Goal: Task Accomplishment & Management: Use online tool/utility

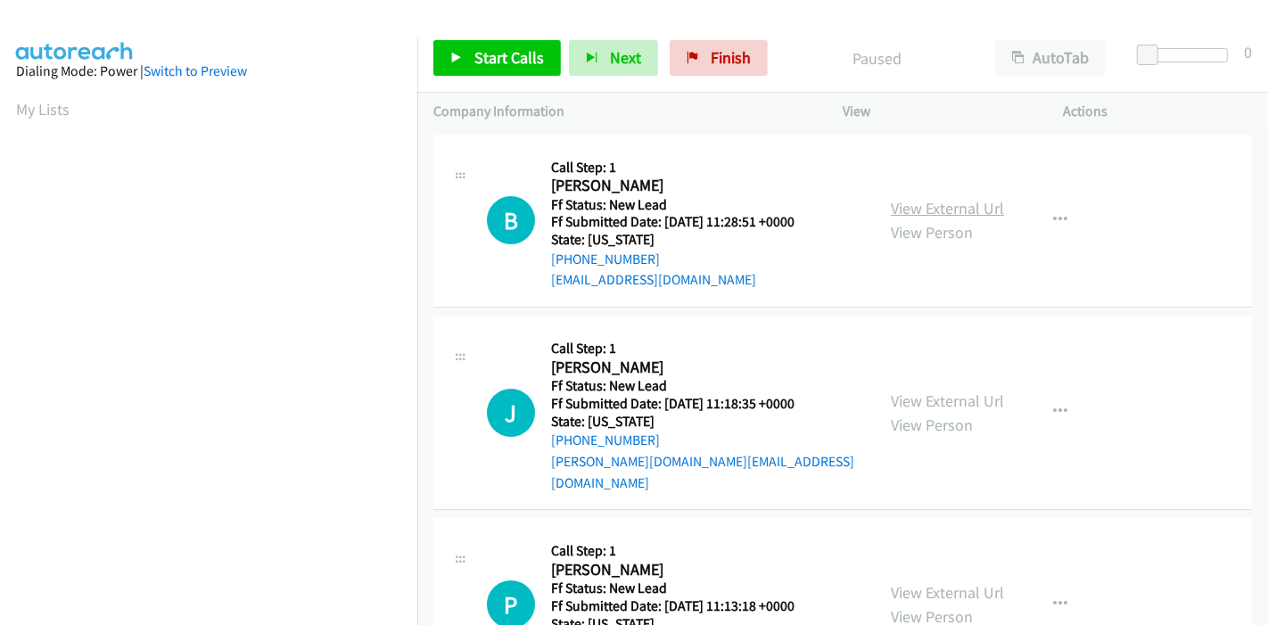
click at [962, 212] on link "View External Url" at bounding box center [947, 208] width 113 height 21
click at [922, 391] on link "View External Url" at bounding box center [947, 401] width 113 height 21
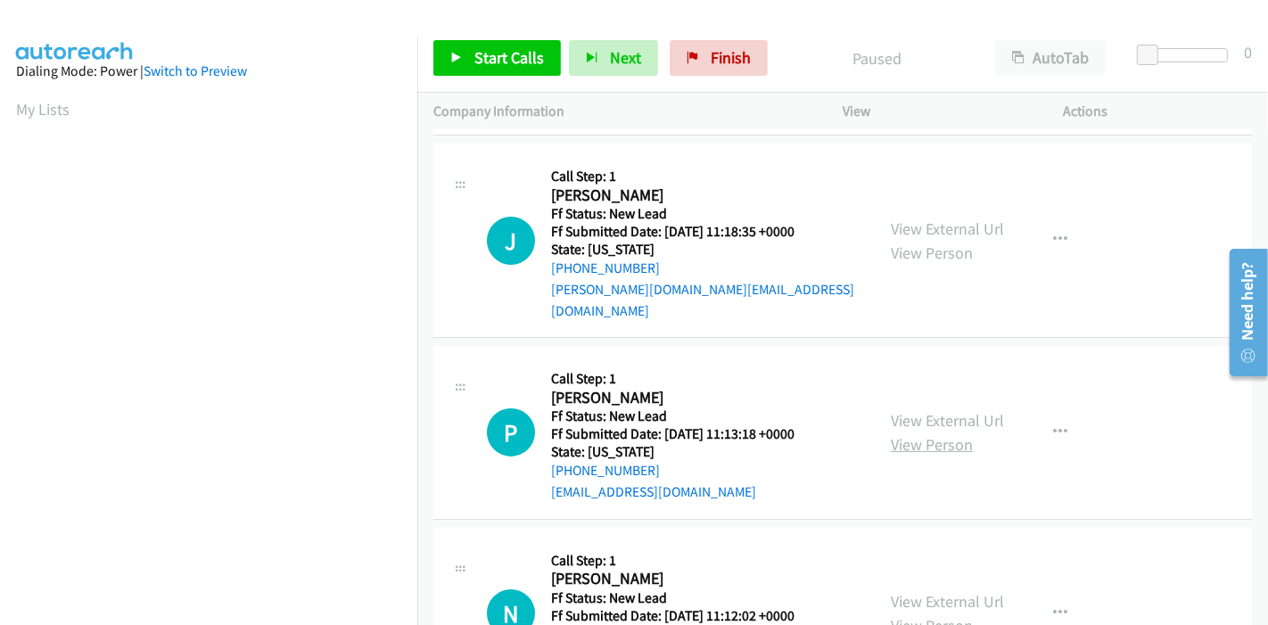
scroll to position [198, 0]
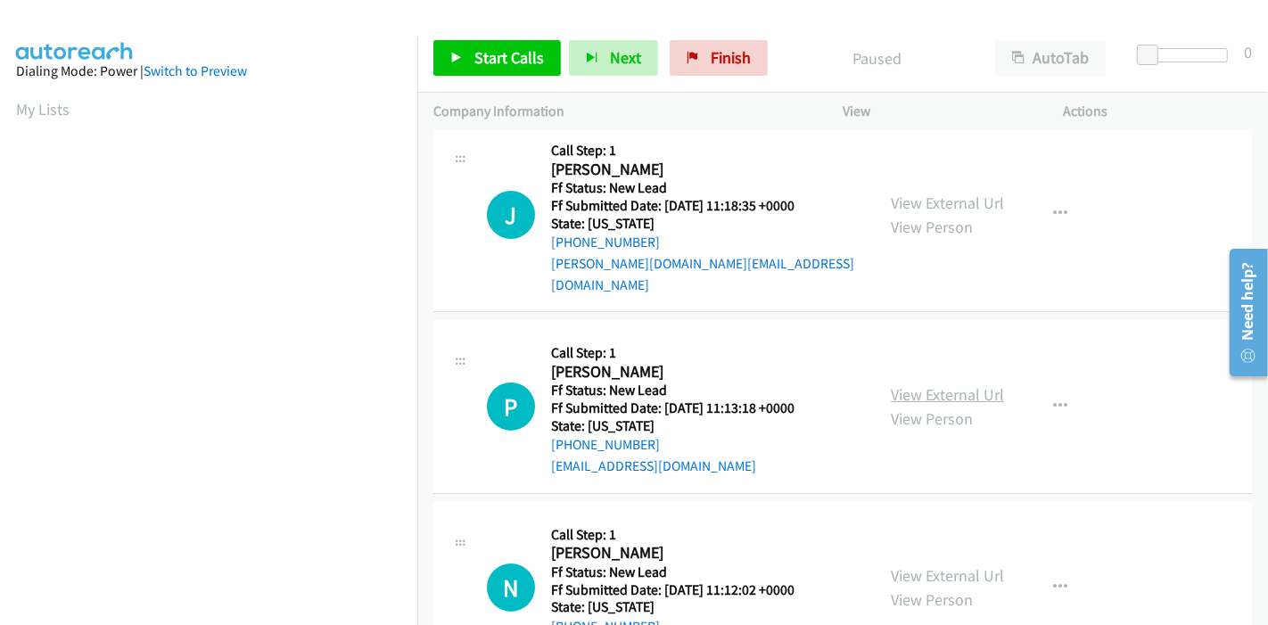
click at [965, 384] on link "View External Url" at bounding box center [947, 394] width 113 height 21
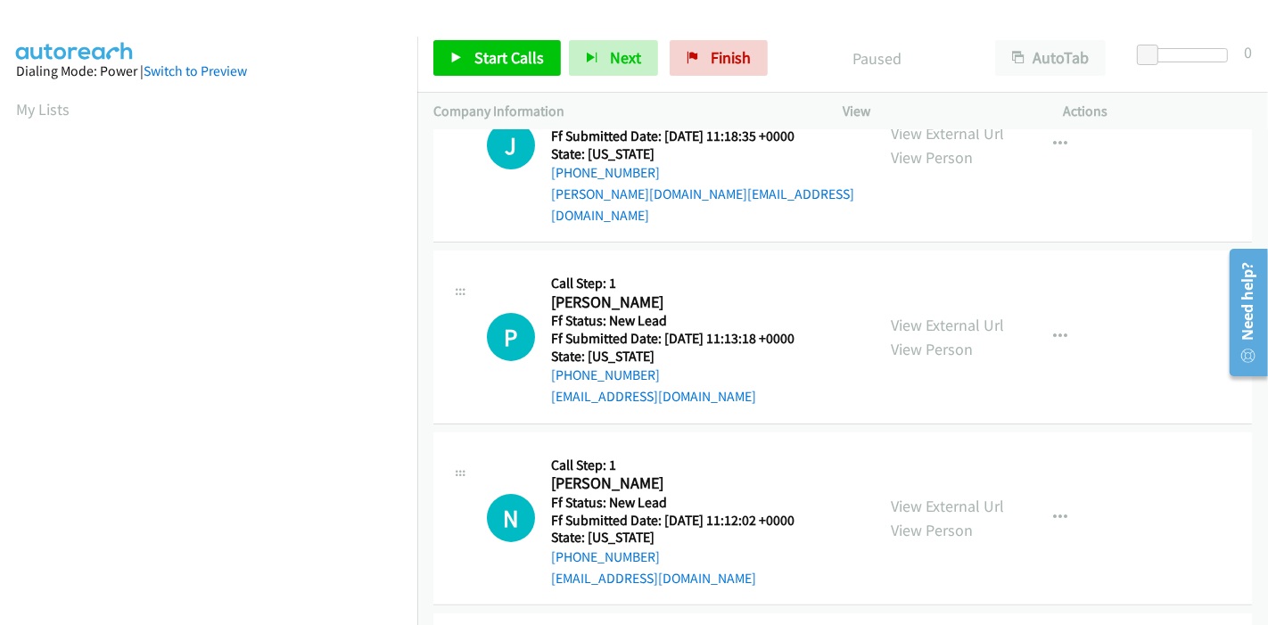
scroll to position [297, 0]
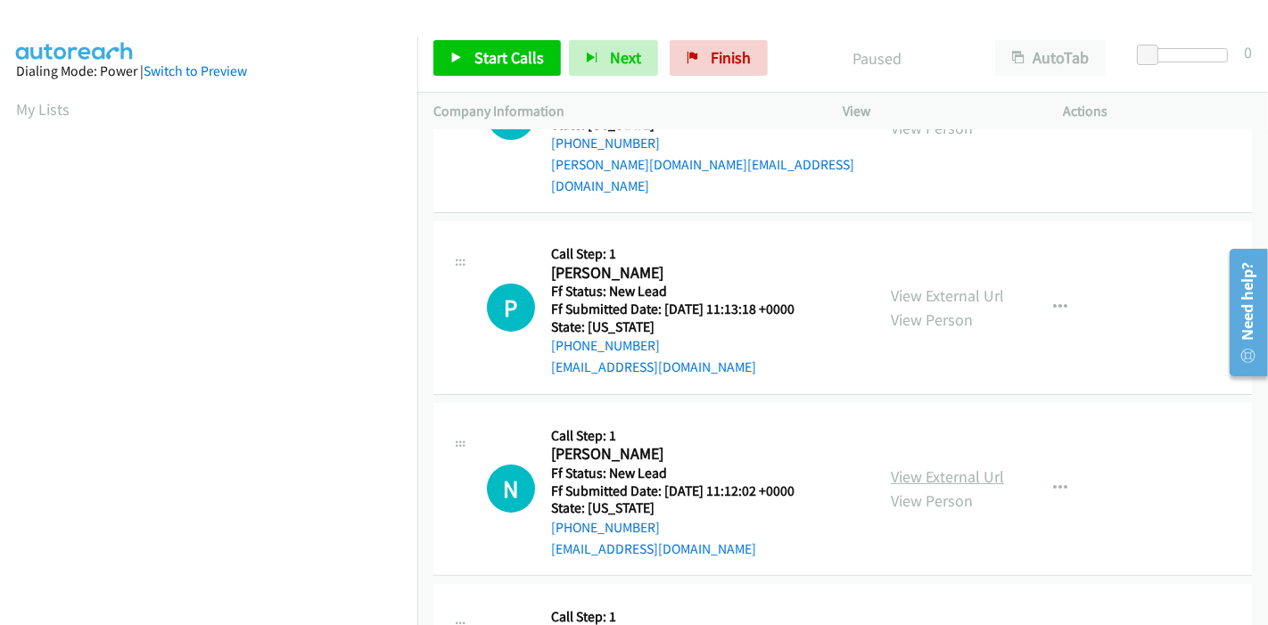
click at [940, 466] on link "View External Url" at bounding box center [947, 476] width 113 height 21
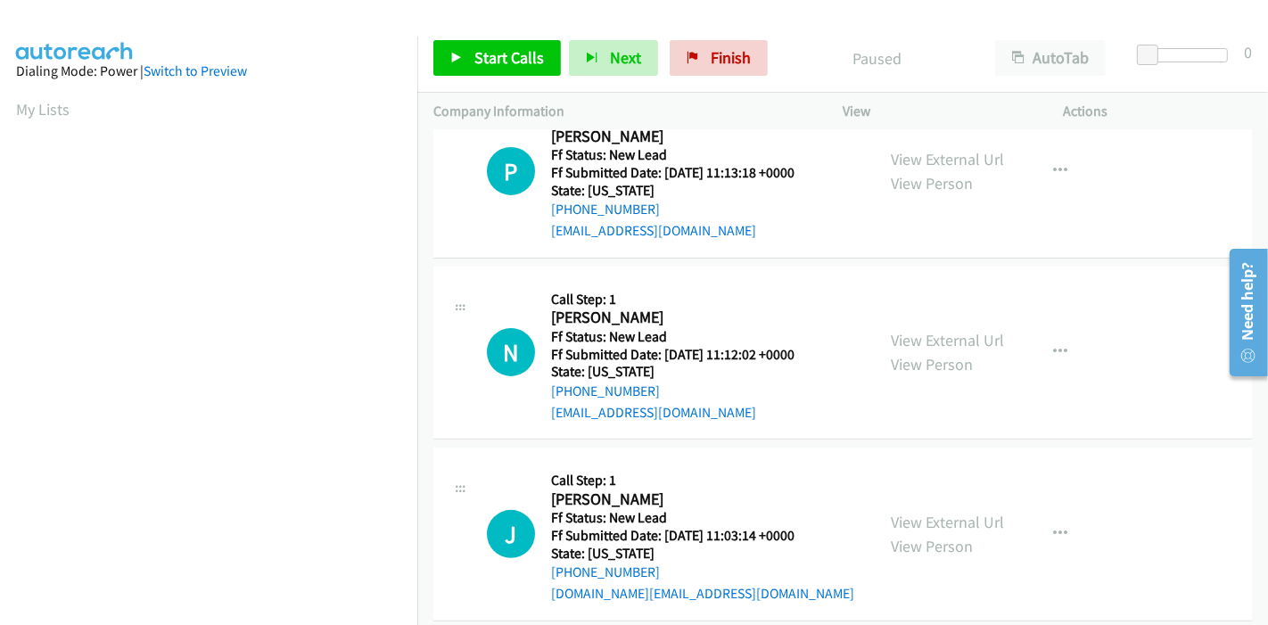
scroll to position [434, 0]
click at [910, 511] on link "View External Url" at bounding box center [947, 521] width 113 height 21
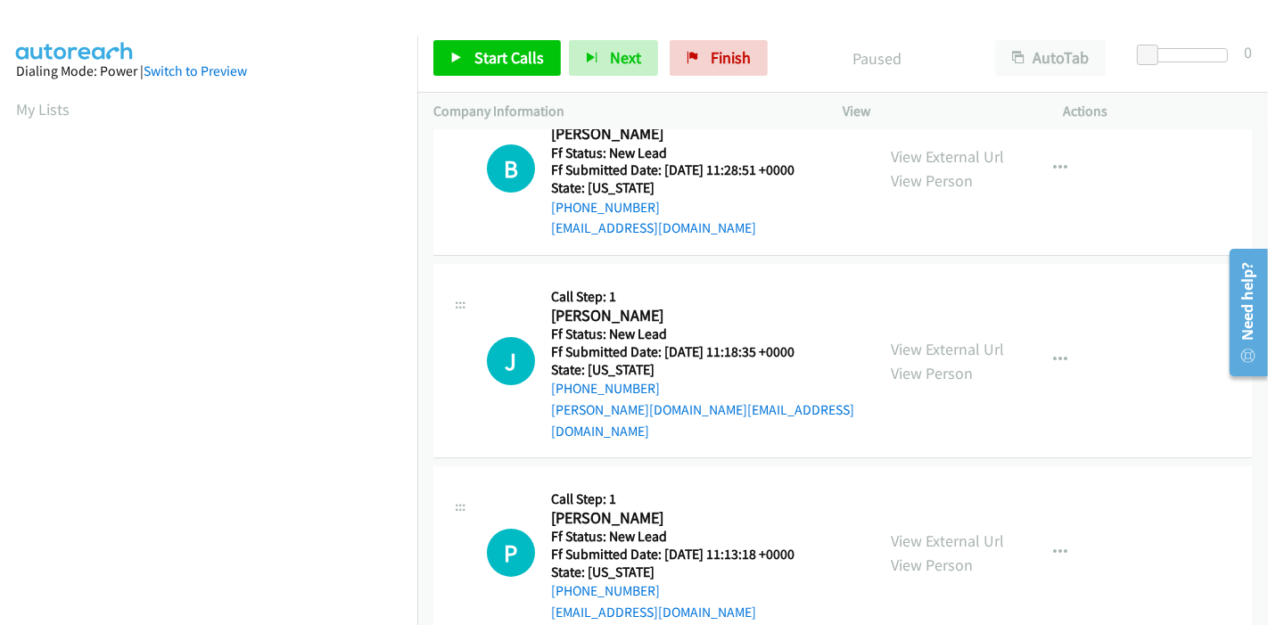
scroll to position [0, 0]
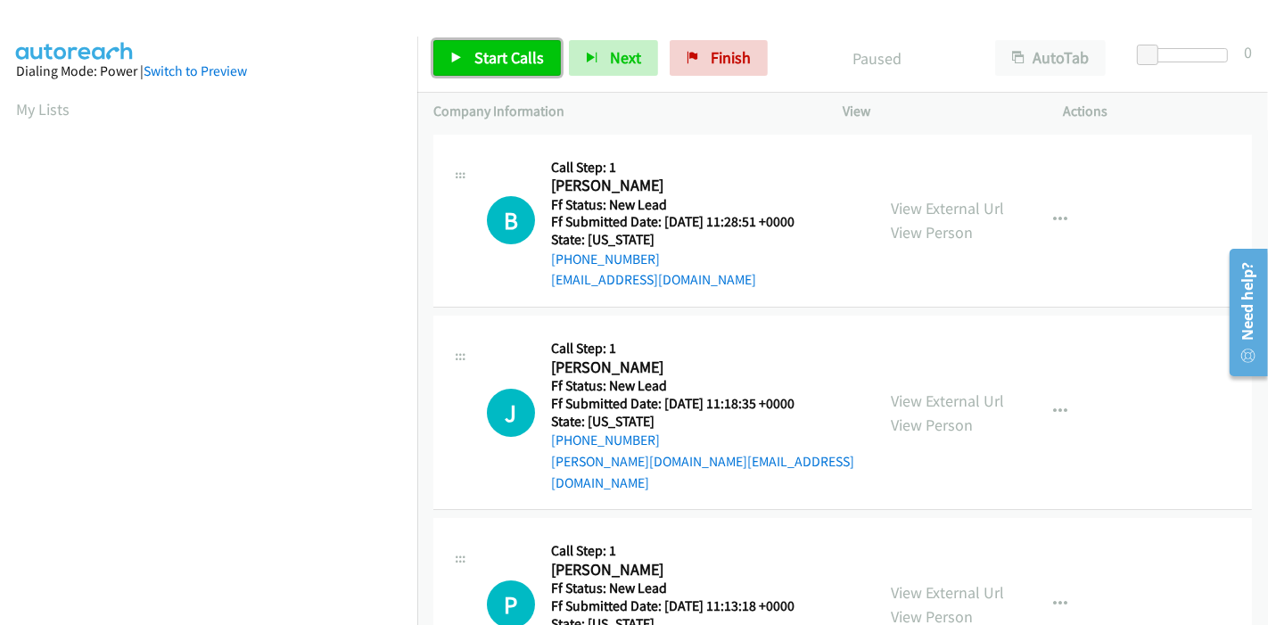
click at [465, 63] on link "Start Calls" at bounding box center [497, 58] width 128 height 36
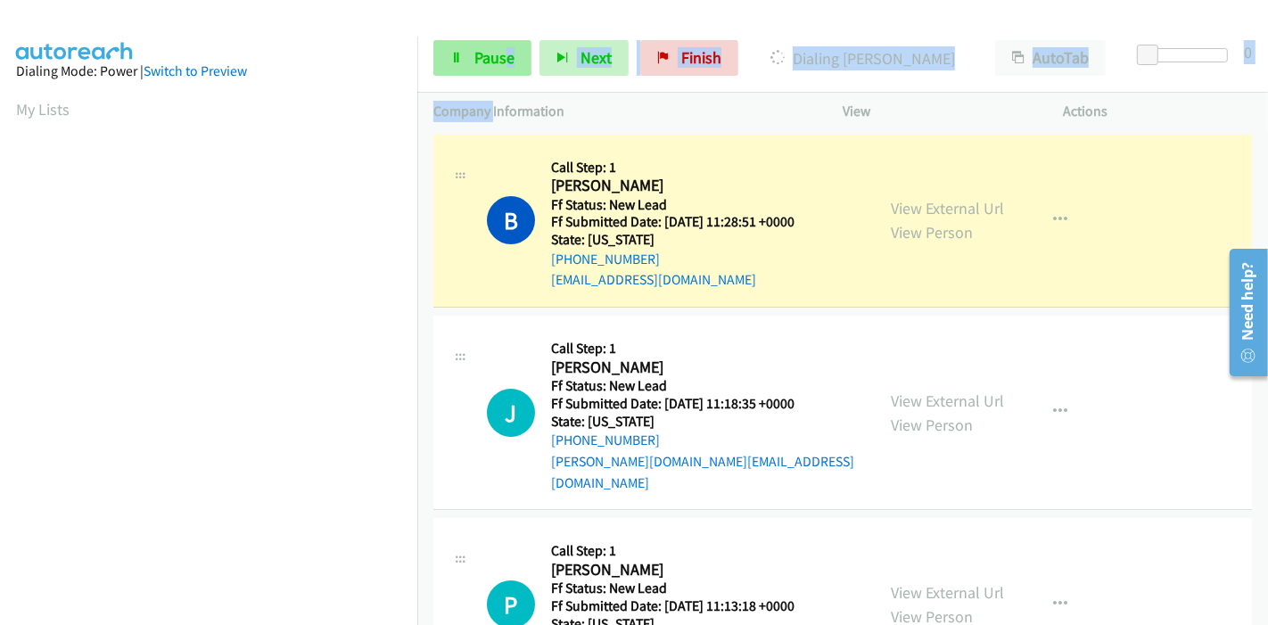
drag, startPoint x: 496, startPoint y: 79, endPoint x: 498, endPoint y: 64, distance: 15.3
click at [498, 64] on div "Start Calls Pause Next Finish Dialing Barry Mehta AutoTab AutoTab 0 Company Inf…" at bounding box center [842, 77] width 851 height 107
click at [498, 63] on span "Pause" at bounding box center [494, 57] width 40 height 21
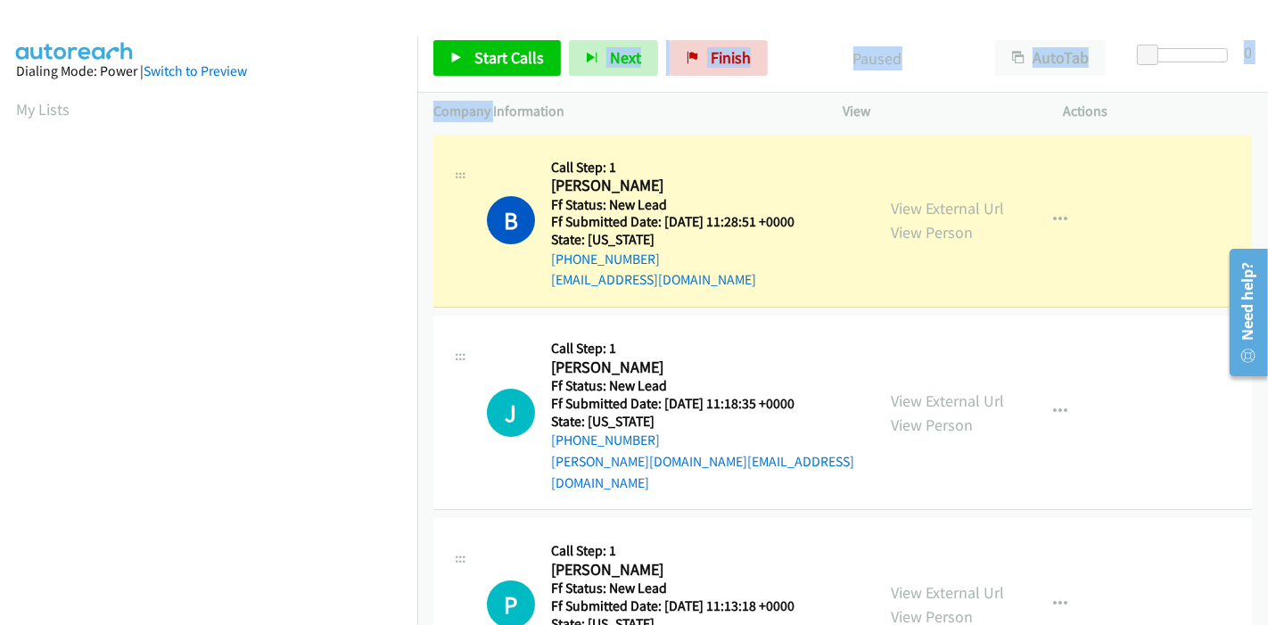
click at [950, 26] on div "Start Calls Pause Next Finish Paused AutoTab AutoTab 0" at bounding box center [842, 58] width 851 height 69
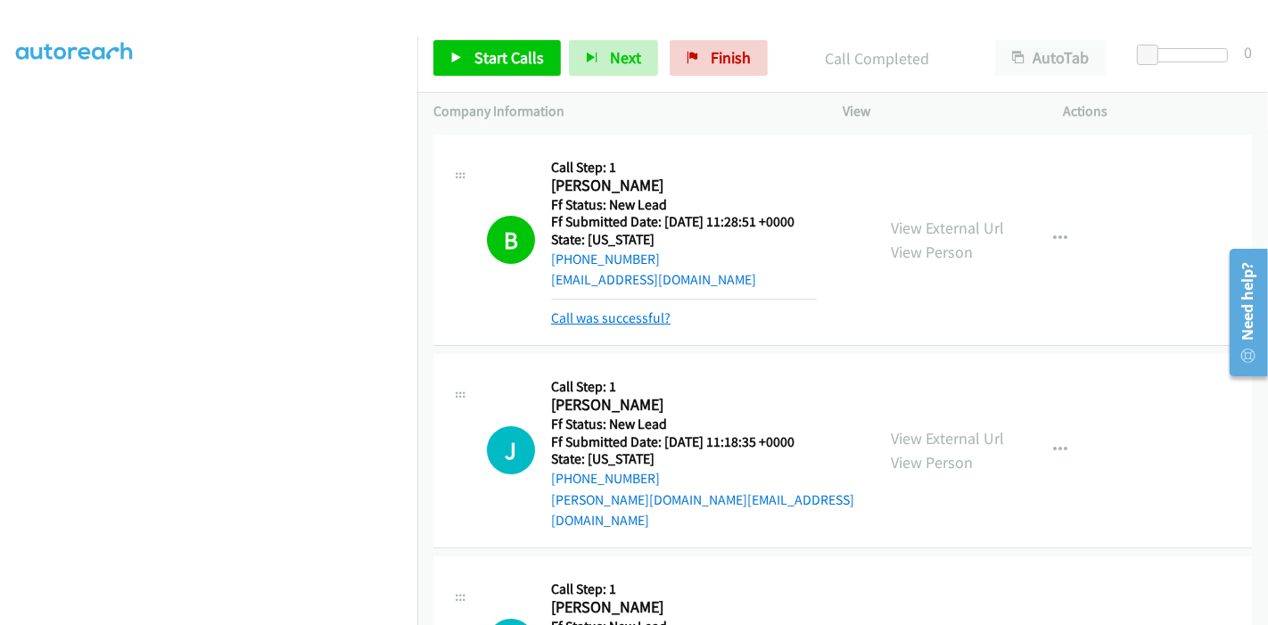
click at [627, 318] on link "Call was successful?" at bounding box center [610, 317] width 119 height 17
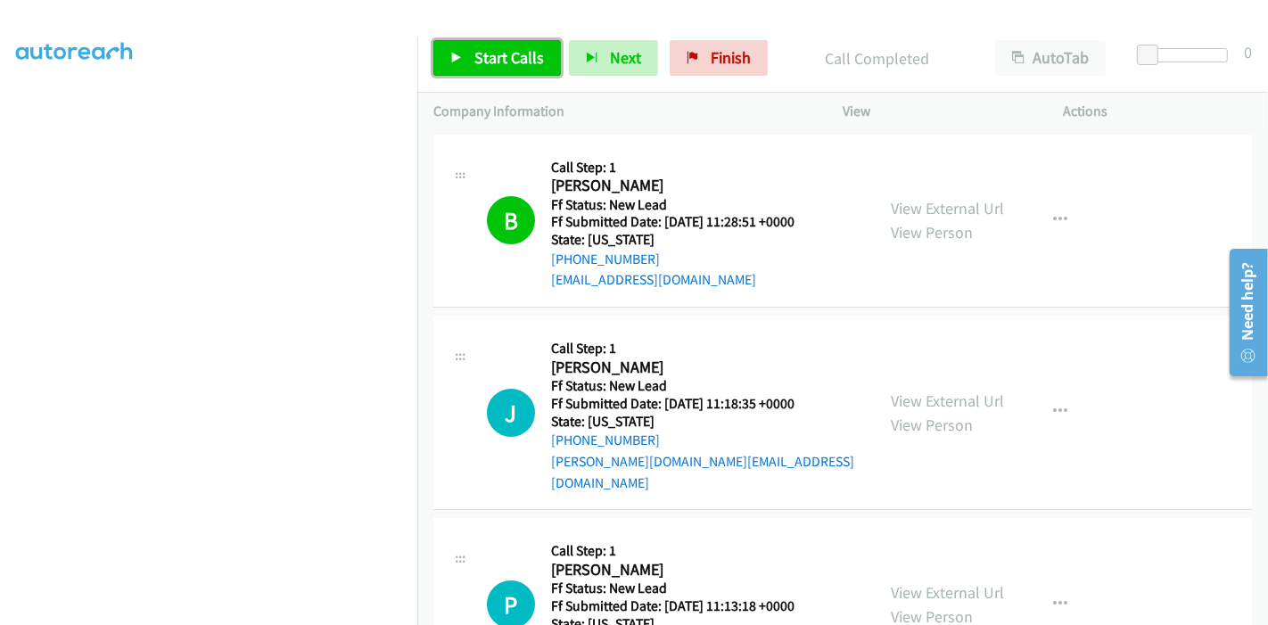
click at [452, 57] on icon at bounding box center [456, 59] width 12 height 12
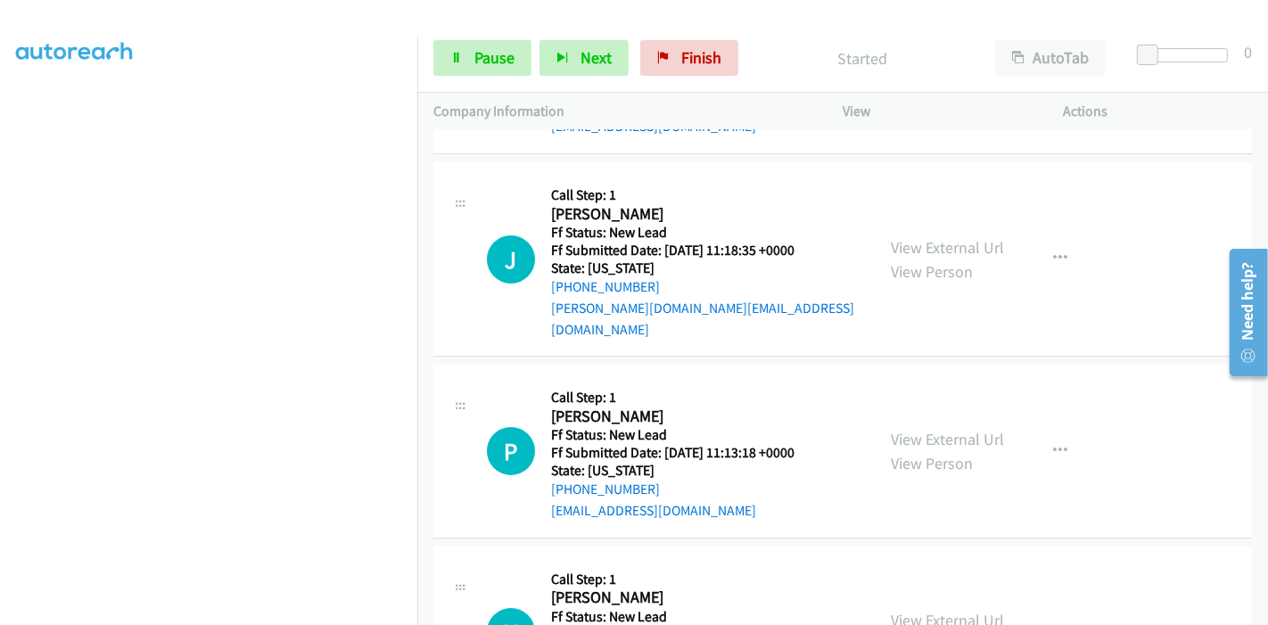
scroll to position [198, 0]
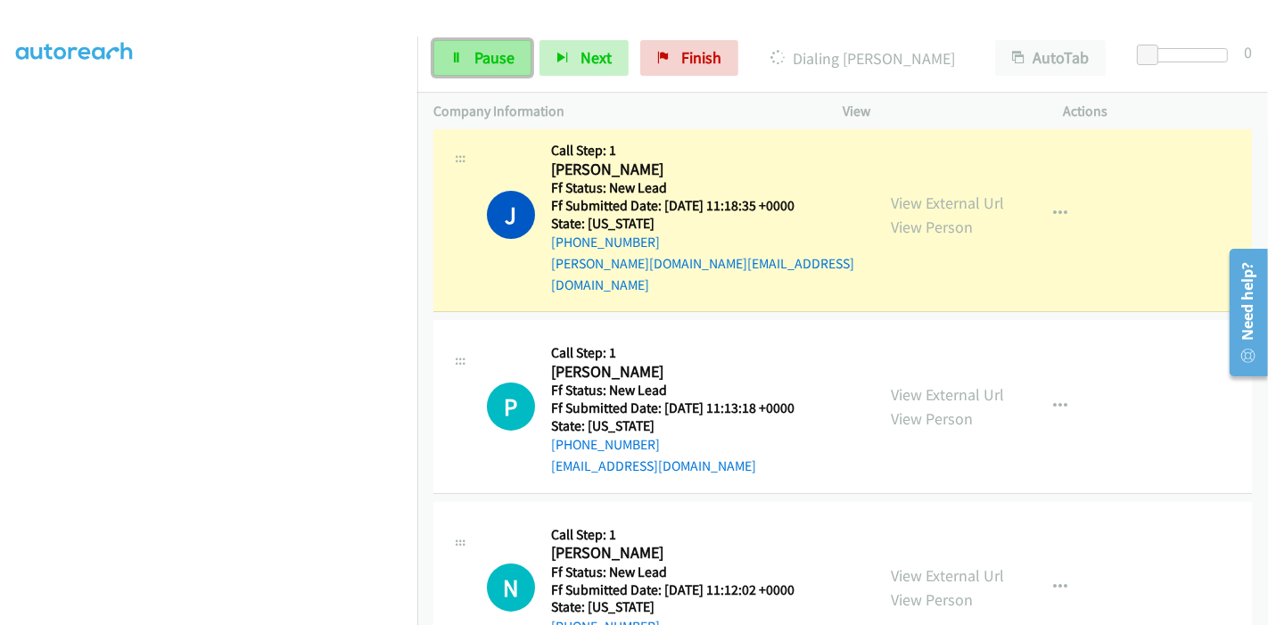
click at [483, 43] on link "Pause" at bounding box center [482, 58] width 98 height 36
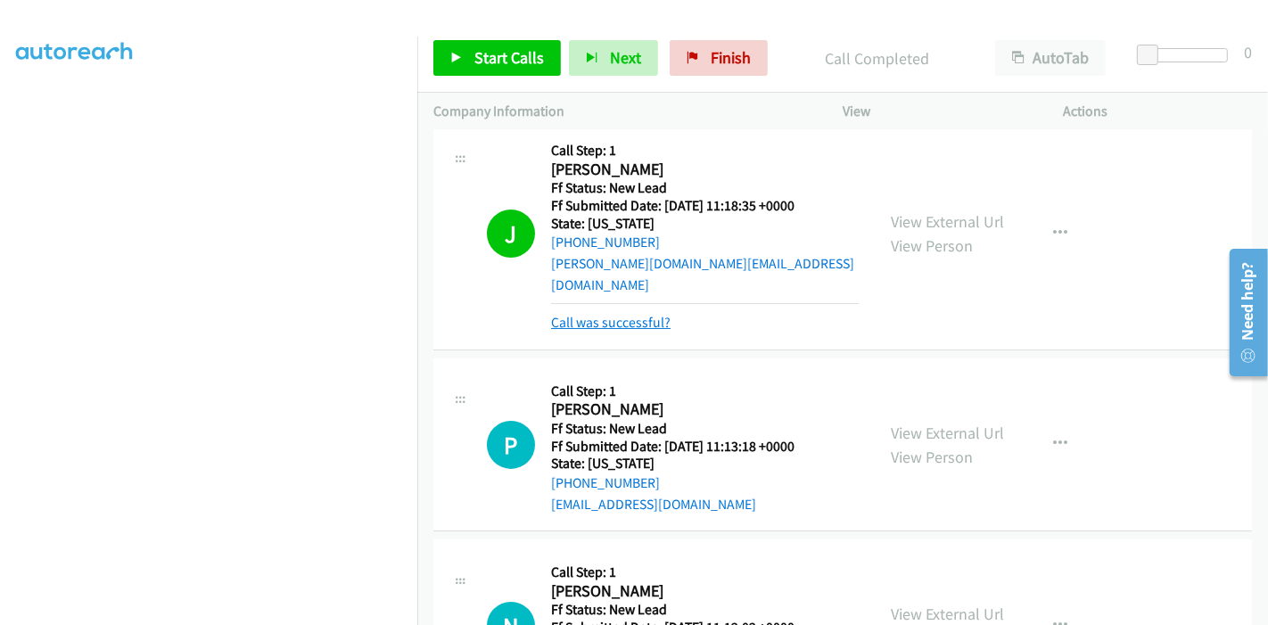
click at [606, 314] on link "Call was successful?" at bounding box center [610, 322] width 119 height 17
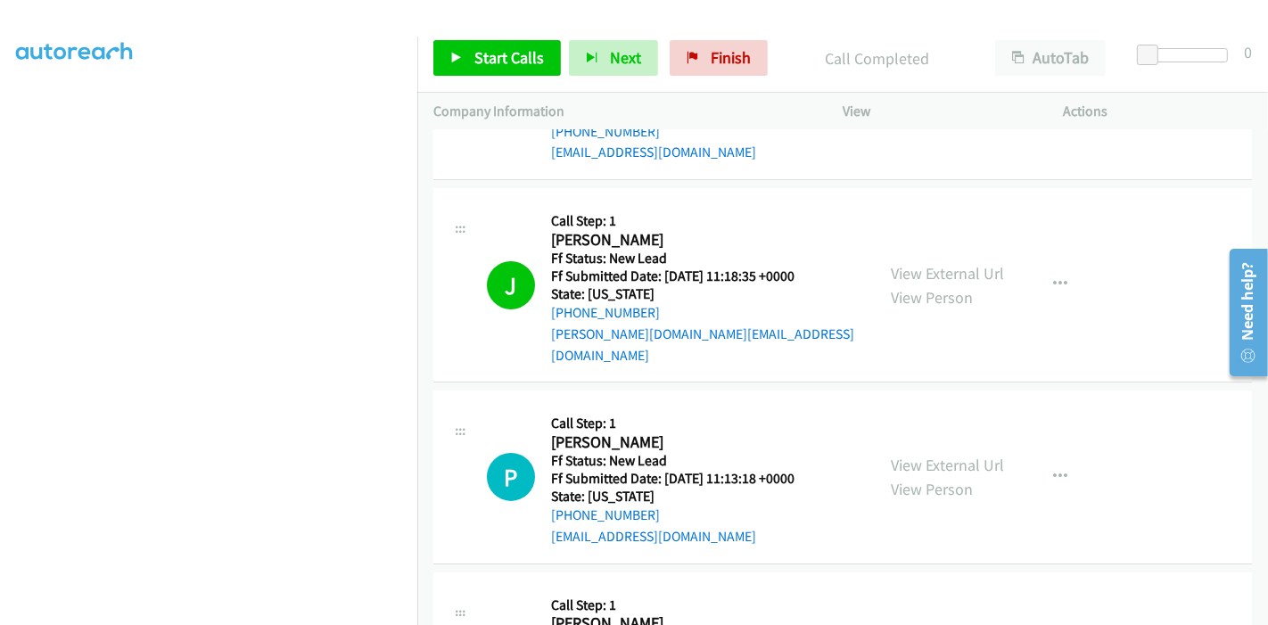
scroll to position [0, 0]
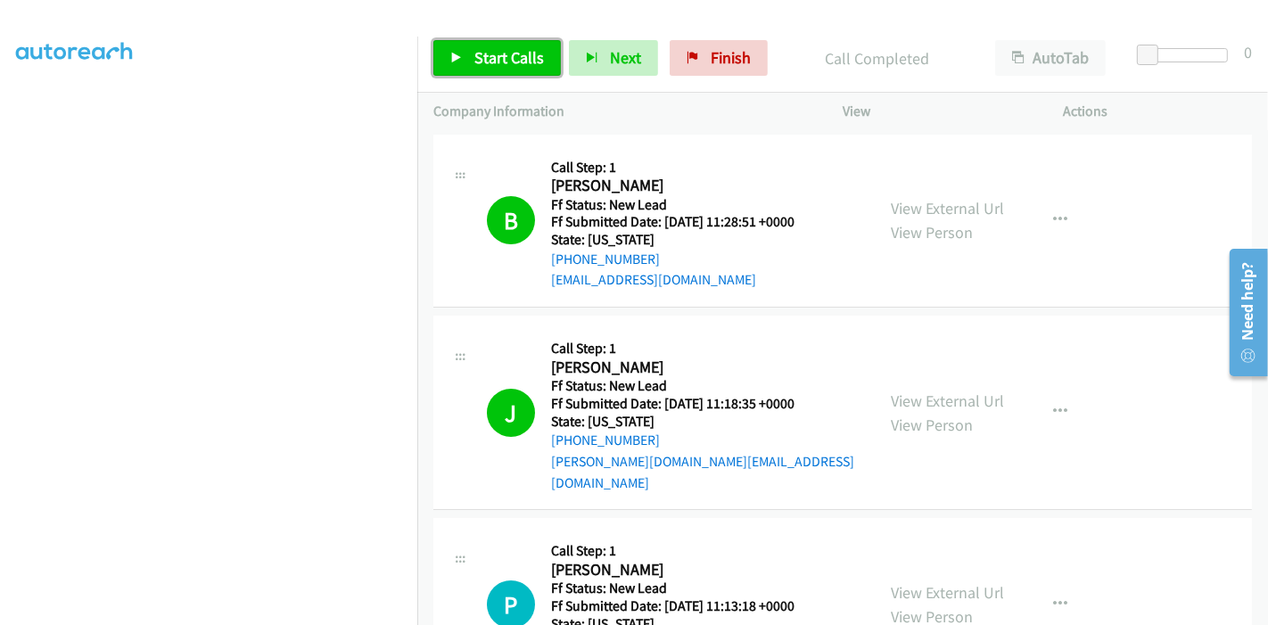
click at [515, 60] on span "Start Calls" at bounding box center [509, 57] width 70 height 21
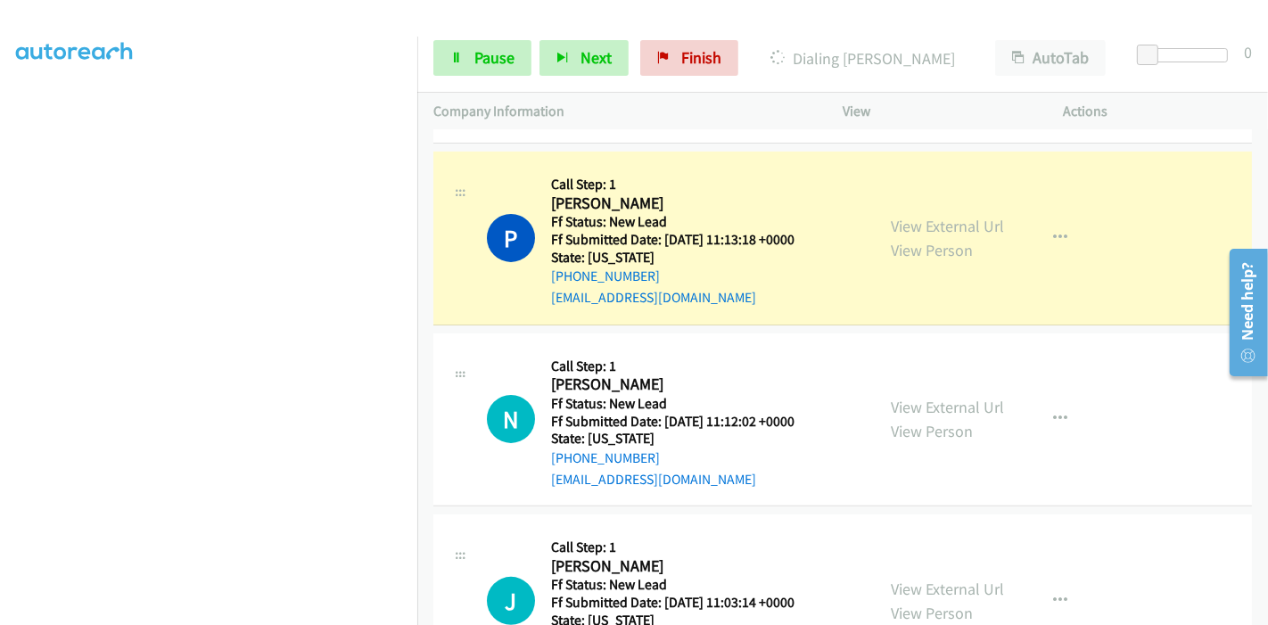
scroll to position [335, 0]
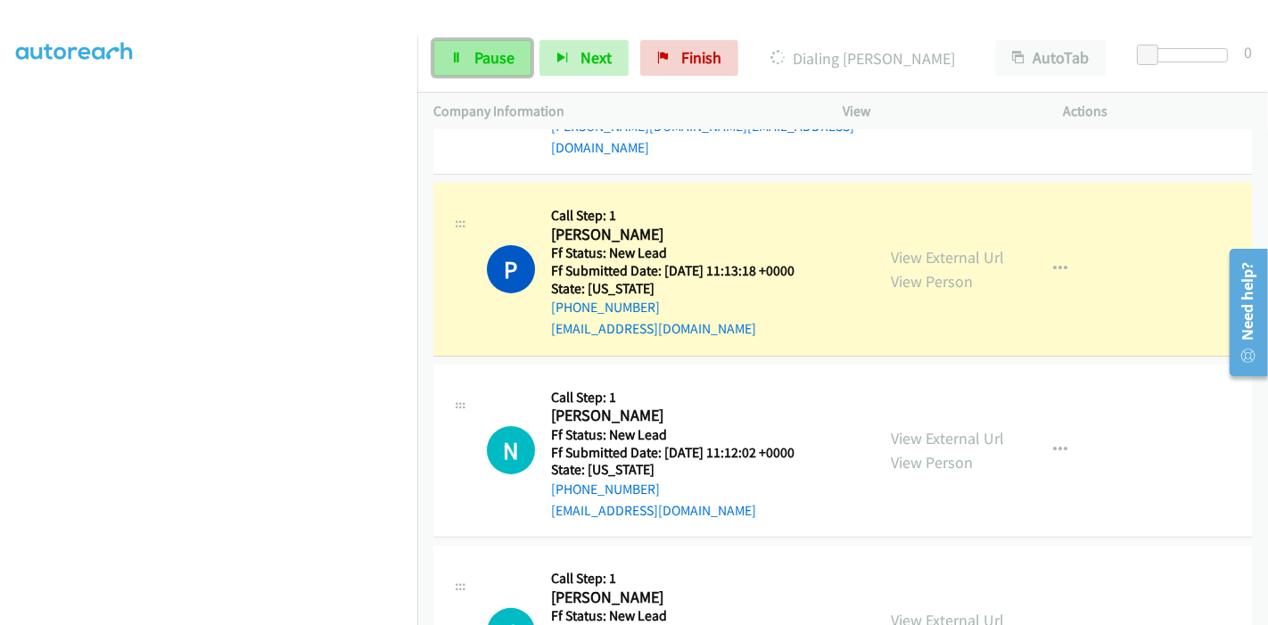
click at [494, 52] on span "Pause" at bounding box center [494, 57] width 40 height 21
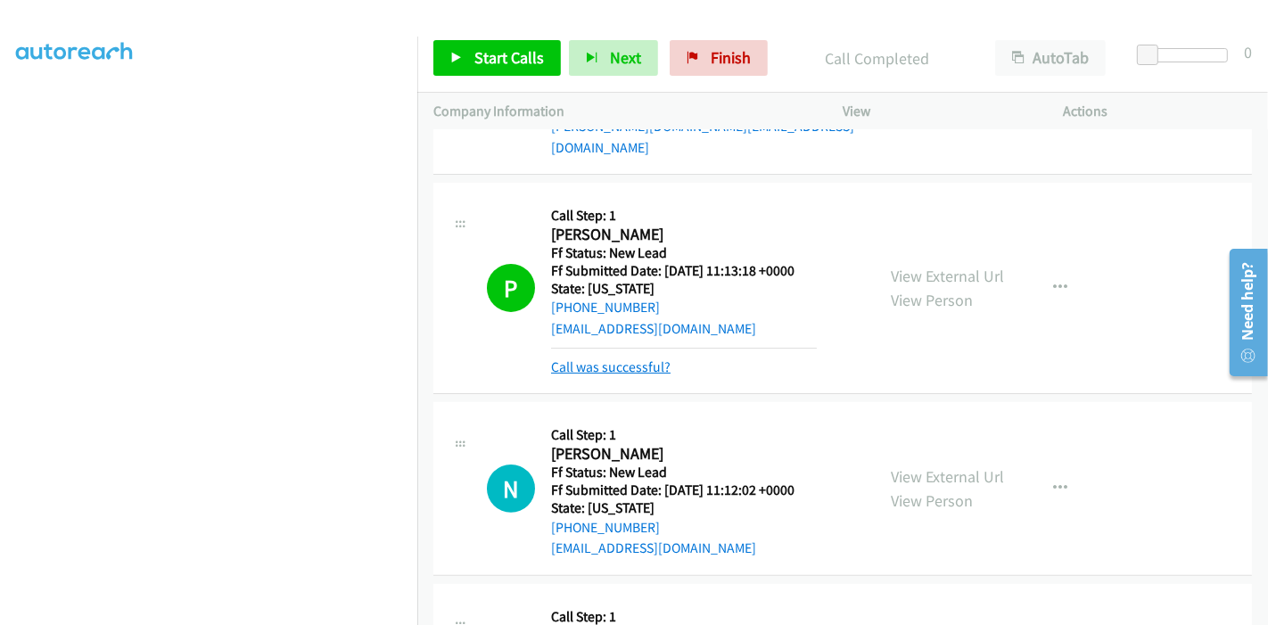
click at [606, 358] on link "Call was successful?" at bounding box center [610, 366] width 119 height 17
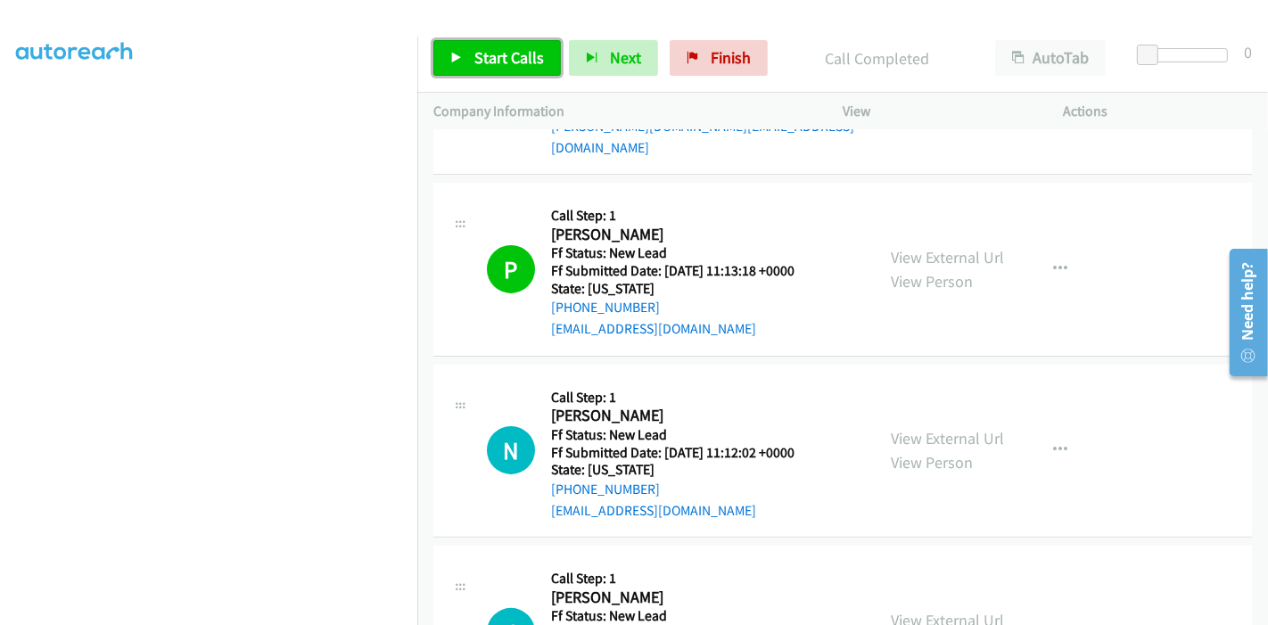
click at [487, 52] on span "Start Calls" at bounding box center [509, 57] width 70 height 21
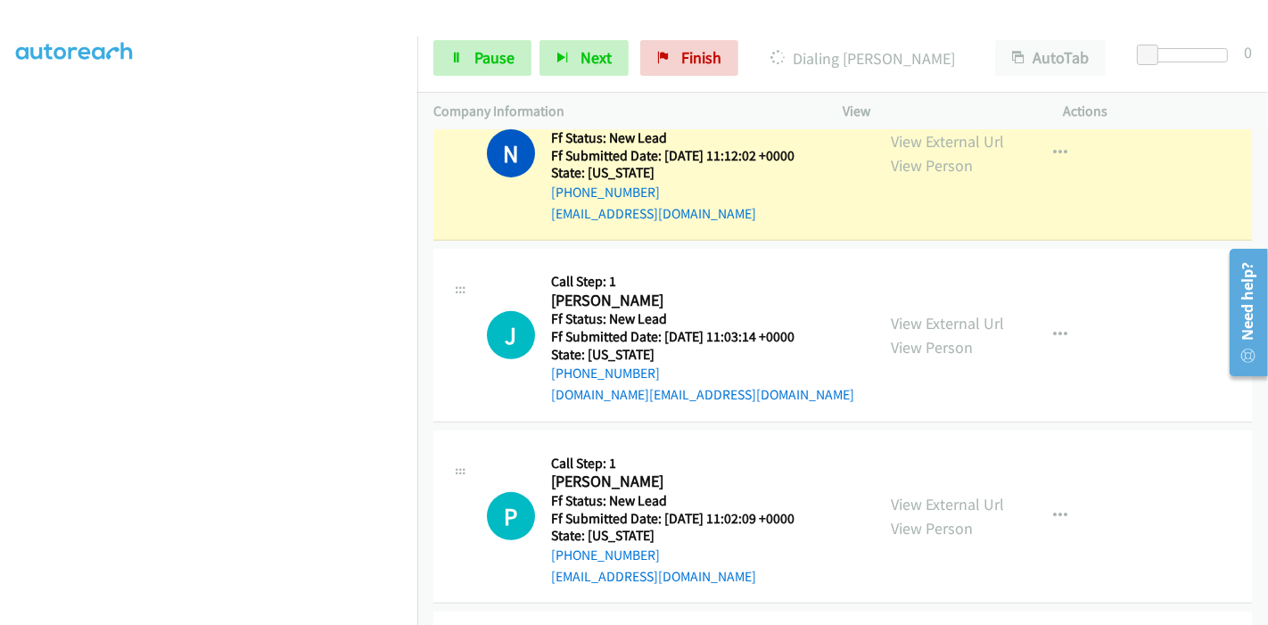
scroll to position [533, 0]
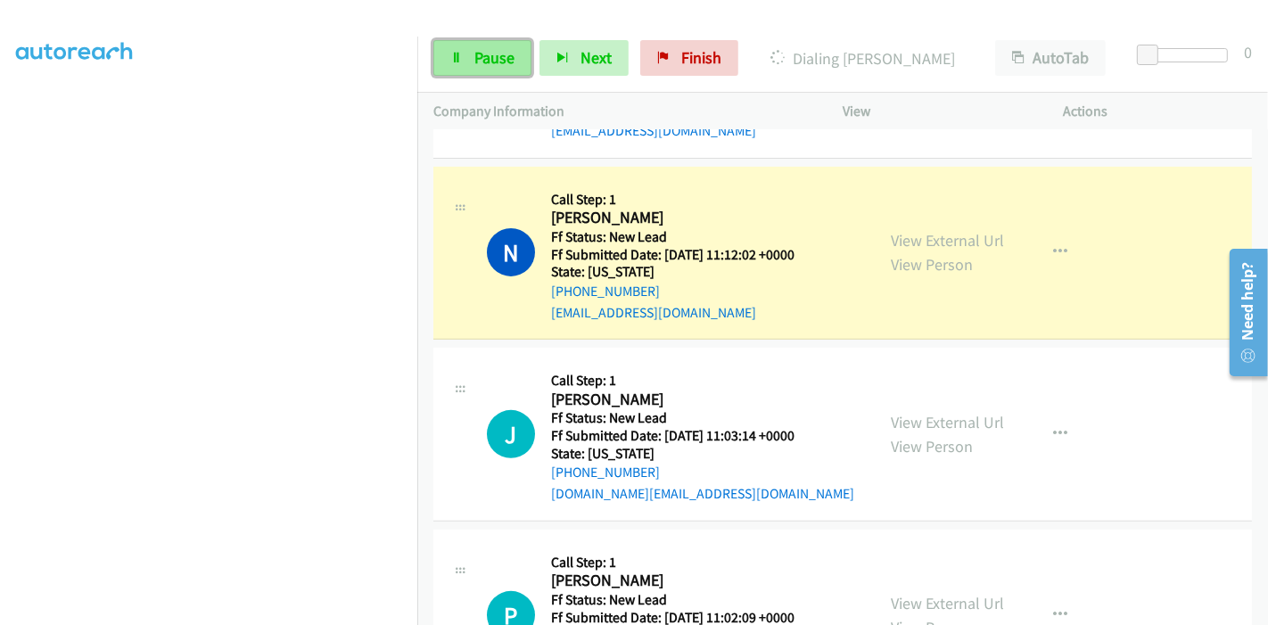
click at [468, 62] on link "Pause" at bounding box center [482, 58] width 98 height 36
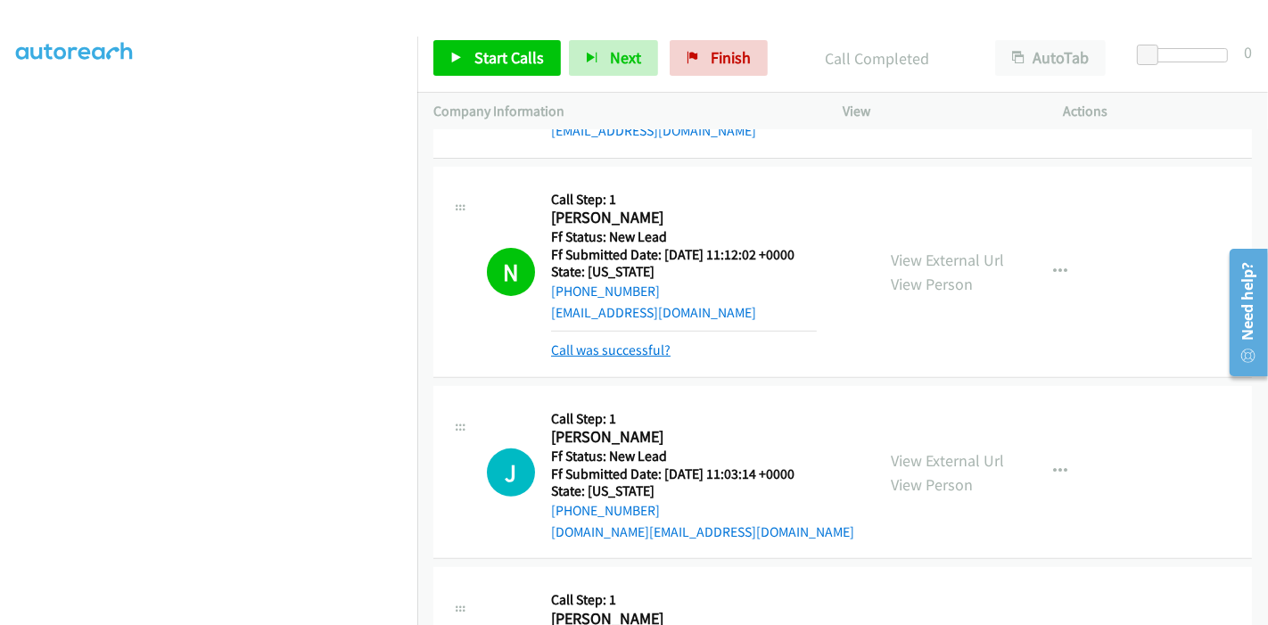
click at [563, 342] on link "Call was successful?" at bounding box center [610, 350] width 119 height 17
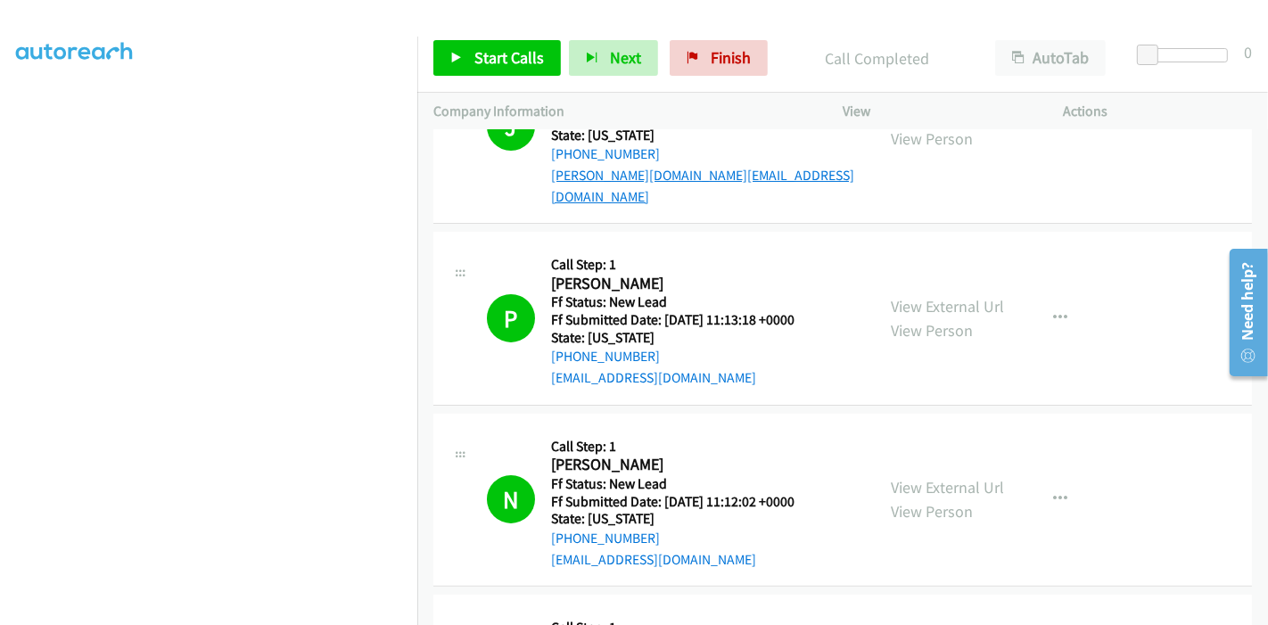
scroll to position [396, 0]
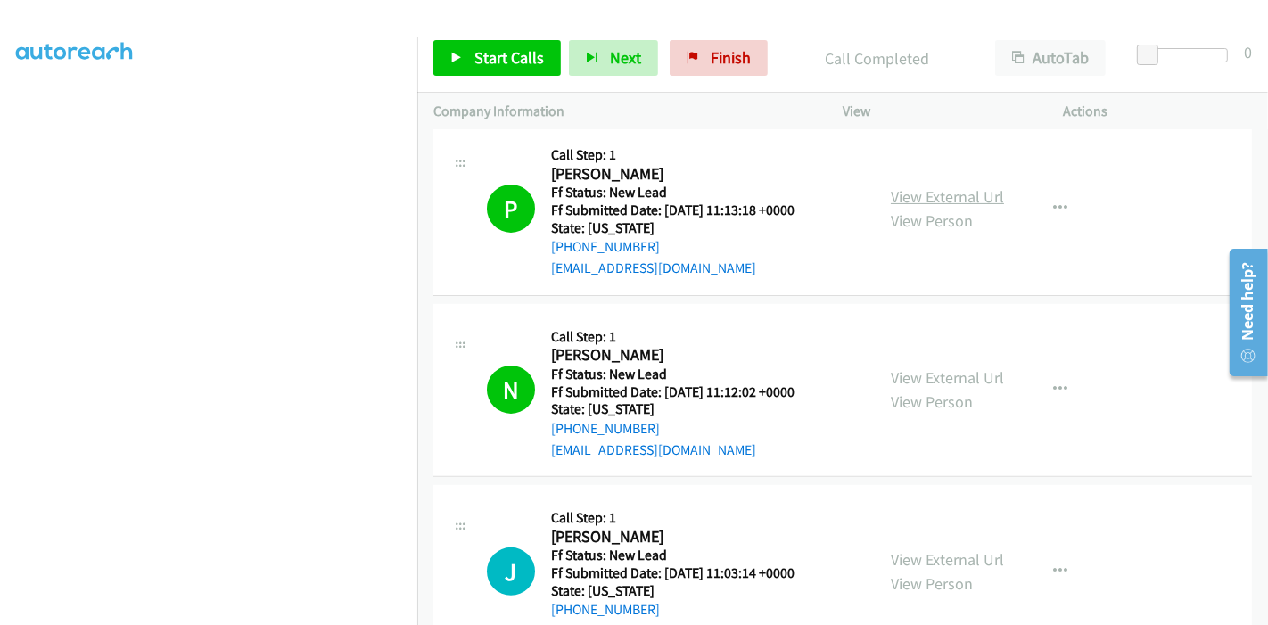
click at [953, 186] on link "View External Url" at bounding box center [947, 196] width 113 height 21
click at [454, 64] on link "Start Calls" at bounding box center [497, 58] width 128 height 36
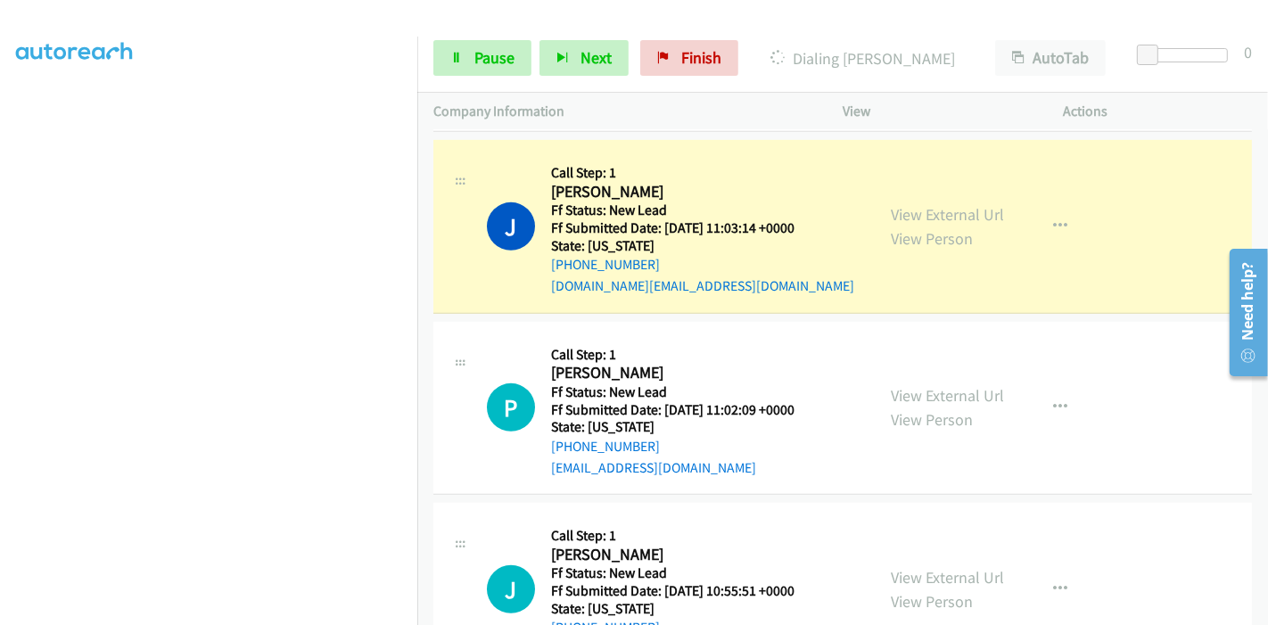
scroll to position [693, 0]
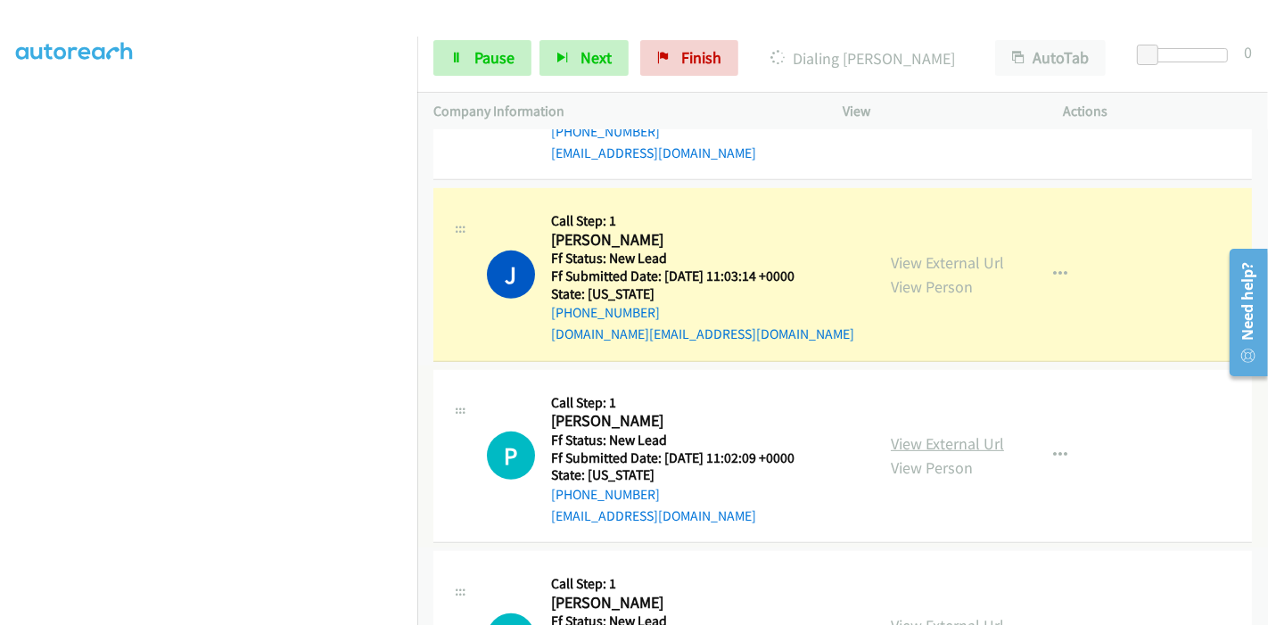
click at [902, 433] on link "View External Url" at bounding box center [947, 443] width 113 height 21
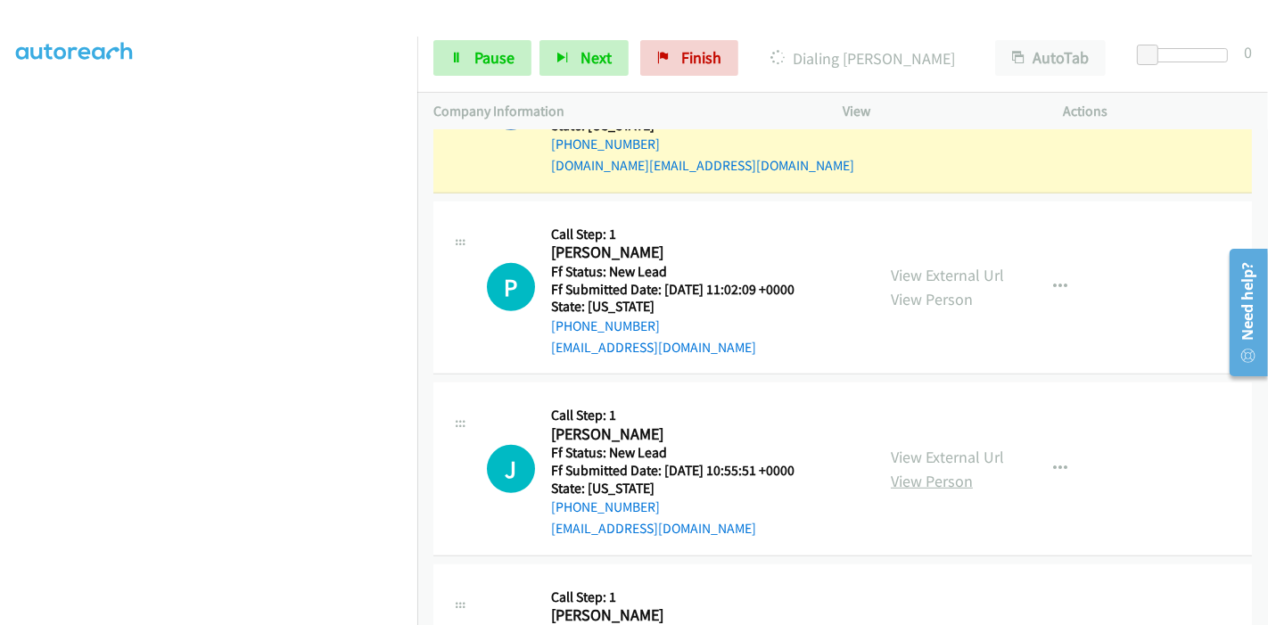
scroll to position [892, 0]
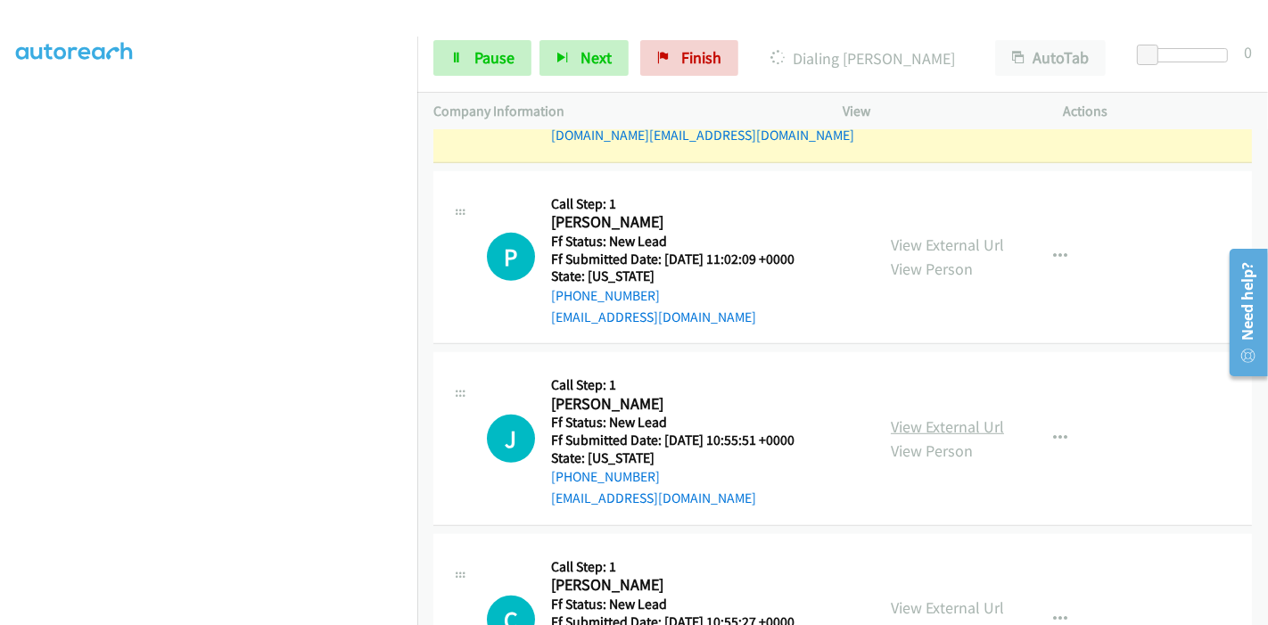
click at [927, 416] on link "View External Url" at bounding box center [947, 426] width 113 height 21
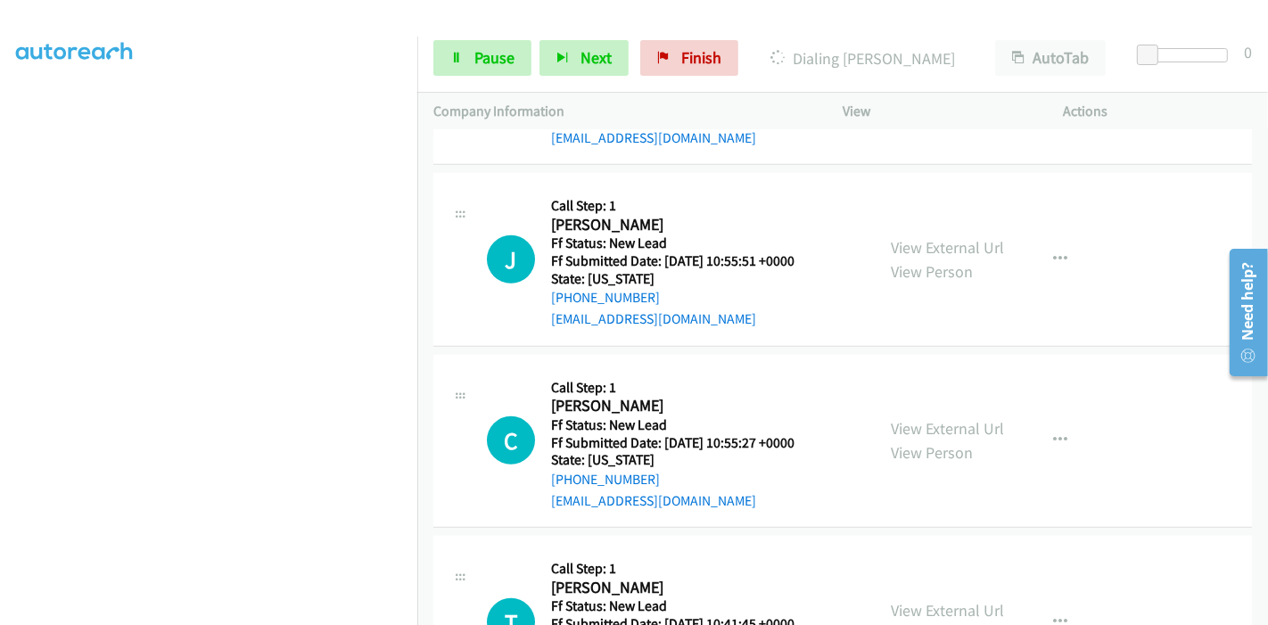
scroll to position [1090, 0]
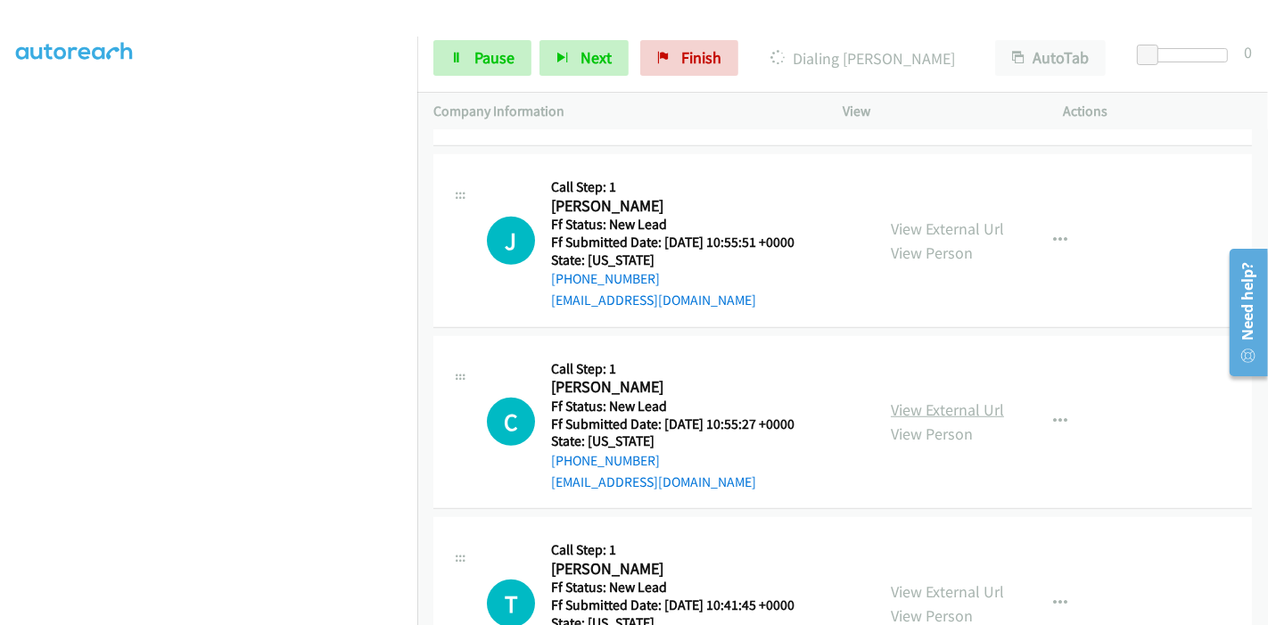
click at [909, 399] on link "View External Url" at bounding box center [947, 409] width 113 height 21
drag, startPoint x: 473, startPoint y: 56, endPoint x: 459, endPoint y: 65, distance: 16.1
click at [472, 56] on link "Pause" at bounding box center [482, 58] width 98 height 36
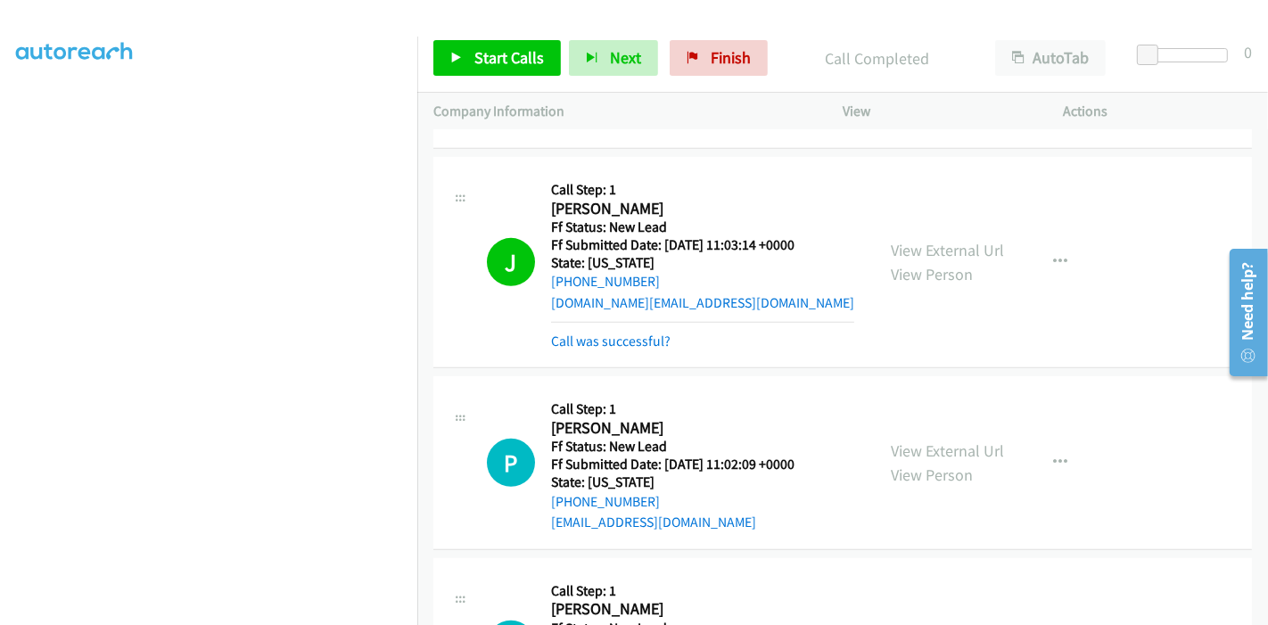
scroll to position [693, 0]
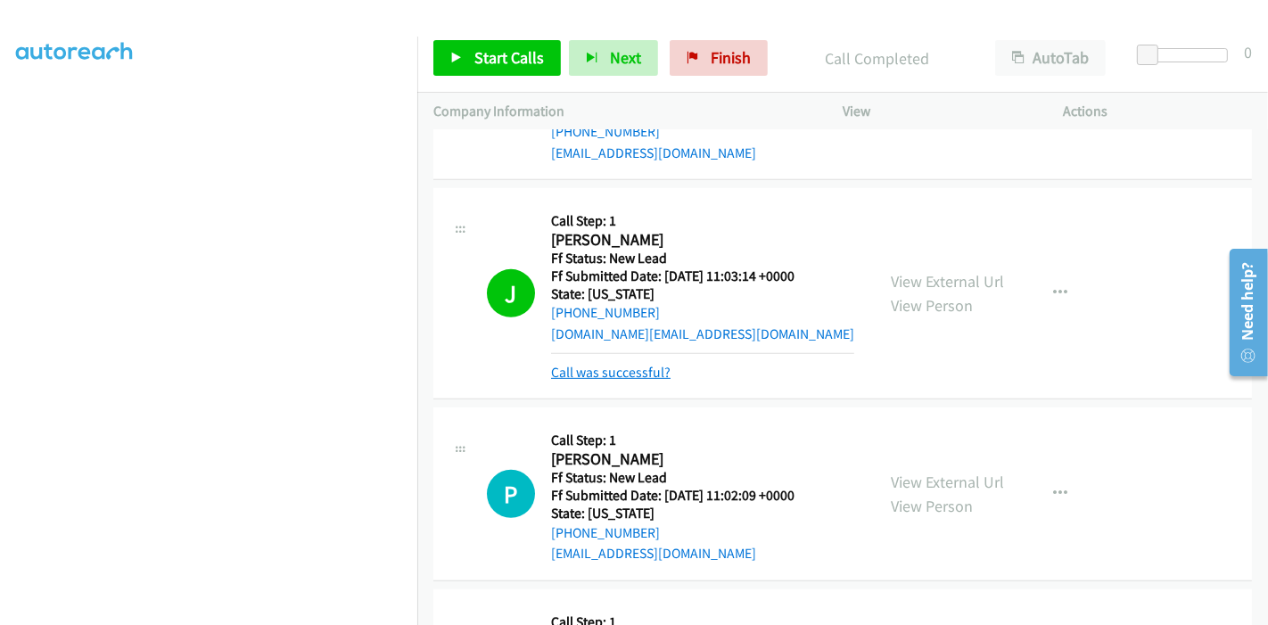
click at [565, 364] on link "Call was successful?" at bounding box center [610, 372] width 119 height 17
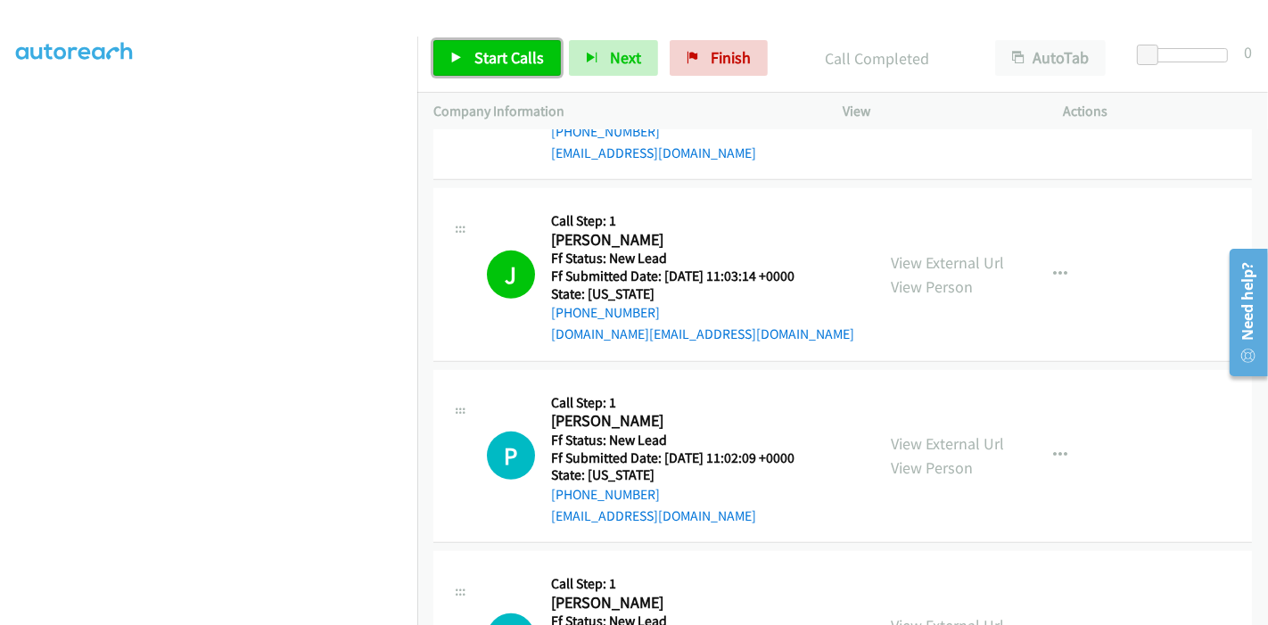
click at [497, 54] on span "Start Calls" at bounding box center [509, 57] width 70 height 21
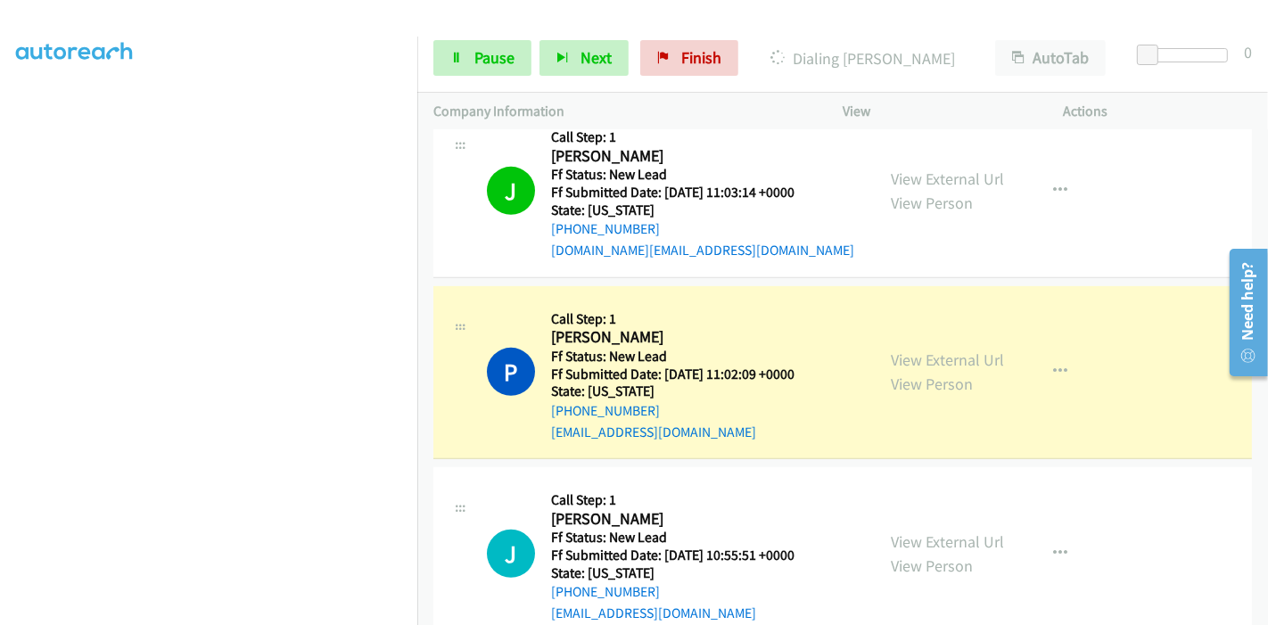
scroll to position [892, 0]
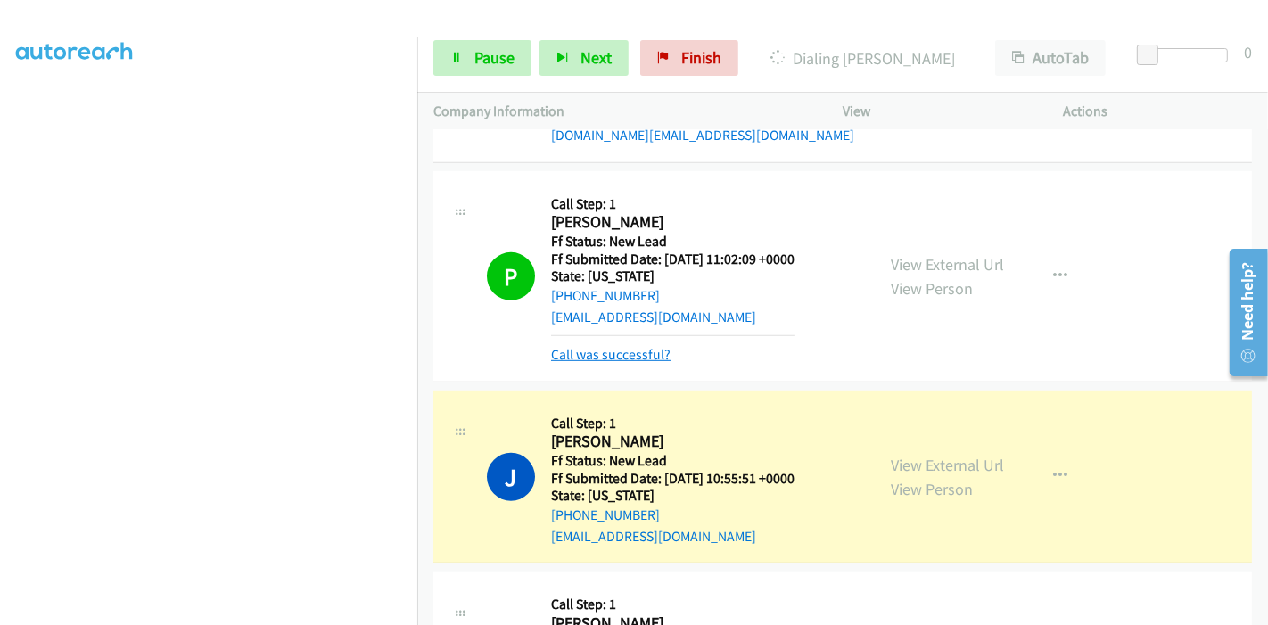
click at [596, 346] on link "Call was successful?" at bounding box center [610, 354] width 119 height 17
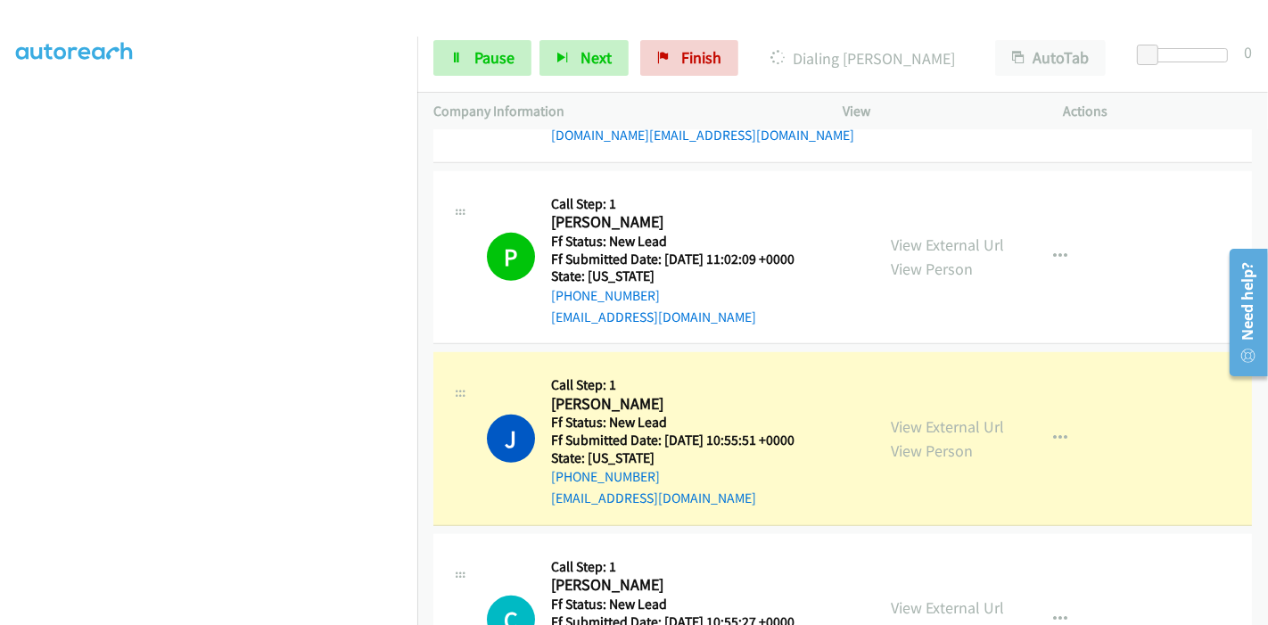
scroll to position [991, 0]
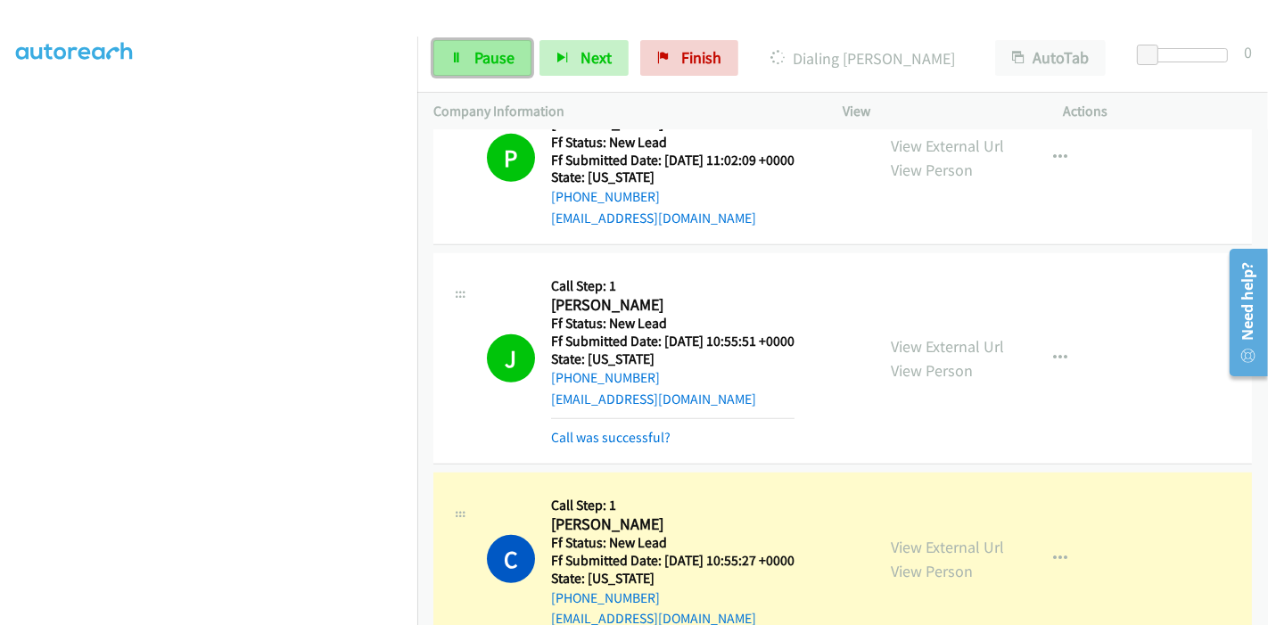
click at [500, 66] on span "Pause" at bounding box center [494, 57] width 40 height 21
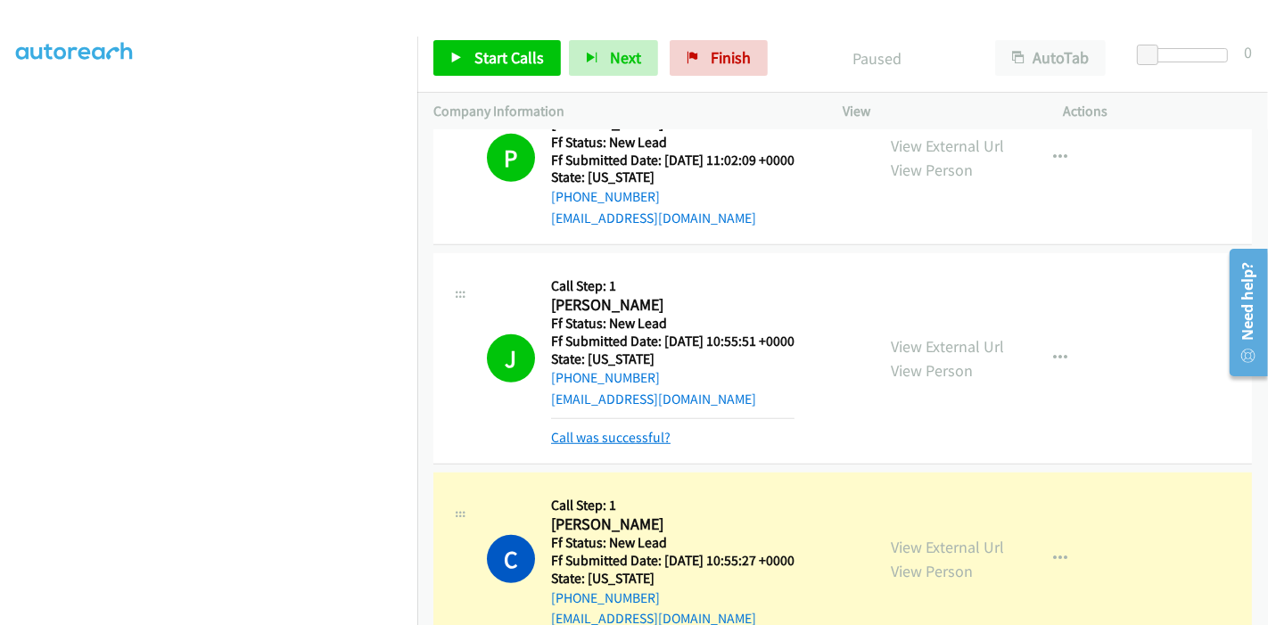
click at [588, 429] on link "Call was successful?" at bounding box center [610, 437] width 119 height 17
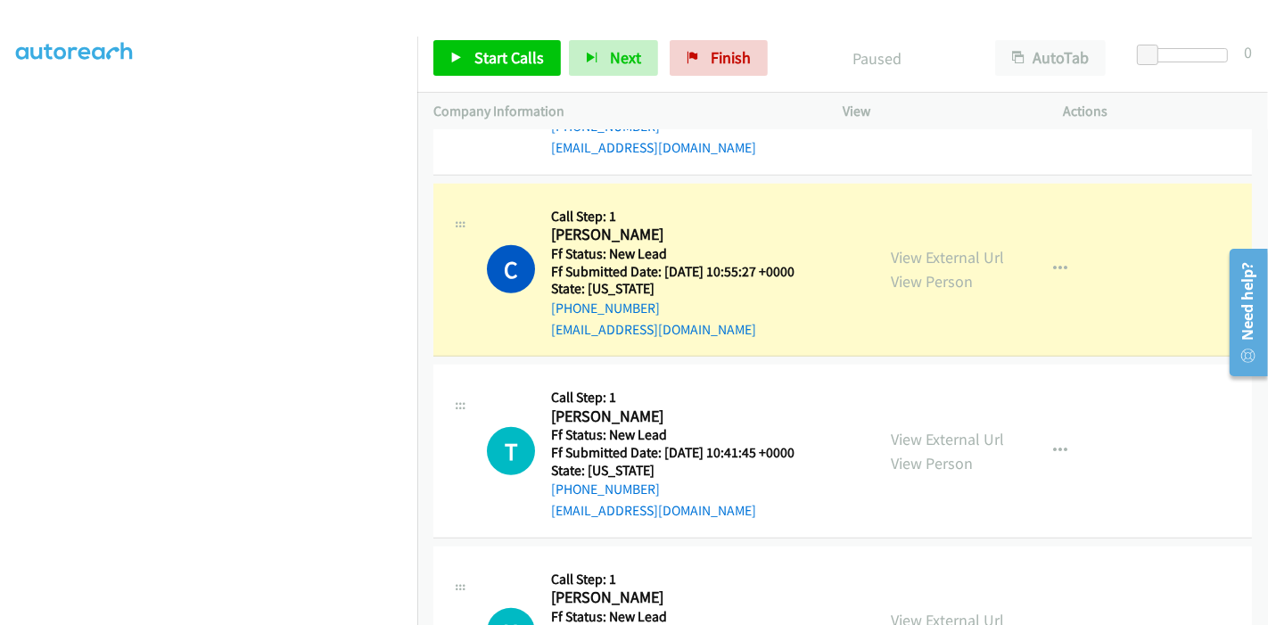
scroll to position [1288, 0]
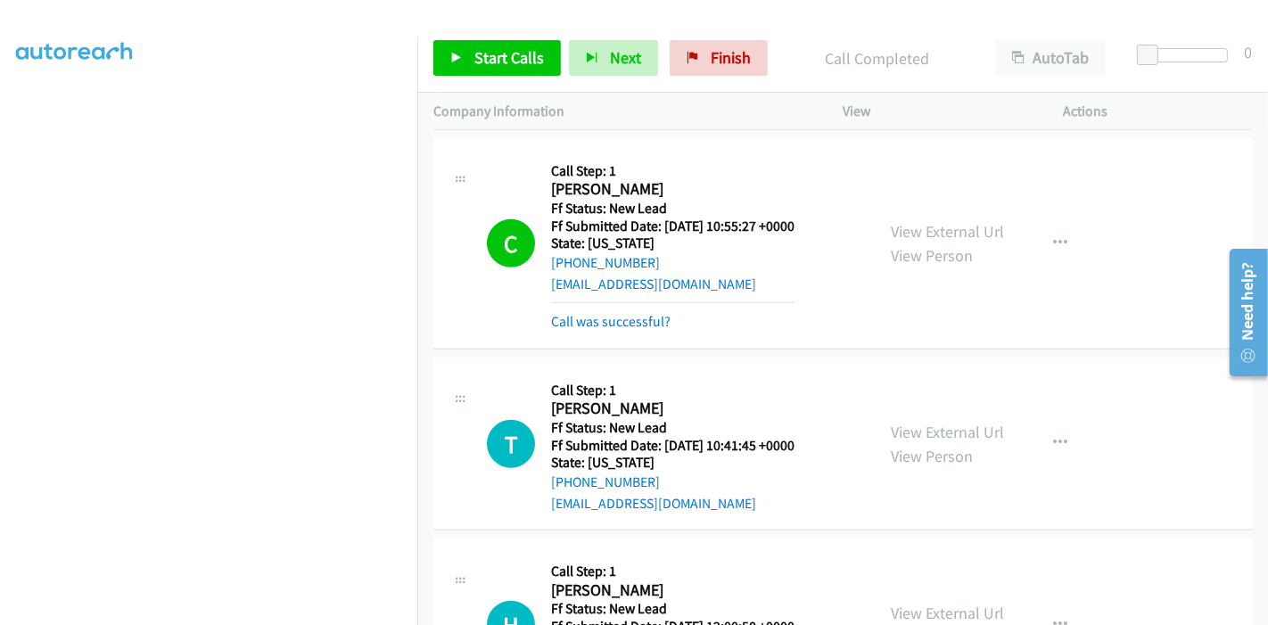
click at [591, 309] on div "C Callback Scheduled Call Step: 1 Cynthia Pitts America/New_York Ff Status: New…" at bounding box center [842, 243] width 819 height 211
click at [598, 313] on link "Call was successful?" at bounding box center [610, 321] width 119 height 17
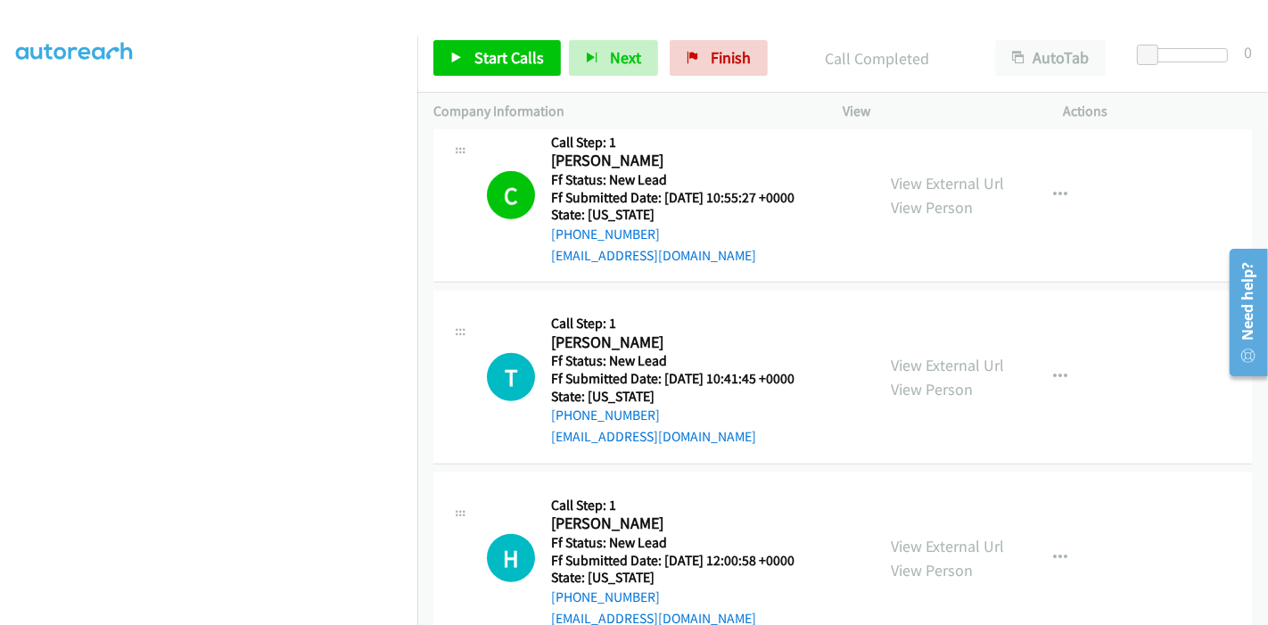
scroll to position [1306, 0]
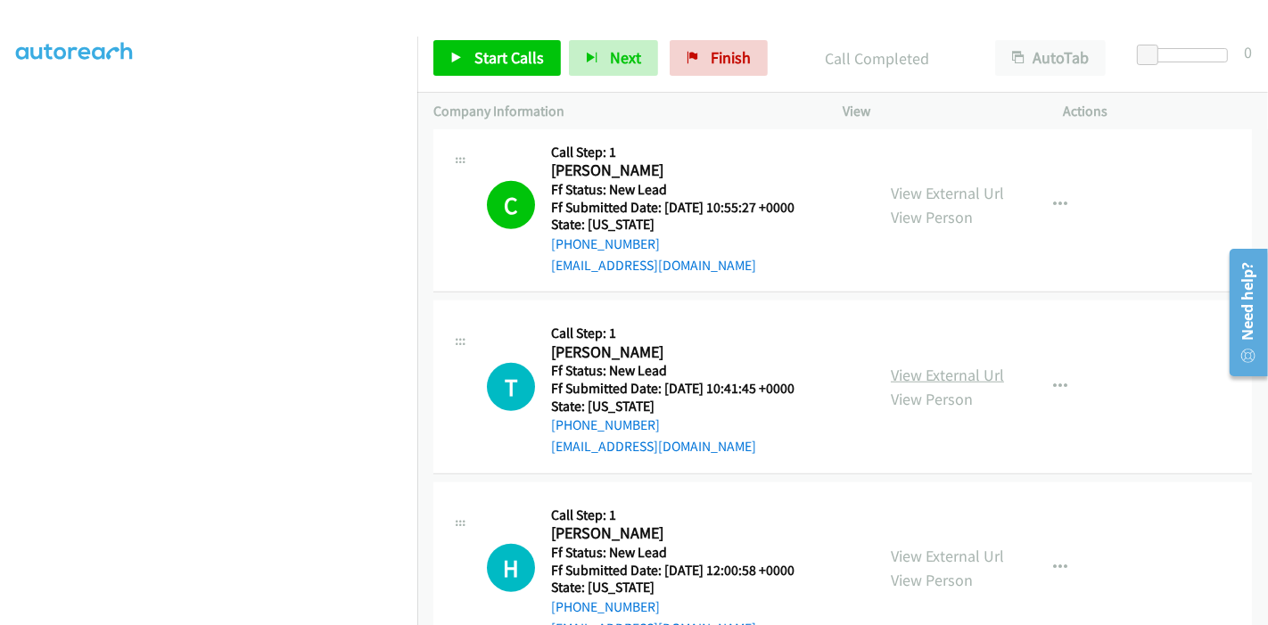
click at [970, 365] on link "View External Url" at bounding box center [947, 375] width 113 height 21
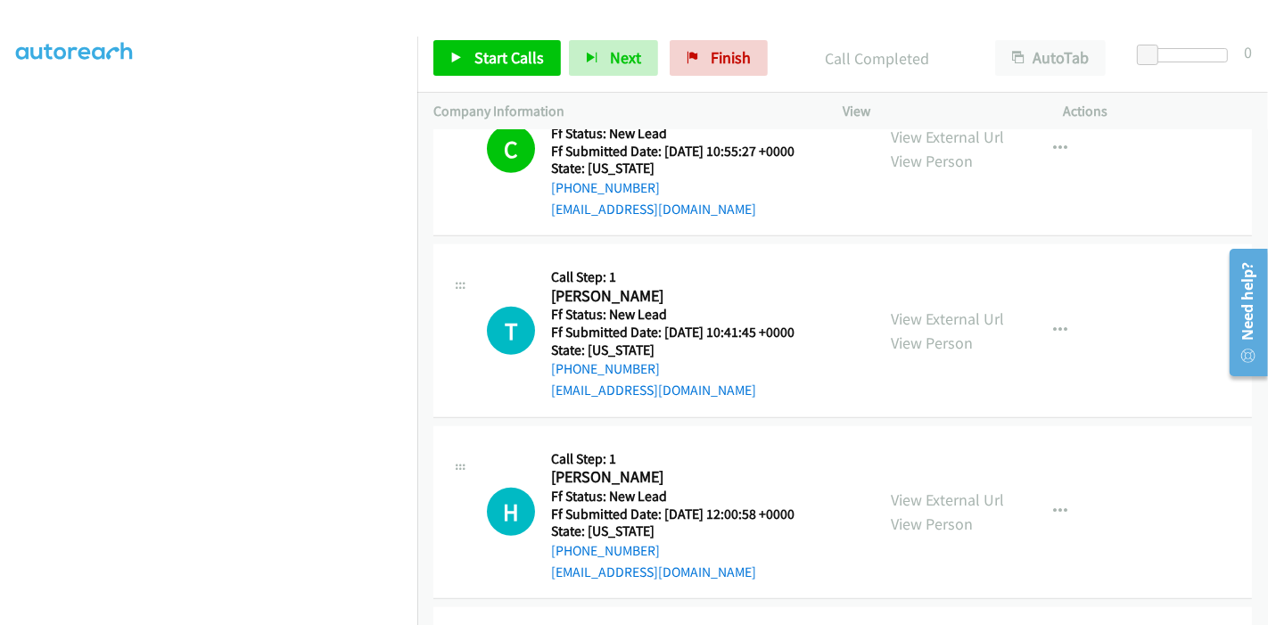
scroll to position [1405, 0]
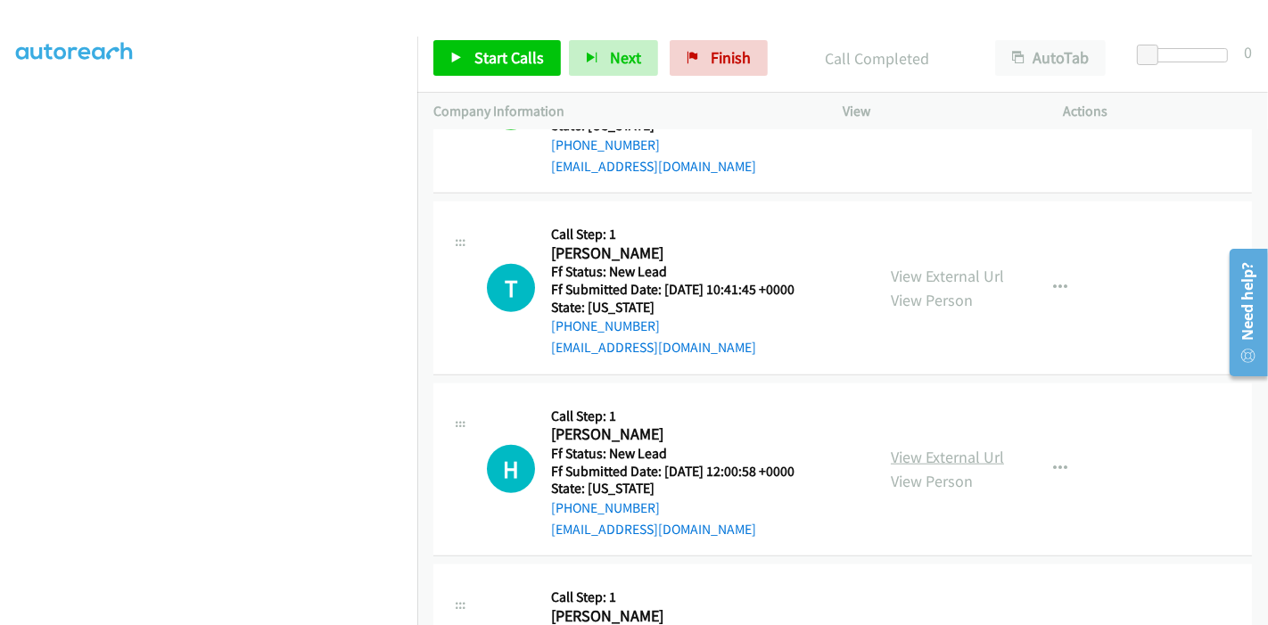
click at [902, 447] on link "View External Url" at bounding box center [947, 457] width 113 height 21
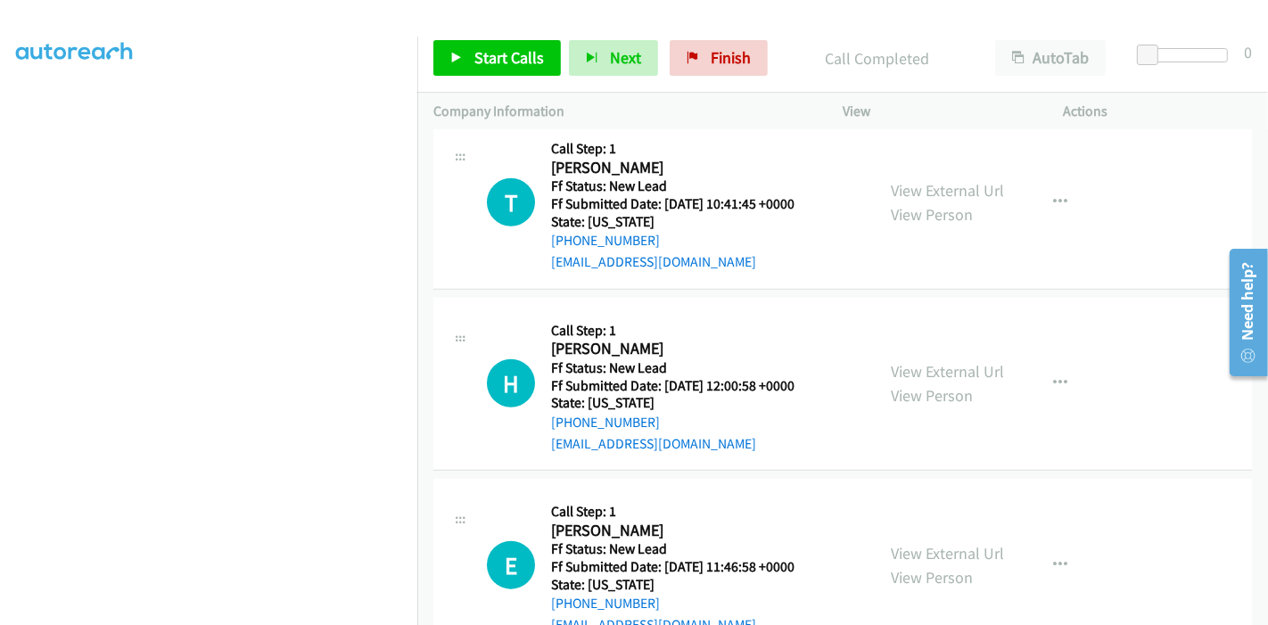
scroll to position [1603, 0]
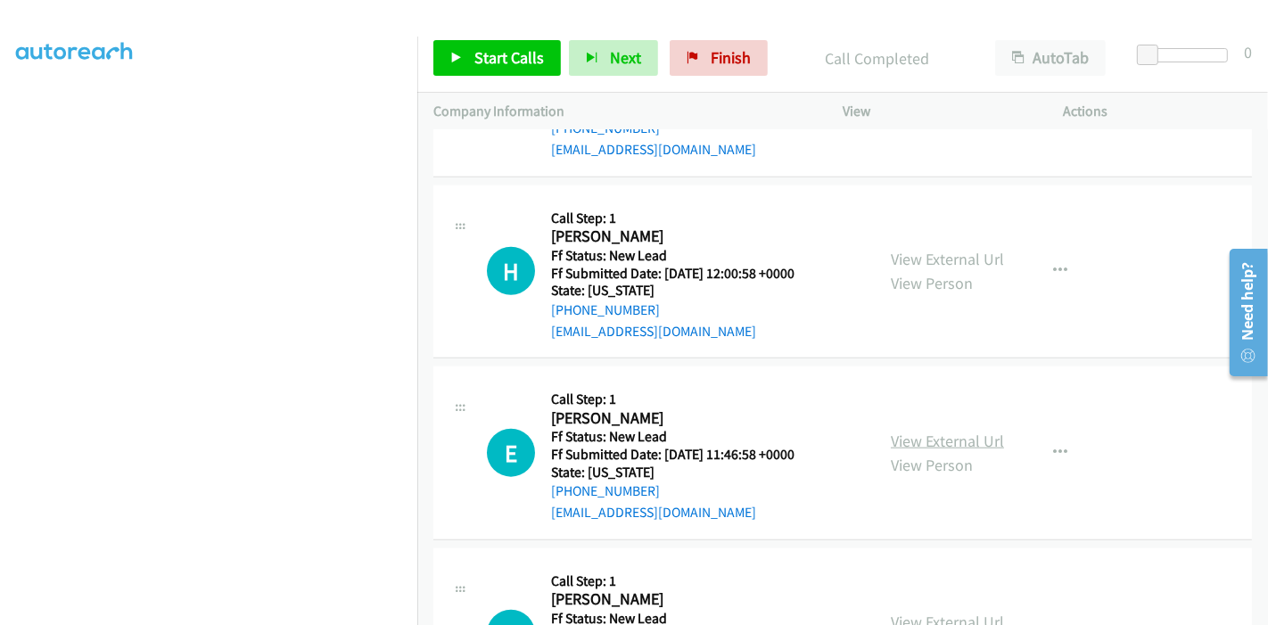
click at [892, 431] on link "View External Url" at bounding box center [947, 441] width 113 height 21
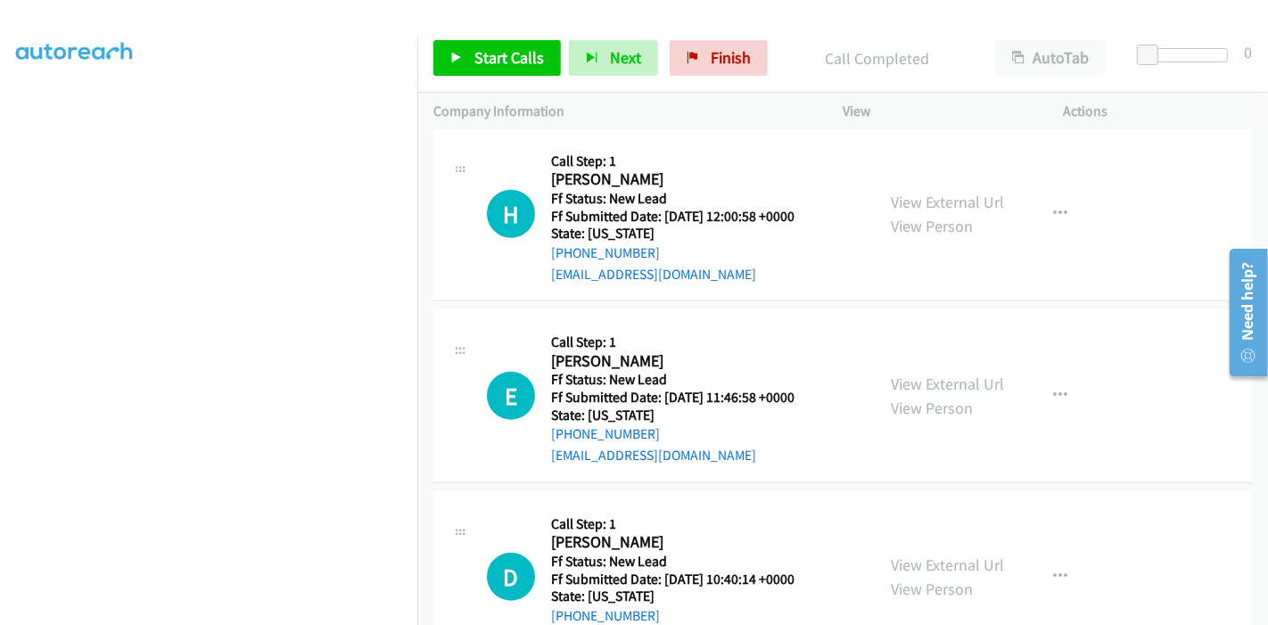
scroll to position [1702, 0]
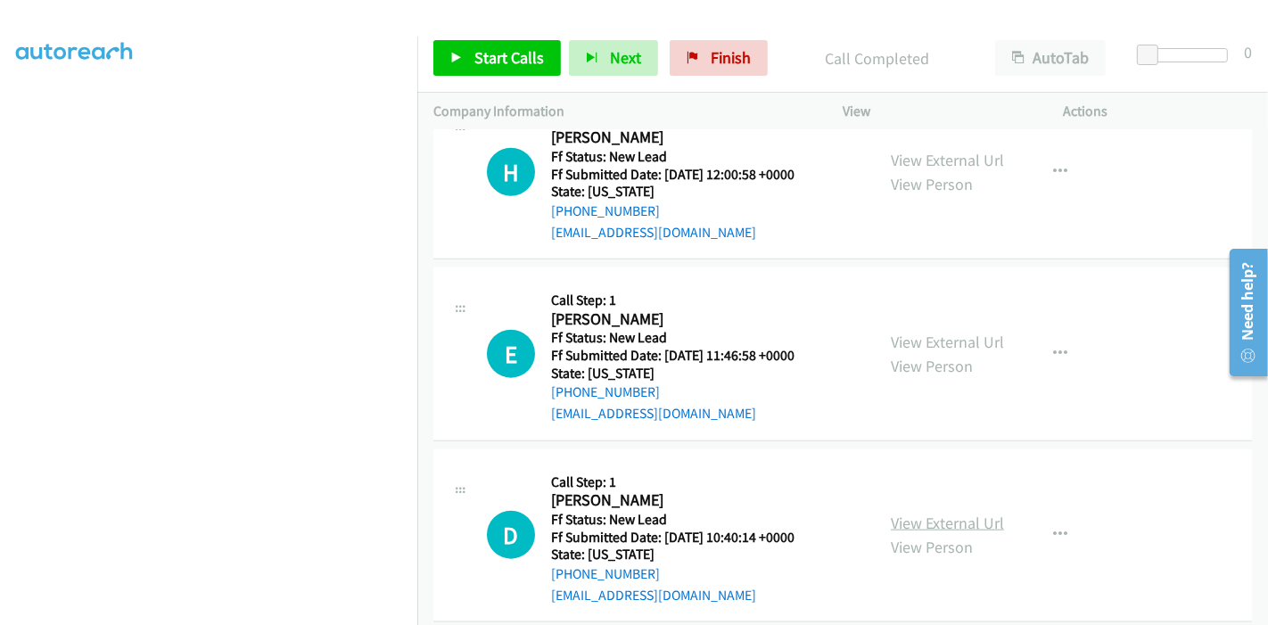
click at [932, 513] on link "View External Url" at bounding box center [947, 523] width 113 height 21
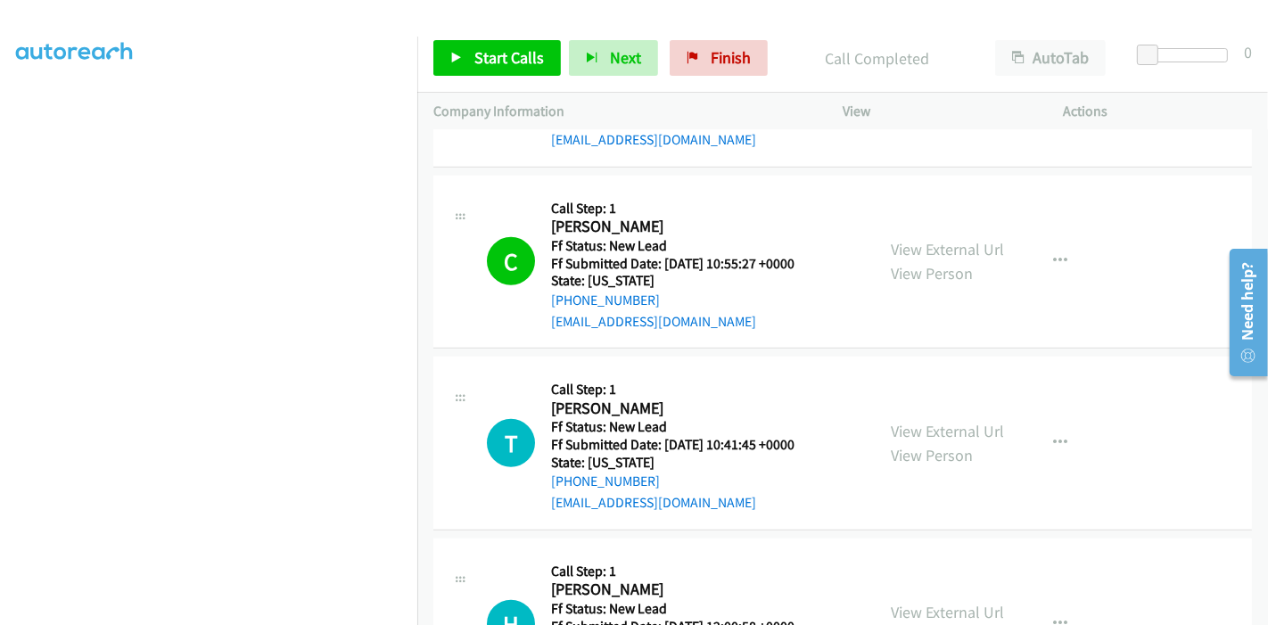
scroll to position [1207, 0]
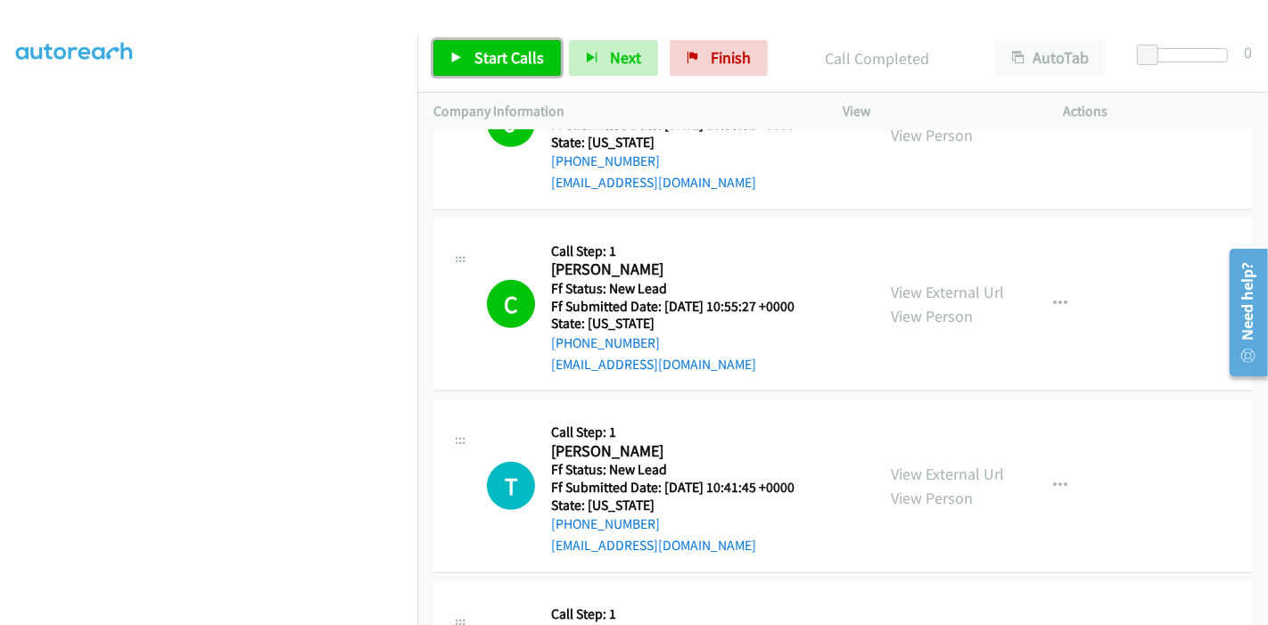
click at [477, 49] on span "Start Calls" at bounding box center [509, 57] width 70 height 21
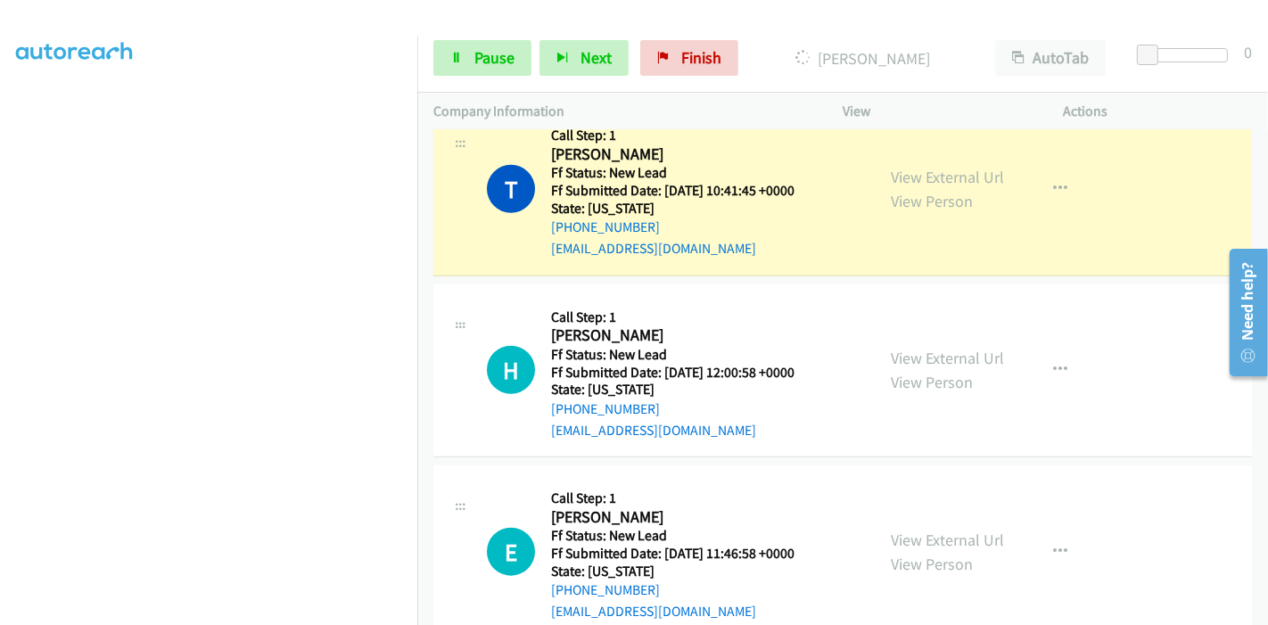
scroll to position [1405, 0]
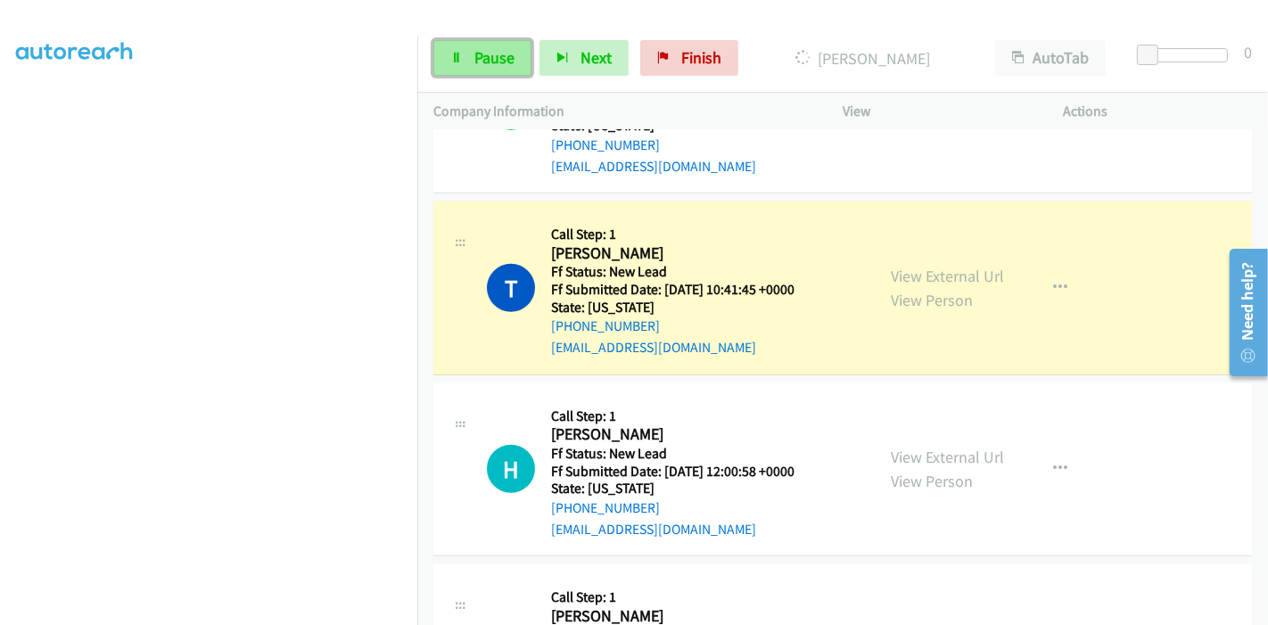
click at [463, 52] on link "Pause" at bounding box center [482, 58] width 98 height 36
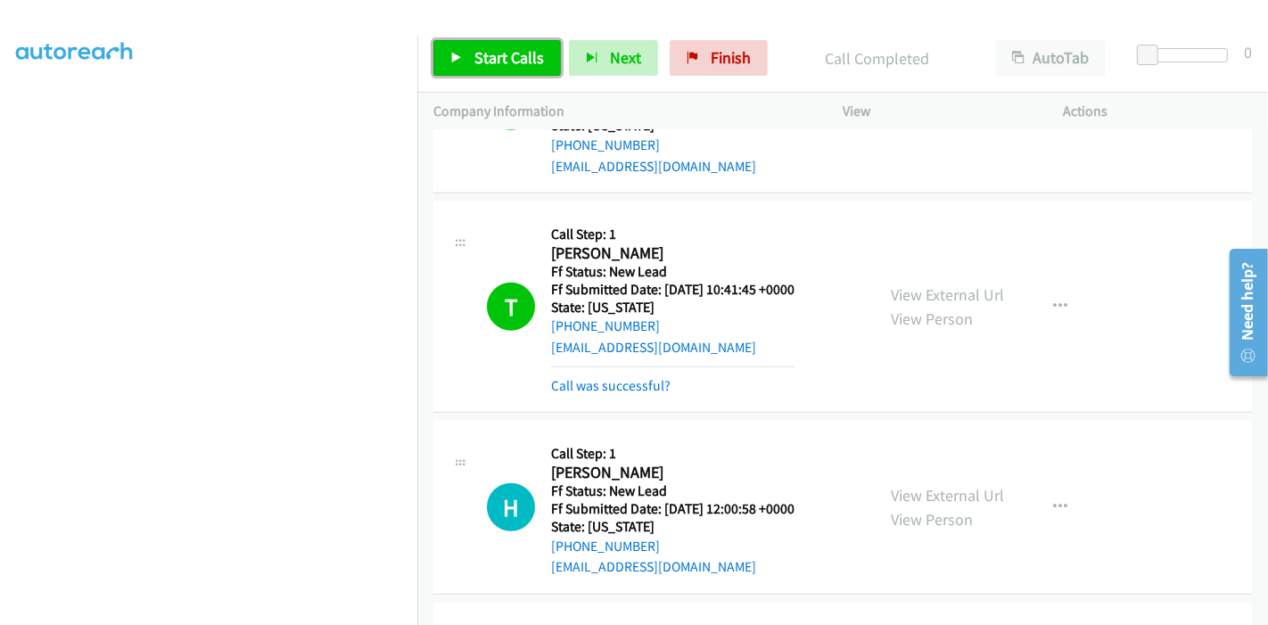
click at [480, 61] on span "Start Calls" at bounding box center [509, 57] width 70 height 21
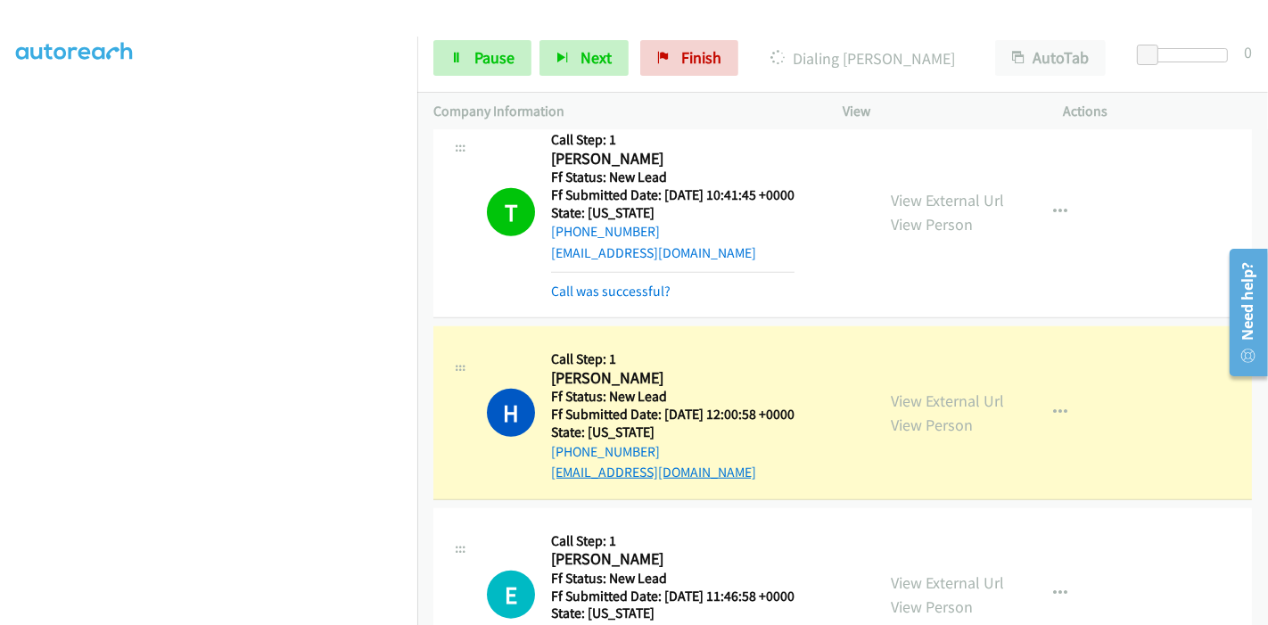
scroll to position [1603, 0]
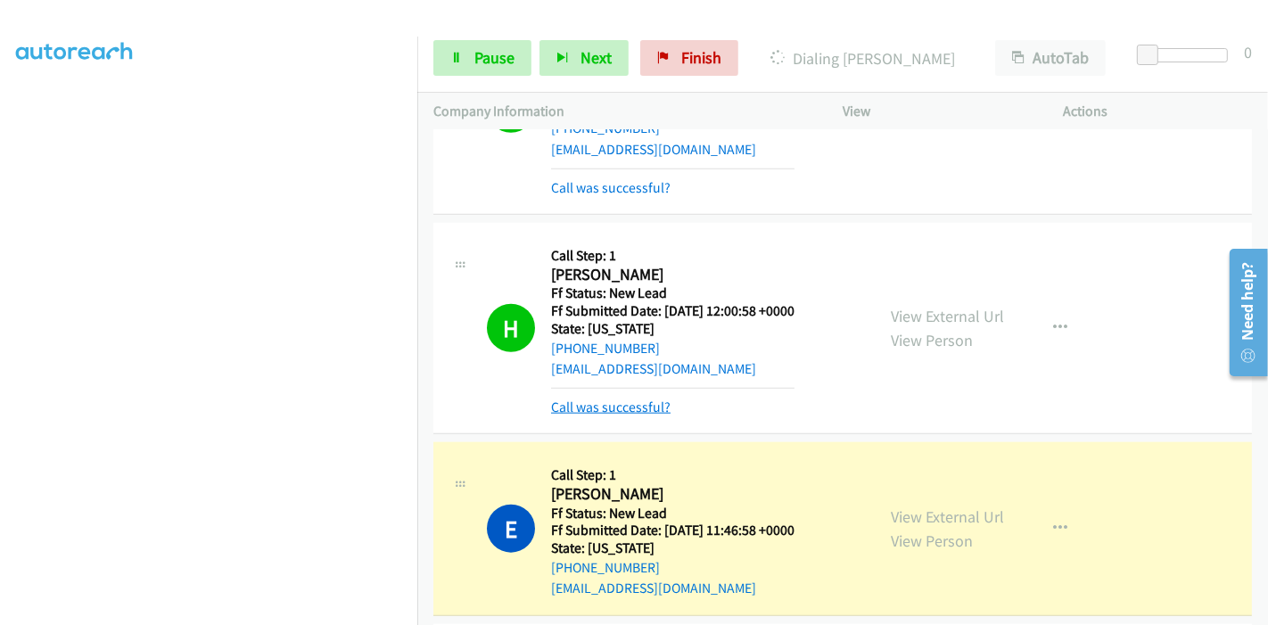
click at [584, 399] on link "Call was successful?" at bounding box center [610, 407] width 119 height 17
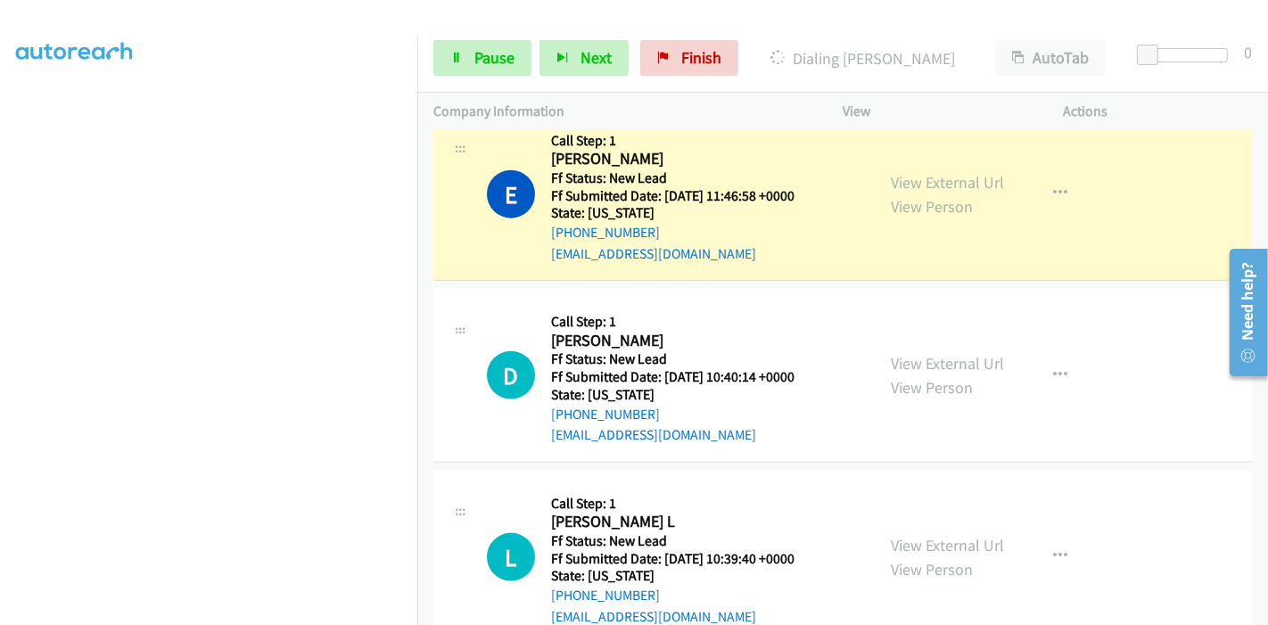
scroll to position [1900, 0]
click at [910, 521] on div "View External Url View Person View External Url Email Schedule/Manage Callback …" at bounding box center [993, 557] width 237 height 141
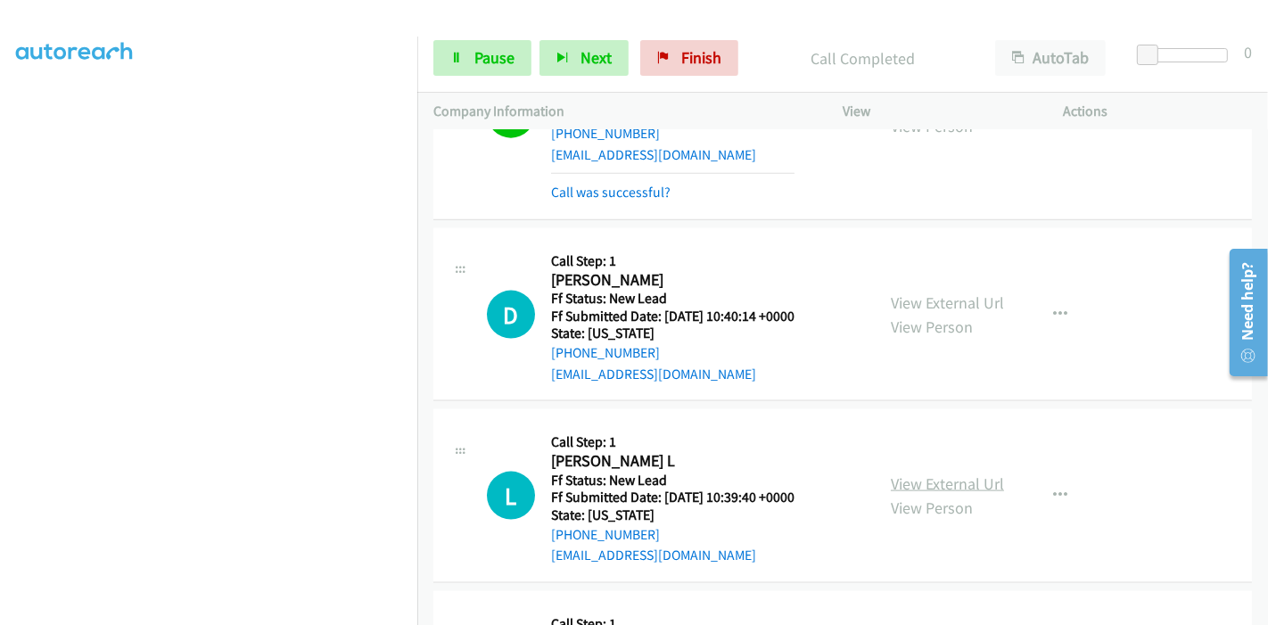
scroll to position [1999, 0]
click at [603, 184] on link "Call was successful?" at bounding box center [610, 192] width 119 height 17
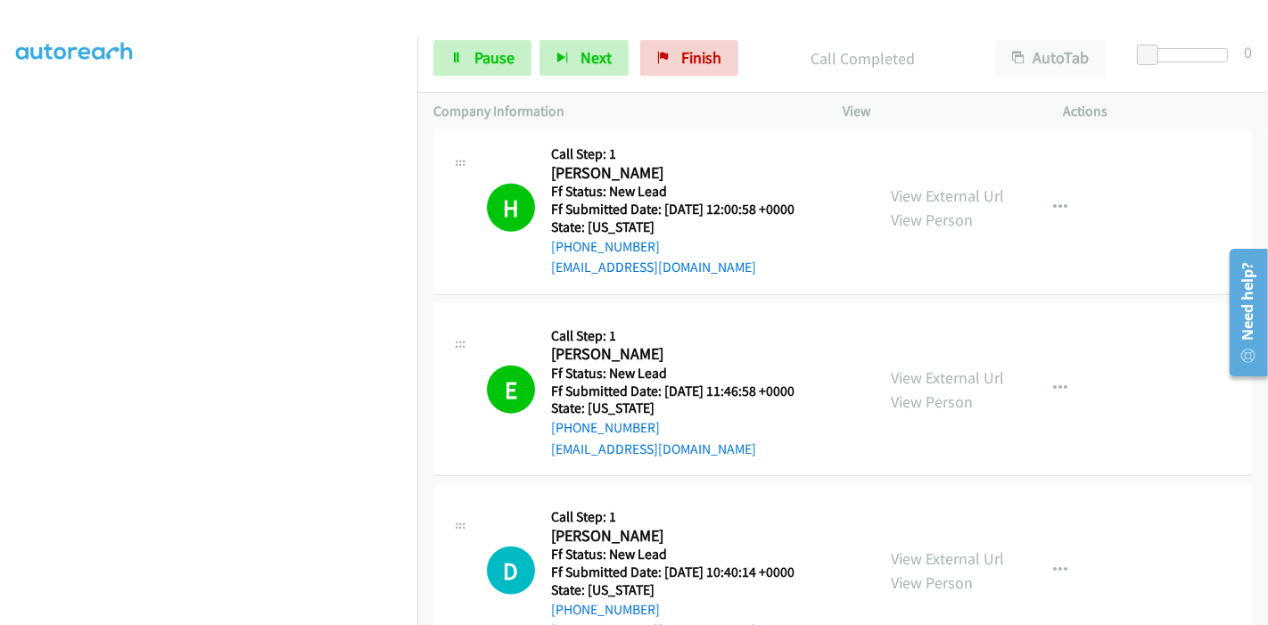
scroll to position [1702, 0]
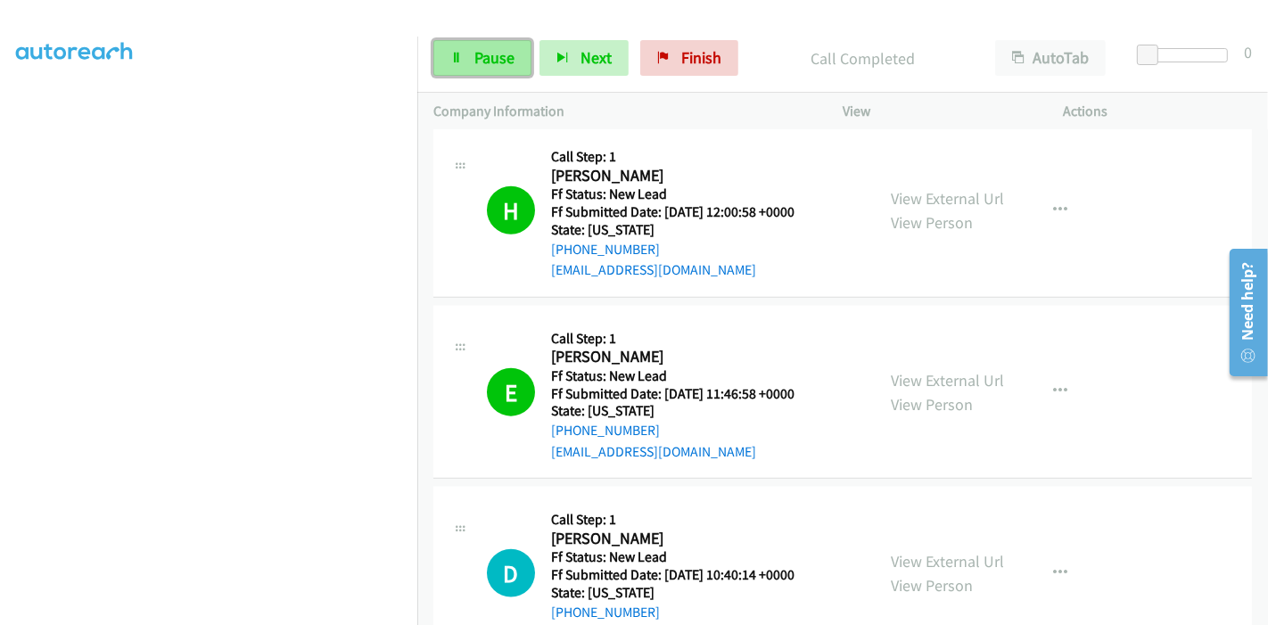
click at [482, 50] on span "Pause" at bounding box center [494, 57] width 40 height 21
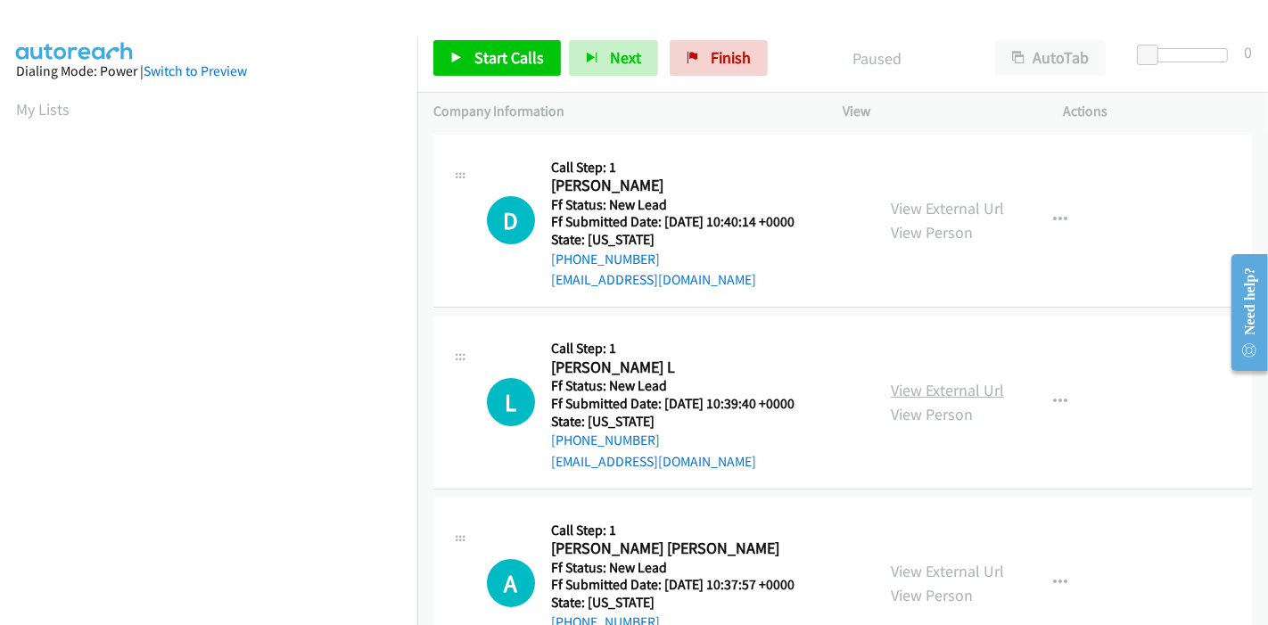
click at [909, 383] on link "View External Url" at bounding box center [947, 390] width 113 height 21
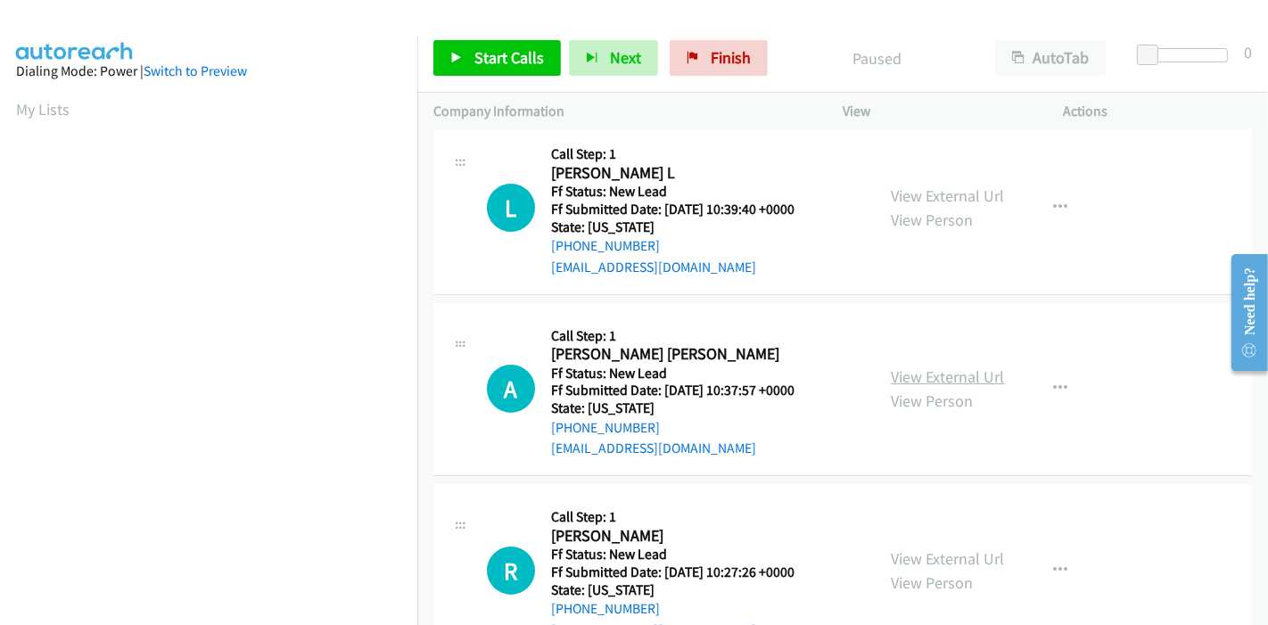
scroll to position [198, 0]
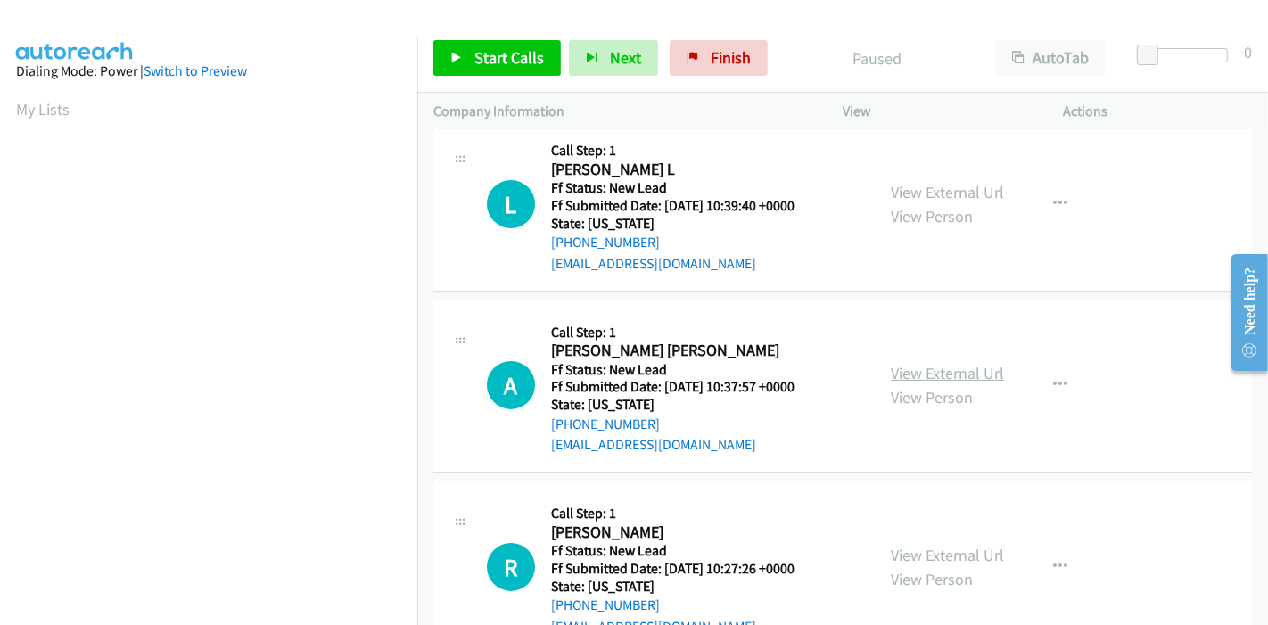
click at [942, 376] on link "View External Url" at bounding box center [947, 373] width 113 height 21
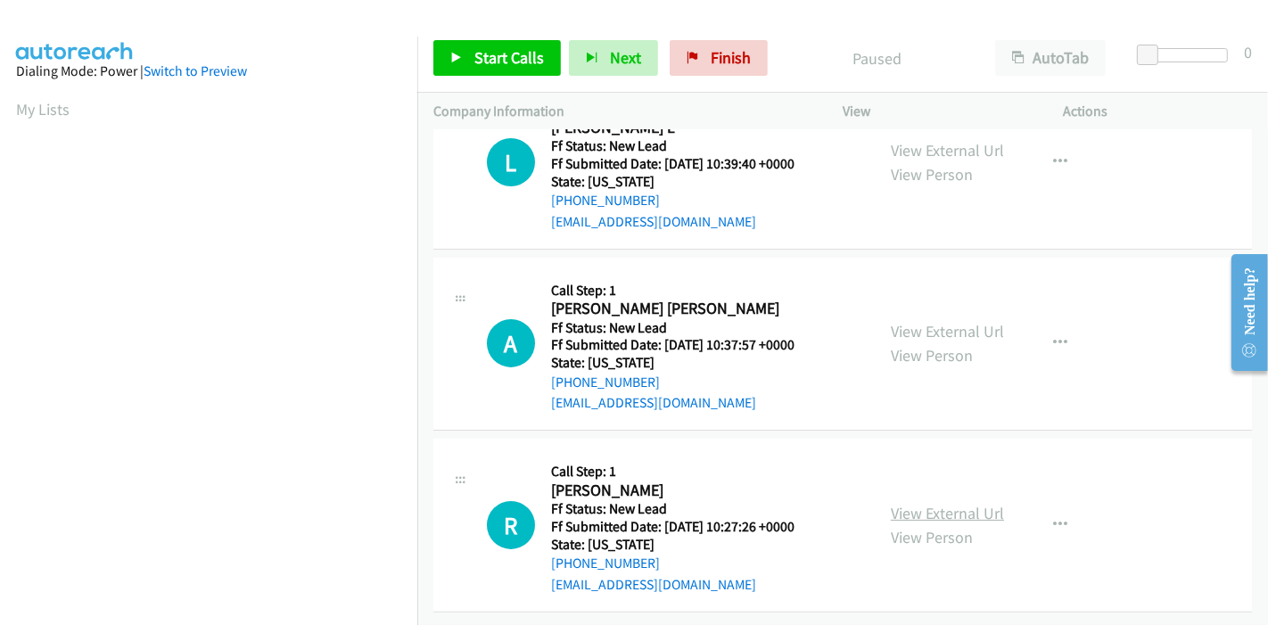
click at [936, 503] on link "View External Url" at bounding box center [947, 513] width 113 height 21
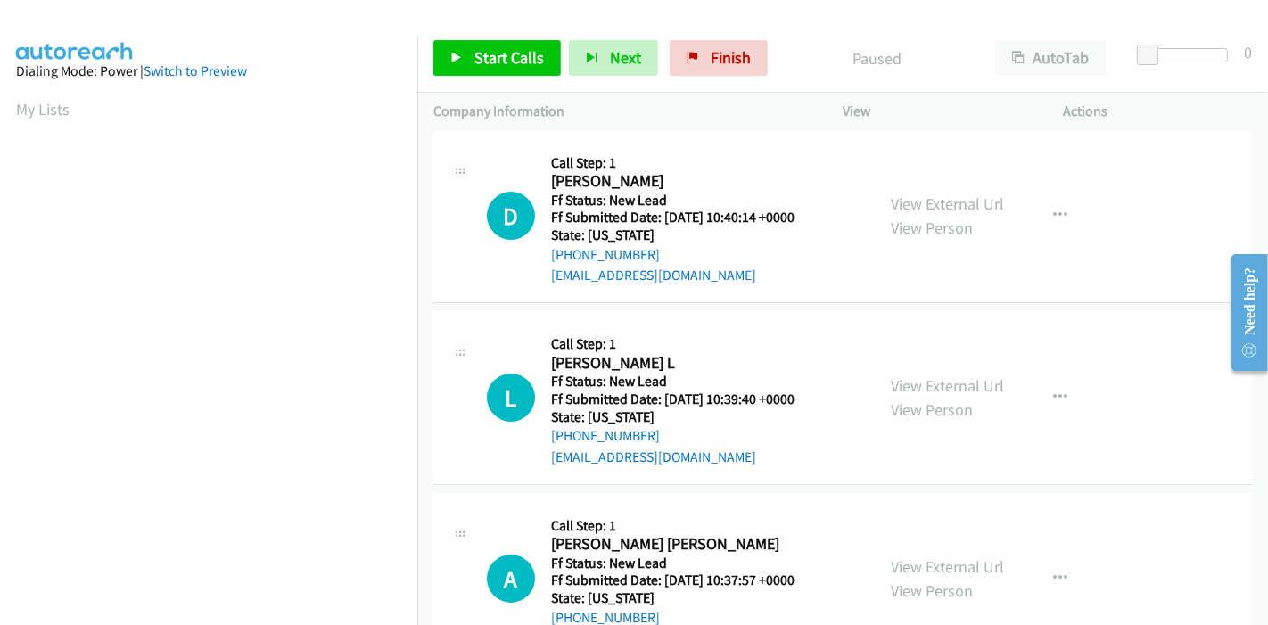
scroll to position [0, 0]
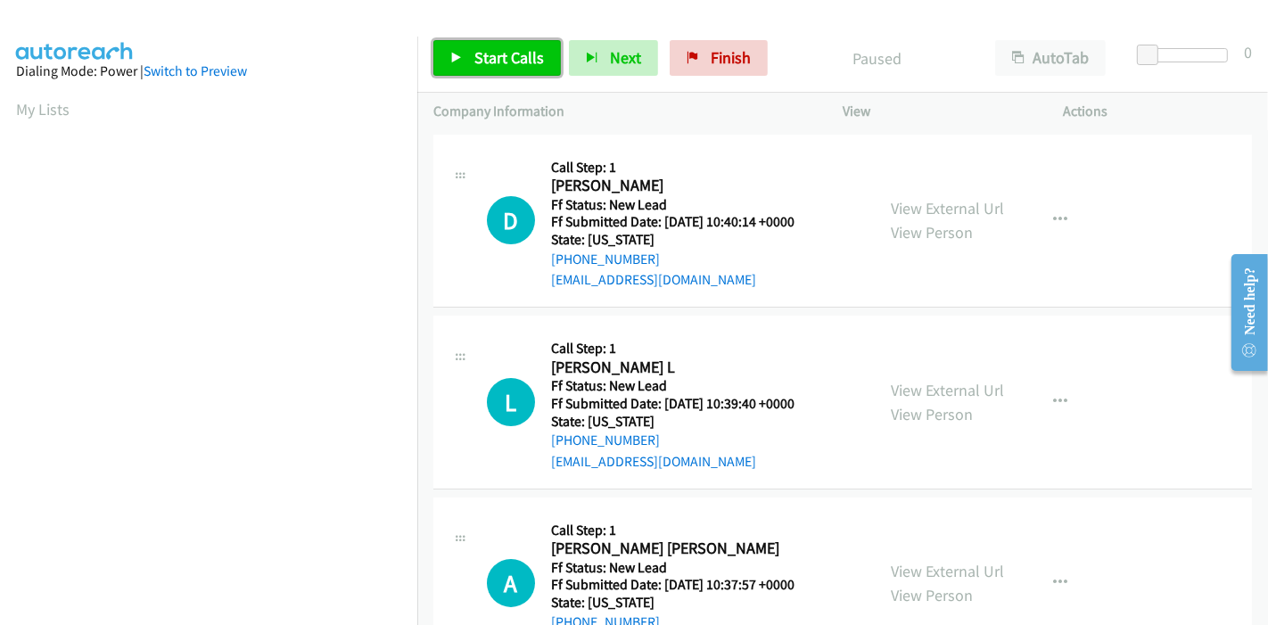
click at [478, 67] on span "Start Calls" at bounding box center [509, 57] width 70 height 21
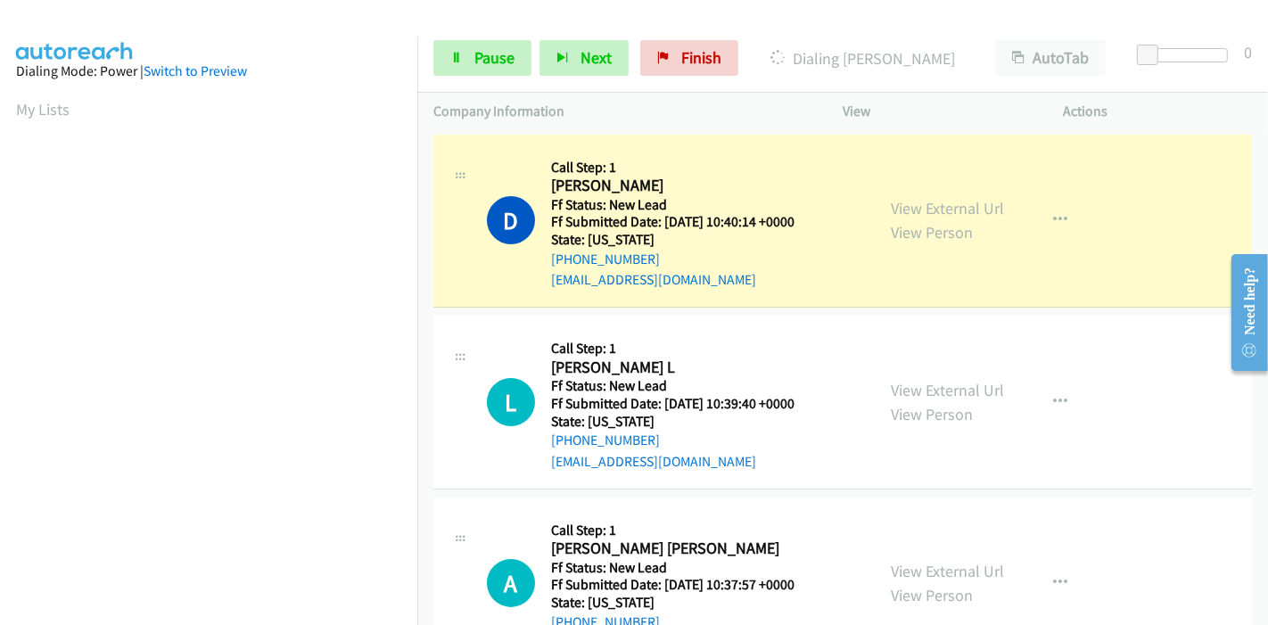
scroll to position [376, 0]
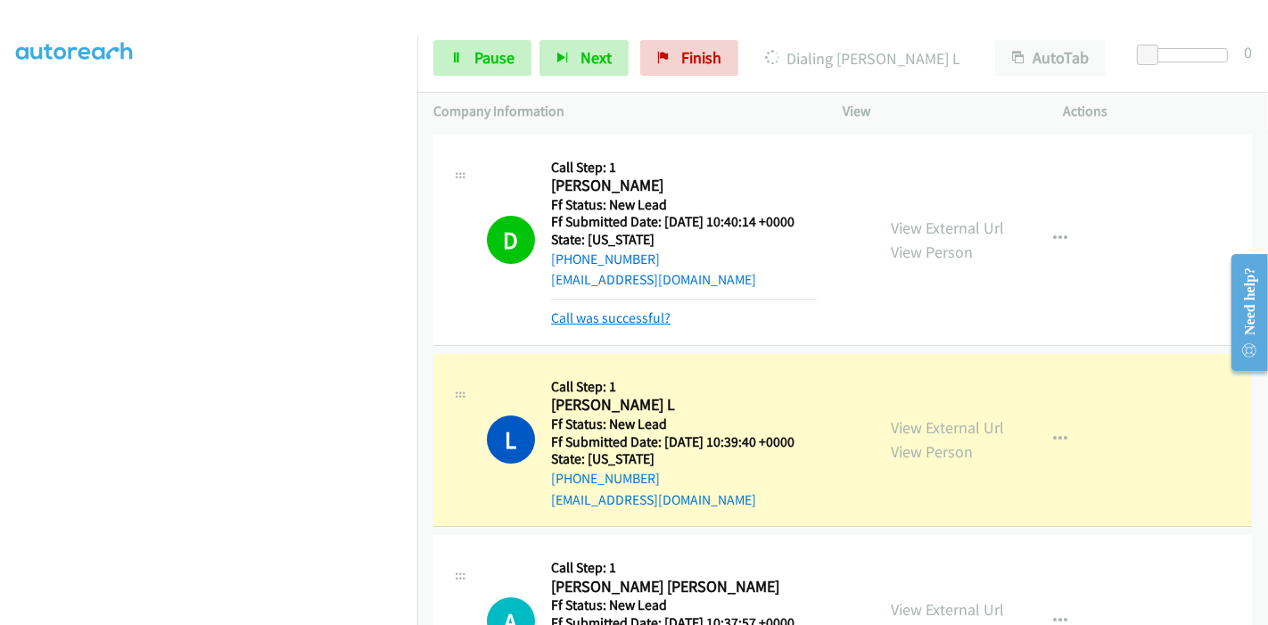
click at [590, 313] on link "Call was successful?" at bounding box center [610, 317] width 119 height 17
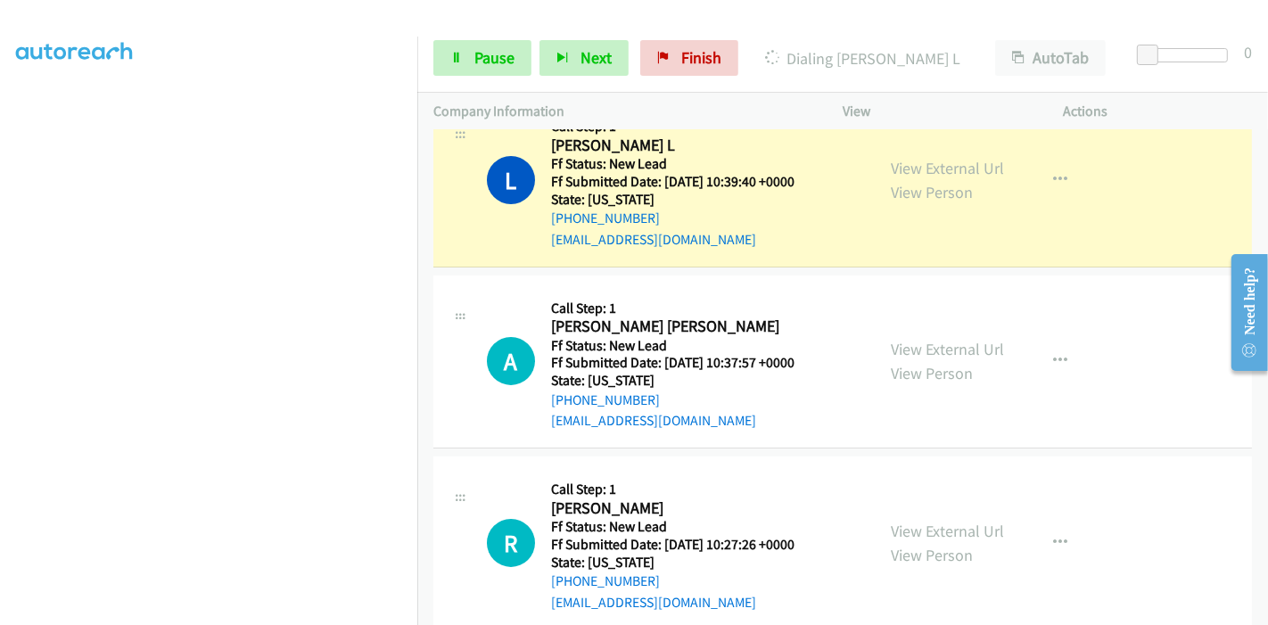
scroll to position [253, 0]
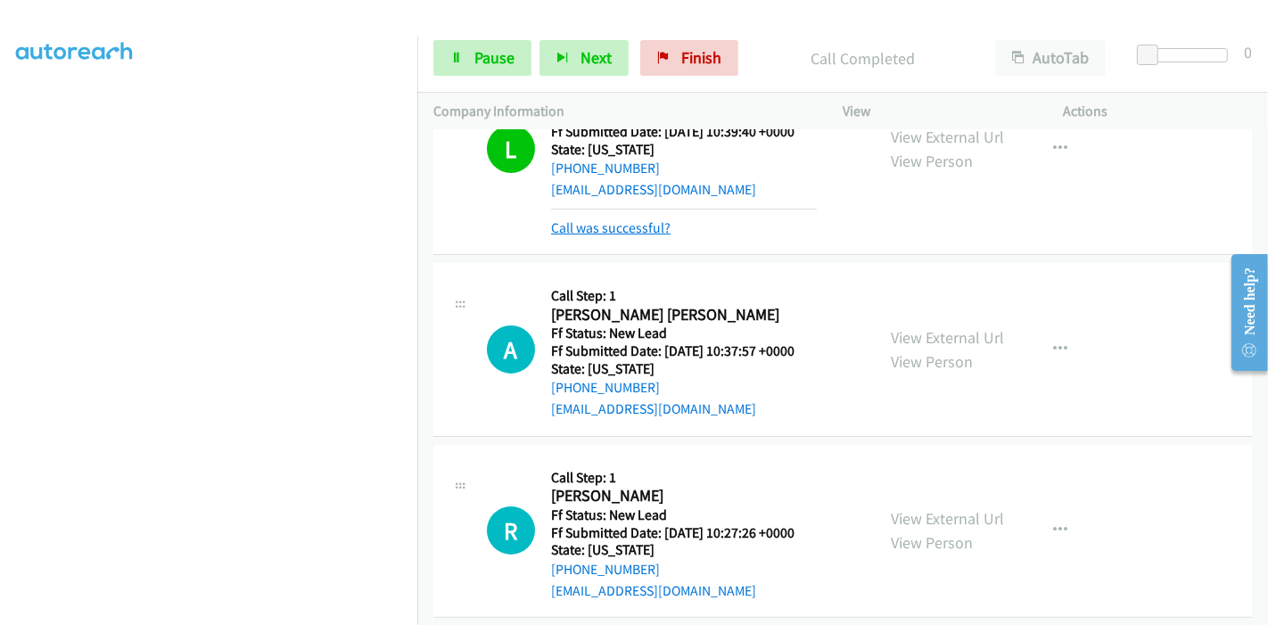
click at [594, 227] on link "Call was successful?" at bounding box center [610, 227] width 119 height 17
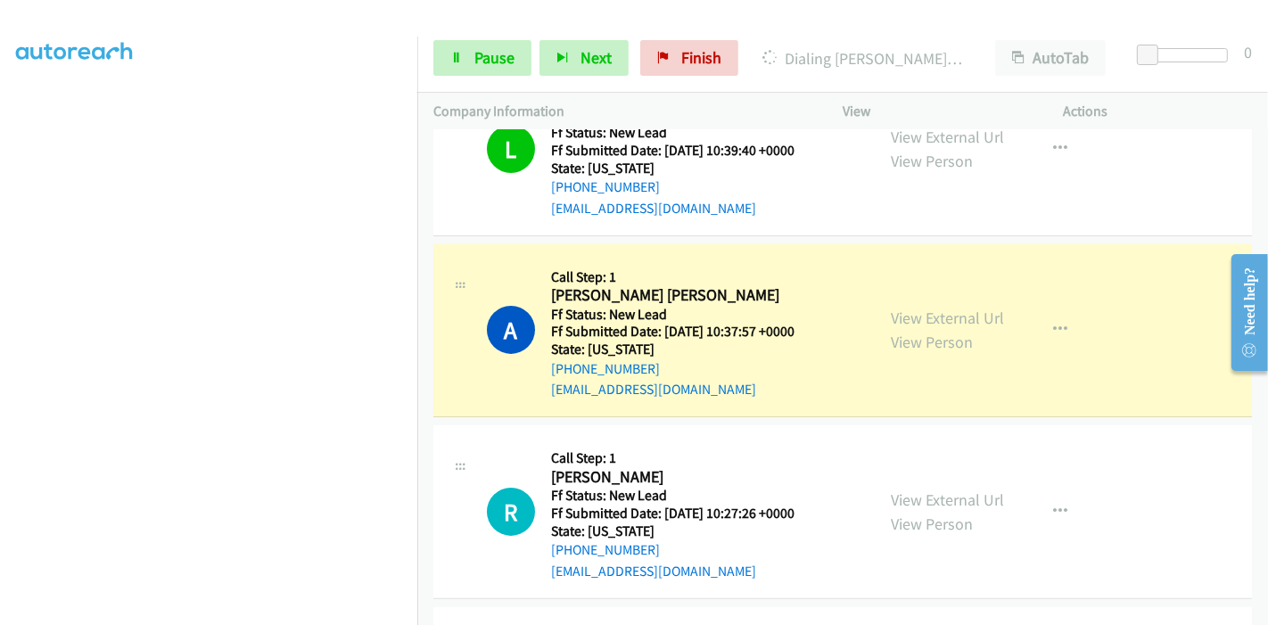
scroll to position [202, 0]
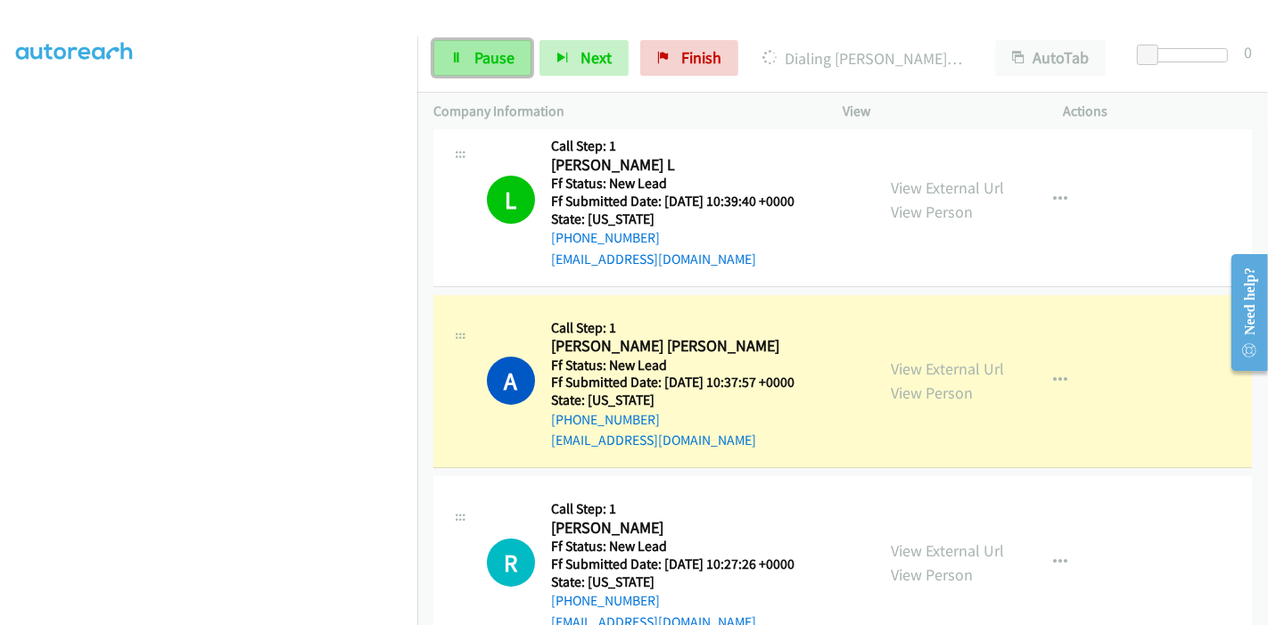
click at [464, 58] on link "Pause" at bounding box center [482, 58] width 98 height 36
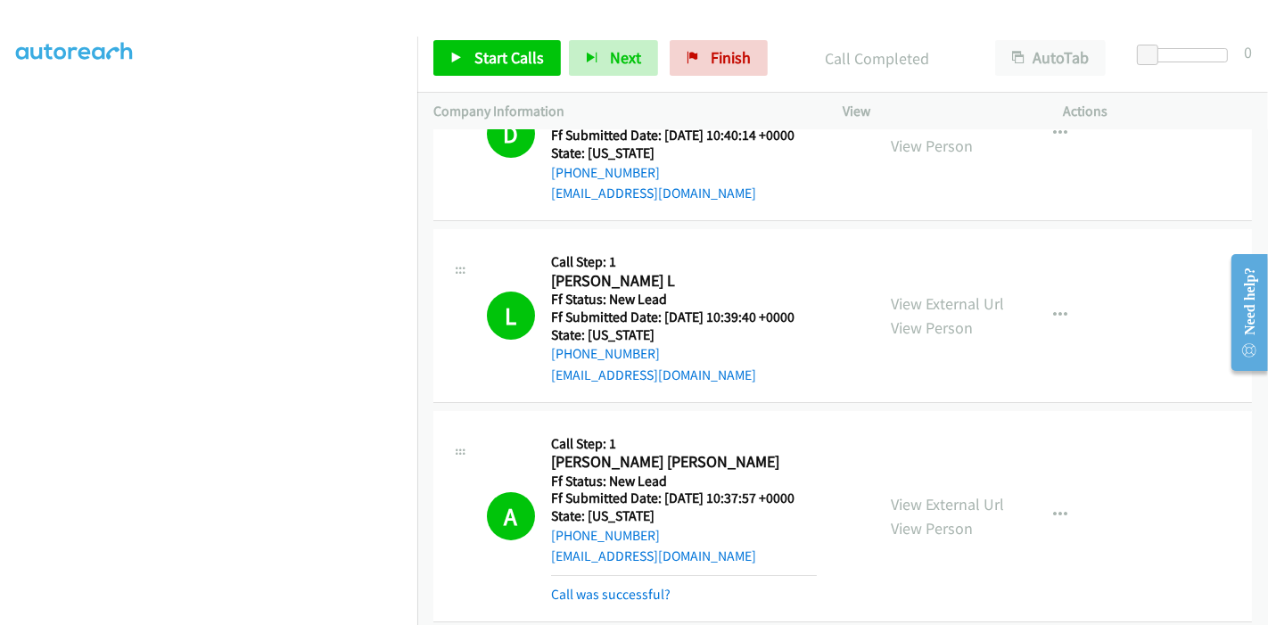
scroll to position [198, 0]
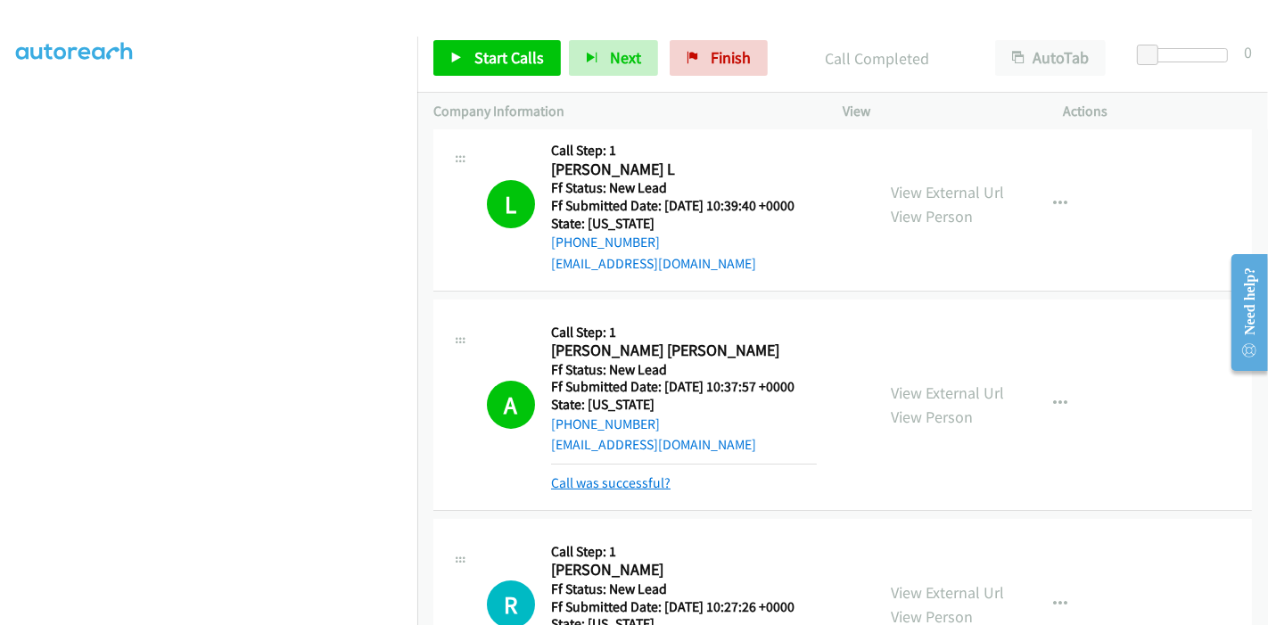
click at [597, 477] on link "Call was successful?" at bounding box center [610, 482] width 119 height 17
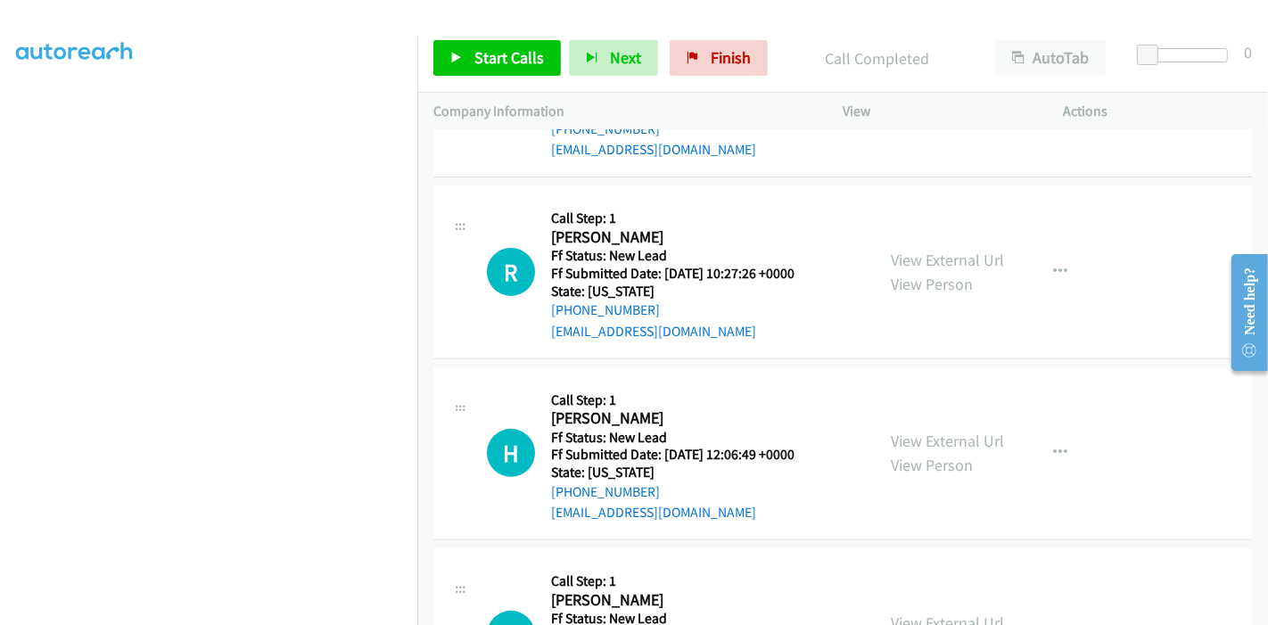
scroll to position [495, 0]
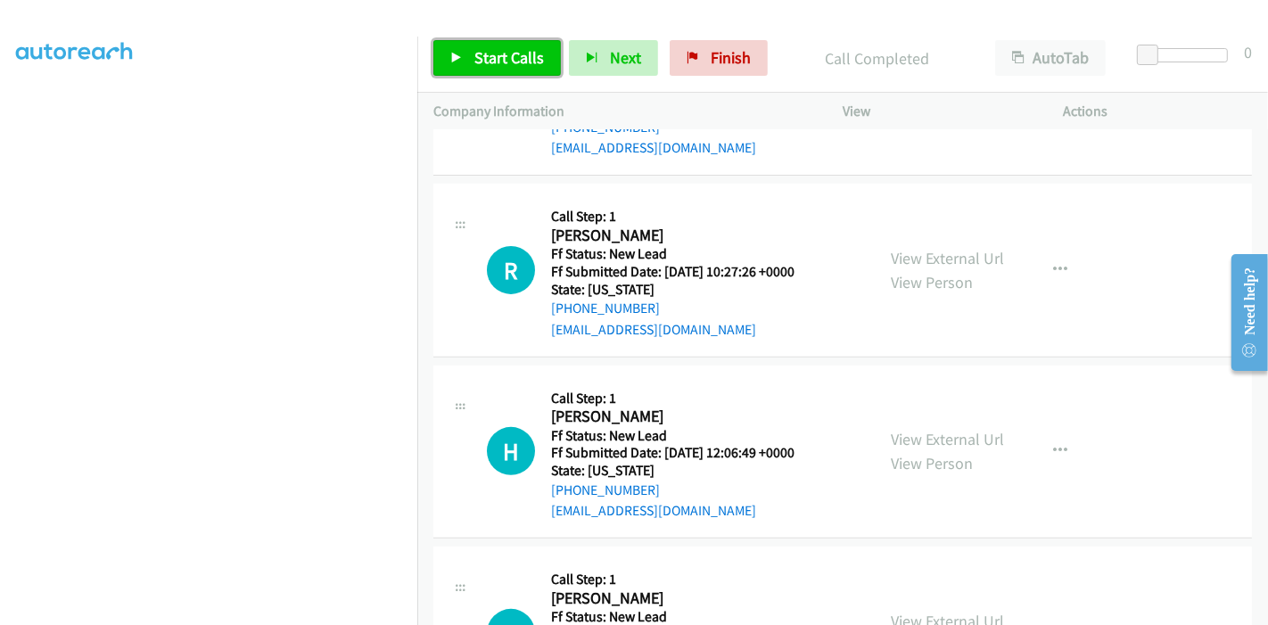
click at [494, 57] on span "Start Calls" at bounding box center [509, 57] width 70 height 21
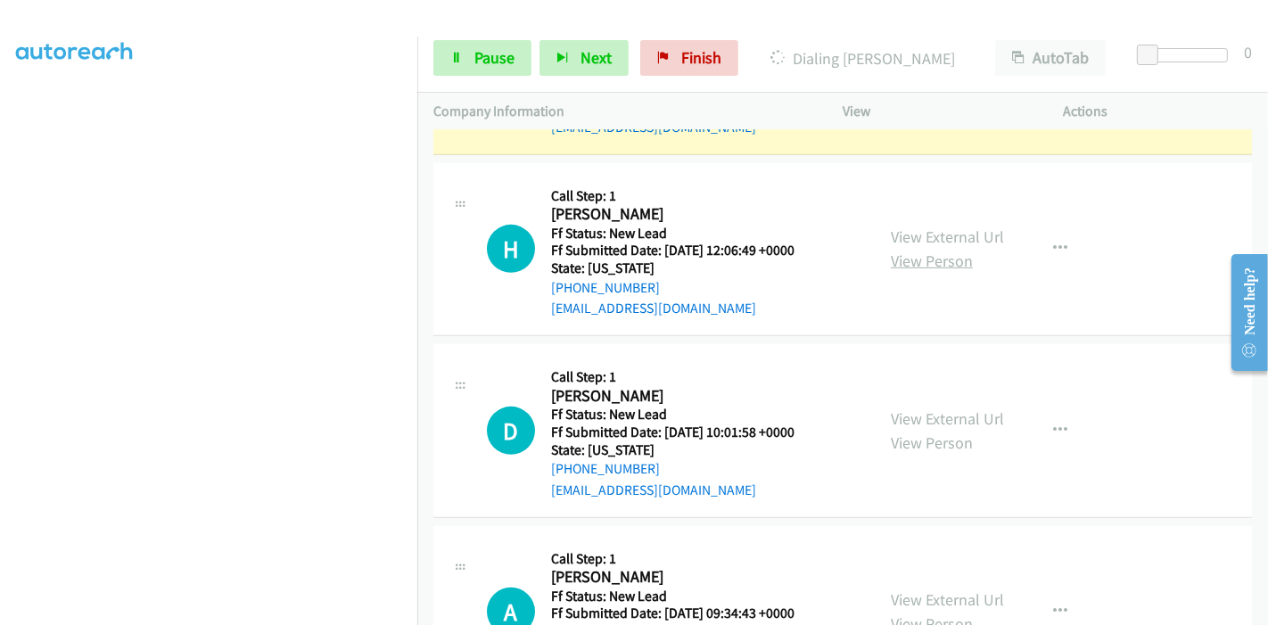
scroll to position [697, 0]
click at [929, 237] on link "View External Url" at bounding box center [947, 236] width 113 height 21
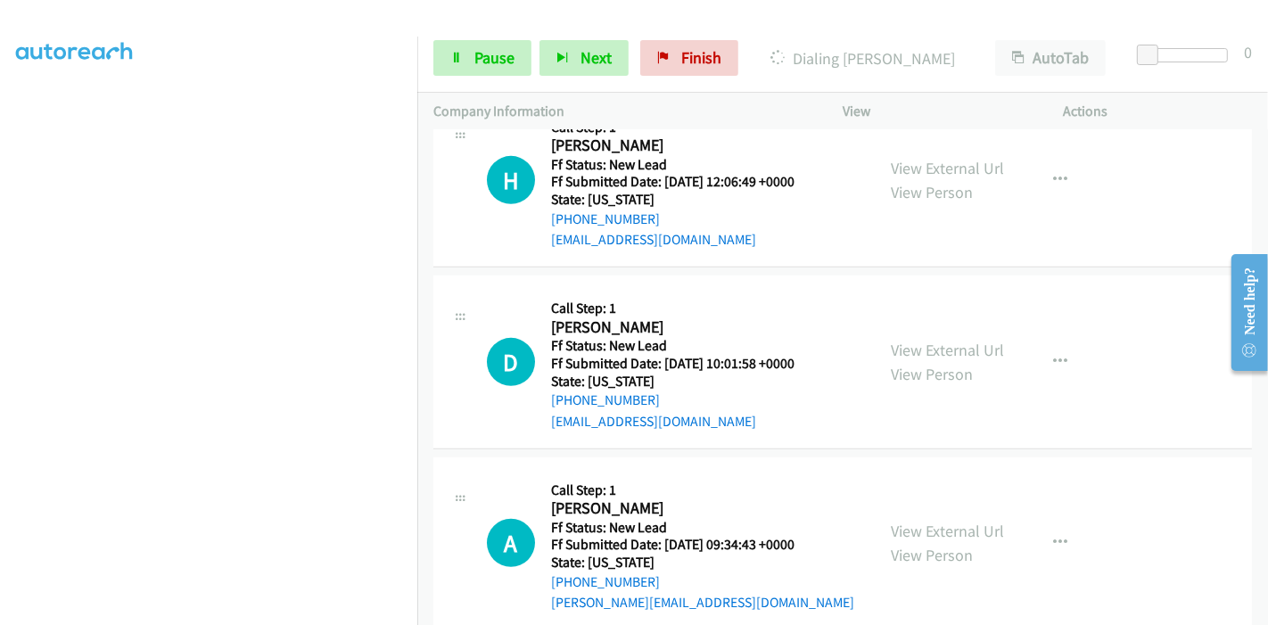
scroll to position [797, 0]
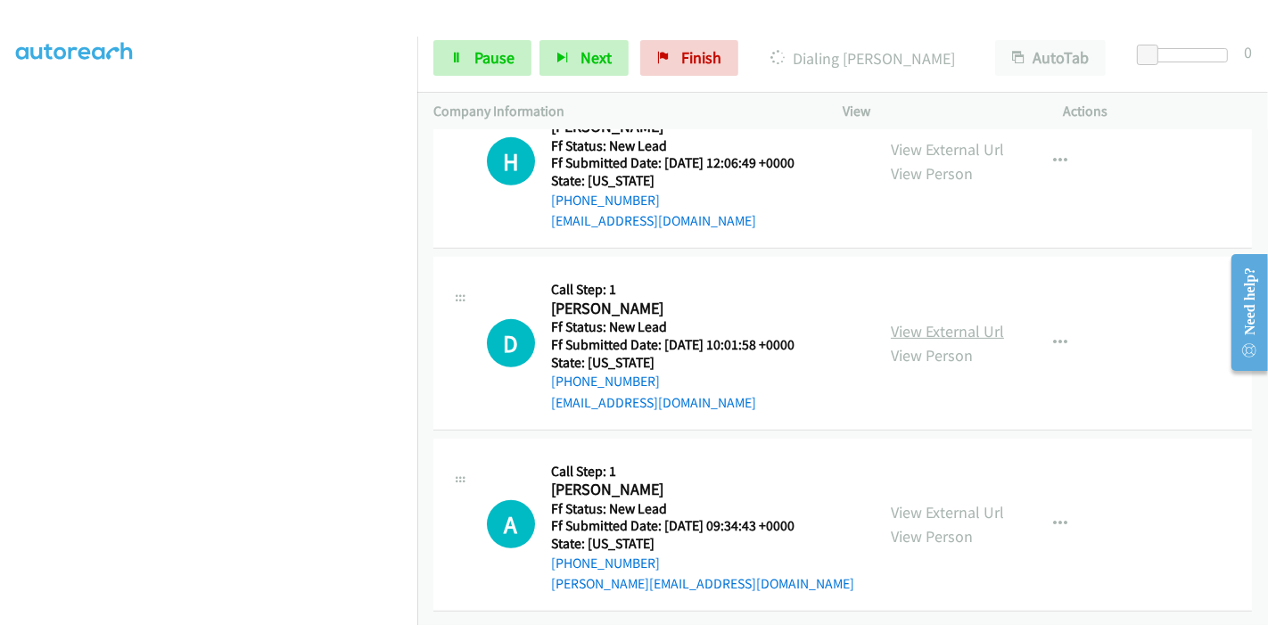
click at [943, 321] on link "View External Url" at bounding box center [947, 331] width 113 height 21
click at [927, 502] on link "View External Url" at bounding box center [947, 512] width 113 height 21
click at [457, 62] on icon at bounding box center [456, 59] width 12 height 12
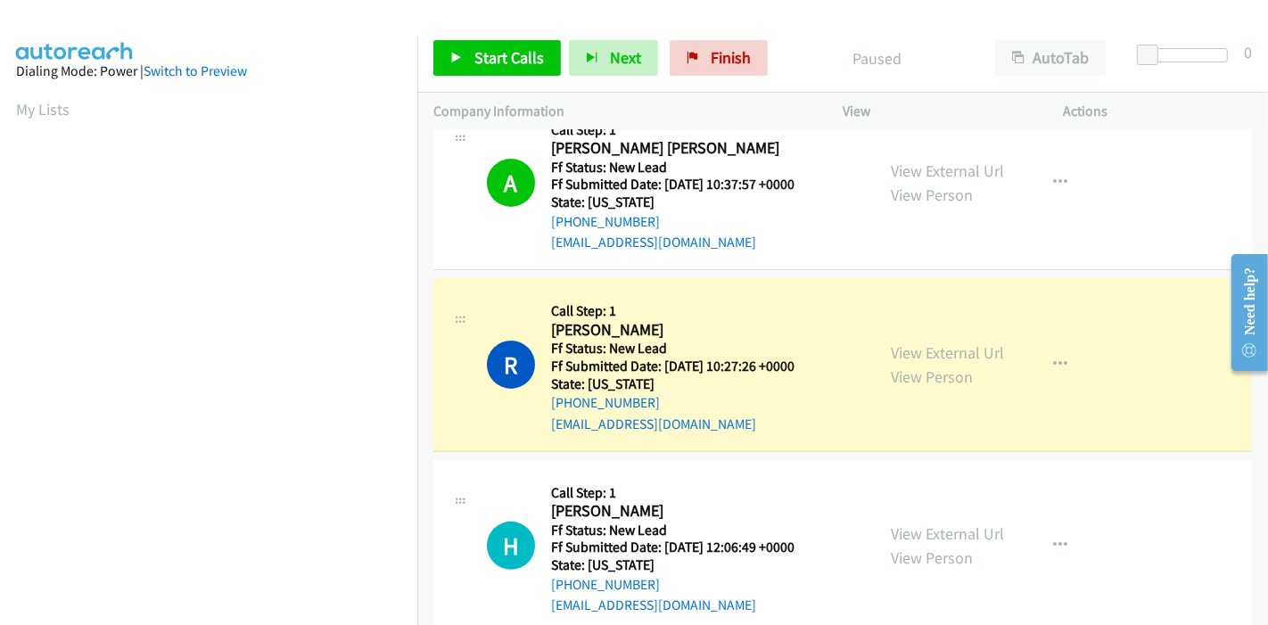
scroll to position [376, 0]
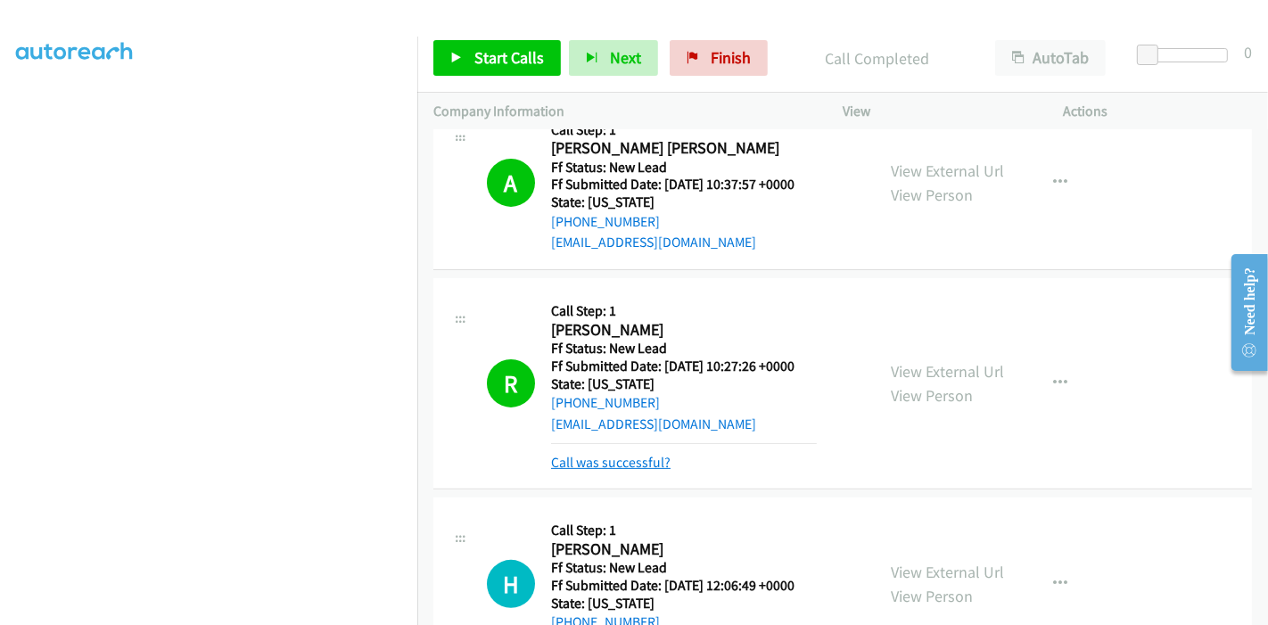
click at [608, 464] on link "Call was successful?" at bounding box center [610, 462] width 119 height 17
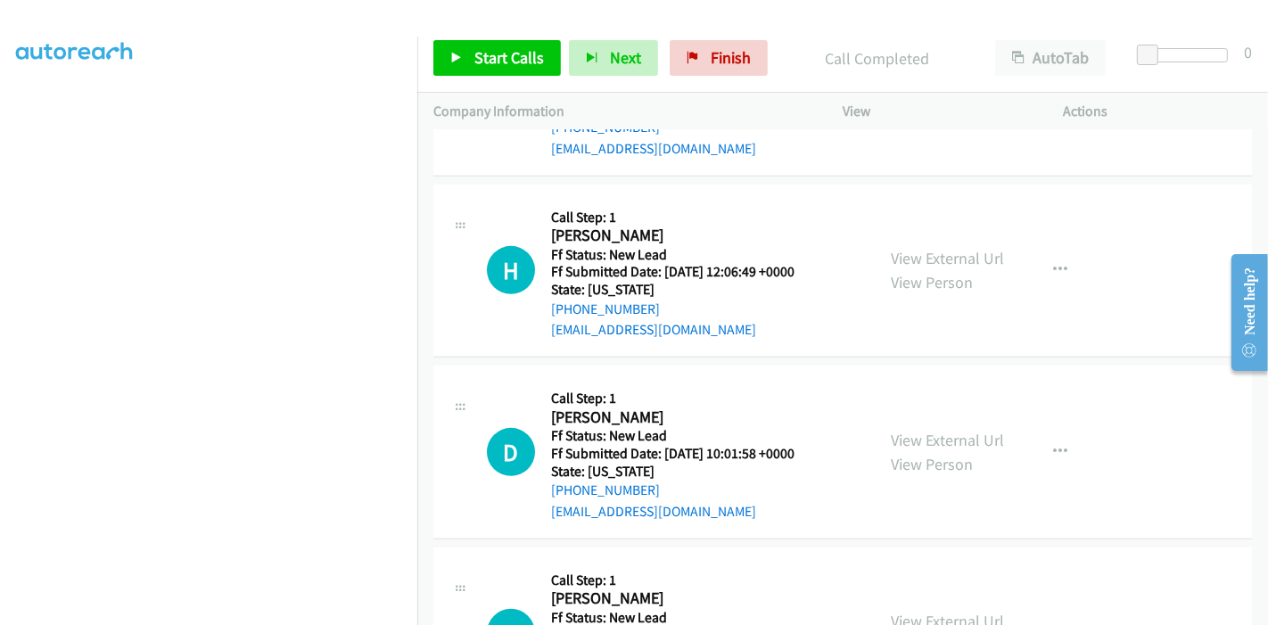
scroll to position [797, 0]
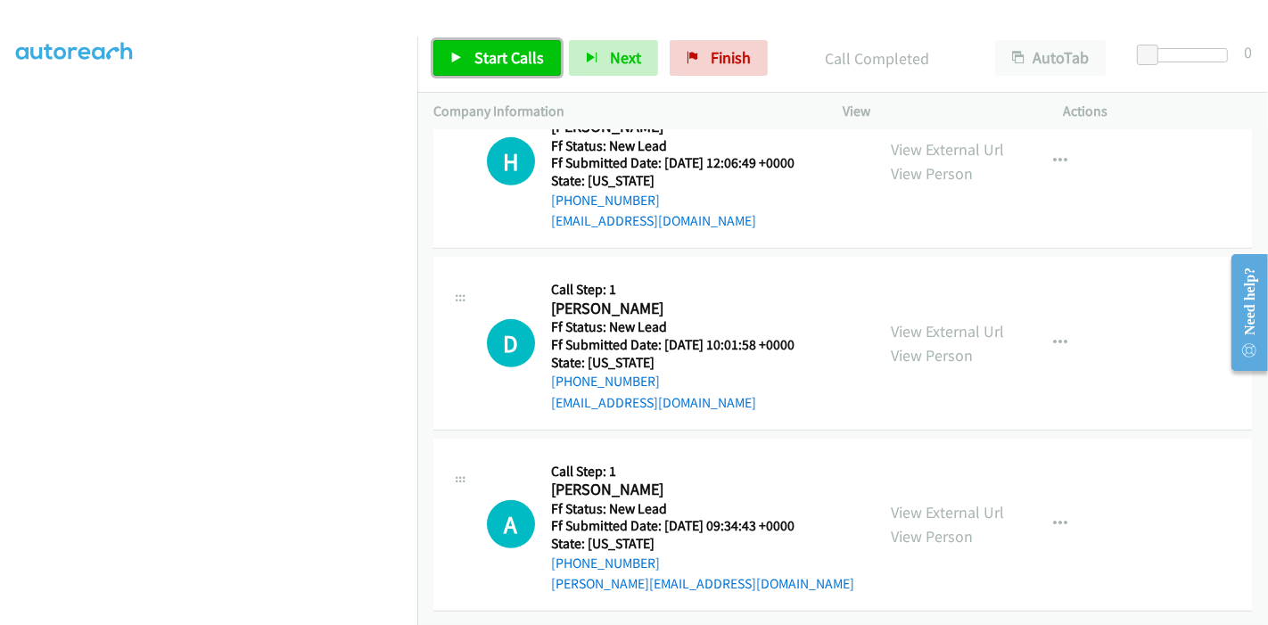
click at [515, 60] on span "Start Calls" at bounding box center [509, 57] width 70 height 21
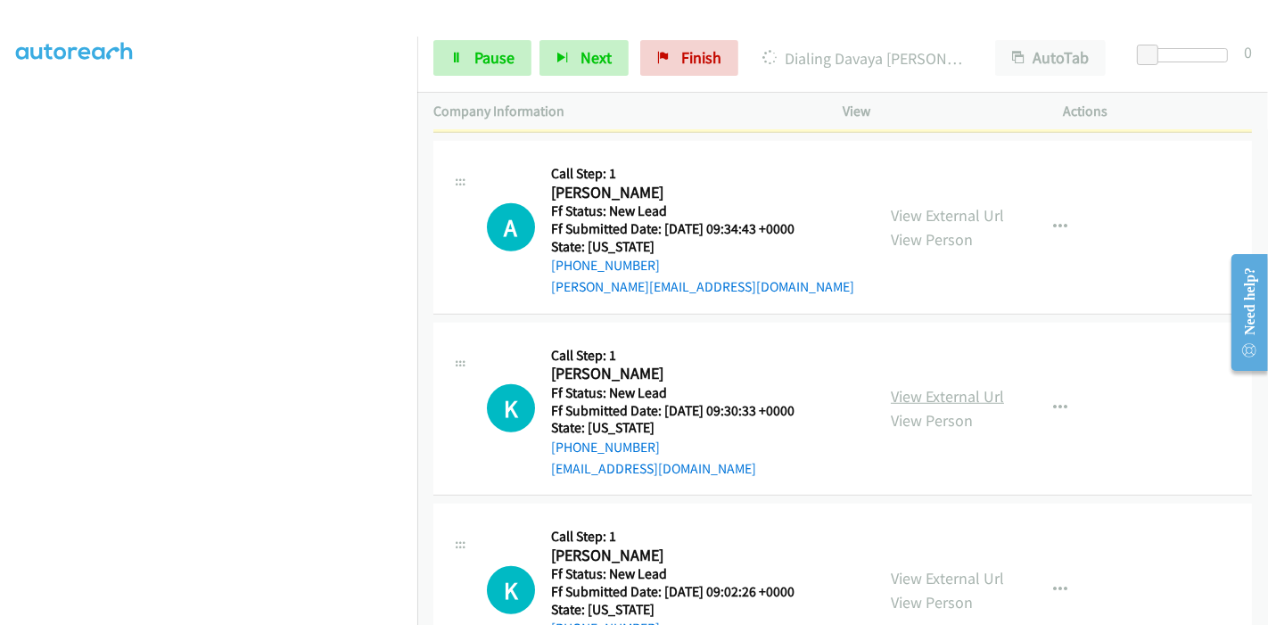
scroll to position [1180, 0]
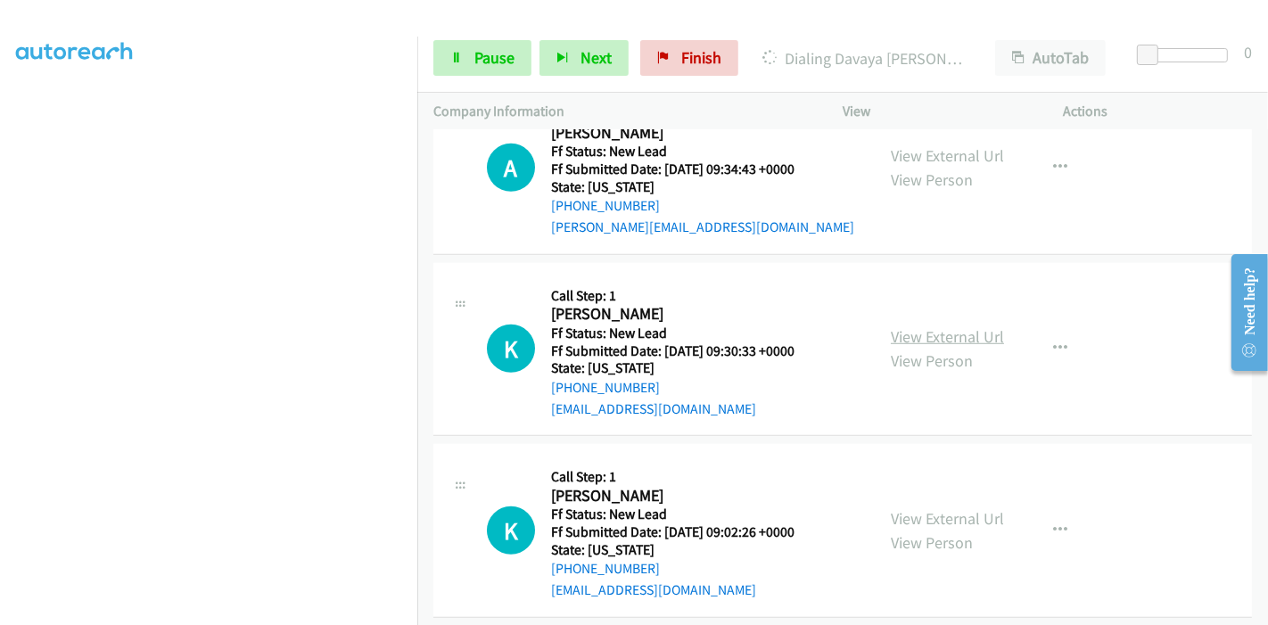
click at [910, 334] on link "View External Url" at bounding box center [947, 336] width 113 height 21
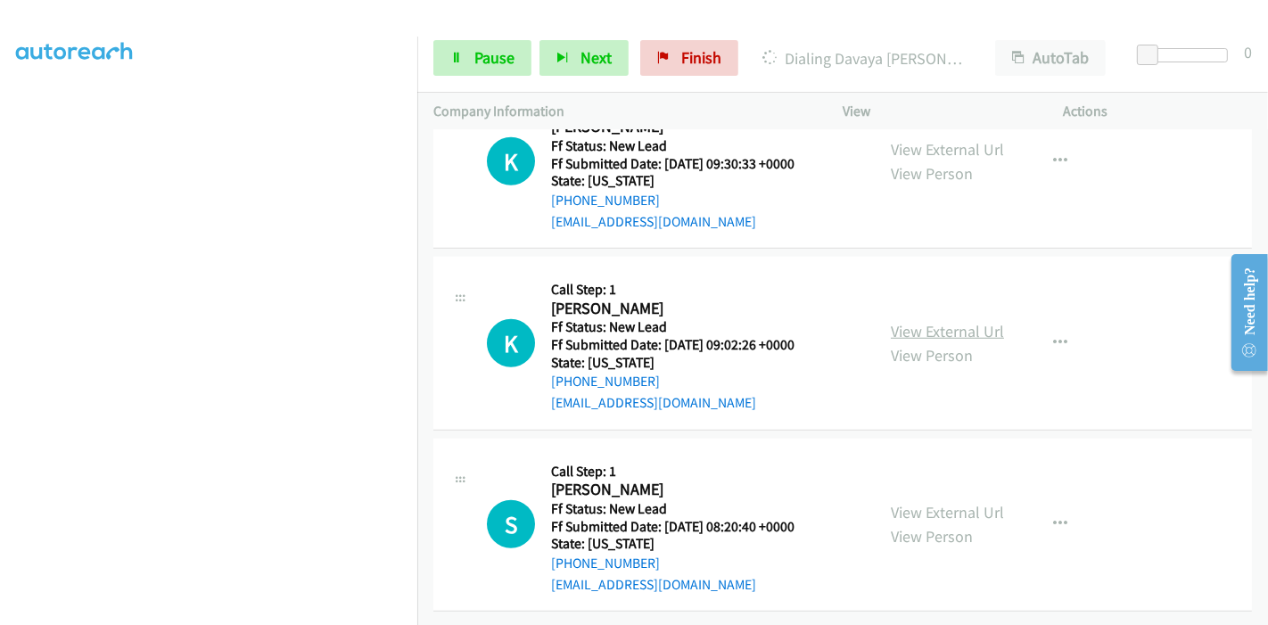
scroll to position [1378, 0]
click at [905, 321] on link "View External Url" at bounding box center [947, 331] width 113 height 21
click at [894, 502] on link "View External Url" at bounding box center [947, 512] width 113 height 21
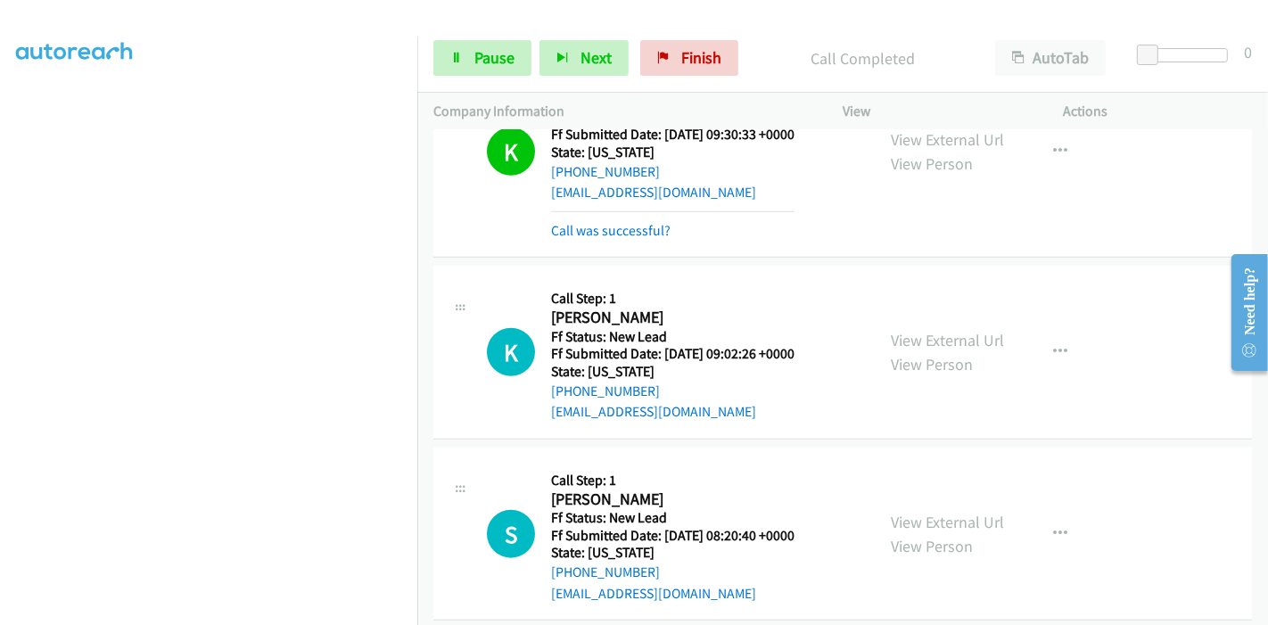
scroll to position [1454, 0]
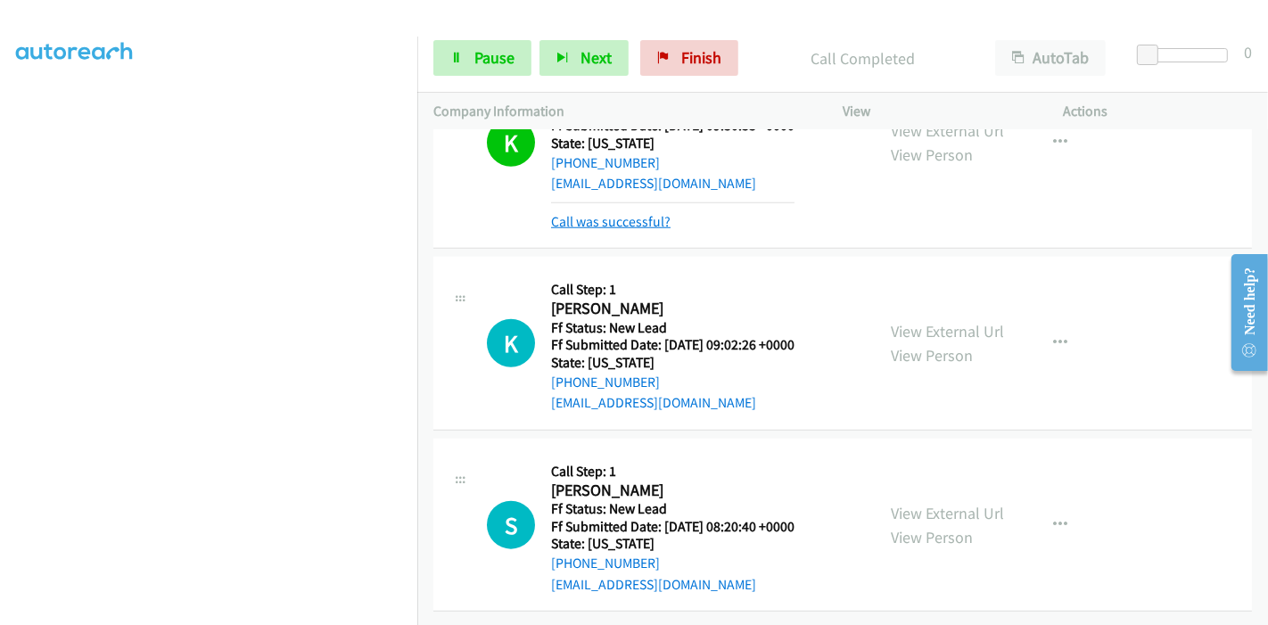
click at [606, 213] on link "Call was successful?" at bounding box center [610, 221] width 119 height 17
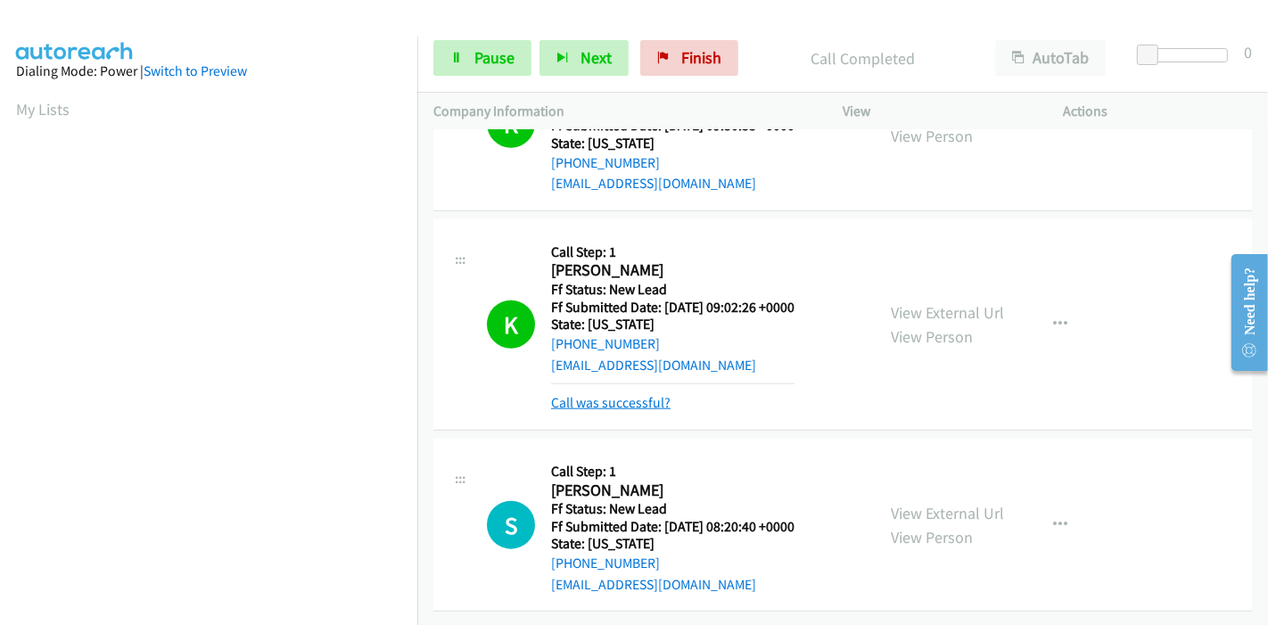
click at [618, 394] on link "Call was successful?" at bounding box center [610, 402] width 119 height 17
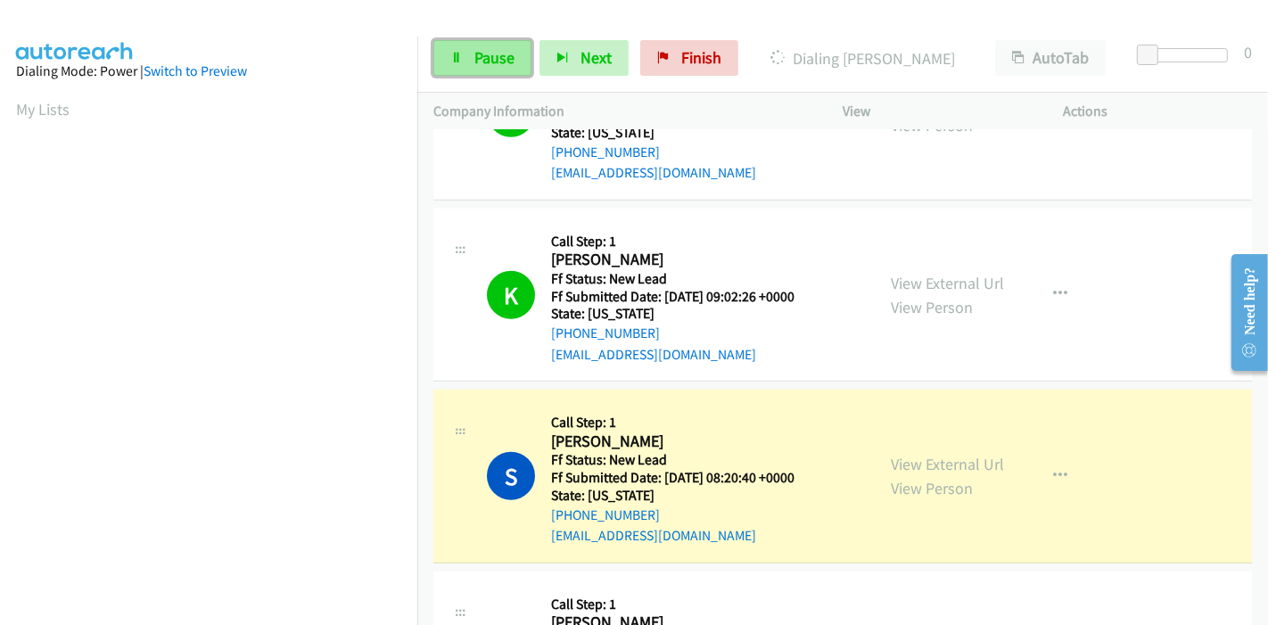
click at [470, 58] on link "Pause" at bounding box center [482, 58] width 98 height 36
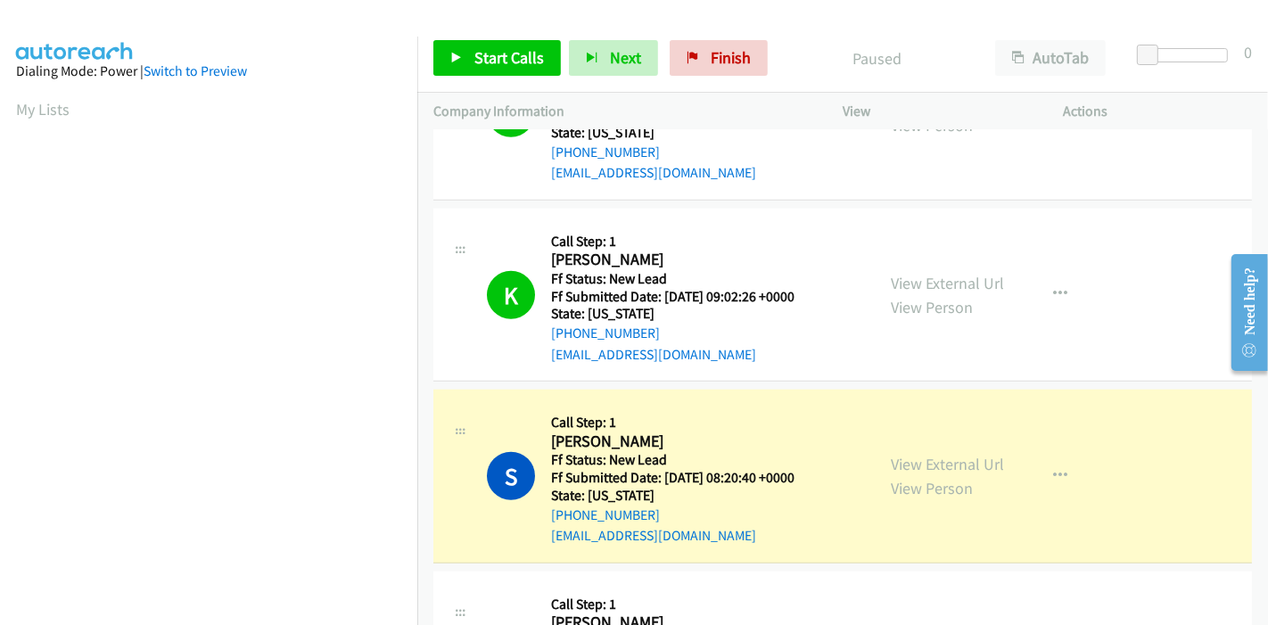
scroll to position [376, 0]
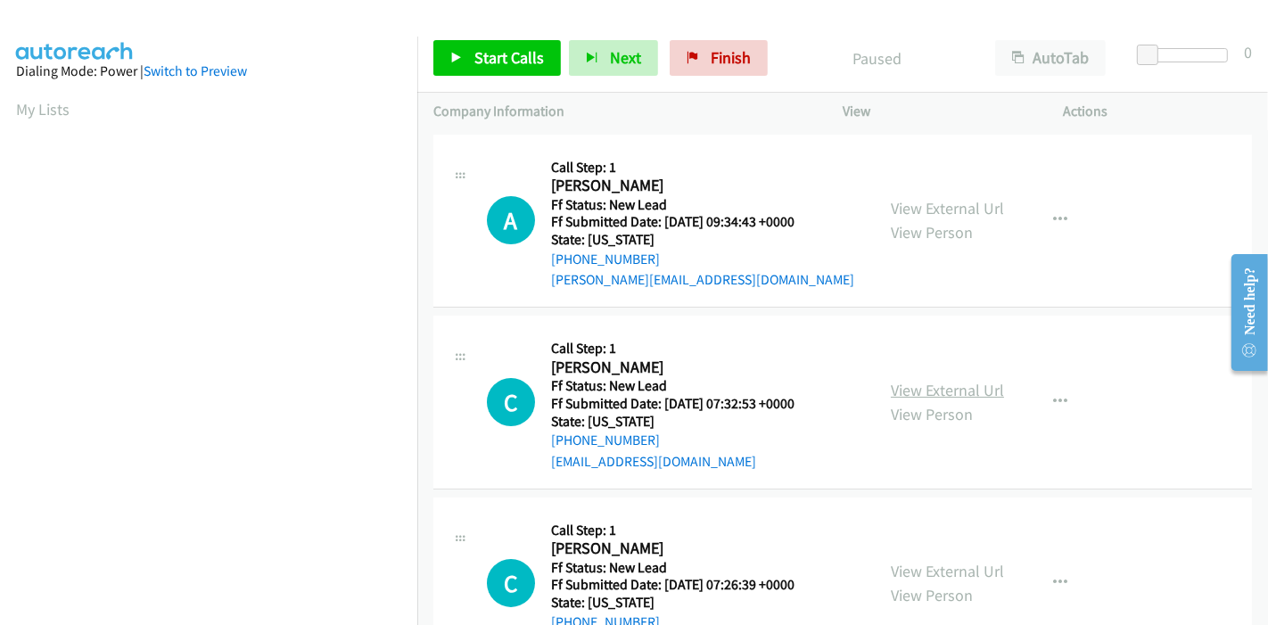
click at [904, 387] on link "View External Url" at bounding box center [947, 390] width 113 height 21
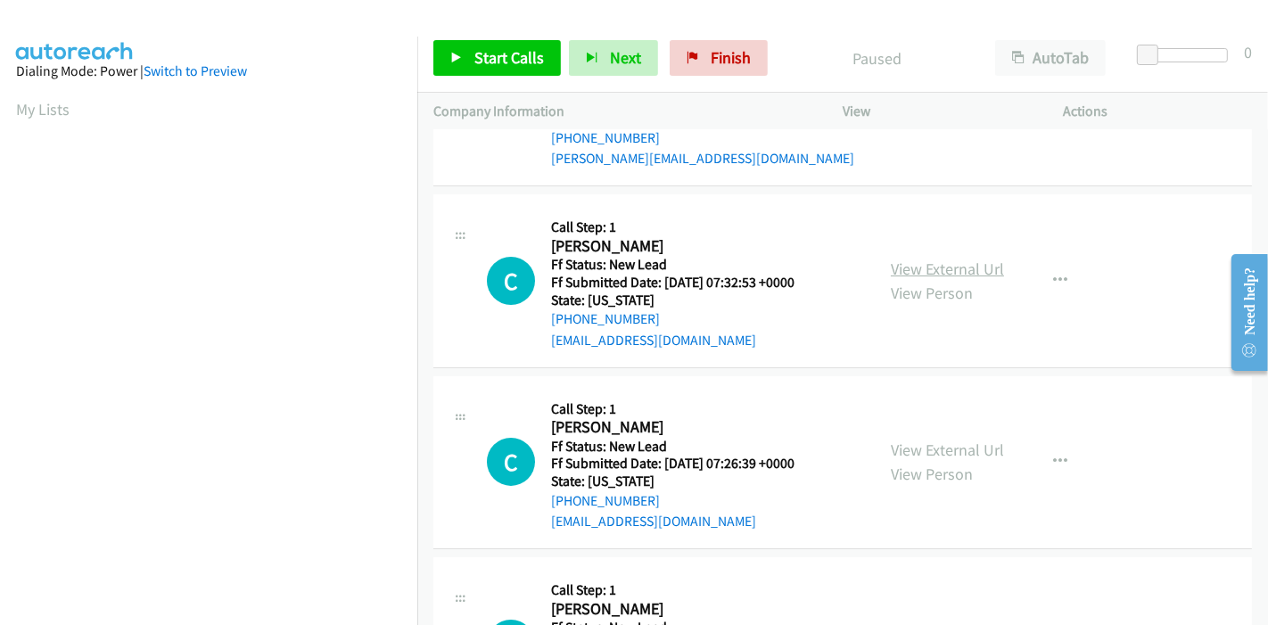
scroll to position [198, 0]
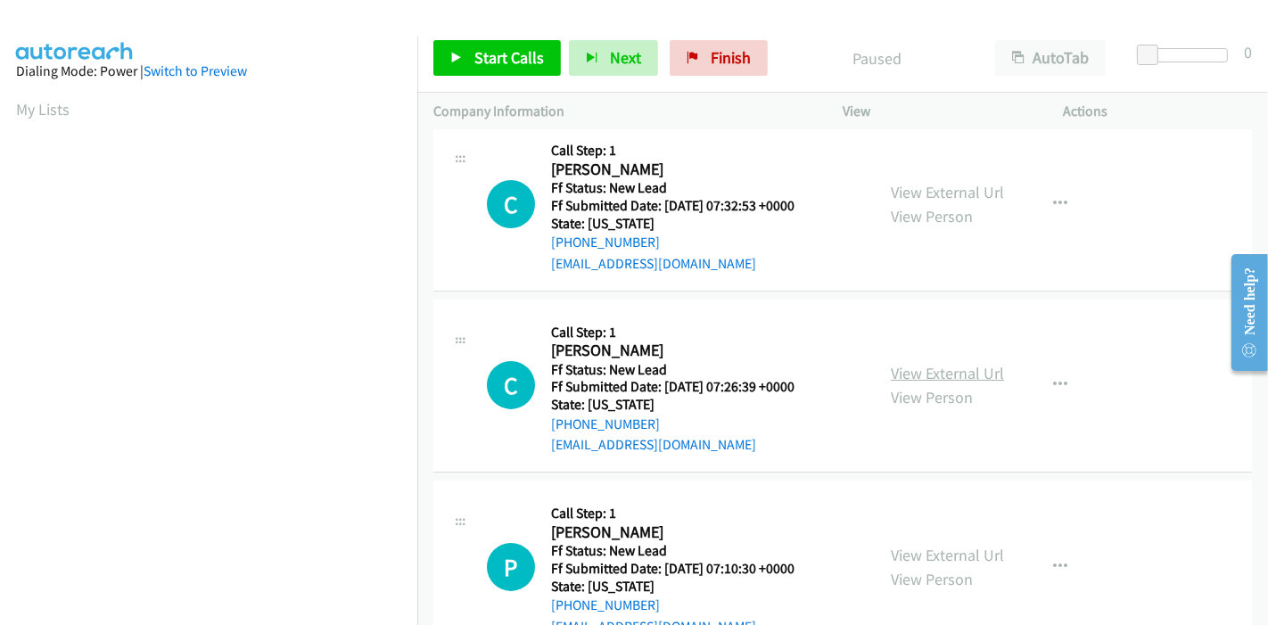
click at [904, 370] on link "View External Url" at bounding box center [947, 373] width 113 height 21
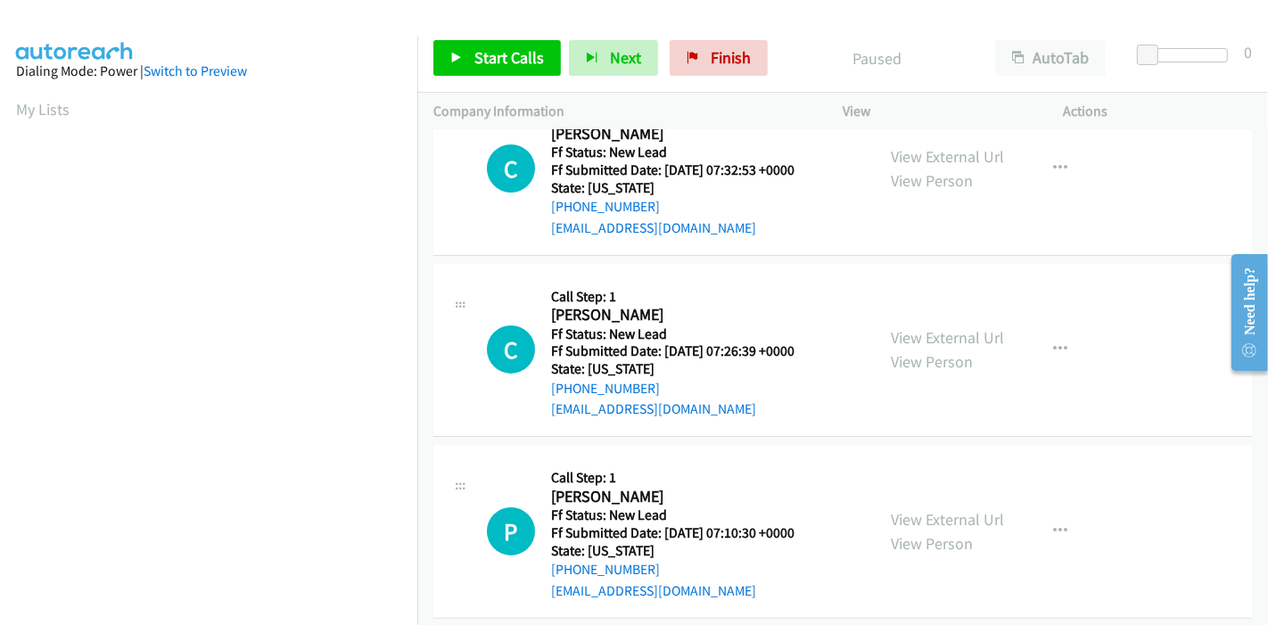
scroll to position [253, 0]
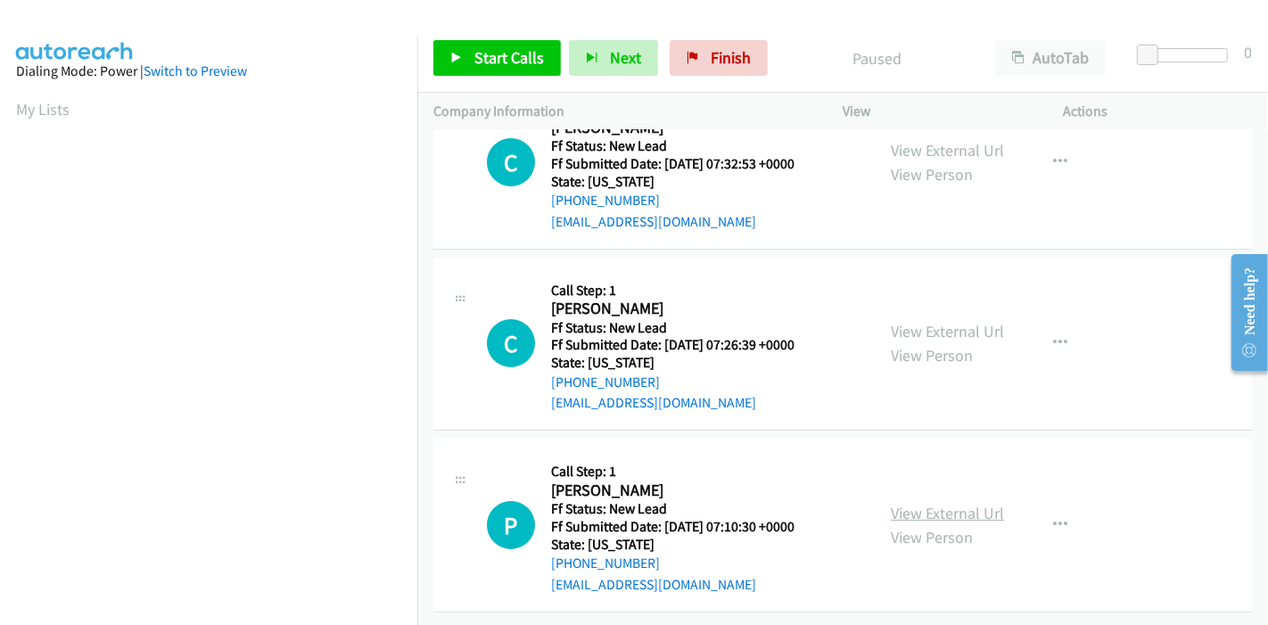
click at [915, 503] on link "View External Url" at bounding box center [947, 513] width 113 height 21
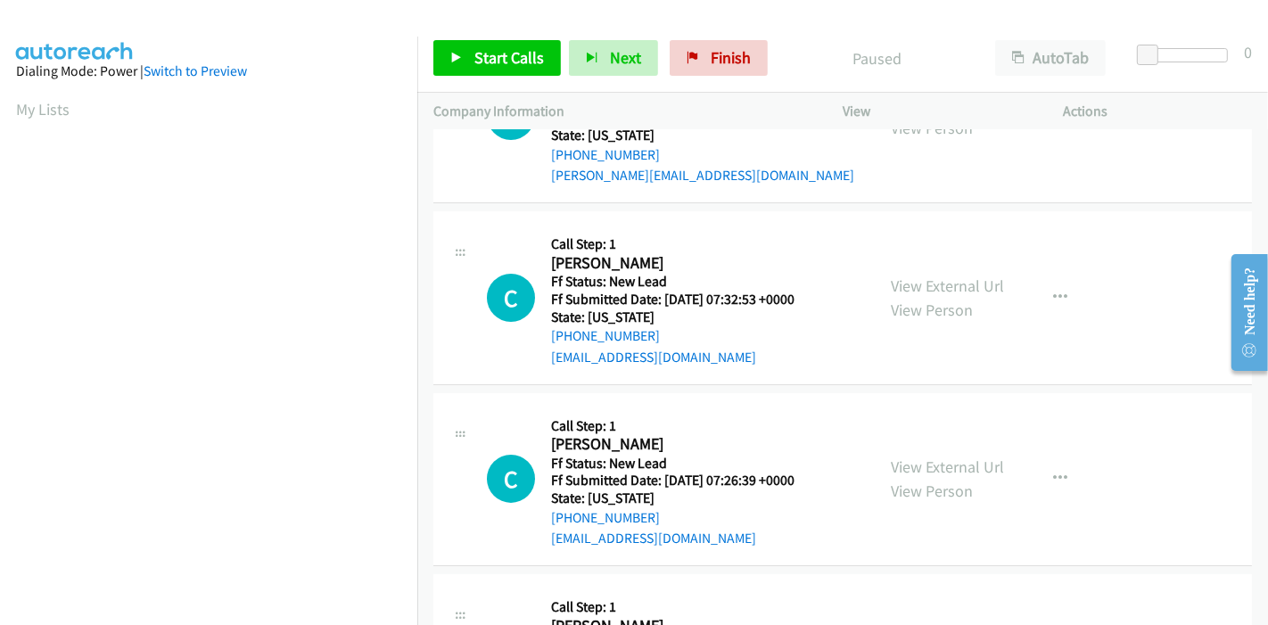
scroll to position [0, 0]
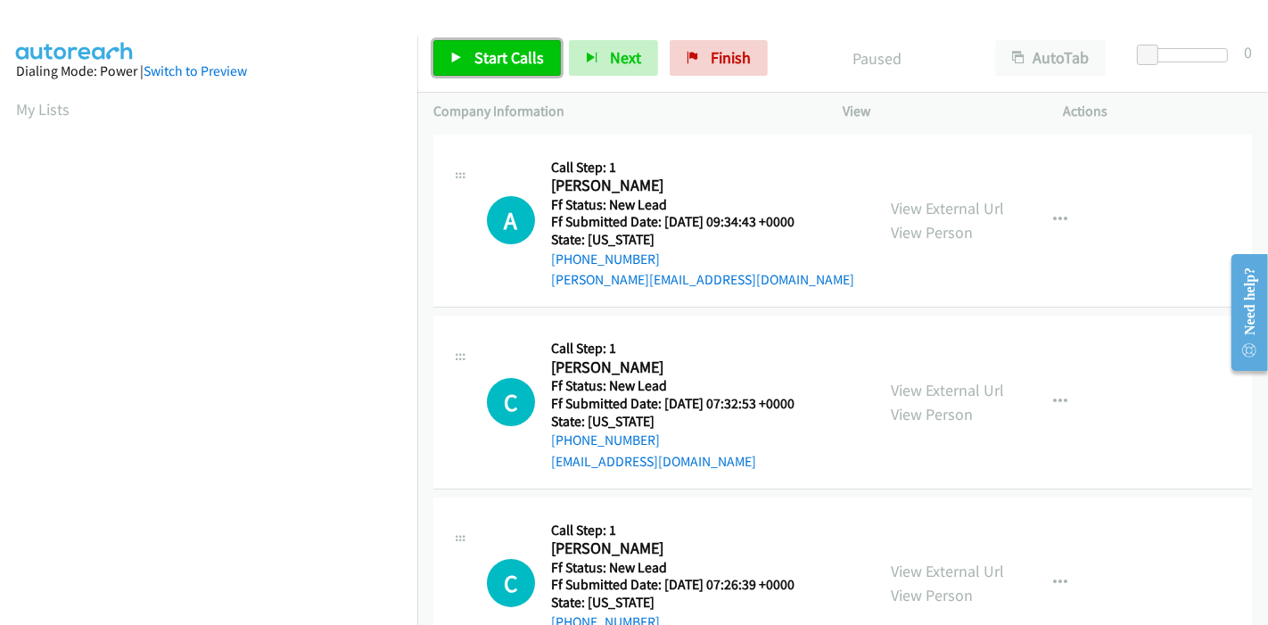
click at [464, 52] on link "Start Calls" at bounding box center [497, 58] width 128 height 36
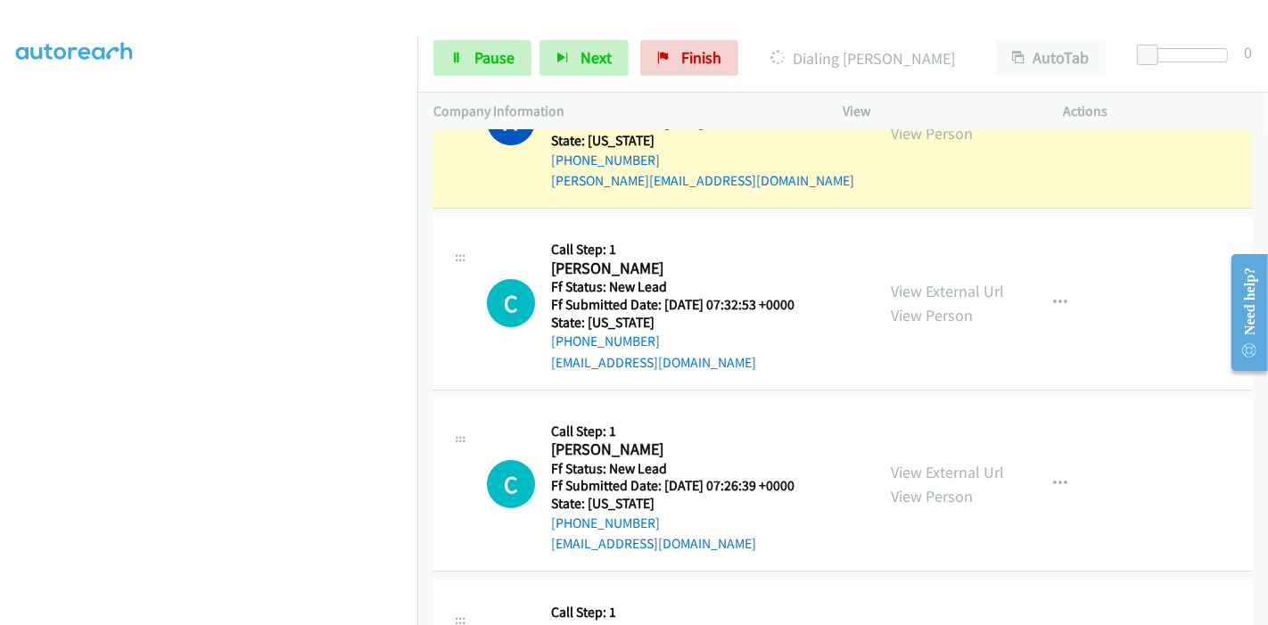
scroll to position [118, 0]
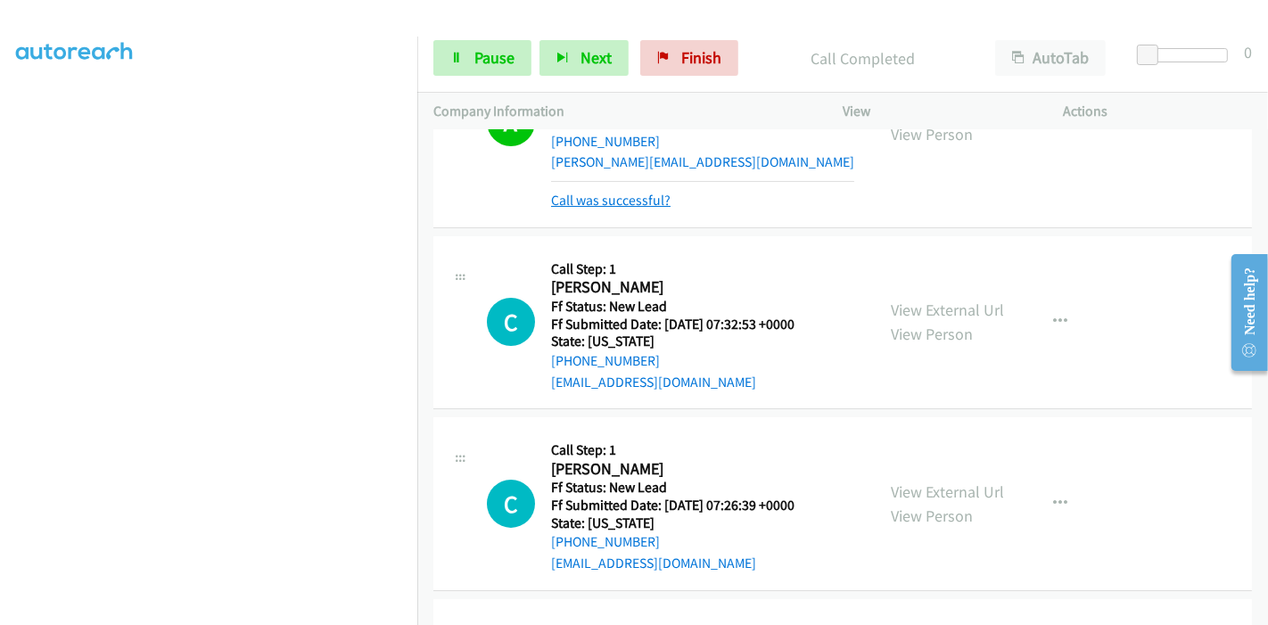
click at [612, 206] on link "Call was successful?" at bounding box center [610, 200] width 119 height 17
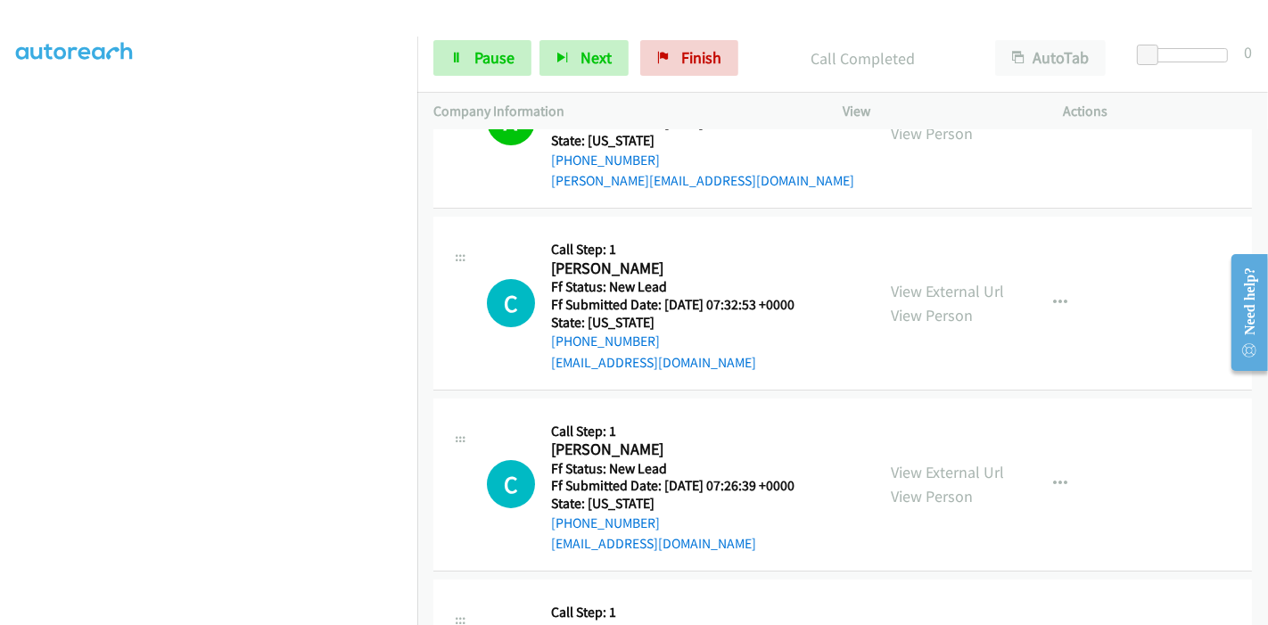
scroll to position [198, 0]
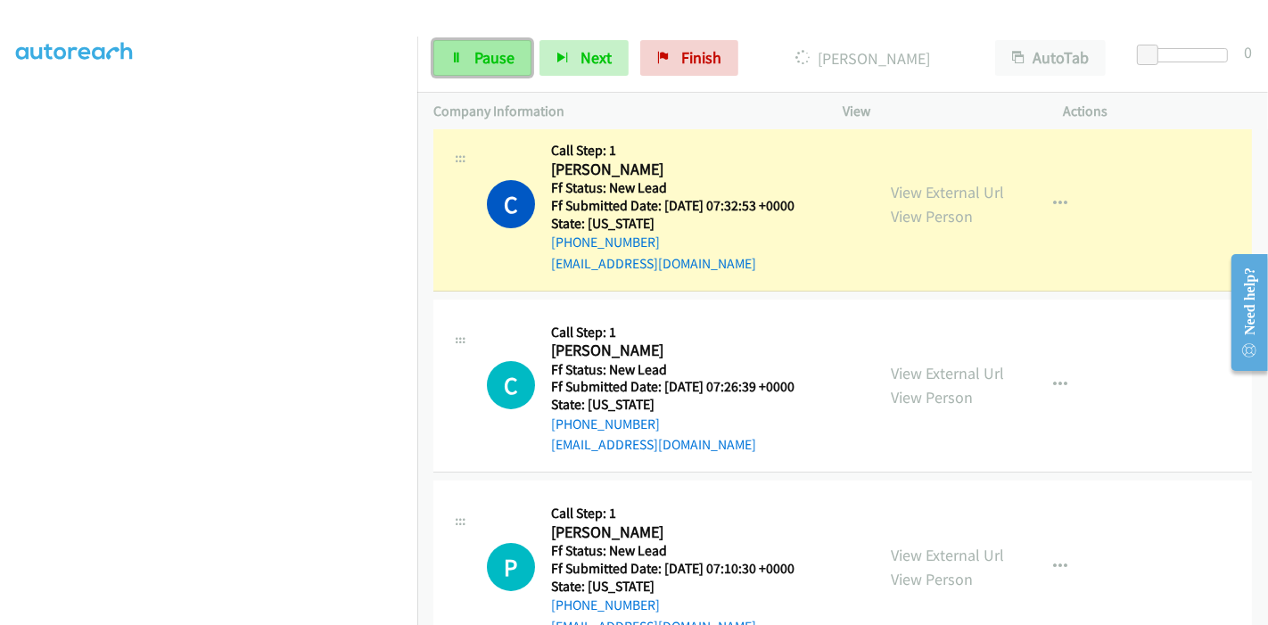
click at [482, 66] on span "Pause" at bounding box center [494, 57] width 40 height 21
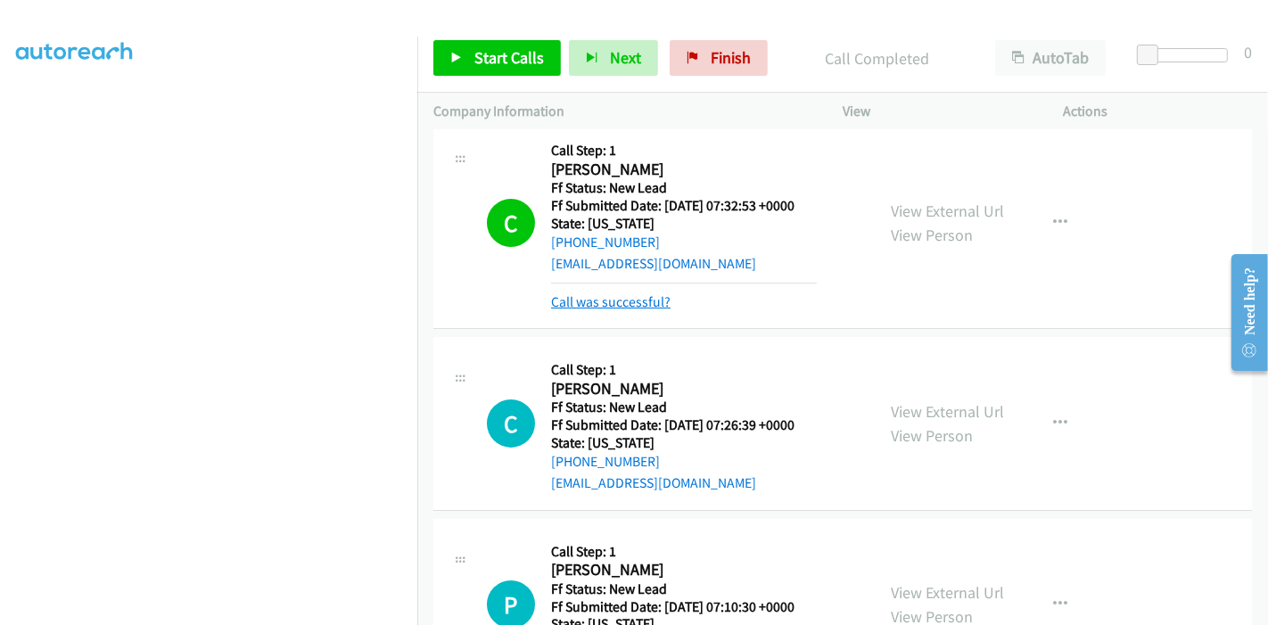
click at [625, 301] on link "Call was successful?" at bounding box center [610, 301] width 119 height 17
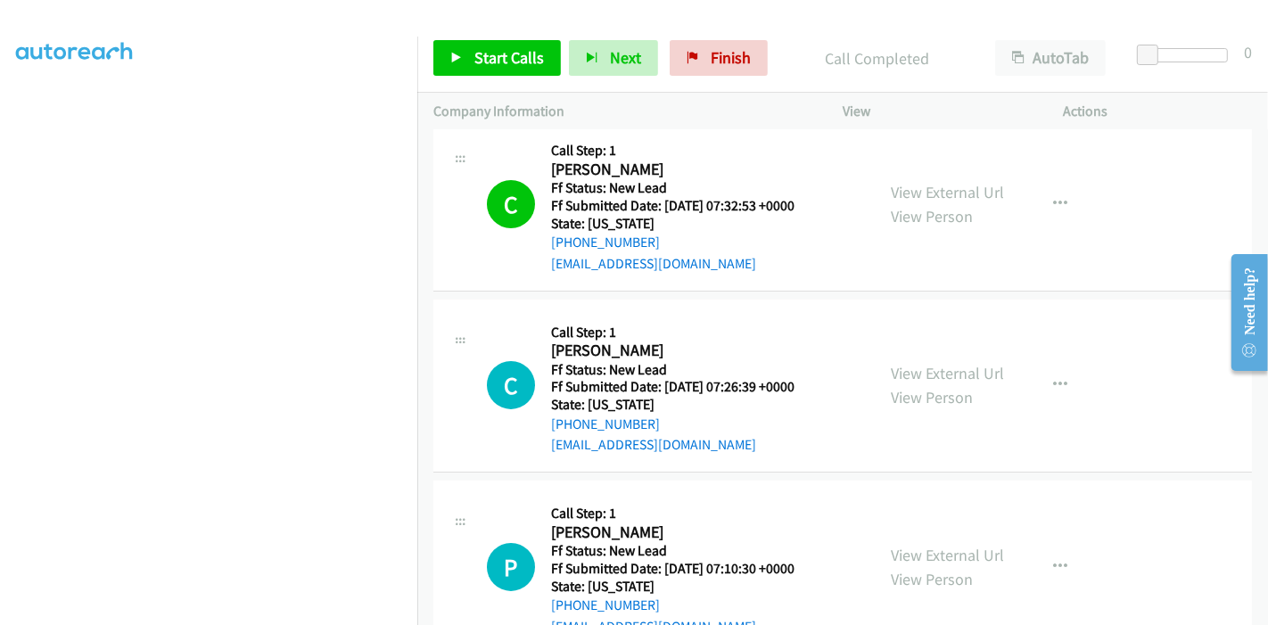
scroll to position [99, 0]
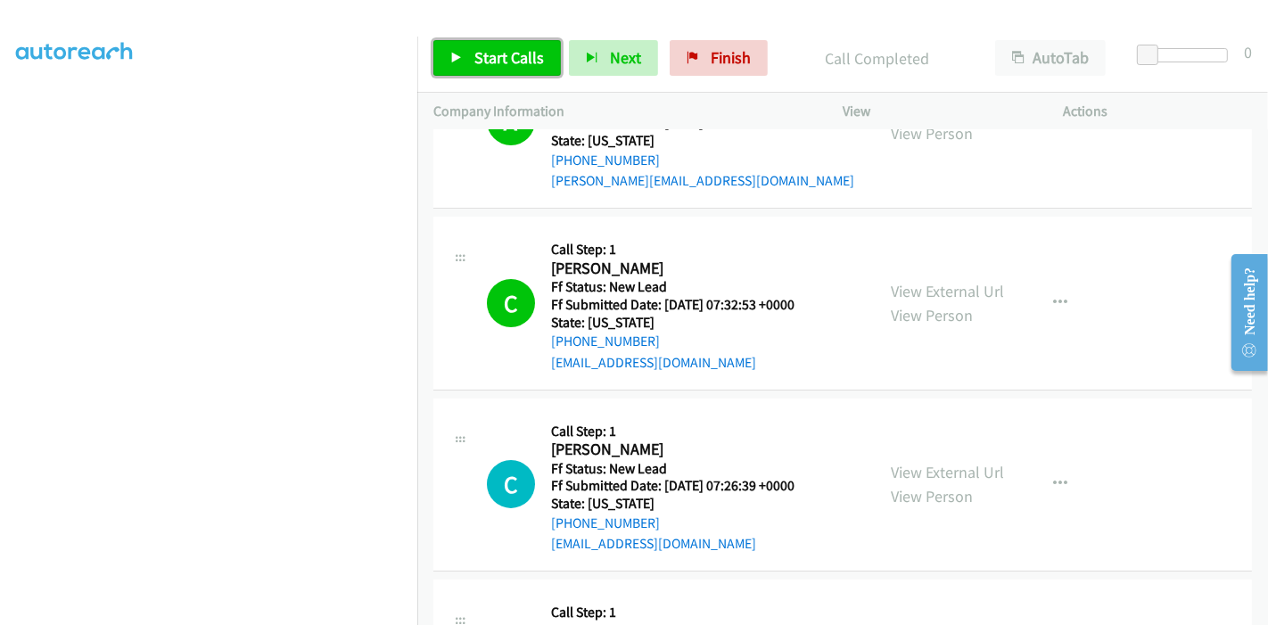
click at [486, 49] on span "Start Calls" at bounding box center [509, 57] width 70 height 21
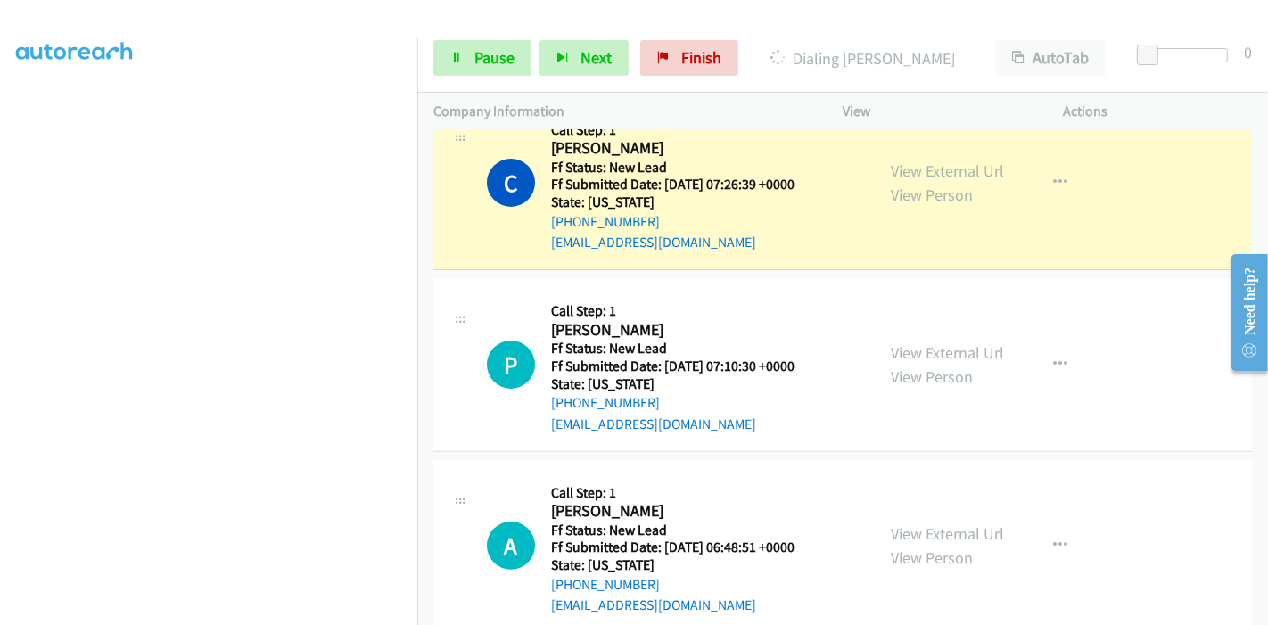
scroll to position [0, 0]
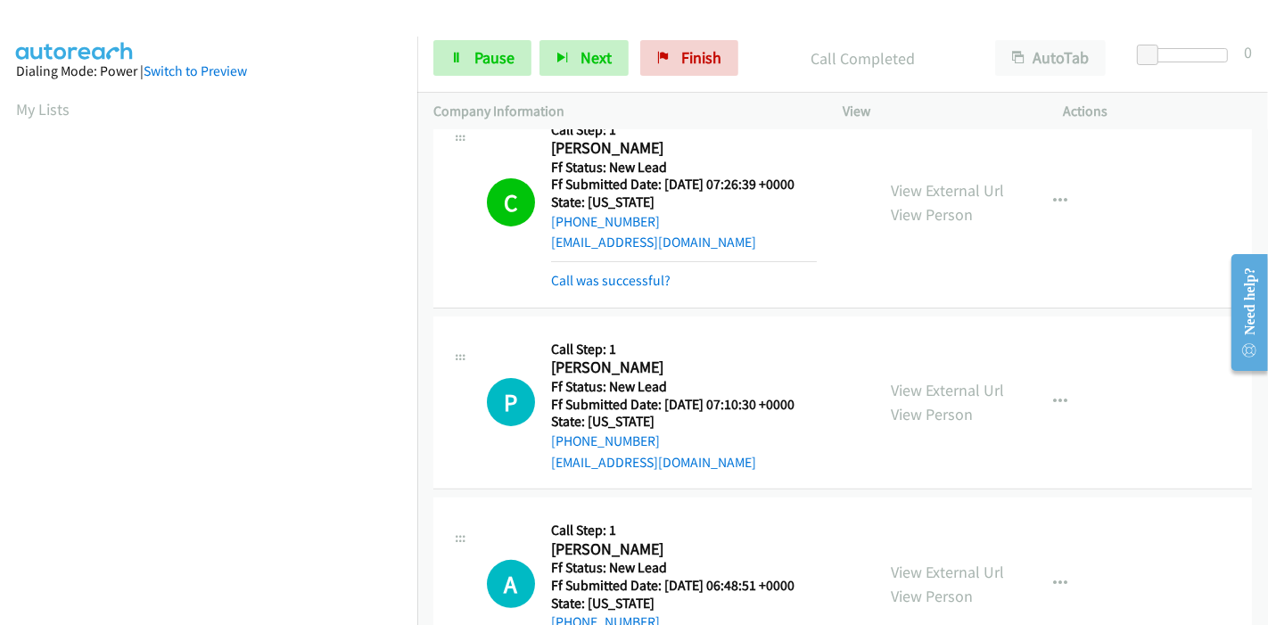
click at [615, 289] on div "Call was successful?" at bounding box center [684, 280] width 266 height 21
click at [612, 279] on link "Call was successful?" at bounding box center [610, 280] width 119 height 17
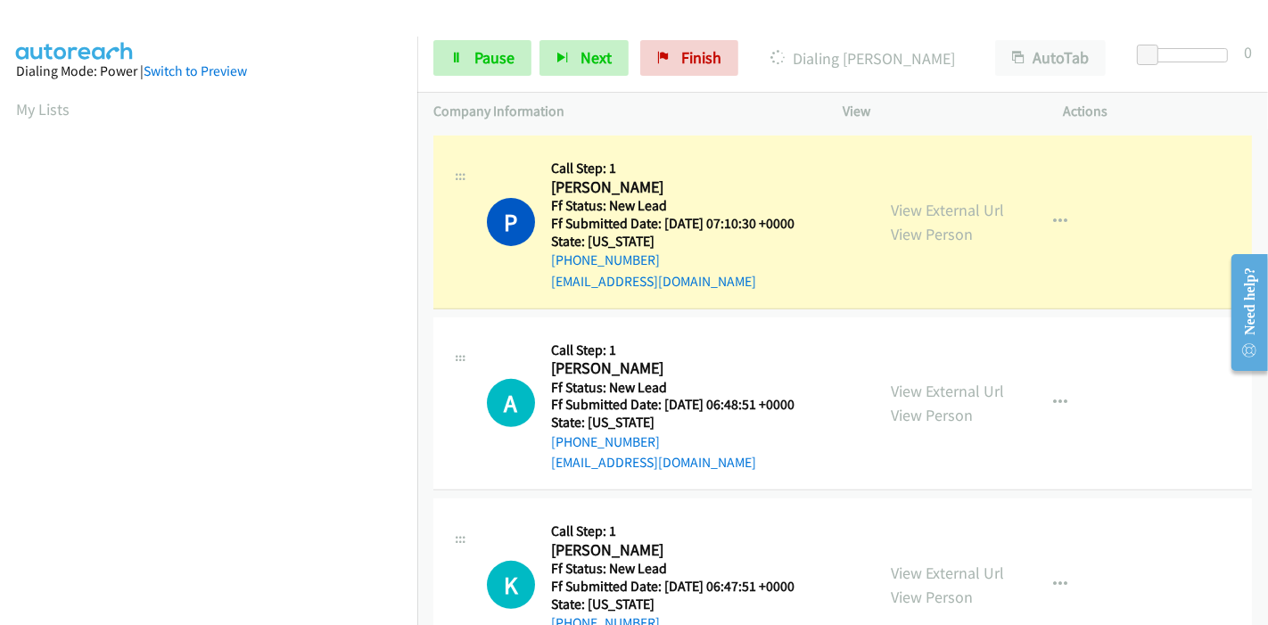
scroll to position [598, 0]
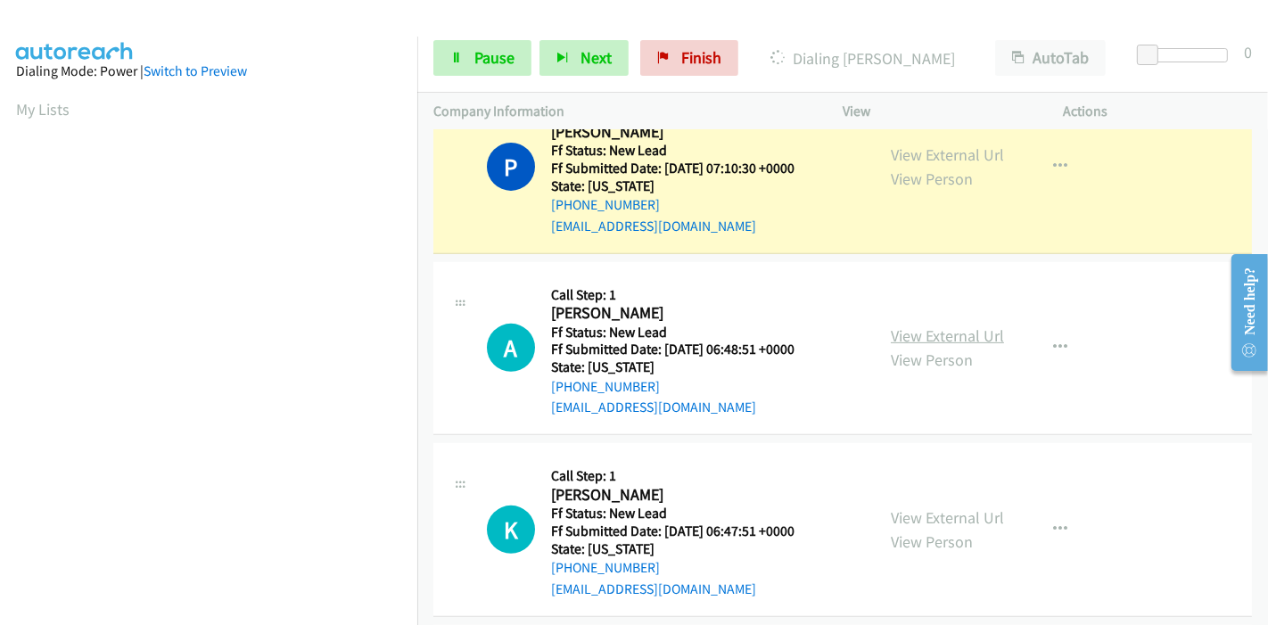
click at [911, 332] on link "View External Url" at bounding box center [947, 335] width 113 height 21
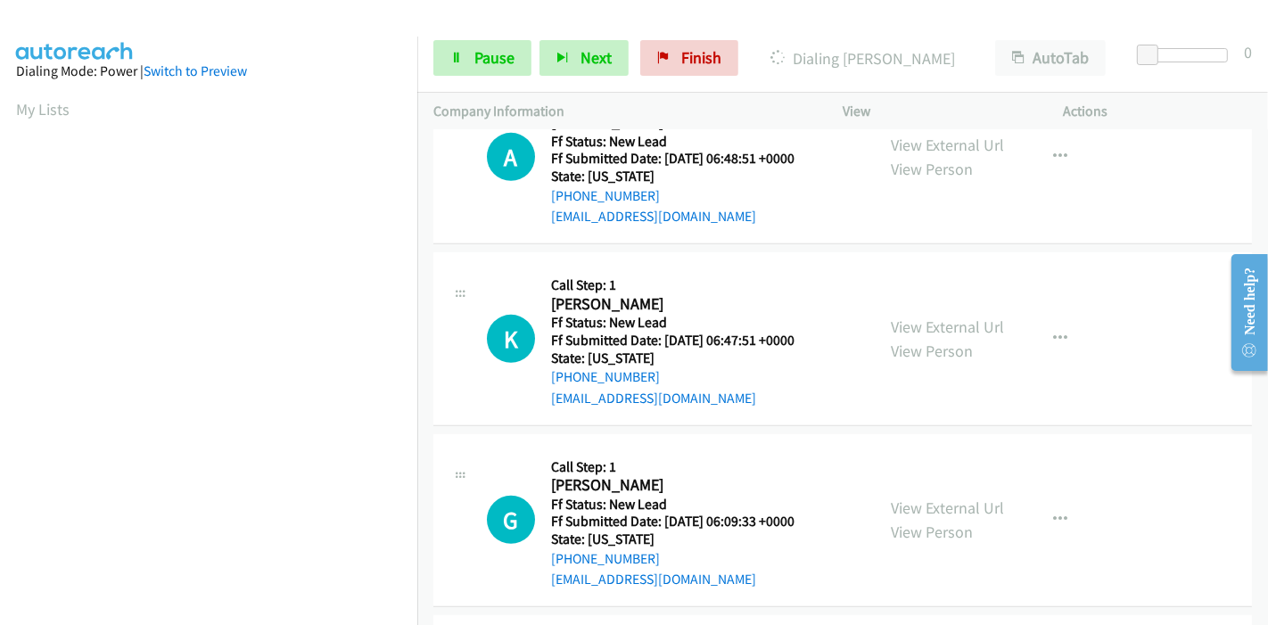
scroll to position [797, 0]
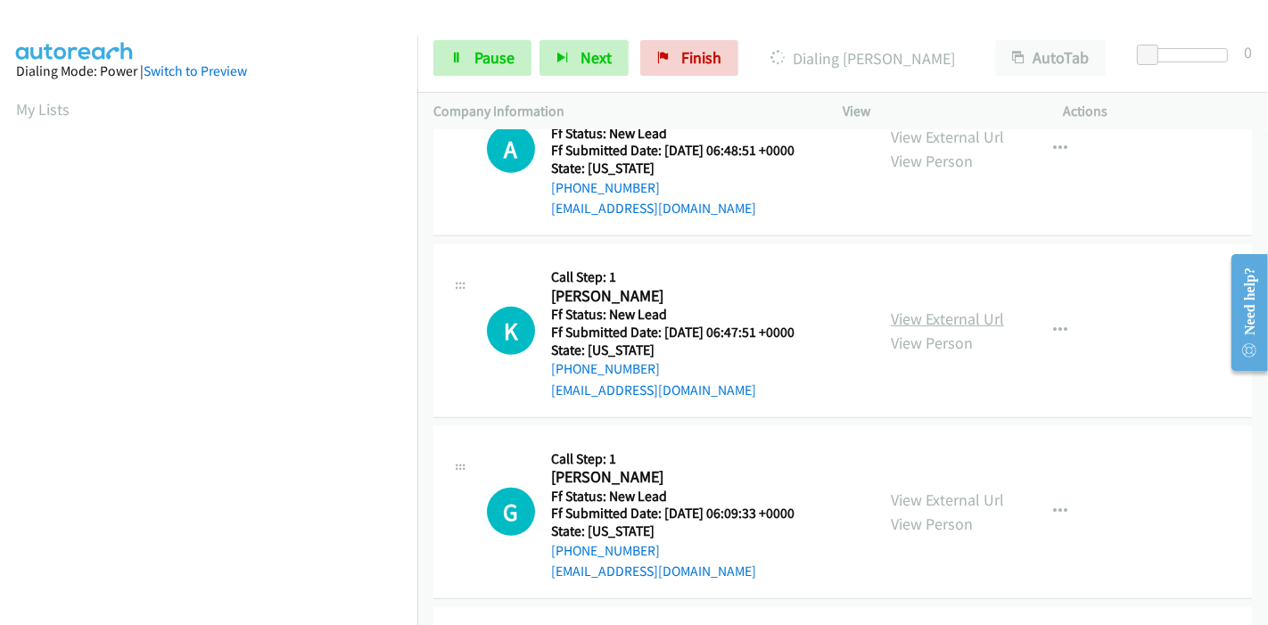
click at [937, 321] on link "View External Url" at bounding box center [947, 319] width 113 height 21
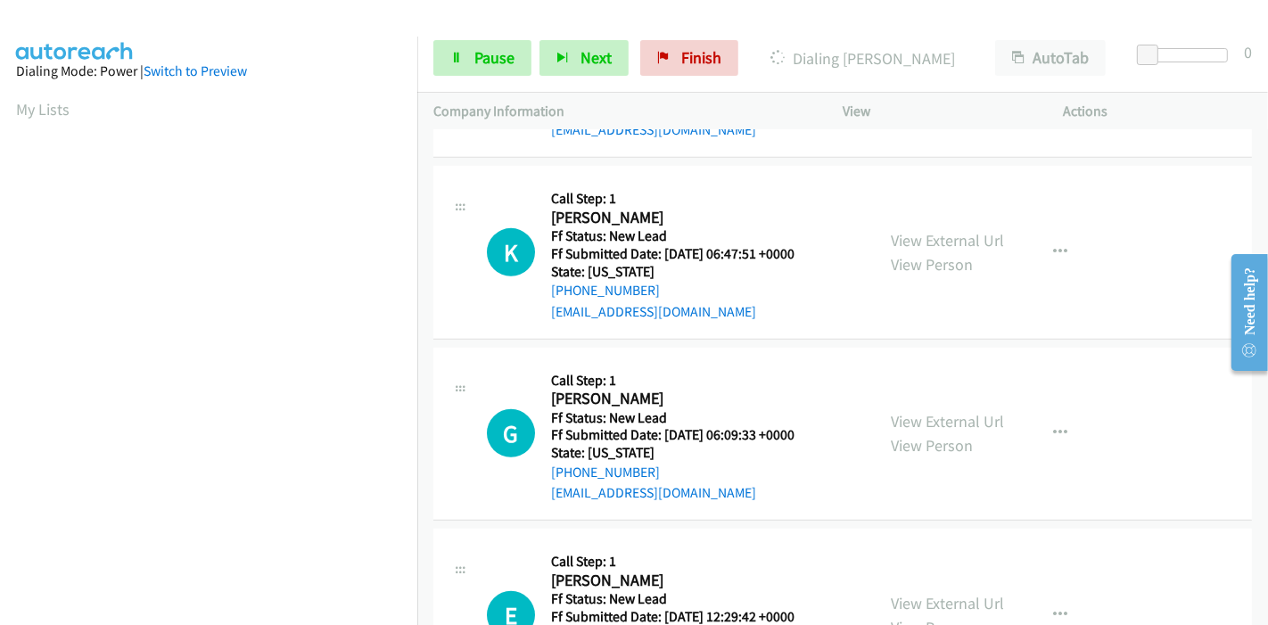
scroll to position [978, 0]
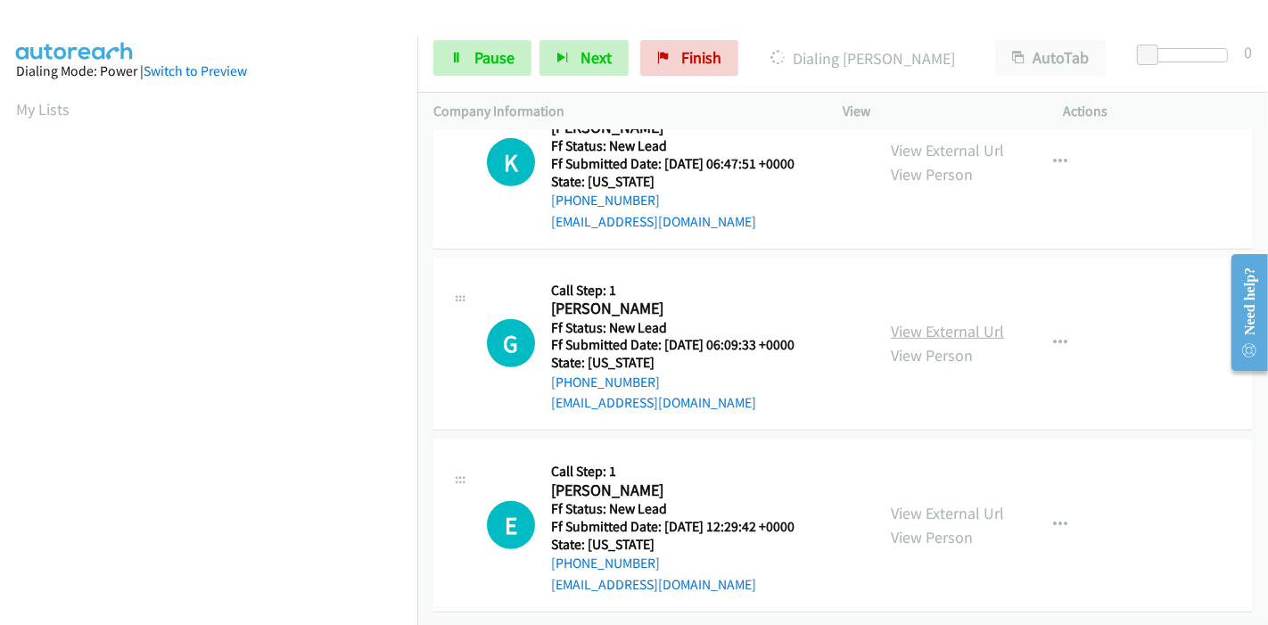
click at [932, 323] on link "View External Url" at bounding box center [947, 331] width 113 height 21
click at [927, 503] on link "View External Url" at bounding box center [947, 513] width 113 height 21
click at [441, 59] on link "Pause" at bounding box center [482, 58] width 98 height 36
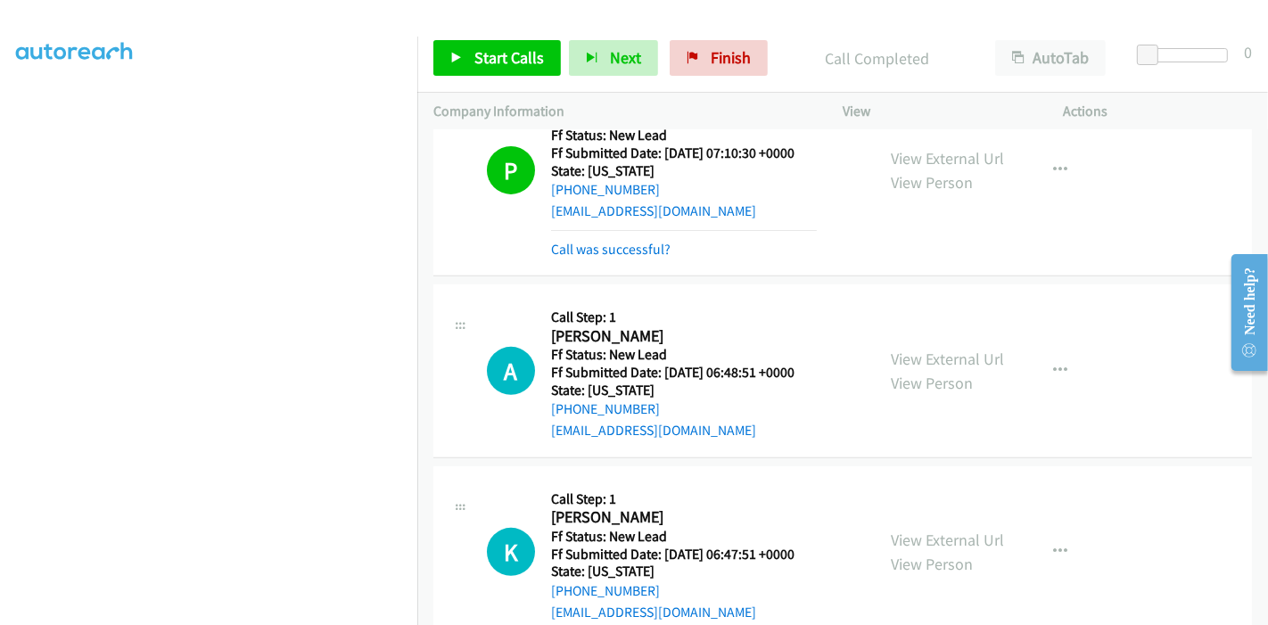
scroll to position [581, 0]
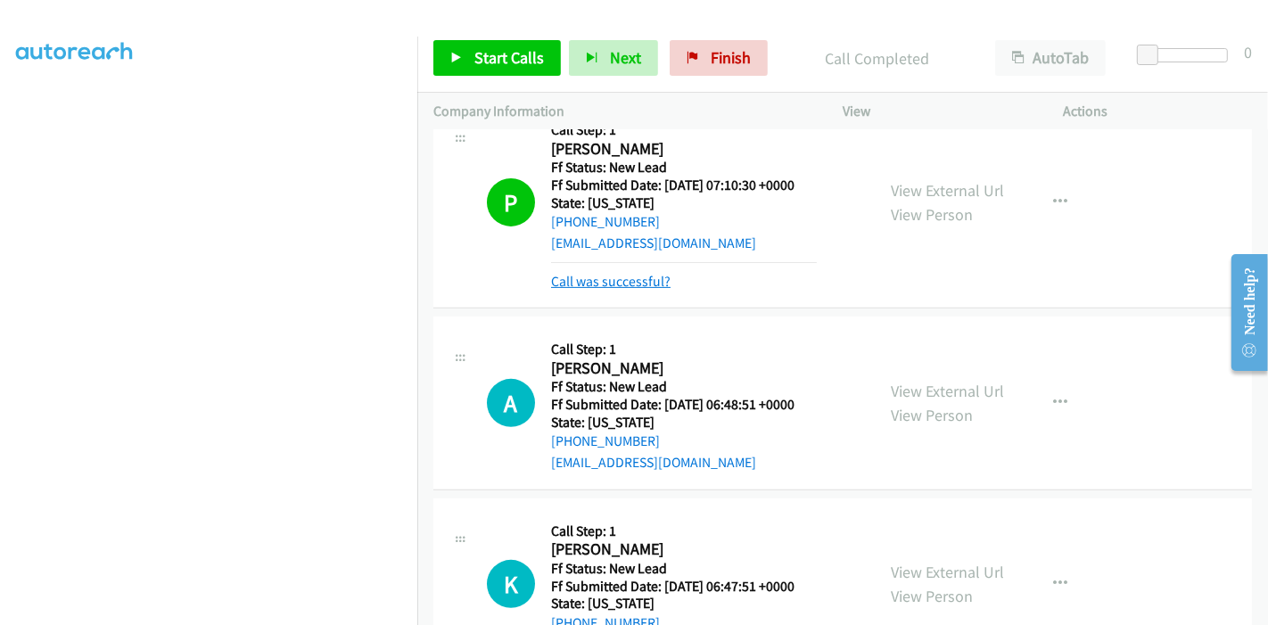
click at [609, 284] on link "Call was successful?" at bounding box center [610, 281] width 119 height 17
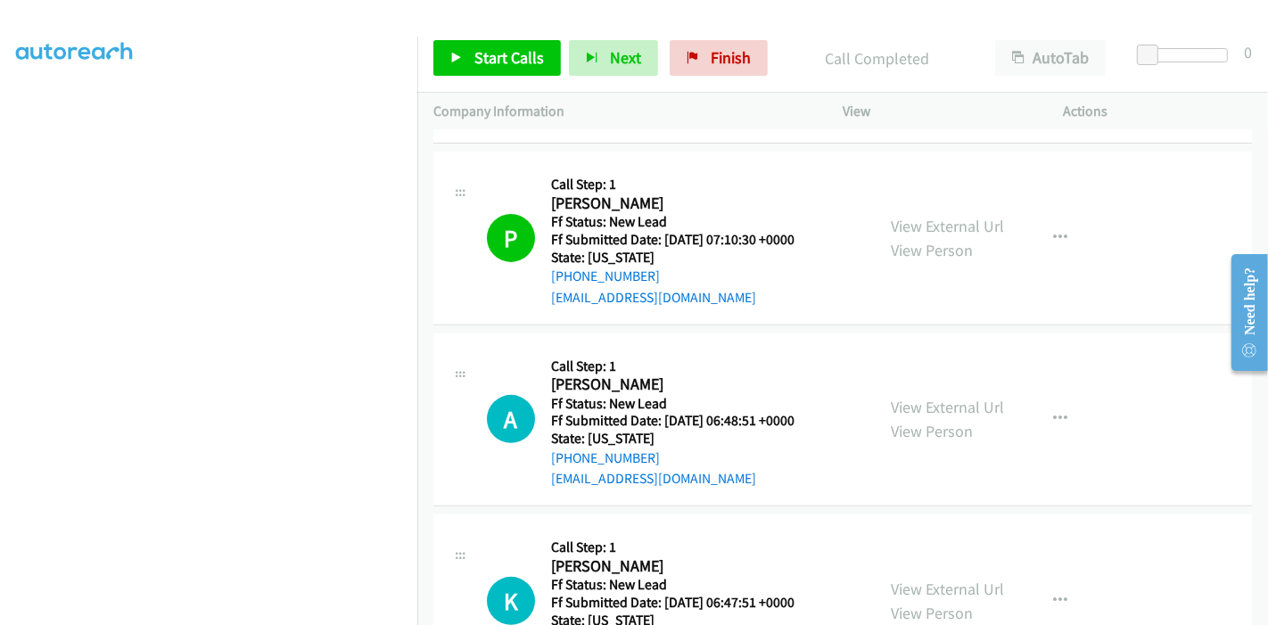
scroll to position [482, 0]
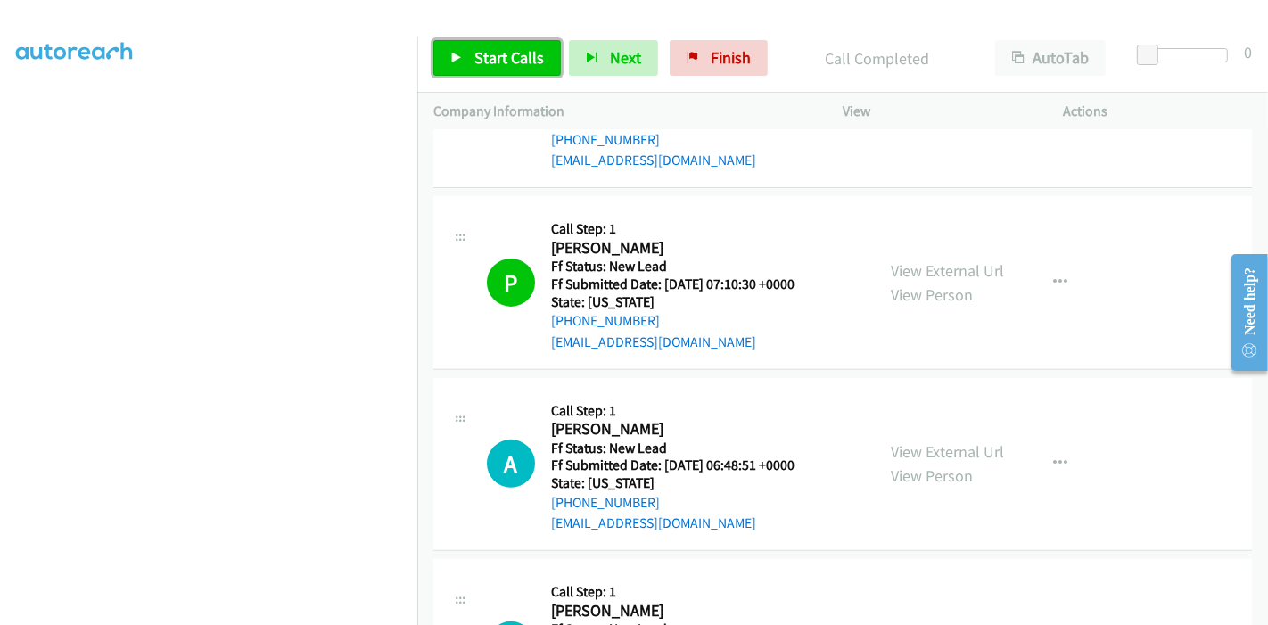
click at [484, 59] on span "Start Calls" at bounding box center [509, 57] width 70 height 21
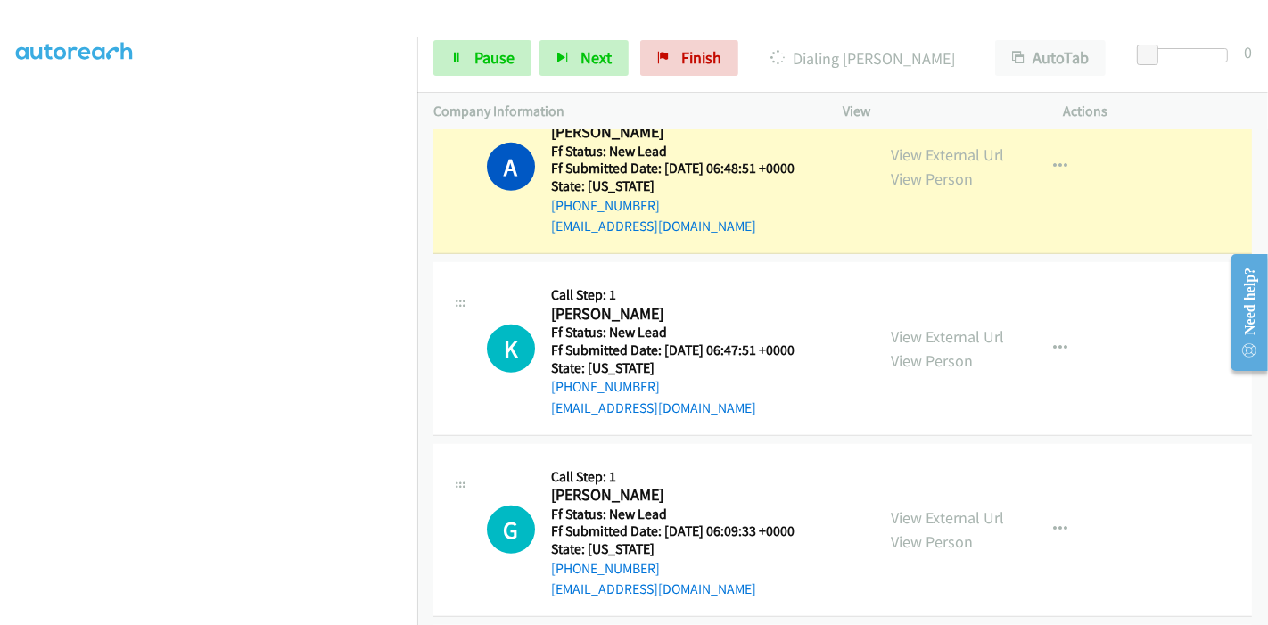
scroll to position [376, 0]
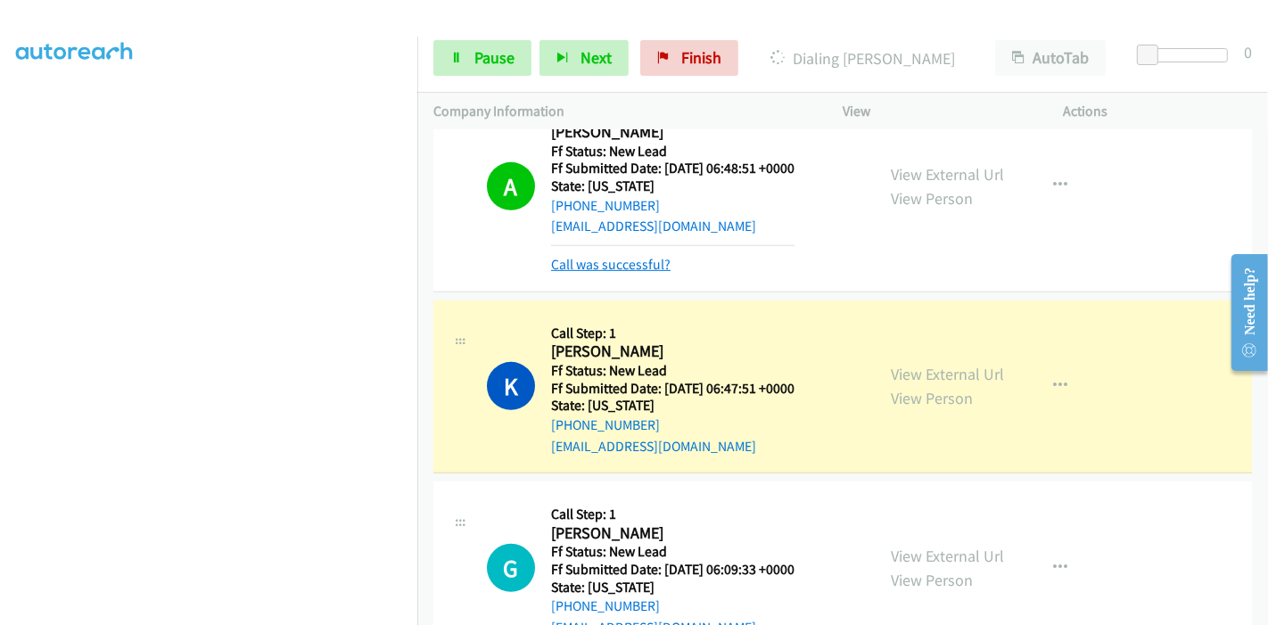
click at [630, 268] on link "Call was successful?" at bounding box center [610, 264] width 119 height 17
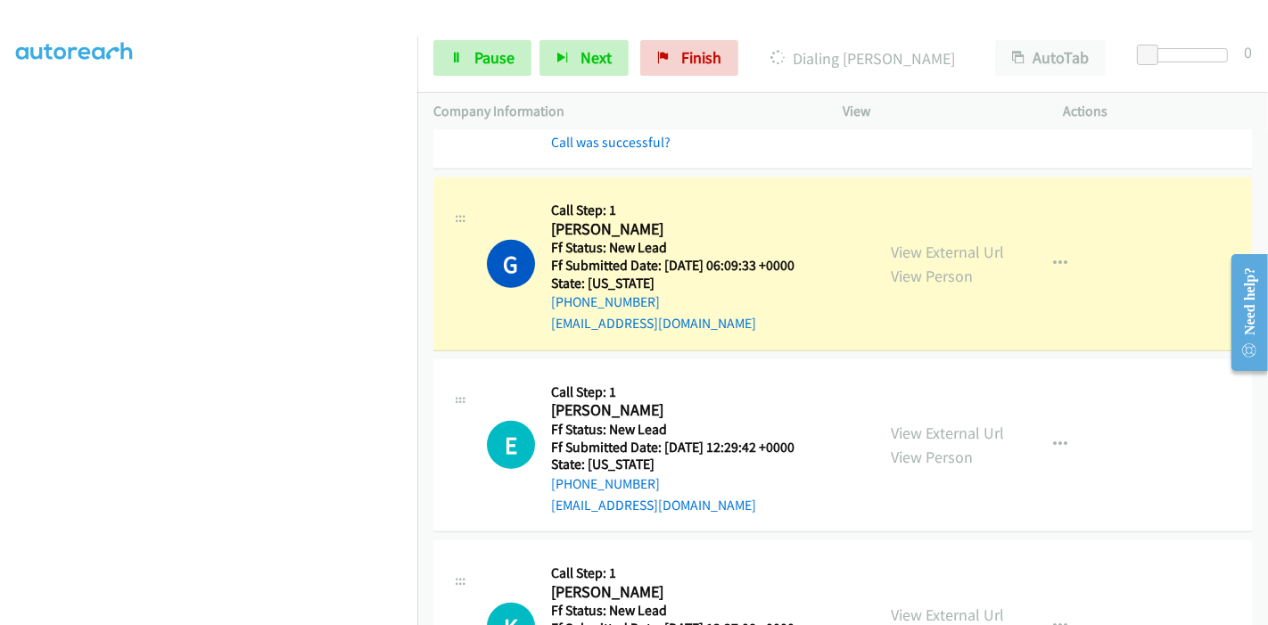
scroll to position [1115, 0]
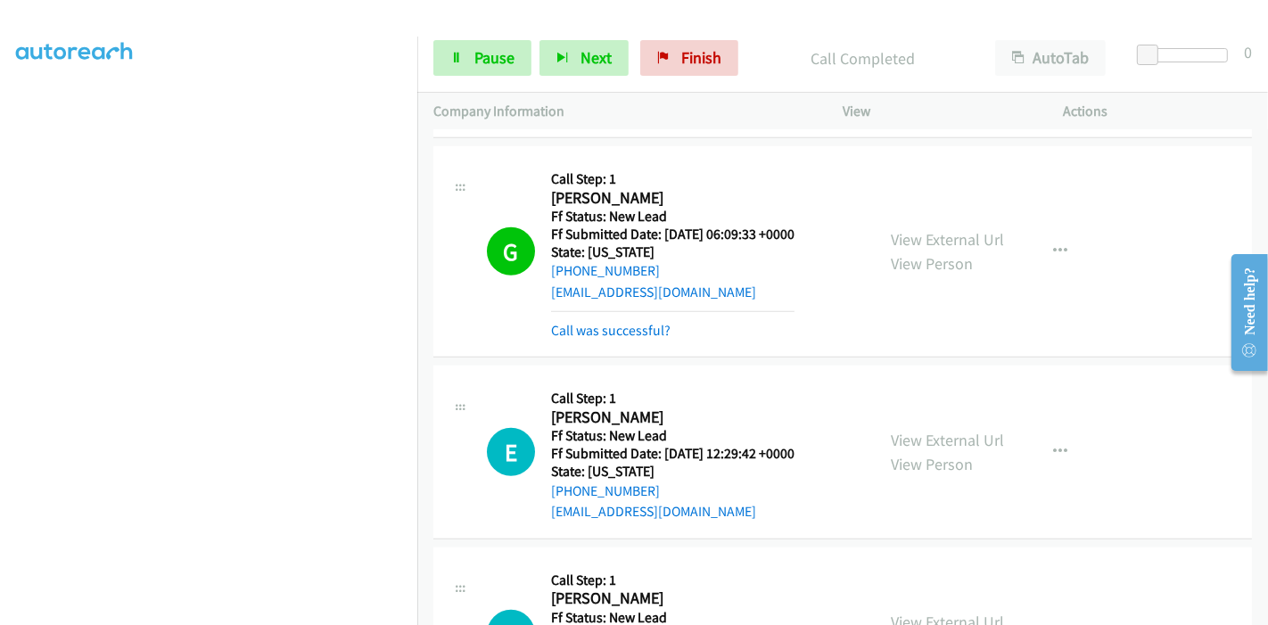
click at [614, 338] on div "G Callback Scheduled Call Step: 1 Ginny Quiones America/New_York Ff Status: New…" at bounding box center [842, 251] width 819 height 211
click at [619, 325] on link "Call was successful?" at bounding box center [610, 330] width 119 height 17
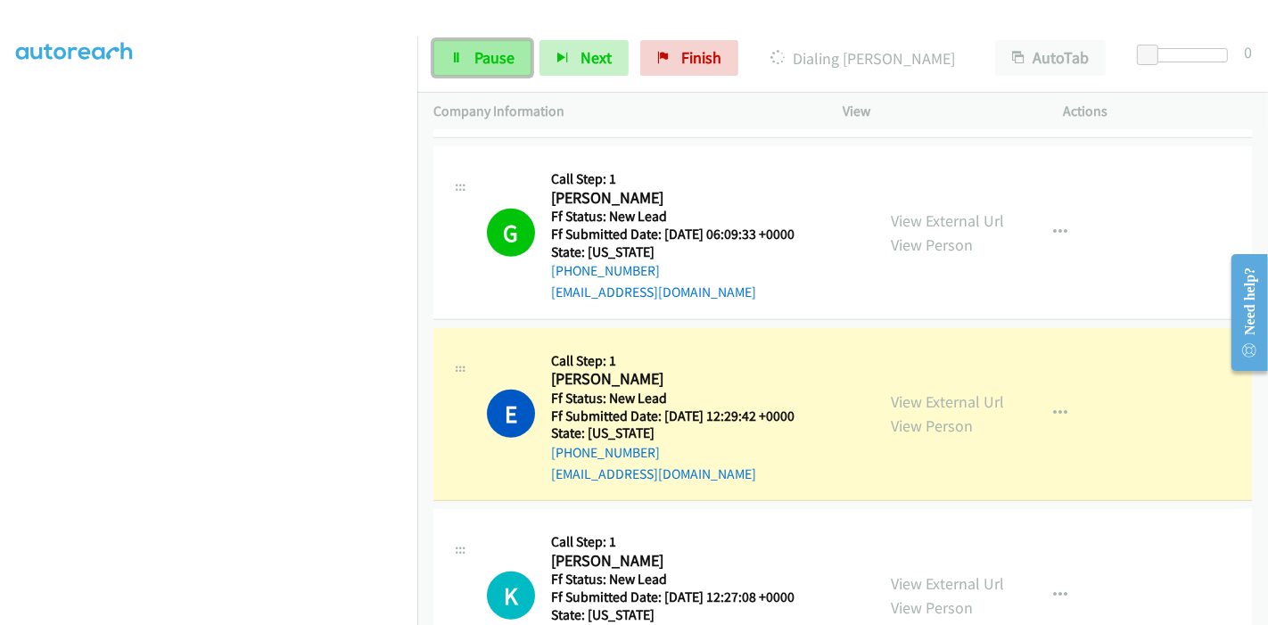
click at [458, 57] on icon at bounding box center [456, 59] width 12 height 12
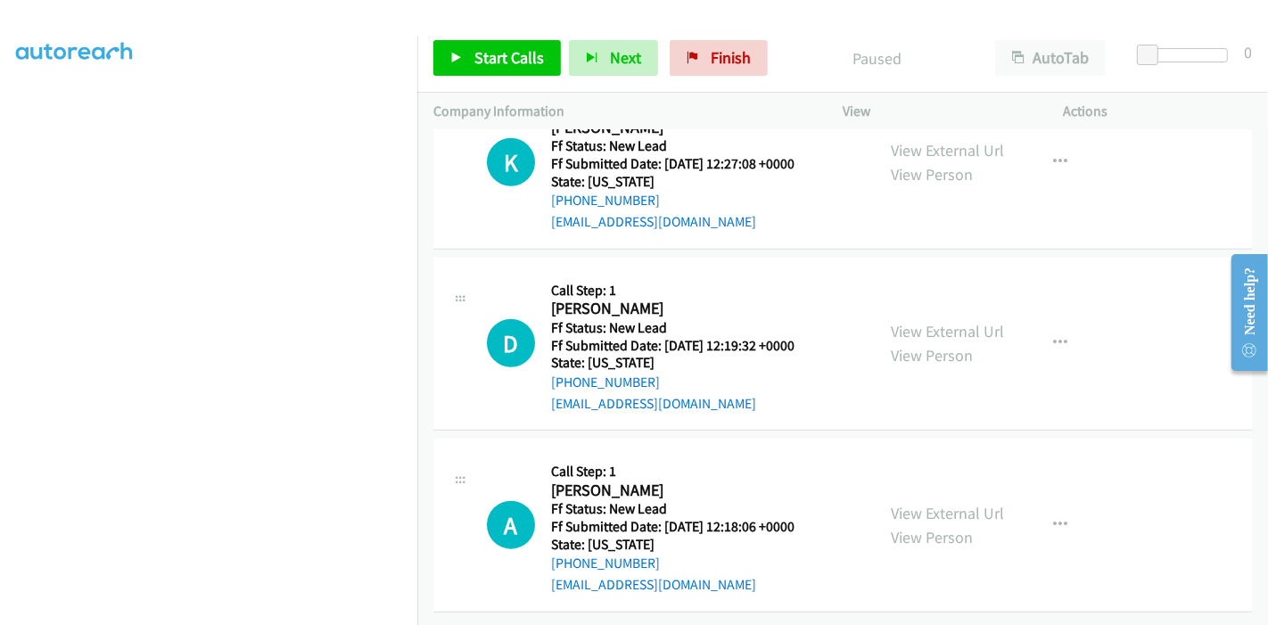
scroll to position [1460, 0]
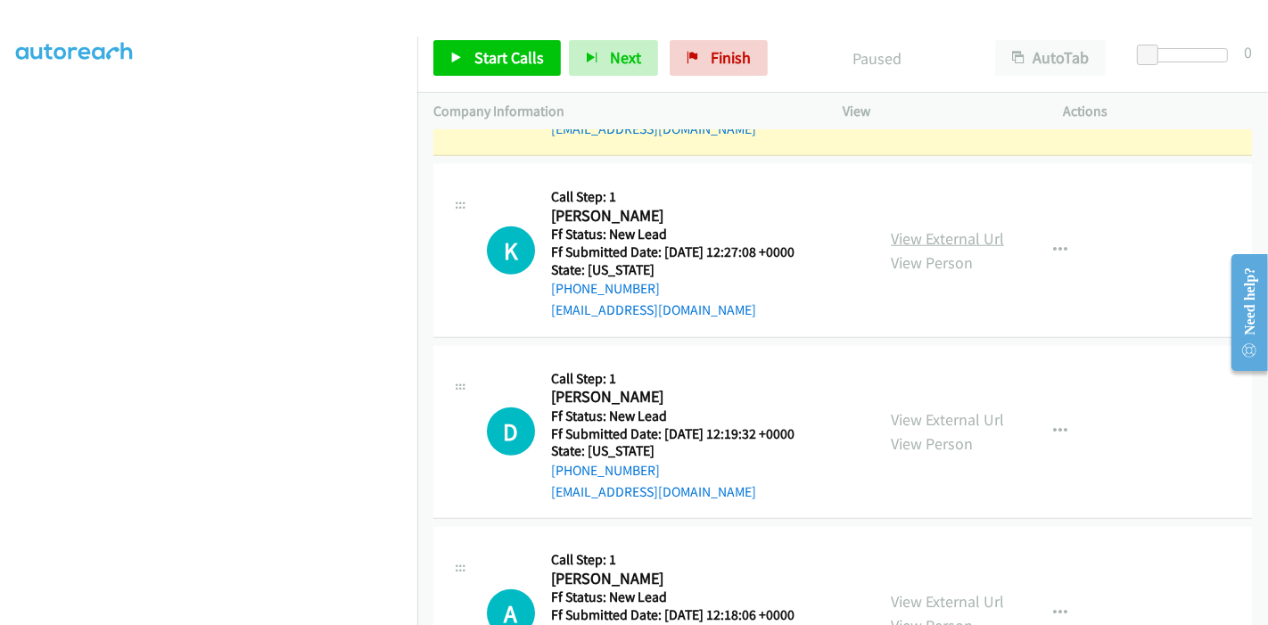
click at [898, 235] on link "View External Url" at bounding box center [947, 238] width 113 height 21
click at [937, 416] on link "View External Url" at bounding box center [947, 419] width 113 height 21
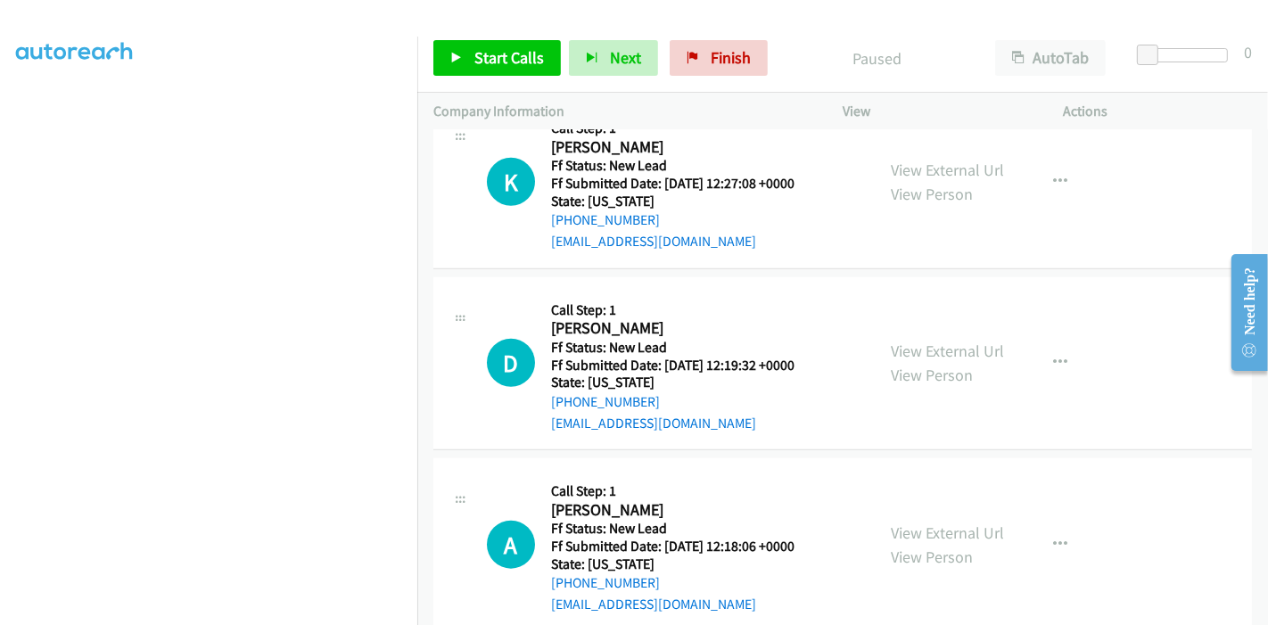
scroll to position [1559, 0]
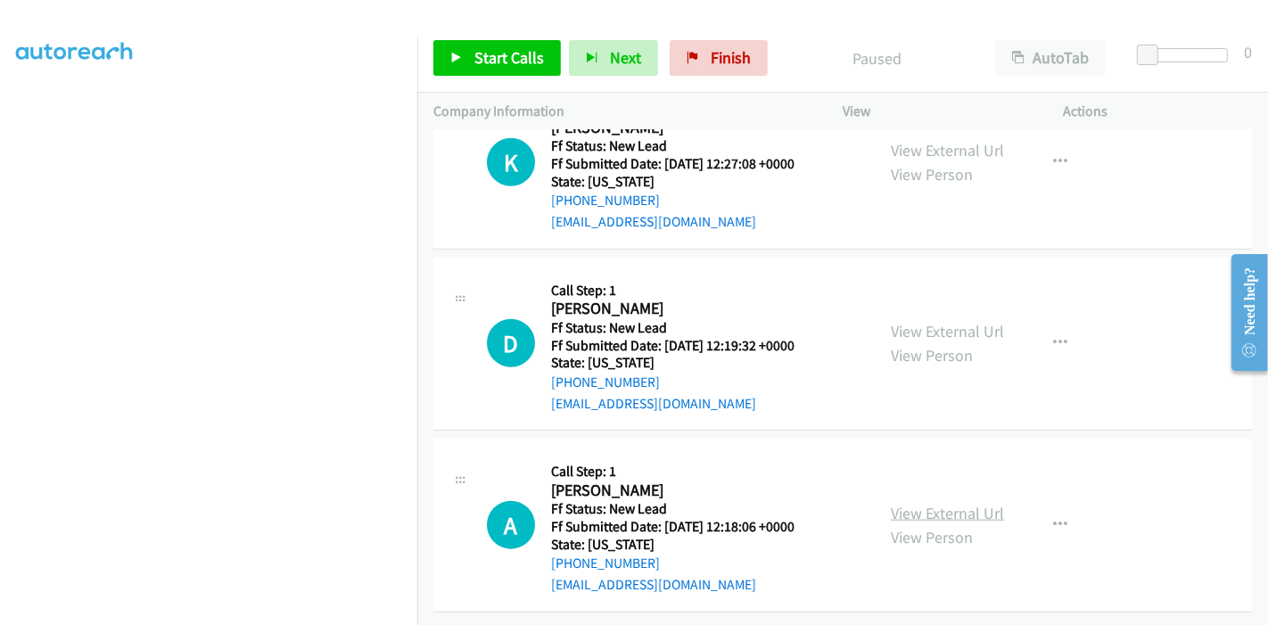
click at [927, 503] on link "View External Url" at bounding box center [947, 513] width 113 height 21
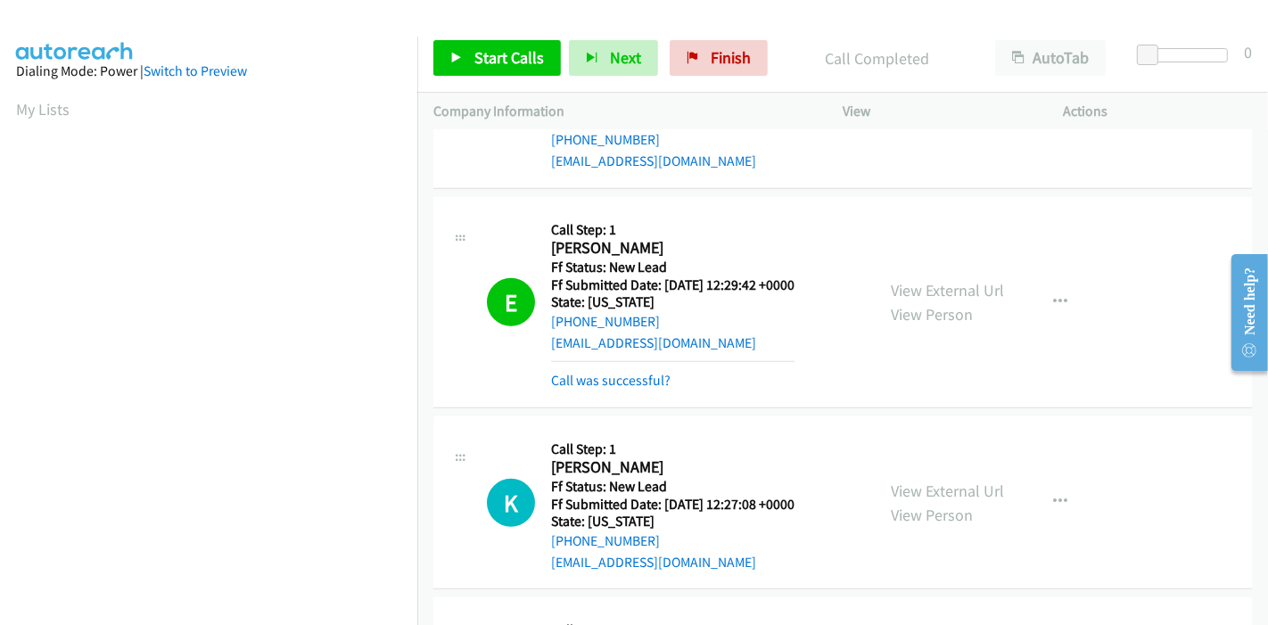
scroll to position [1200, 0]
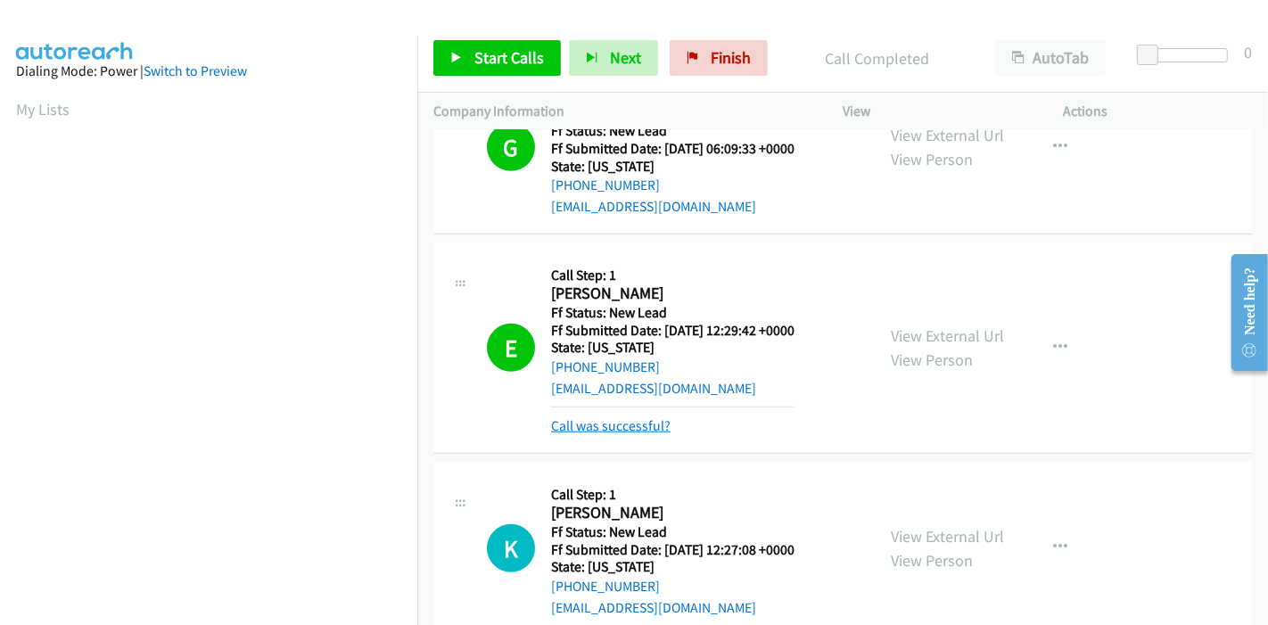
click at [619, 422] on link "Call was successful?" at bounding box center [610, 425] width 119 height 17
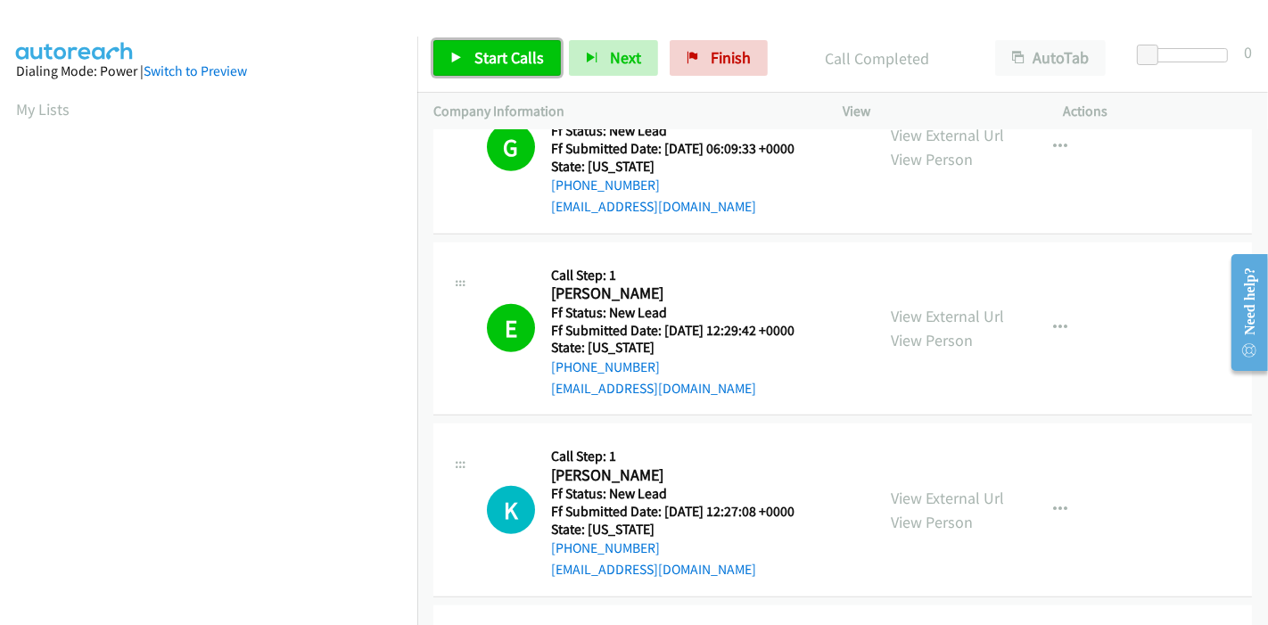
click at [473, 45] on link "Start Calls" at bounding box center [497, 58] width 128 height 36
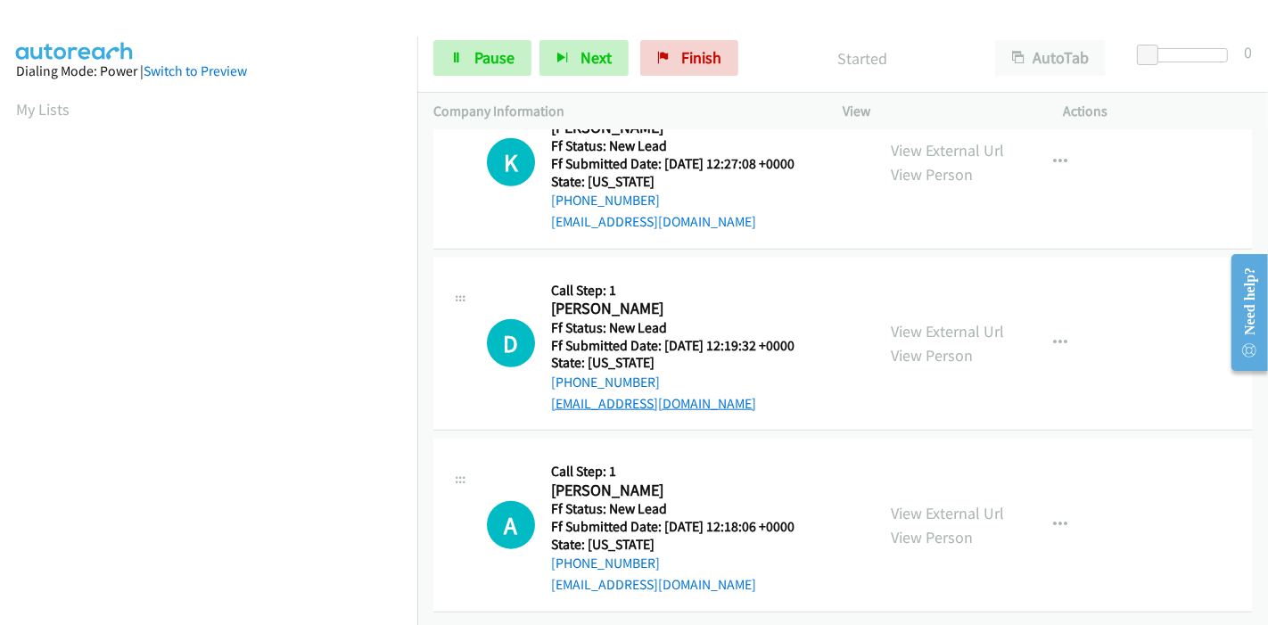
scroll to position [1559, 0]
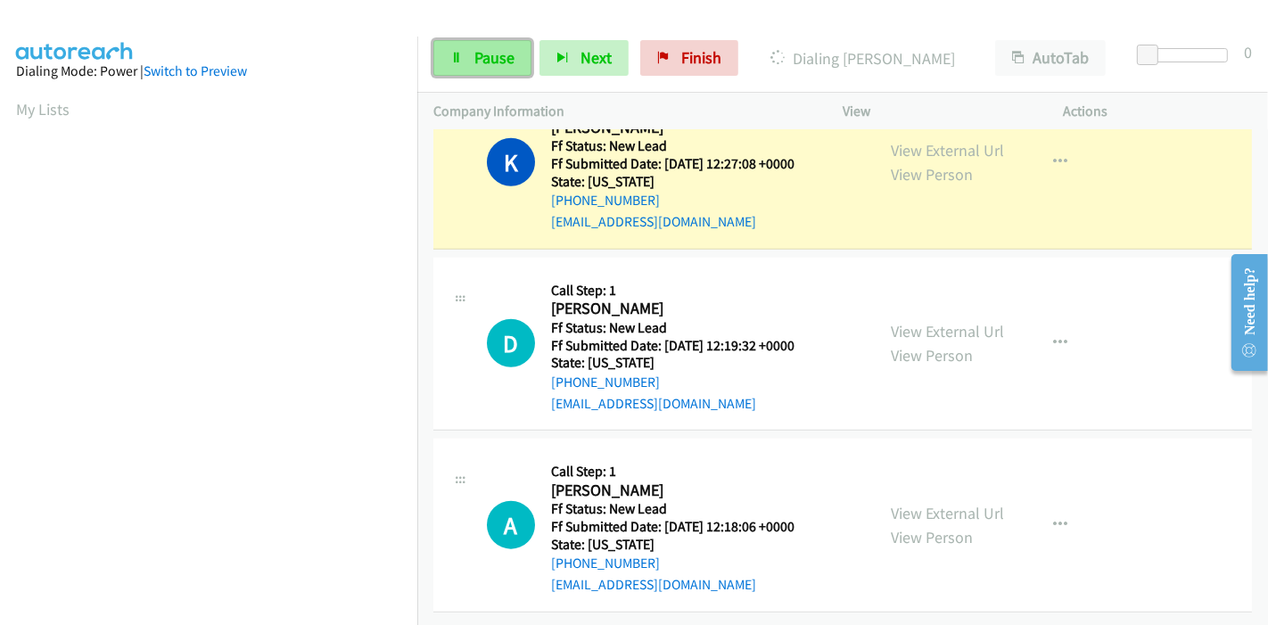
click at [500, 59] on span "Pause" at bounding box center [494, 57] width 40 height 21
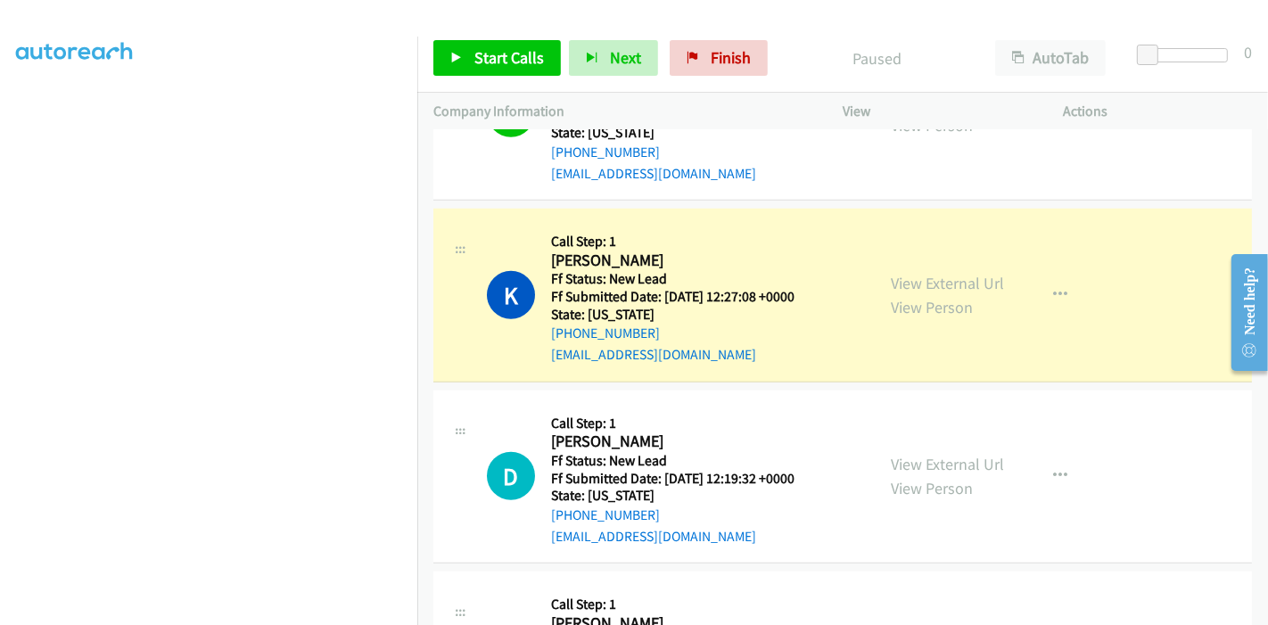
scroll to position [1460, 0]
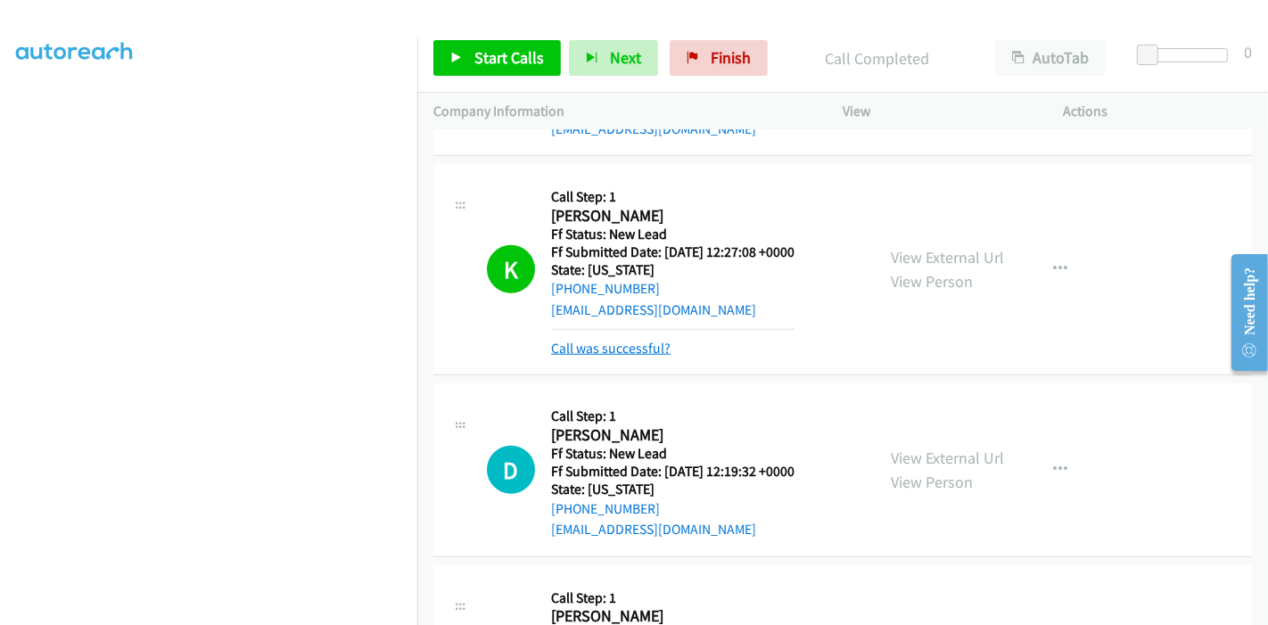
click at [633, 350] on link "Call was successful?" at bounding box center [610, 348] width 119 height 17
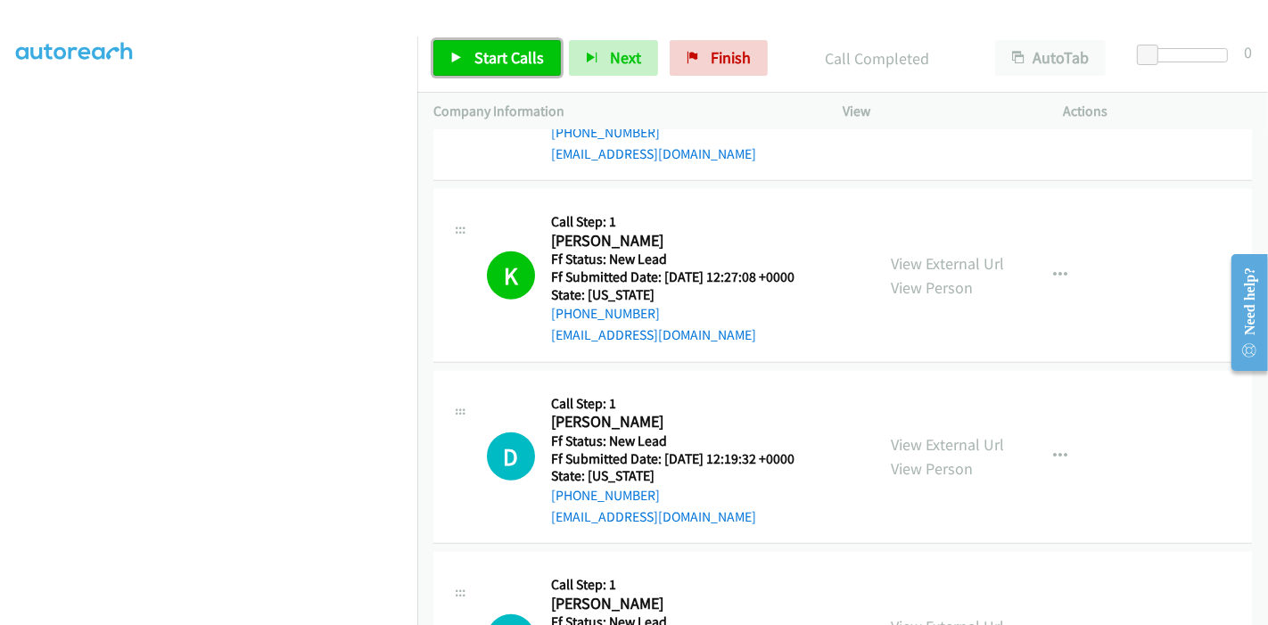
scroll to position [1427, 0]
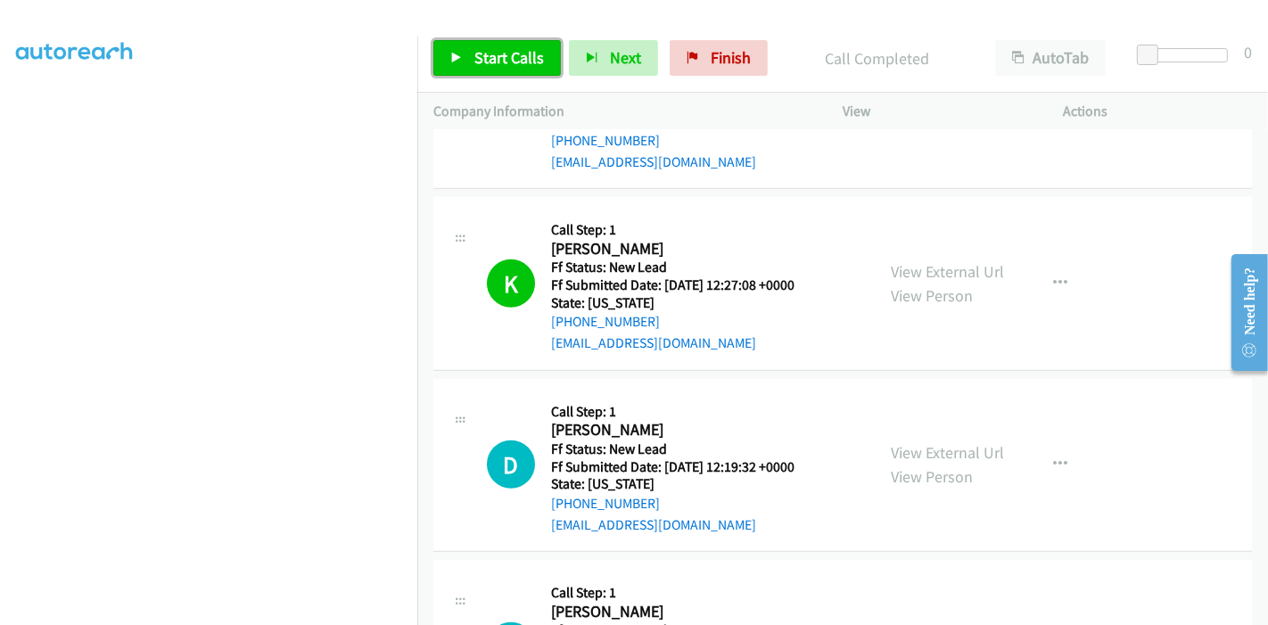
click at [449, 58] on link "Start Calls" at bounding box center [497, 58] width 128 height 36
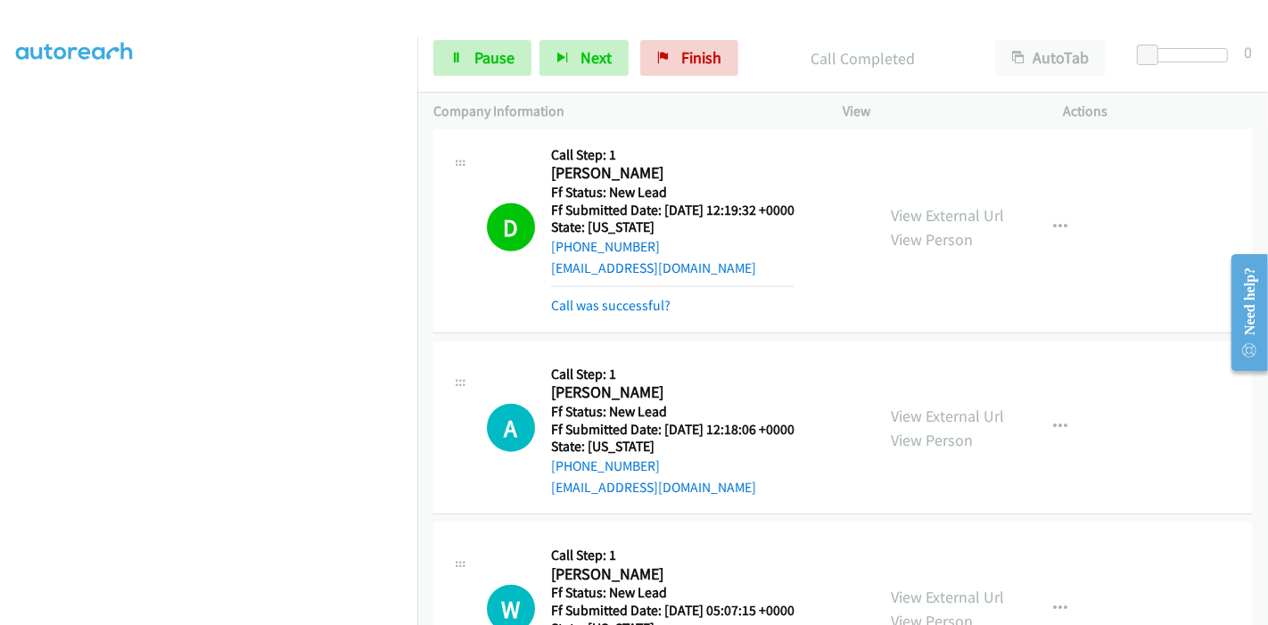
scroll to position [1823, 0]
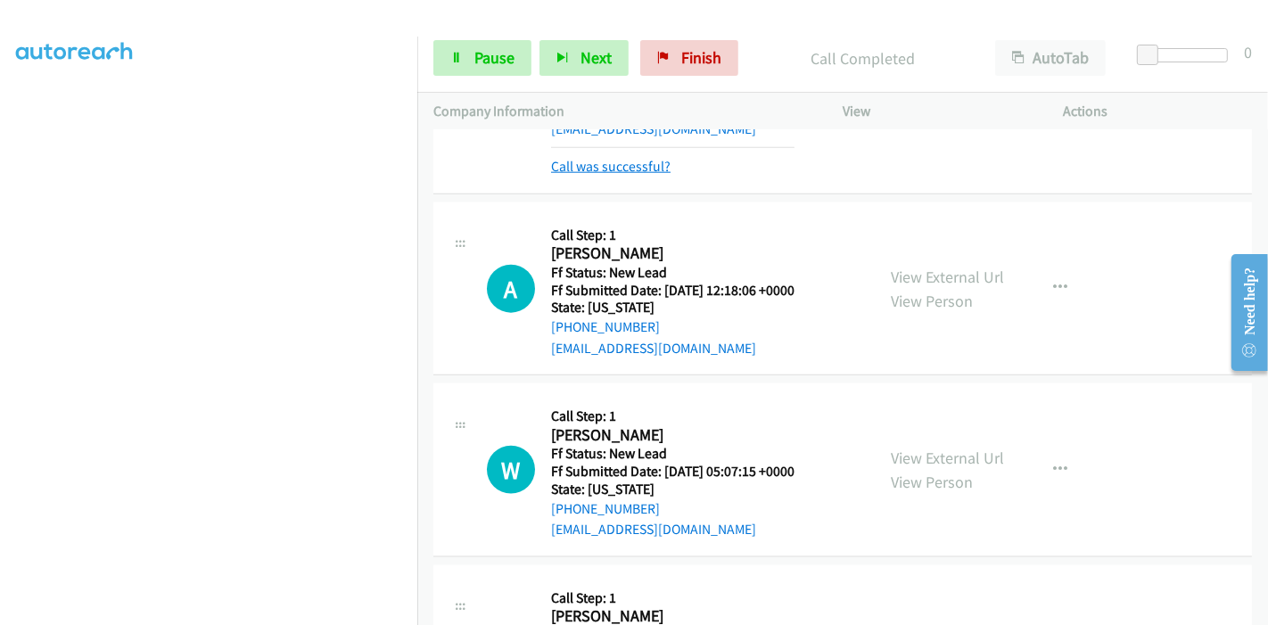
click at [608, 161] on link "Call was successful?" at bounding box center [610, 166] width 119 height 17
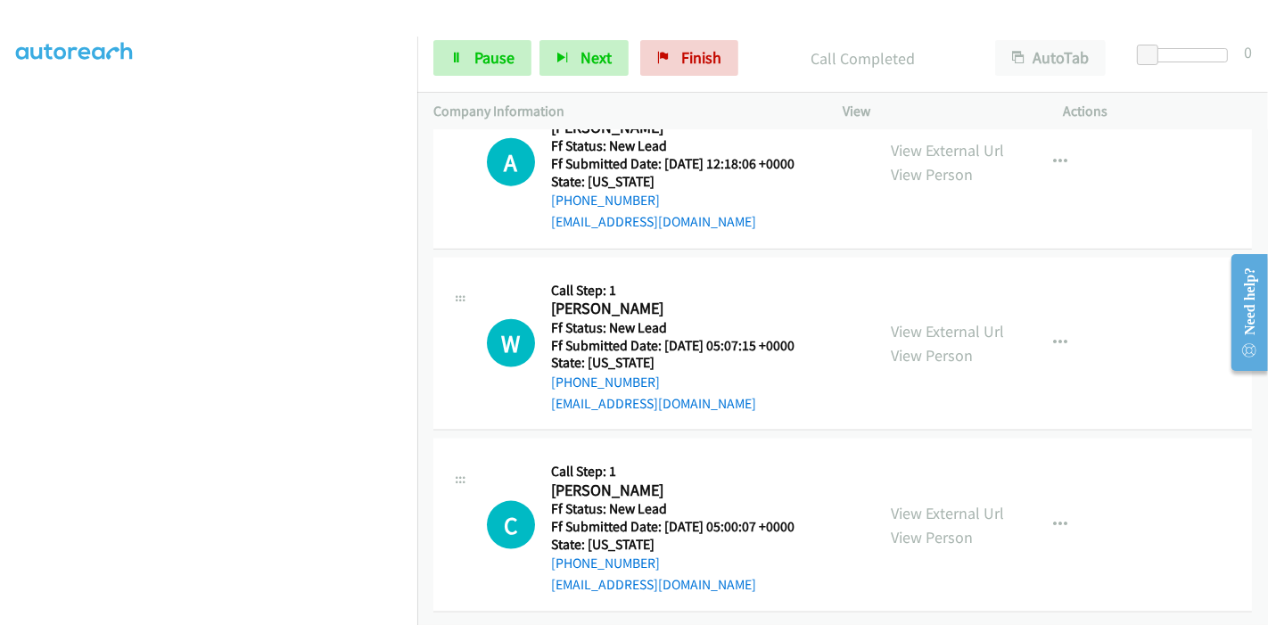
scroll to position [1922, 0]
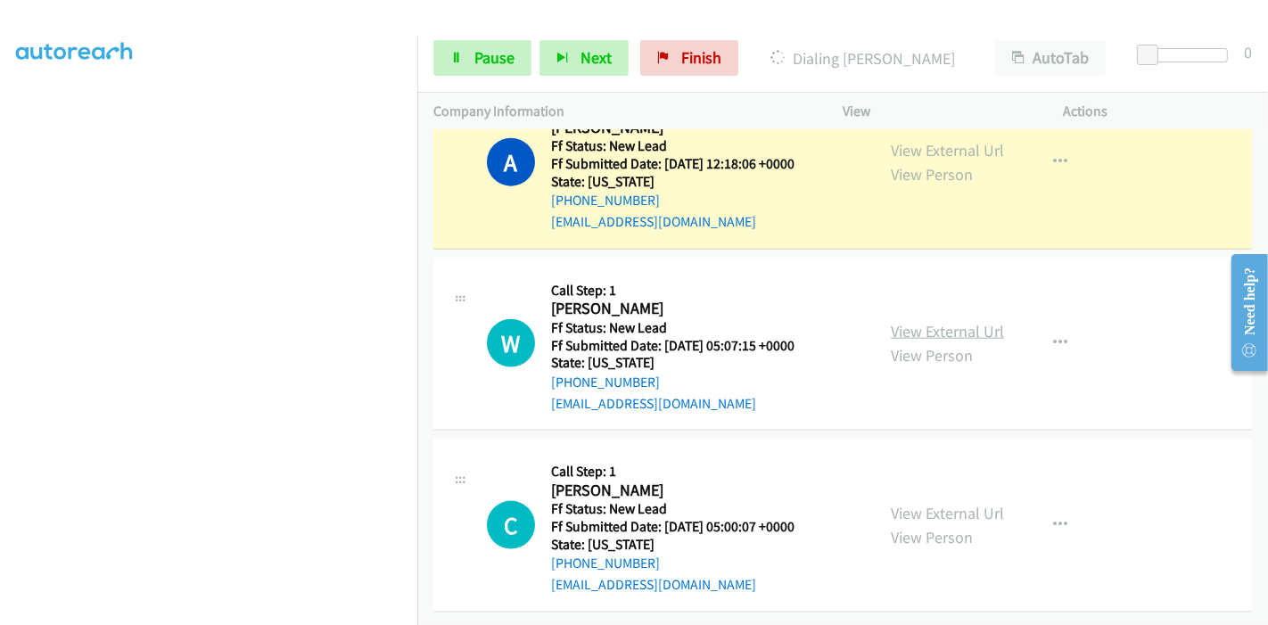
click at [937, 321] on link "View External Url" at bounding box center [947, 331] width 113 height 21
click at [927, 503] on link "View External Url" at bounding box center [947, 513] width 113 height 21
click at [1053, 518] on icon "button" at bounding box center [1060, 525] width 14 height 14
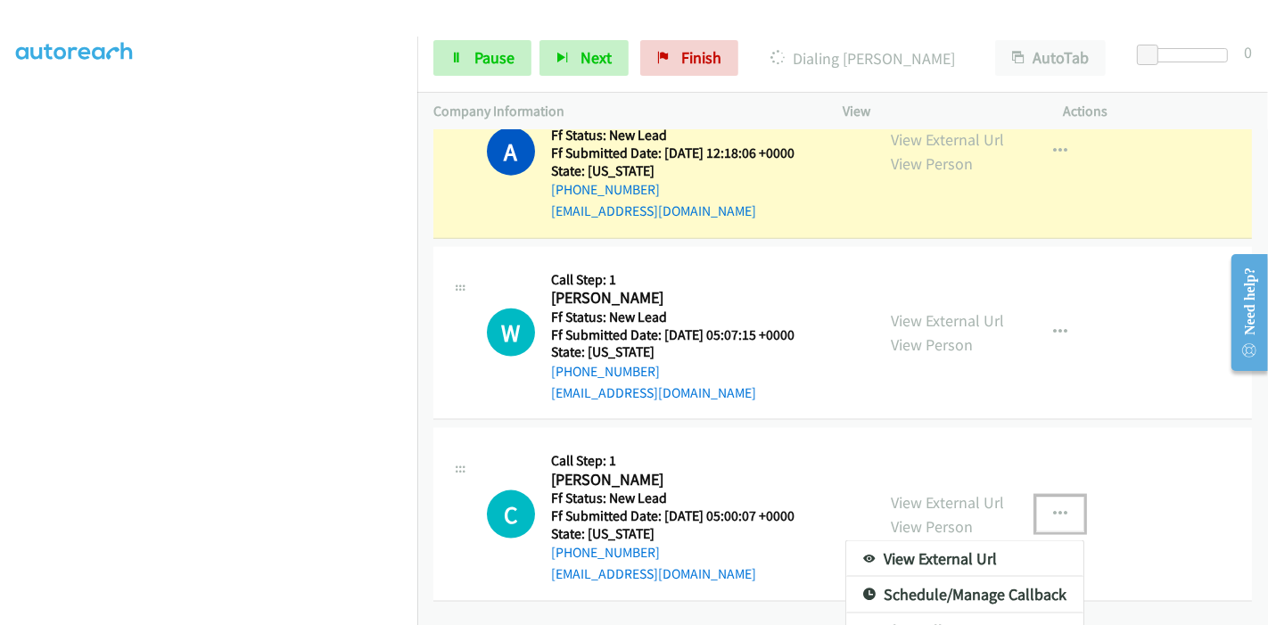
scroll to position [1990, 0]
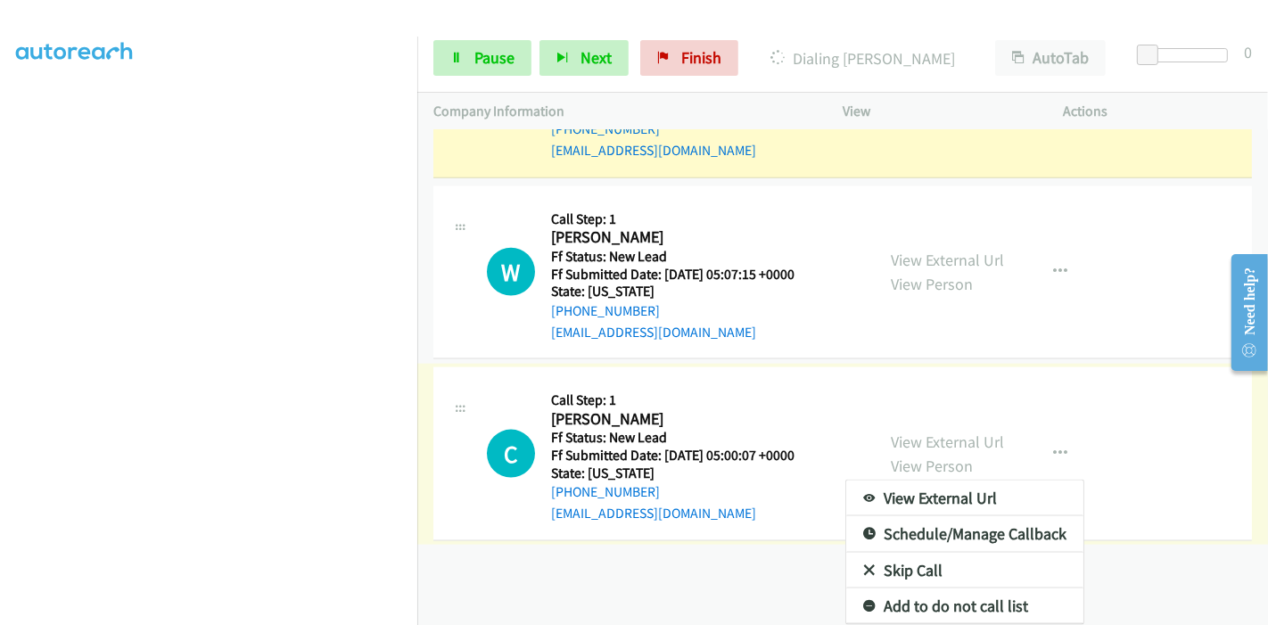
click at [889, 557] on link "Skip Call" at bounding box center [964, 571] width 237 height 36
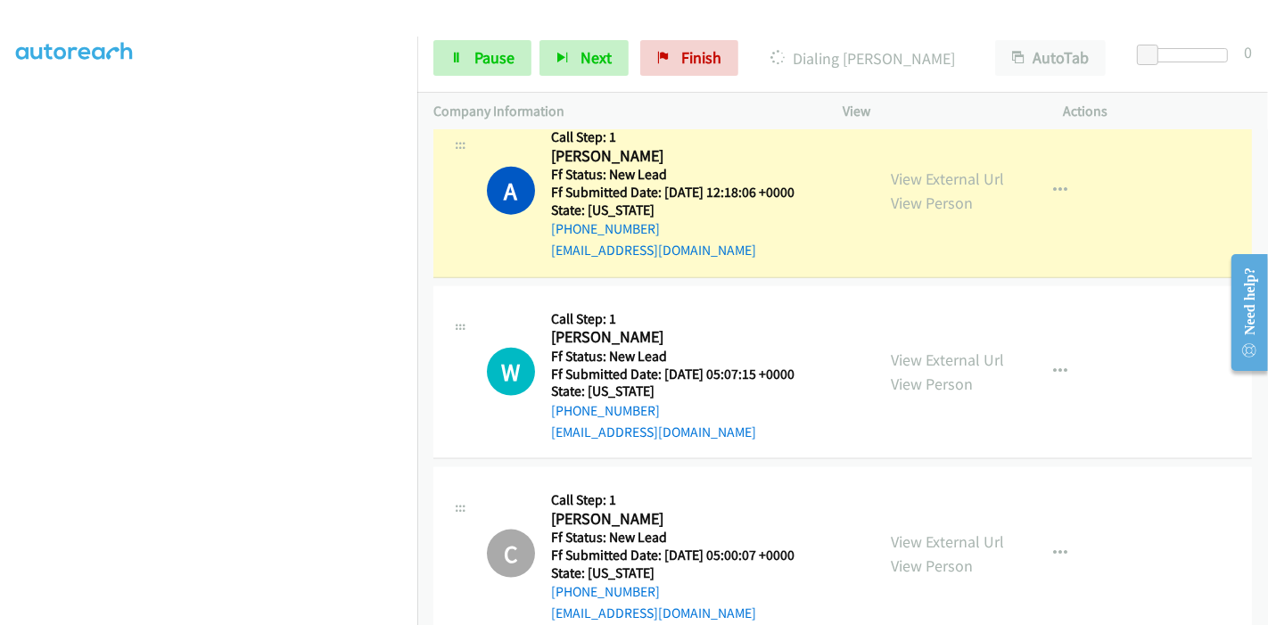
scroll to position [1823, 0]
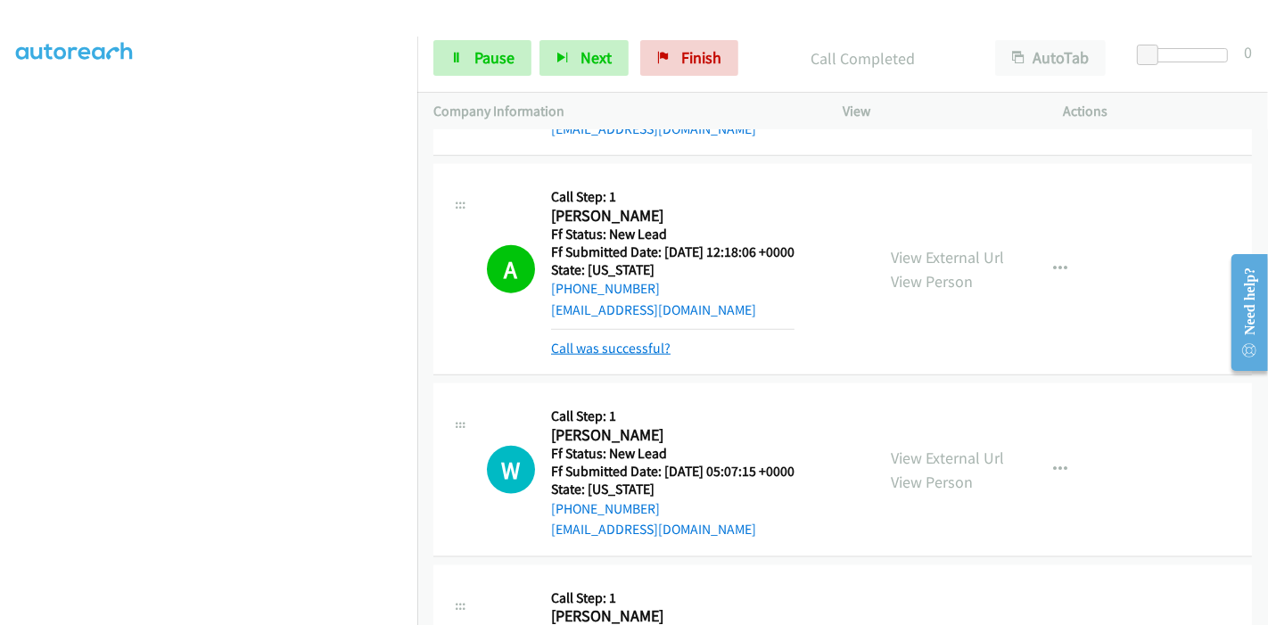
click at [597, 350] on link "Call was successful?" at bounding box center [610, 348] width 119 height 17
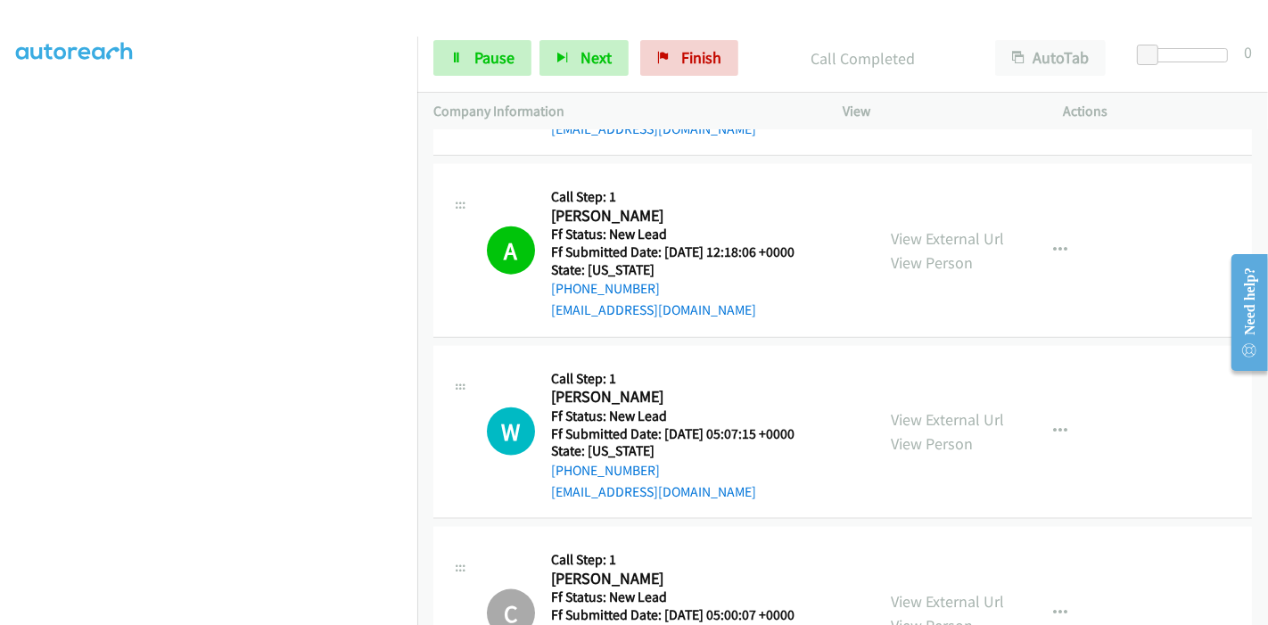
scroll to position [1922, 0]
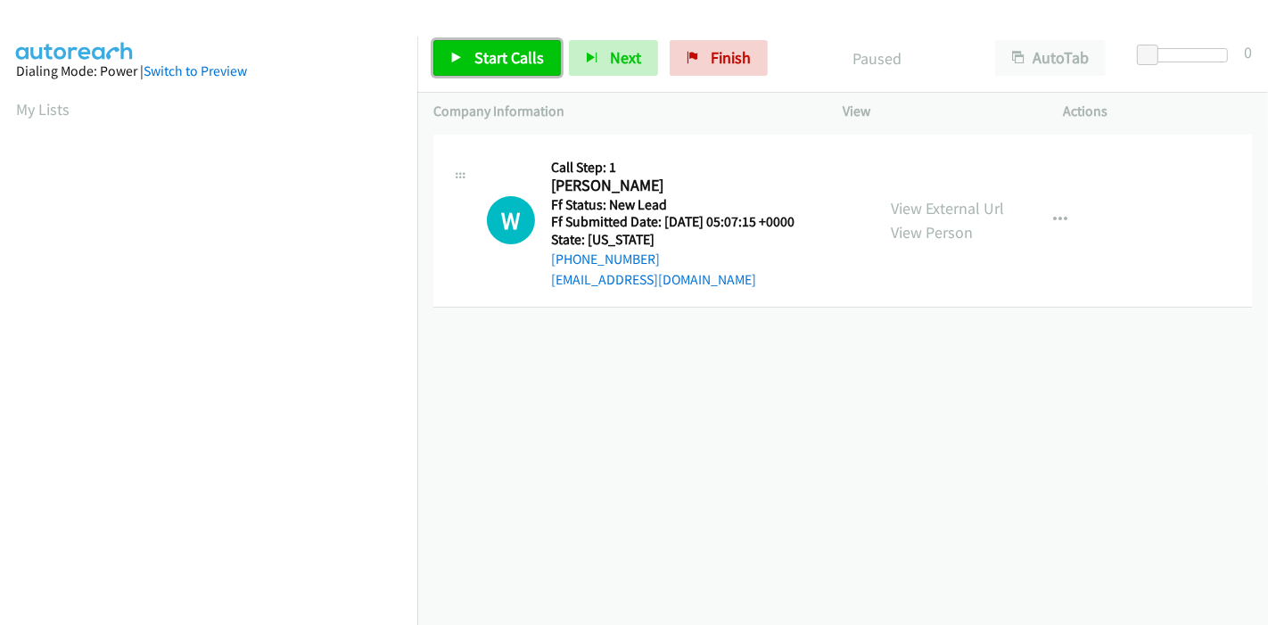
click at [470, 54] on link "Start Calls" at bounding box center [497, 58] width 128 height 36
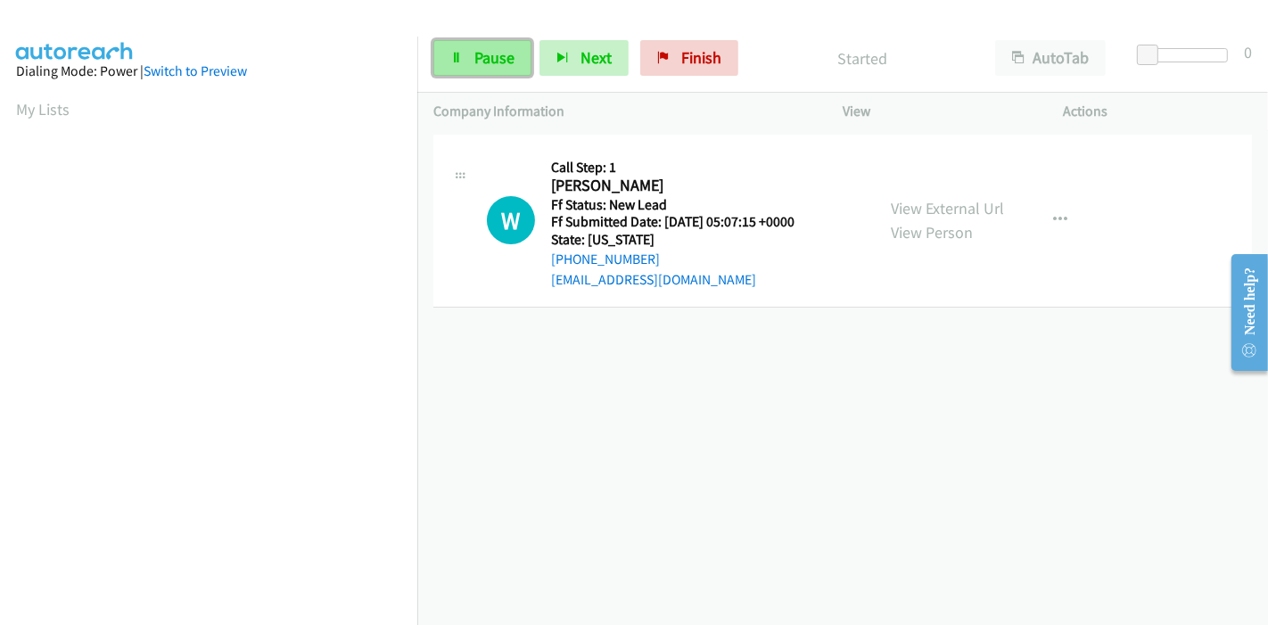
click at [471, 60] on link "Pause" at bounding box center [482, 58] width 98 height 36
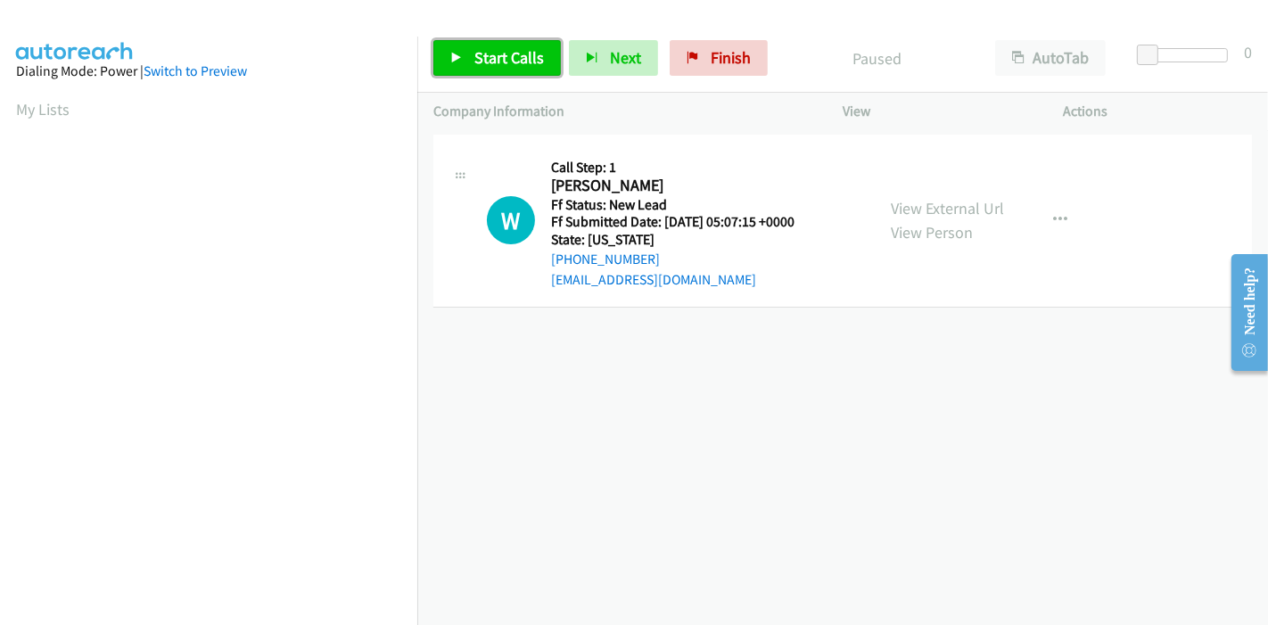
click at [481, 64] on span "Start Calls" at bounding box center [509, 57] width 70 height 21
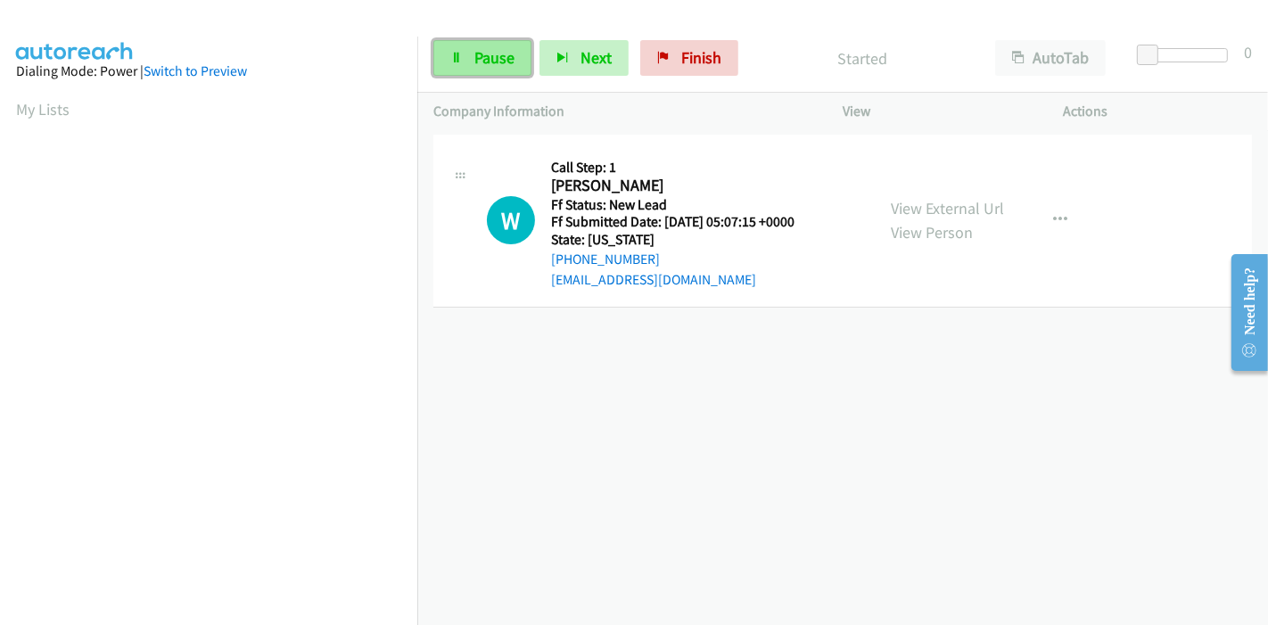
click at [480, 58] on span "Pause" at bounding box center [494, 57] width 40 height 21
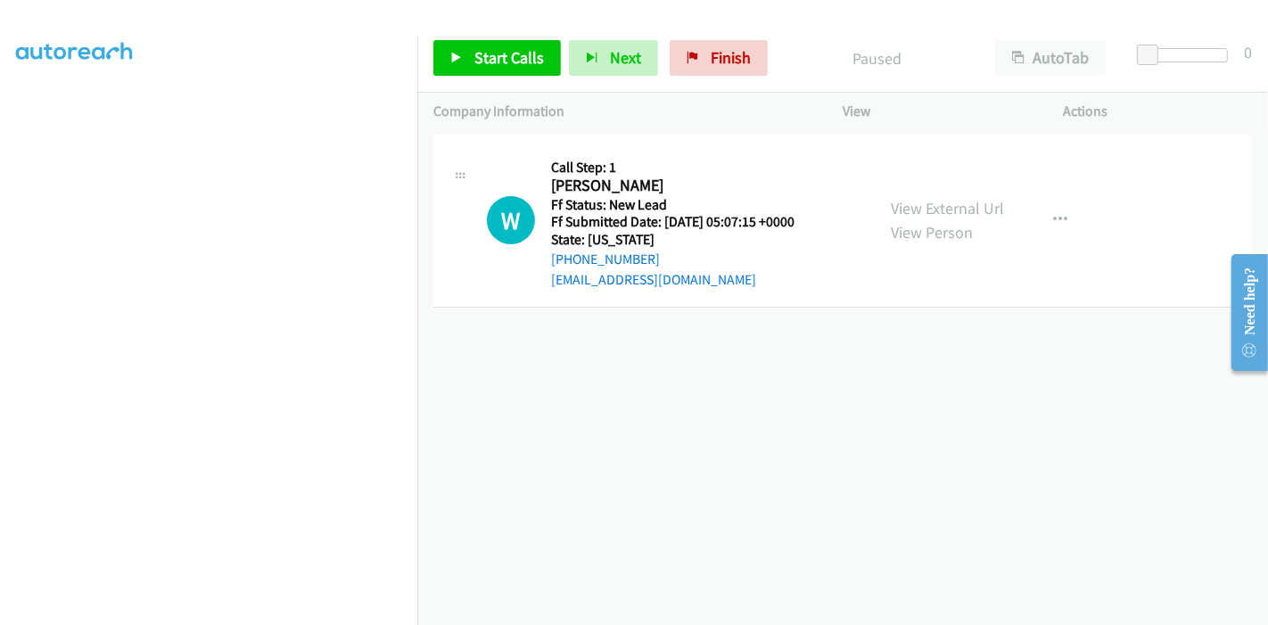
scroll to position [376, 0]
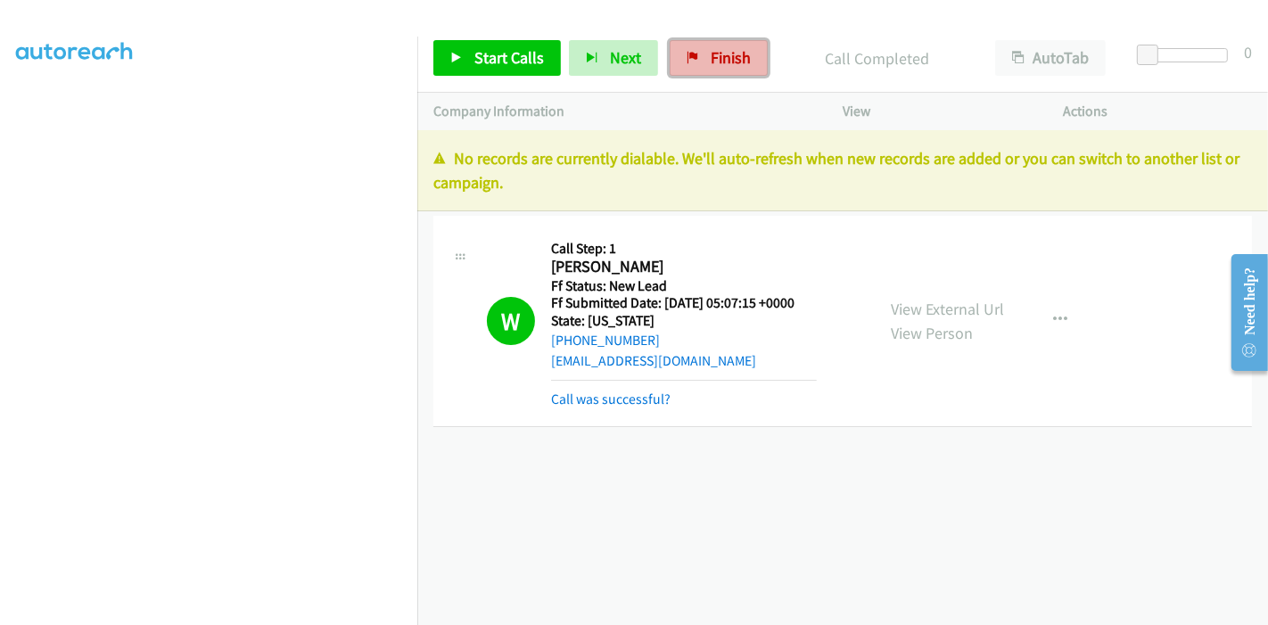
click at [730, 49] on span "Finish" at bounding box center [731, 57] width 40 height 21
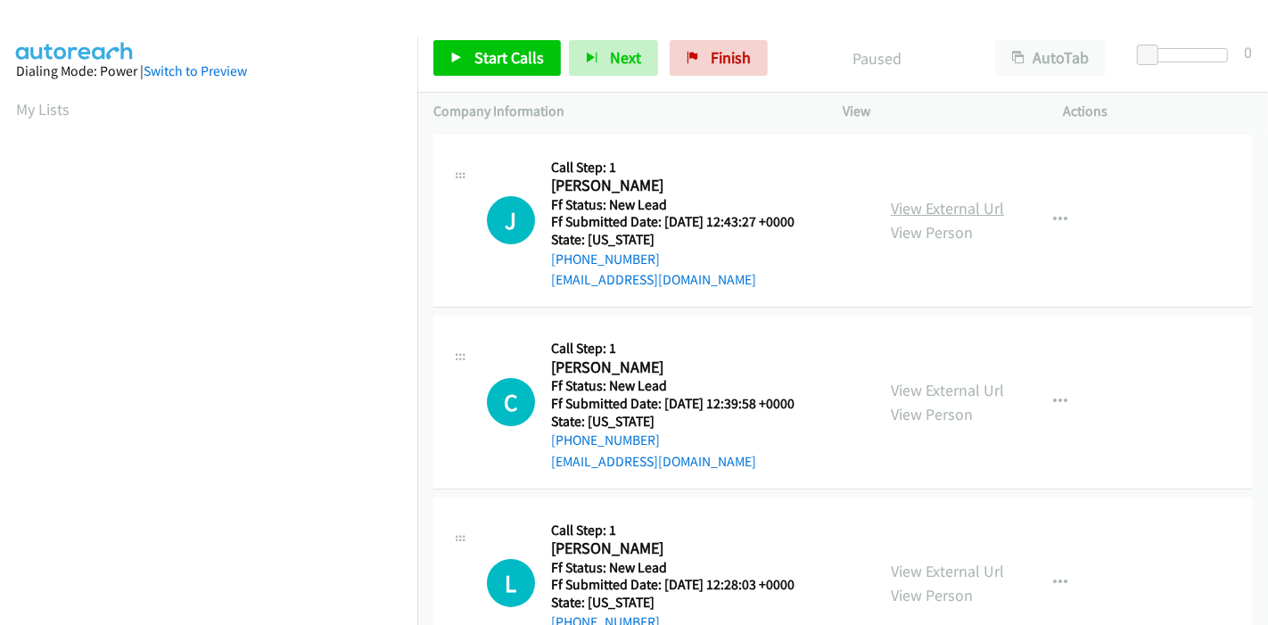
click at [922, 210] on link "View External Url" at bounding box center [947, 208] width 113 height 21
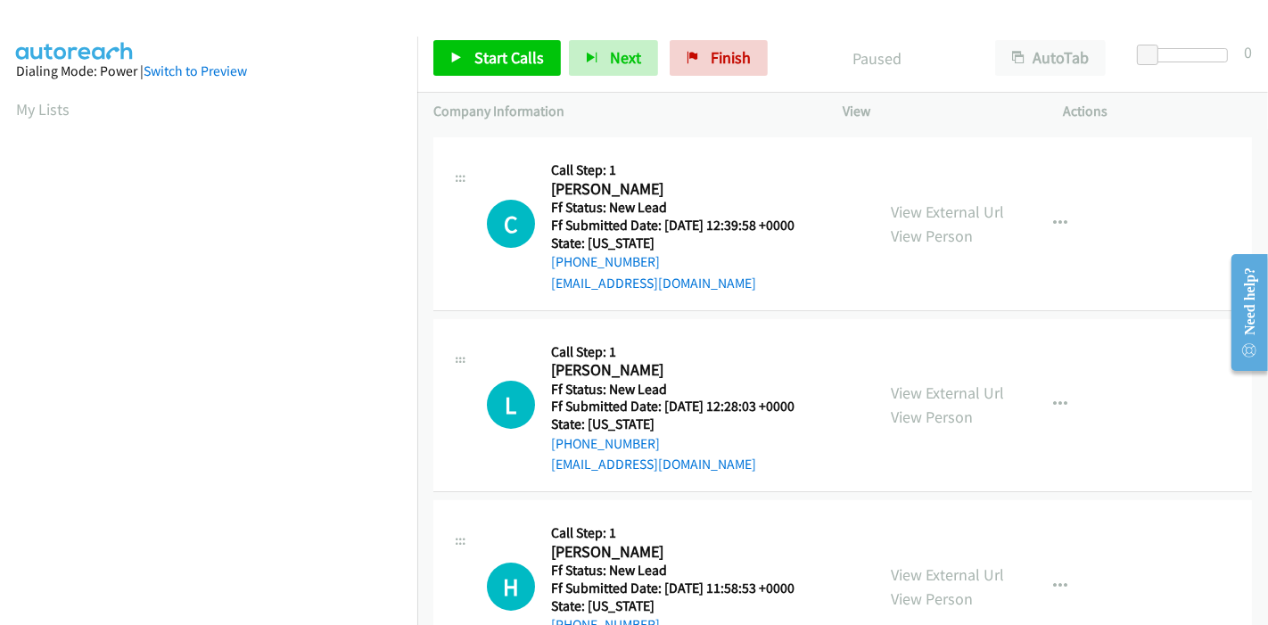
scroll to position [198, 0]
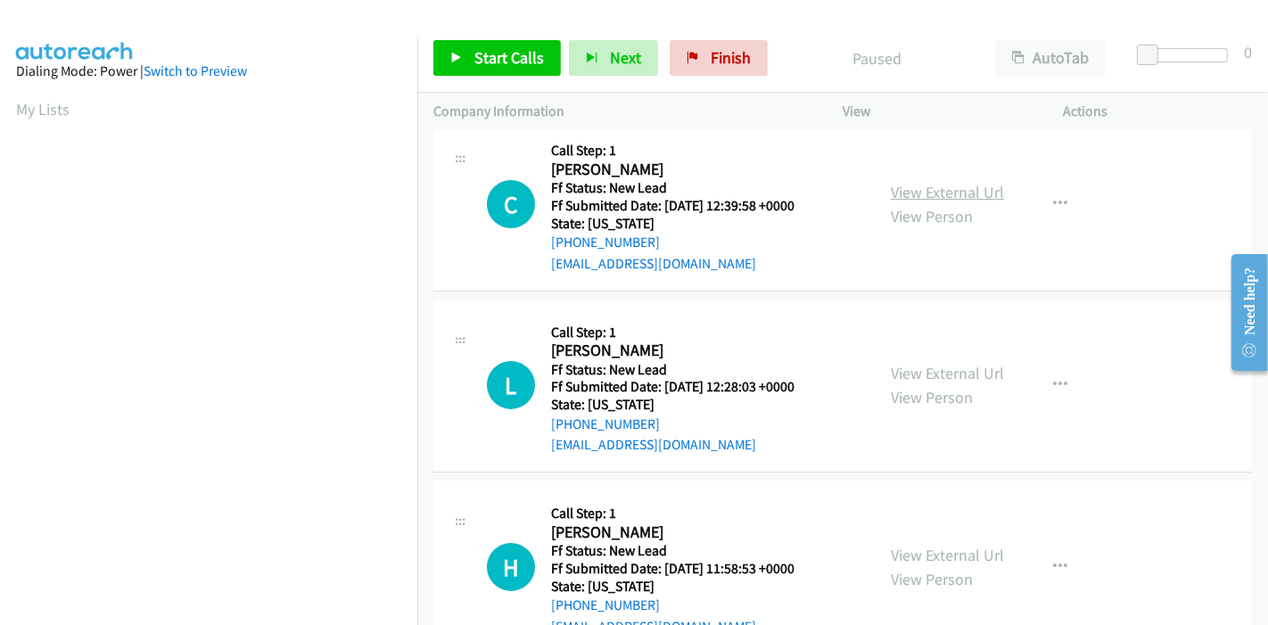
click at [951, 194] on link "View External Url" at bounding box center [947, 192] width 113 height 21
click at [914, 373] on link "View External Url" at bounding box center [947, 373] width 113 height 21
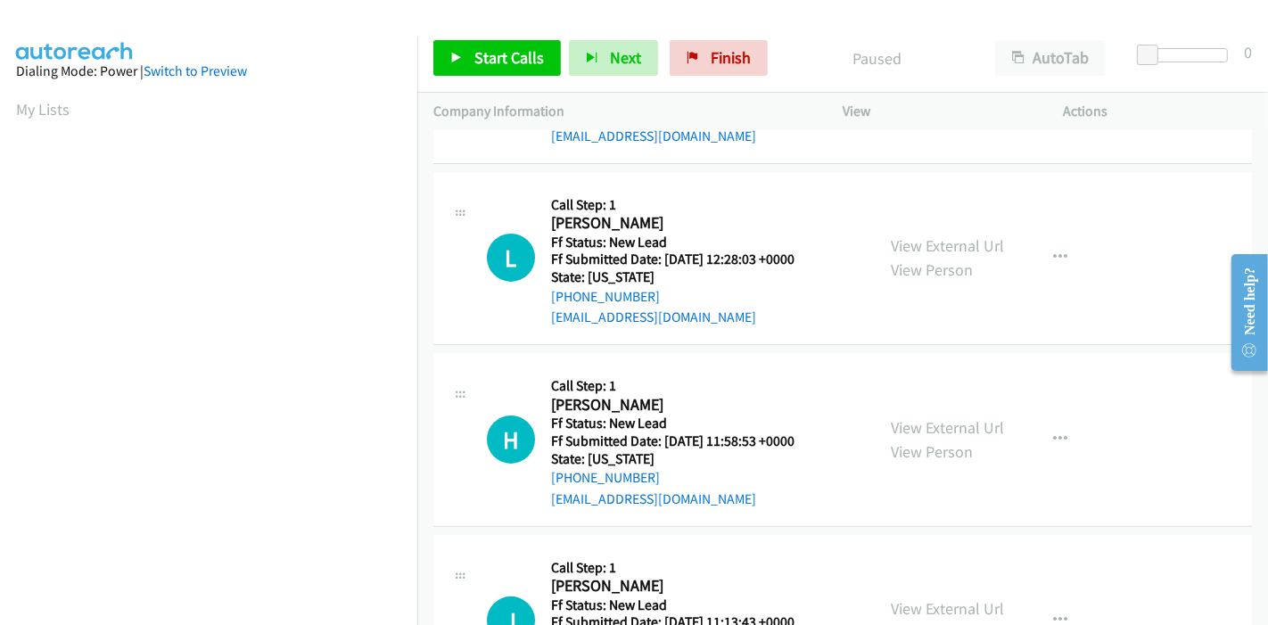
scroll to position [434, 0]
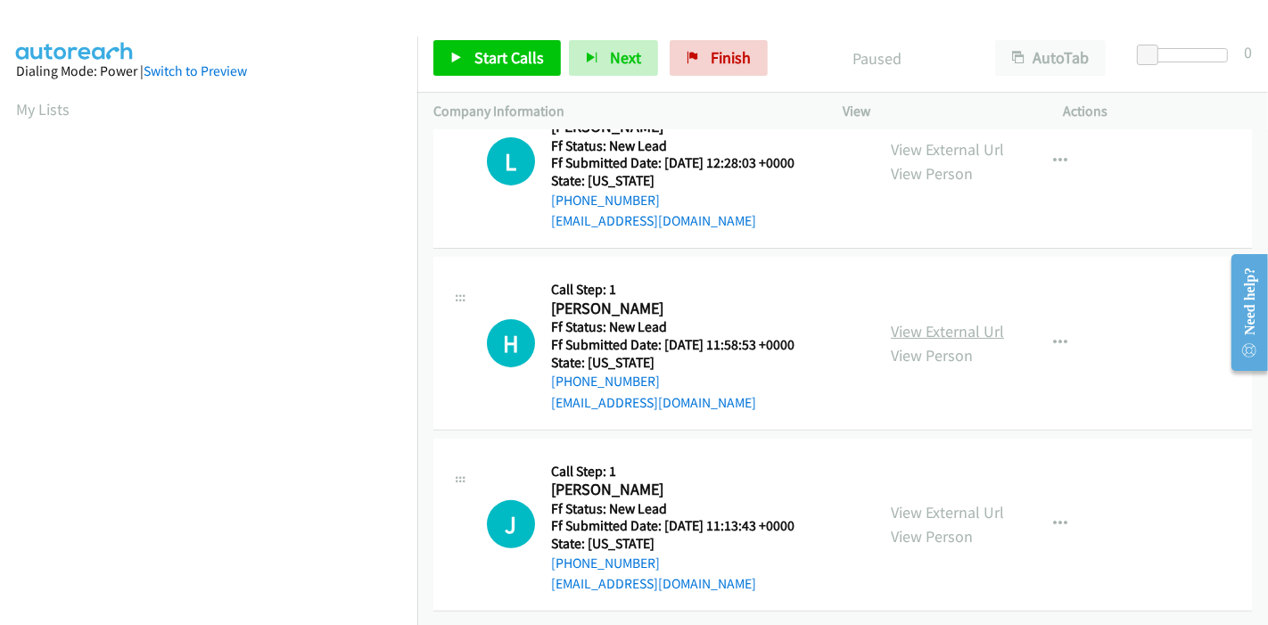
click at [927, 321] on link "View External Url" at bounding box center [947, 331] width 113 height 21
click at [943, 506] on link "View External Url" at bounding box center [947, 512] width 113 height 21
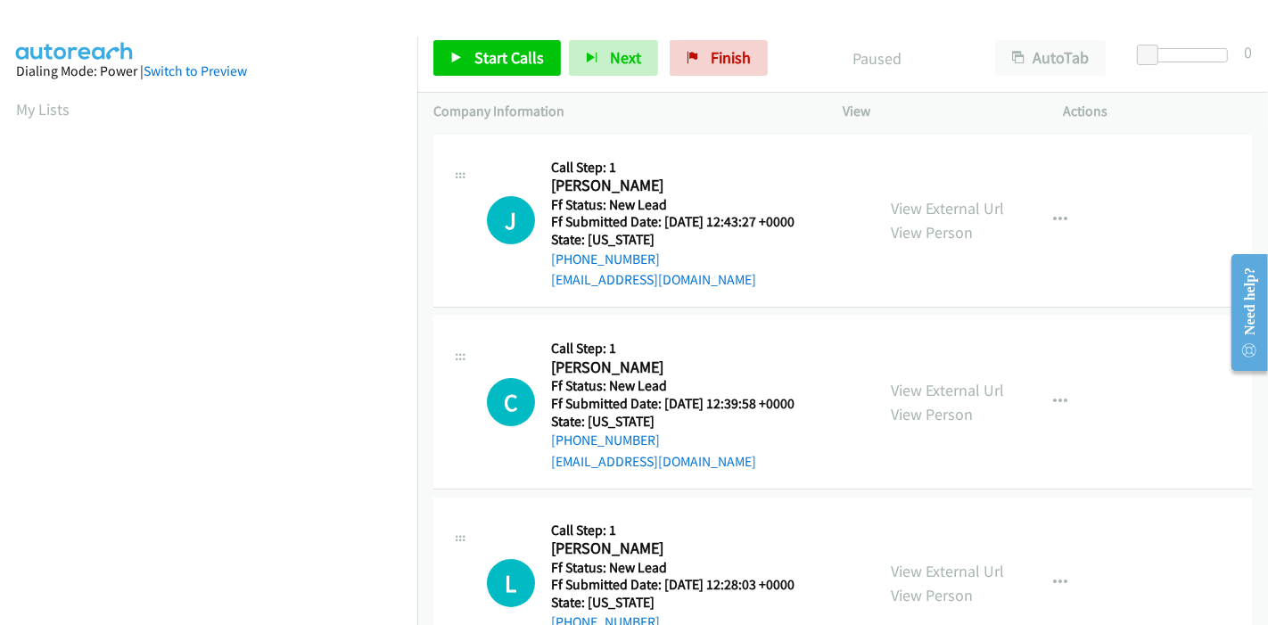
scroll to position [0, 0]
click at [489, 56] on span "Start Calls" at bounding box center [509, 57] width 70 height 21
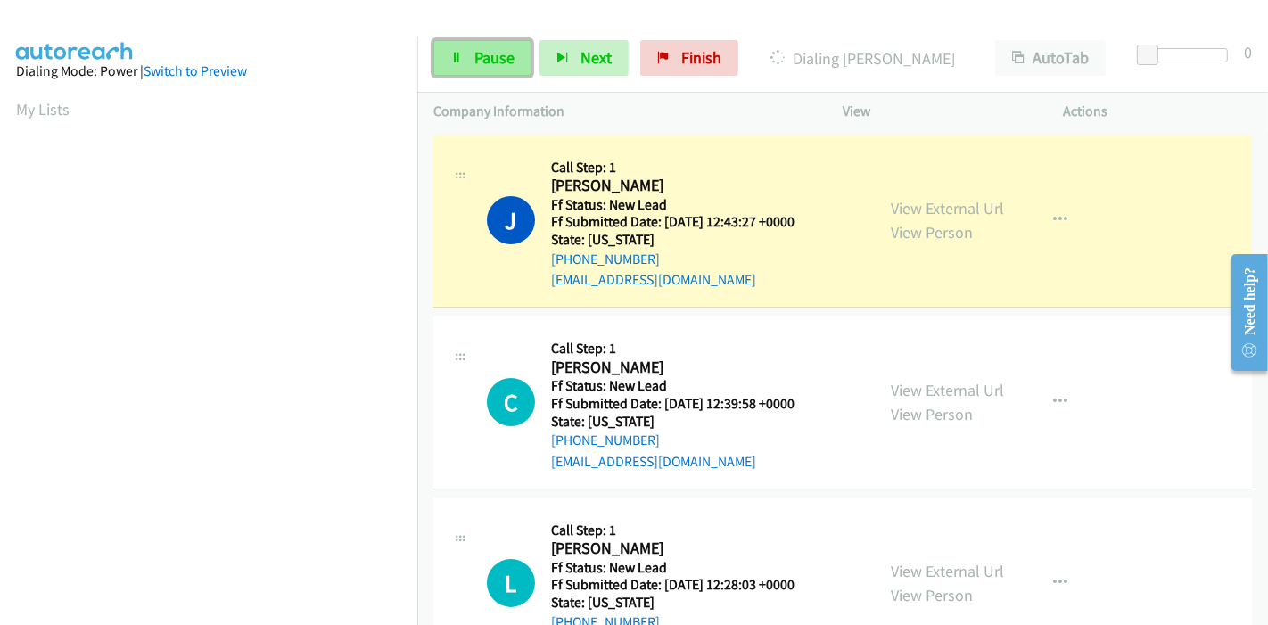
click at [476, 52] on span "Pause" at bounding box center [494, 57] width 40 height 21
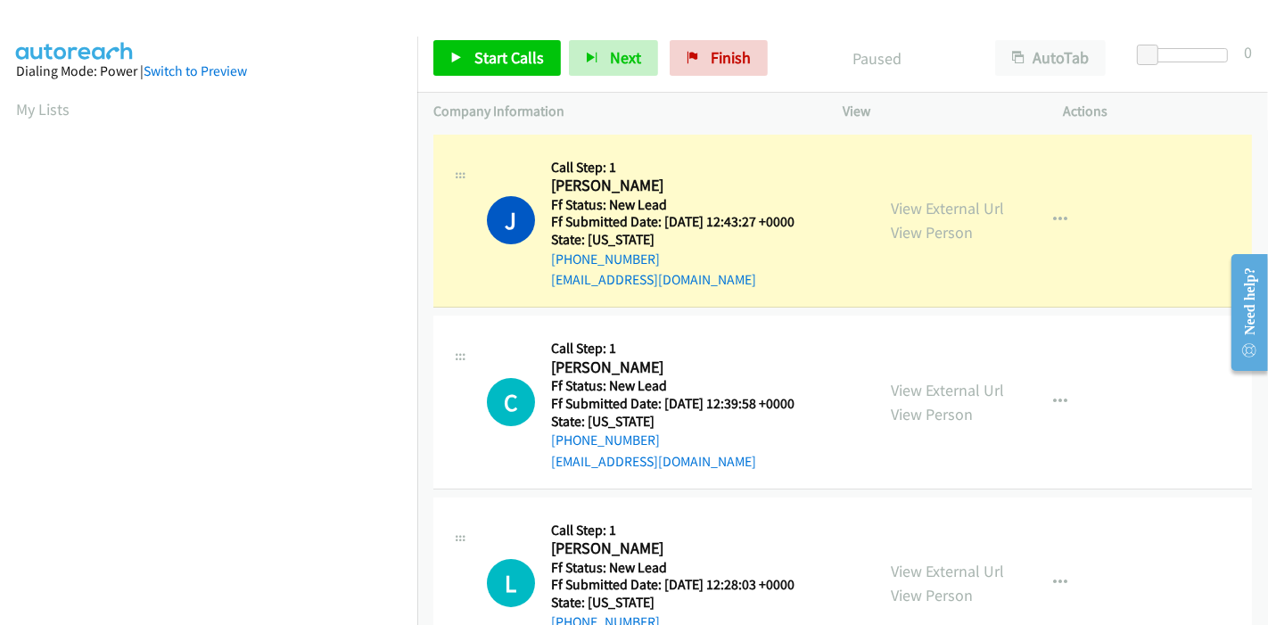
scroll to position [376, 0]
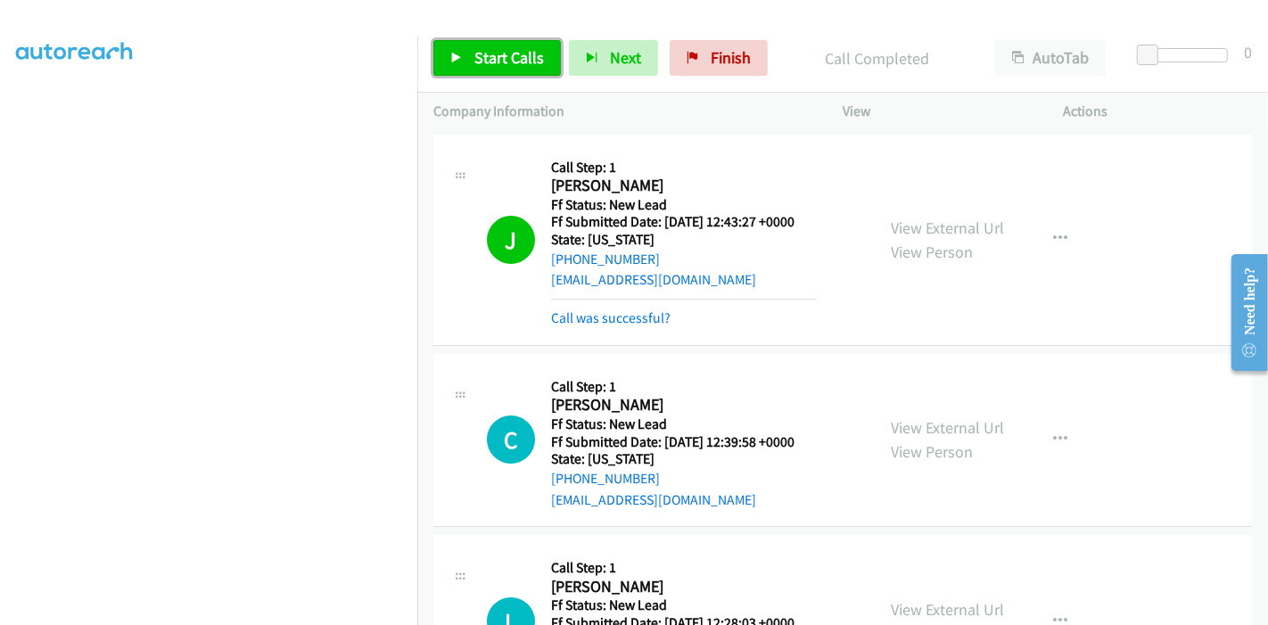
click at [471, 70] on link "Start Calls" at bounding box center [497, 58] width 128 height 36
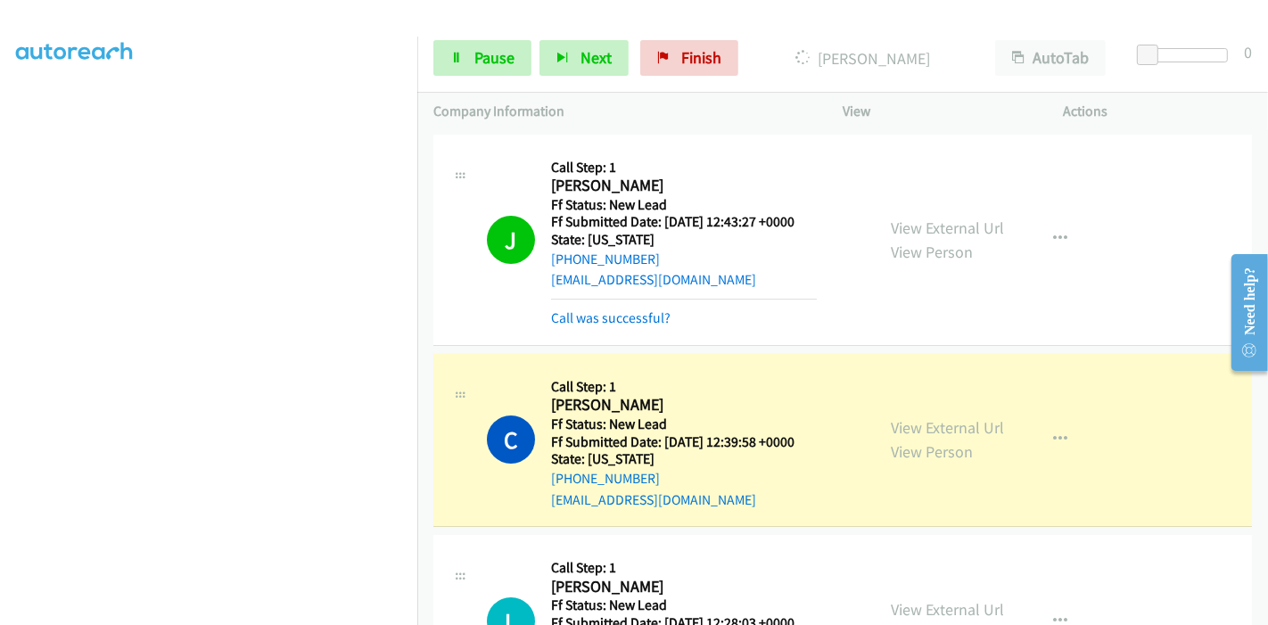
scroll to position [99, 0]
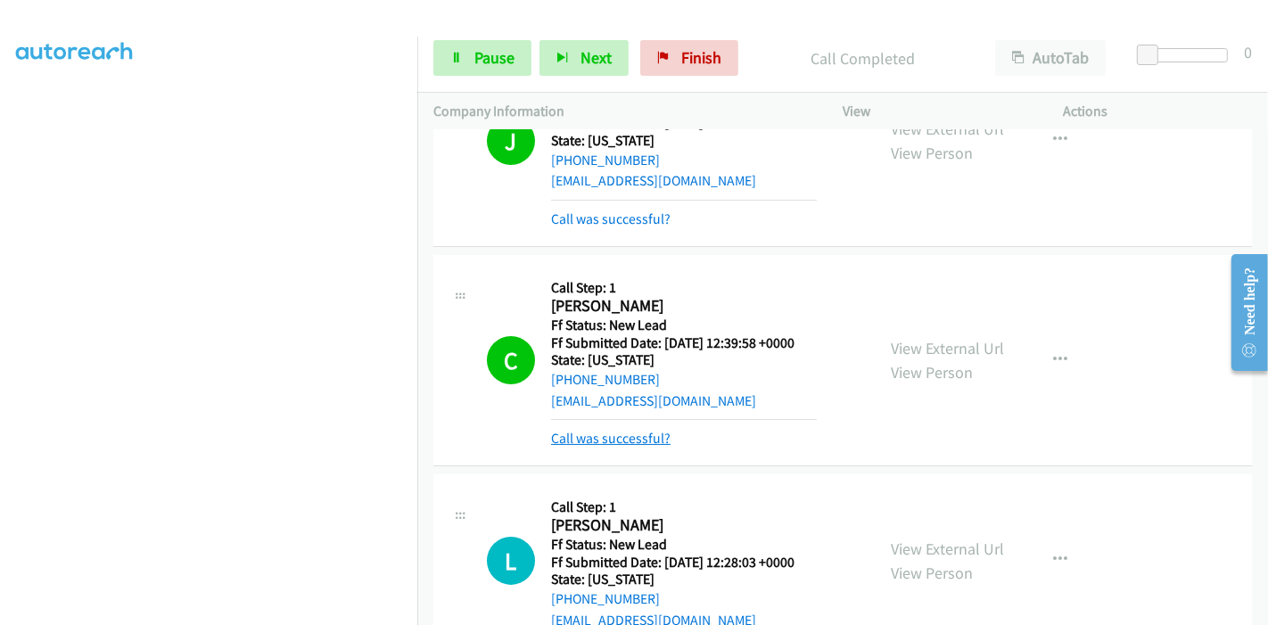
click at [623, 439] on link "Call was successful?" at bounding box center [610, 438] width 119 height 17
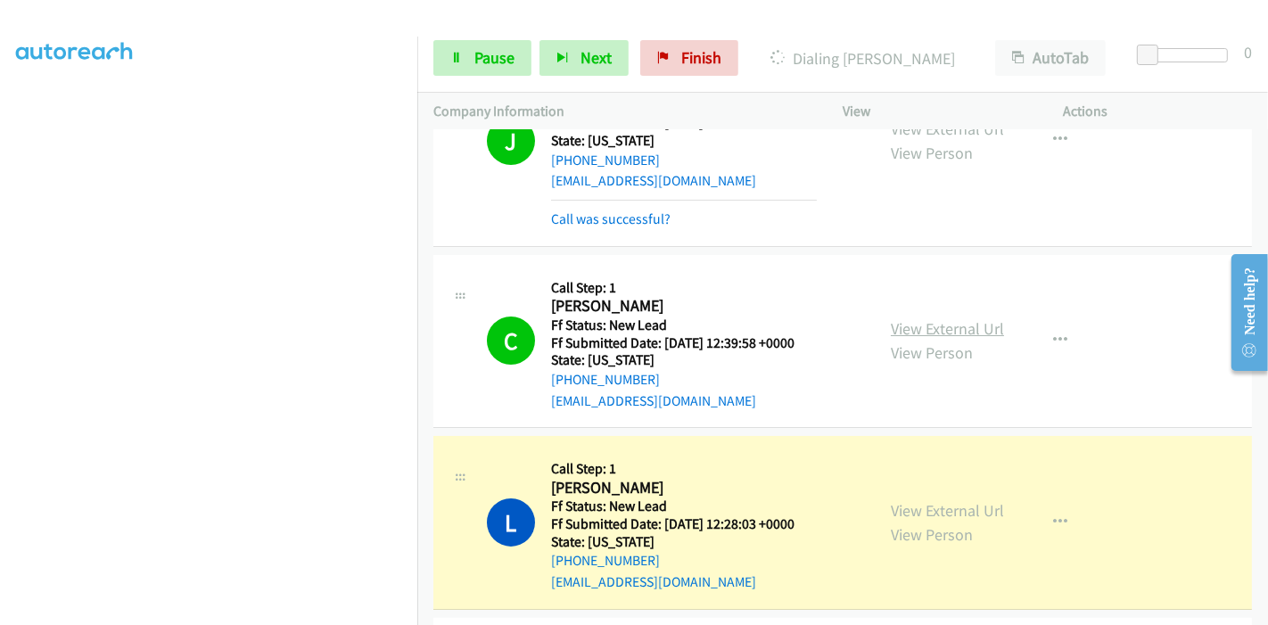
click at [936, 332] on link "View External Url" at bounding box center [947, 328] width 113 height 21
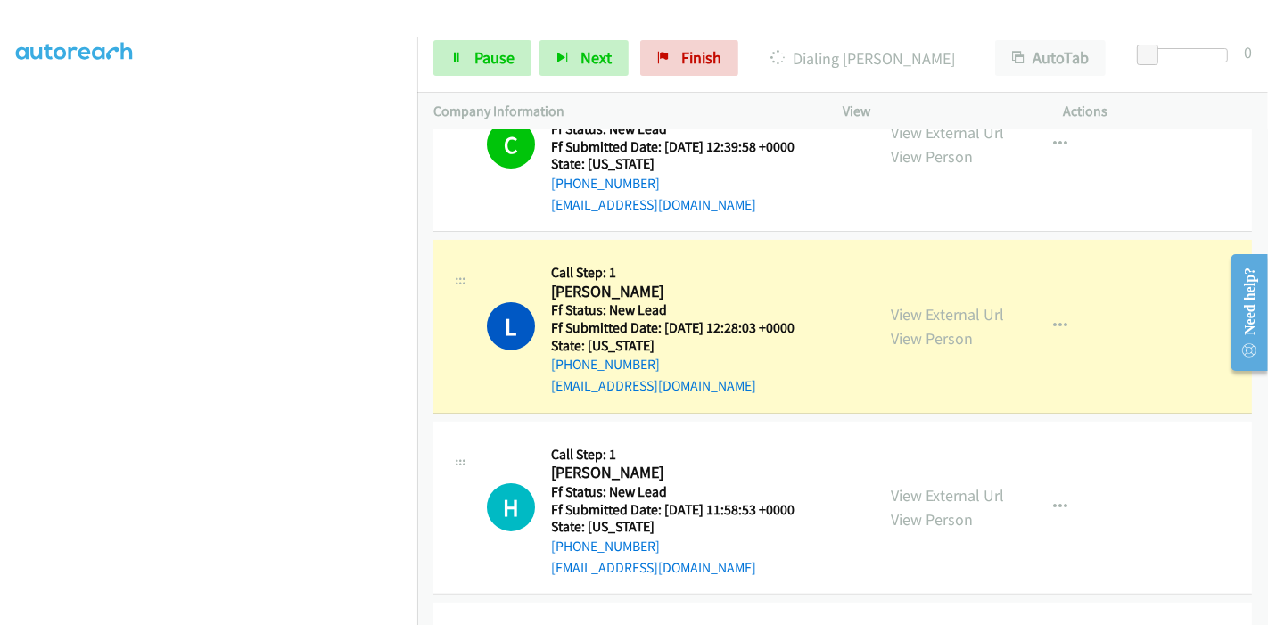
scroll to position [297, 0]
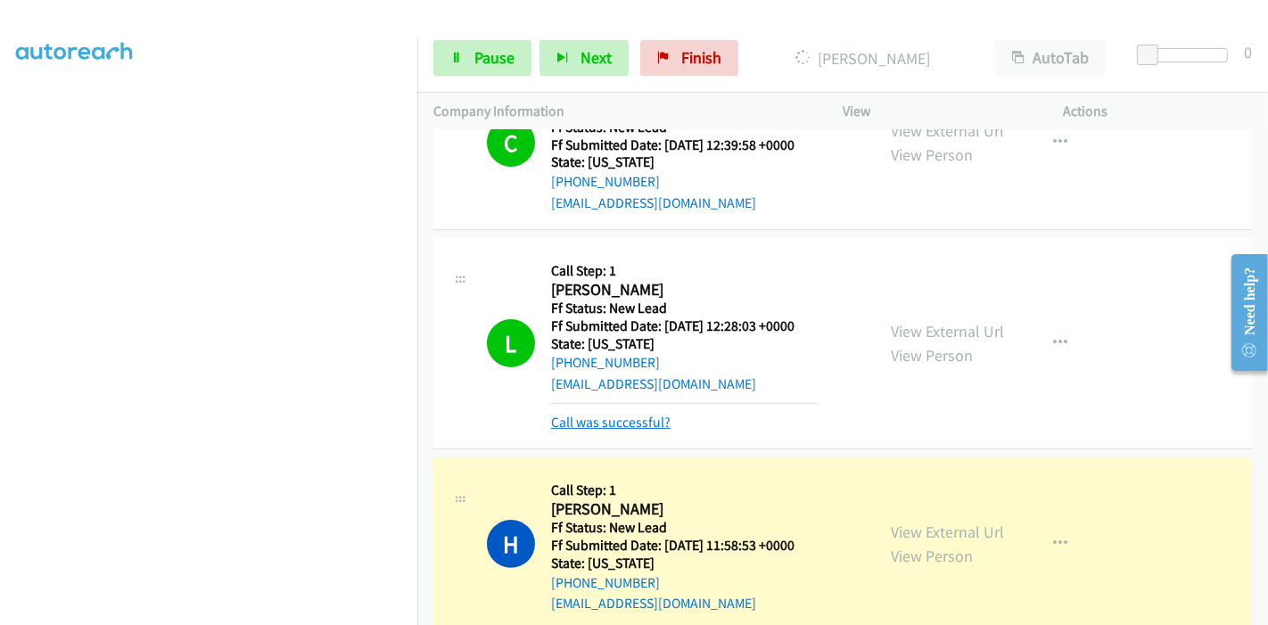
click at [601, 416] on link "Call was successful?" at bounding box center [610, 422] width 119 height 17
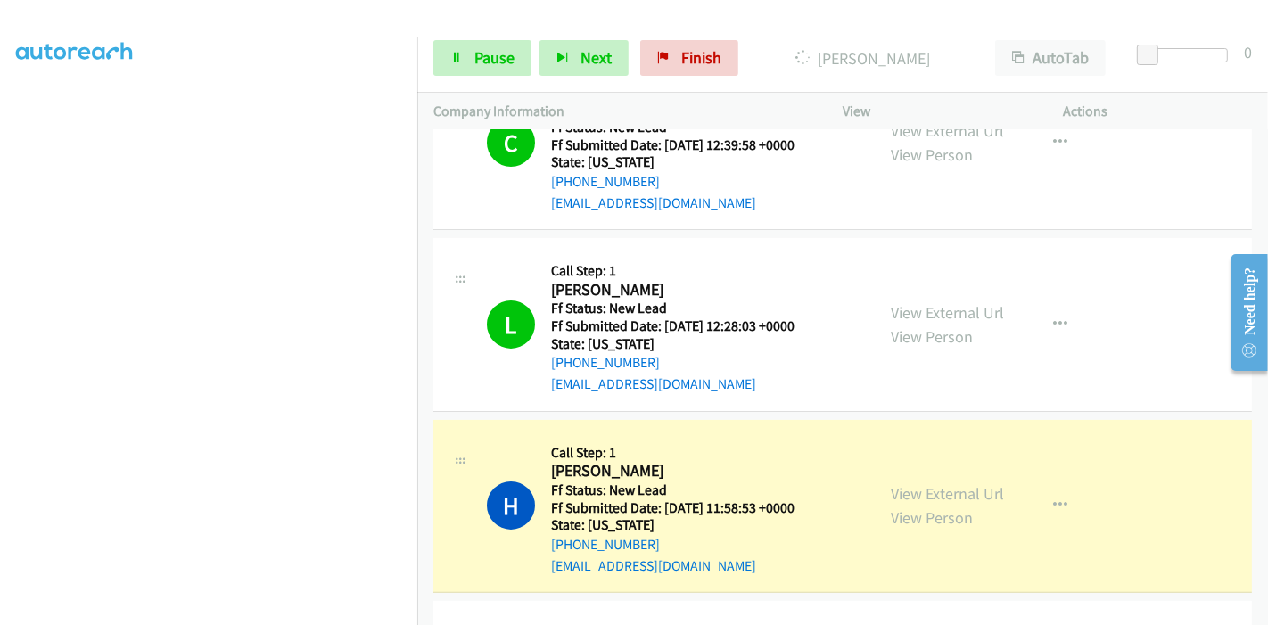
scroll to position [396, 0]
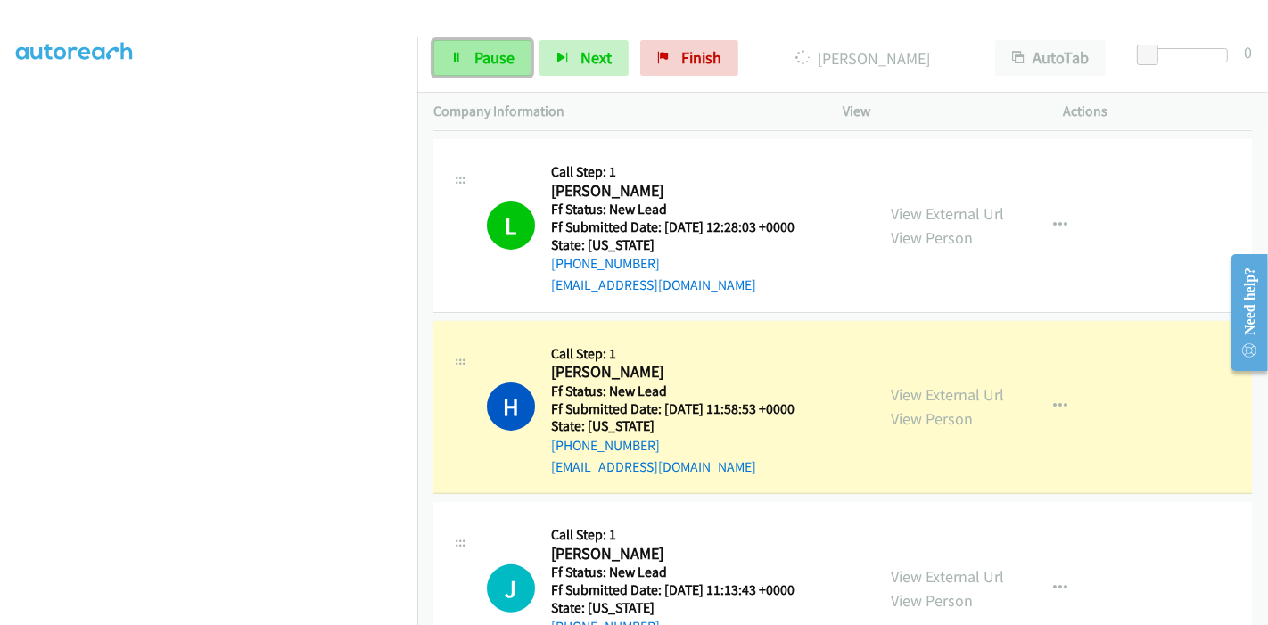
click at [476, 56] on span "Pause" at bounding box center [494, 57] width 40 height 21
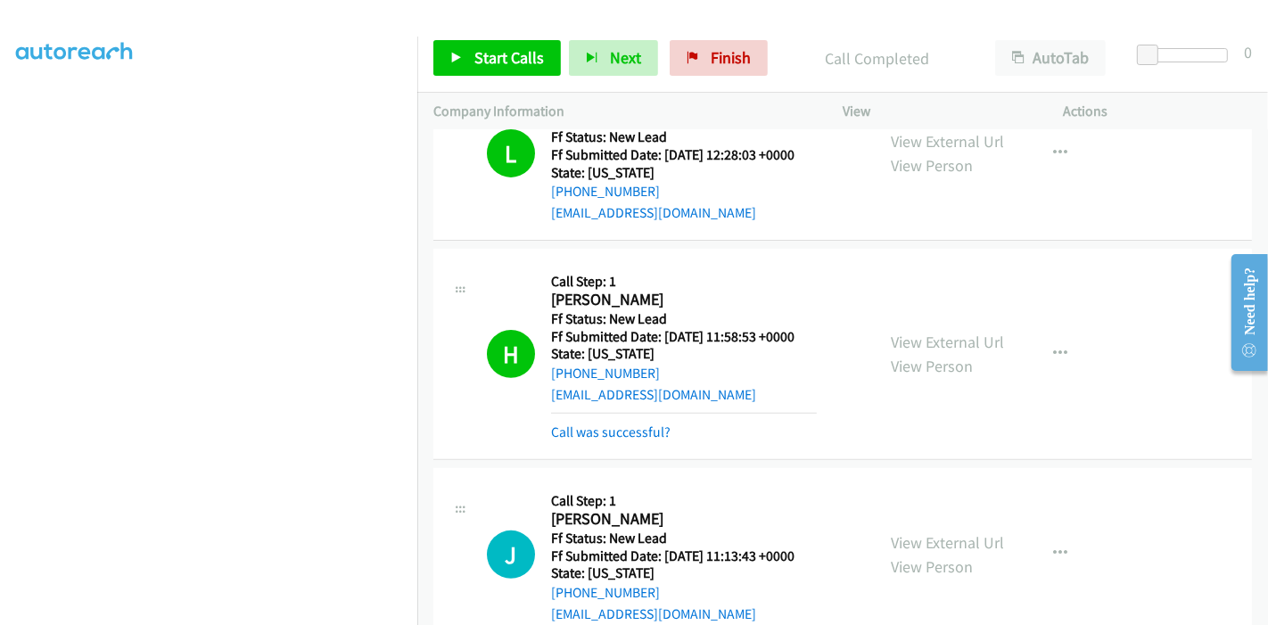
scroll to position [495, 0]
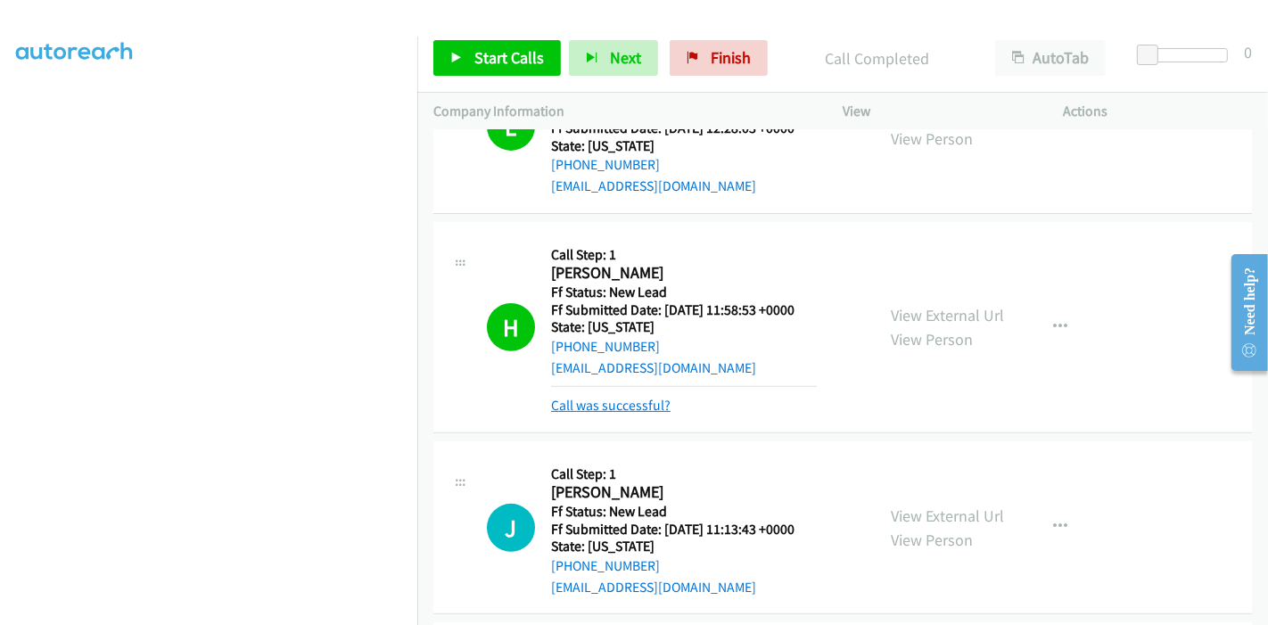
click at [626, 408] on link "Call was successful?" at bounding box center [610, 405] width 119 height 17
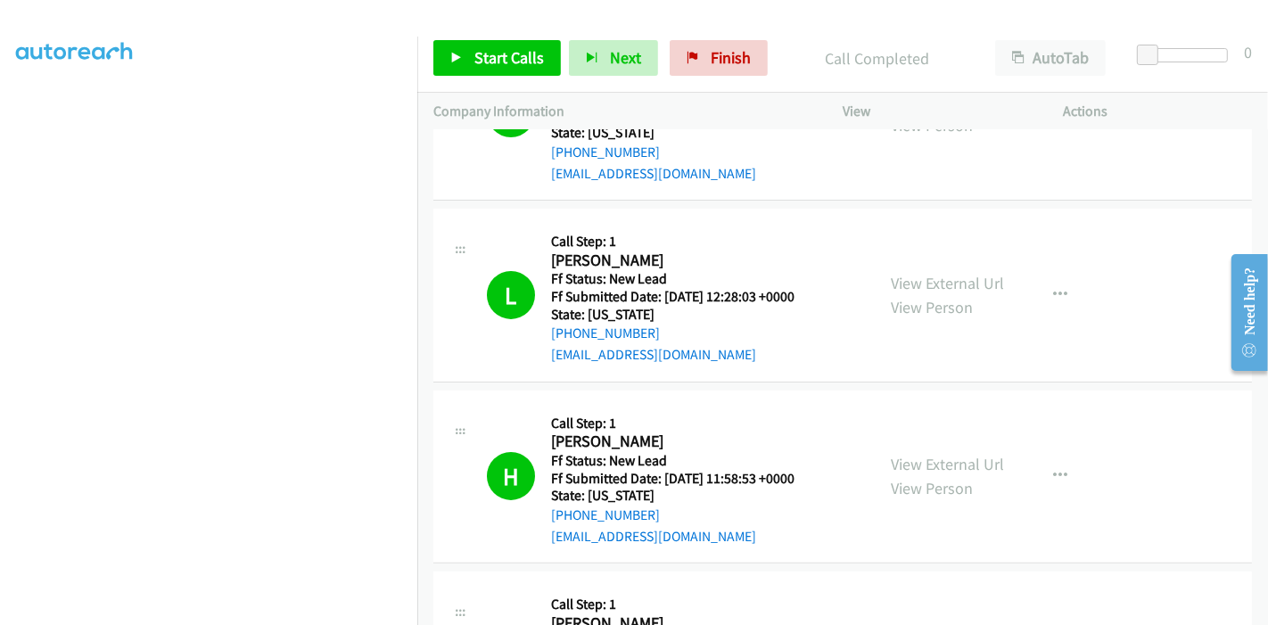
scroll to position [297, 0]
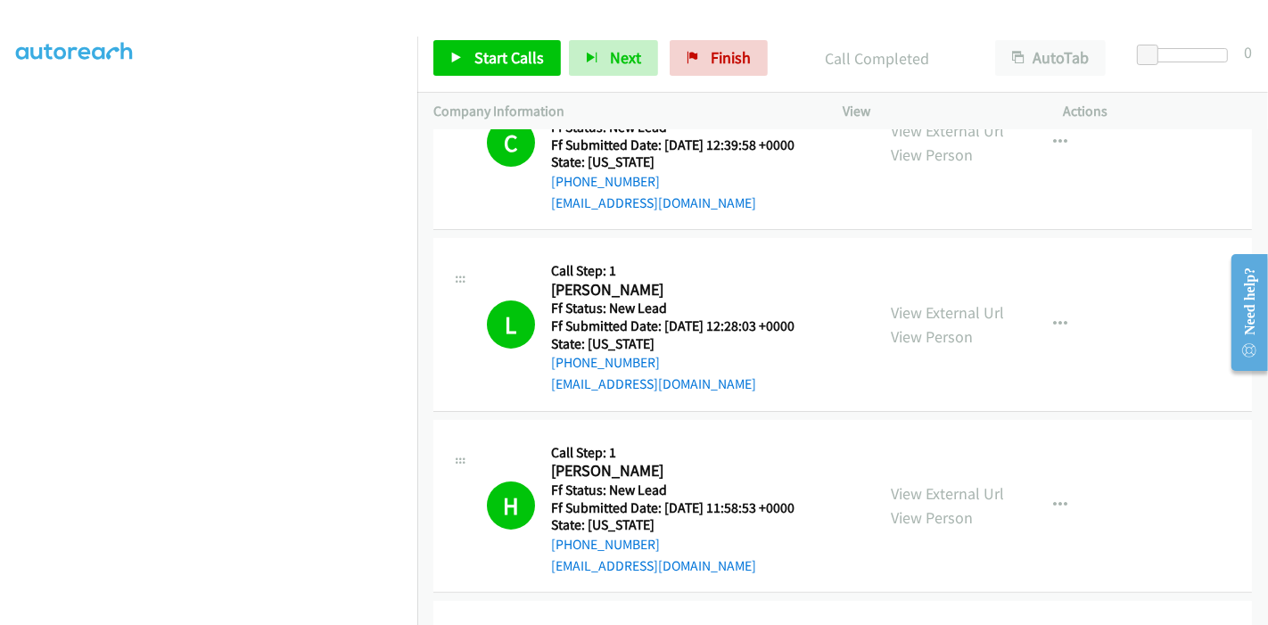
drag, startPoint x: 490, startPoint y: 36, endPoint x: 490, endPoint y: 45, distance: 9.0
click at [490, 40] on div "Start Calls Pause Next Finish Call Completed AutoTab AutoTab 0" at bounding box center [842, 58] width 851 height 69
click at [487, 52] on span "Start Calls" at bounding box center [509, 57] width 70 height 21
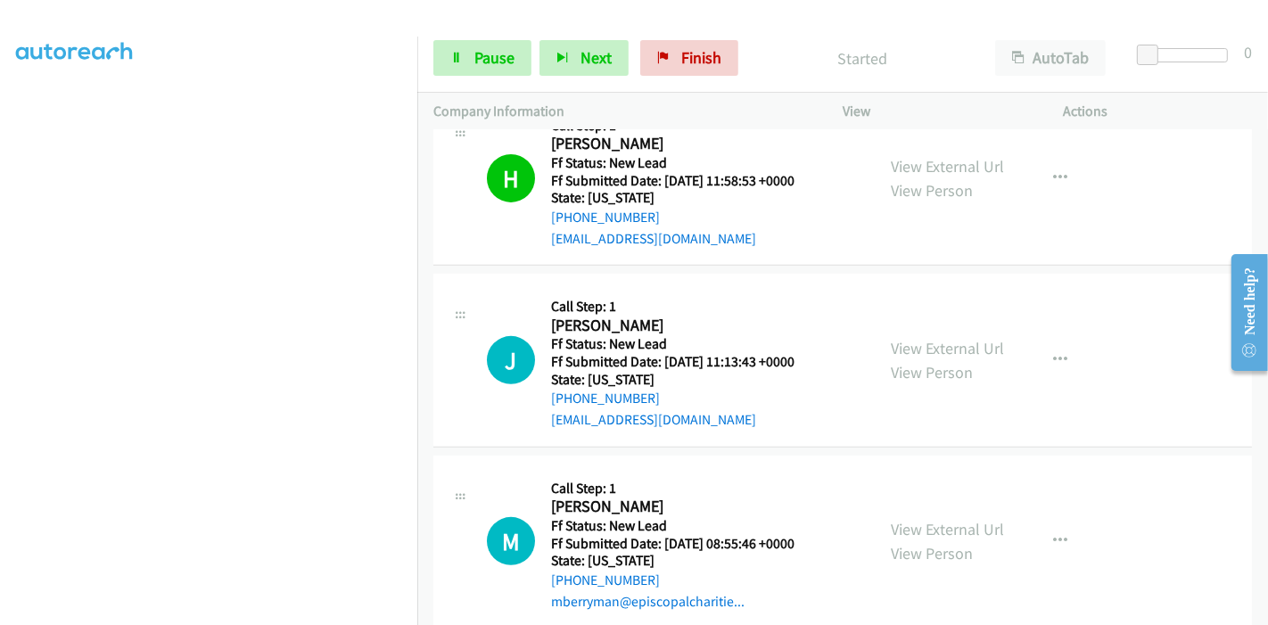
scroll to position [792, 0]
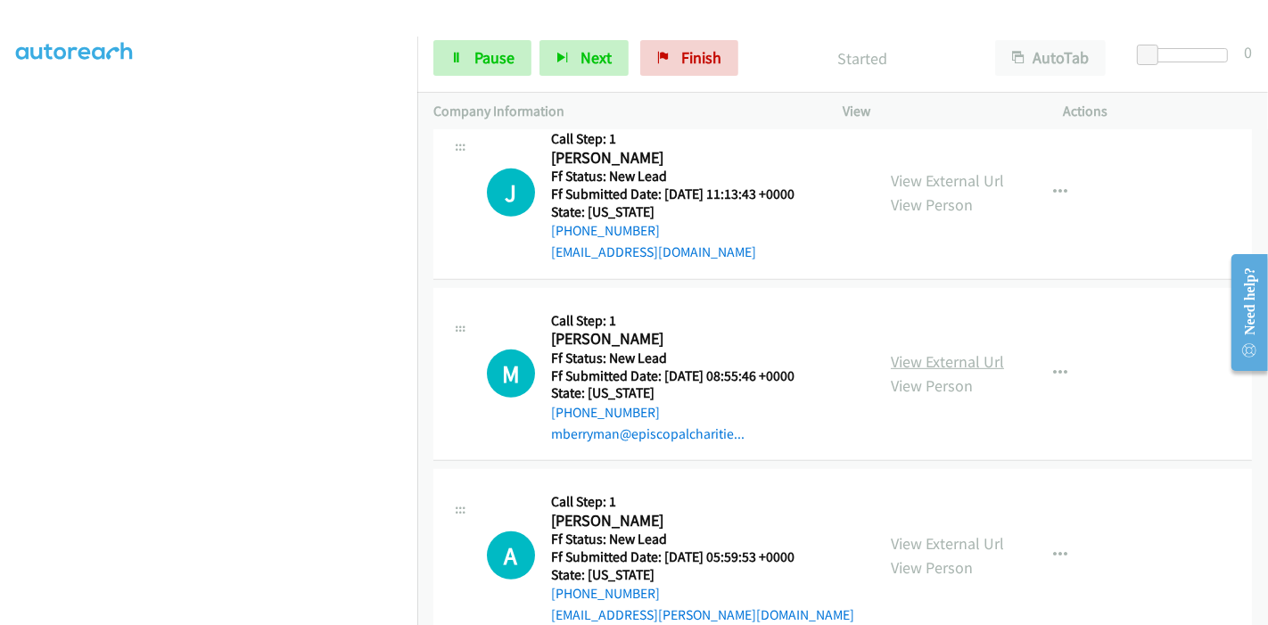
click at [903, 357] on link "View External Url" at bounding box center [947, 361] width 113 height 21
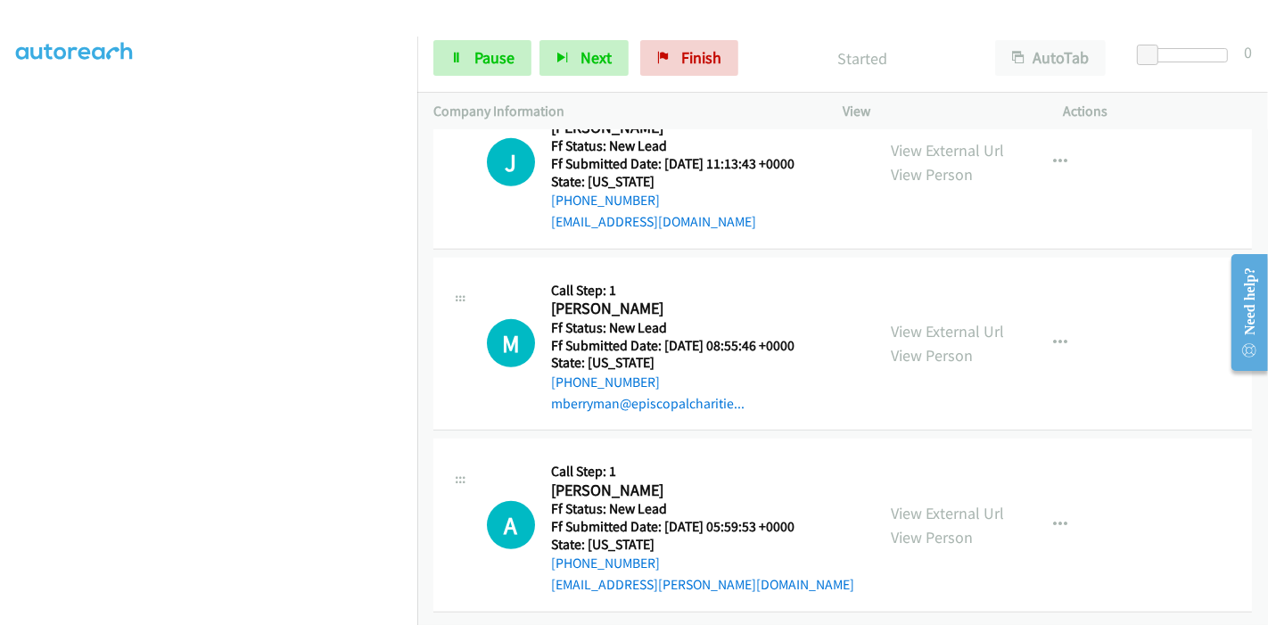
scroll to position [835, 0]
click at [915, 503] on link "View External Url" at bounding box center [947, 513] width 113 height 21
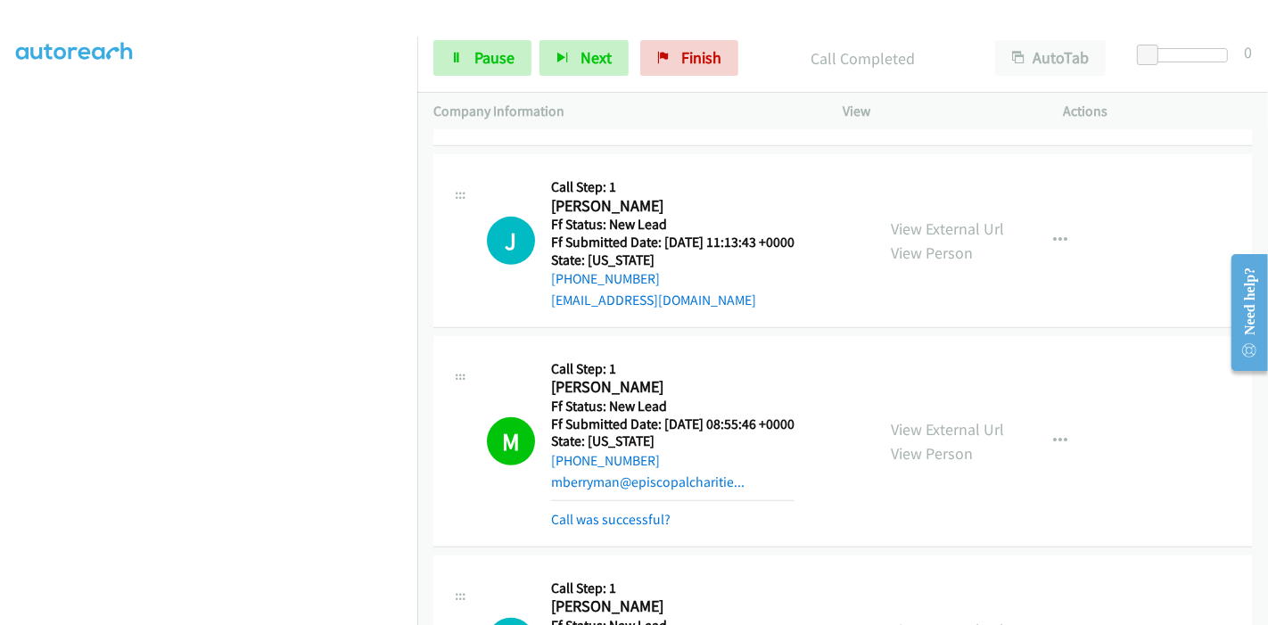
scroll to position [784, 0]
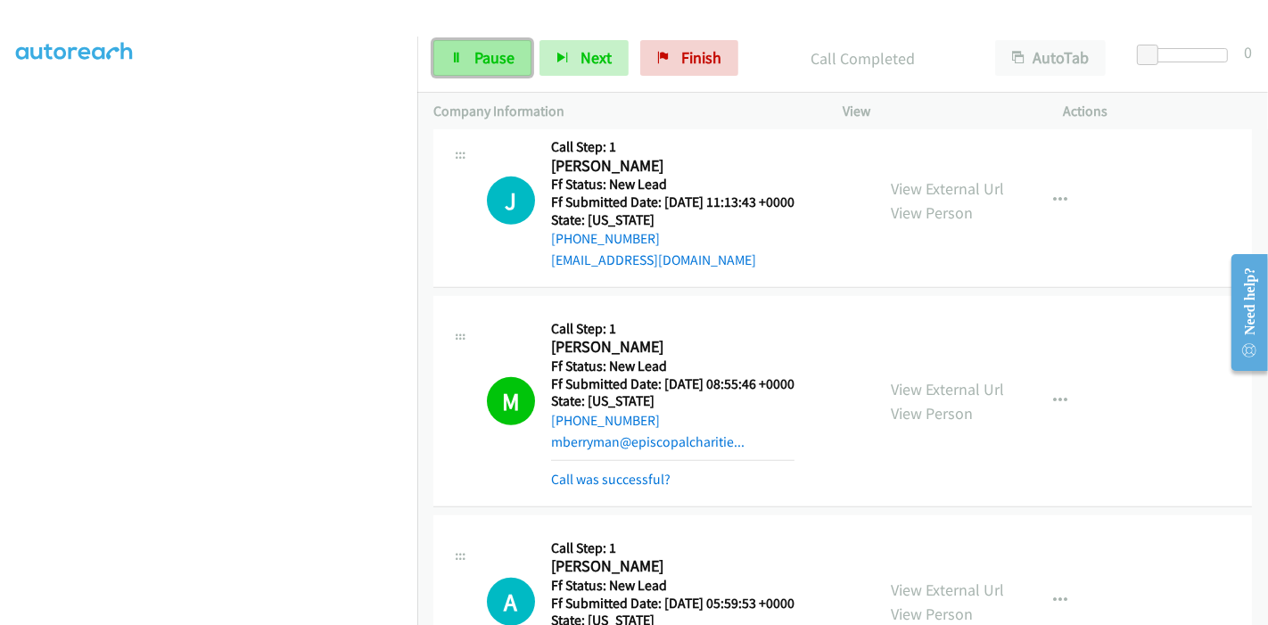
click at [490, 62] on span "Pause" at bounding box center [494, 57] width 40 height 21
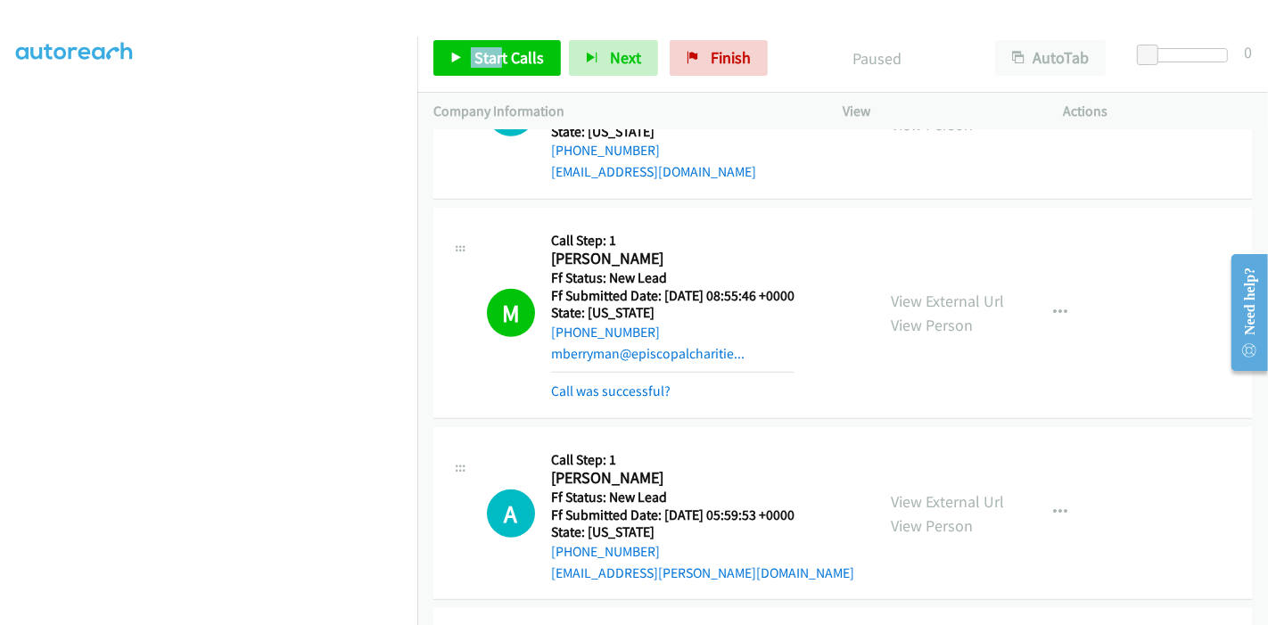
scroll to position [982, 0]
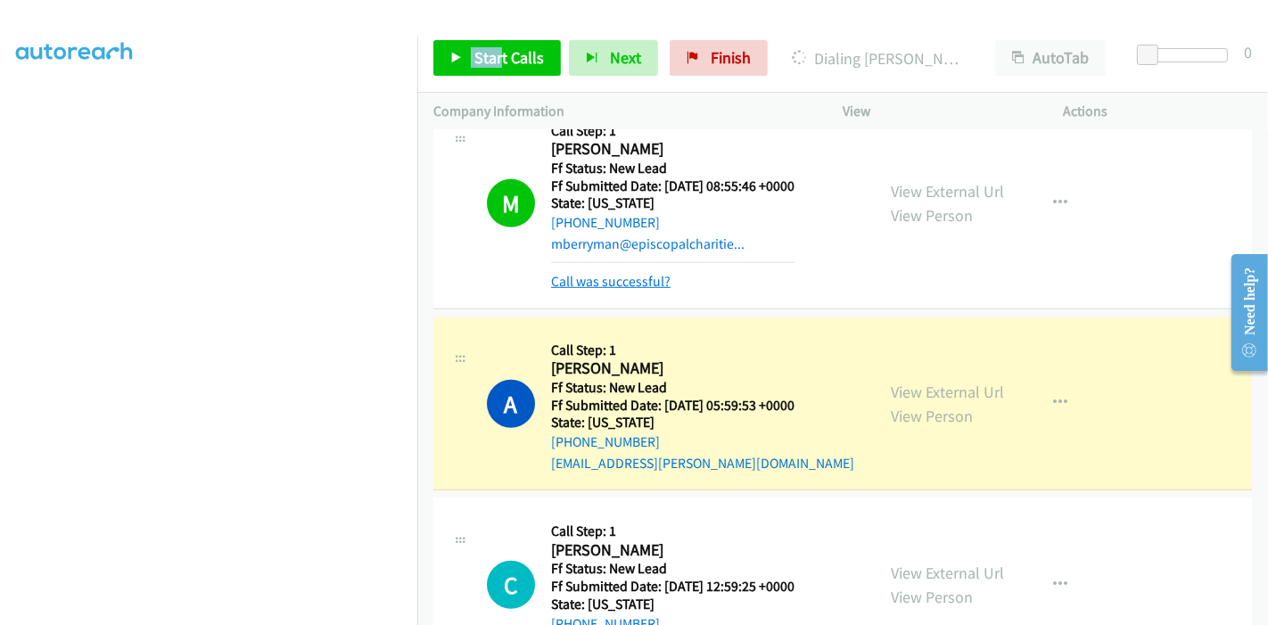
click at [639, 280] on link "Call was successful?" at bounding box center [610, 281] width 119 height 17
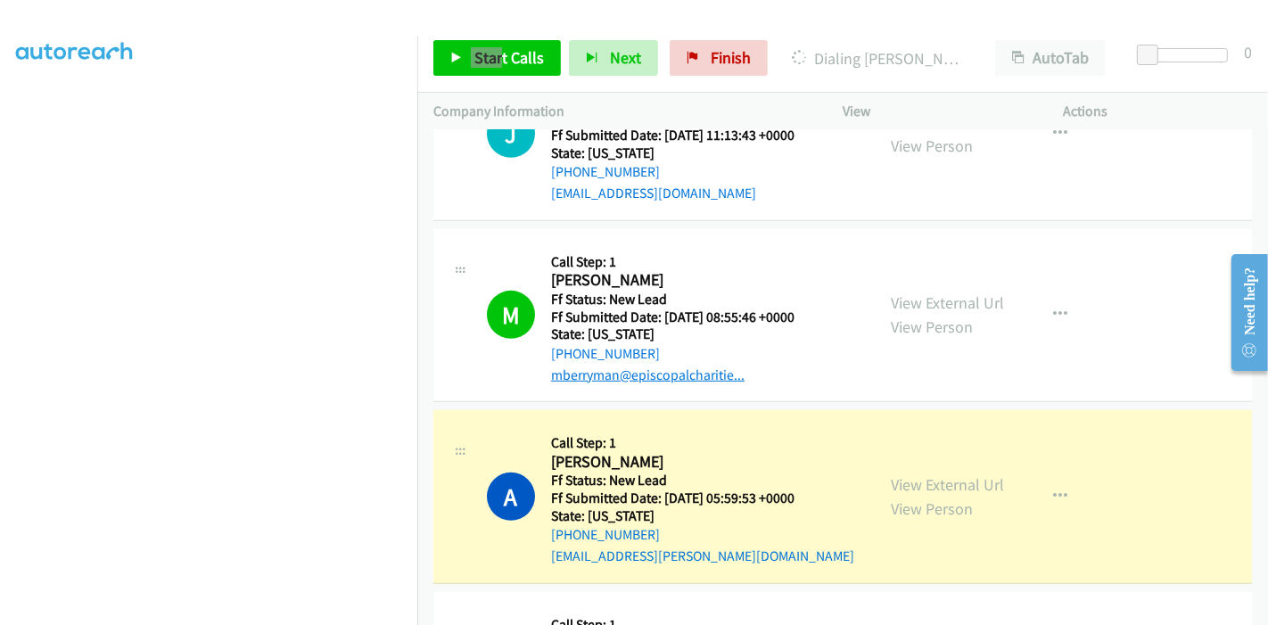
scroll to position [685, 0]
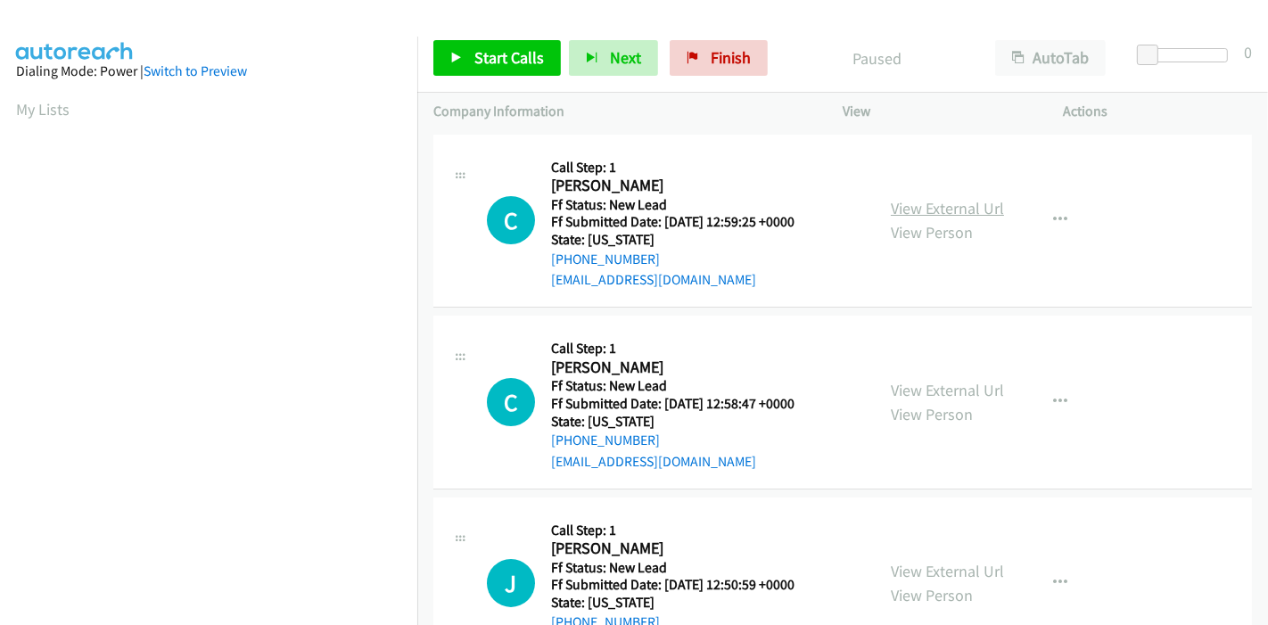
click at [945, 212] on link "View External Url" at bounding box center [947, 208] width 113 height 21
click at [917, 390] on link "View External Url" at bounding box center [947, 390] width 113 height 21
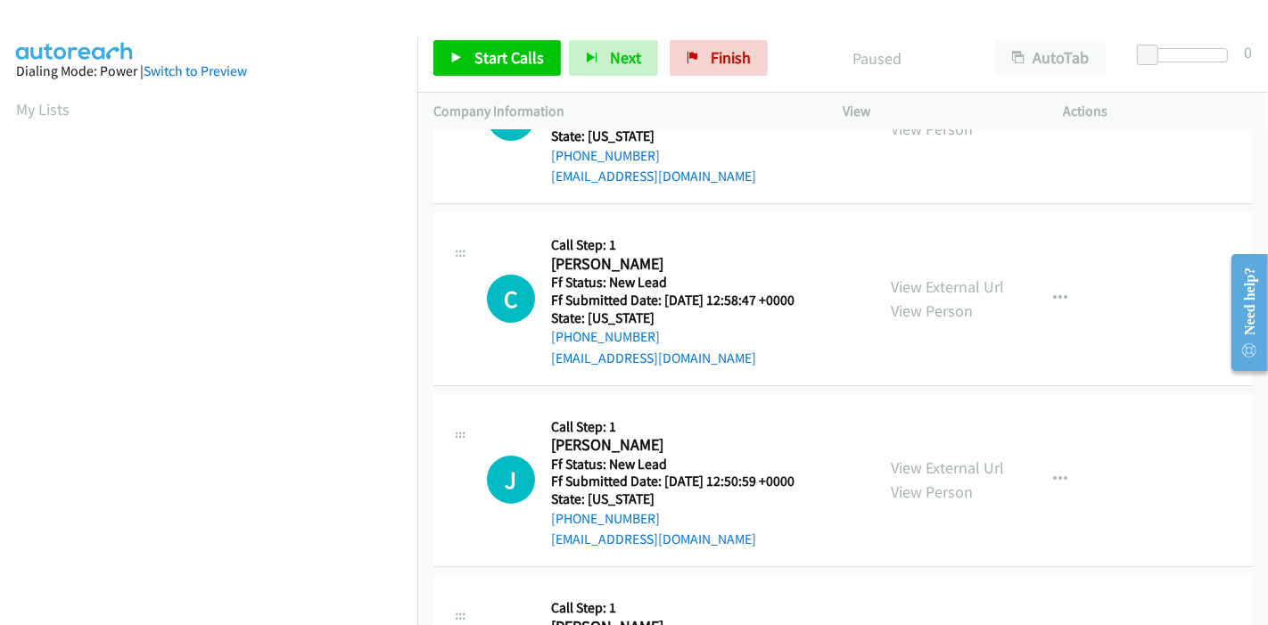
scroll to position [198, 0]
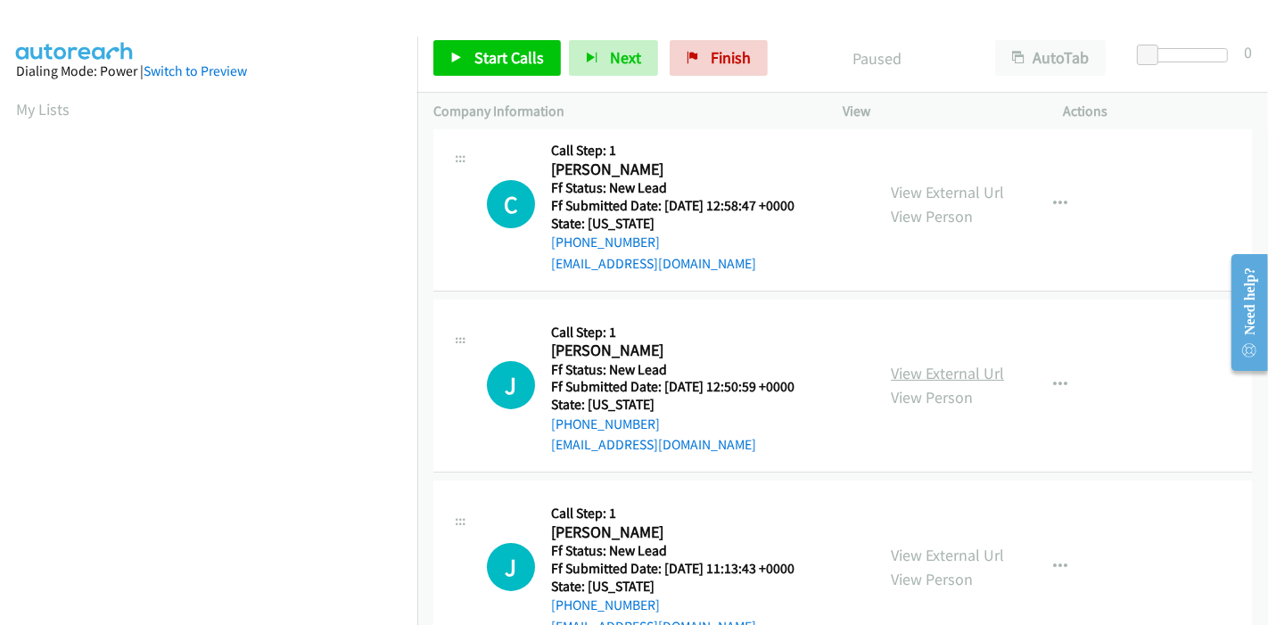
click at [937, 370] on link "View External Url" at bounding box center [947, 373] width 113 height 21
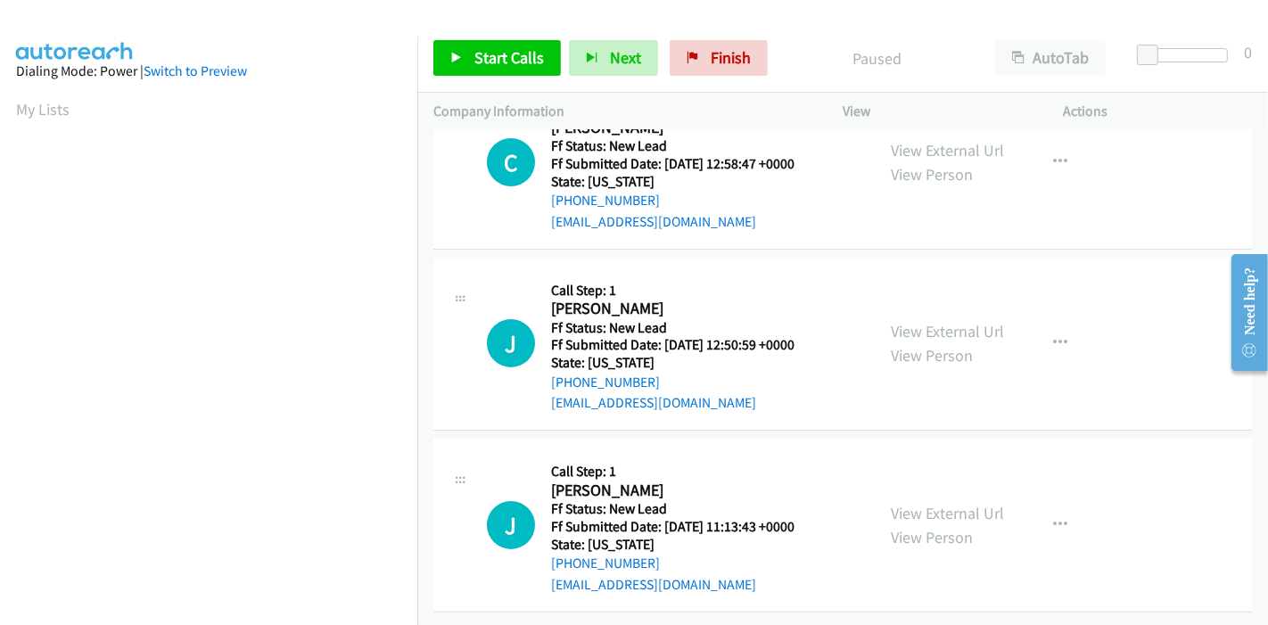
click at [927, 555] on div "View External Url View Person View External Url Email Schedule/Manage Callback …" at bounding box center [993, 525] width 237 height 141
click at [934, 503] on link "View External Url" at bounding box center [947, 513] width 113 height 21
click at [491, 55] on span "Start Calls" at bounding box center [509, 57] width 70 height 21
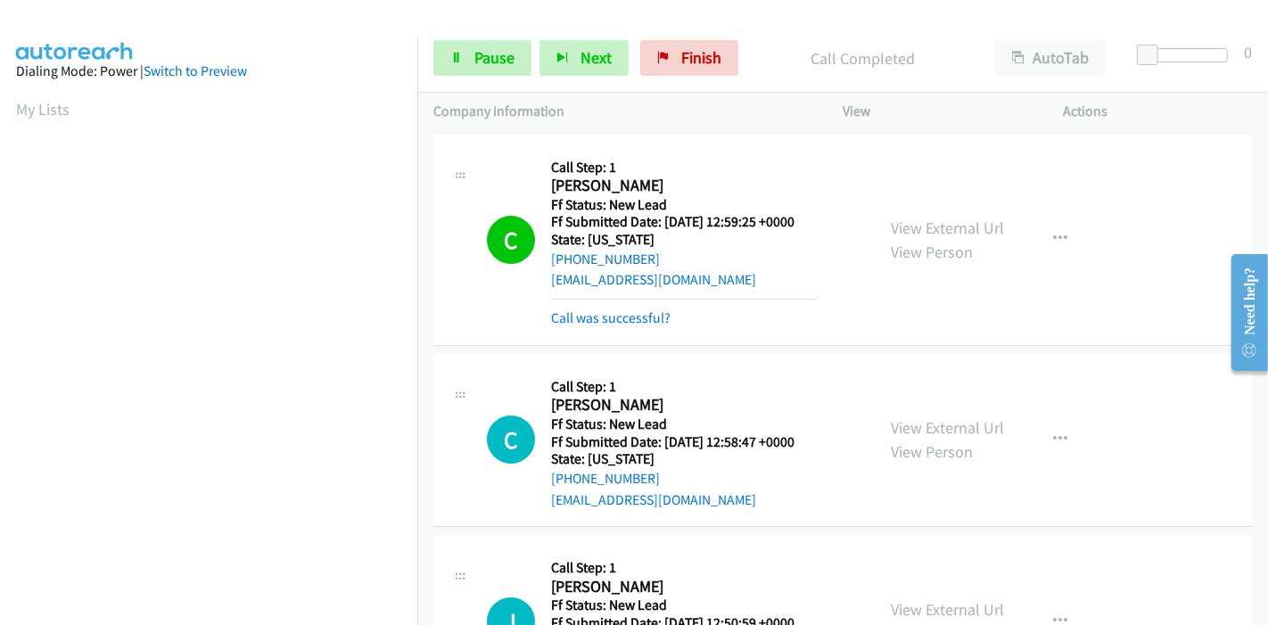
scroll to position [376, 0]
click at [604, 320] on link "Call was successful?" at bounding box center [610, 317] width 119 height 17
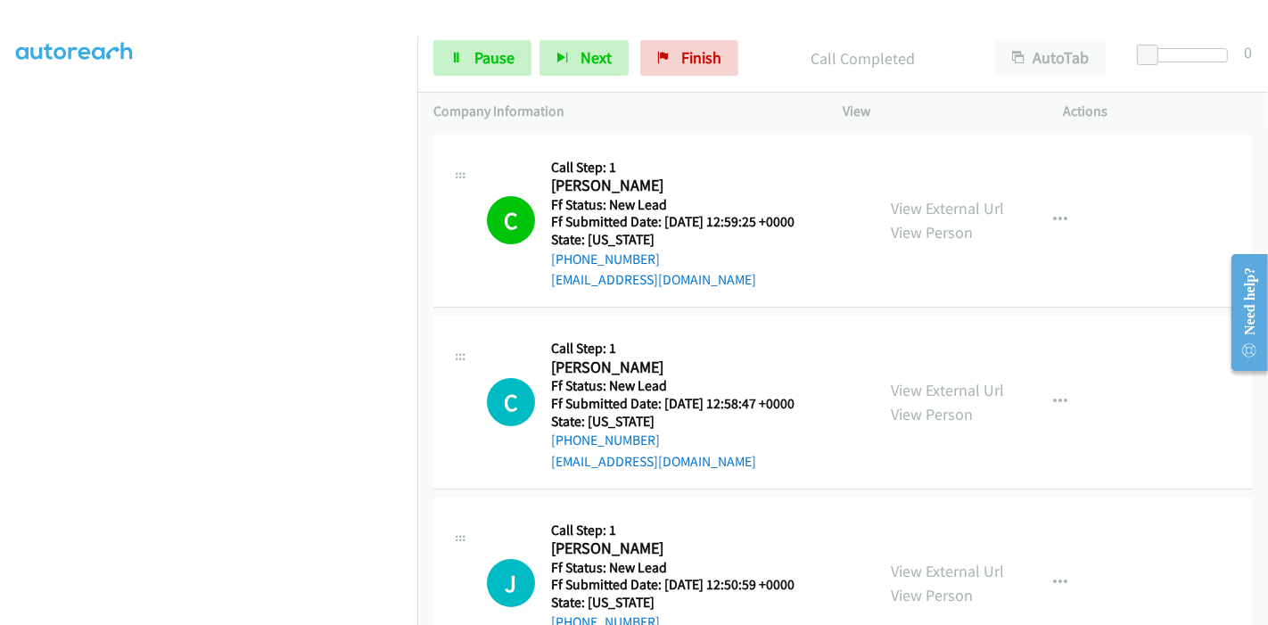
click at [604, 320] on tbody "C Callback Scheduled Call Step: 1 [PERSON_NAME] America/New_York Ff Status: New…" at bounding box center [842, 493] width 851 height 726
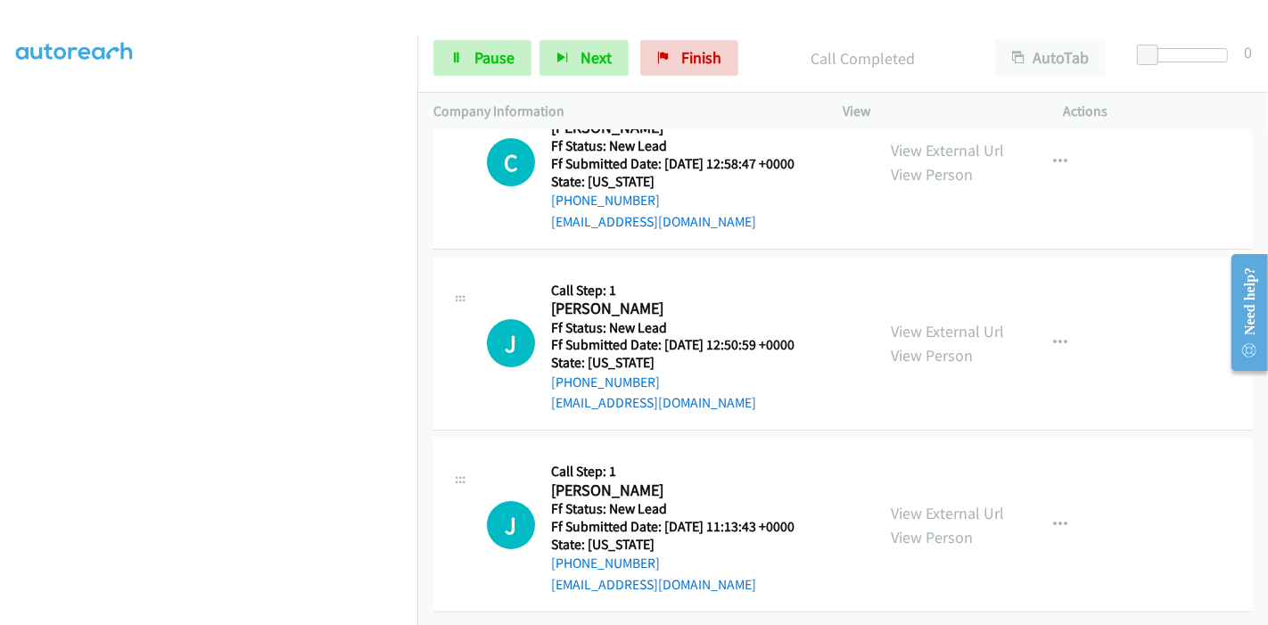
scroll to position [253, 0]
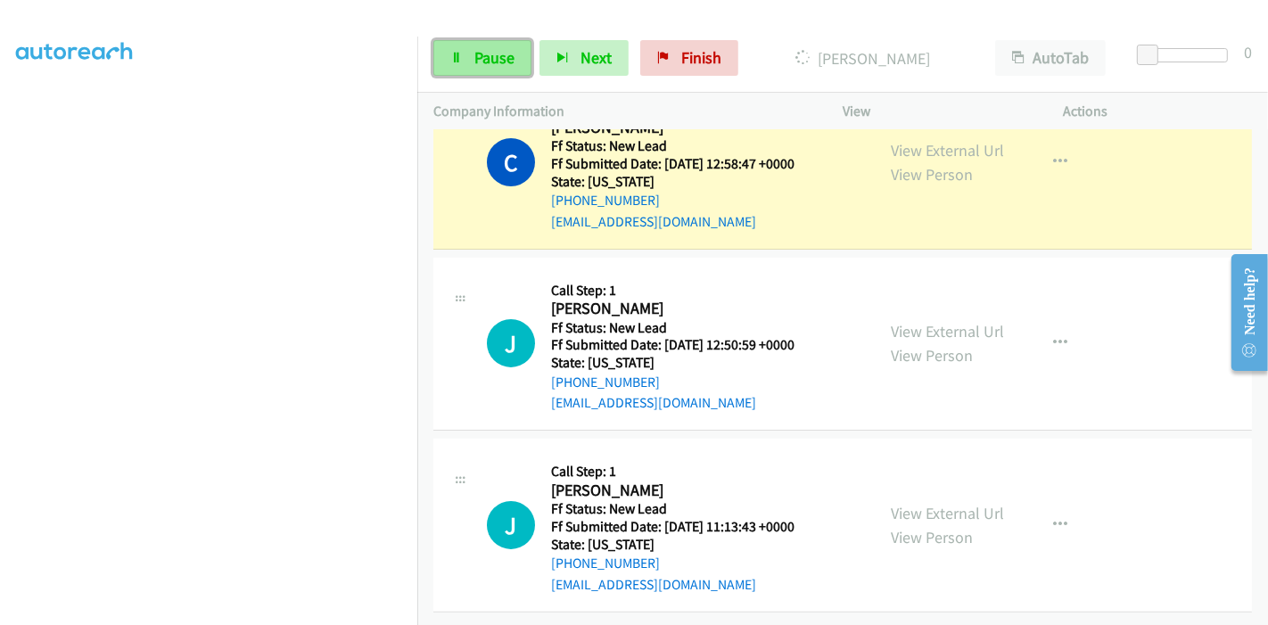
click at [462, 59] on link "Pause" at bounding box center [482, 58] width 98 height 36
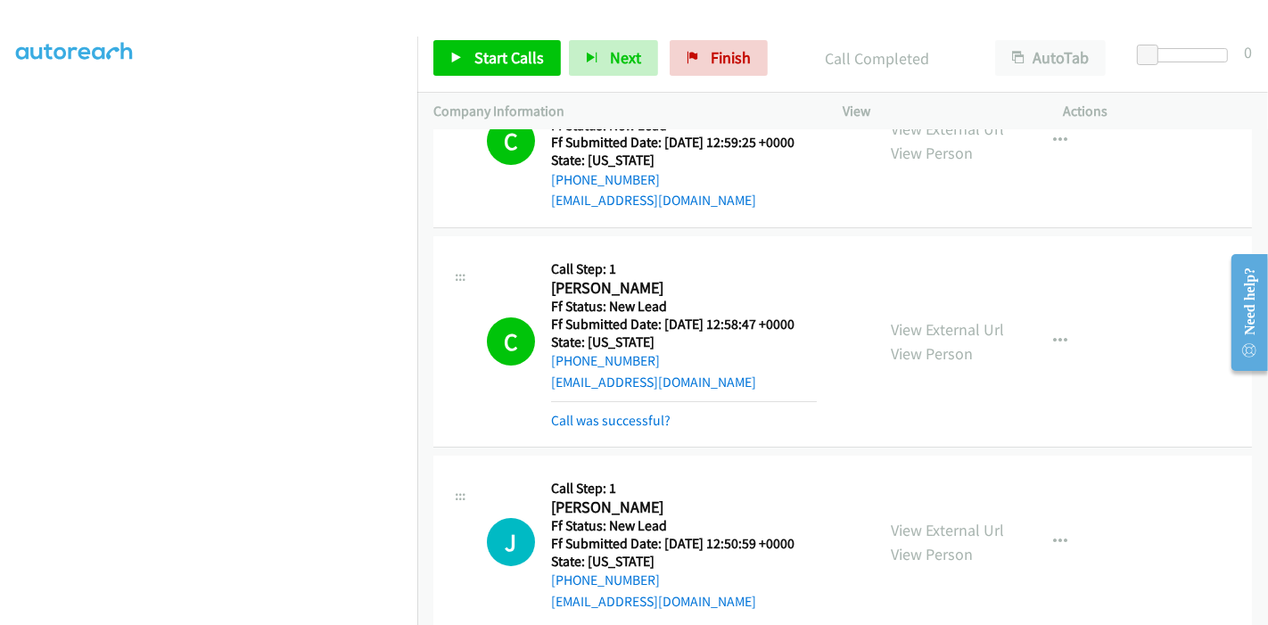
scroll to position [73, 0]
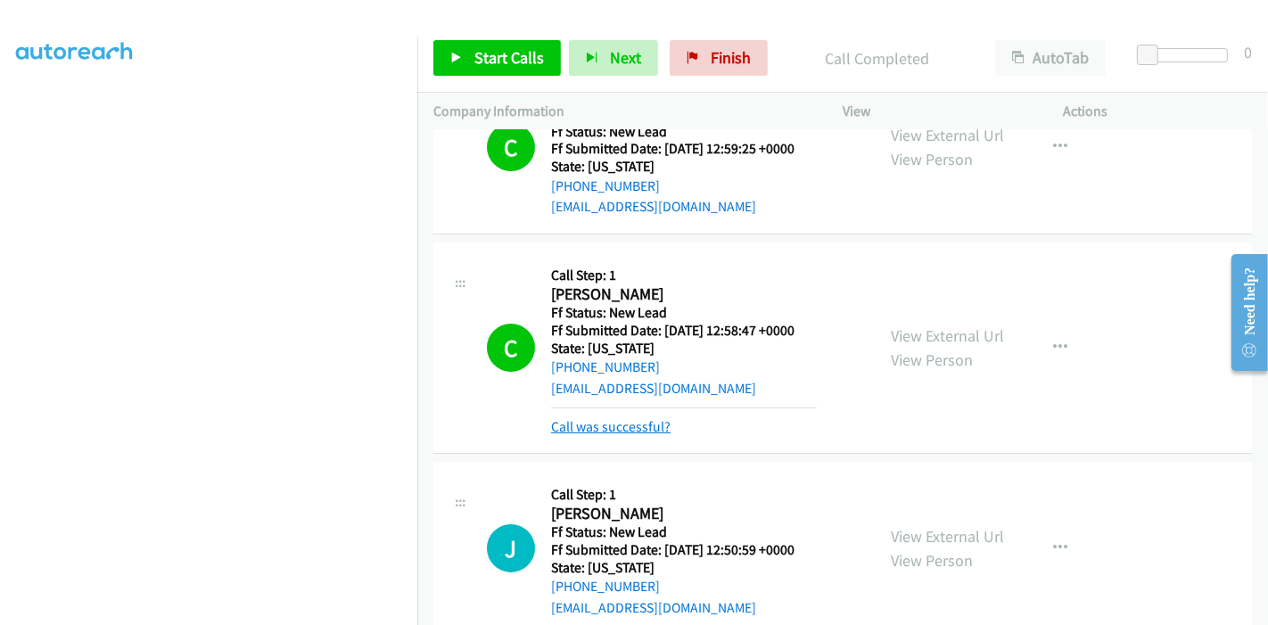
drag, startPoint x: 618, startPoint y: 416, endPoint x: 630, endPoint y: 416, distance: 12.5
click at [618, 418] on link "Call was successful?" at bounding box center [610, 426] width 119 height 17
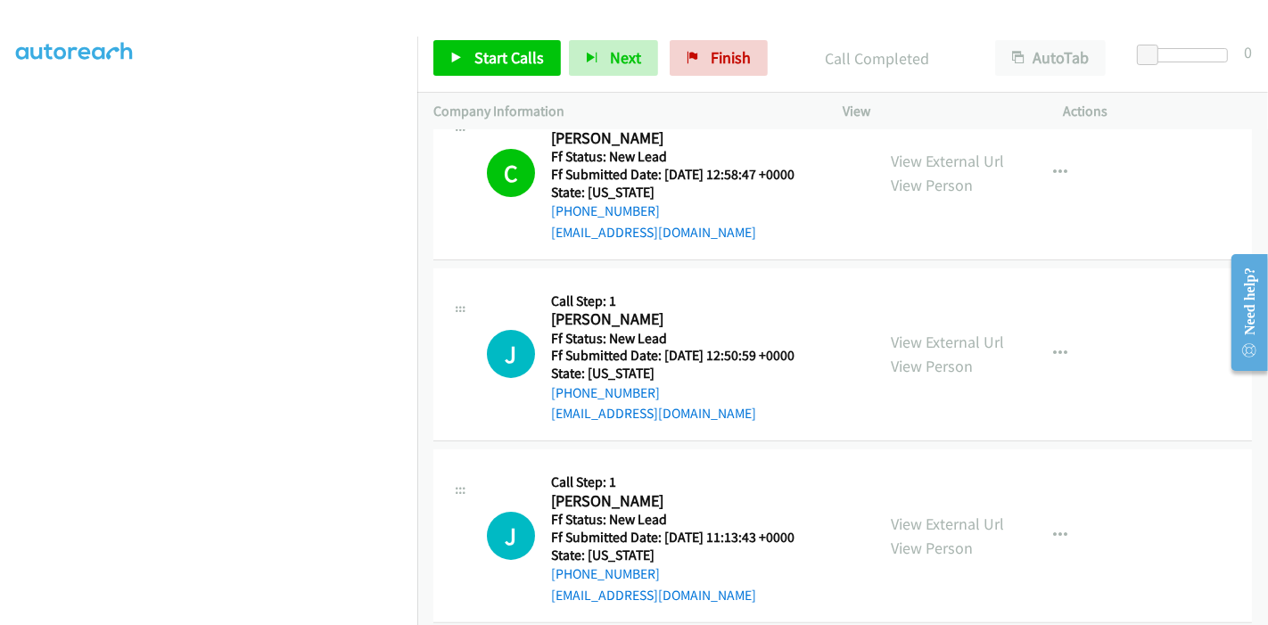
scroll to position [371, 0]
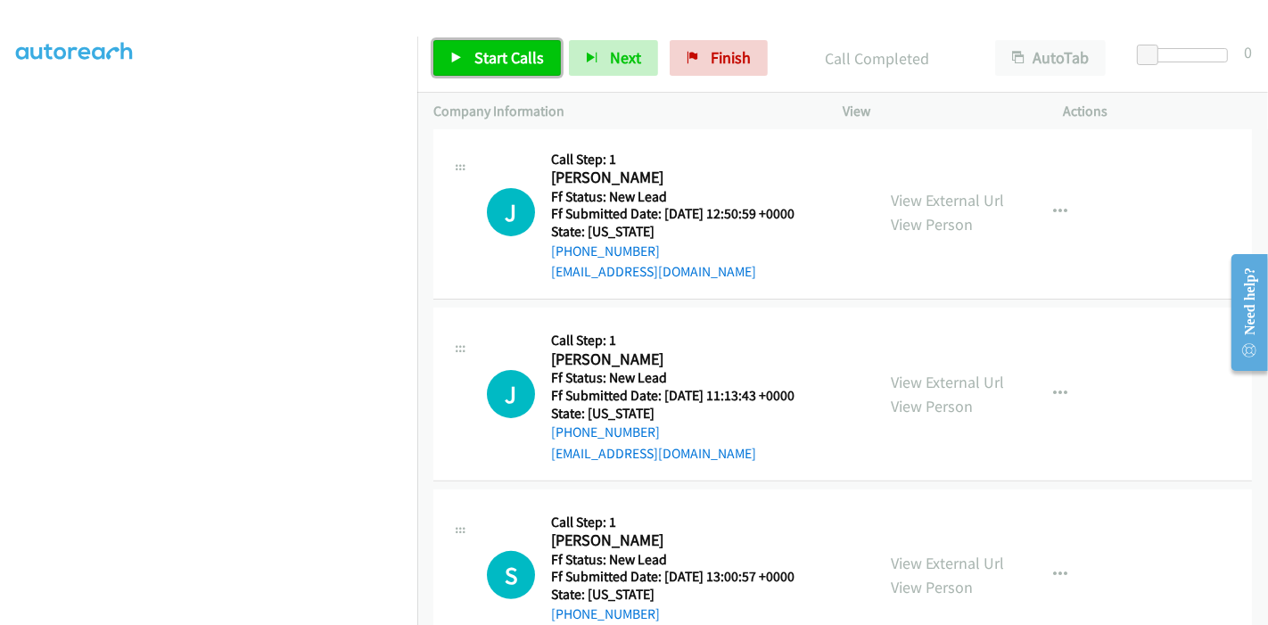
click at [474, 49] on span "Start Calls" at bounding box center [509, 57] width 70 height 21
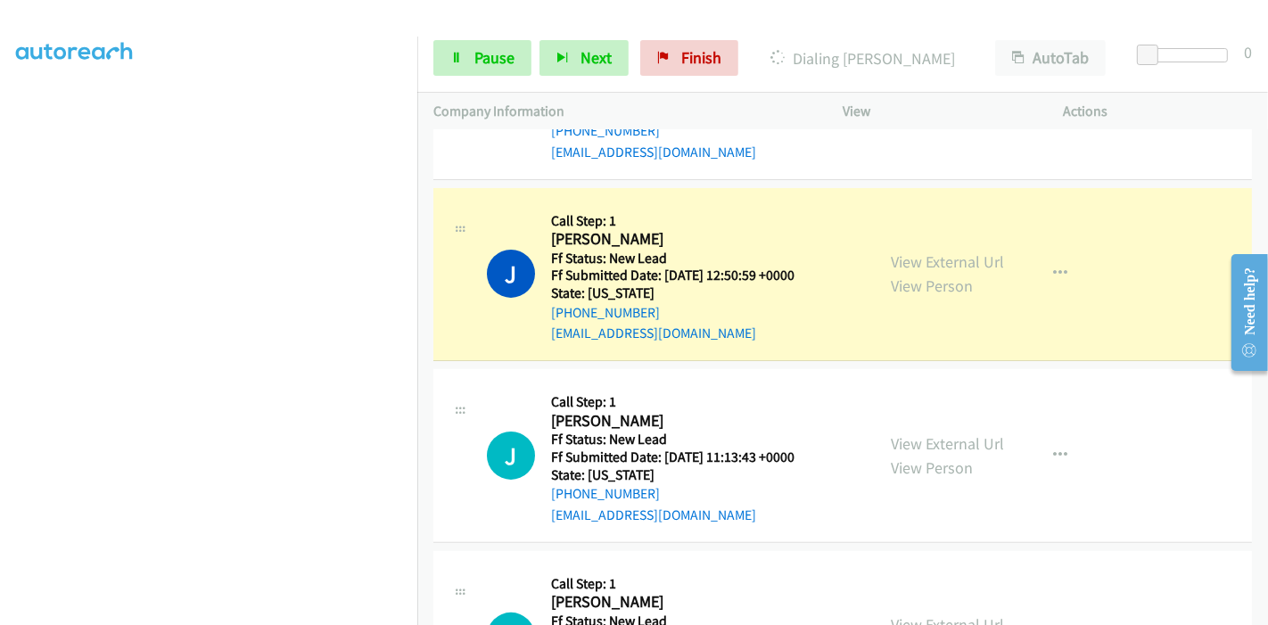
scroll to position [301, 0]
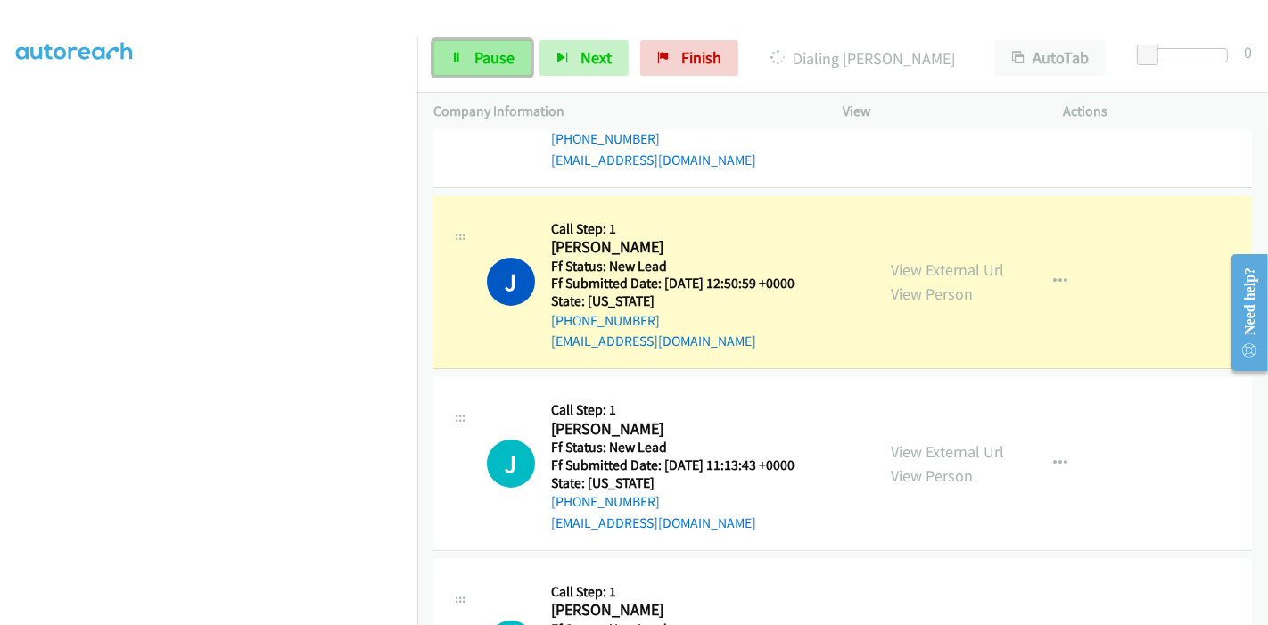
click at [493, 47] on span "Pause" at bounding box center [494, 57] width 40 height 21
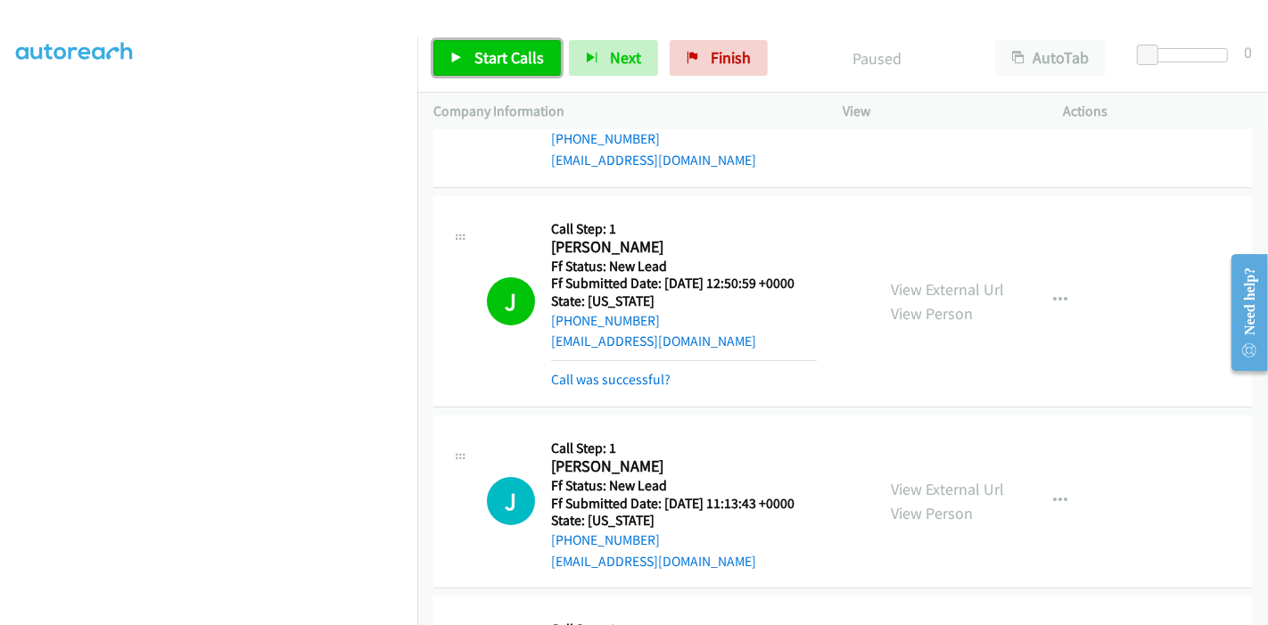
click at [491, 63] on span "Start Calls" at bounding box center [509, 57] width 70 height 21
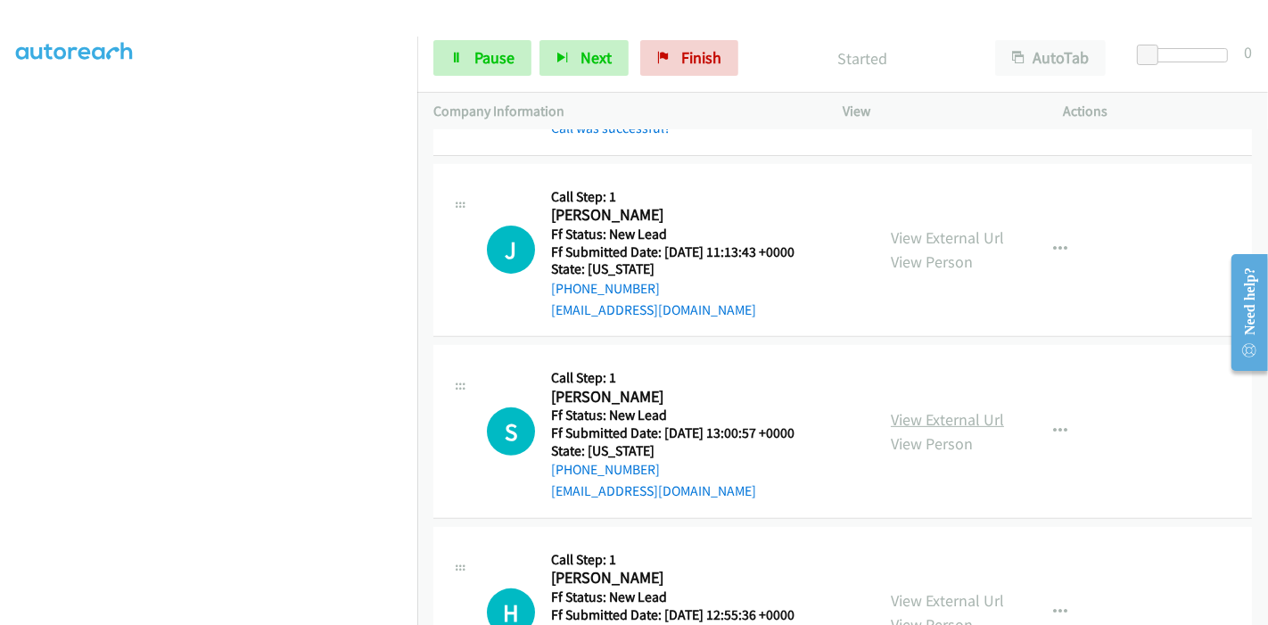
scroll to position [598, 0]
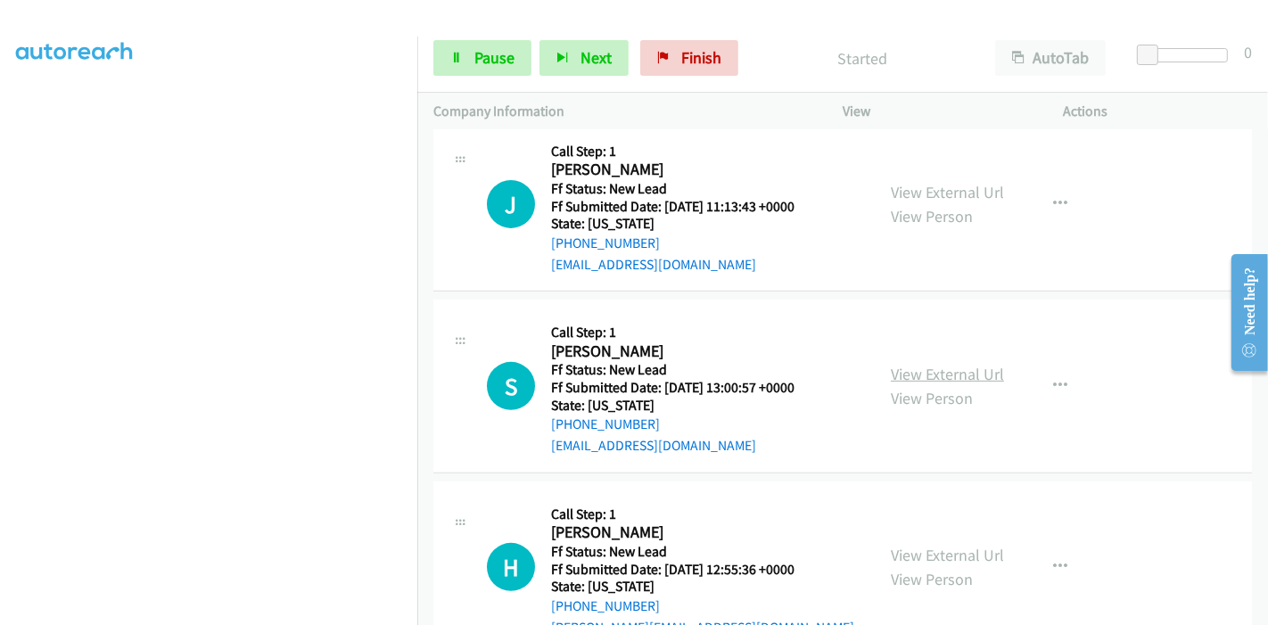
click at [931, 376] on link "View External Url" at bounding box center [947, 374] width 113 height 21
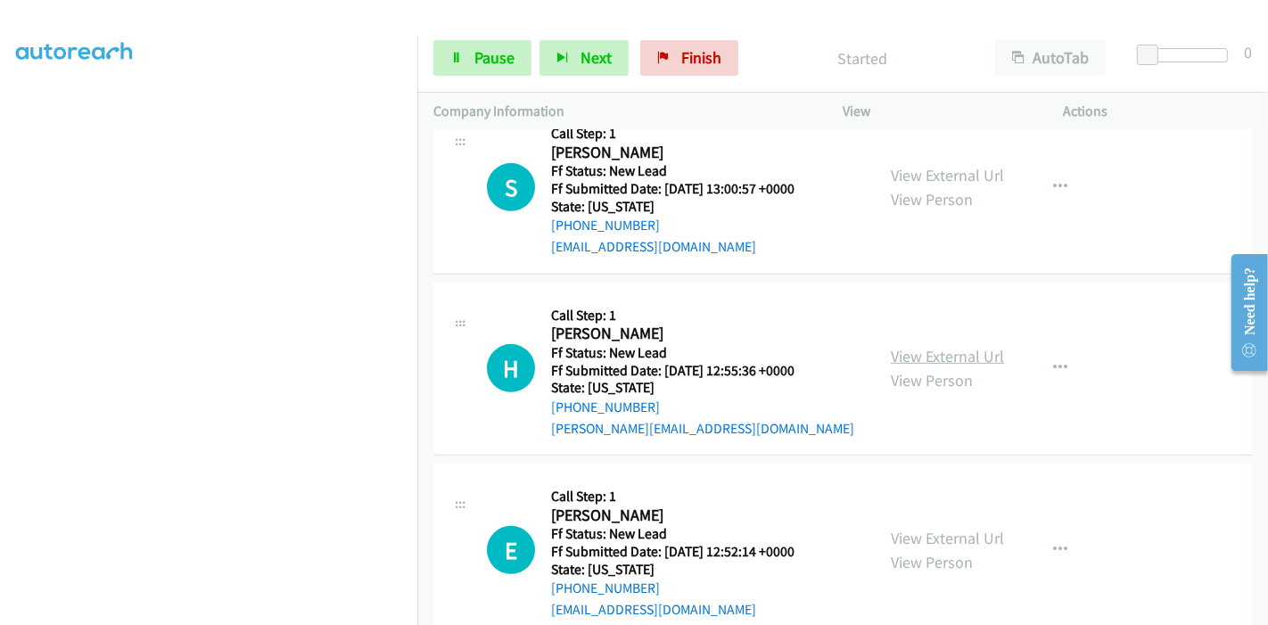
click at [894, 346] on link "View External Url" at bounding box center [947, 356] width 113 height 21
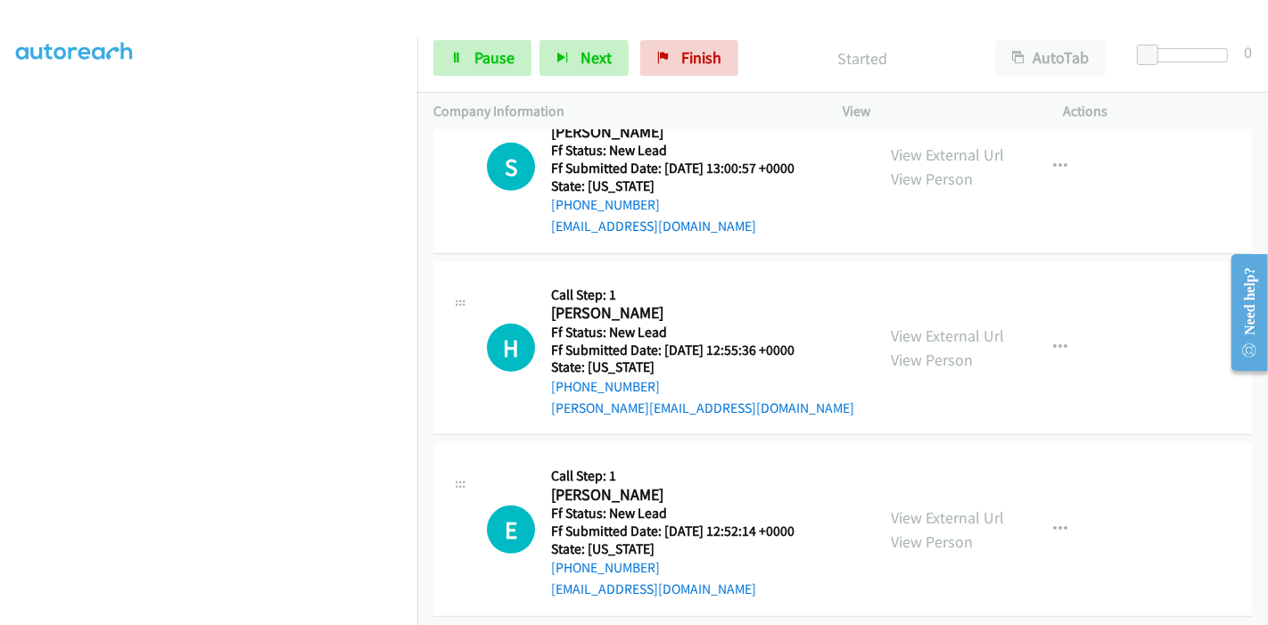
scroll to position [835, 0]
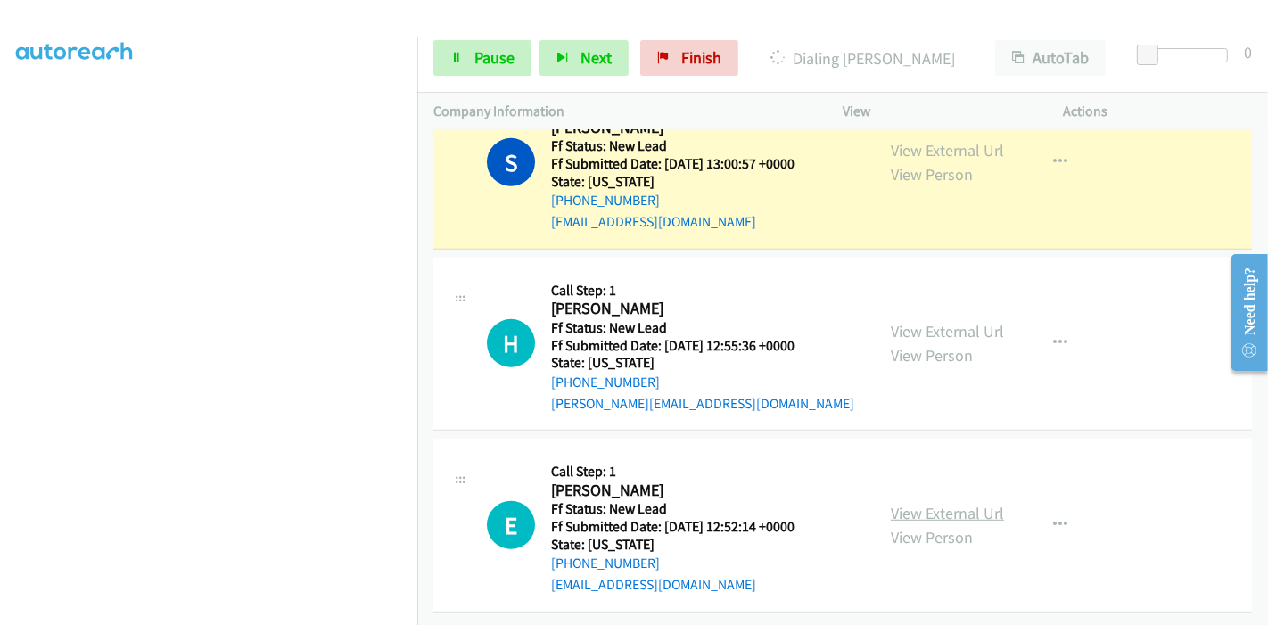
click at [909, 503] on link "View External Url" at bounding box center [947, 513] width 113 height 21
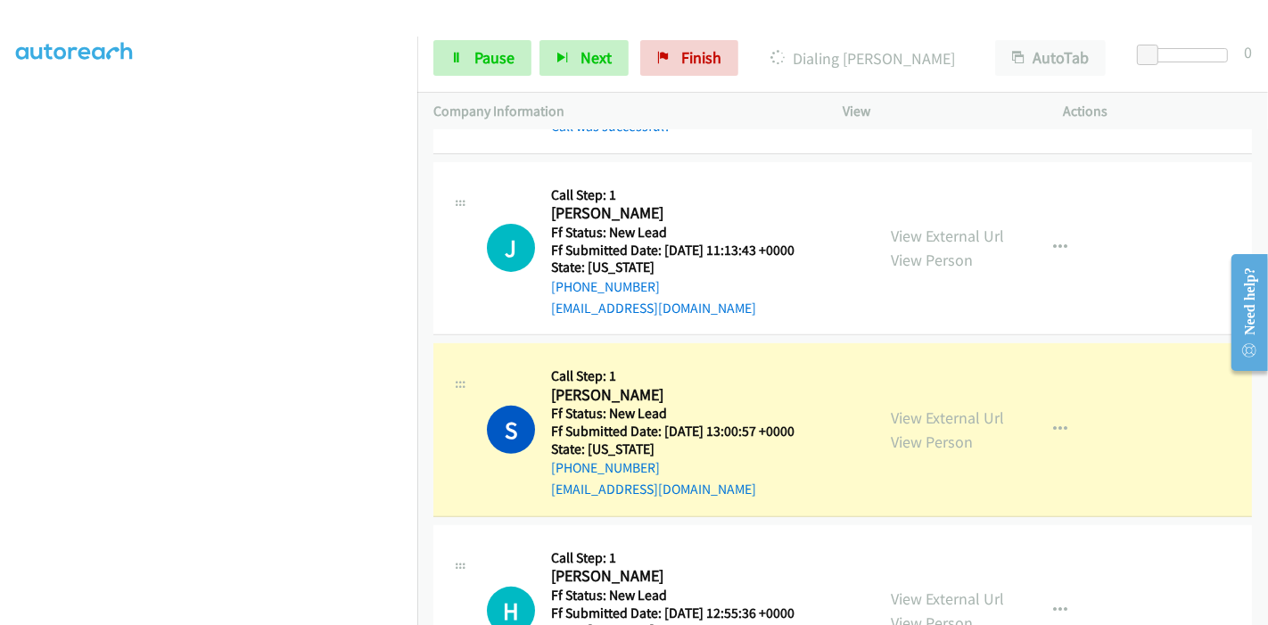
scroll to position [537, 0]
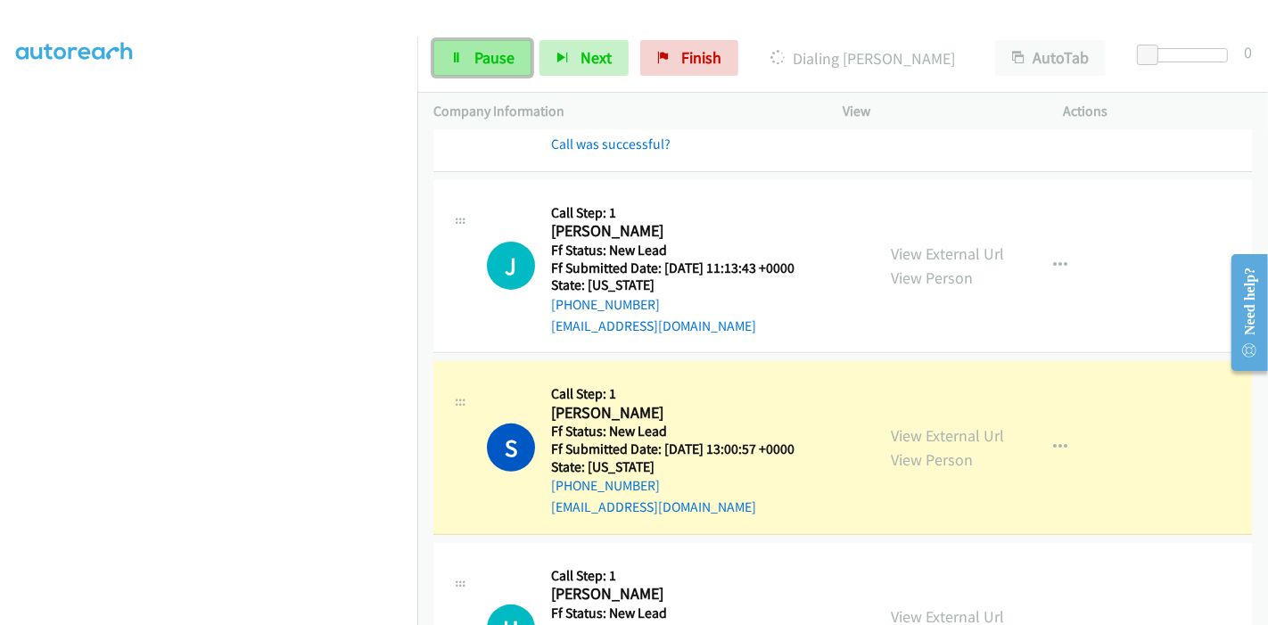
click at [465, 71] on link "Pause" at bounding box center [482, 58] width 98 height 36
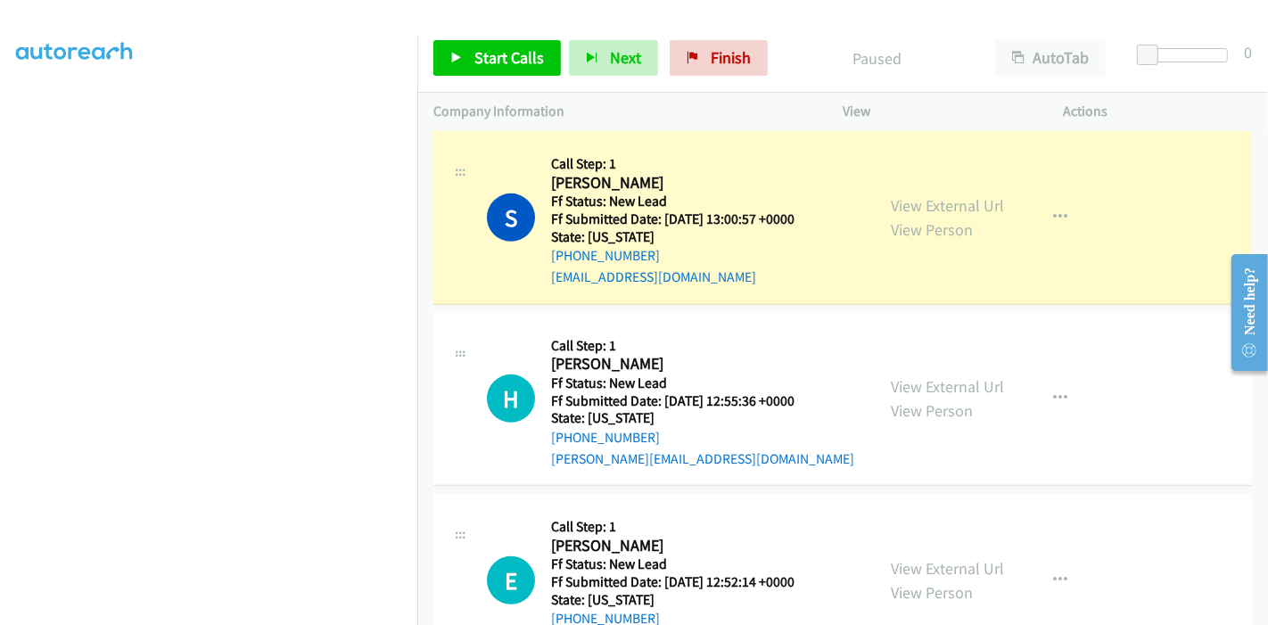
scroll to position [736, 0]
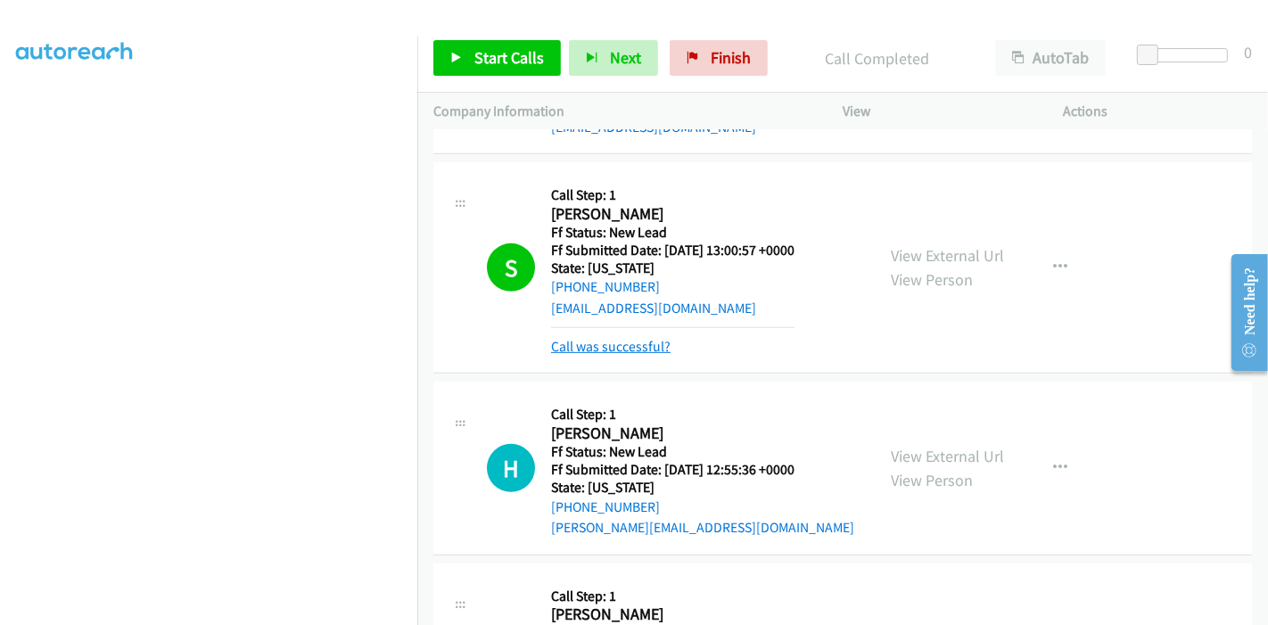
click at [583, 345] on link "Call was successful?" at bounding box center [610, 346] width 119 height 17
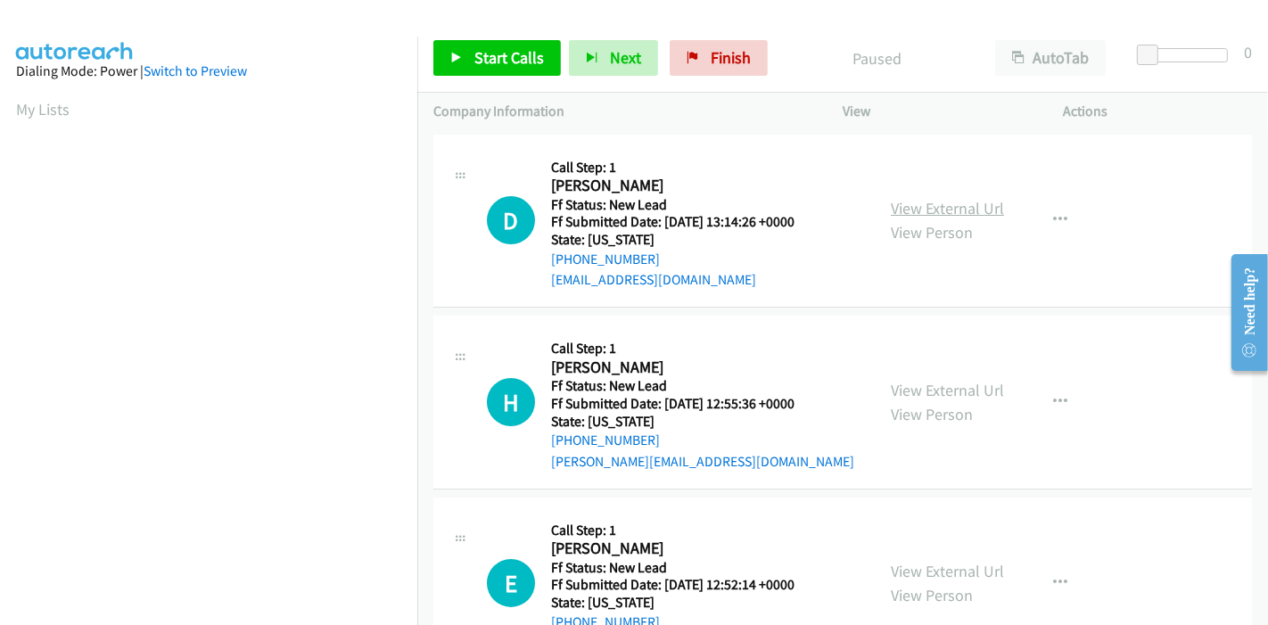
click at [919, 203] on link "View External Url" at bounding box center [947, 208] width 113 height 21
click at [937, 391] on link "View External Url" at bounding box center [947, 390] width 113 height 21
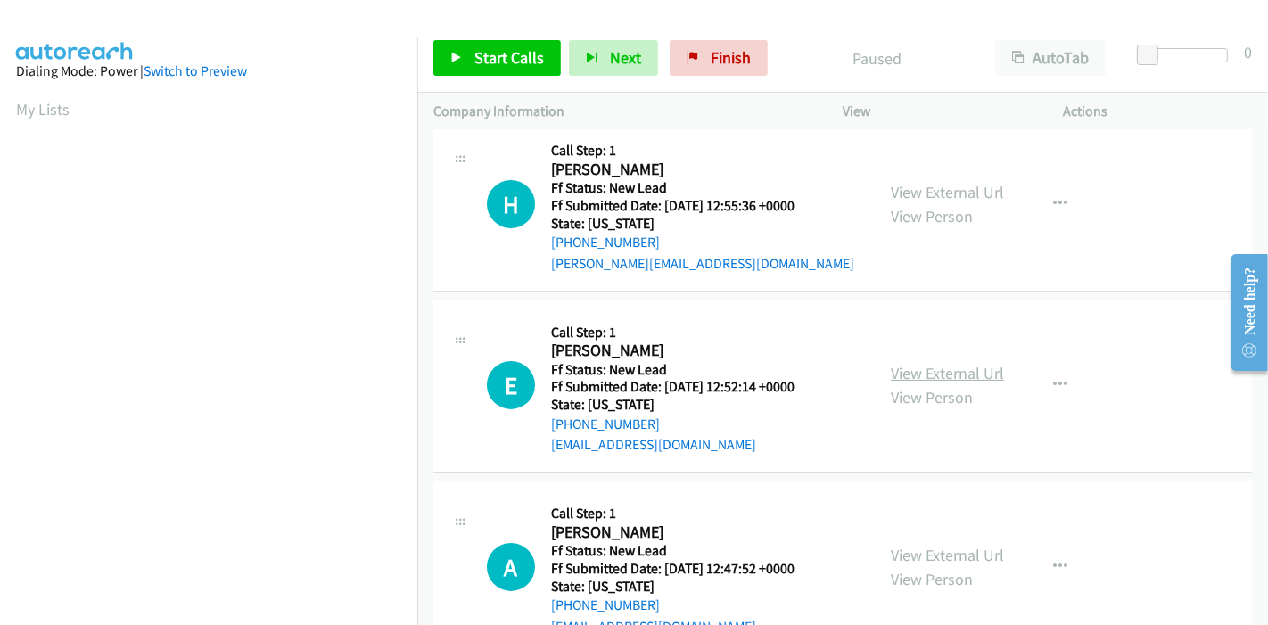
click at [945, 370] on link "View External Url" at bounding box center [947, 373] width 113 height 21
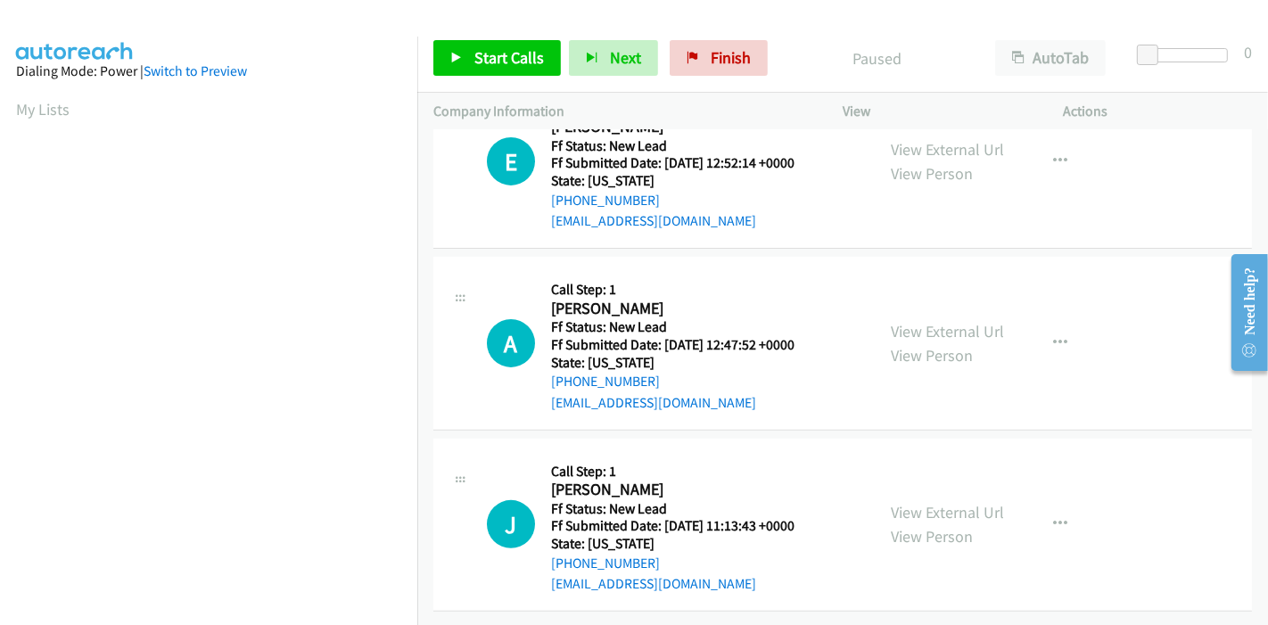
scroll to position [434, 0]
click at [923, 321] on link "View External Url" at bounding box center [947, 331] width 113 height 21
click at [905, 502] on link "View External Url" at bounding box center [947, 512] width 113 height 21
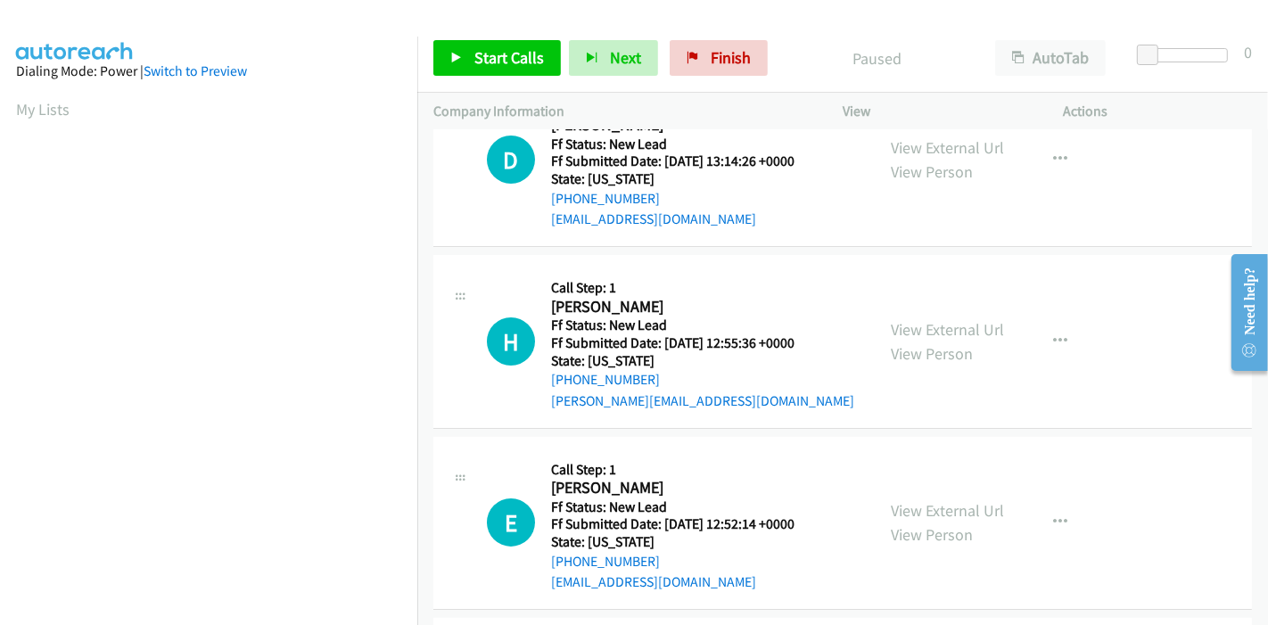
scroll to position [0, 0]
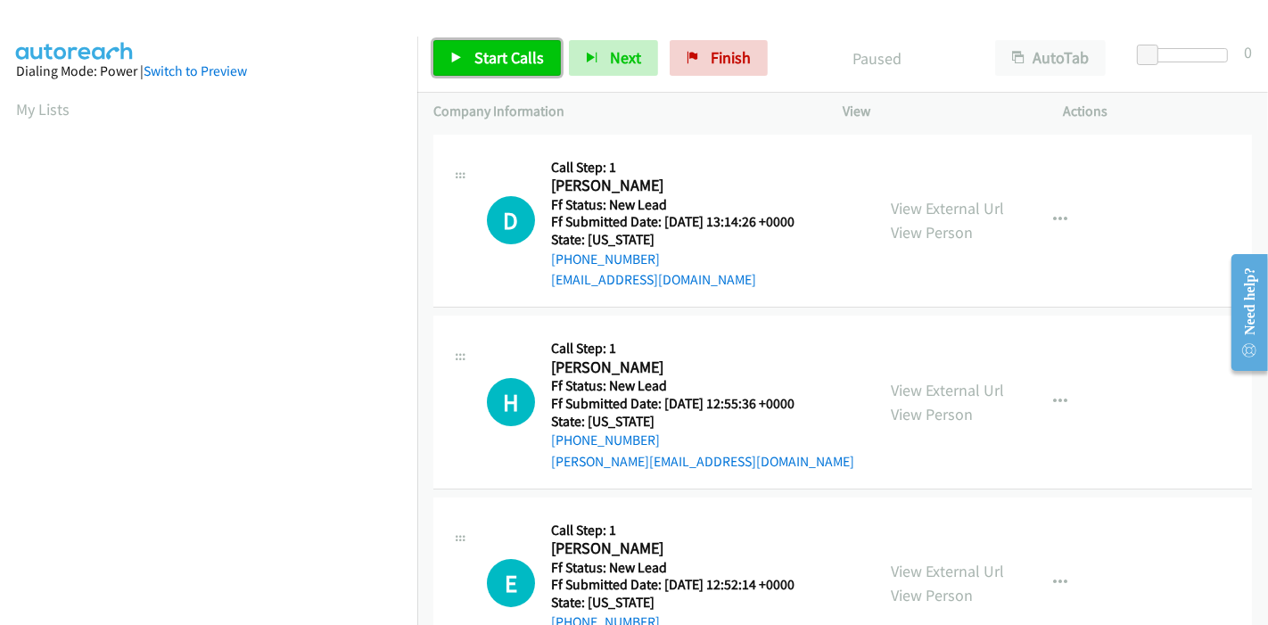
click at [474, 61] on span "Start Calls" at bounding box center [509, 57] width 70 height 21
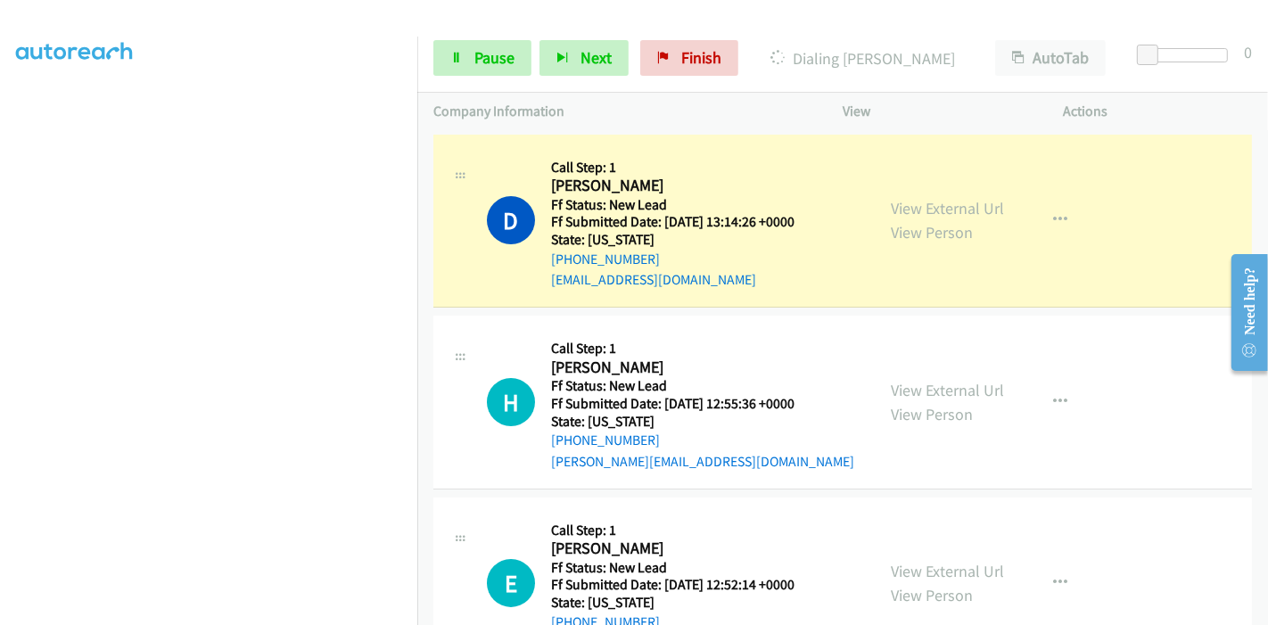
scroll to position [376, 0]
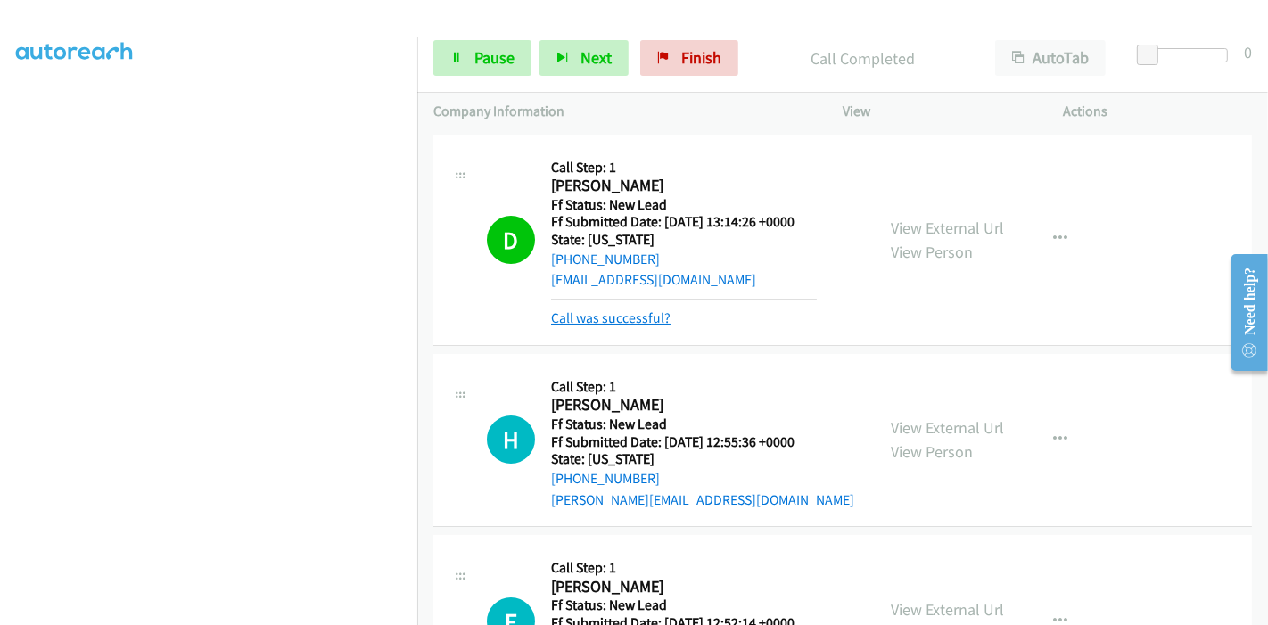
click at [598, 319] on link "Call was successful?" at bounding box center [610, 317] width 119 height 17
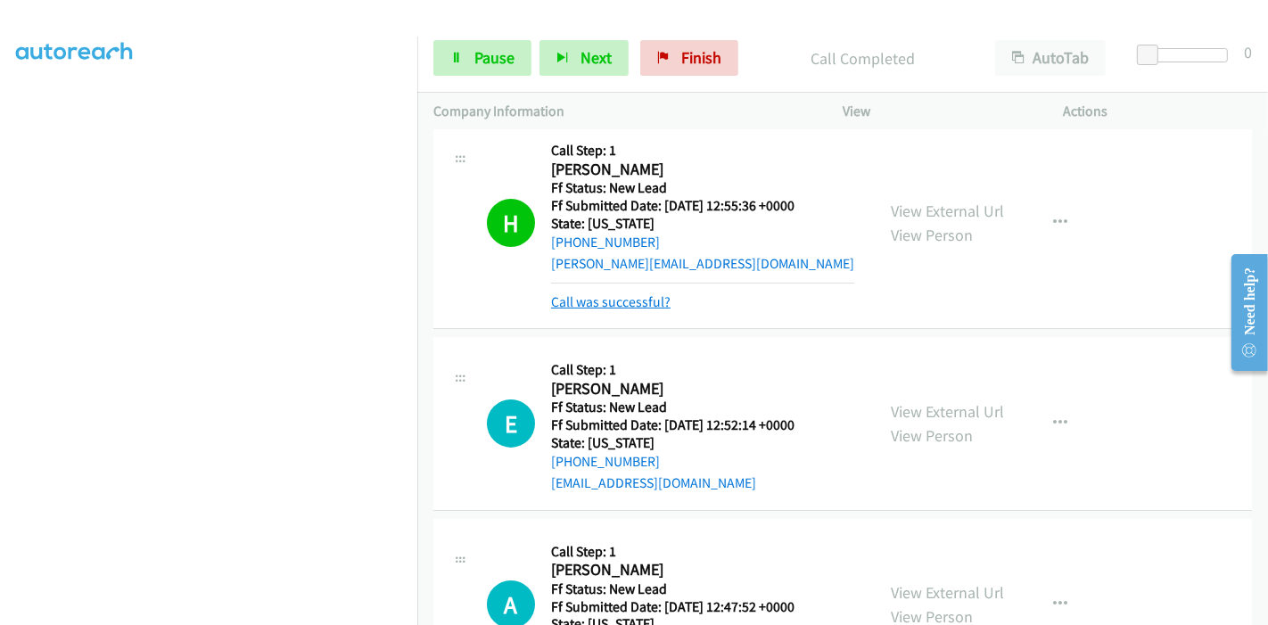
click at [616, 304] on link "Call was successful?" at bounding box center [610, 301] width 119 height 17
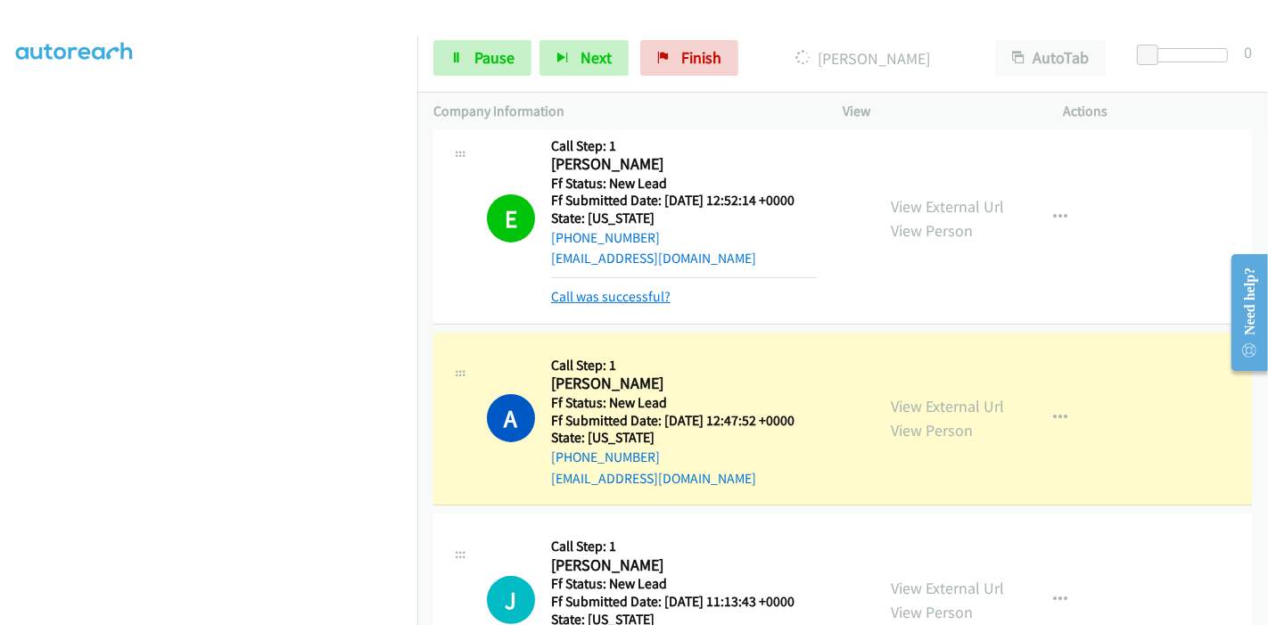
scroll to position [354, 0]
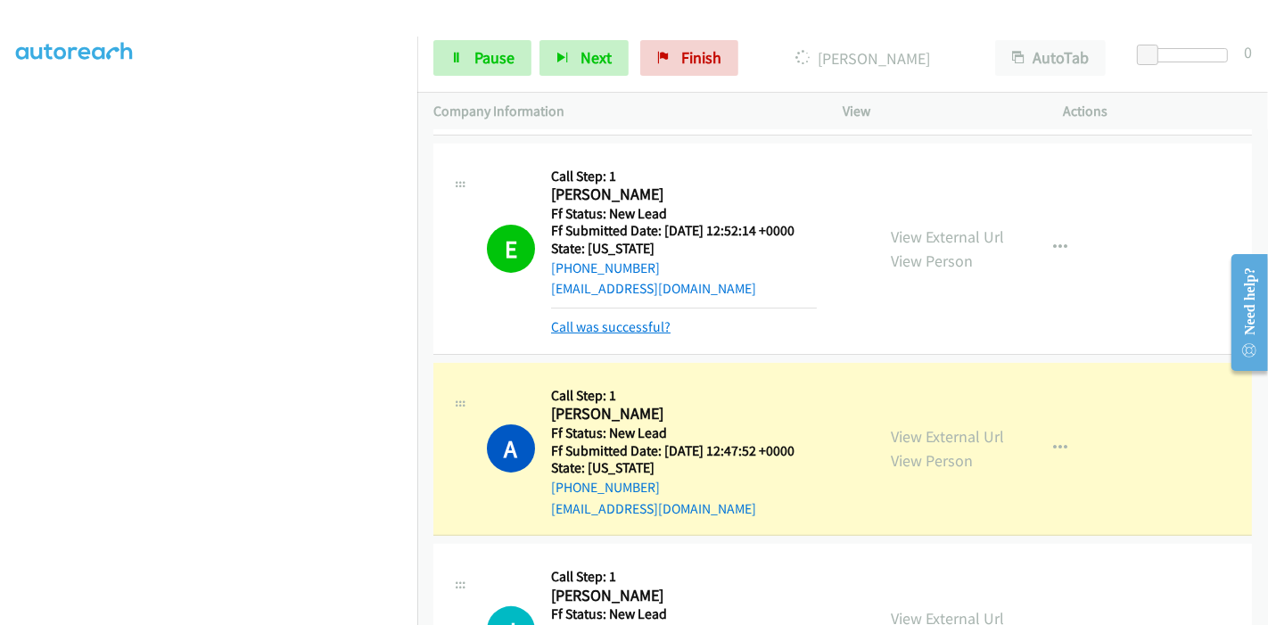
click at [624, 330] on link "Call was successful?" at bounding box center [610, 326] width 119 height 17
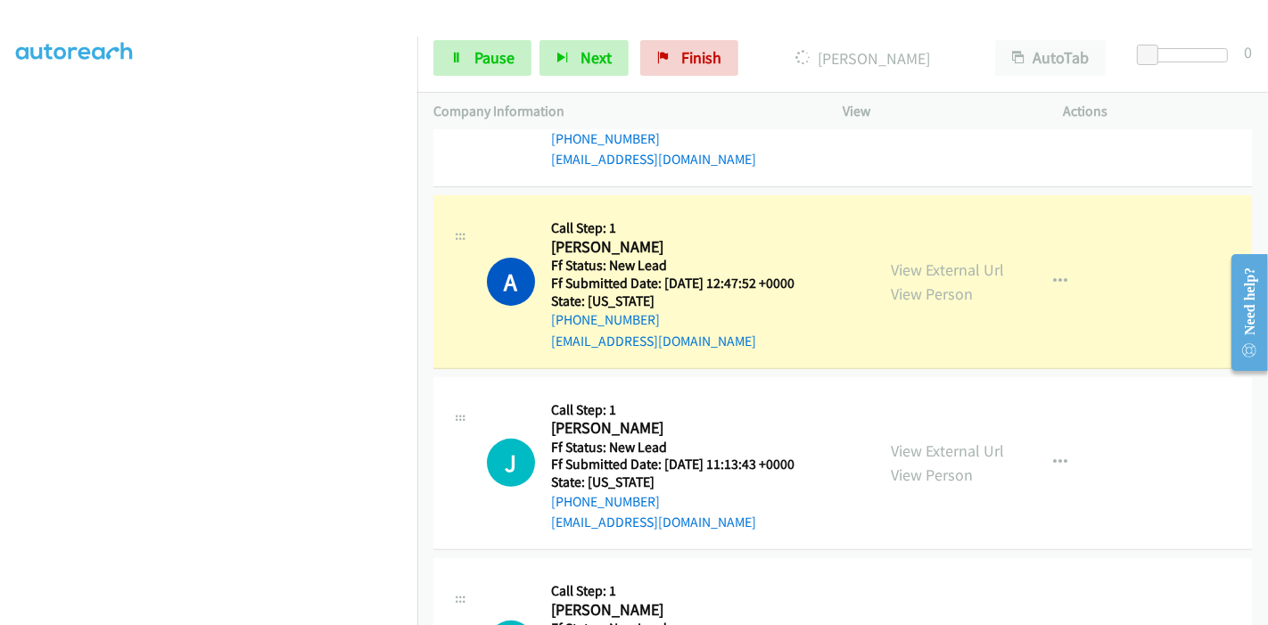
scroll to position [453, 0]
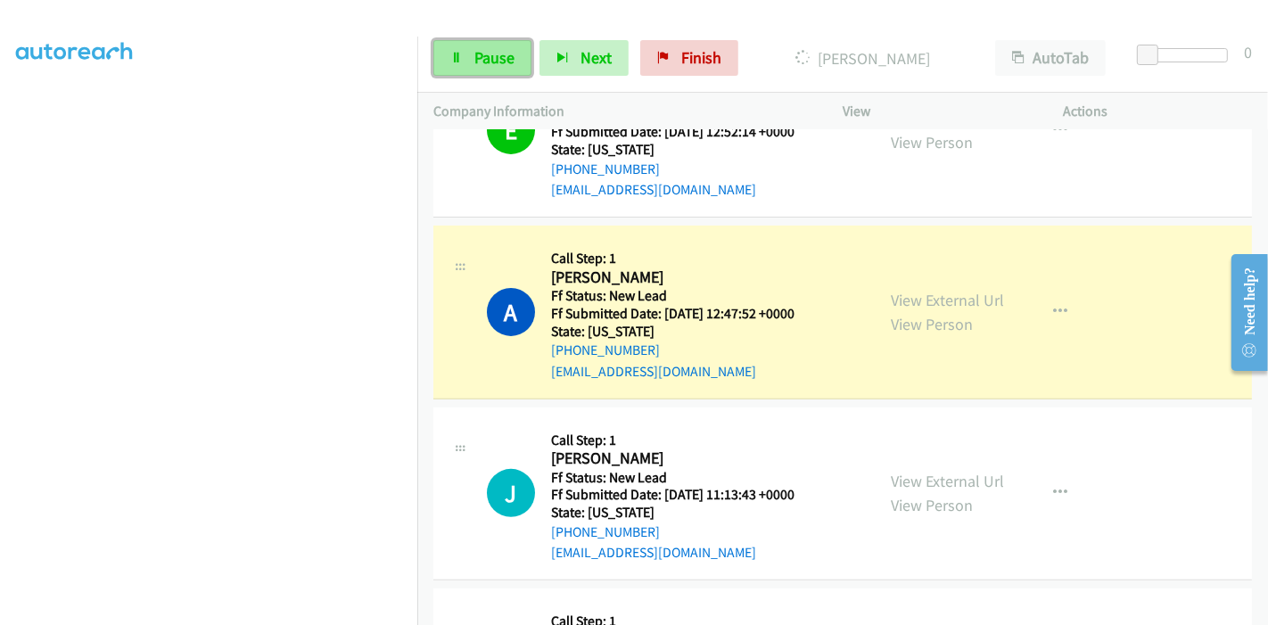
click at [474, 69] on link "Pause" at bounding box center [482, 58] width 98 height 36
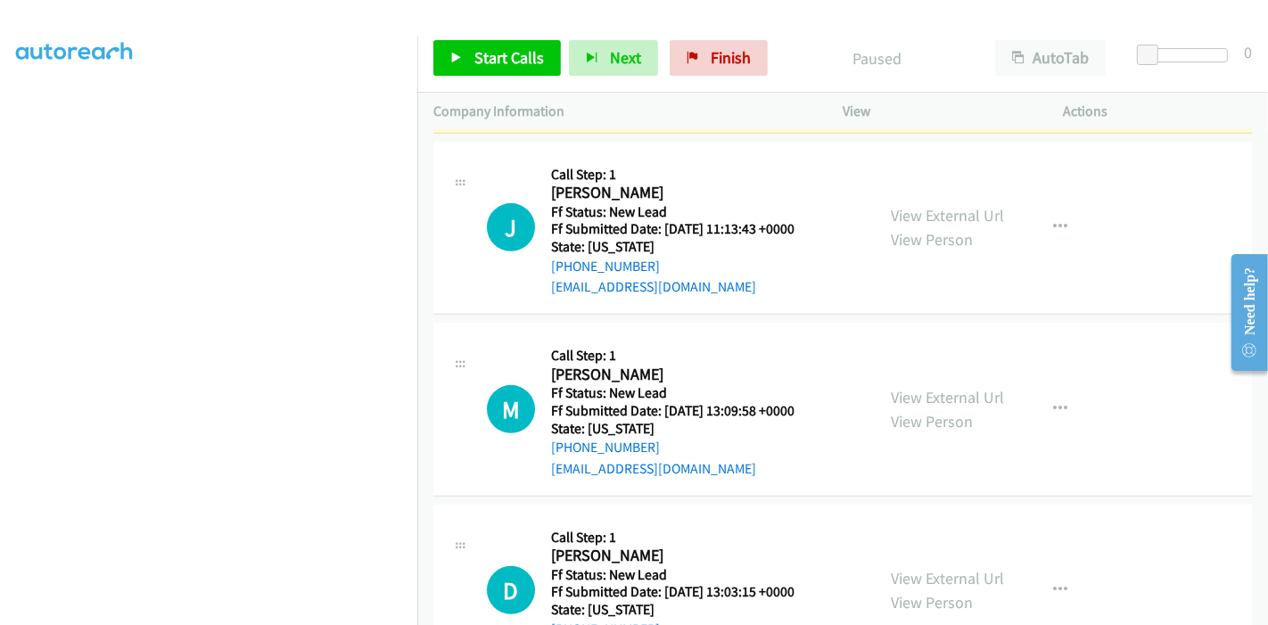
scroll to position [750, 0]
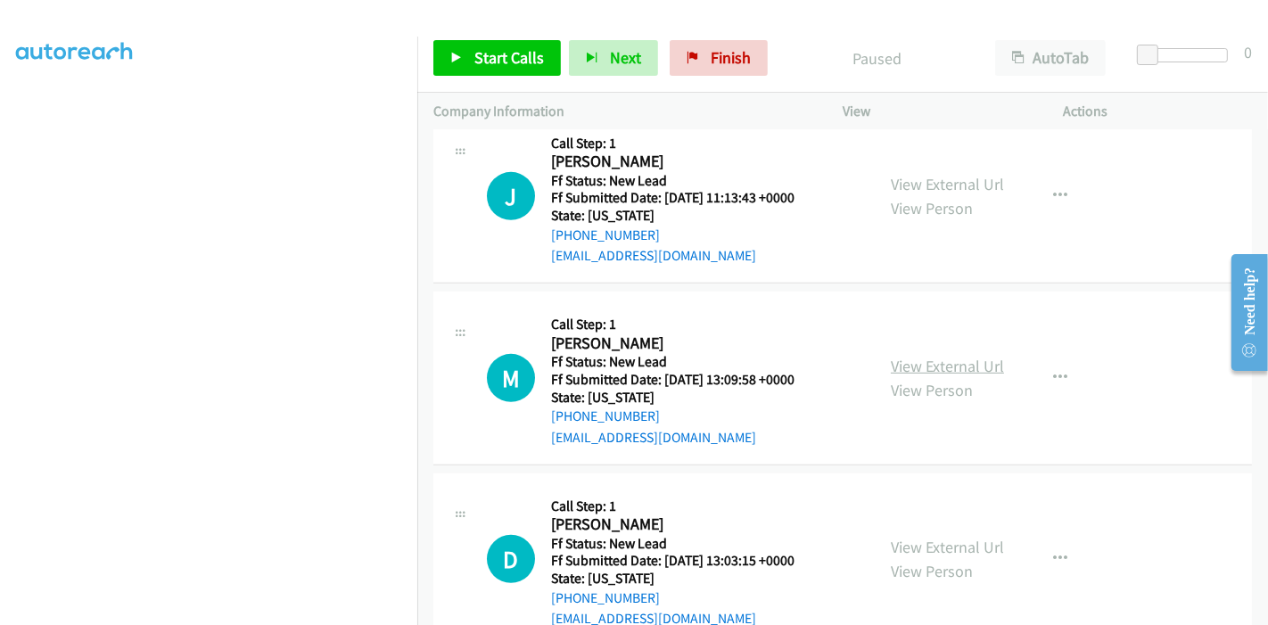
click at [892, 367] on link "View External Url" at bounding box center [947, 366] width 113 height 21
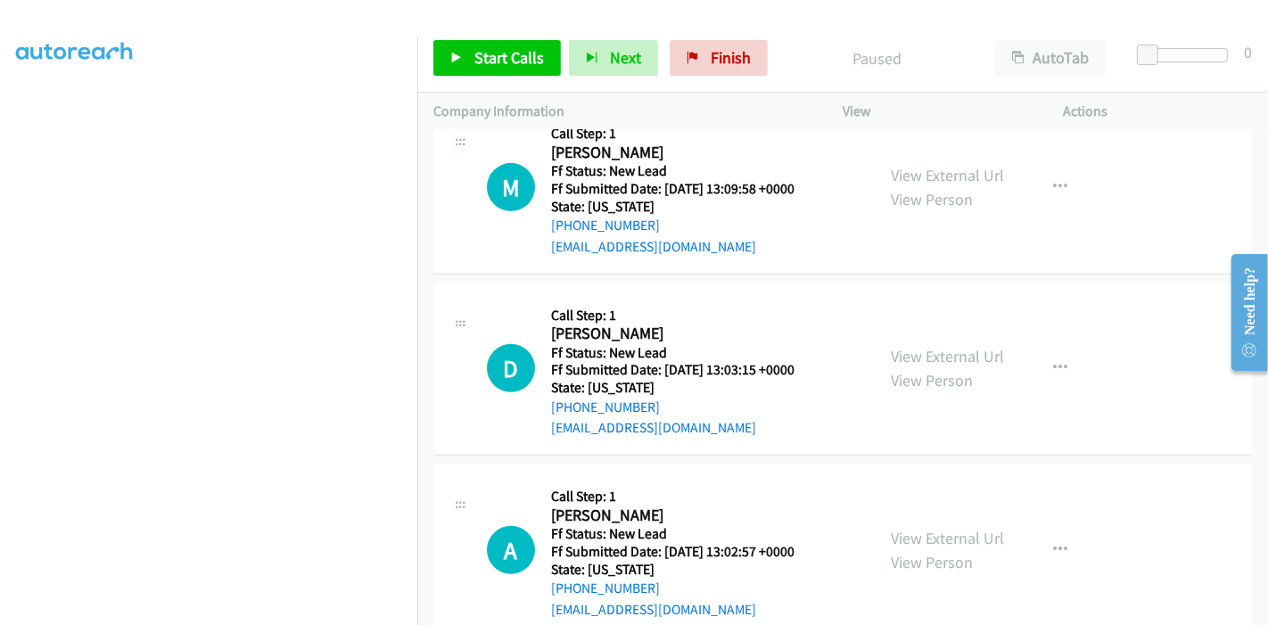
scroll to position [948, 0]
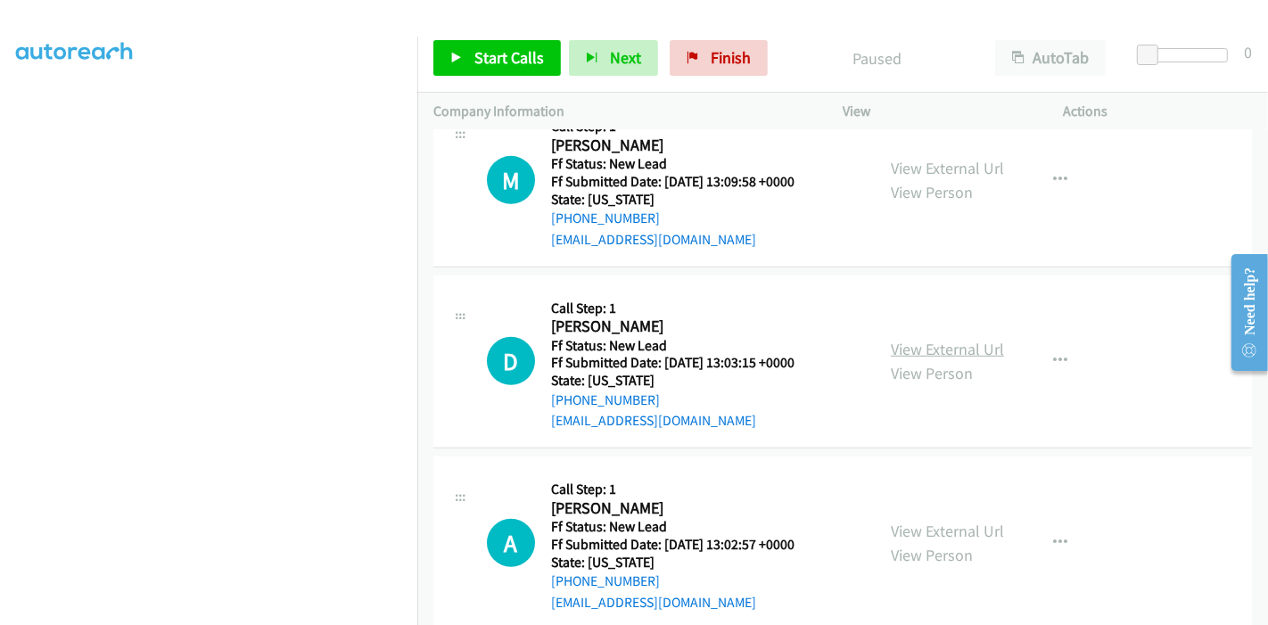
click at [895, 344] on link "View External Url" at bounding box center [947, 349] width 113 height 21
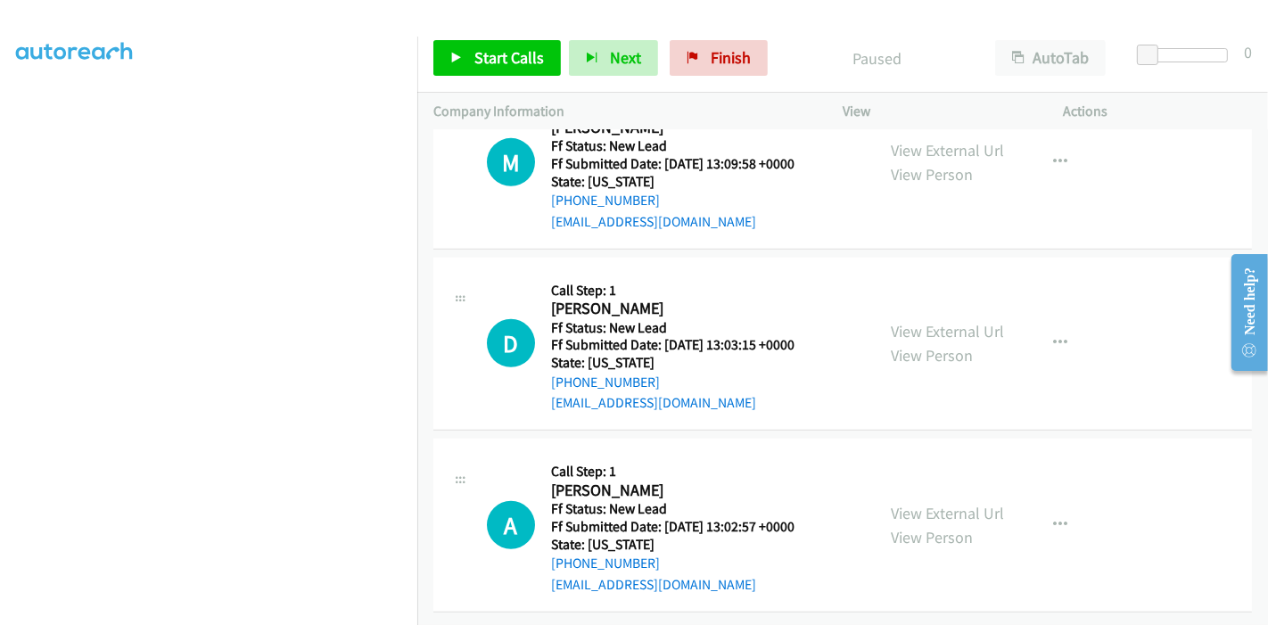
scroll to position [978, 0]
click at [927, 503] on link "View External Url" at bounding box center [947, 513] width 113 height 21
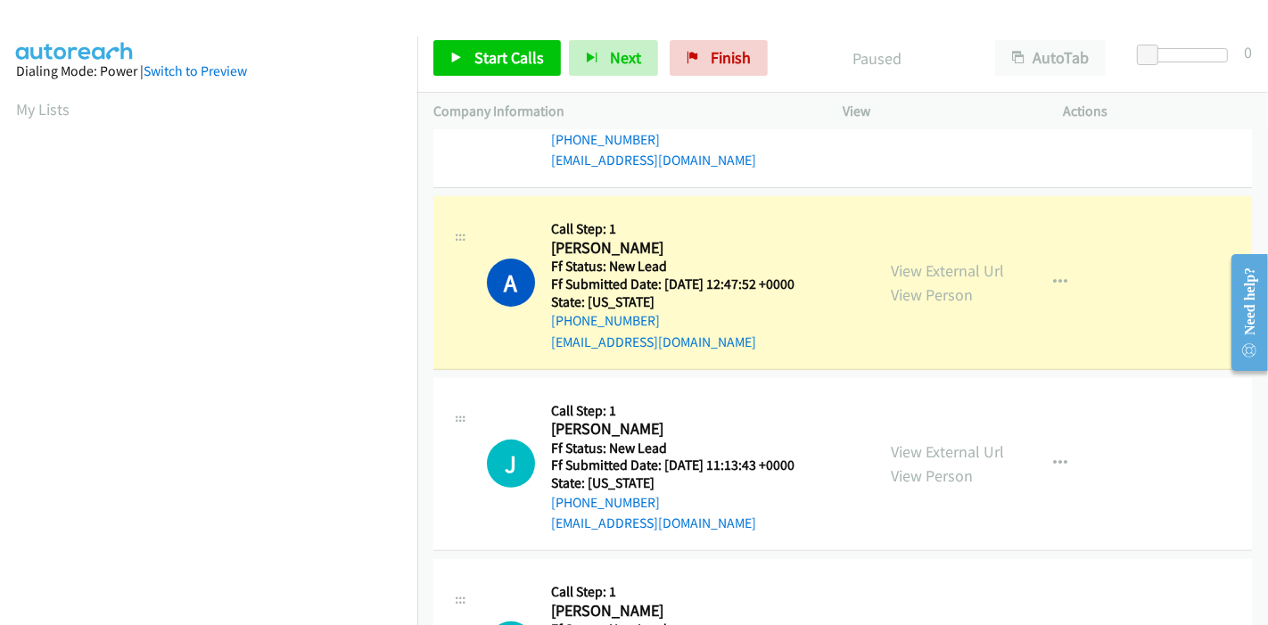
scroll to position [376, 0]
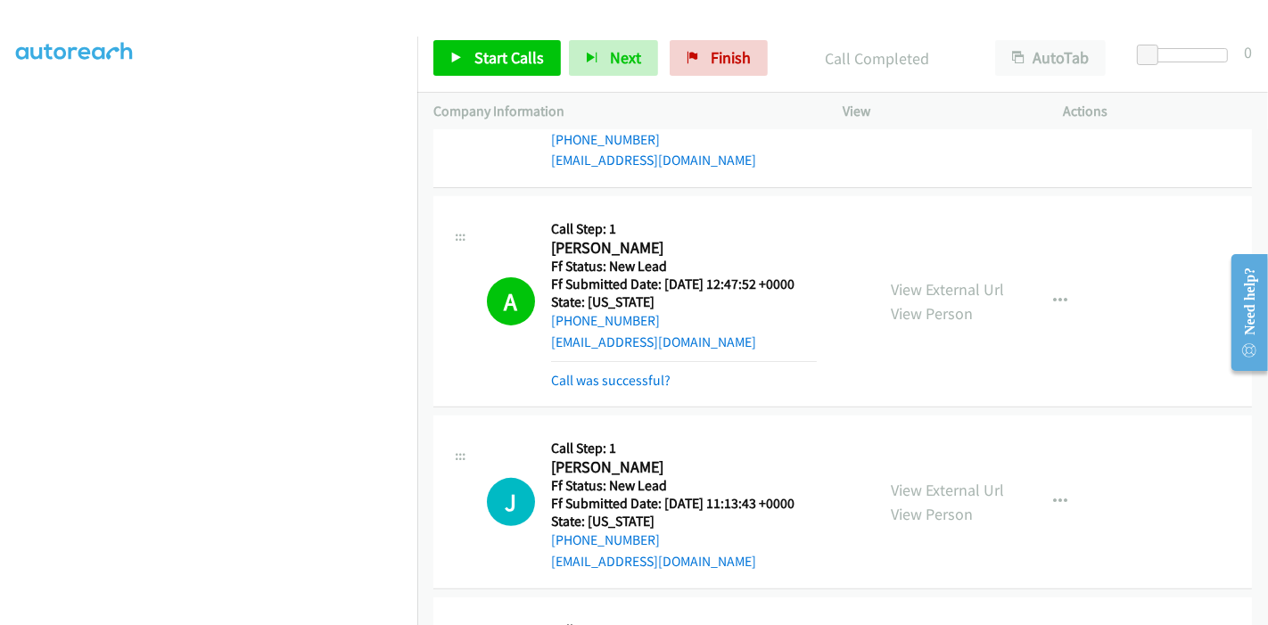
click at [593, 388] on div "Call was successful?" at bounding box center [684, 380] width 266 height 21
click at [596, 381] on link "Call was successful?" at bounding box center [610, 380] width 119 height 17
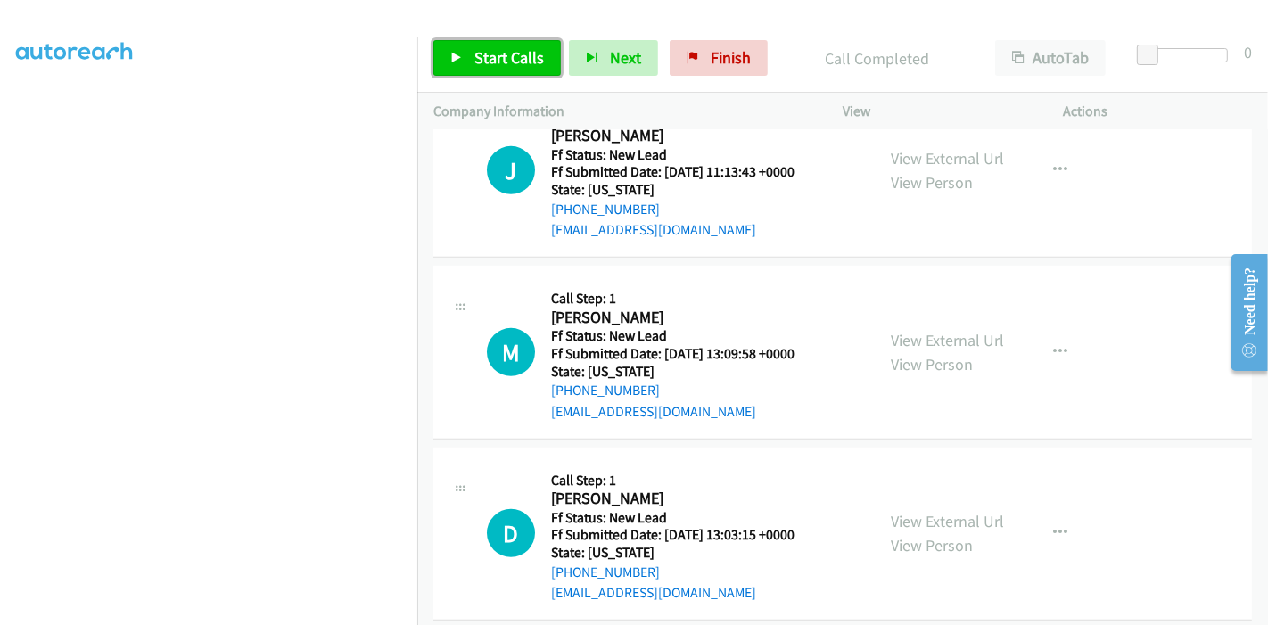
scroll to position [779, 0]
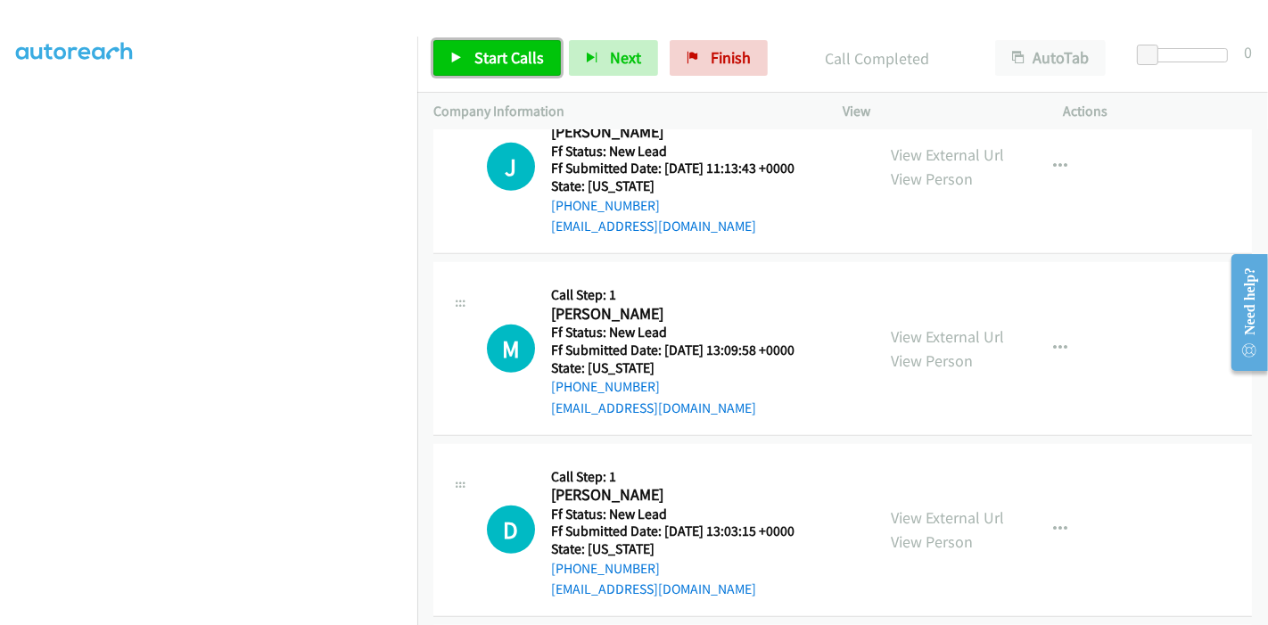
click at [492, 61] on span "Start Calls" at bounding box center [509, 57] width 70 height 21
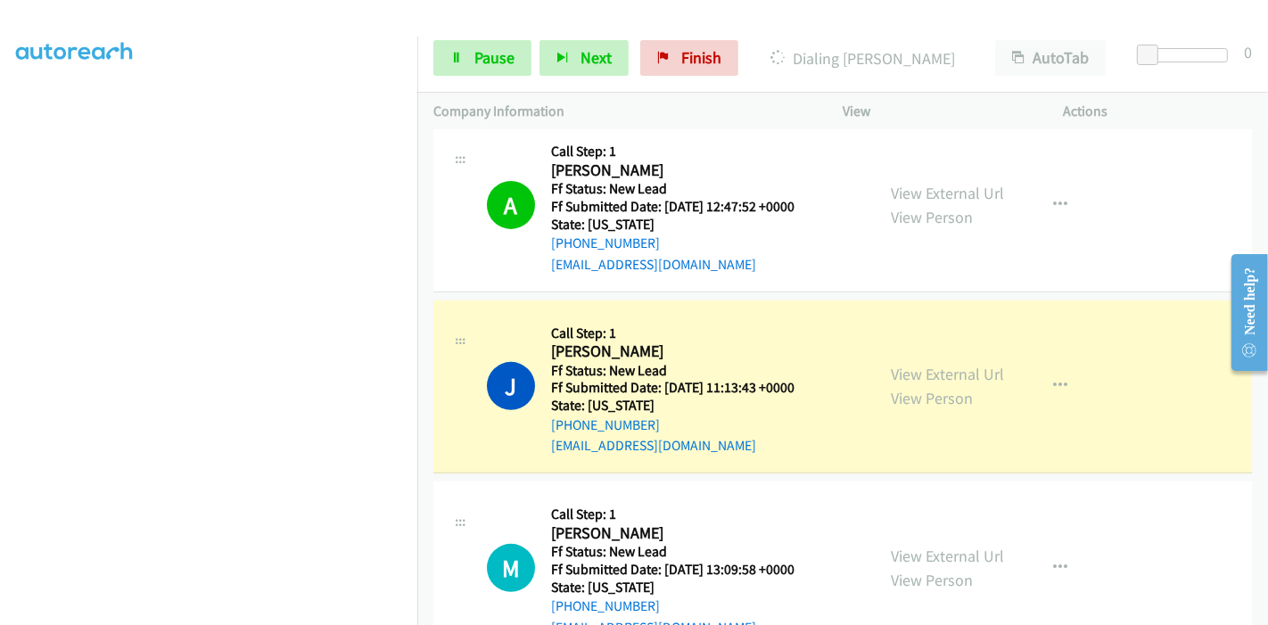
scroll to position [680, 0]
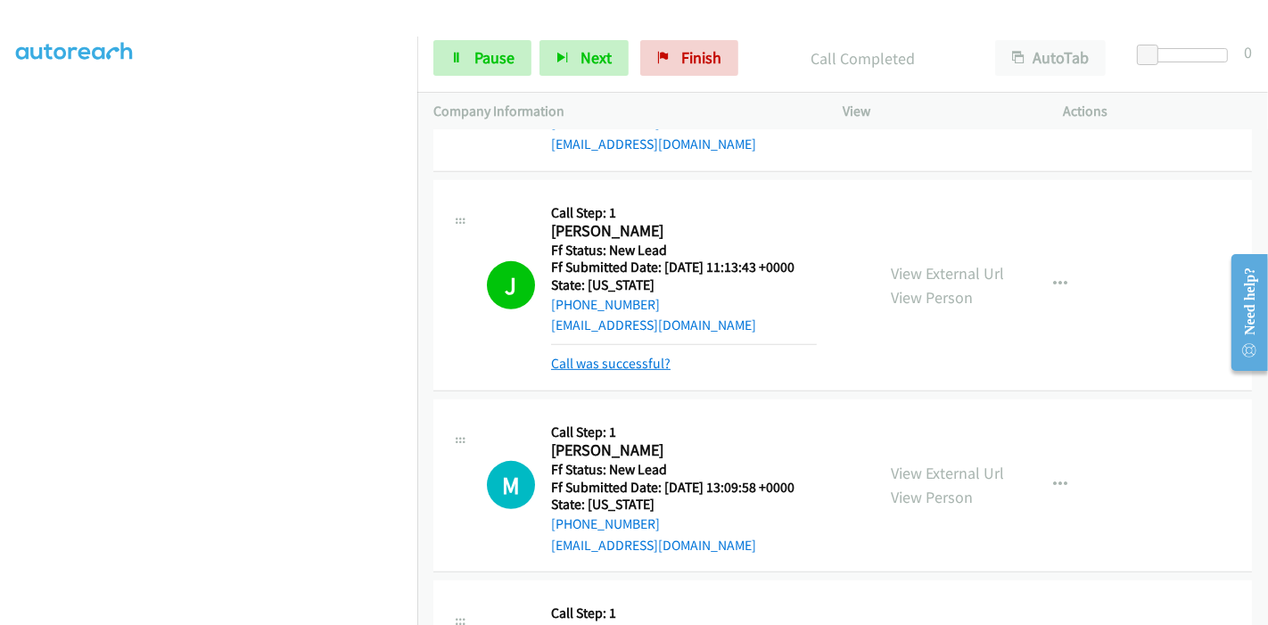
click at [581, 355] on link "Call was successful?" at bounding box center [610, 363] width 119 height 17
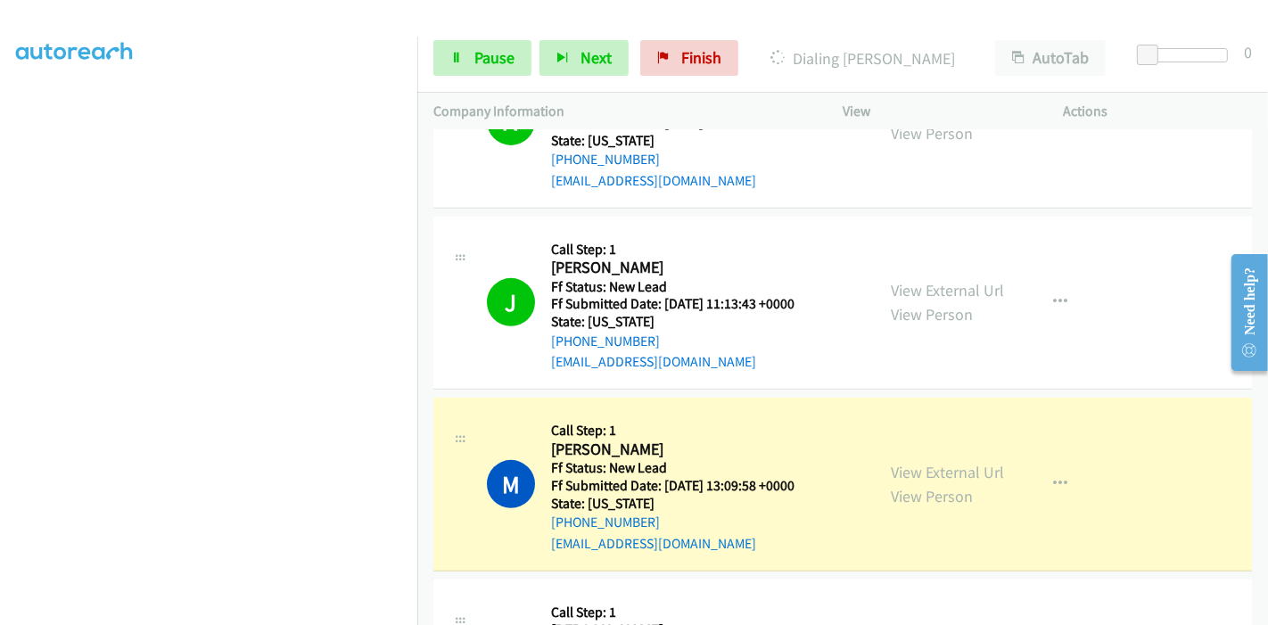
scroll to position [779, 0]
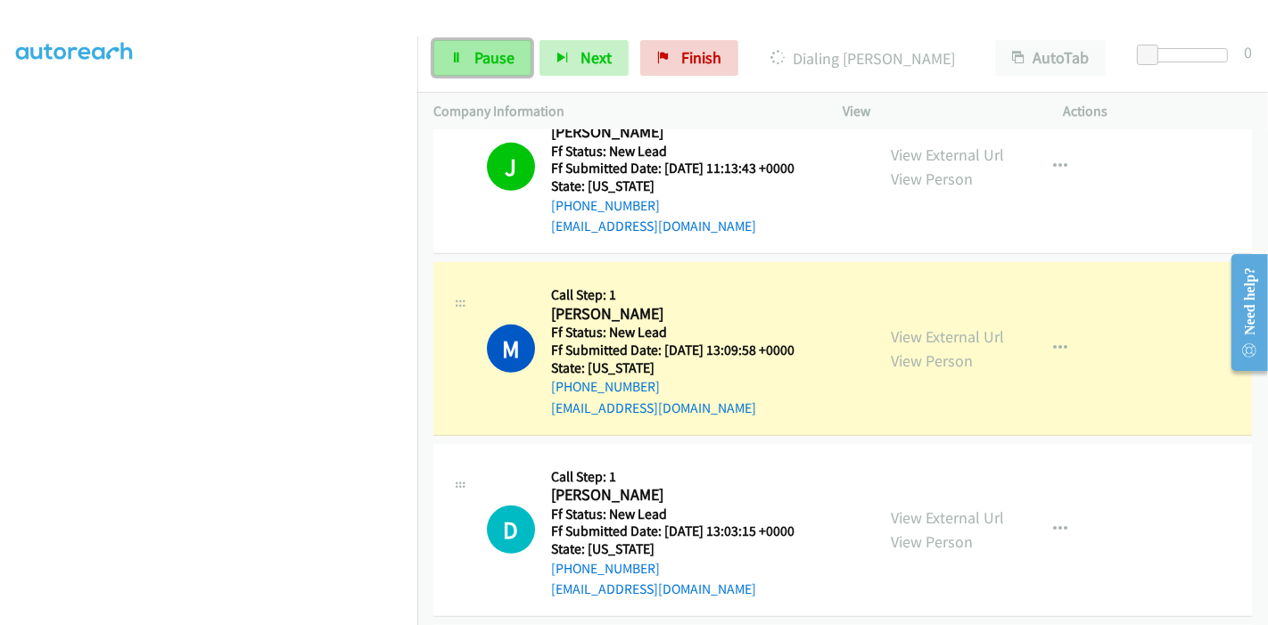
click at [481, 67] on span "Pause" at bounding box center [494, 57] width 40 height 21
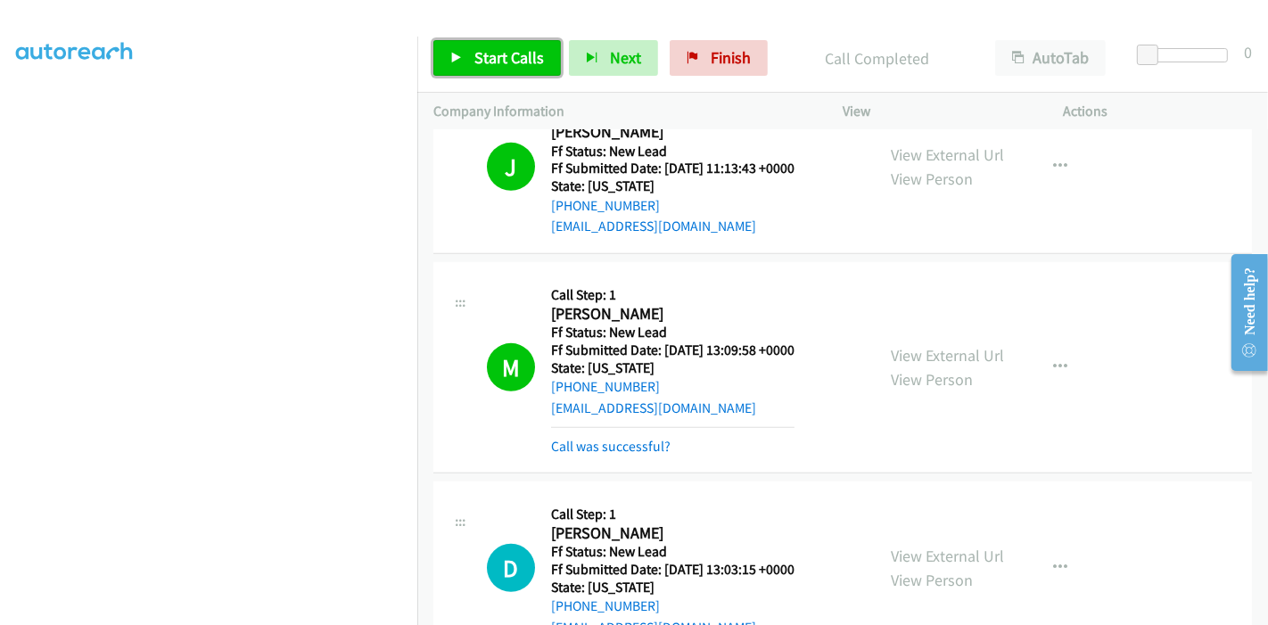
click at [461, 48] on link "Start Calls" at bounding box center [497, 58] width 128 height 36
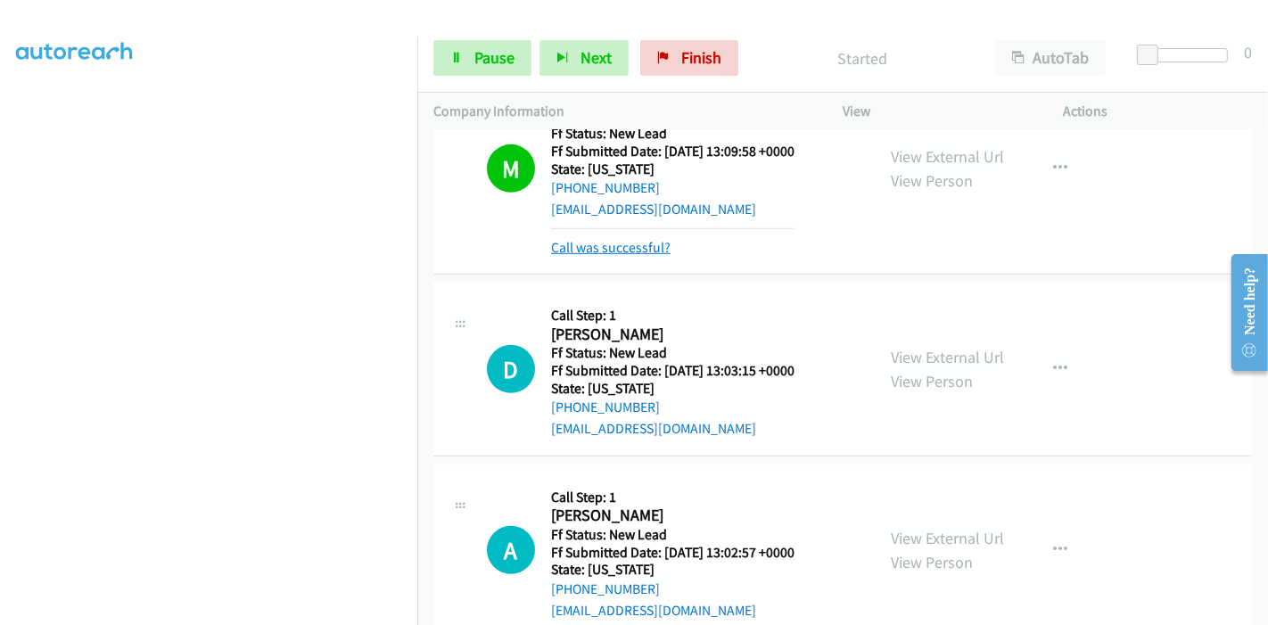
click at [616, 246] on link "Call was successful?" at bounding box center [610, 247] width 119 height 17
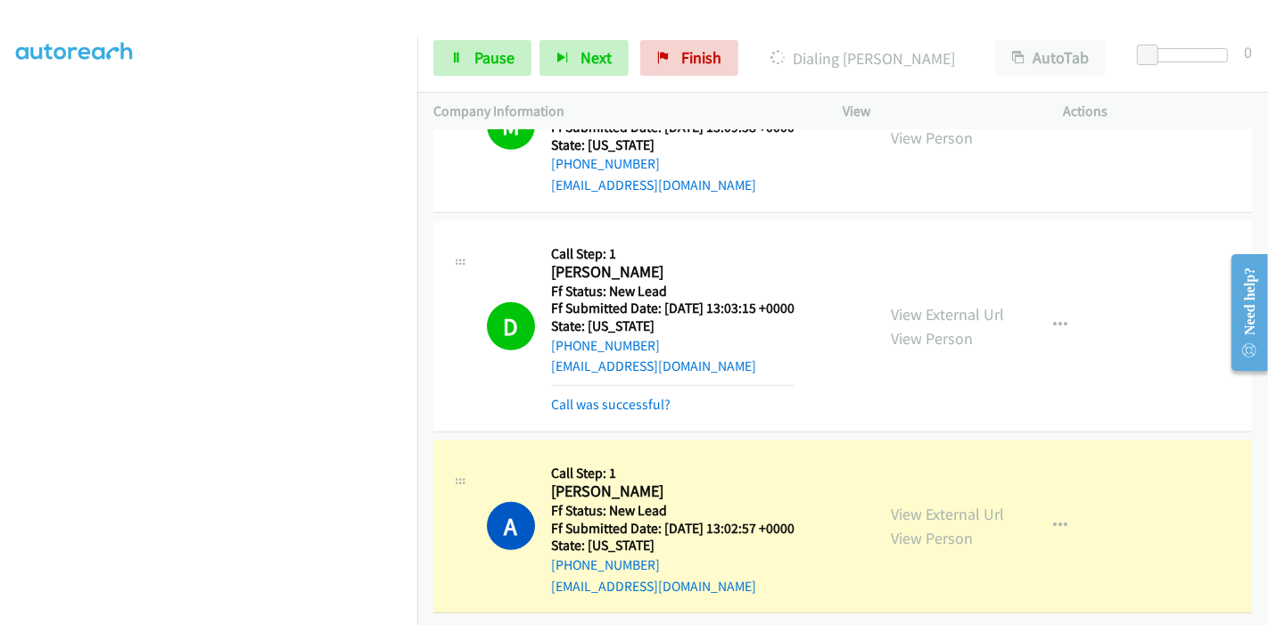
scroll to position [1016, 0]
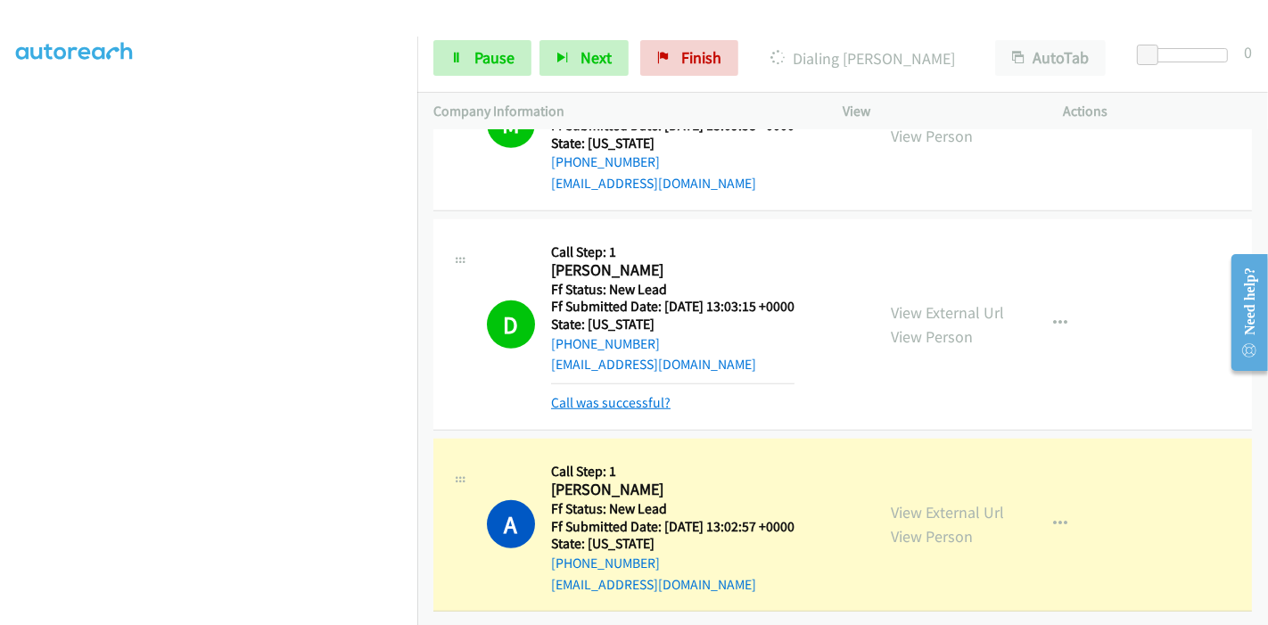
click at [638, 394] on link "Call was successful?" at bounding box center [610, 402] width 119 height 17
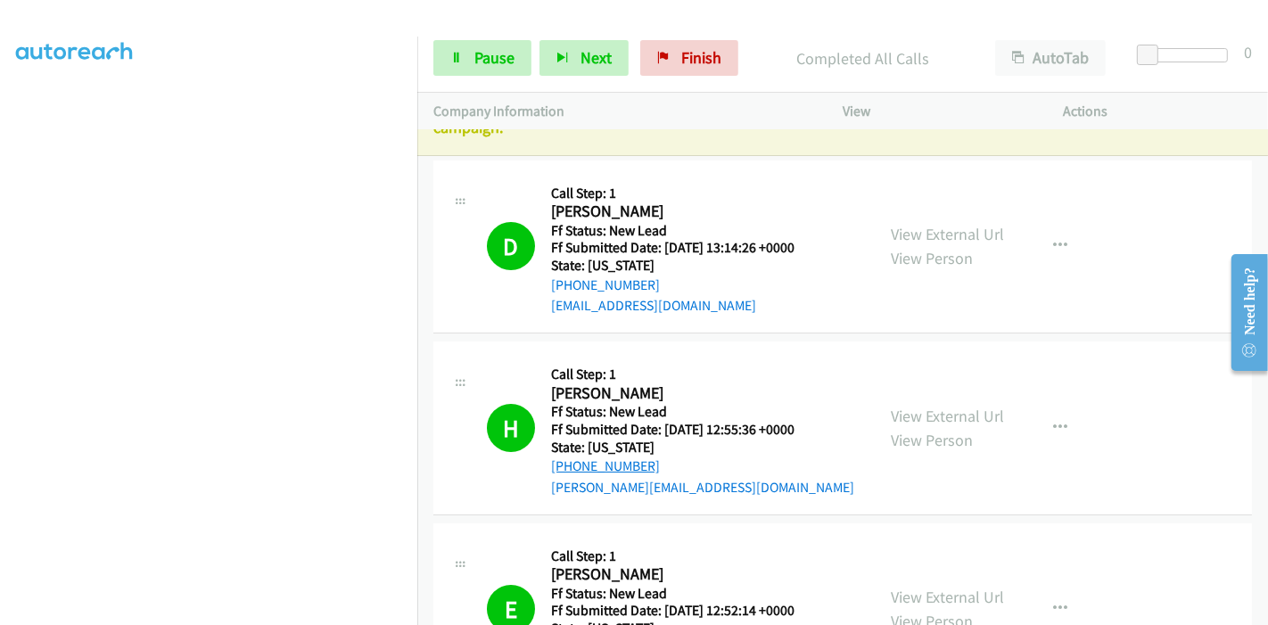
scroll to position [0, 0]
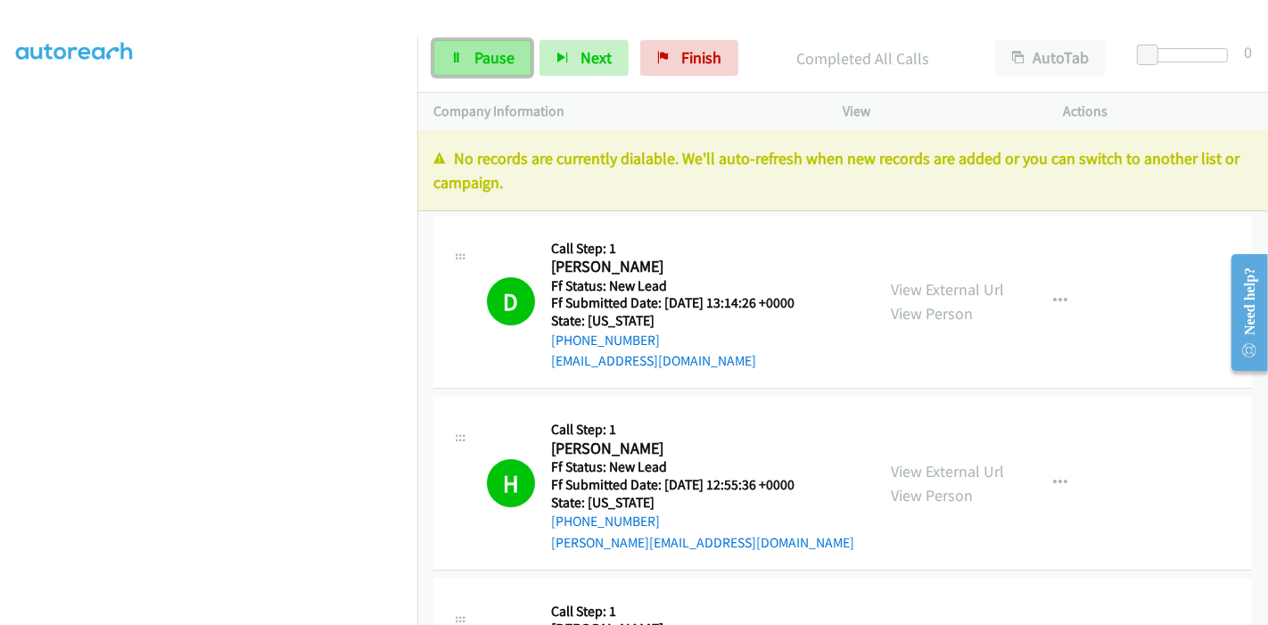
click at [489, 65] on span "Pause" at bounding box center [494, 57] width 40 height 21
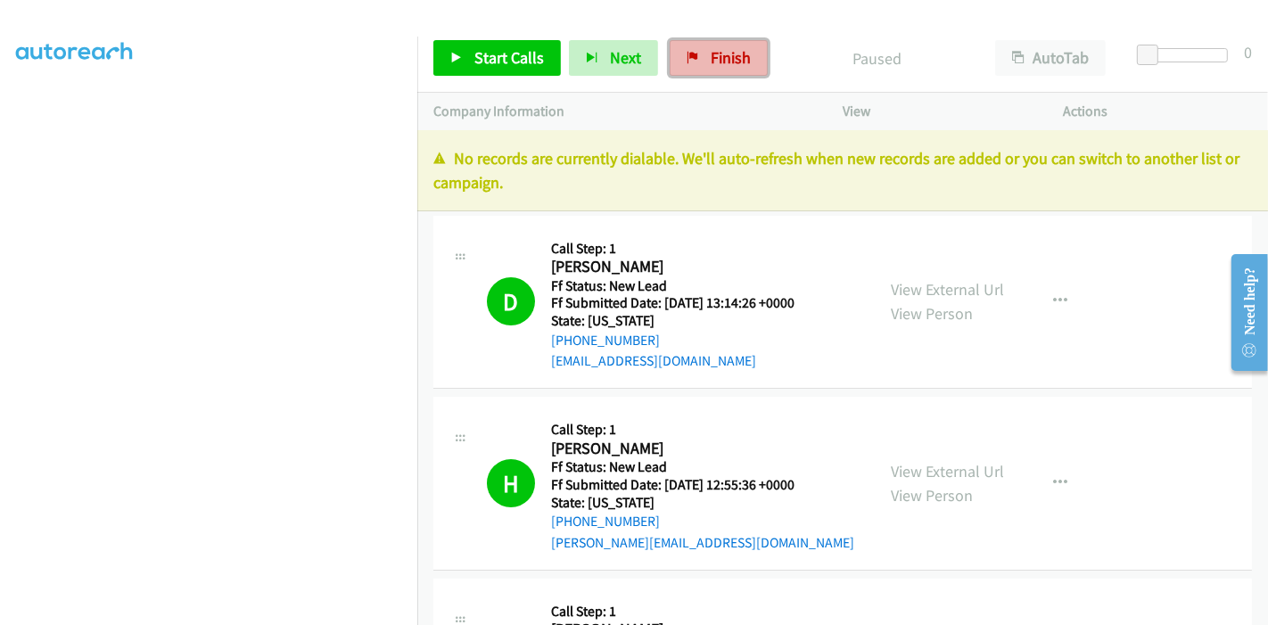
click at [670, 67] on link "Finish" at bounding box center [719, 58] width 98 height 36
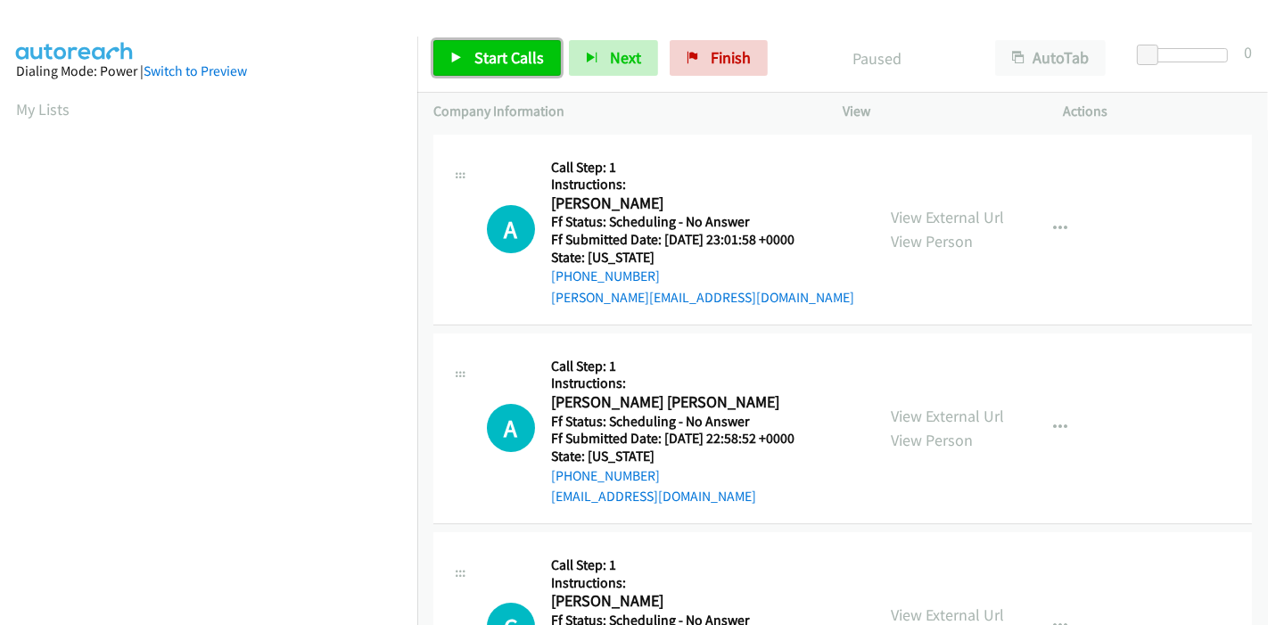
click at [465, 54] on link "Start Calls" at bounding box center [497, 58] width 128 height 36
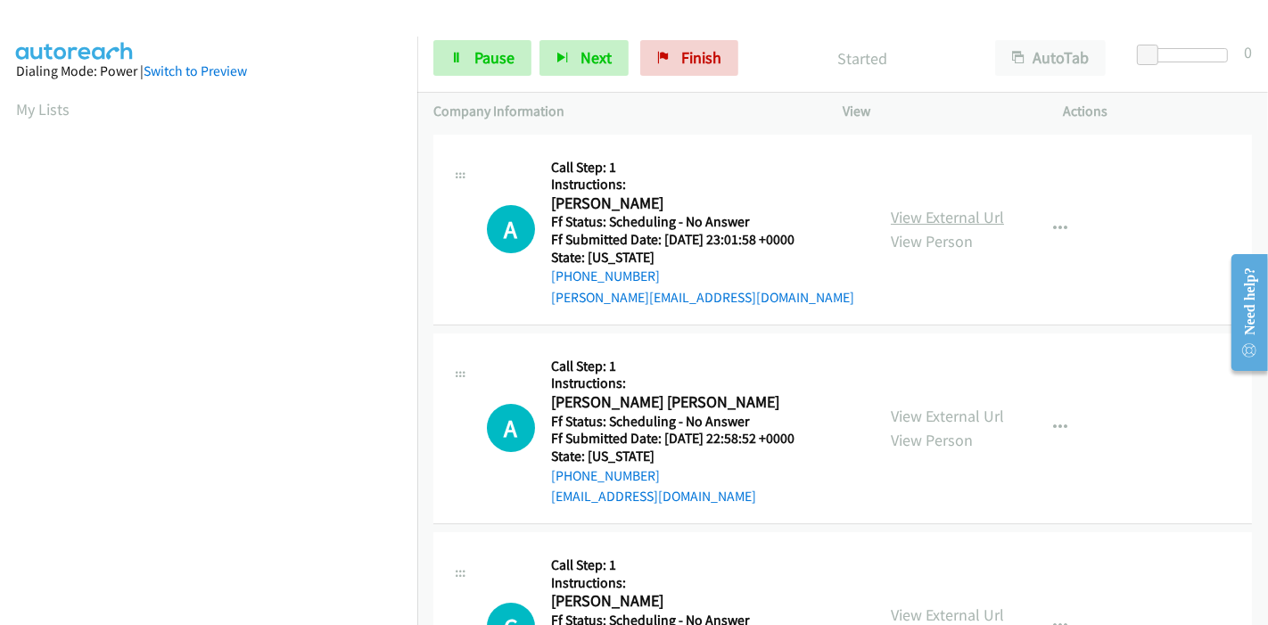
click at [950, 221] on link "View External Url" at bounding box center [947, 217] width 113 height 21
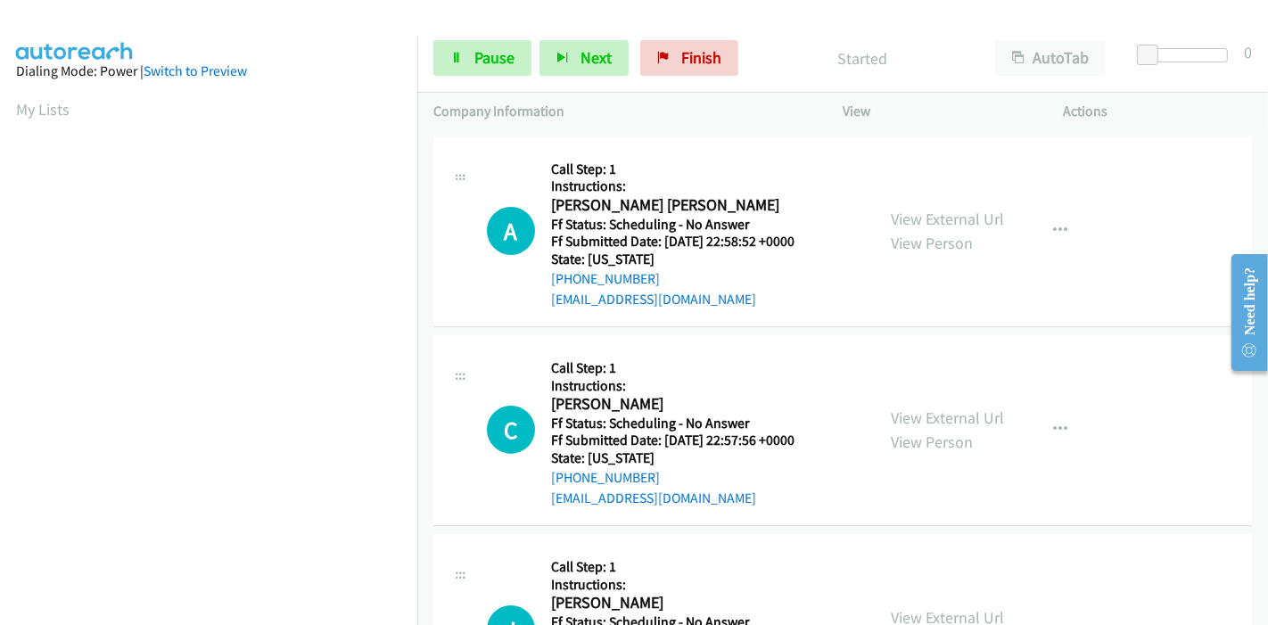
scroll to position [198, 0]
click at [954, 218] on link "View External Url" at bounding box center [947, 218] width 113 height 21
click at [909, 410] on link "View External Url" at bounding box center [947, 417] width 113 height 21
click at [489, 69] on link "Pause" at bounding box center [482, 58] width 98 height 36
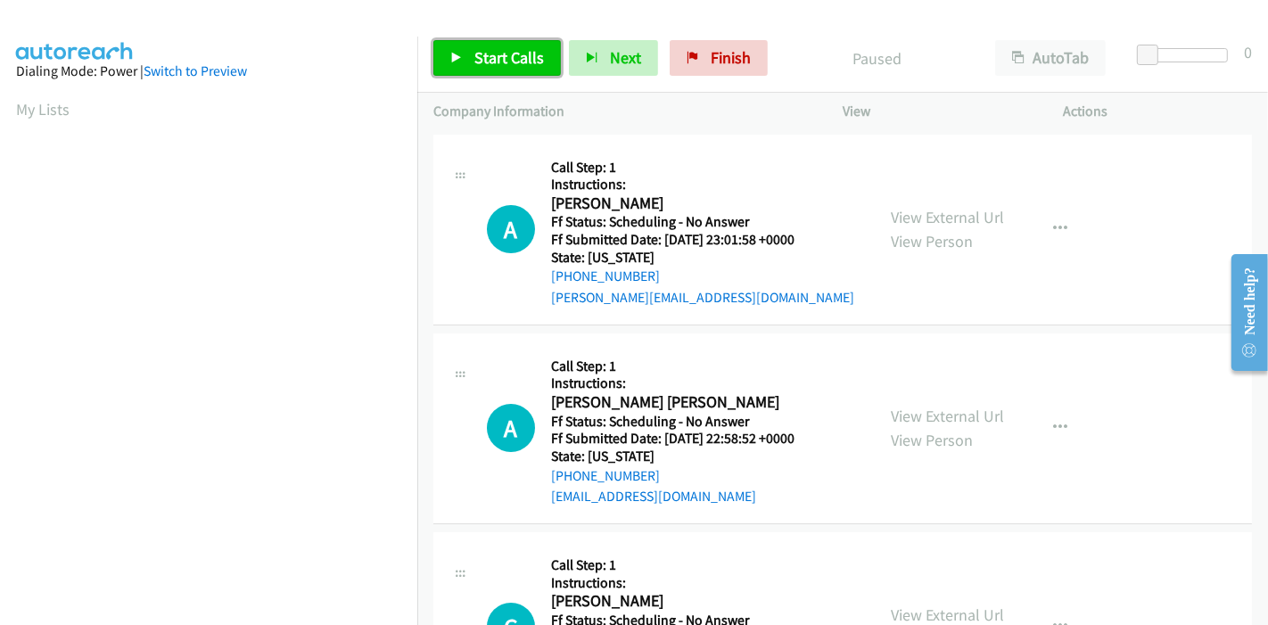
click at [458, 58] on icon at bounding box center [456, 59] width 12 height 12
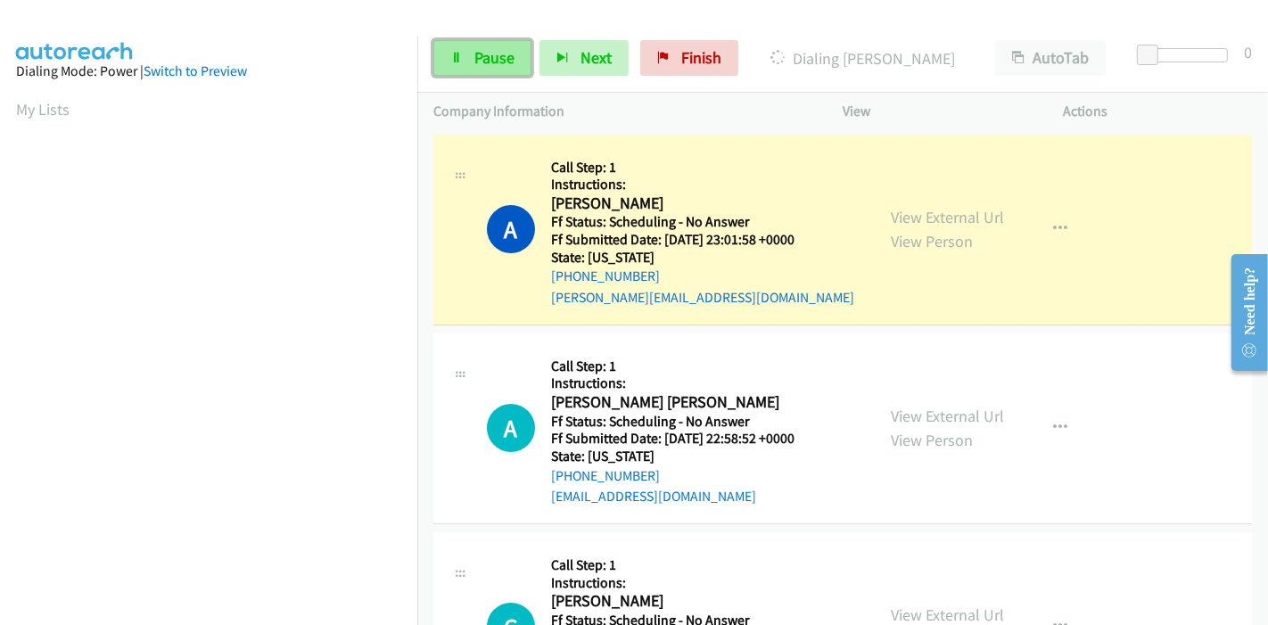
click at [472, 57] on link "Pause" at bounding box center [482, 58] width 98 height 36
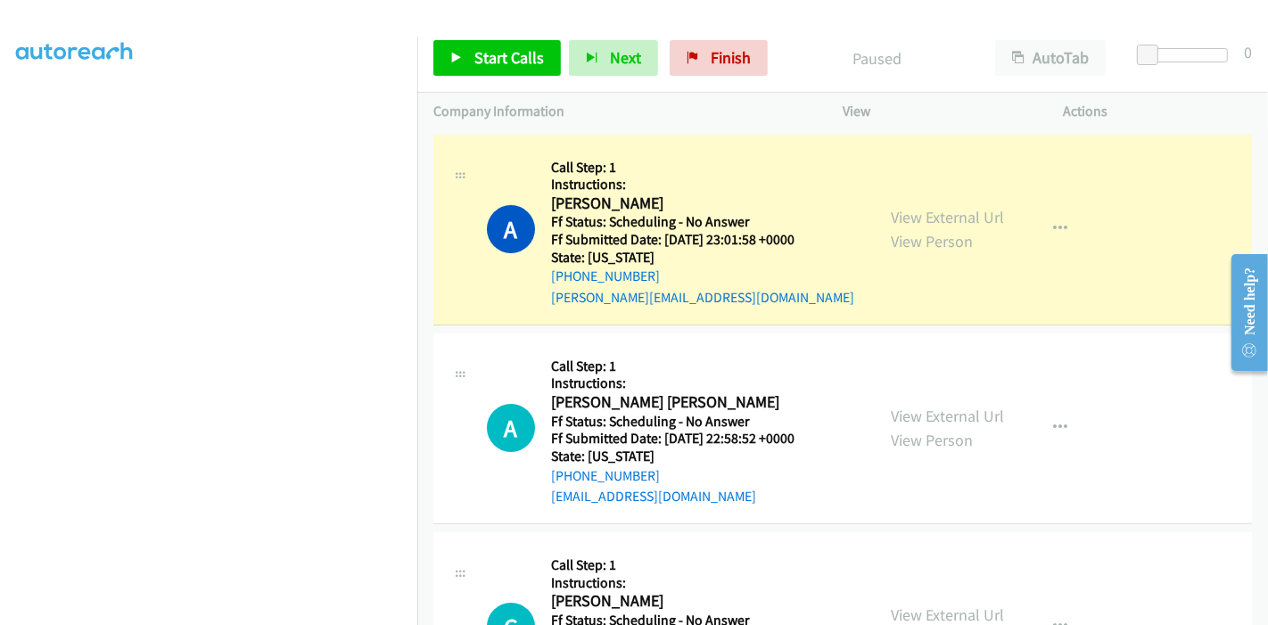
scroll to position [376, 0]
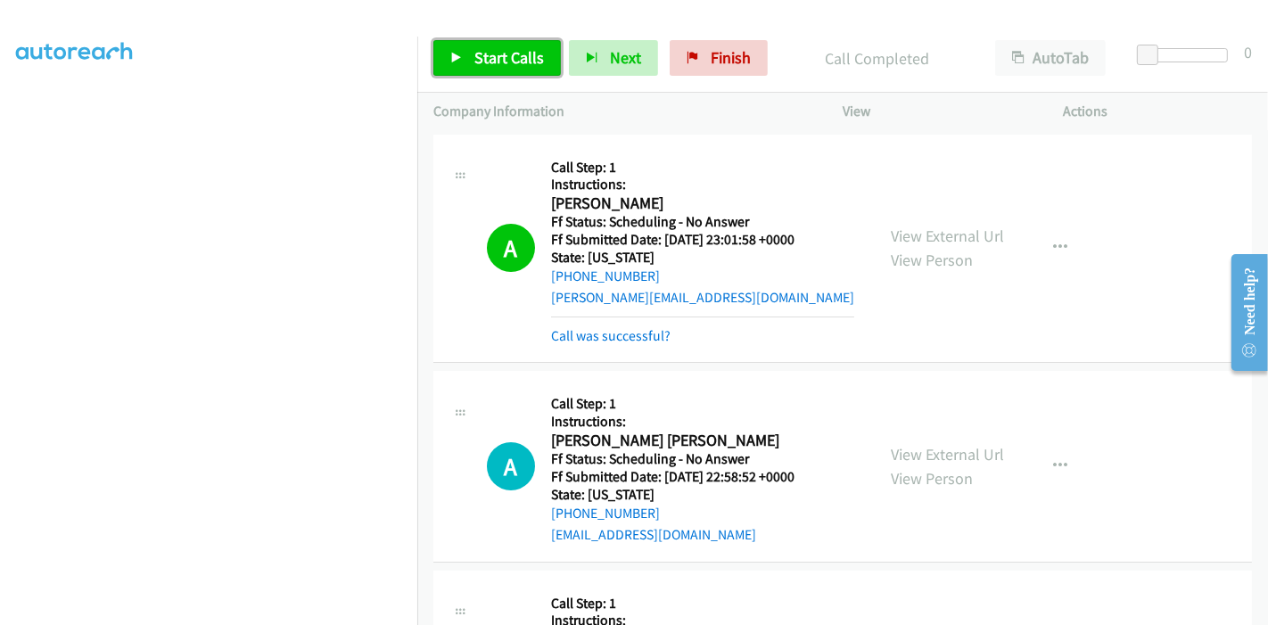
click at [458, 49] on link "Start Calls" at bounding box center [497, 58] width 128 height 36
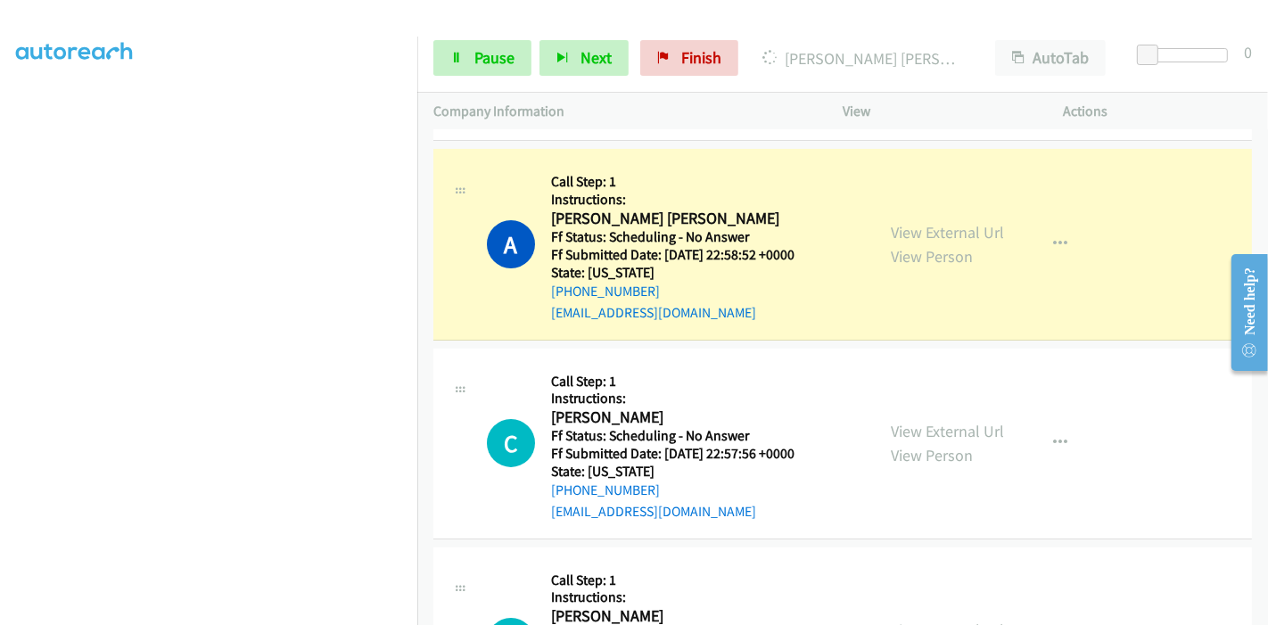
scroll to position [0, 0]
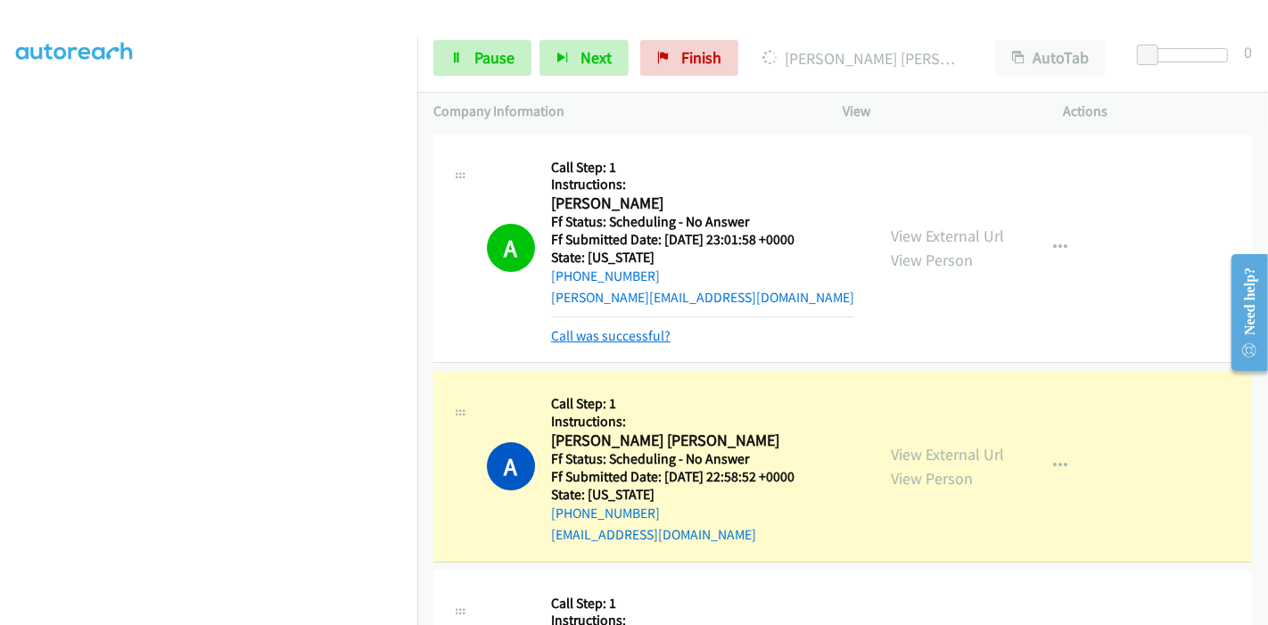
click at [624, 342] on link "Call was successful?" at bounding box center [610, 335] width 119 height 17
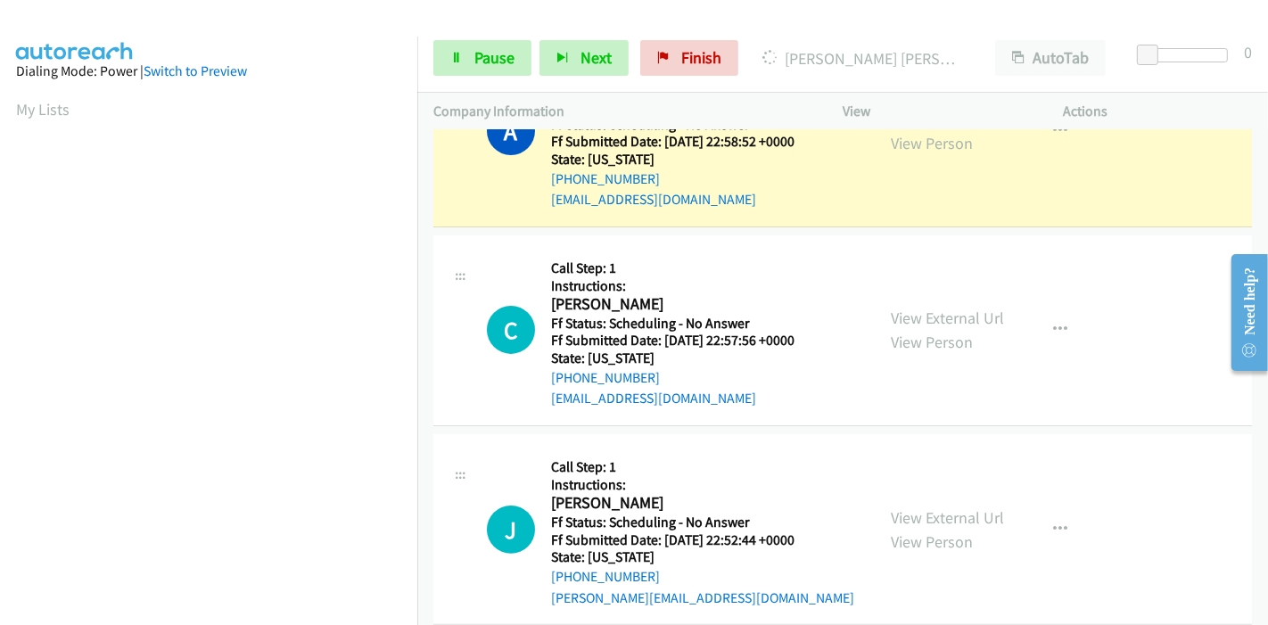
scroll to position [396, 0]
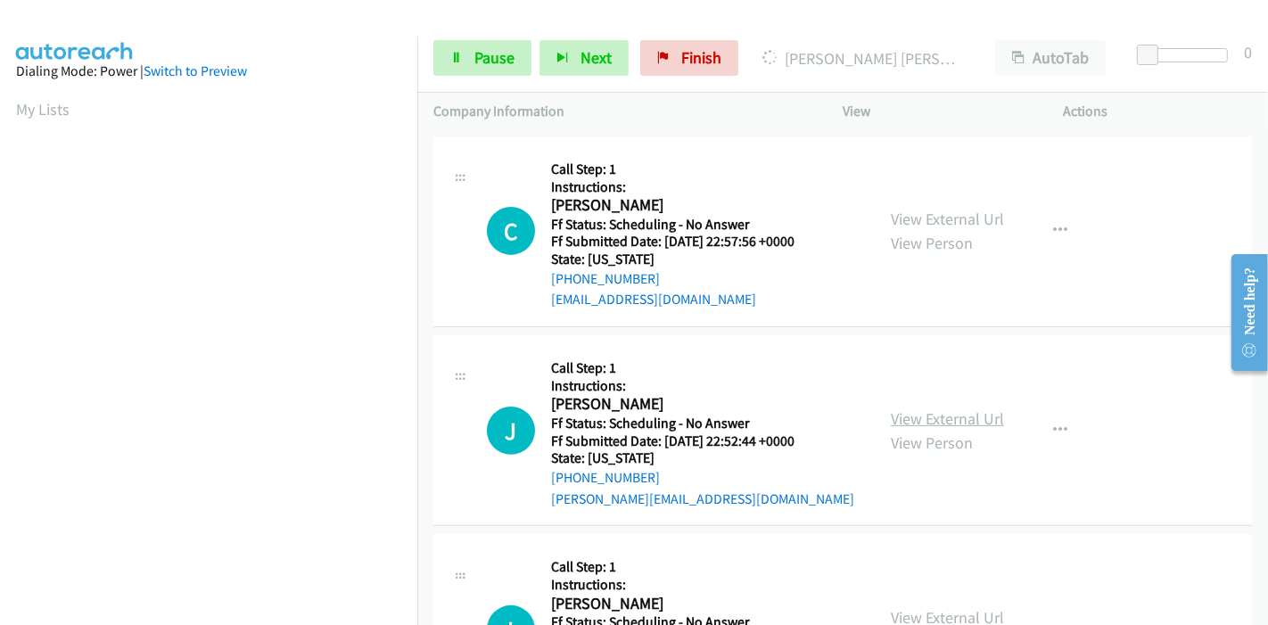
click at [935, 416] on link "View External Url" at bounding box center [947, 418] width 113 height 21
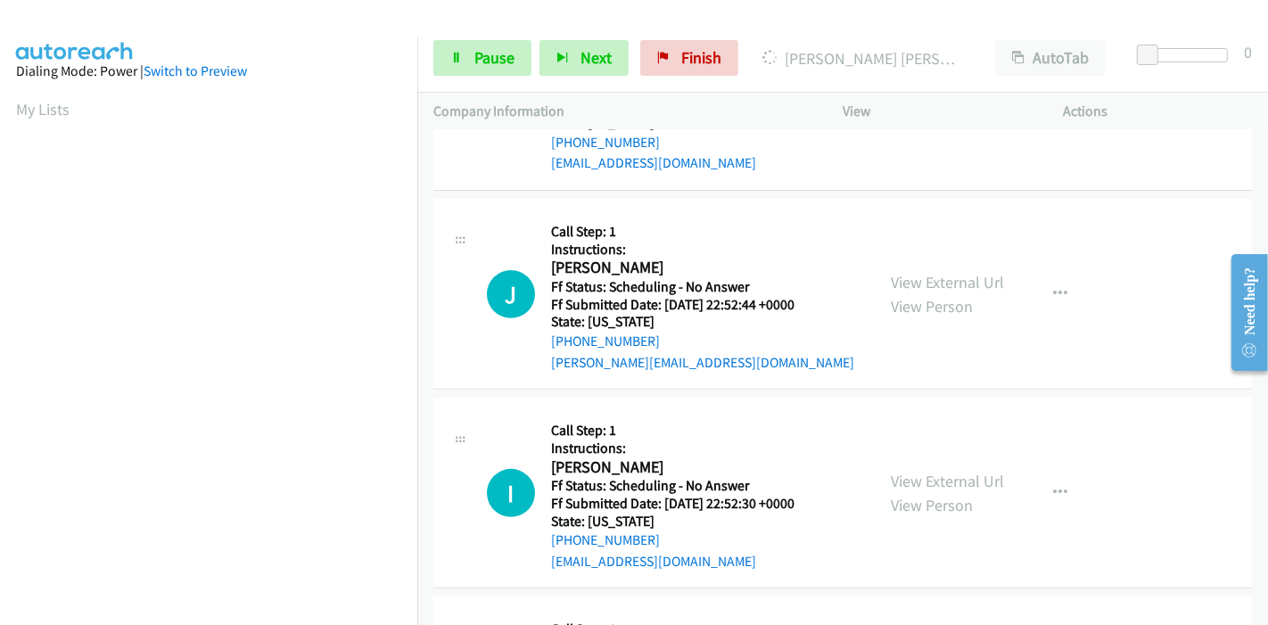
scroll to position [594, 0]
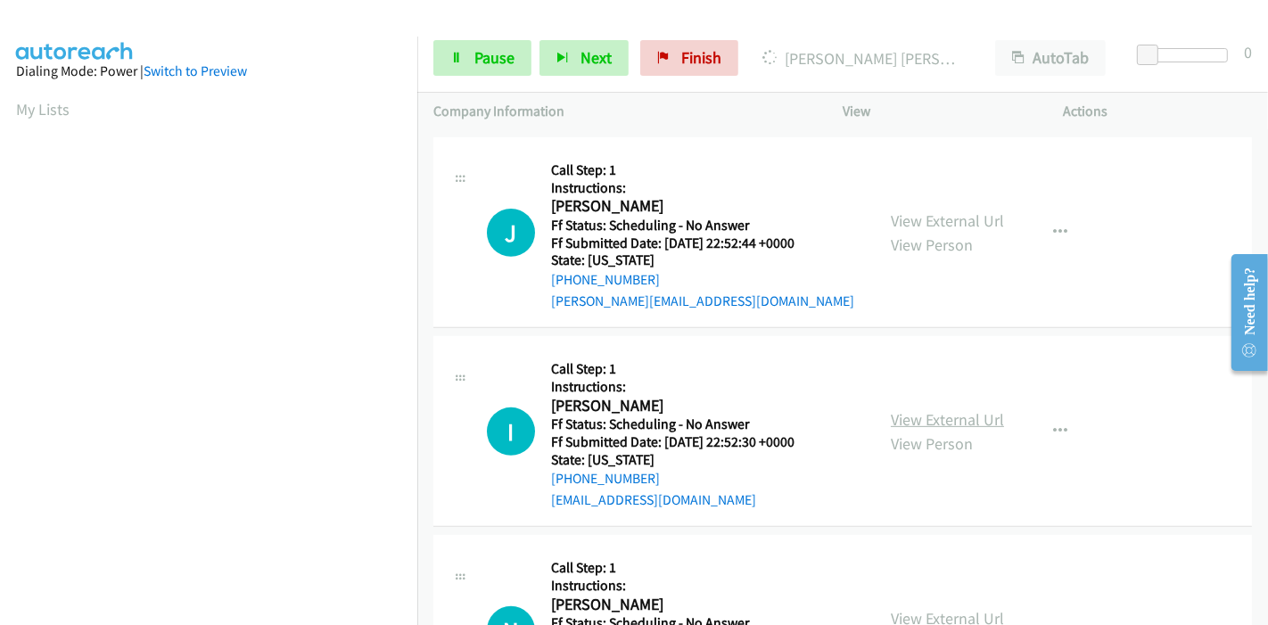
click at [938, 421] on link "View External Url" at bounding box center [947, 419] width 113 height 21
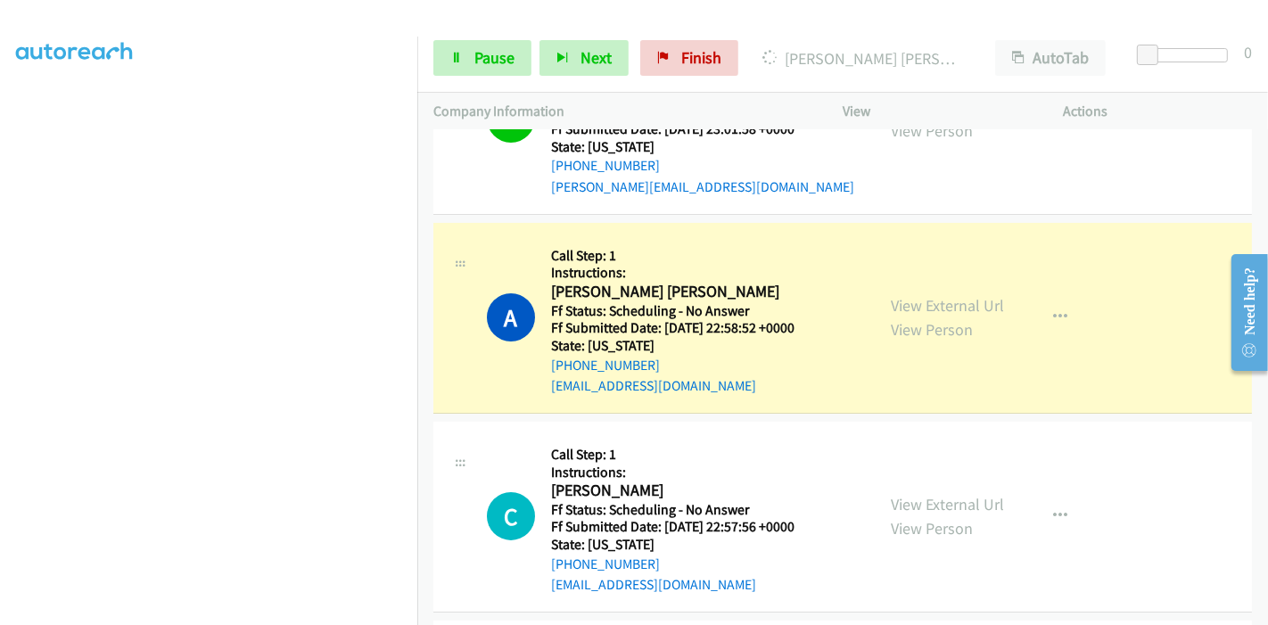
scroll to position [198, 0]
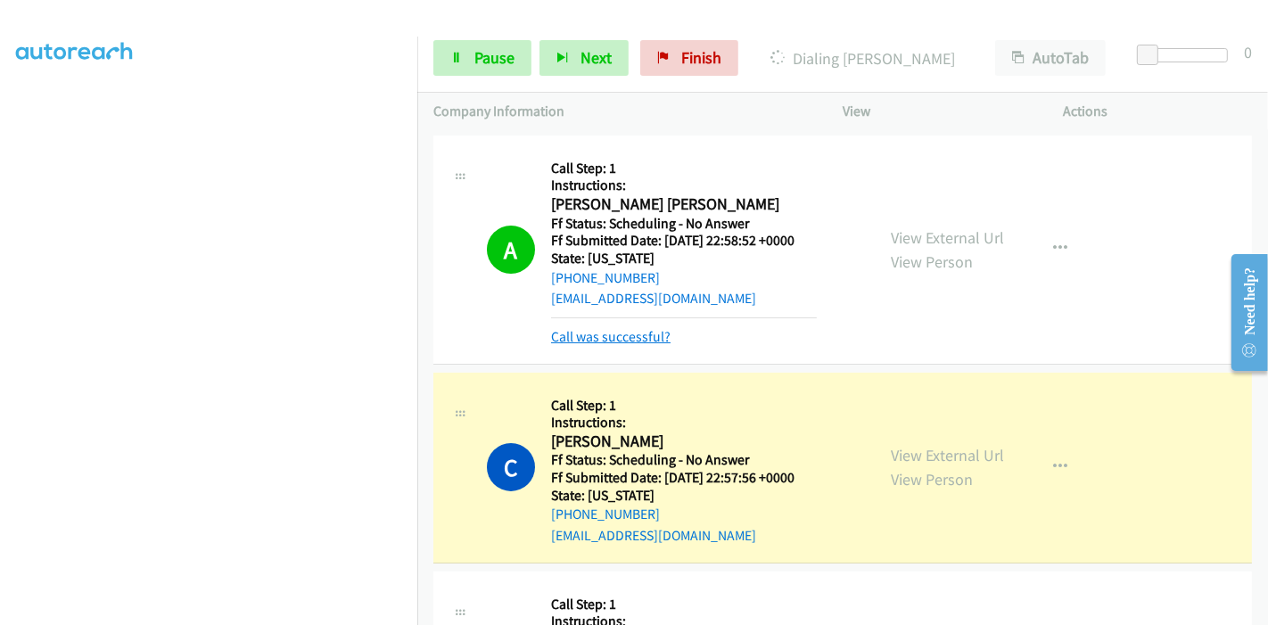
click at [629, 340] on link "Call was successful?" at bounding box center [610, 336] width 119 height 17
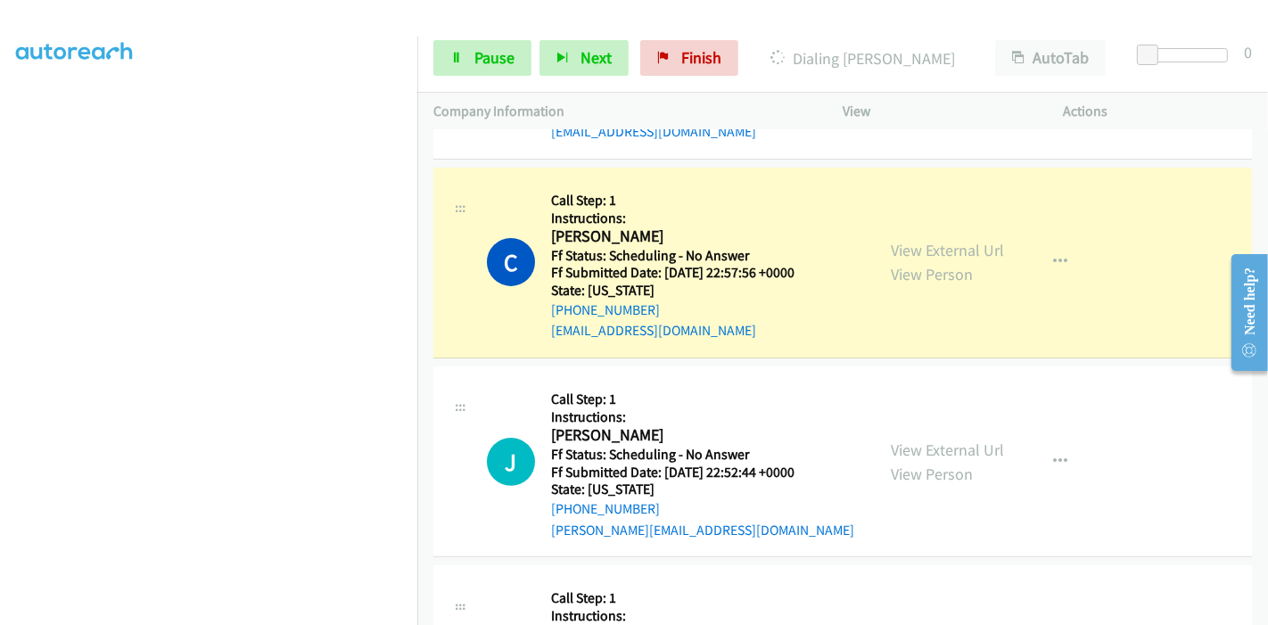
scroll to position [396, 0]
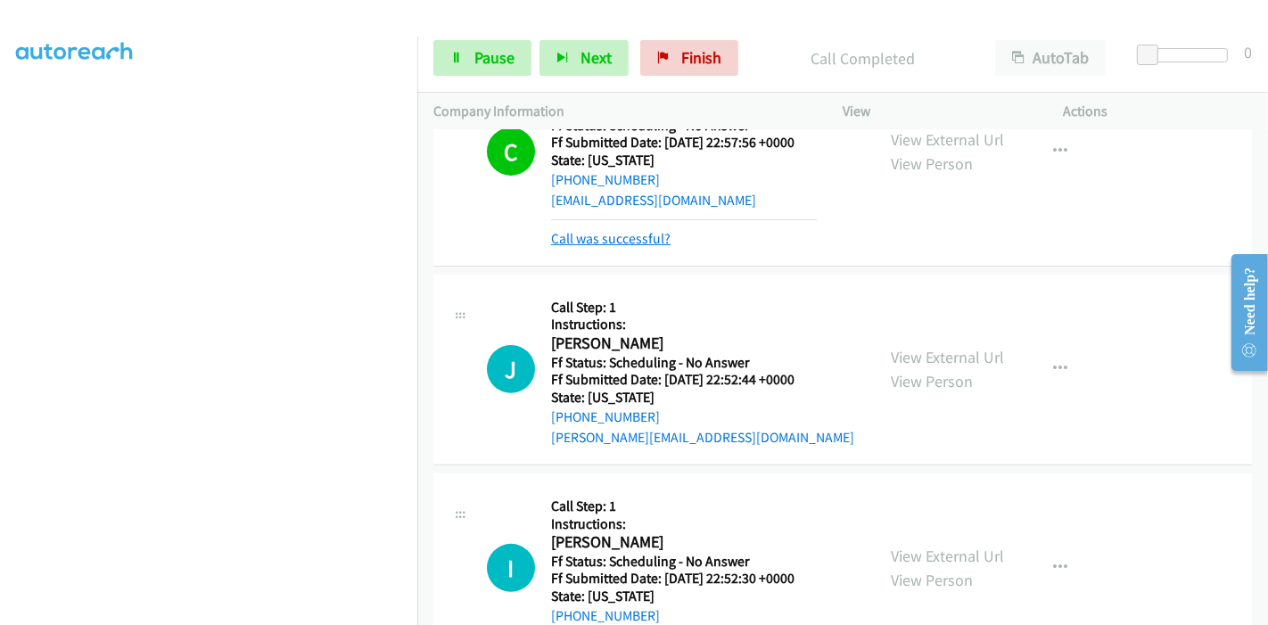
click at [650, 238] on link "Call was successful?" at bounding box center [610, 238] width 119 height 17
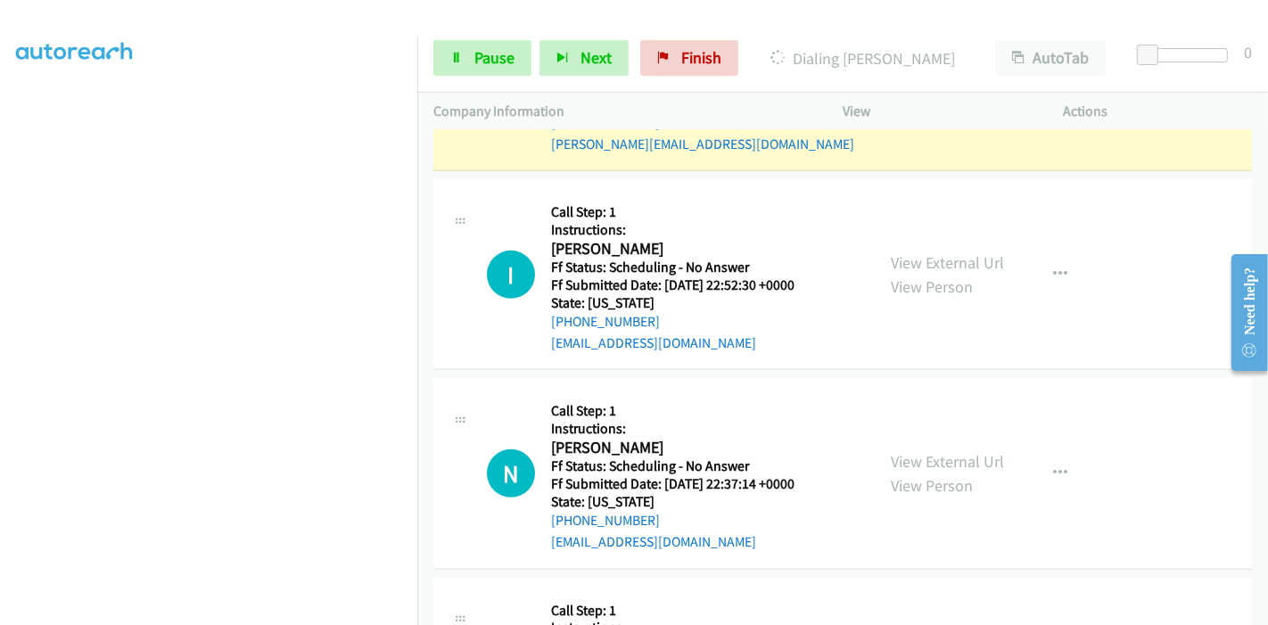
scroll to position [773, 0]
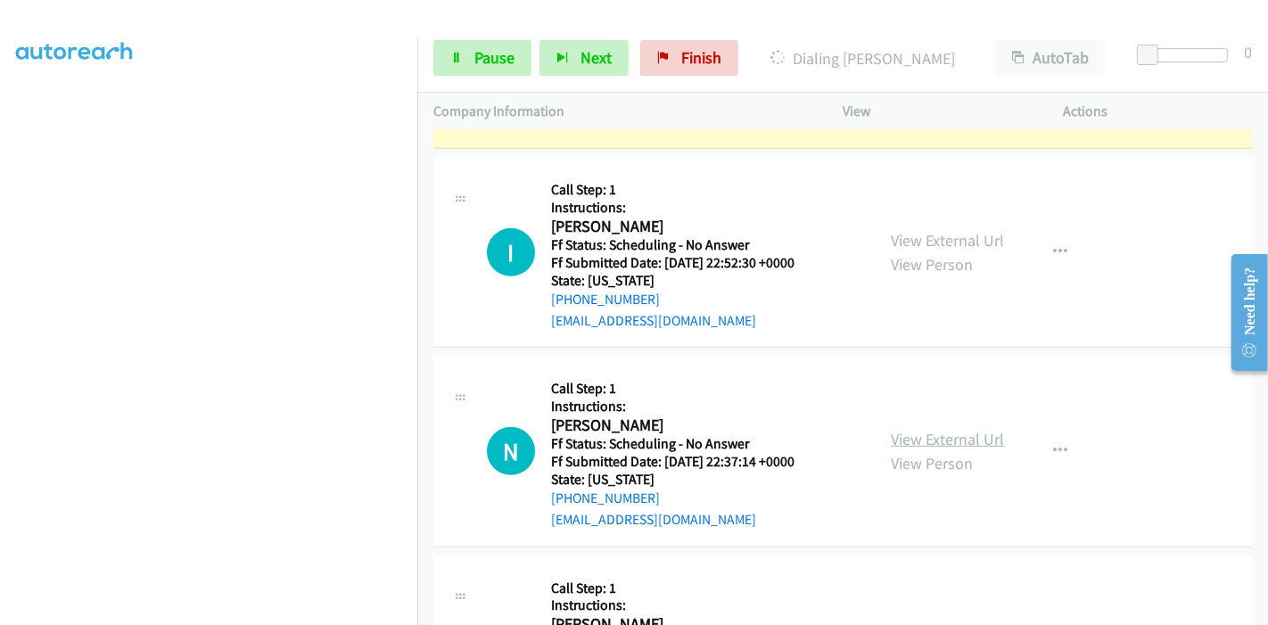
click at [914, 434] on link "View External Url" at bounding box center [947, 439] width 113 height 21
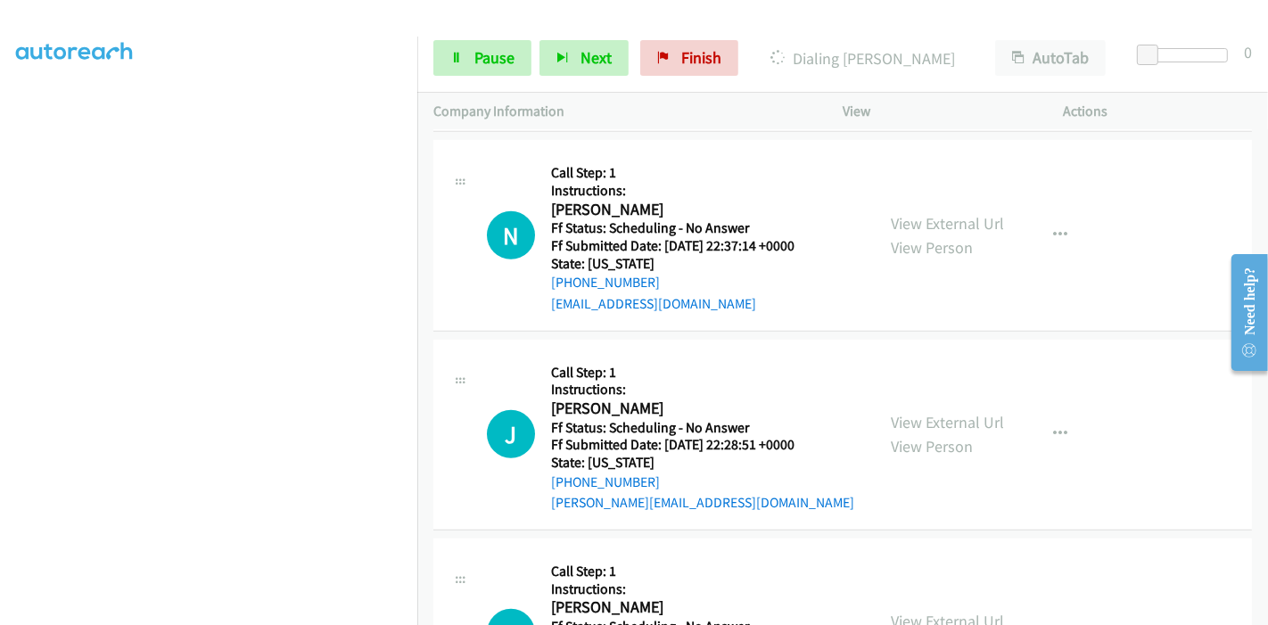
scroll to position [1070, 0]
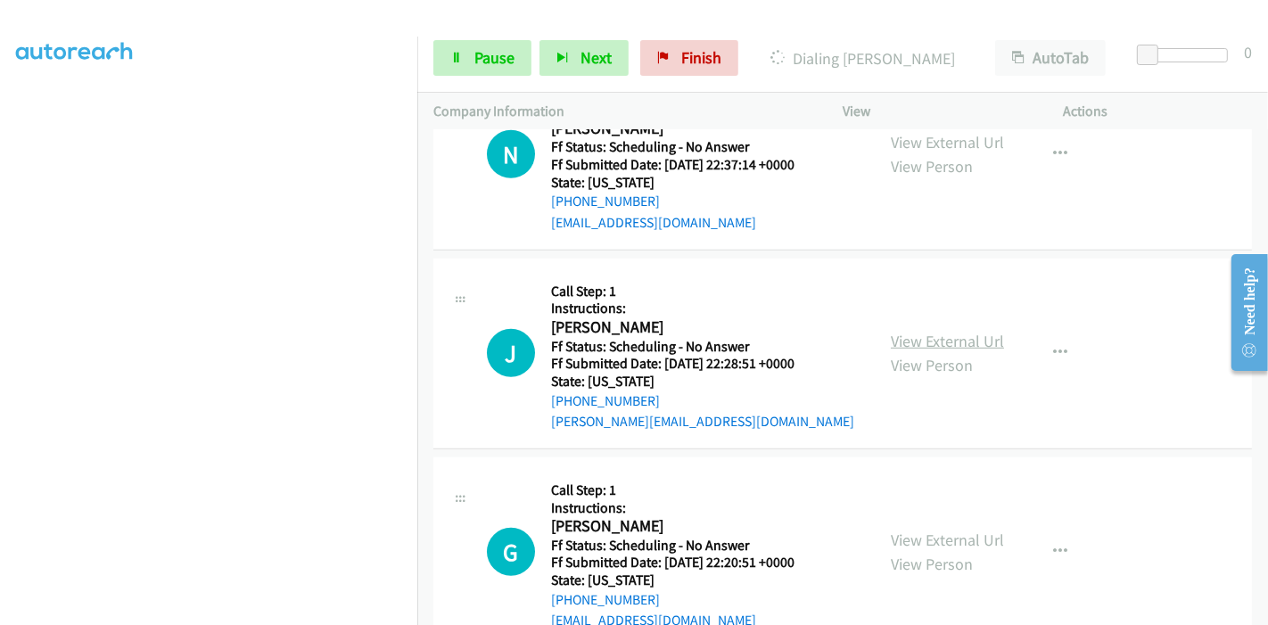
click at [922, 337] on link "View External Url" at bounding box center [947, 341] width 113 height 21
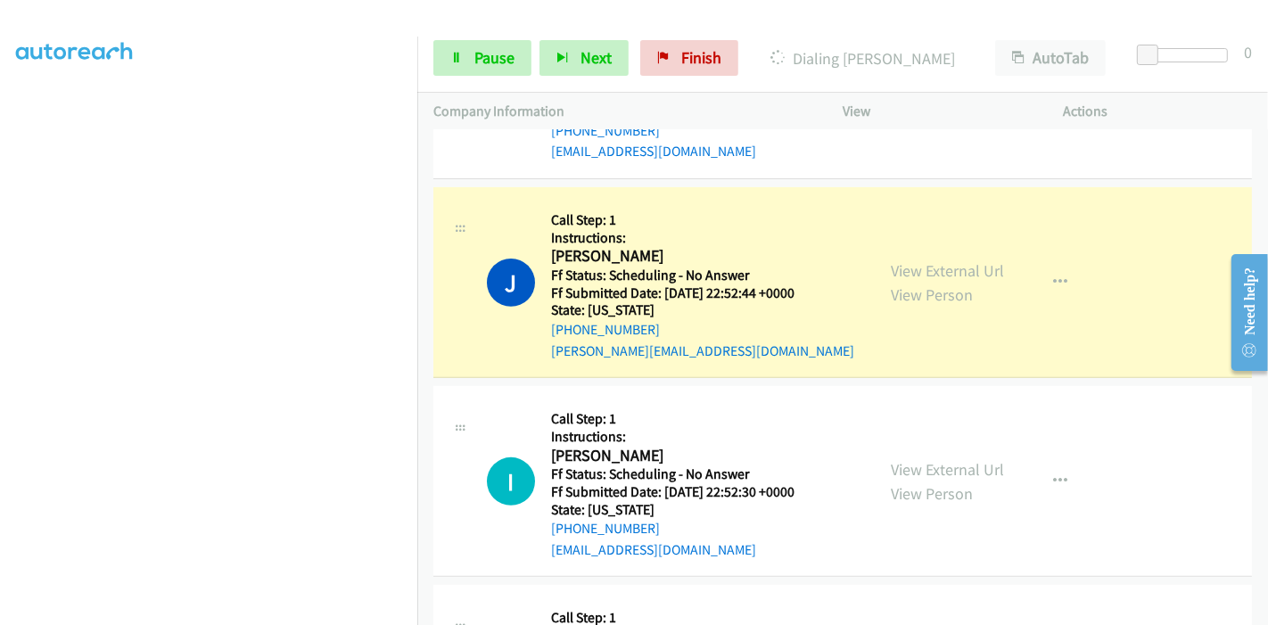
scroll to position [575, 0]
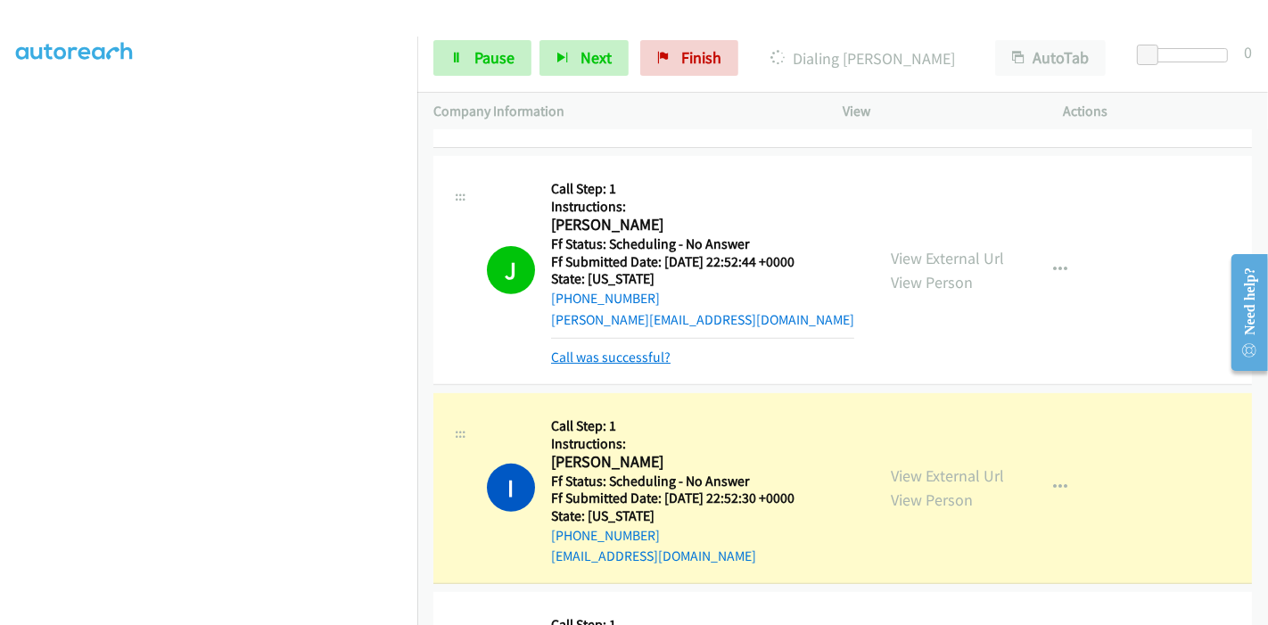
click at [590, 358] on link "Call was successful?" at bounding box center [610, 357] width 119 height 17
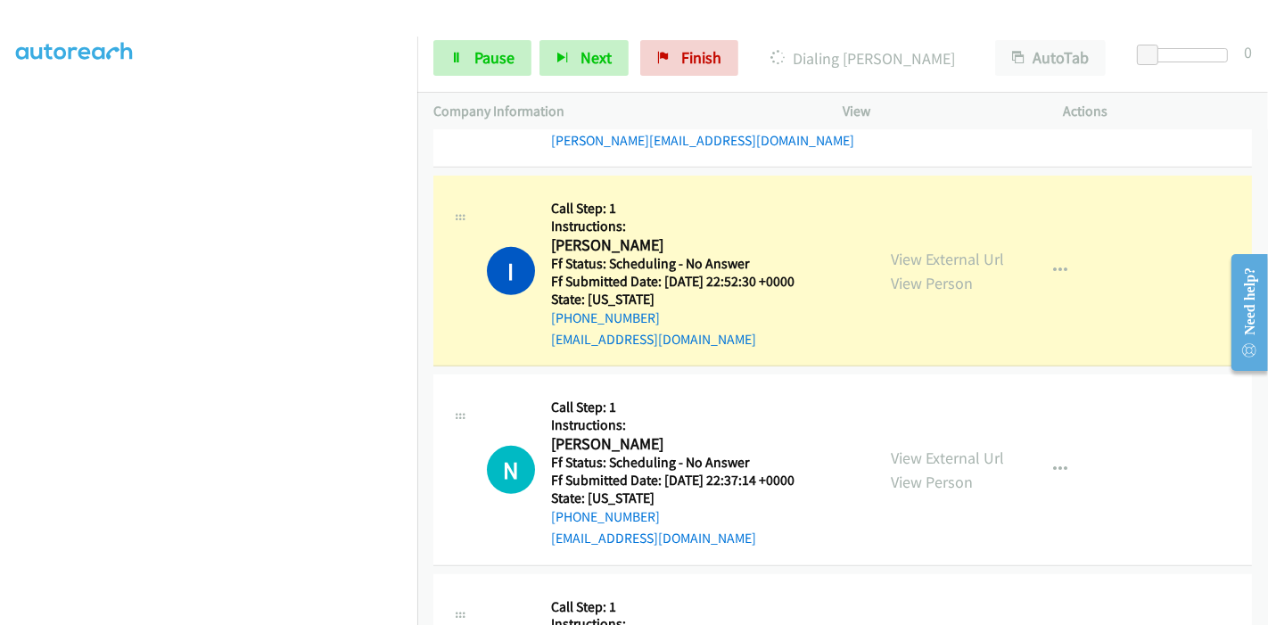
scroll to position [773, 0]
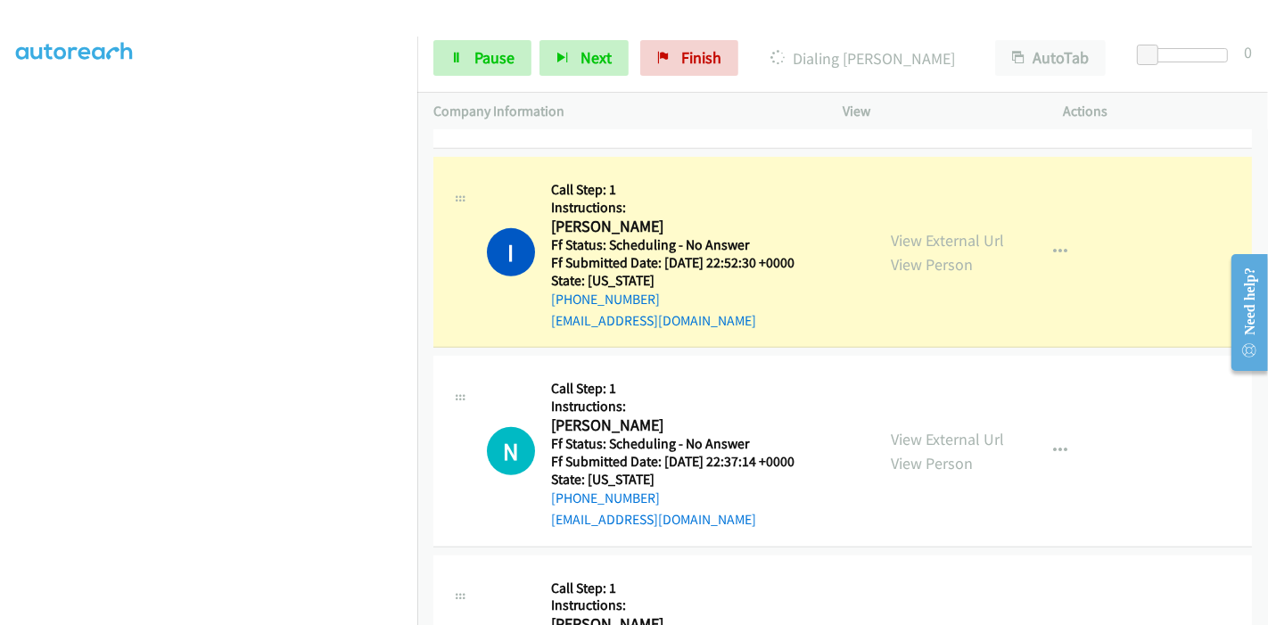
click at [491, 78] on div "Start Calls Pause Next Finish Dialing Iris Shink AutoTab AutoTab 0" at bounding box center [842, 58] width 851 height 69
click at [489, 54] on span "Pause" at bounding box center [494, 57] width 40 height 21
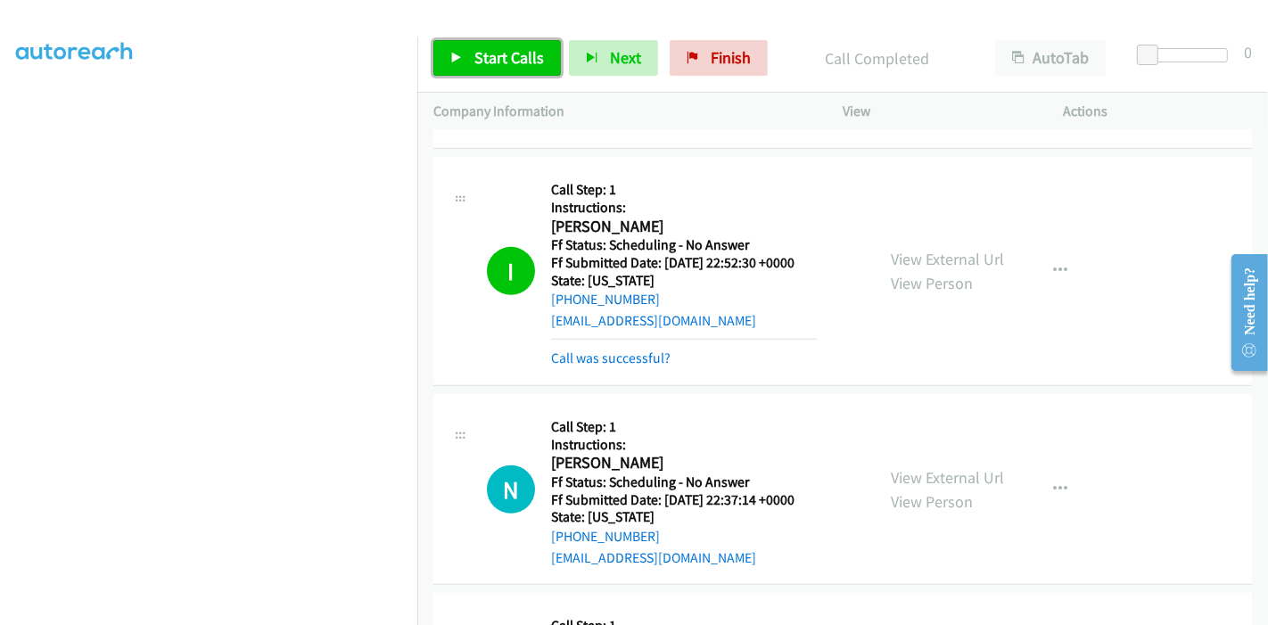
click at [505, 56] on span "Start Calls" at bounding box center [509, 57] width 70 height 21
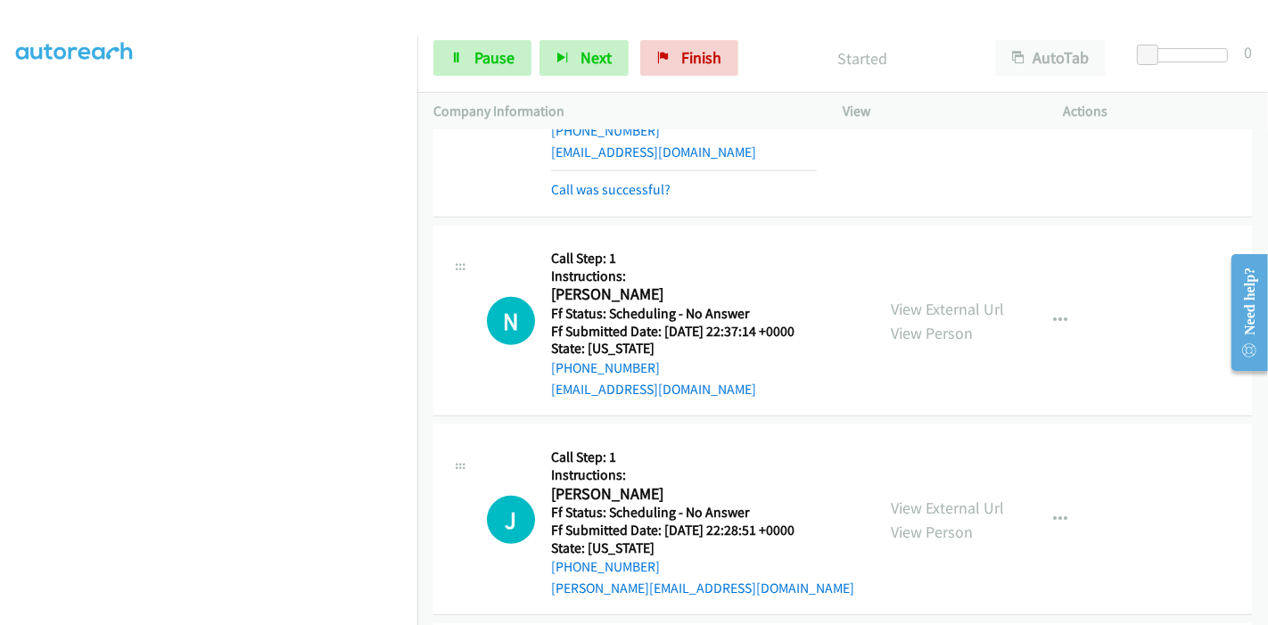
scroll to position [971, 0]
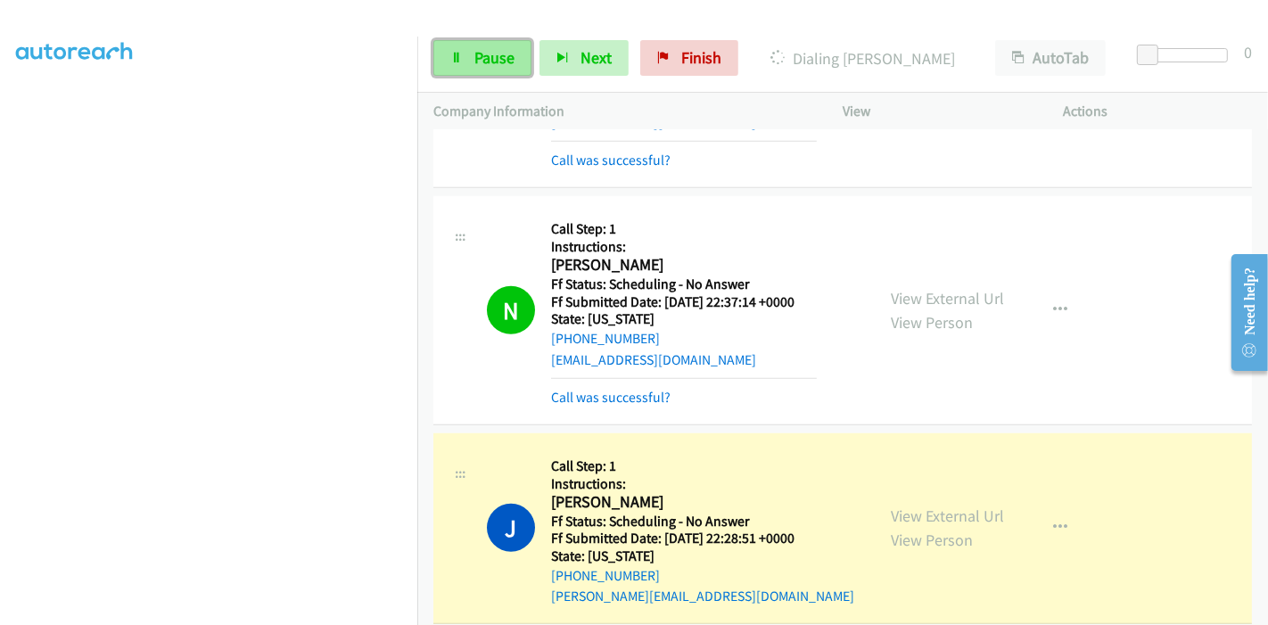
click at [475, 70] on link "Pause" at bounding box center [482, 58] width 98 height 36
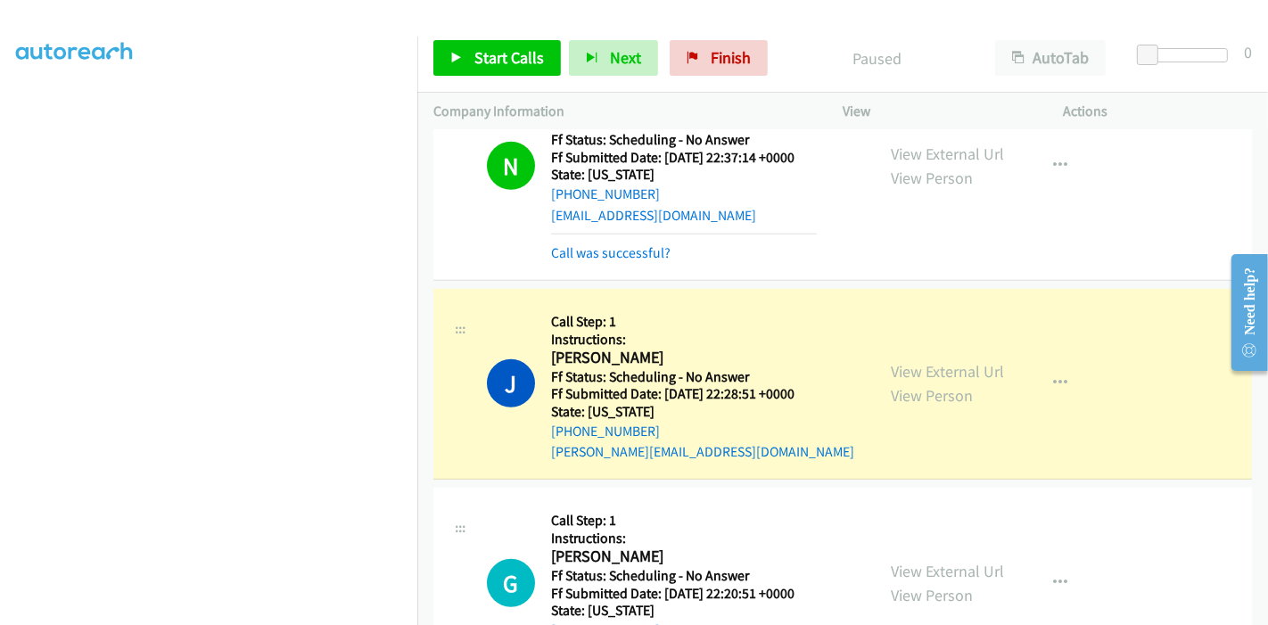
scroll to position [1070, 0]
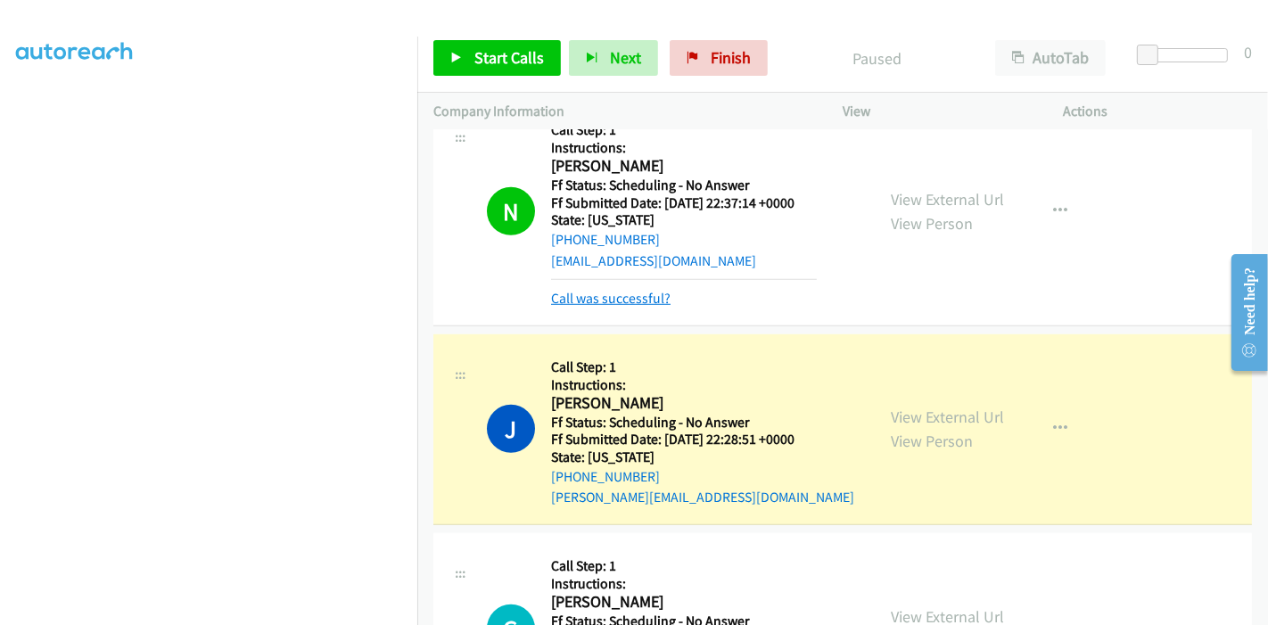
click at [660, 293] on link "Call was successful?" at bounding box center [610, 298] width 119 height 17
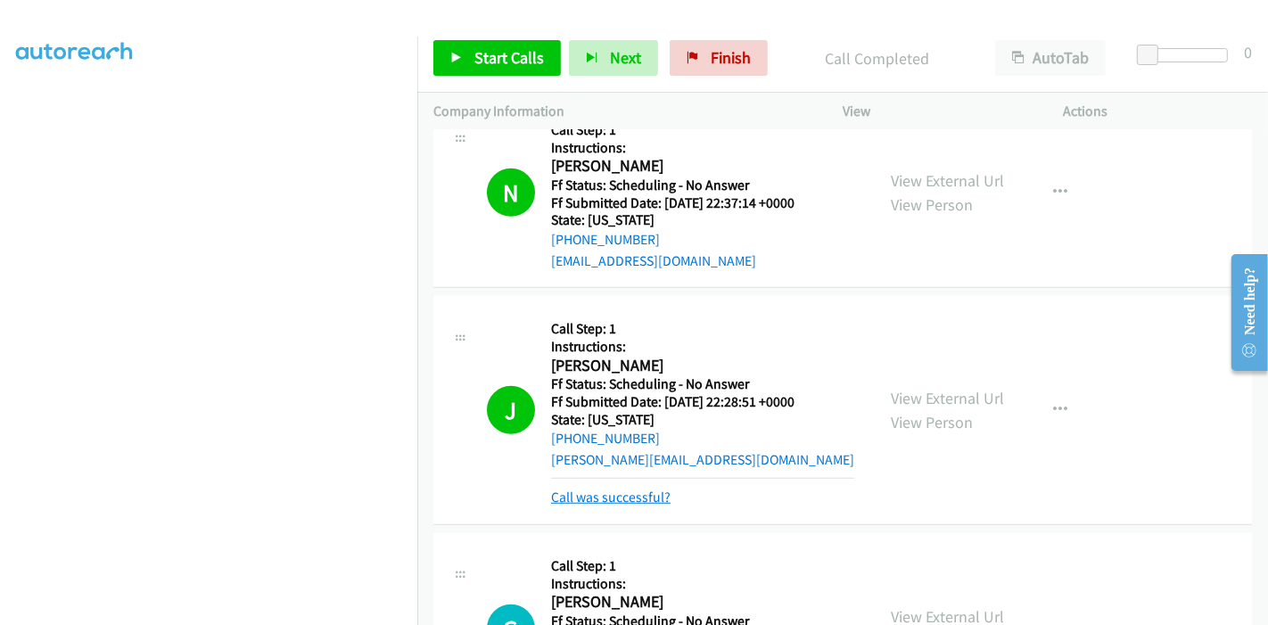
click at [585, 494] on link "Call was successful?" at bounding box center [610, 497] width 119 height 17
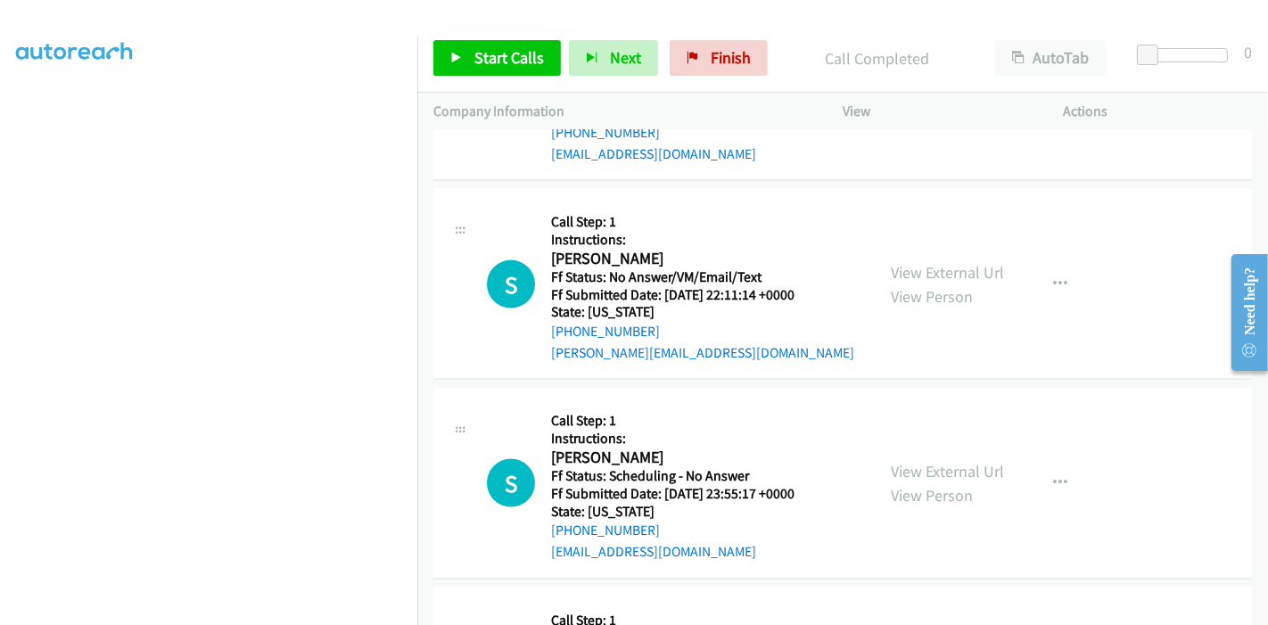
scroll to position [2260, 0]
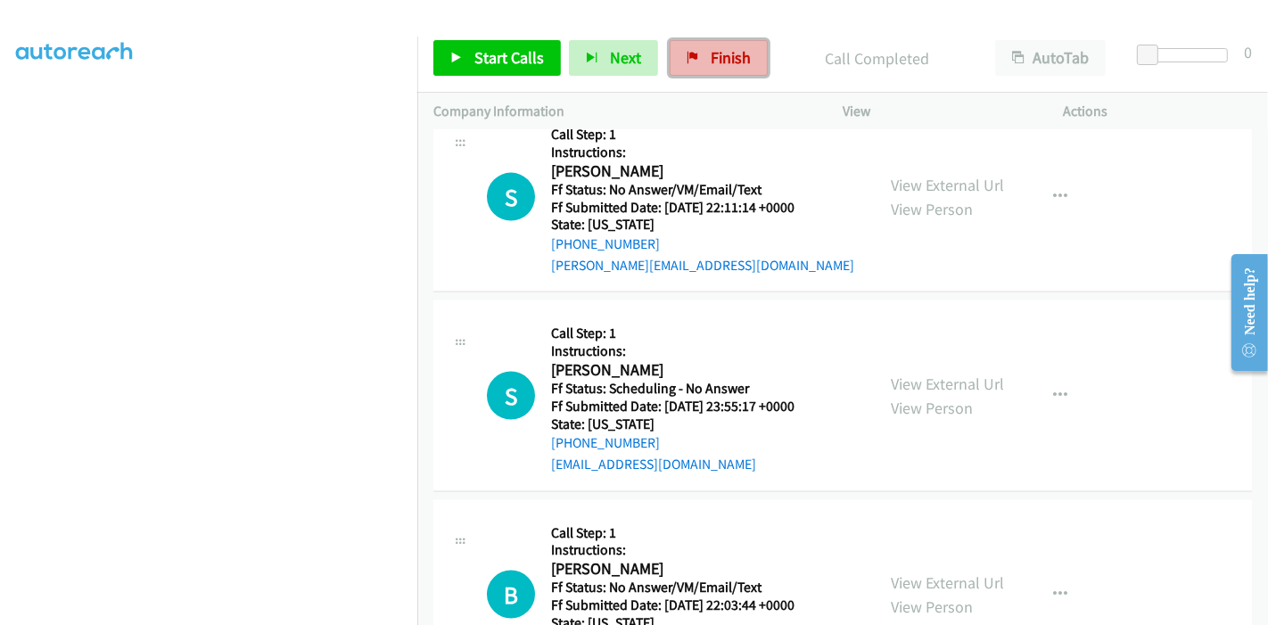
click at [711, 52] on span "Finish" at bounding box center [731, 57] width 40 height 21
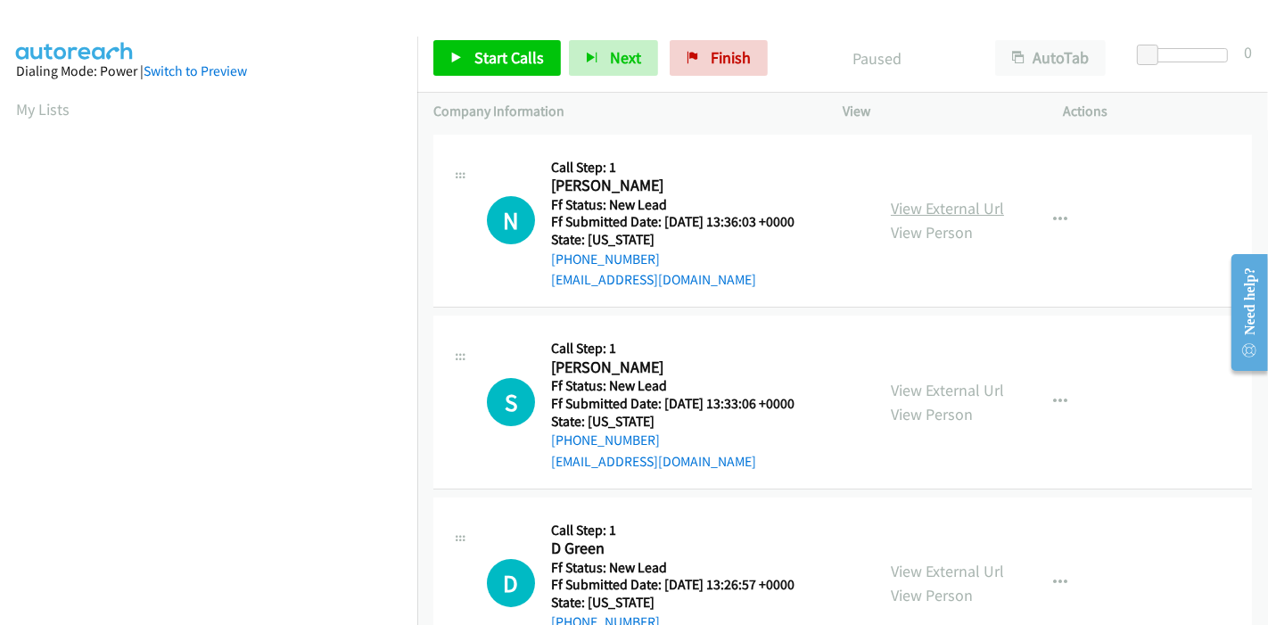
click at [934, 208] on link "View External Url" at bounding box center [947, 208] width 113 height 21
click at [906, 381] on link "View External Url" at bounding box center [947, 390] width 113 height 21
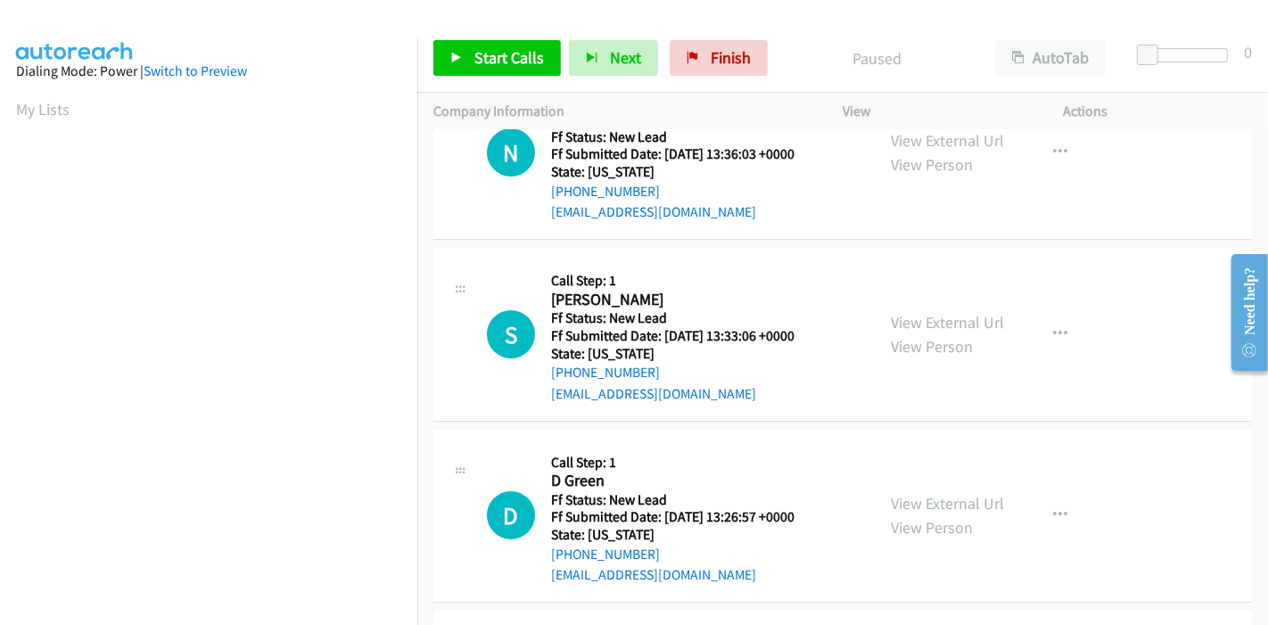
scroll to position [99, 0]
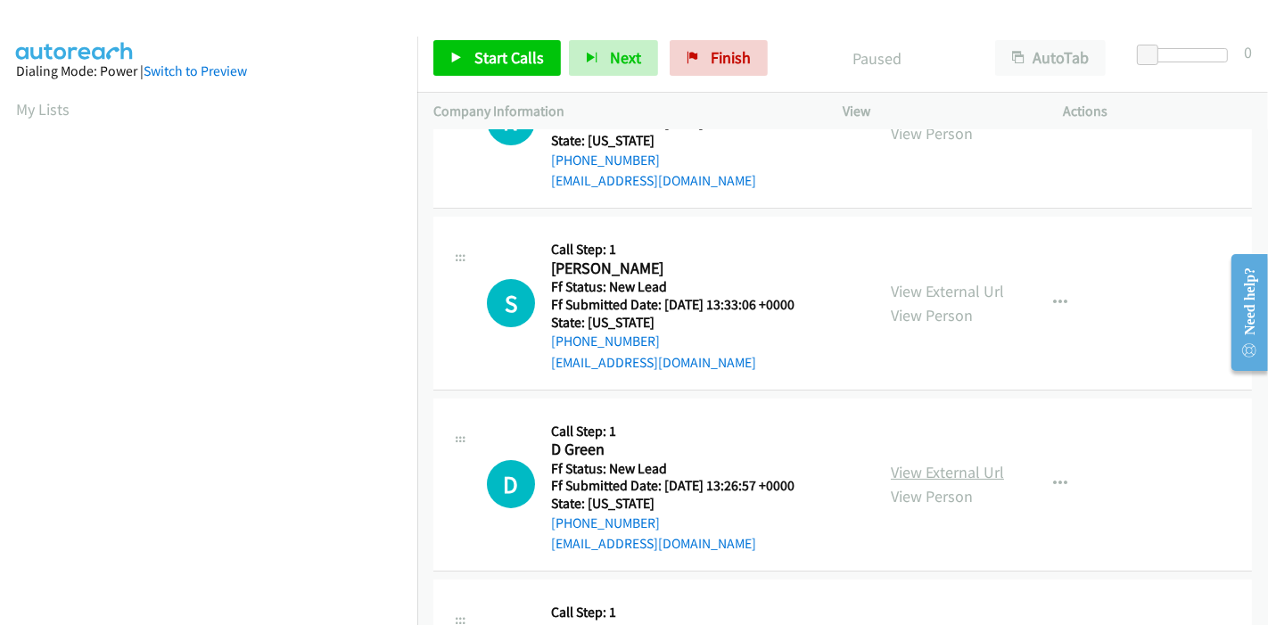
click at [897, 465] on link "View External Url" at bounding box center [947, 472] width 113 height 21
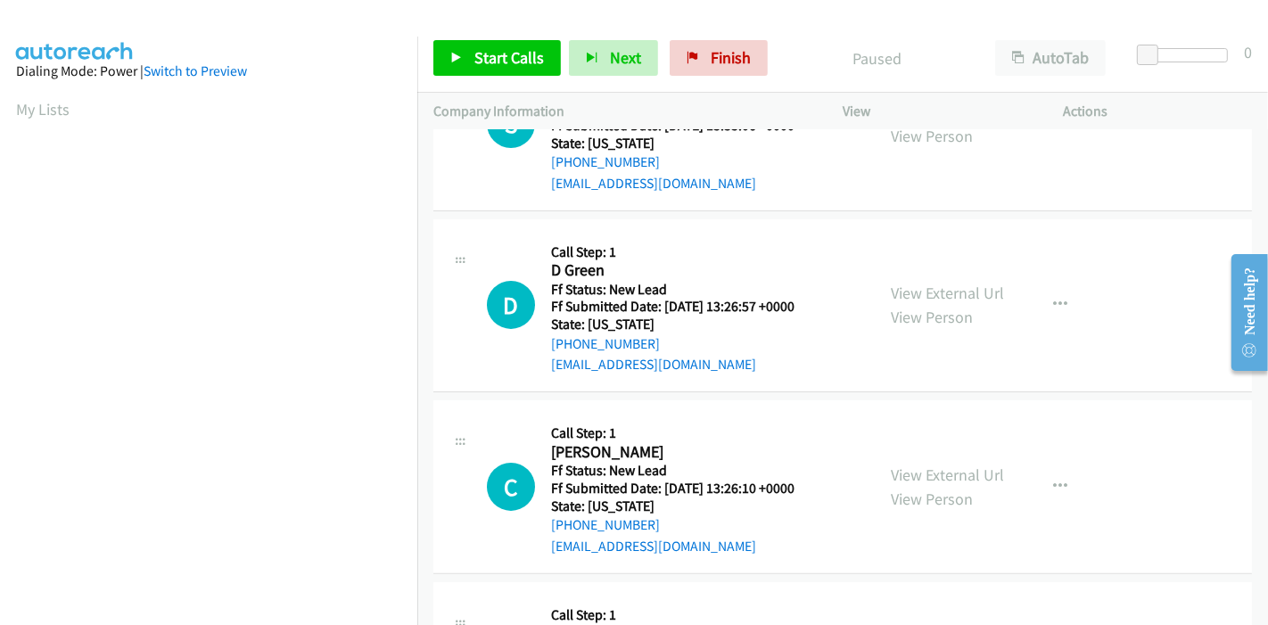
scroll to position [297, 0]
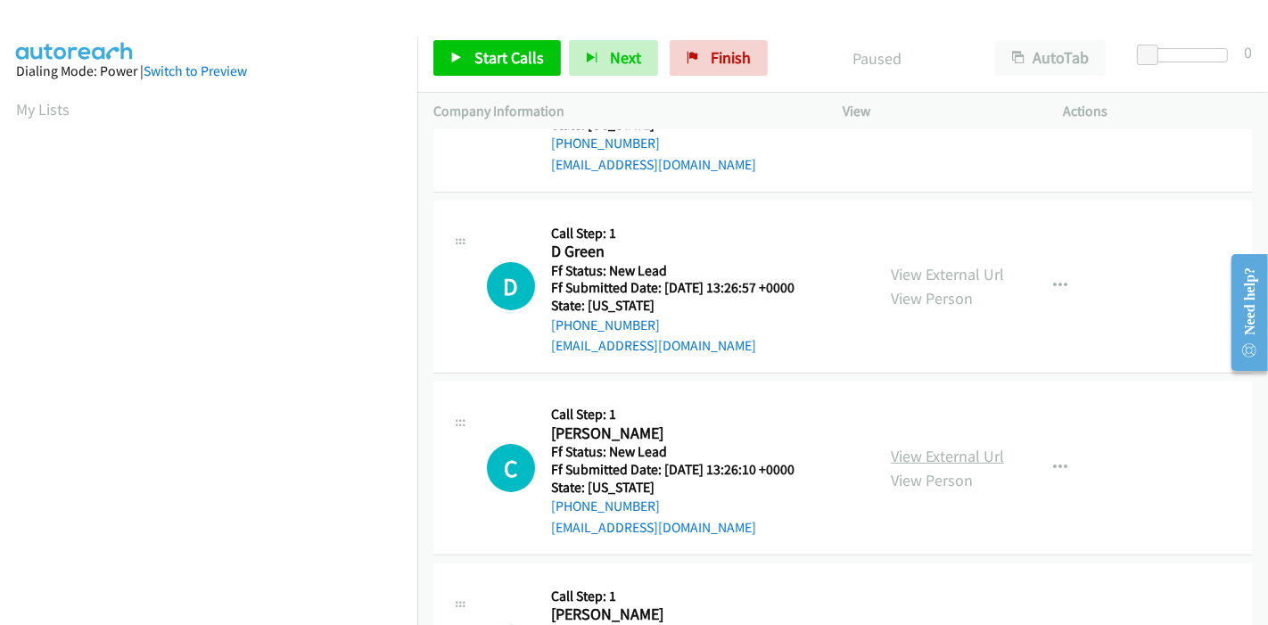
click at [891, 453] on link "View External Url" at bounding box center [947, 456] width 113 height 21
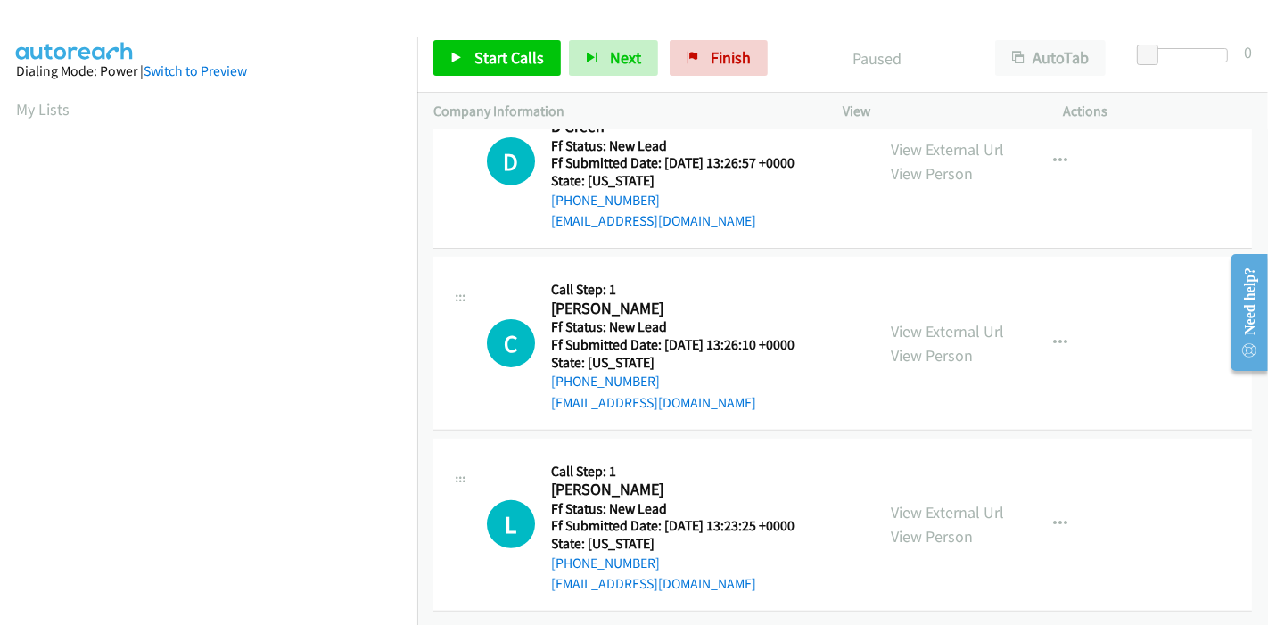
scroll to position [434, 0]
click at [894, 502] on link "View External Url" at bounding box center [947, 512] width 113 height 21
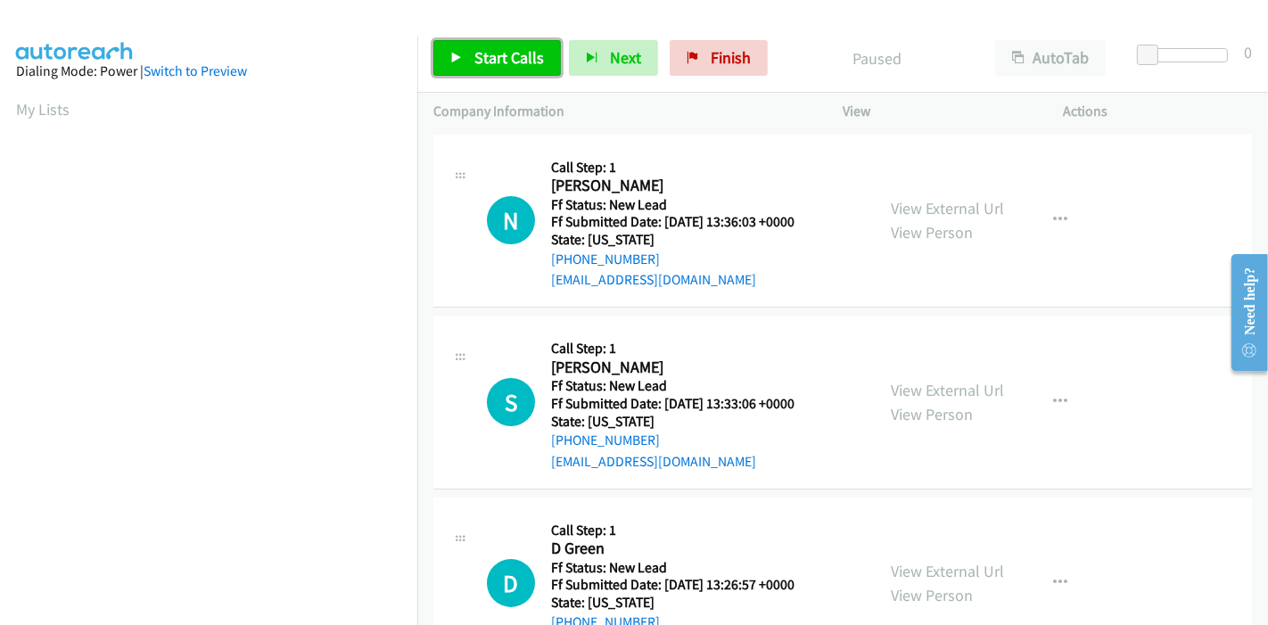
click at [474, 59] on span "Start Calls" at bounding box center [509, 57] width 70 height 21
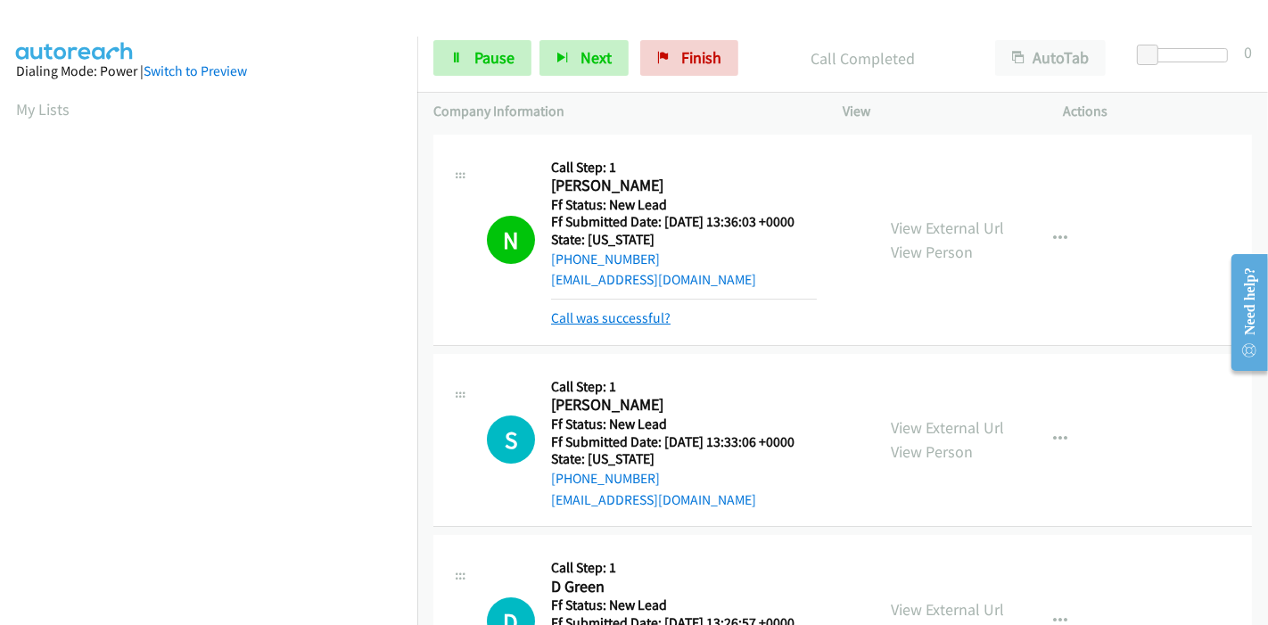
click at [607, 313] on link "Call was successful?" at bounding box center [610, 317] width 119 height 17
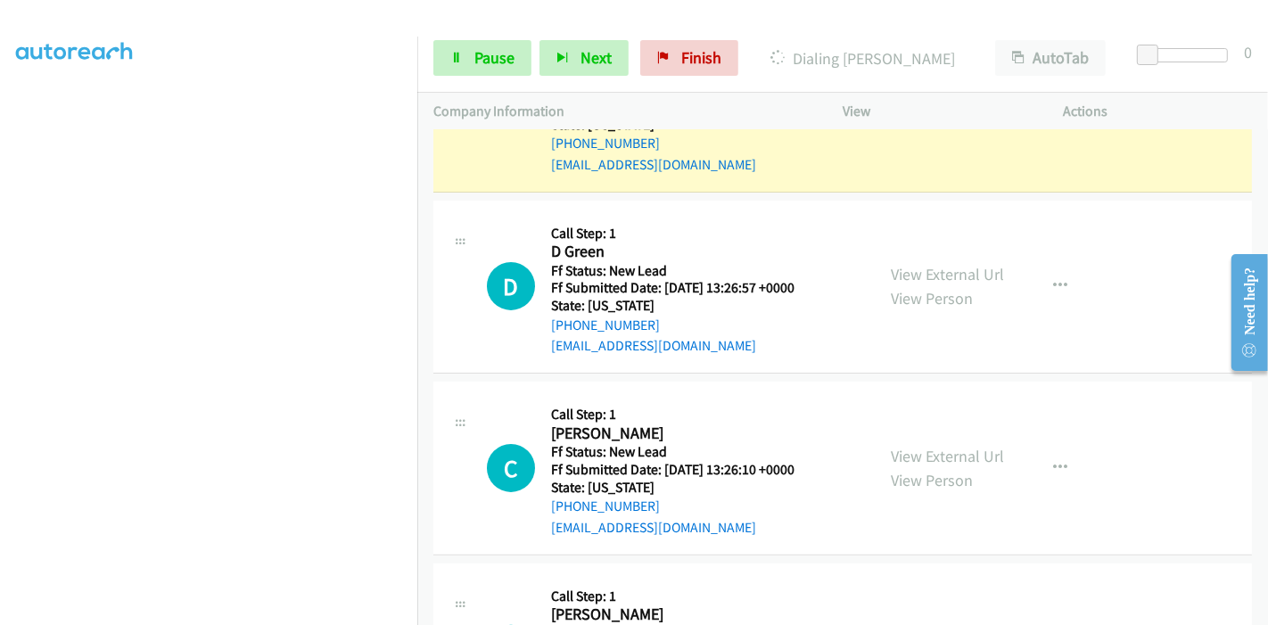
scroll to position [376, 0]
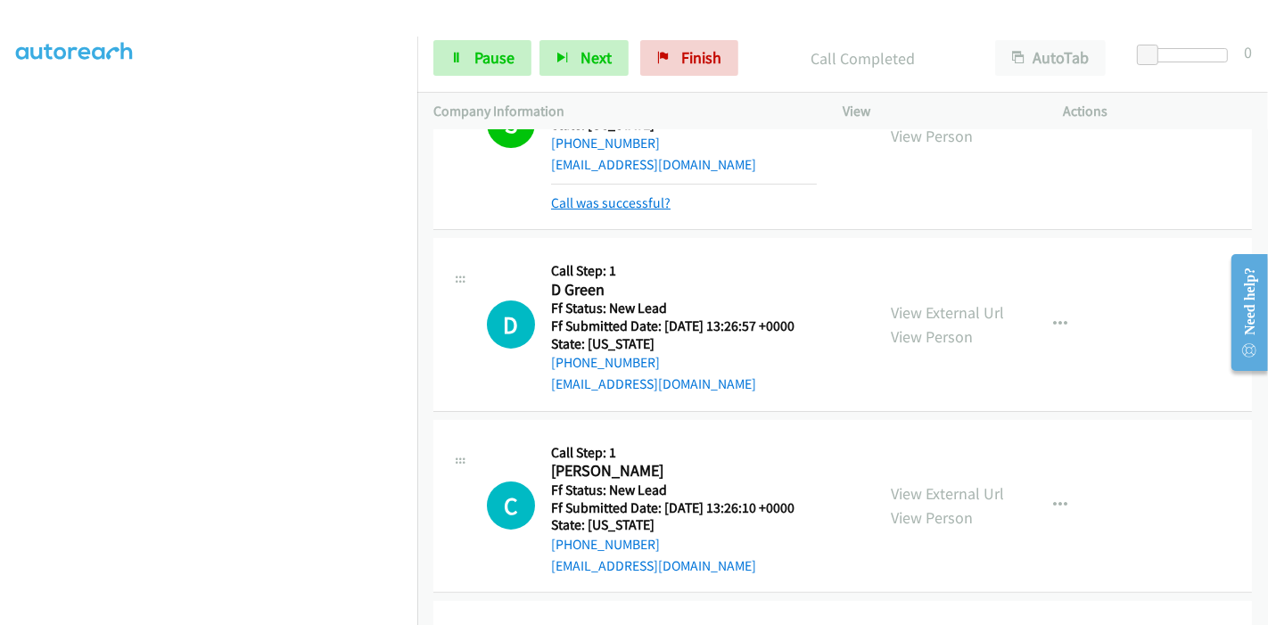
click at [628, 196] on link "Call was successful?" at bounding box center [610, 202] width 119 height 17
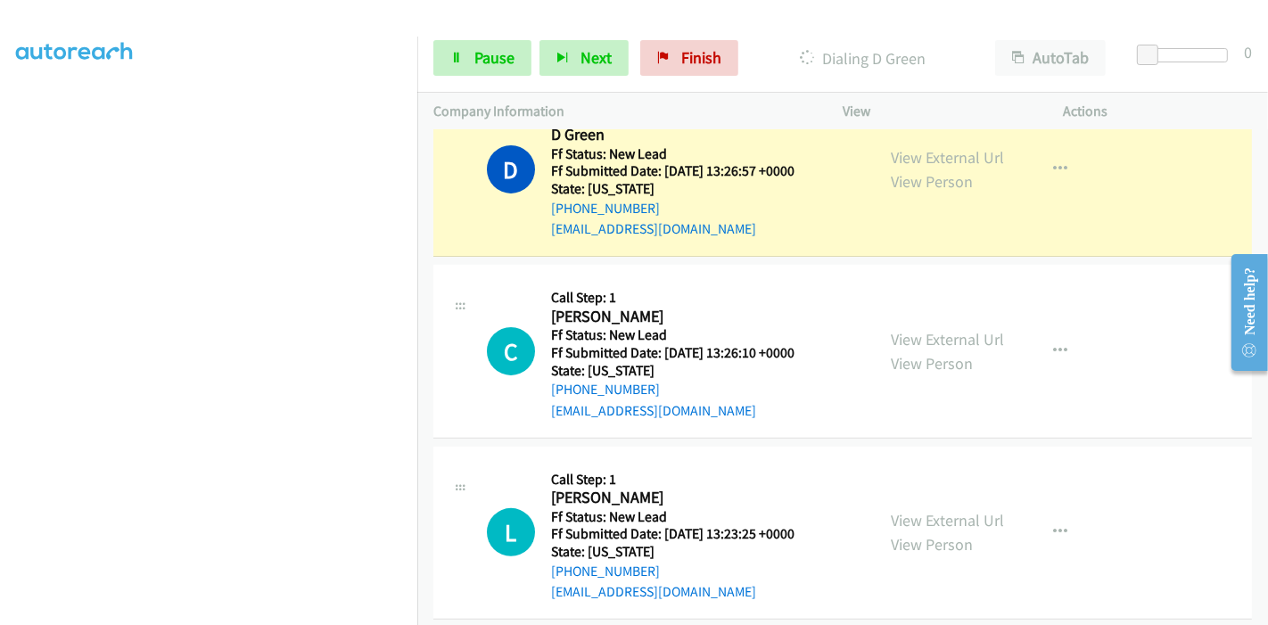
scroll to position [434, 0]
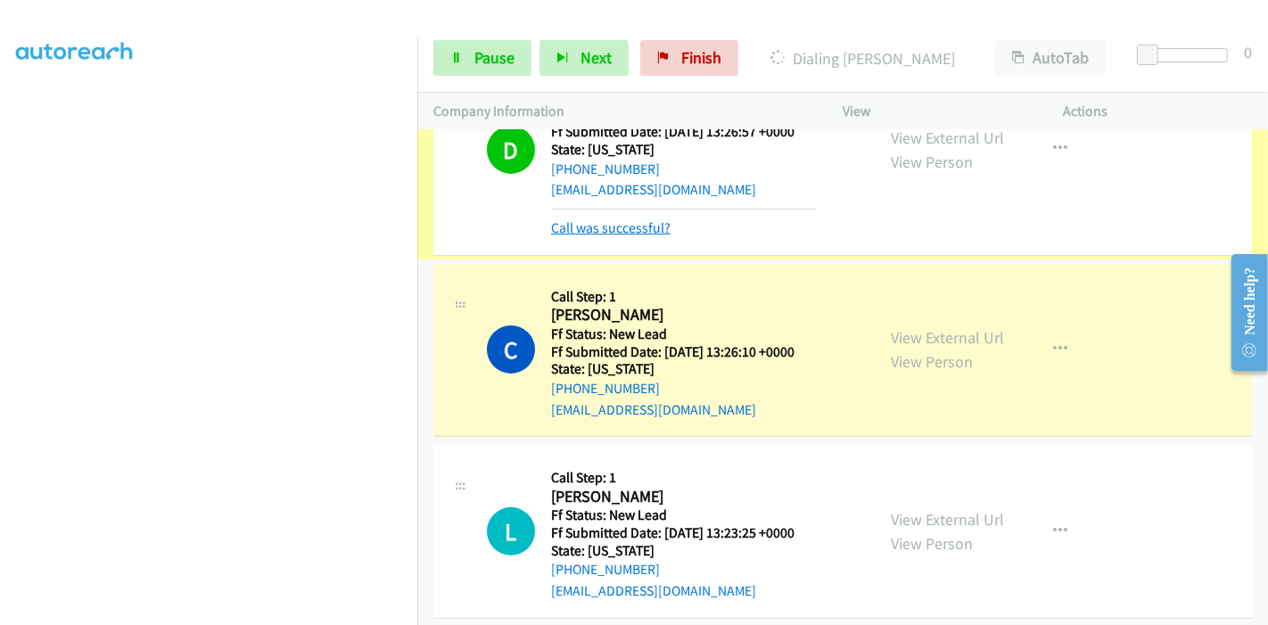
click at [597, 229] on link "Call was successful?" at bounding box center [610, 227] width 119 height 17
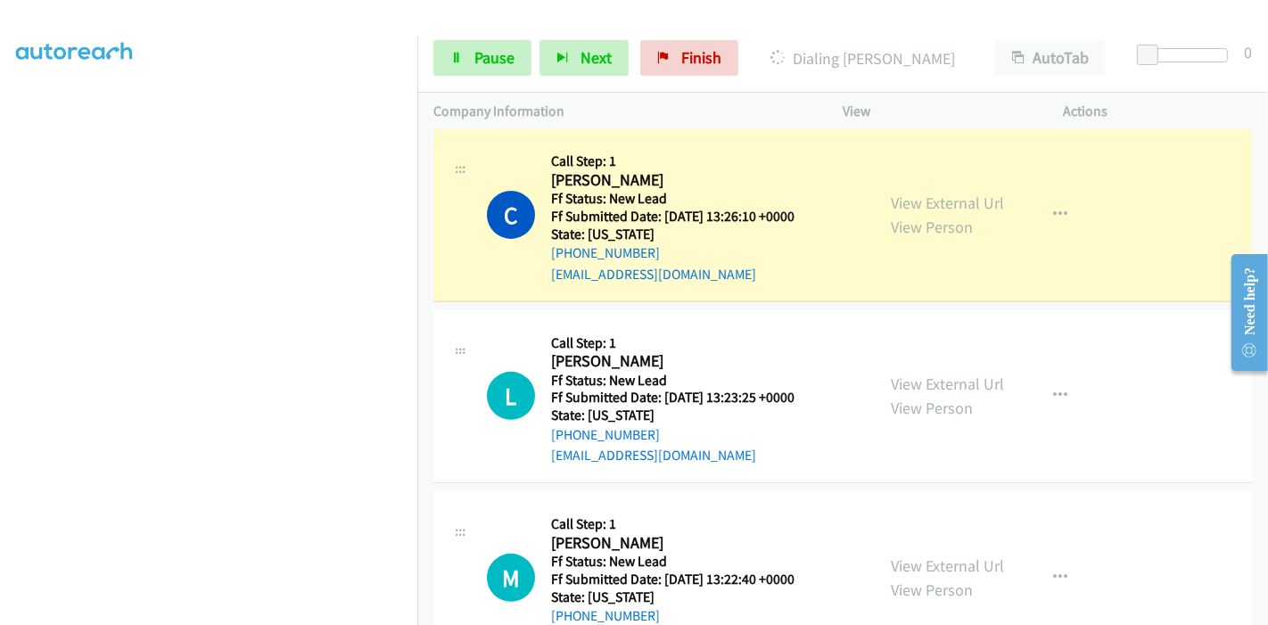
scroll to position [581, 0]
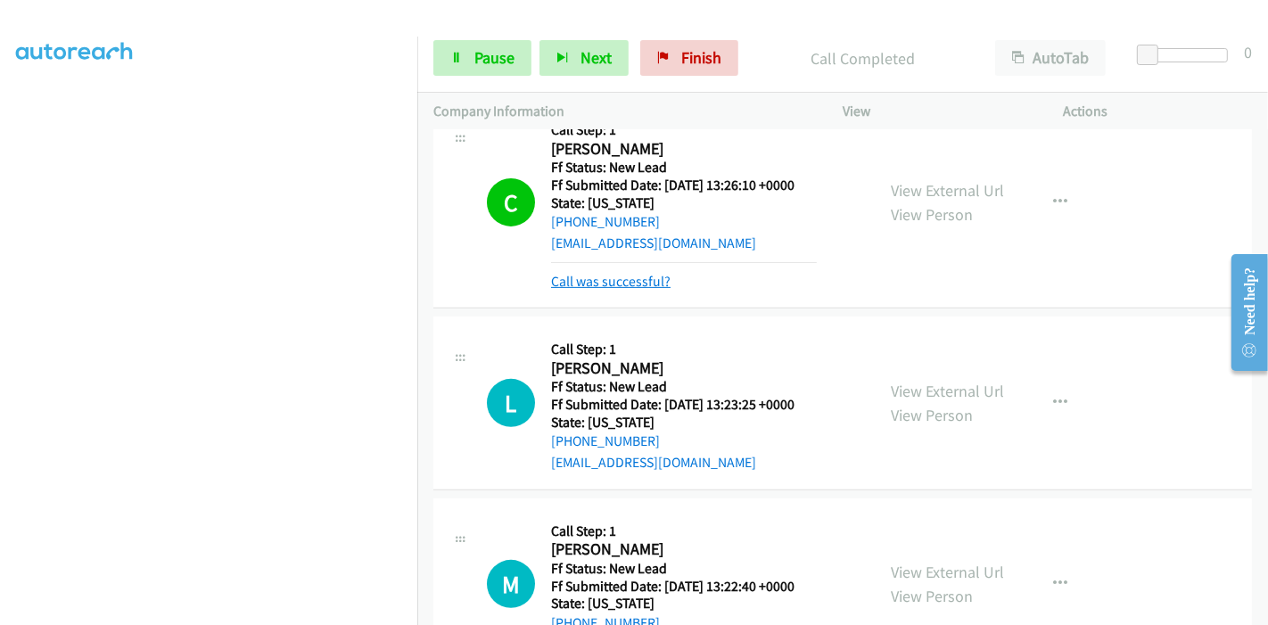
click at [596, 274] on link "Call was successful?" at bounding box center [610, 281] width 119 height 17
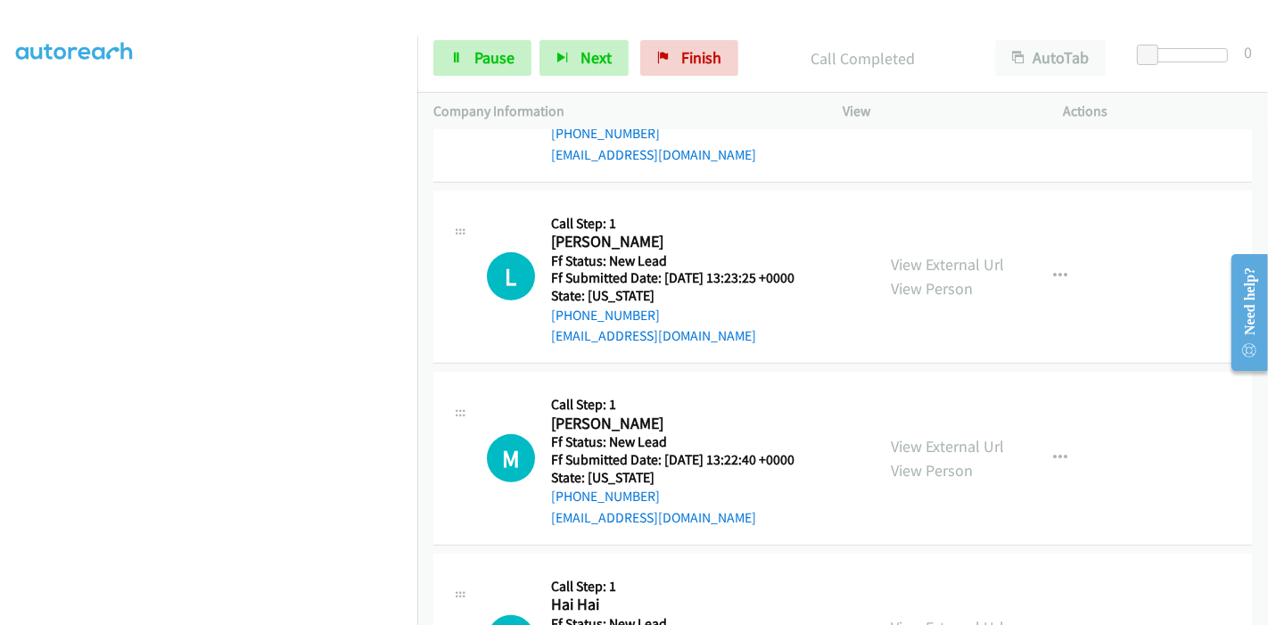
scroll to position [779, 0]
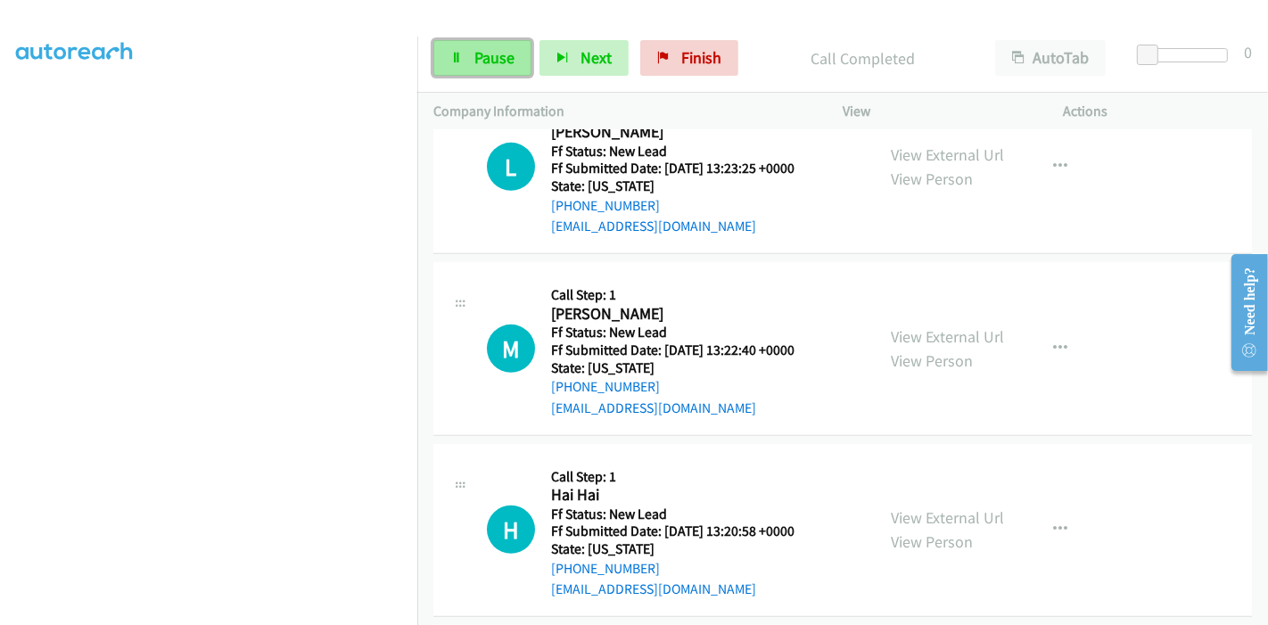
click at [478, 58] on span "Pause" at bounding box center [494, 57] width 40 height 21
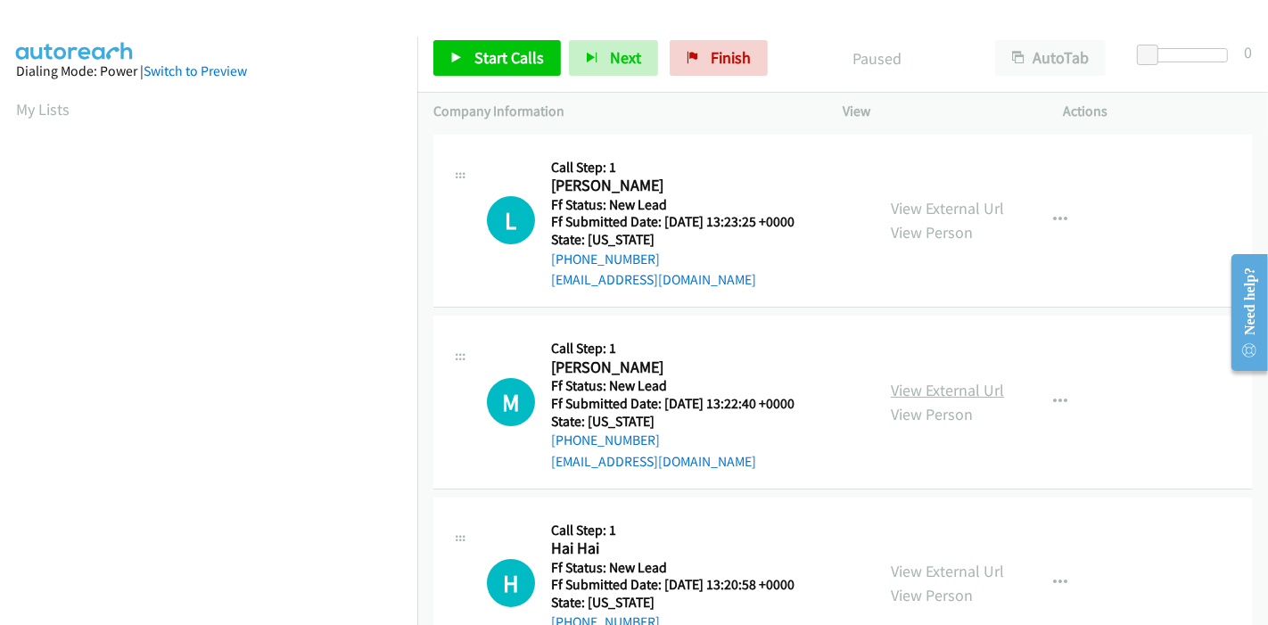
click at [896, 381] on link "View External Url" at bounding box center [947, 390] width 113 height 21
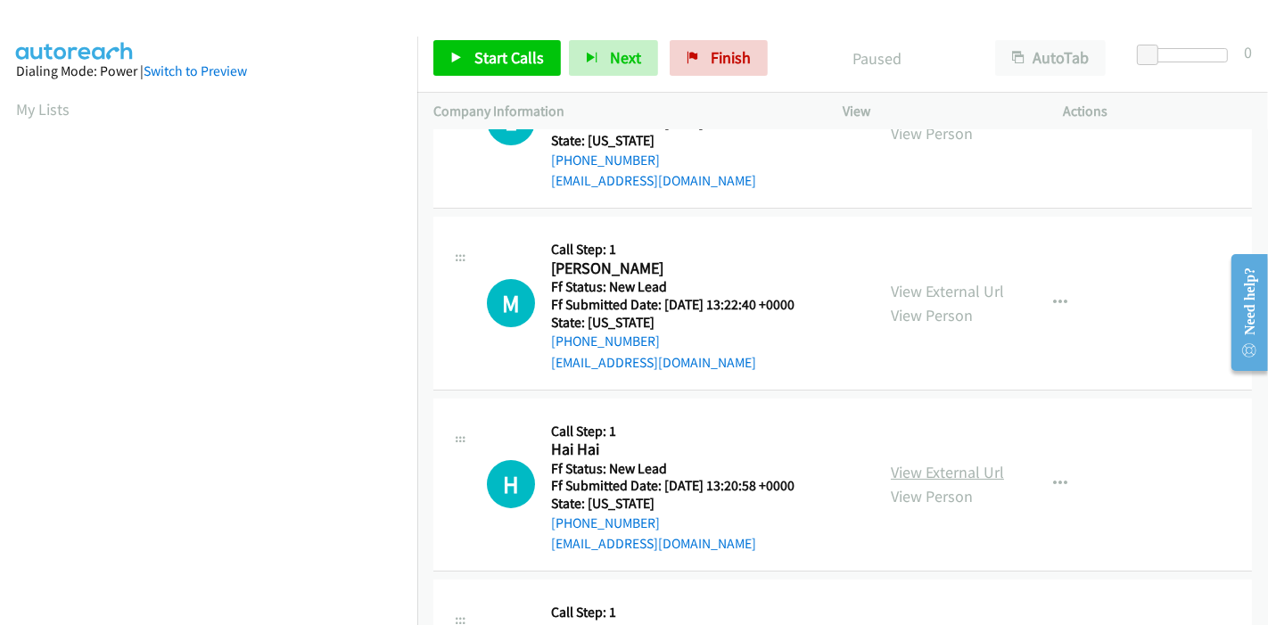
click at [945, 463] on link "View External Url" at bounding box center [947, 472] width 113 height 21
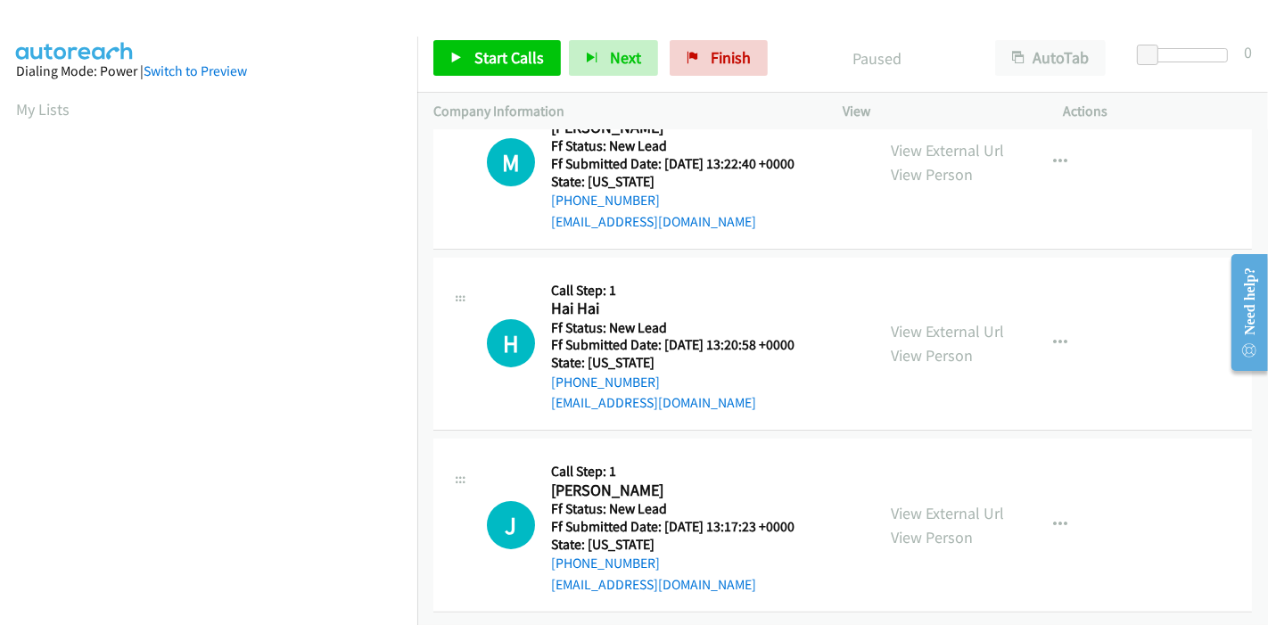
scroll to position [253, 0]
click at [932, 503] on link "View External Url" at bounding box center [947, 513] width 113 height 21
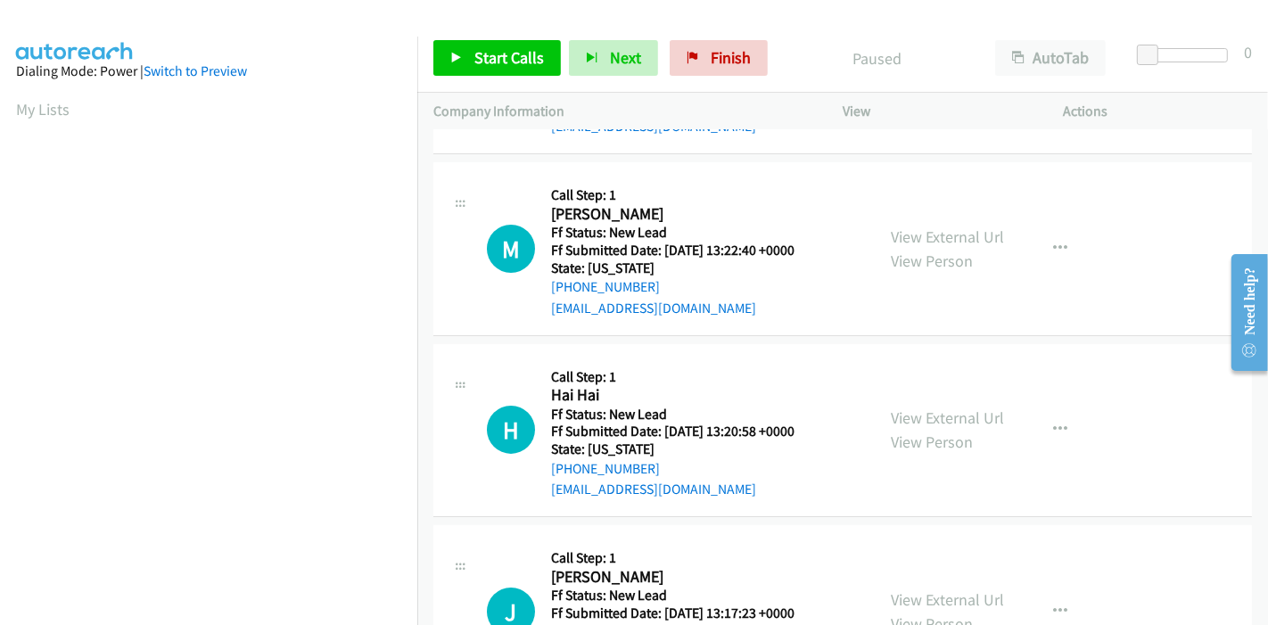
scroll to position [0, 0]
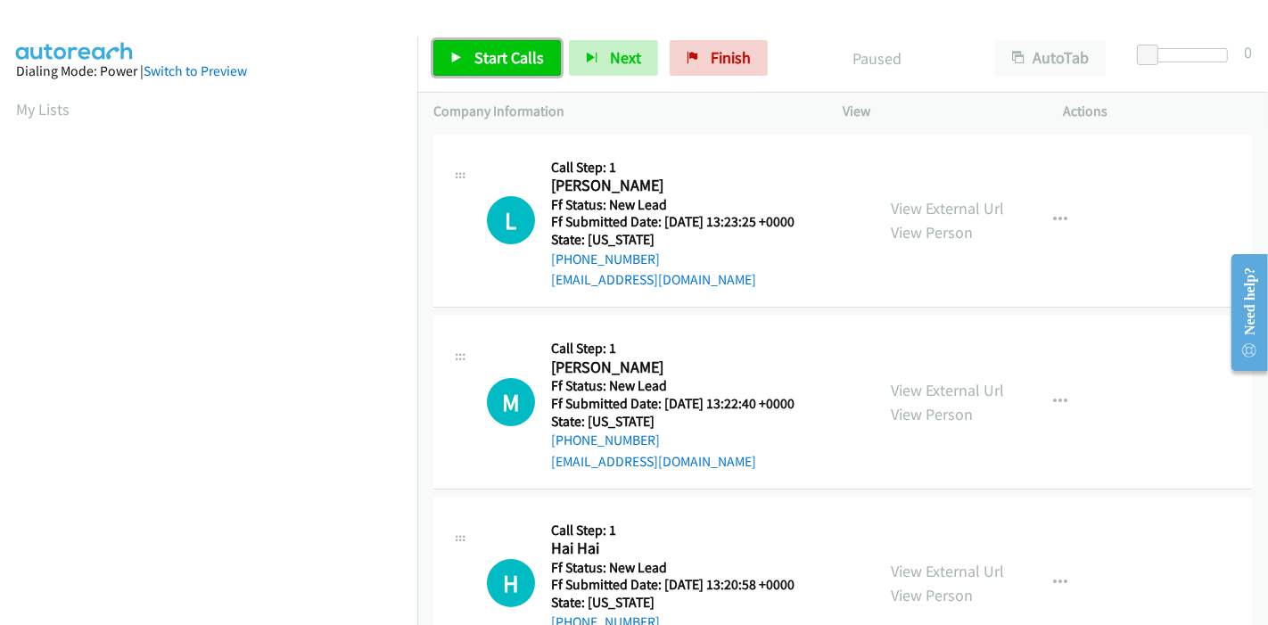
click at [462, 72] on link "Start Calls" at bounding box center [497, 58] width 128 height 36
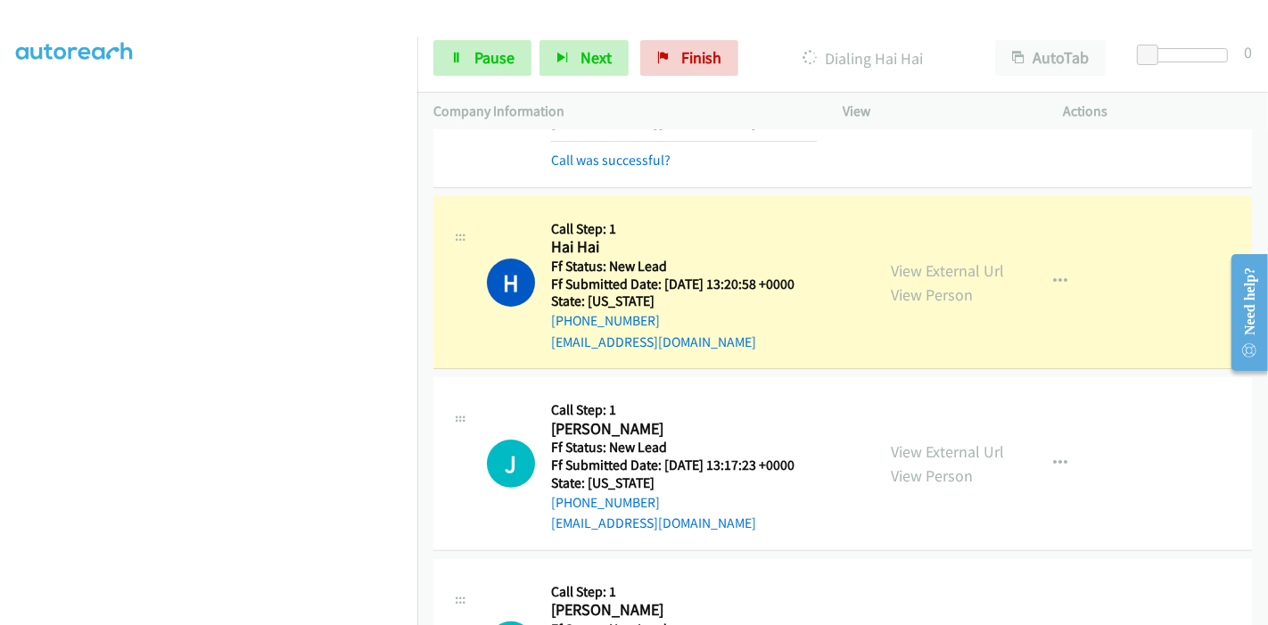
scroll to position [376, 0]
click at [499, 52] on span "Pause" at bounding box center [494, 57] width 40 height 21
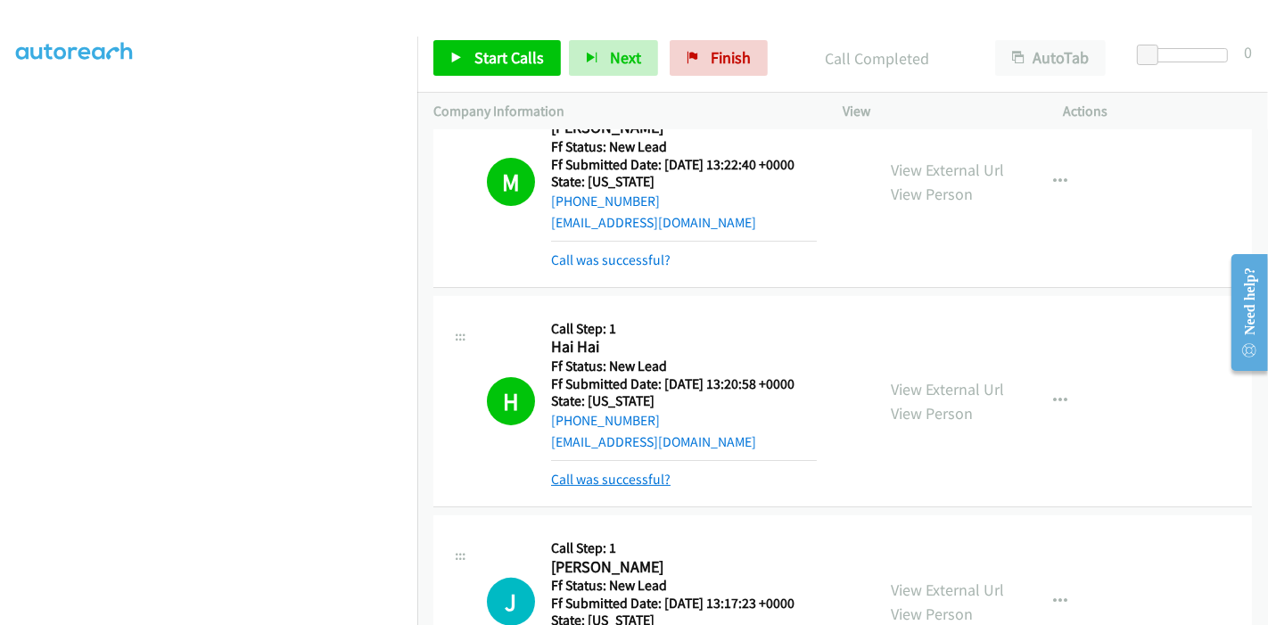
click at [619, 479] on link "Call was successful?" at bounding box center [610, 479] width 119 height 17
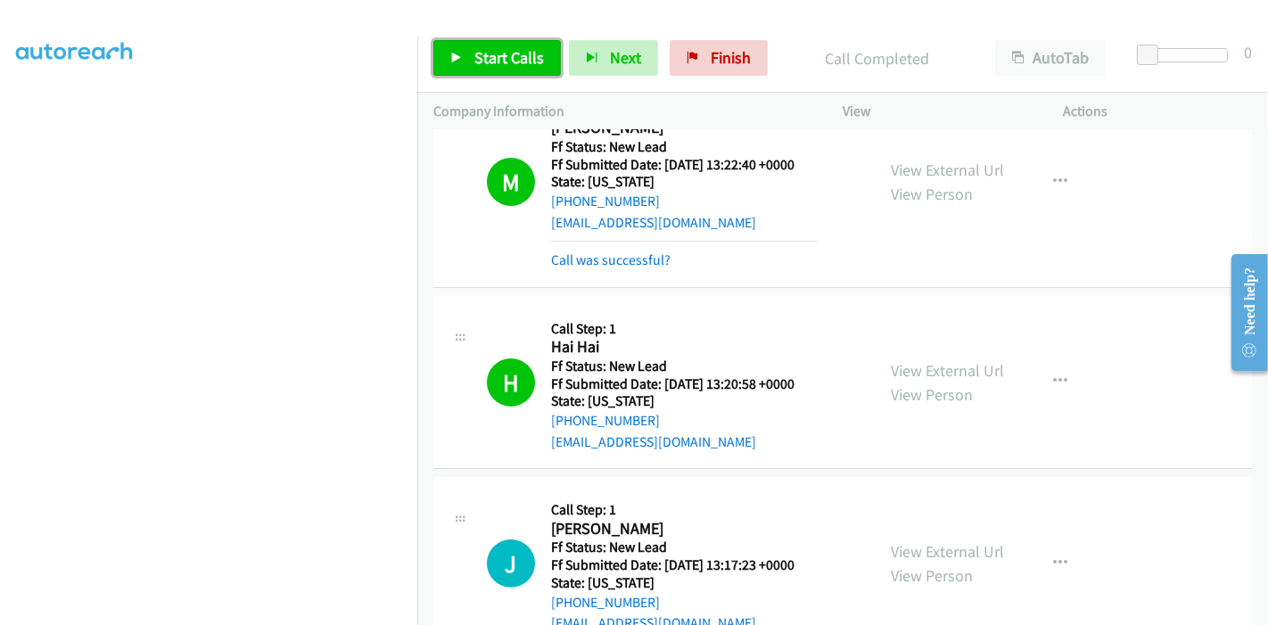
click at [513, 49] on span "Start Calls" at bounding box center [509, 57] width 70 height 21
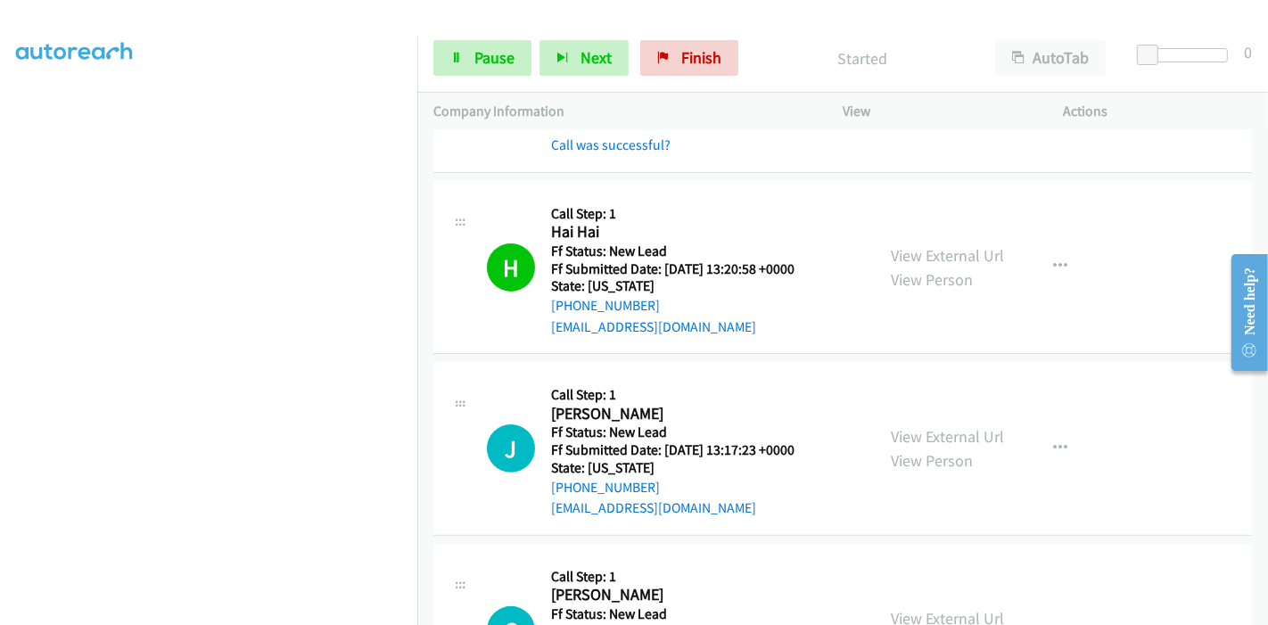
scroll to position [575, 0]
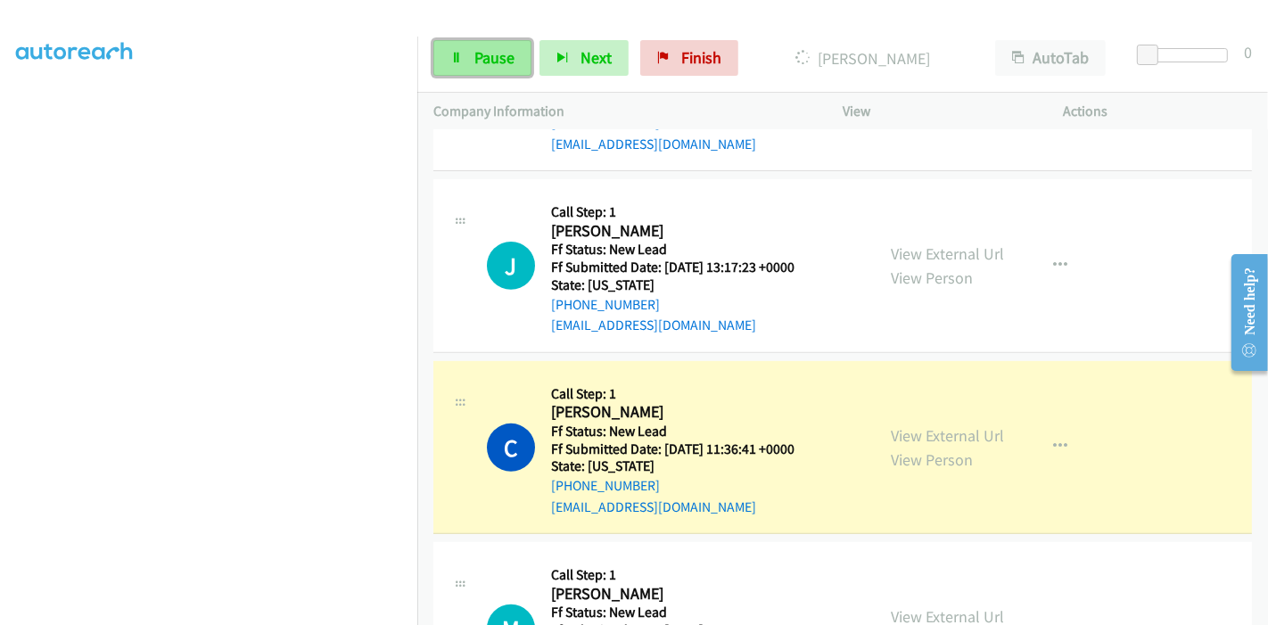
click at [476, 71] on link "Pause" at bounding box center [482, 58] width 98 height 36
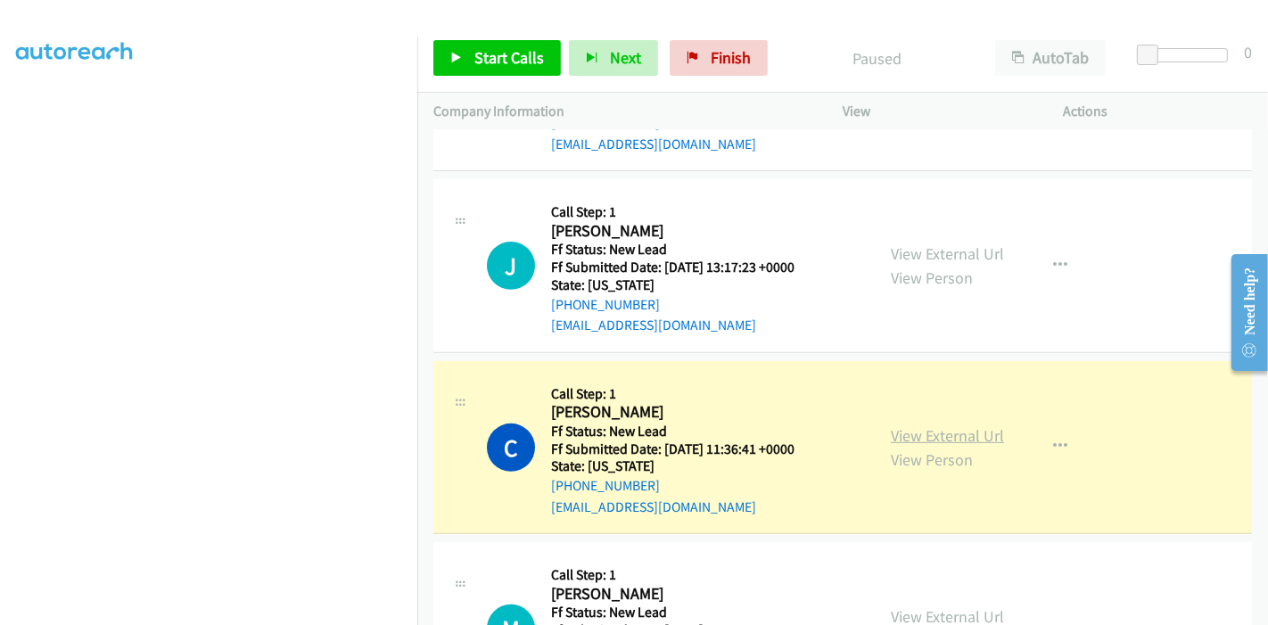
click at [939, 425] on link "View External Url" at bounding box center [947, 435] width 113 height 21
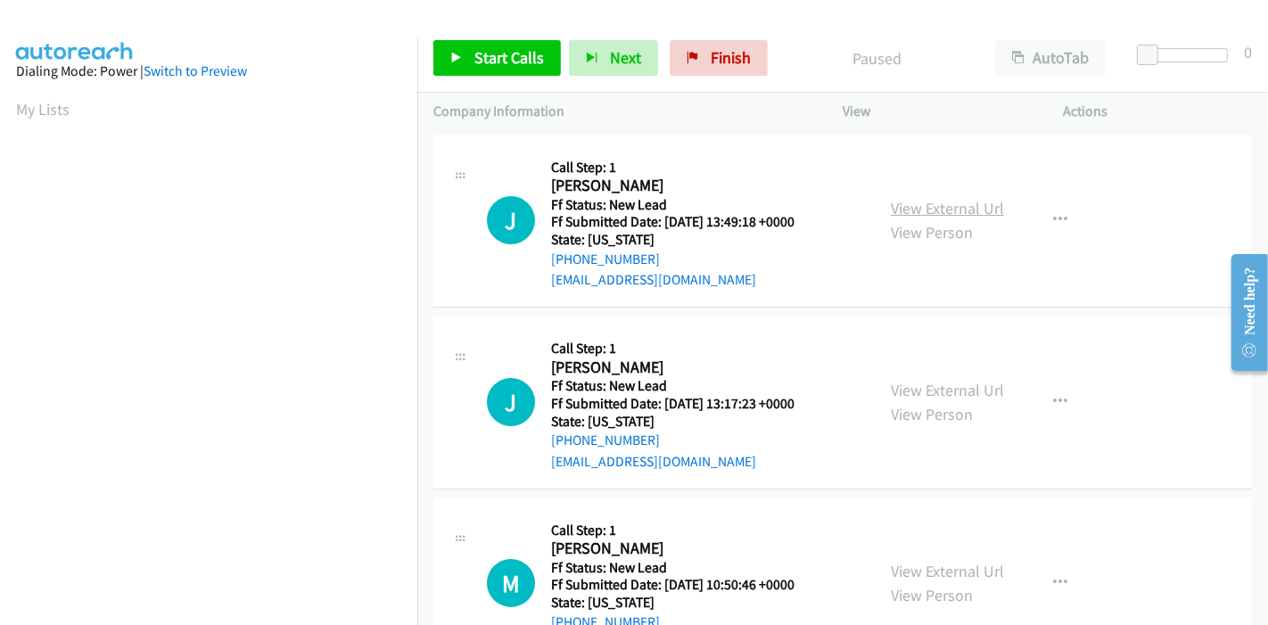
click at [959, 206] on link "View External Url" at bounding box center [947, 208] width 113 height 21
click at [483, 62] on span "Start Calls" at bounding box center [509, 57] width 70 height 21
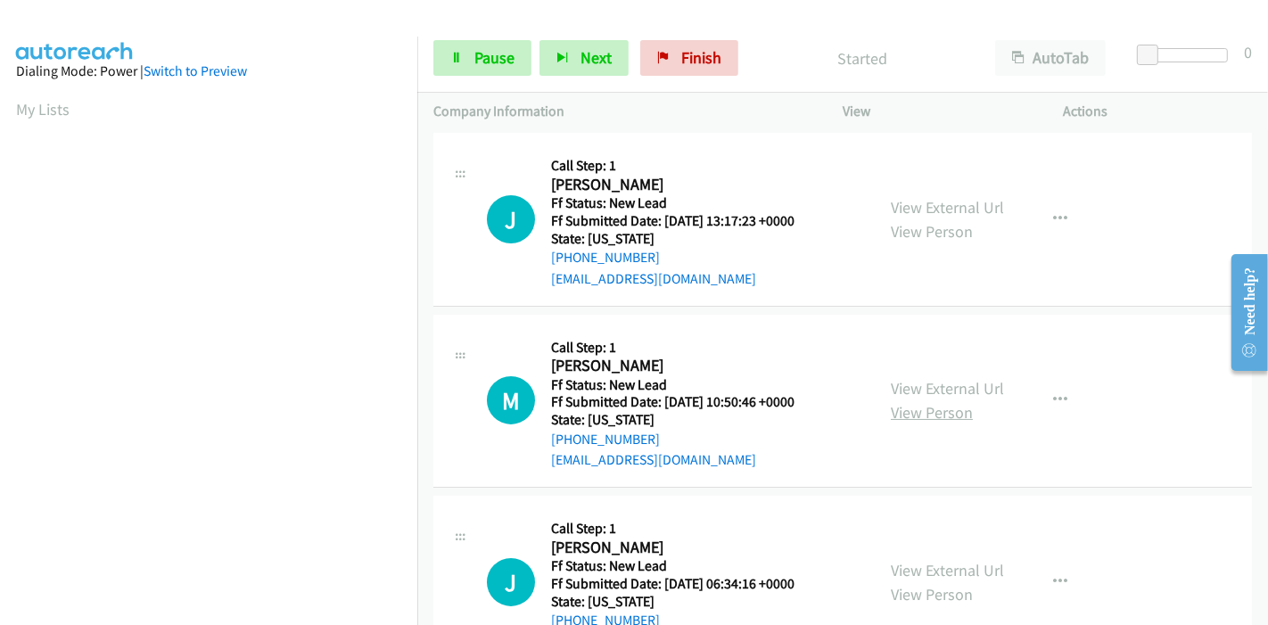
scroll to position [253, 0]
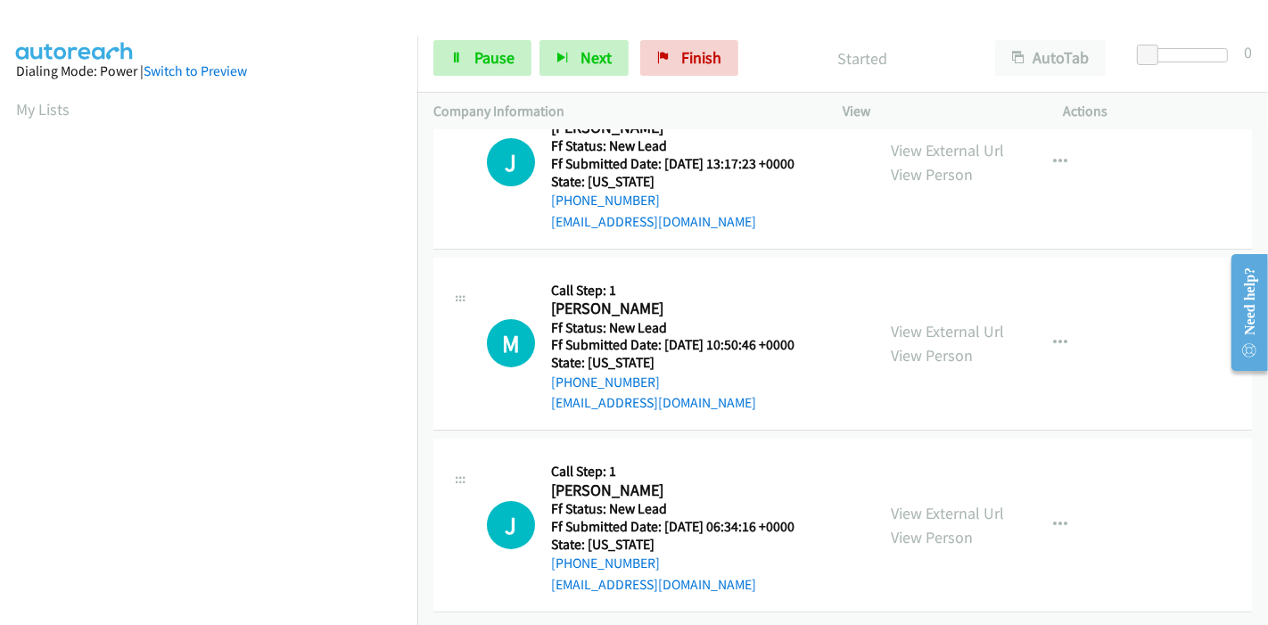
click at [936, 327] on div "View External Url View Person" at bounding box center [947, 343] width 113 height 48
click at [948, 321] on link "View External Url" at bounding box center [947, 331] width 113 height 21
click at [916, 503] on link "View External Url" at bounding box center [947, 513] width 113 height 21
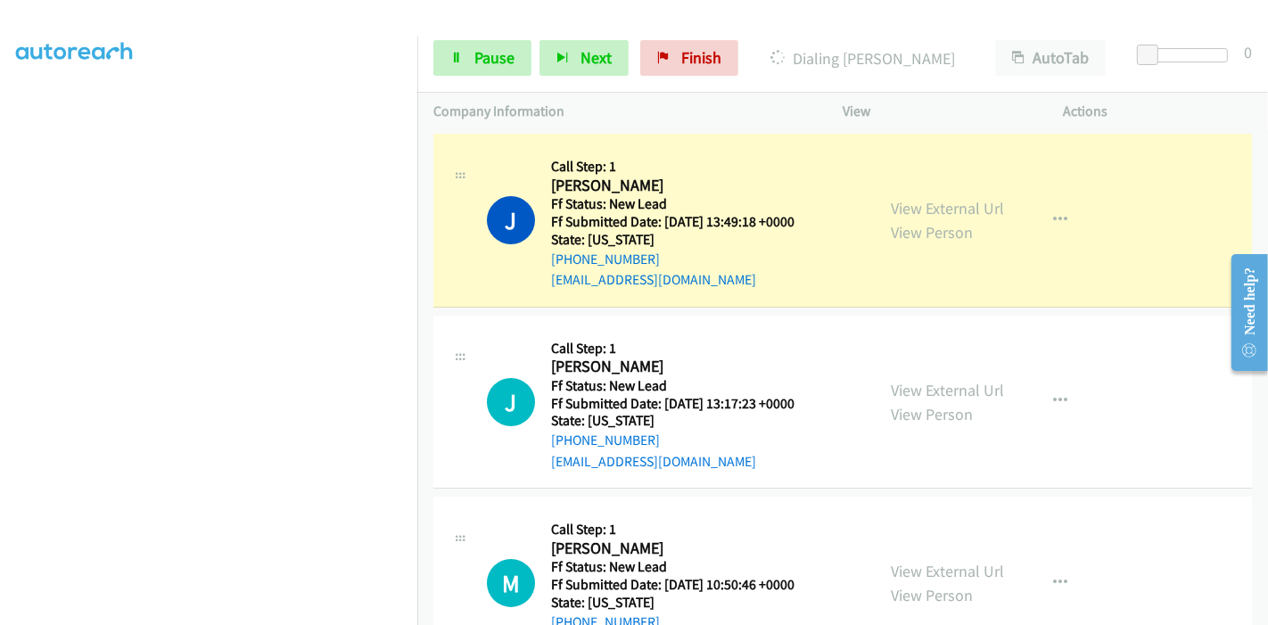
scroll to position [0, 0]
click at [482, 53] on span "Pause" at bounding box center [494, 57] width 40 height 21
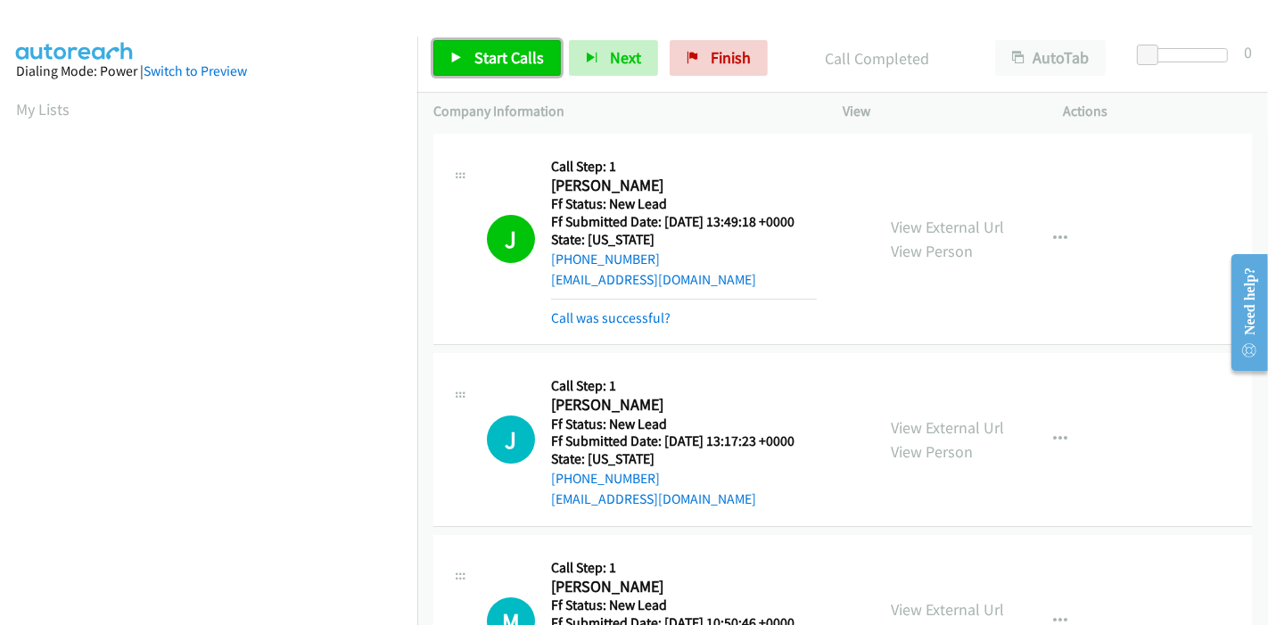
click at [481, 44] on link "Start Calls" at bounding box center [497, 58] width 128 height 36
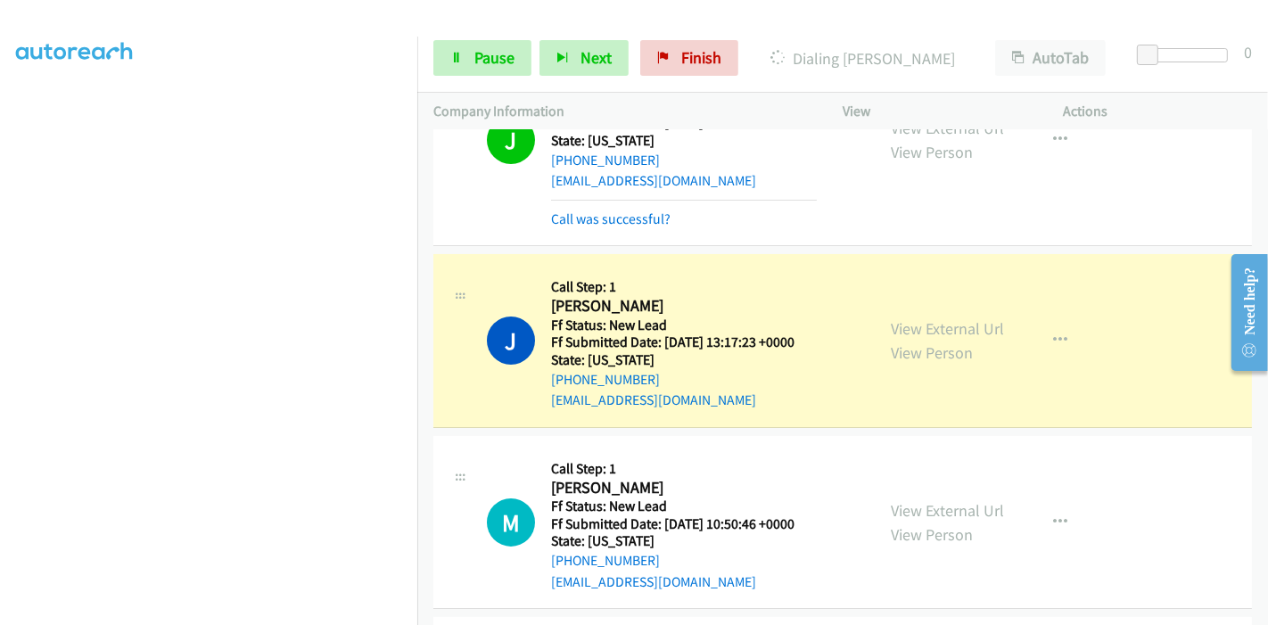
scroll to position [376, 0]
click at [485, 49] on span "Pause" at bounding box center [494, 57] width 40 height 21
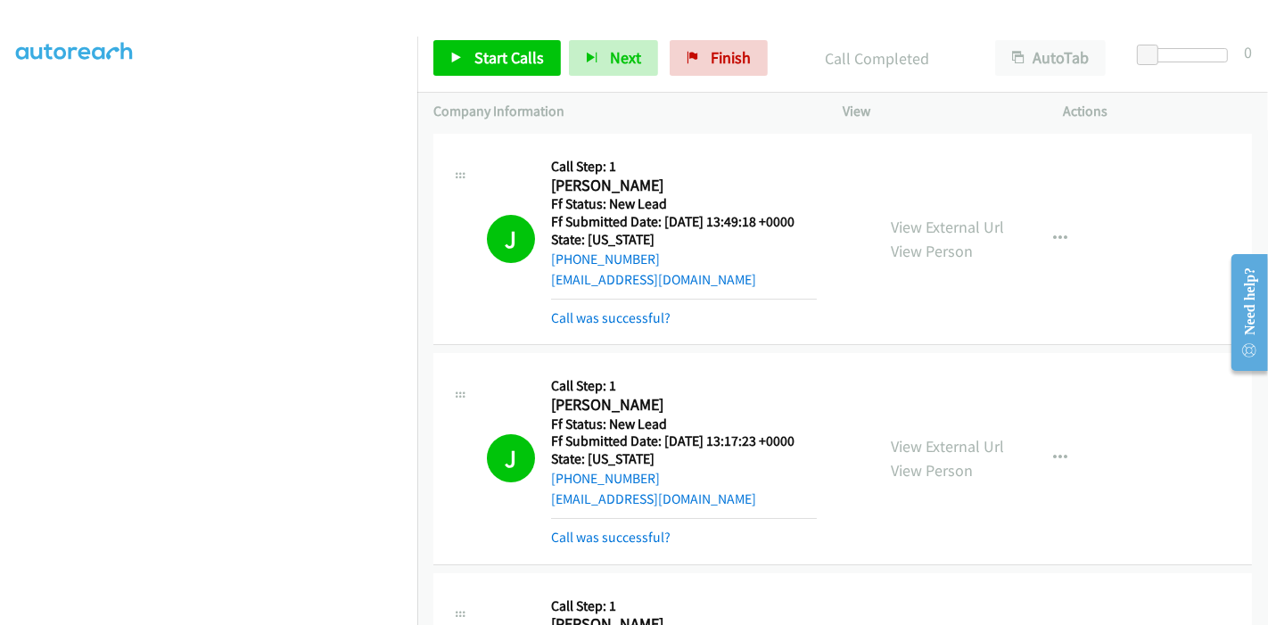
scroll to position [277, 0]
click at [479, 45] on link "Start Calls" at bounding box center [497, 58] width 128 height 36
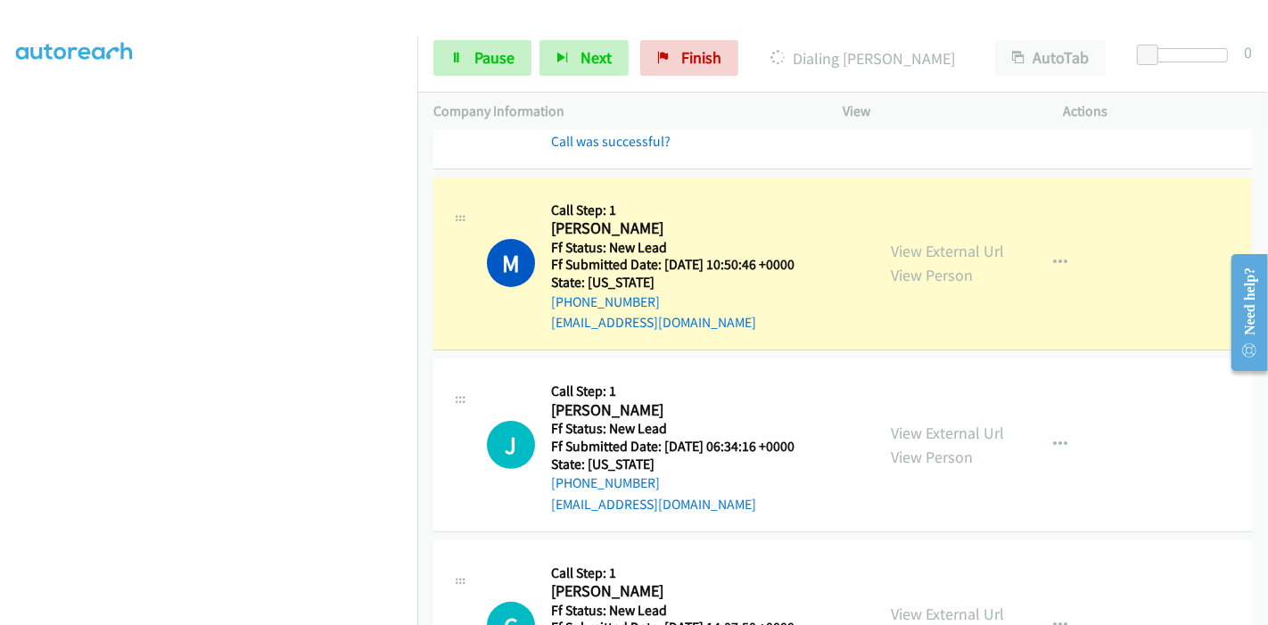
scroll to position [495, 0]
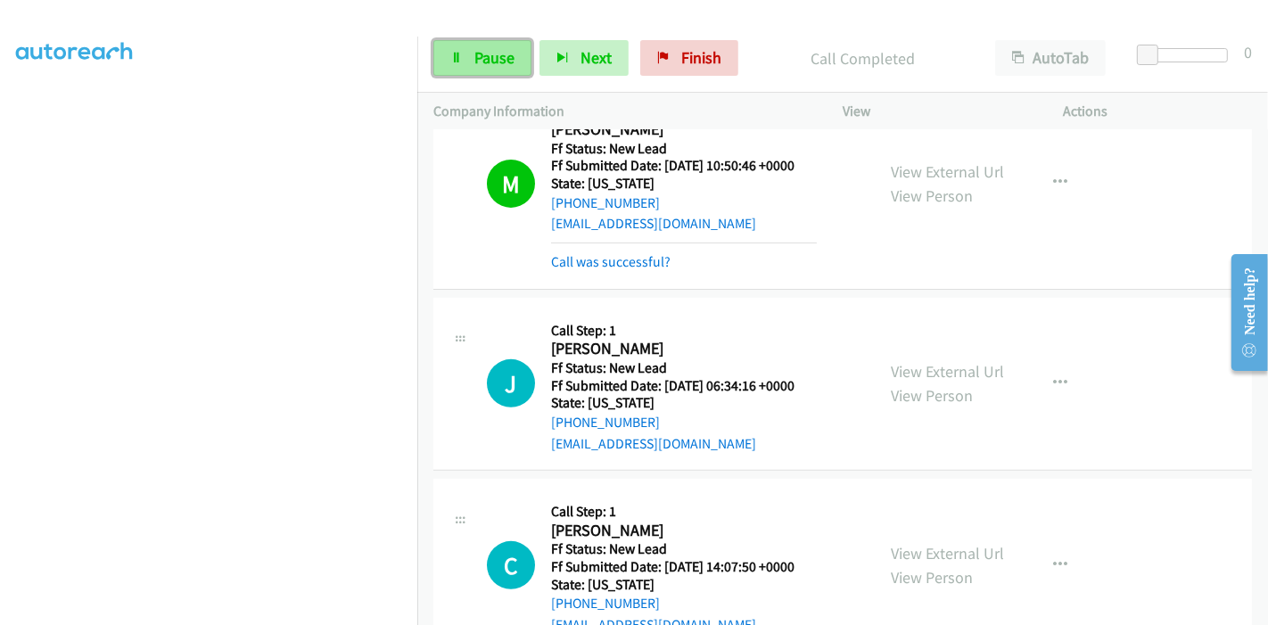
click at [452, 53] on icon at bounding box center [456, 59] width 12 height 12
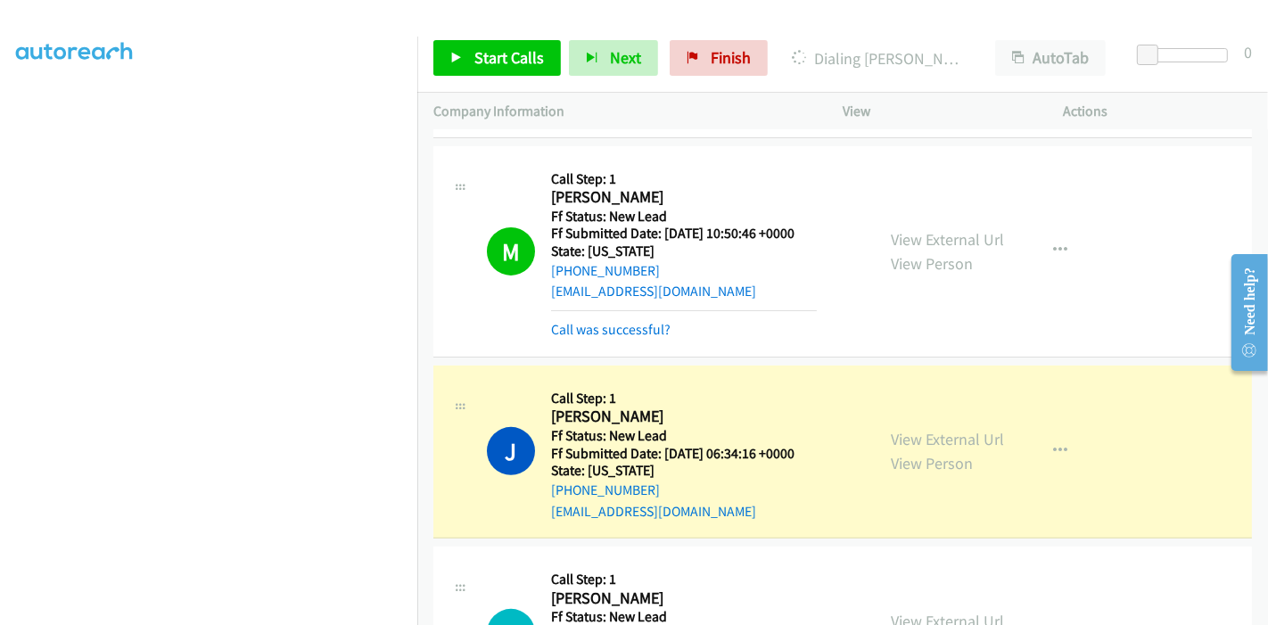
scroll to position [396, 0]
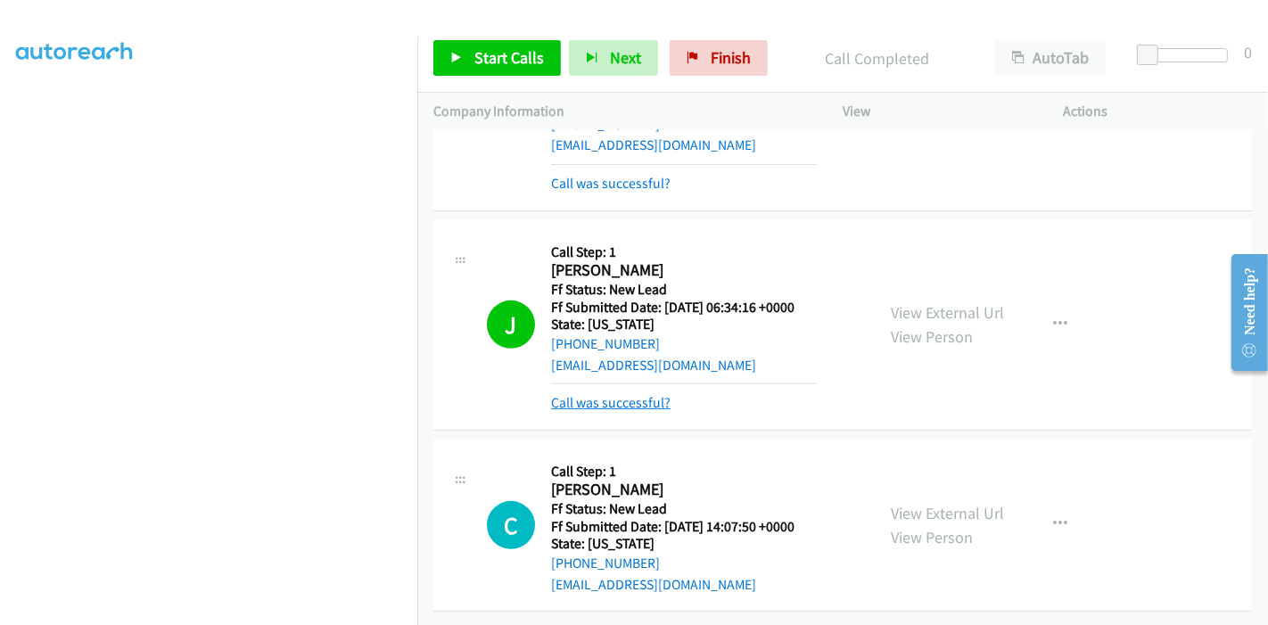
click at [610, 394] on link "Call was successful?" at bounding box center [610, 402] width 119 height 17
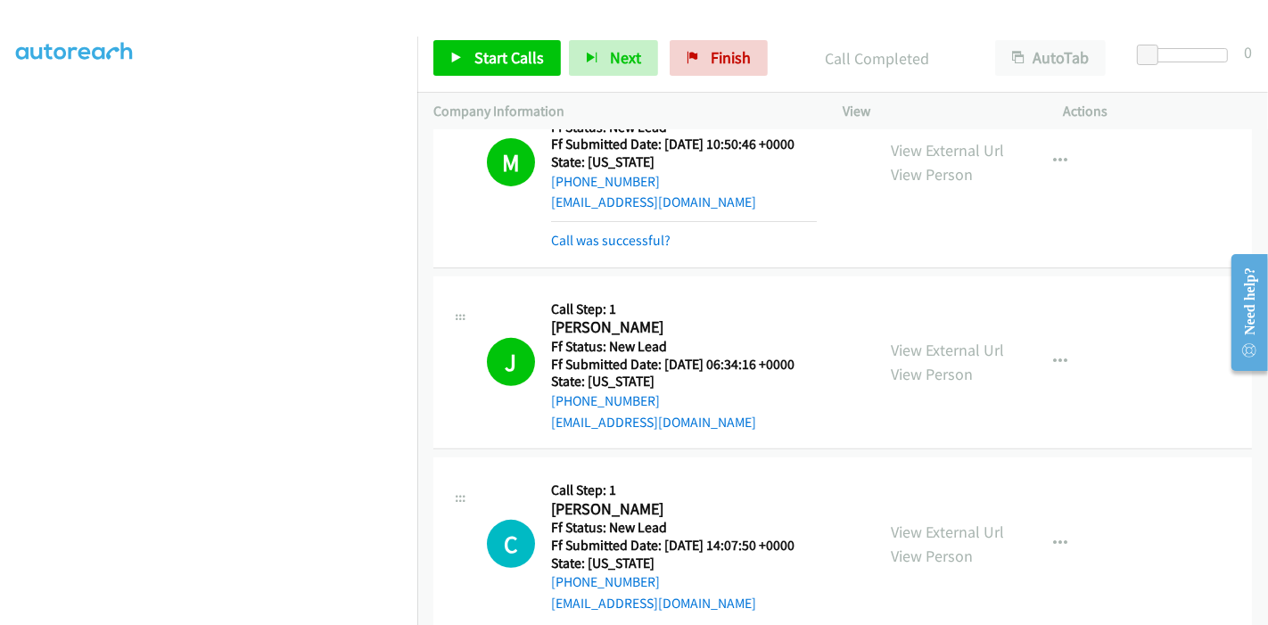
scroll to position [548, 0]
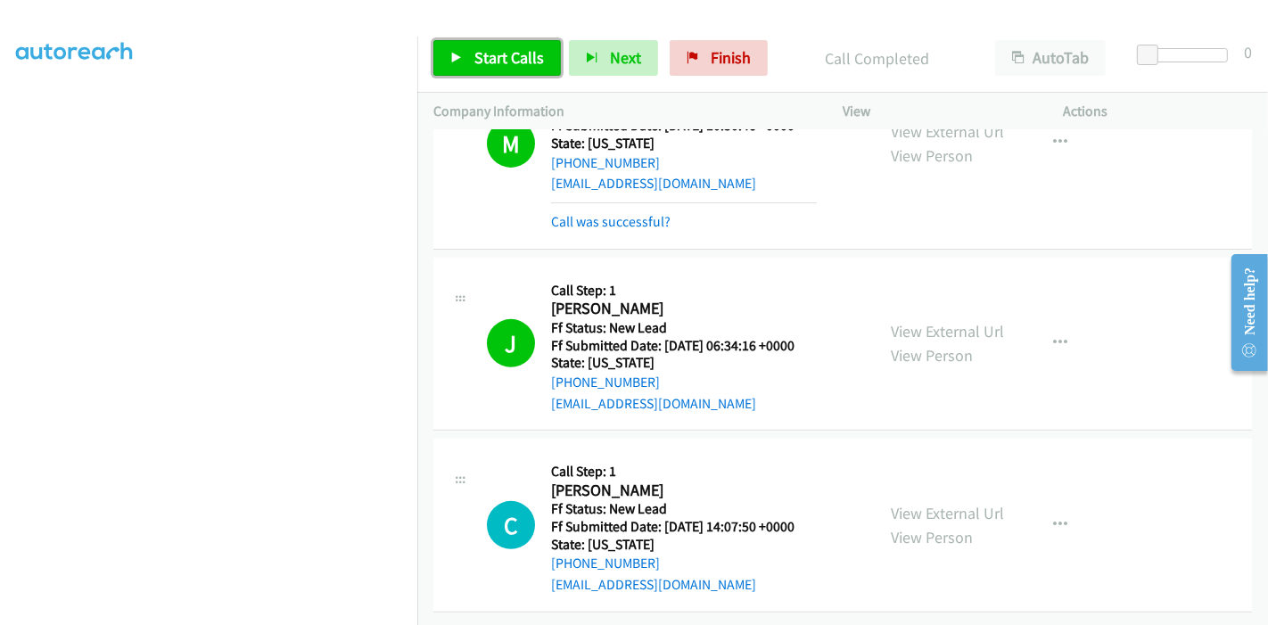
click at [504, 74] on link "Start Calls" at bounding box center [497, 58] width 128 height 36
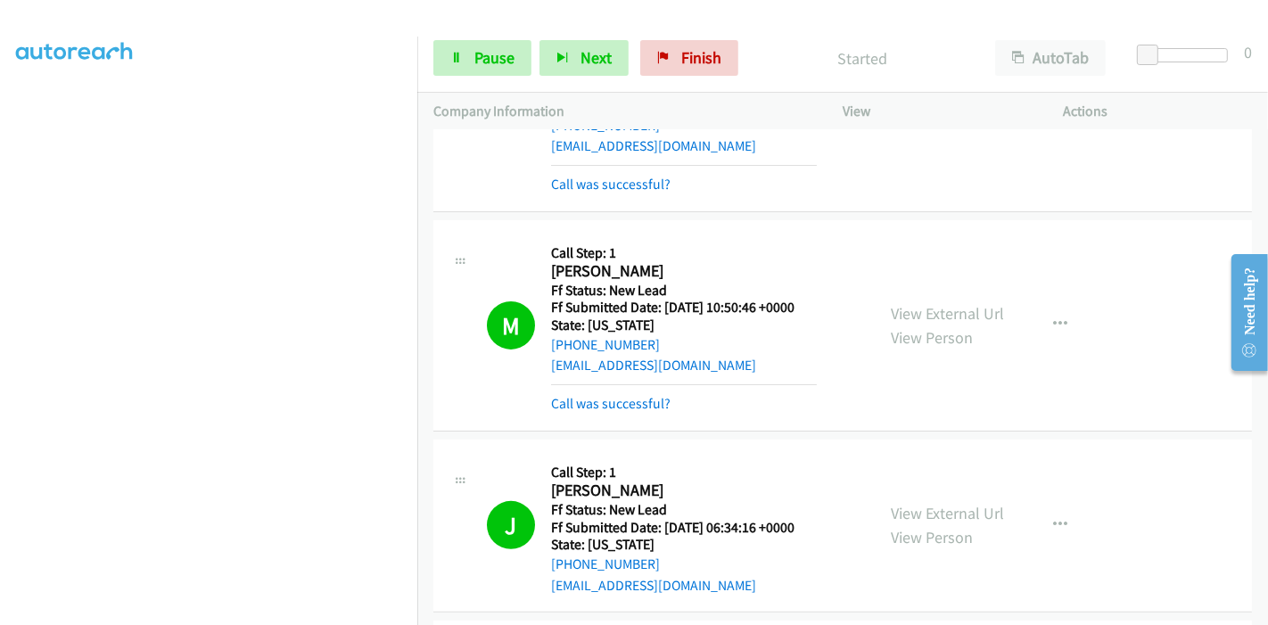
scroll to position [349, 0]
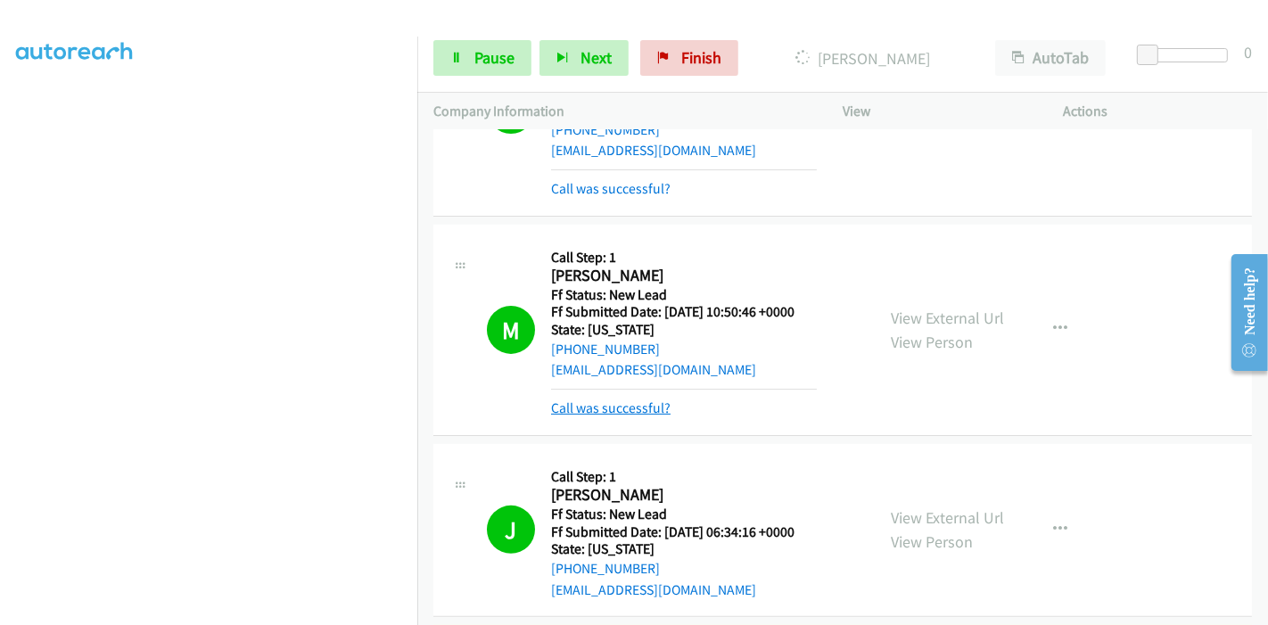
click at [611, 409] on link "Call was successful?" at bounding box center [610, 407] width 119 height 17
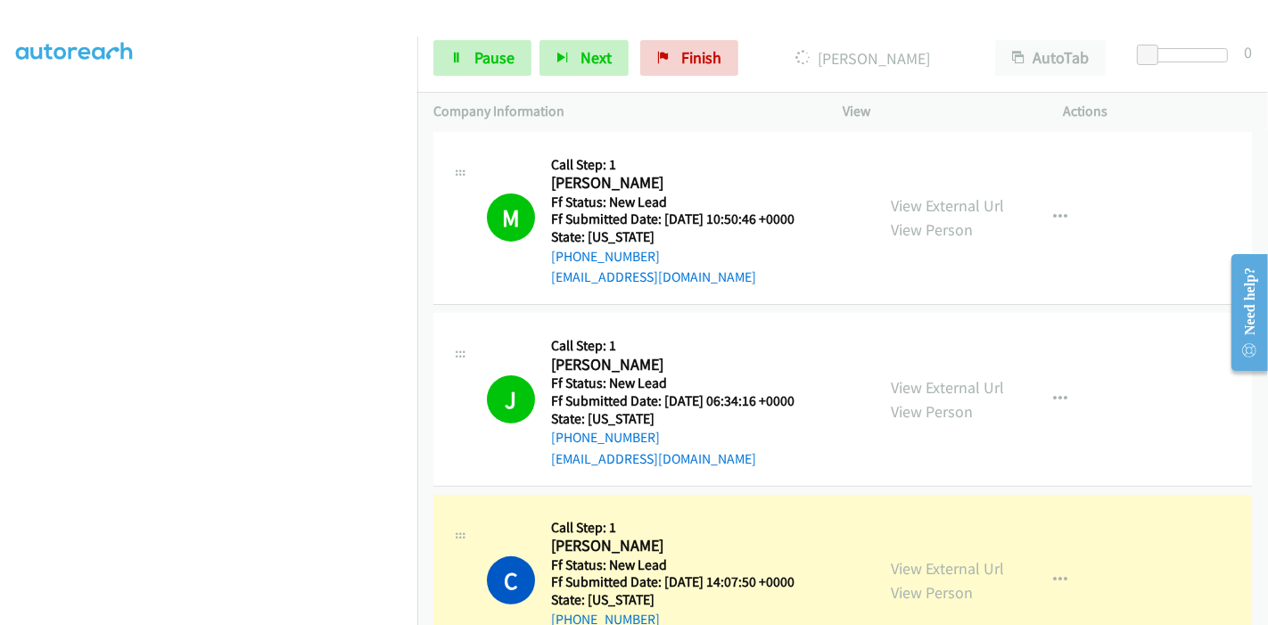
scroll to position [509, 0]
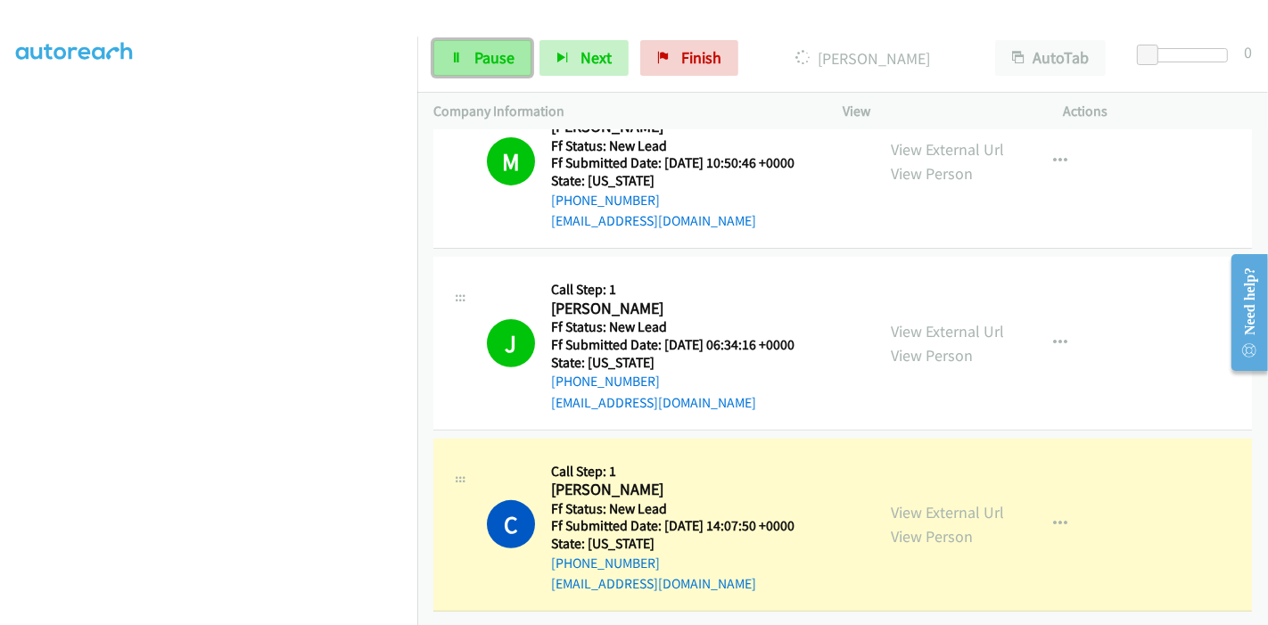
click at [465, 63] on link "Pause" at bounding box center [482, 58] width 98 height 36
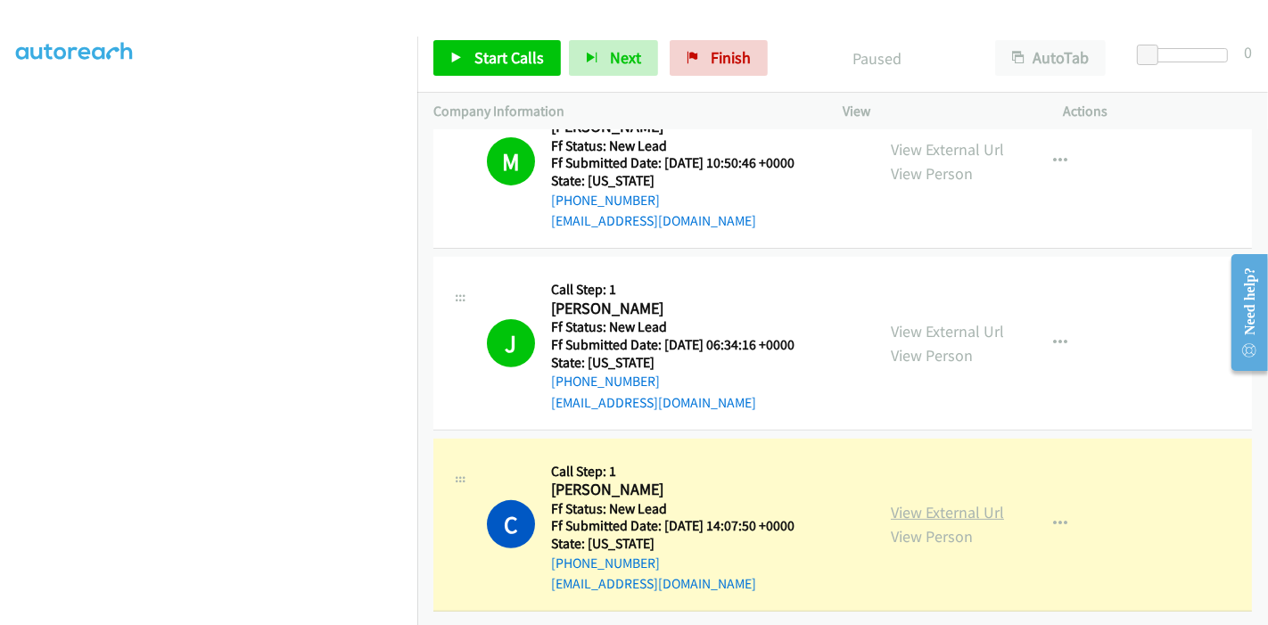
click at [963, 502] on link "View External Url" at bounding box center [947, 512] width 113 height 21
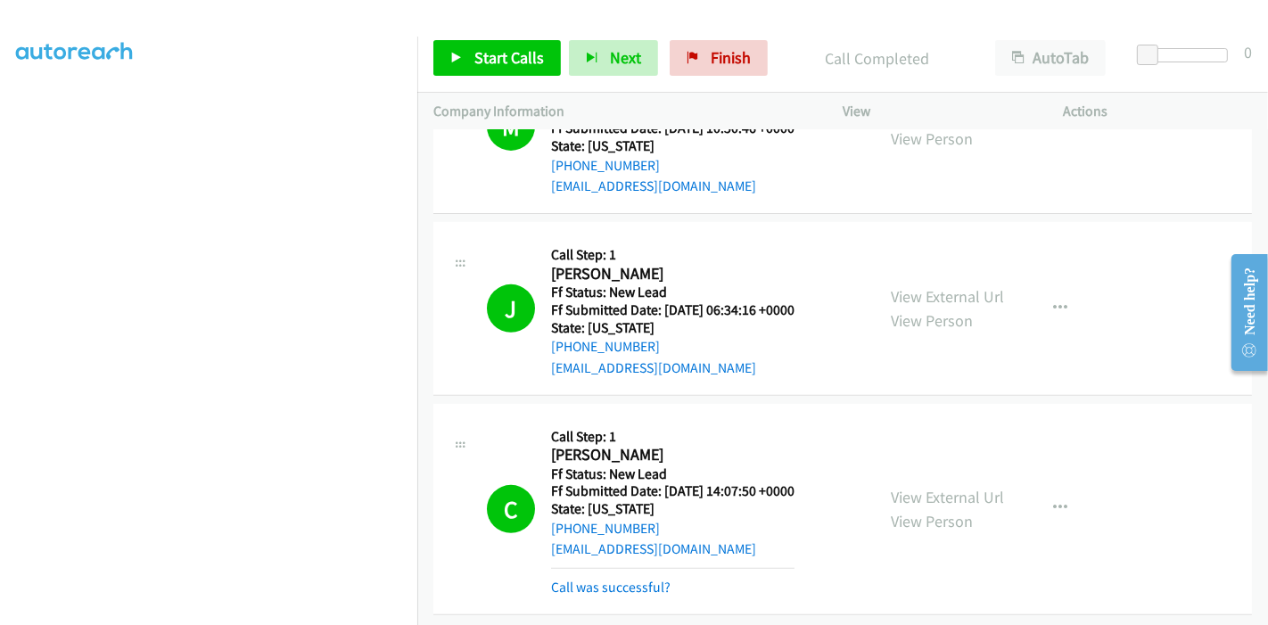
scroll to position [629, 0]
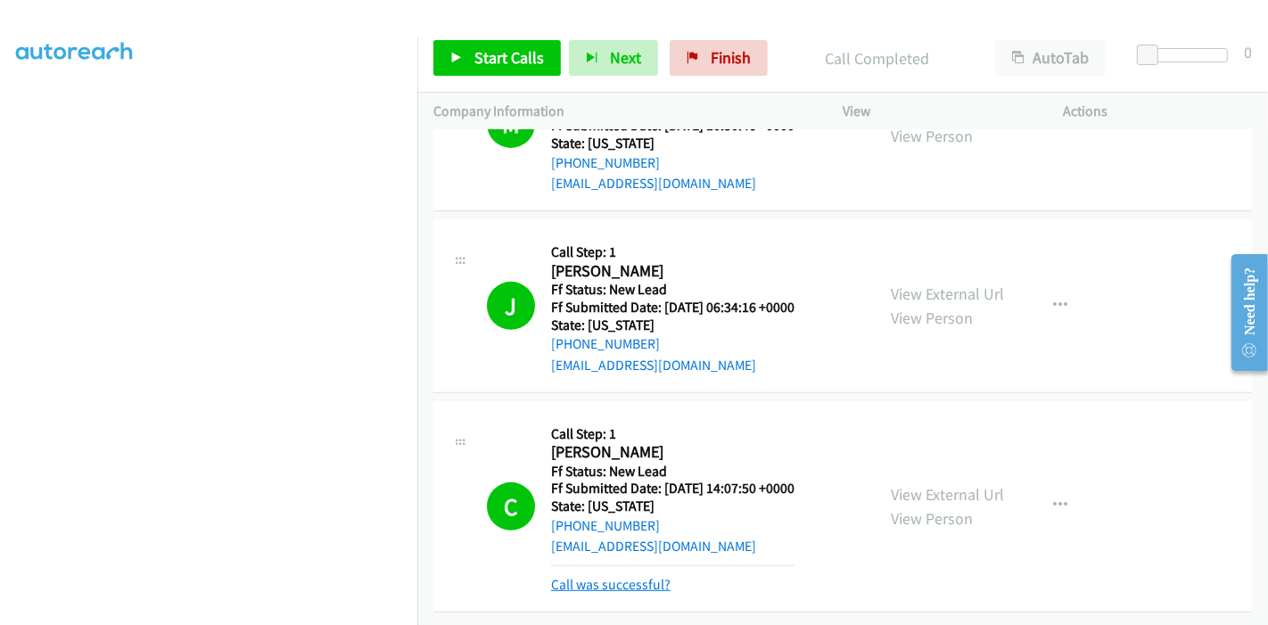
click at [624, 576] on link "Call was successful?" at bounding box center [610, 584] width 119 height 17
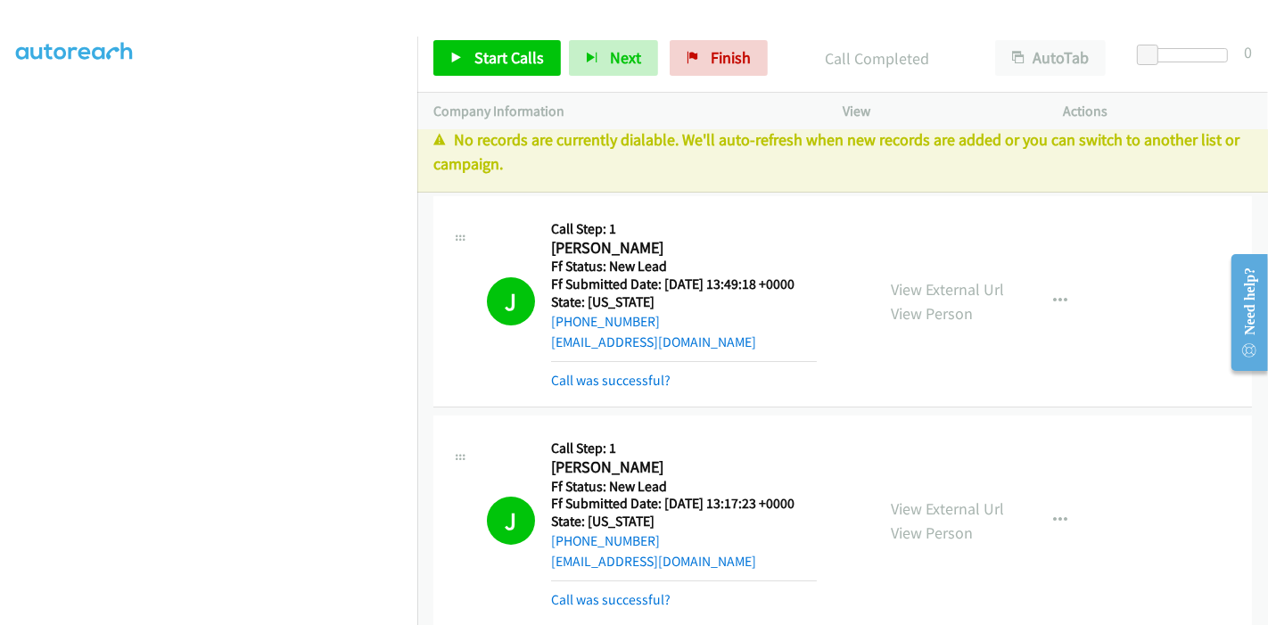
scroll to position [0, 0]
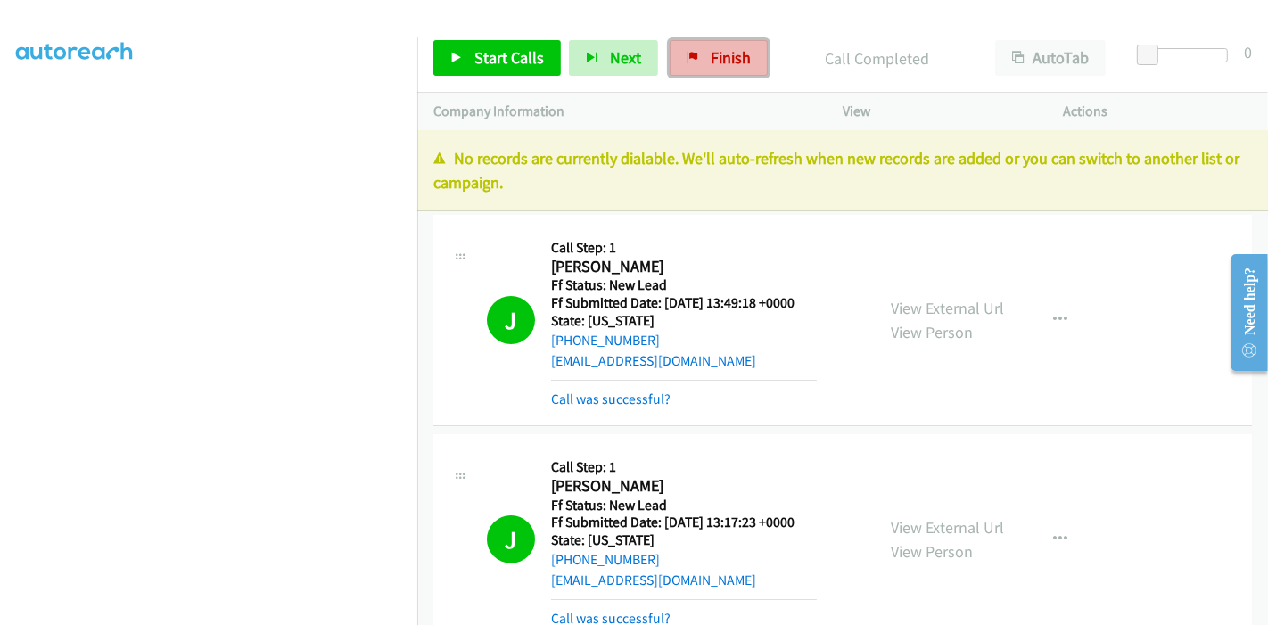
click at [711, 49] on span "Finish" at bounding box center [731, 57] width 40 height 21
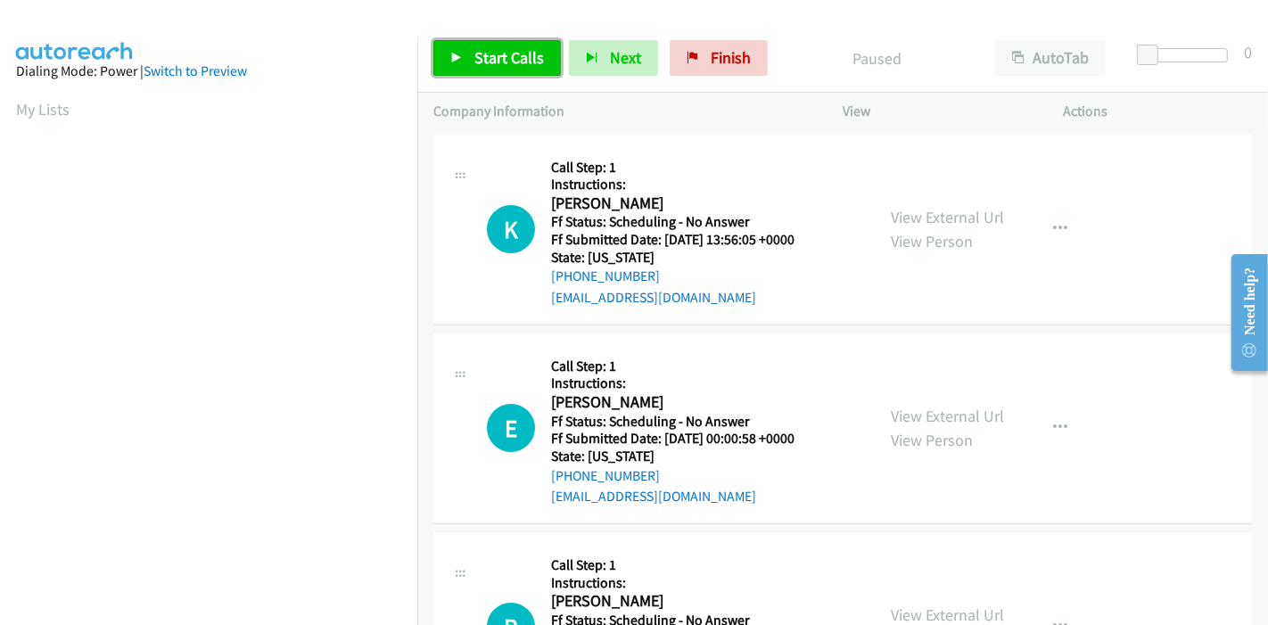
drag, startPoint x: 468, startPoint y: 44, endPoint x: 483, endPoint y: 53, distance: 17.6
click at [468, 44] on link "Start Calls" at bounding box center [497, 58] width 128 height 36
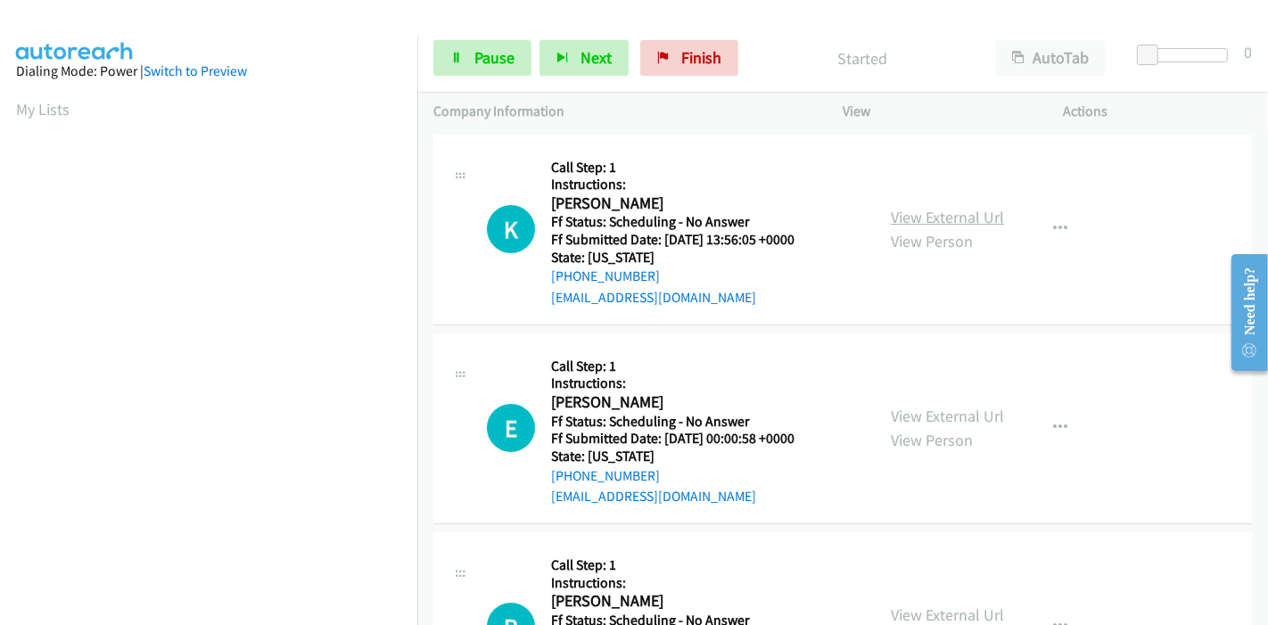
click at [947, 215] on link "View External Url" at bounding box center [947, 217] width 113 height 21
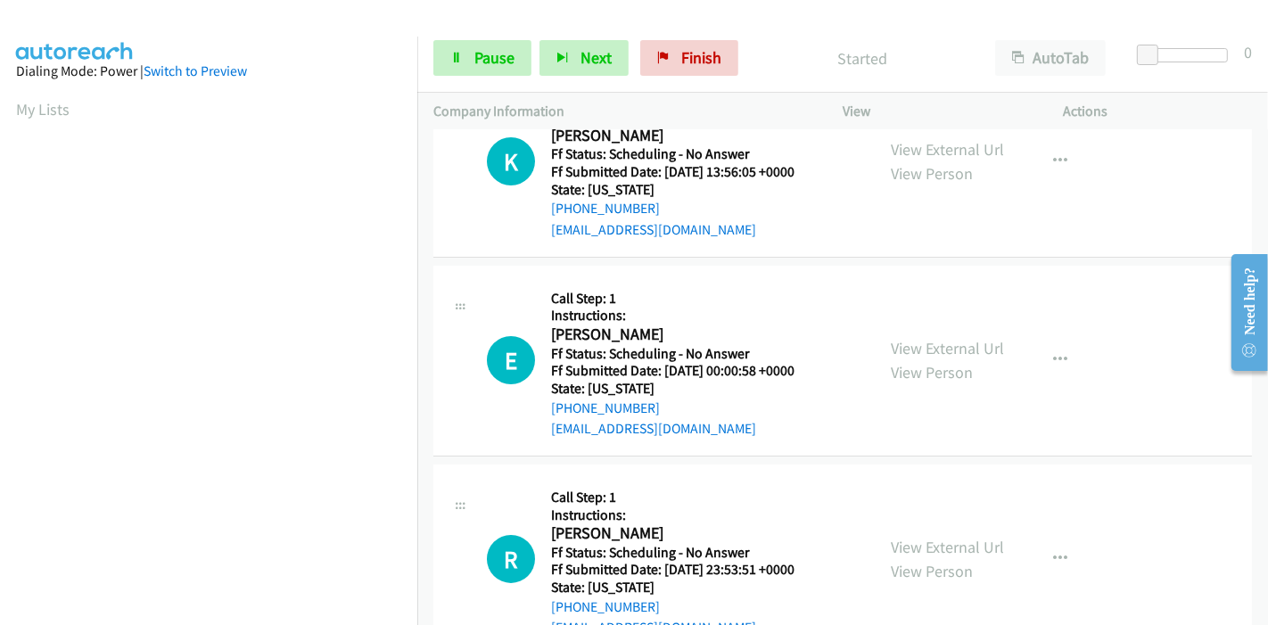
scroll to position [99, 0]
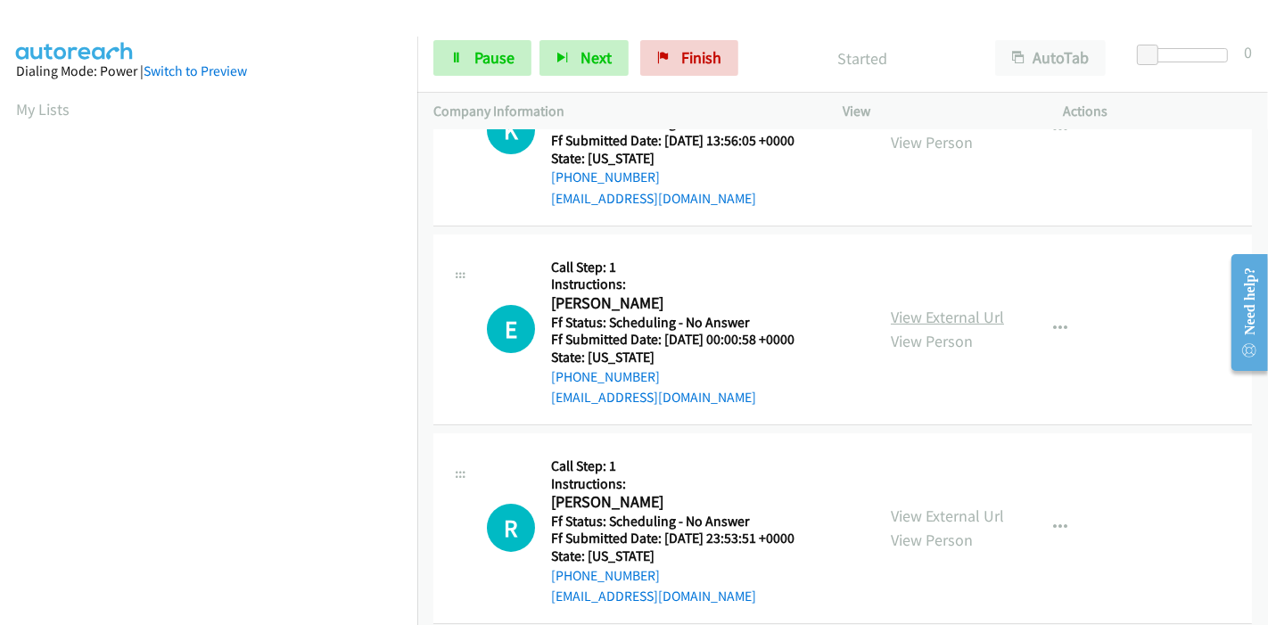
click at [941, 320] on link "View External Url" at bounding box center [947, 317] width 113 height 21
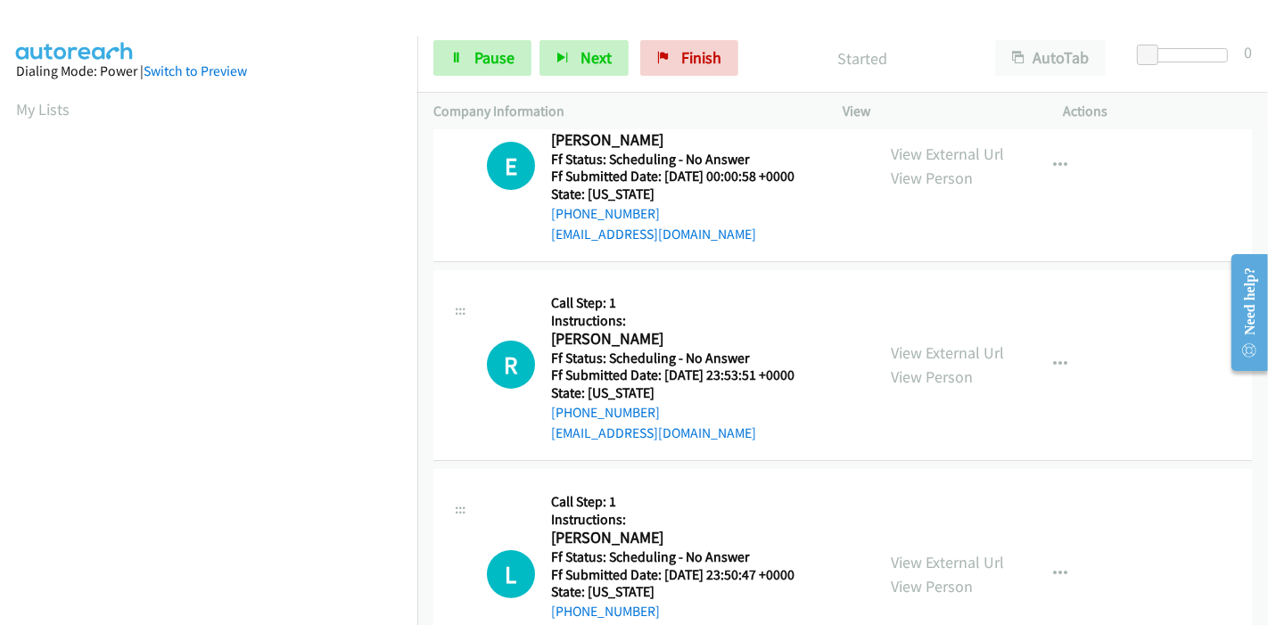
scroll to position [297, 0]
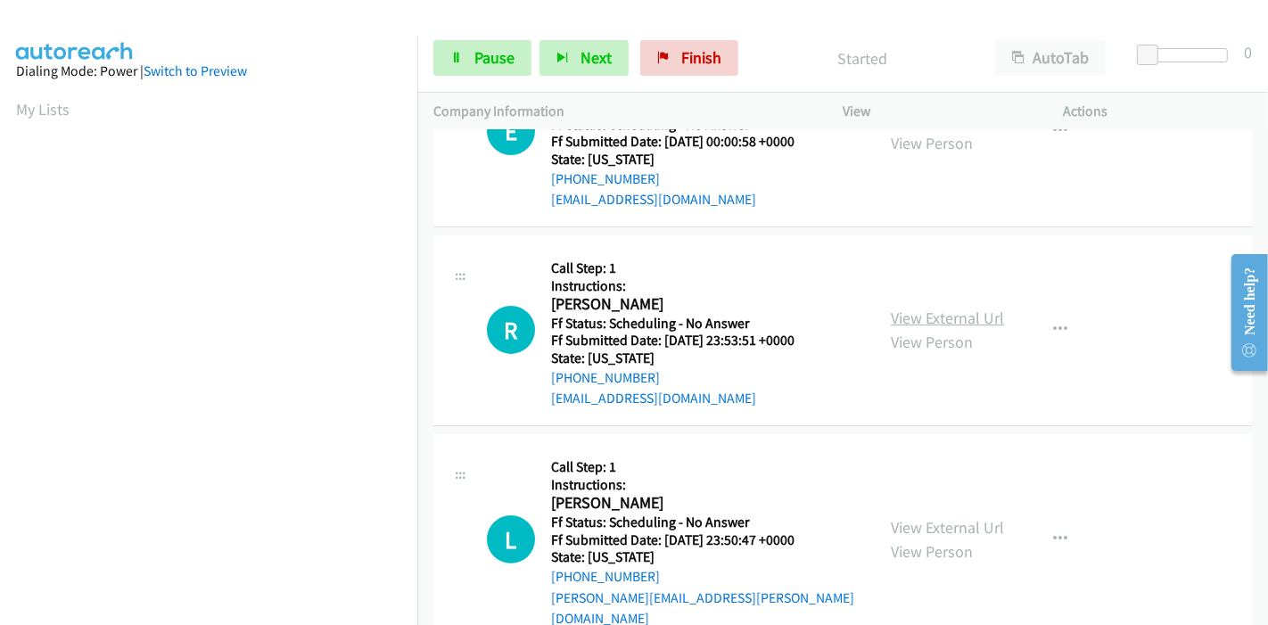
click at [941, 315] on link "View External Url" at bounding box center [947, 318] width 113 height 21
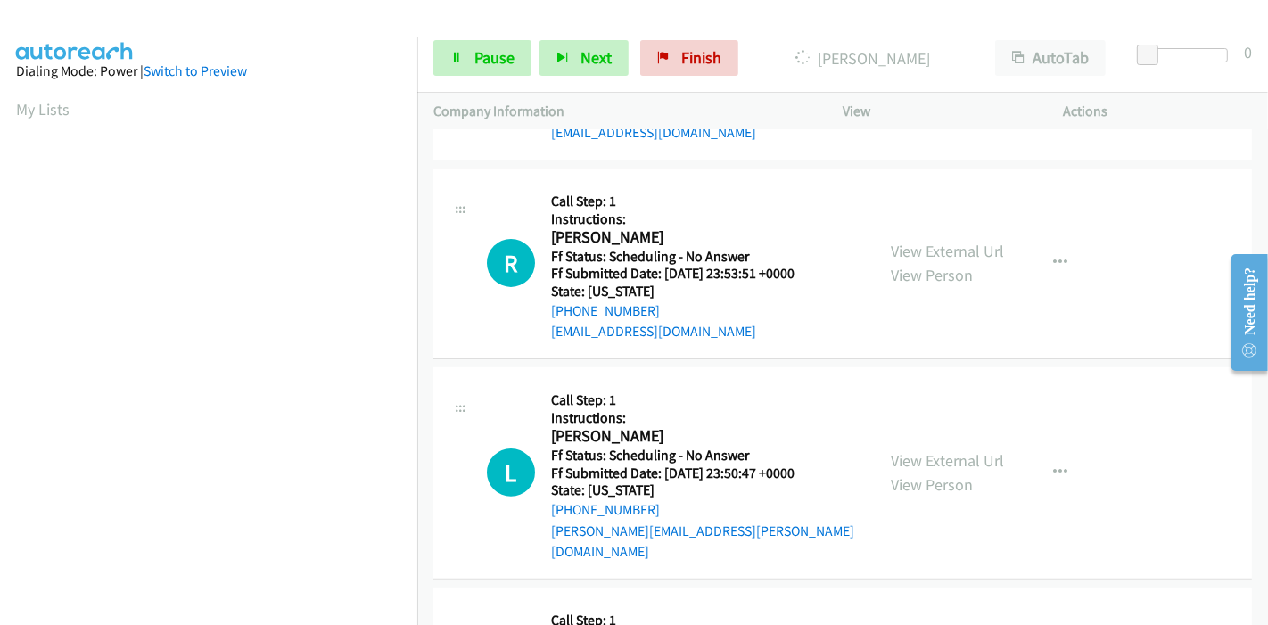
scroll to position [396, 0]
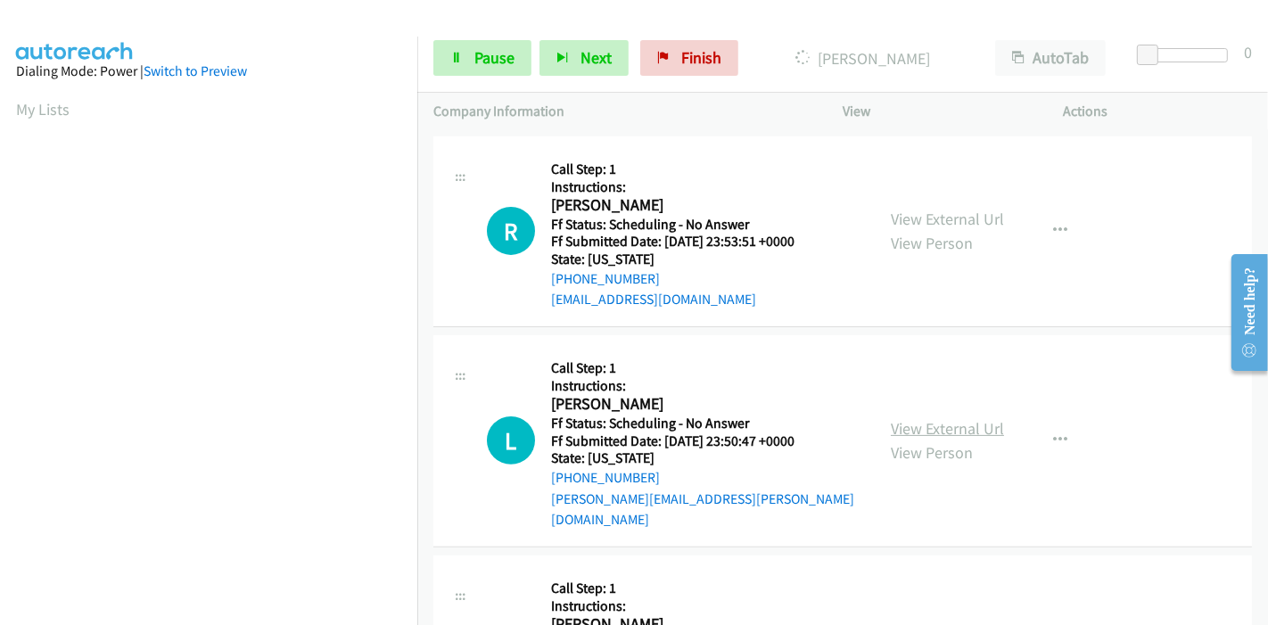
click at [922, 418] on link "View External Url" at bounding box center [947, 428] width 113 height 21
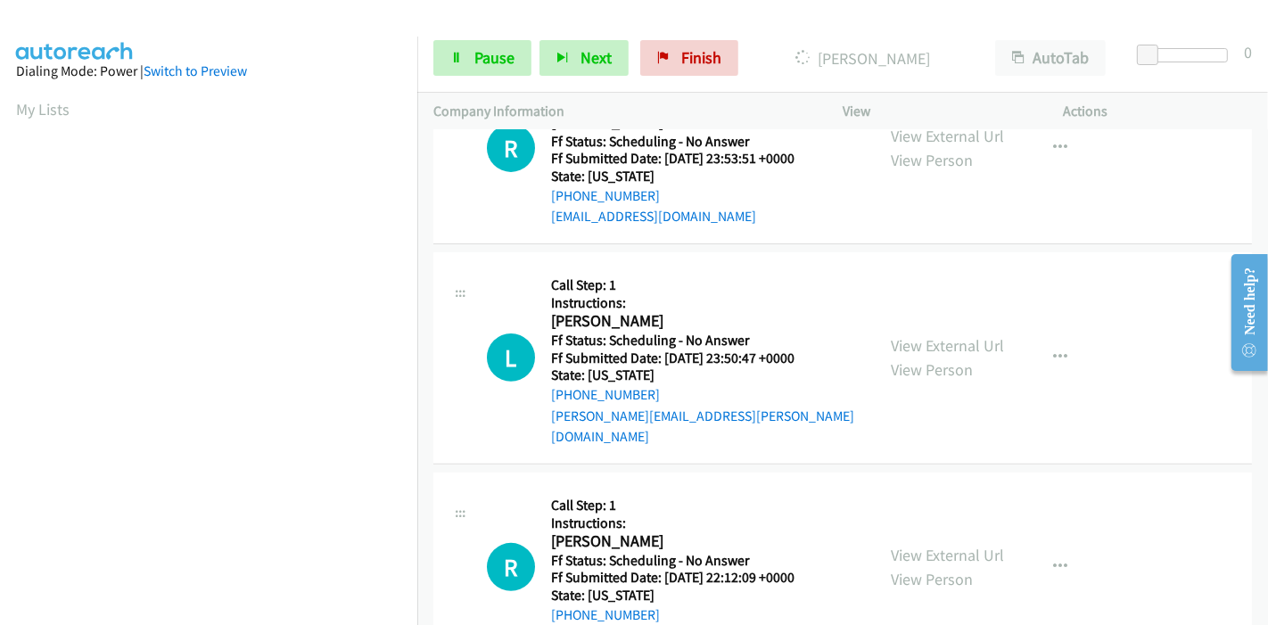
scroll to position [594, 0]
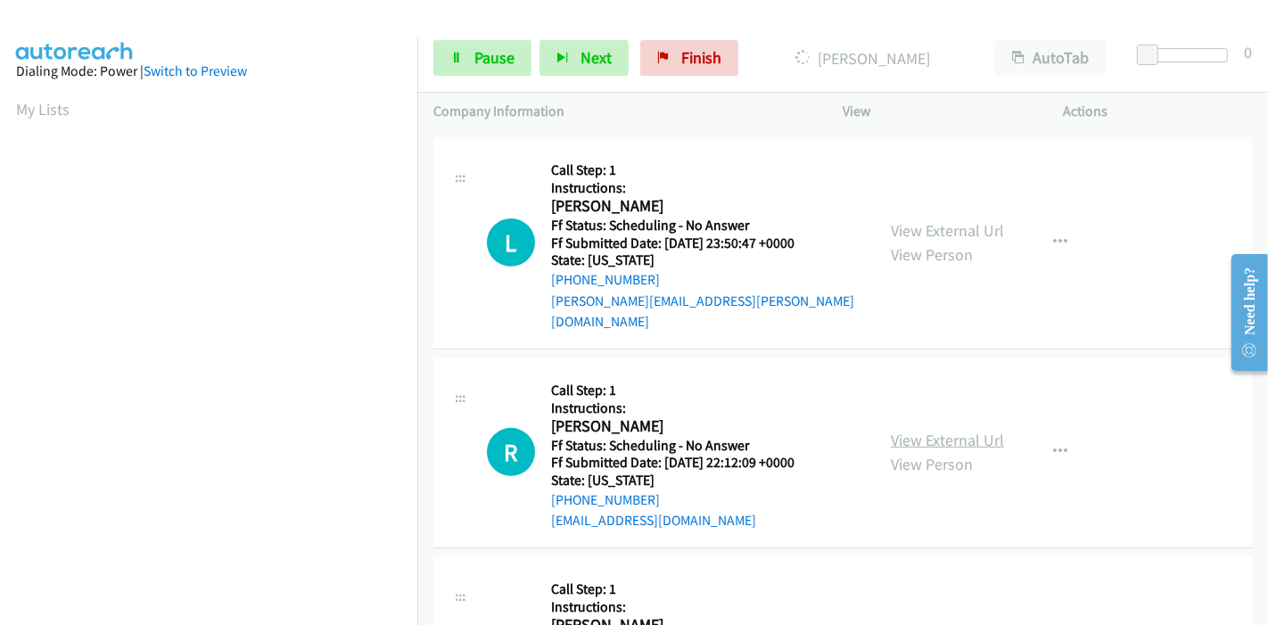
click at [904, 430] on link "View External Url" at bounding box center [947, 440] width 113 height 21
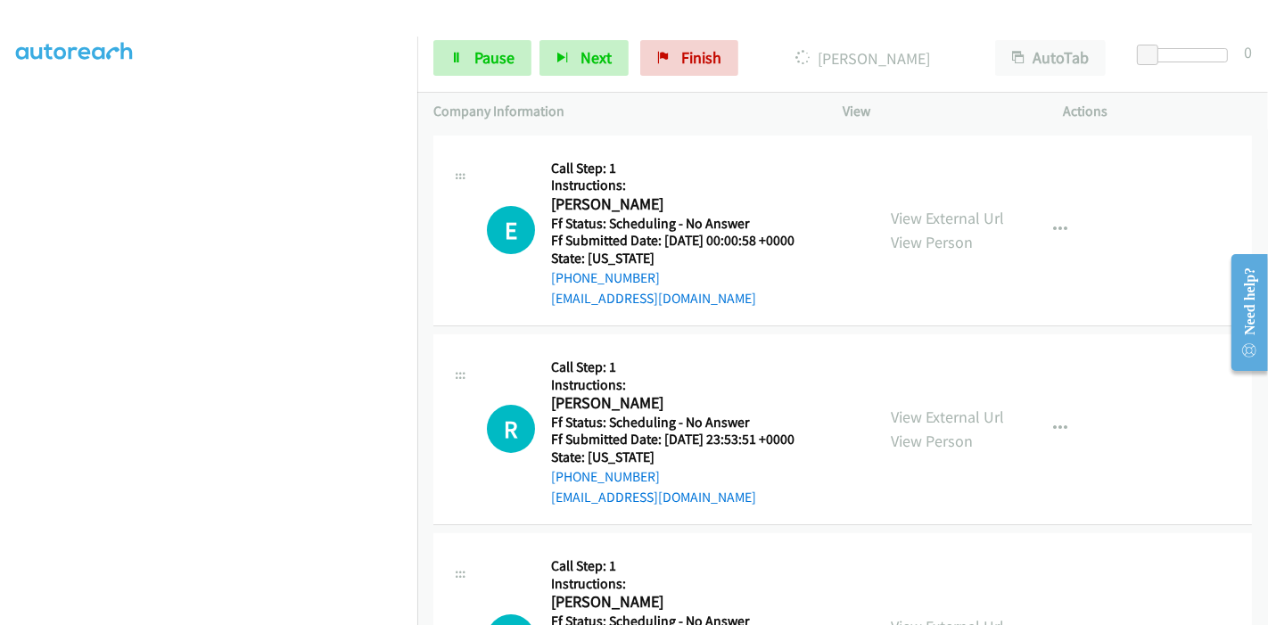
scroll to position [0, 0]
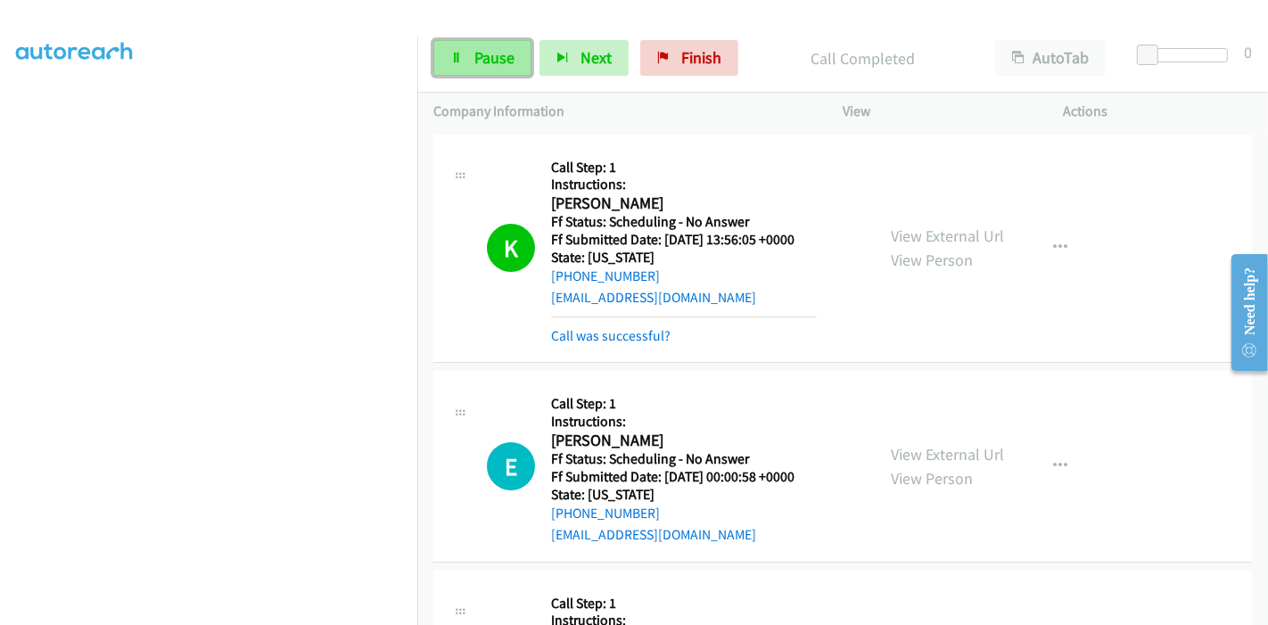
click at [474, 60] on span "Pause" at bounding box center [494, 57] width 40 height 21
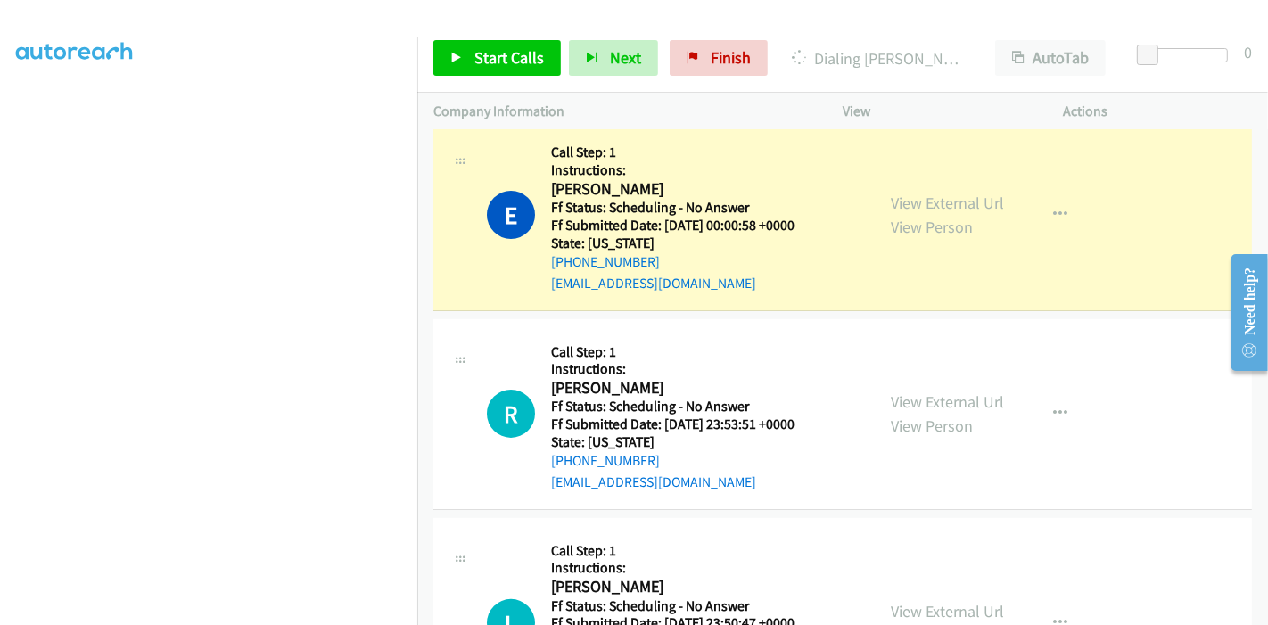
scroll to position [297, 0]
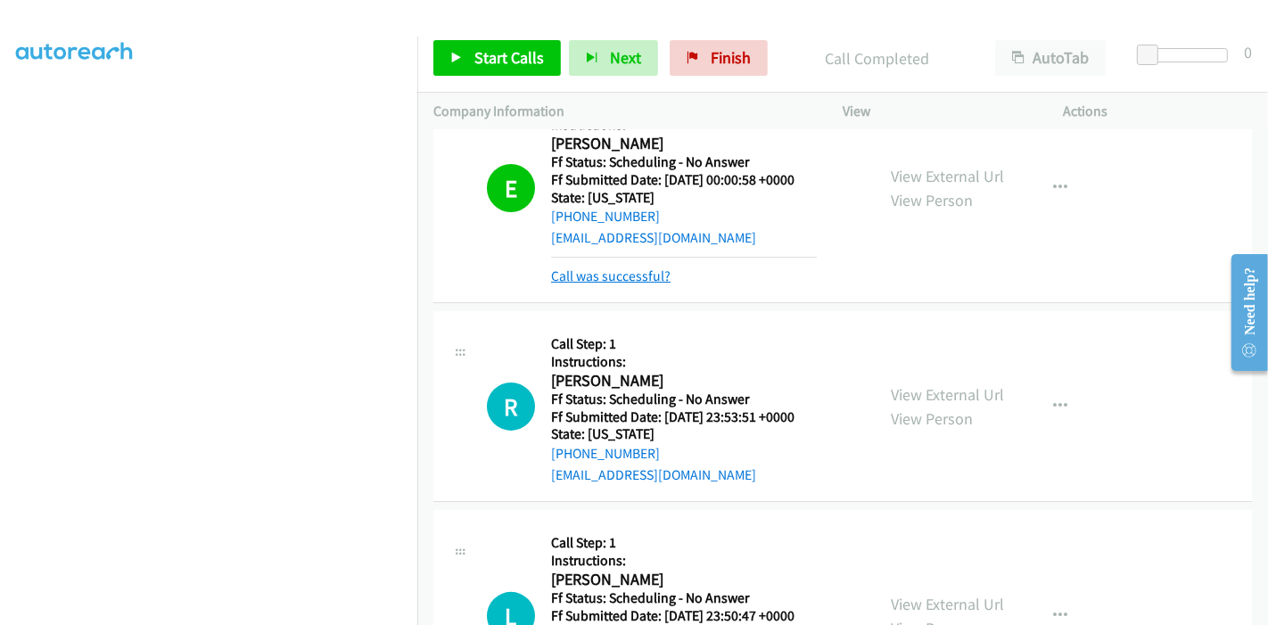
click at [617, 278] on link "Call was successful?" at bounding box center [610, 276] width 119 height 17
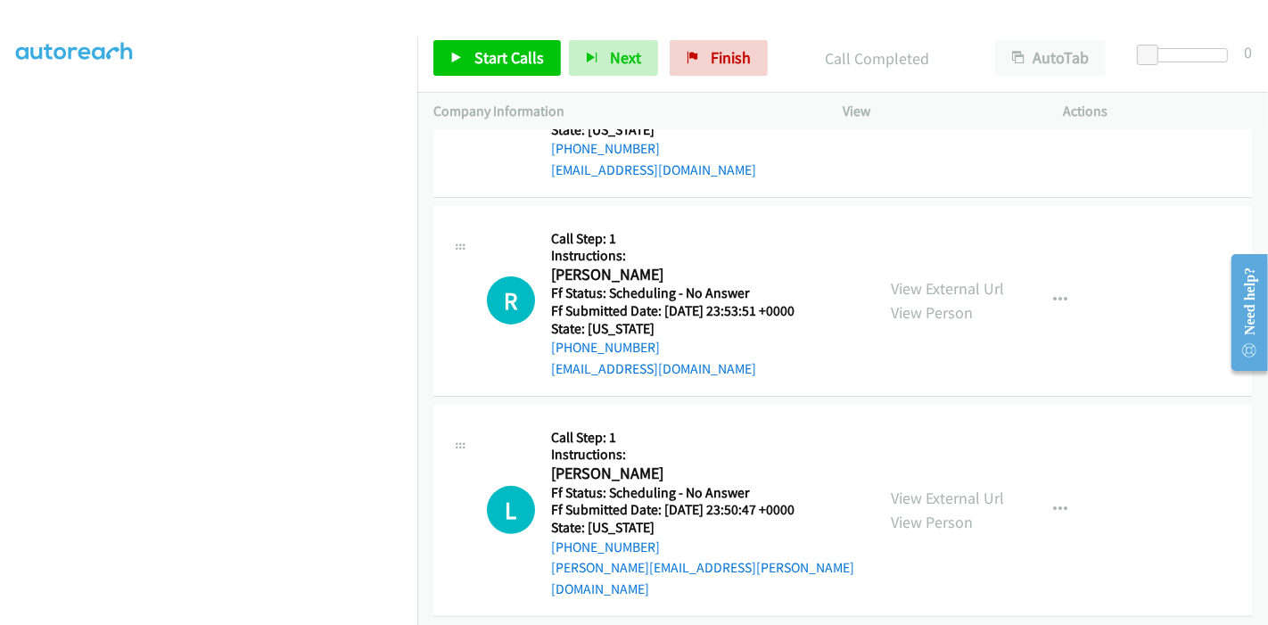
scroll to position [396, 0]
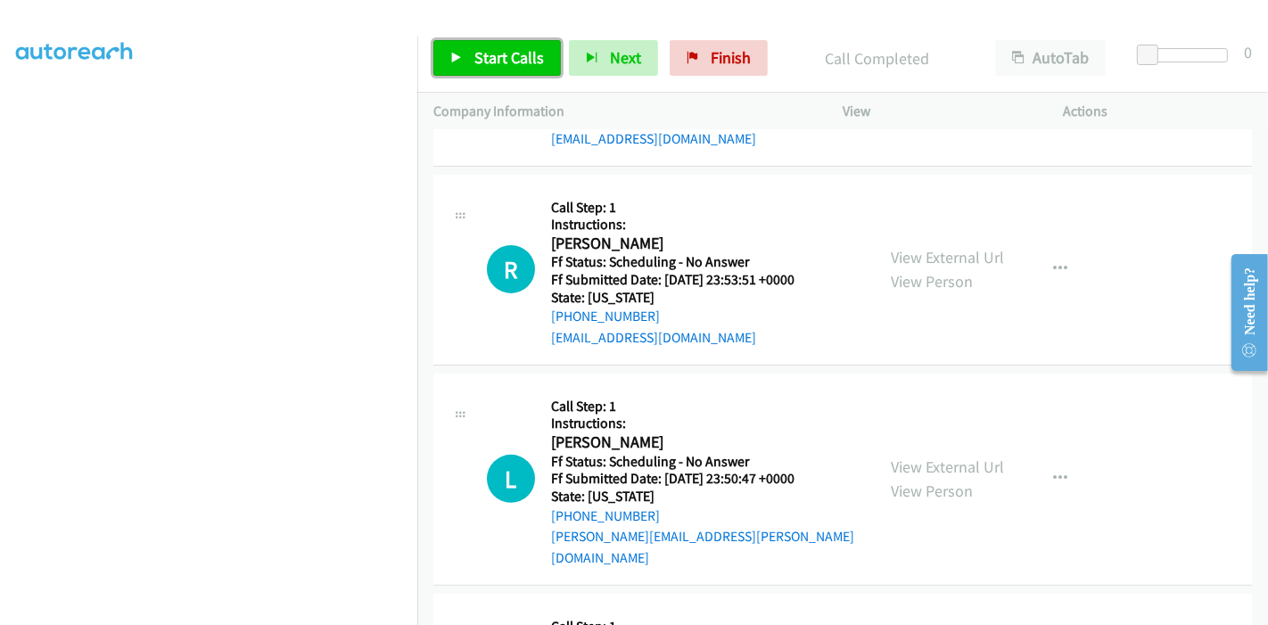
click at [489, 71] on link "Start Calls" at bounding box center [497, 58] width 128 height 36
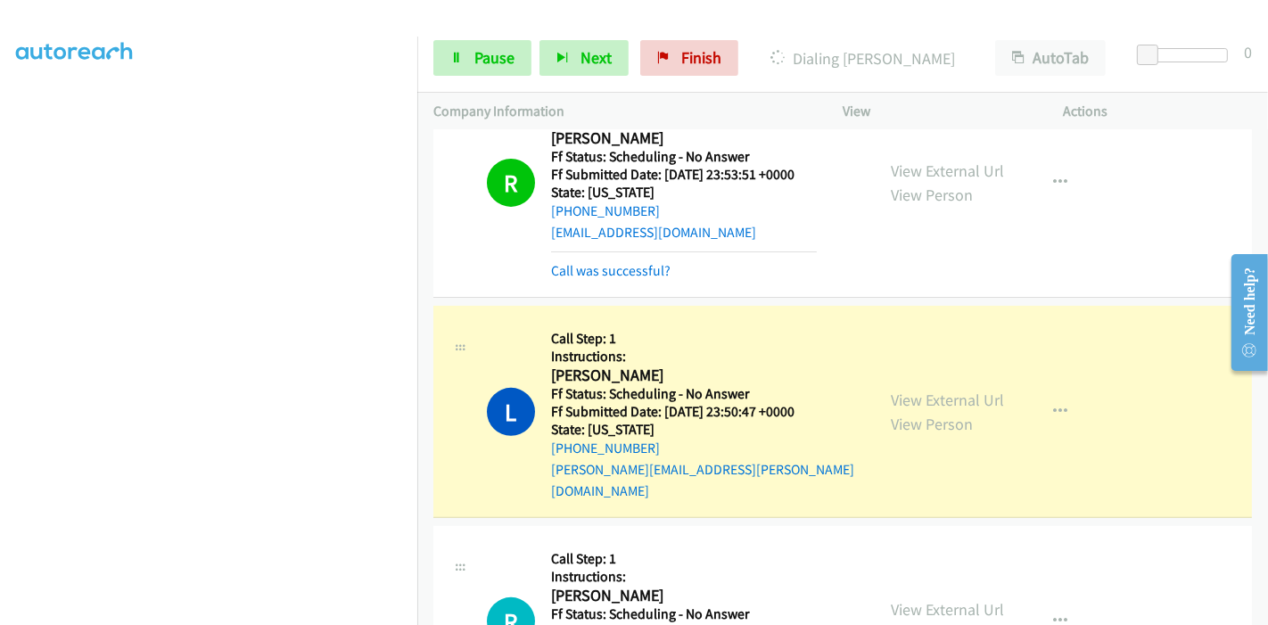
scroll to position [532, 0]
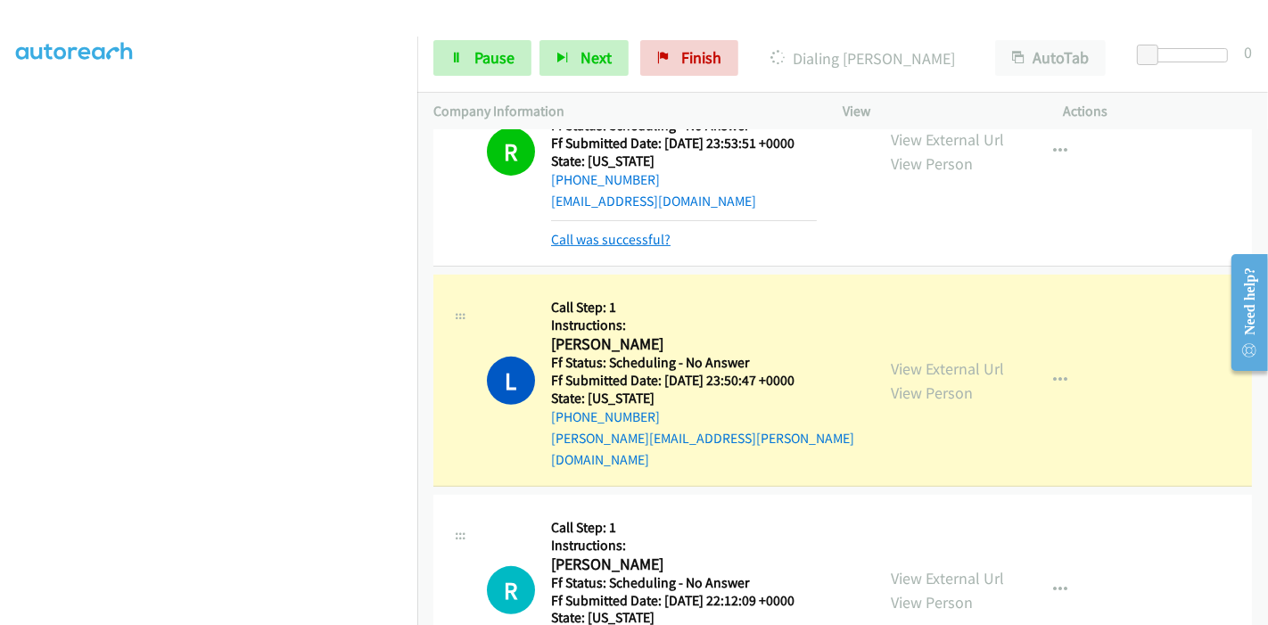
click at [608, 243] on link "Call was successful?" at bounding box center [610, 239] width 119 height 17
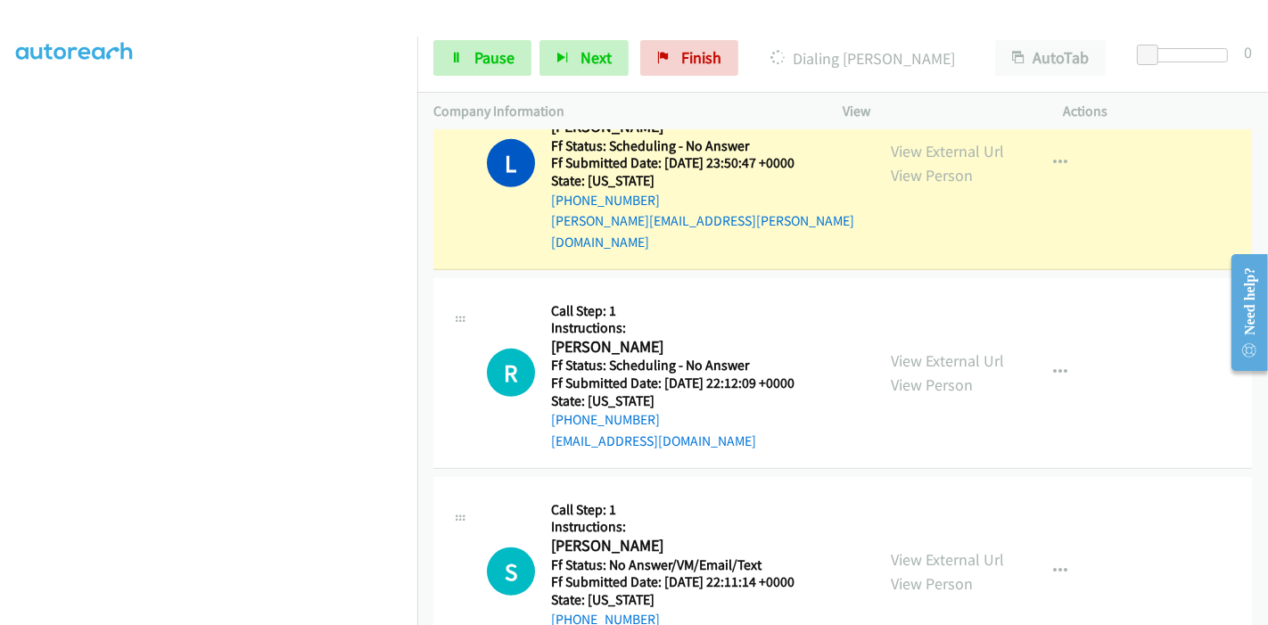
scroll to position [613, 0]
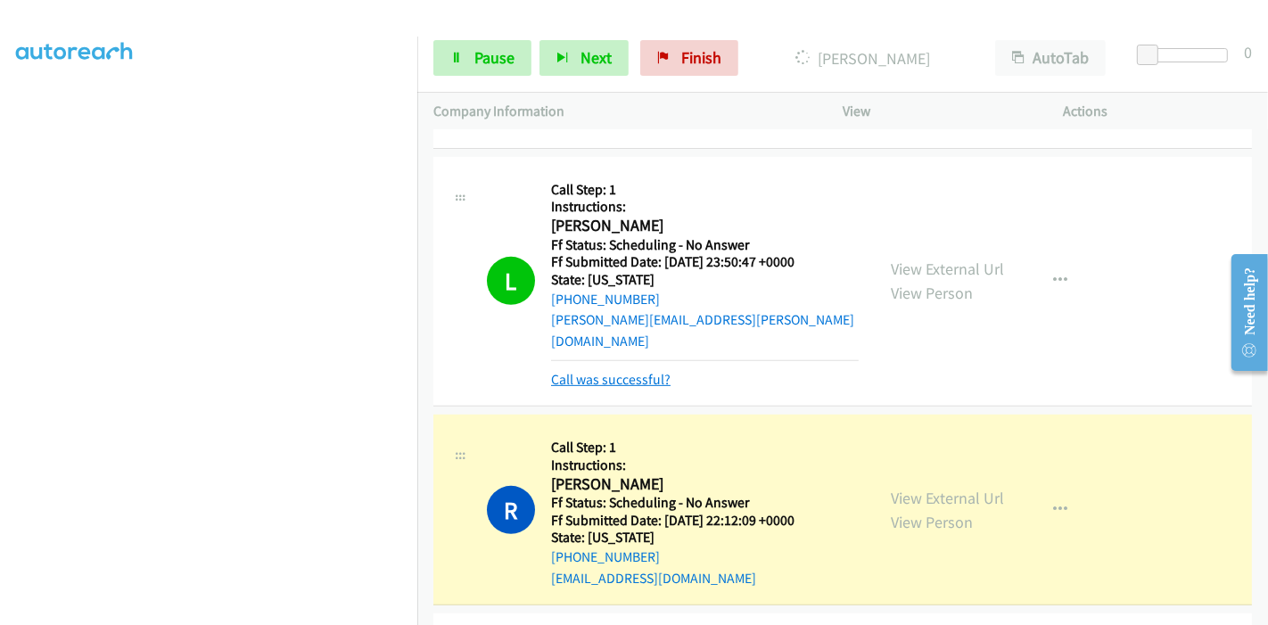
click at [608, 371] on link "Call was successful?" at bounding box center [610, 379] width 119 height 17
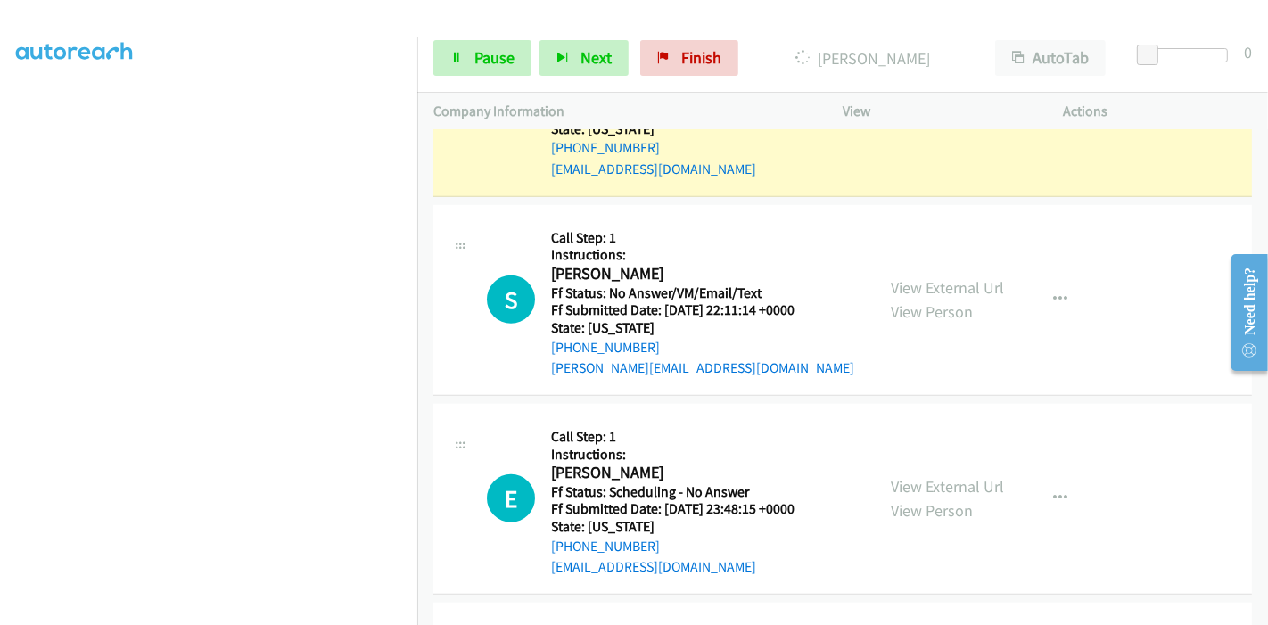
scroll to position [1009, 0]
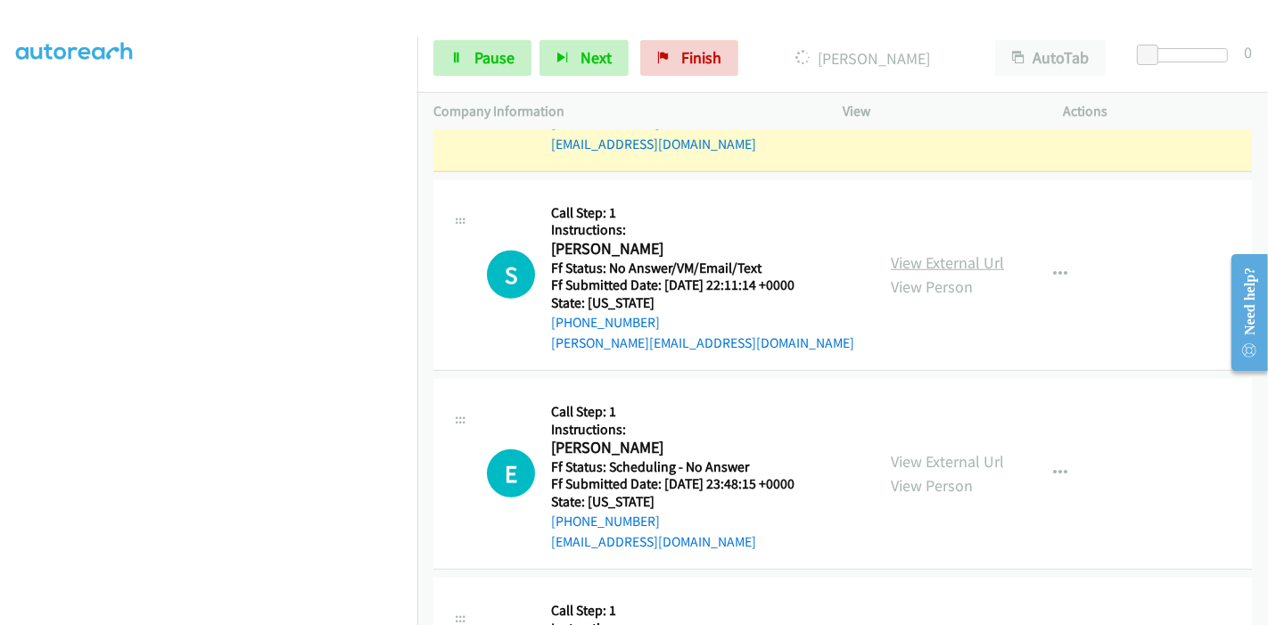
click at [900, 252] on link "View External Url" at bounding box center [947, 262] width 113 height 21
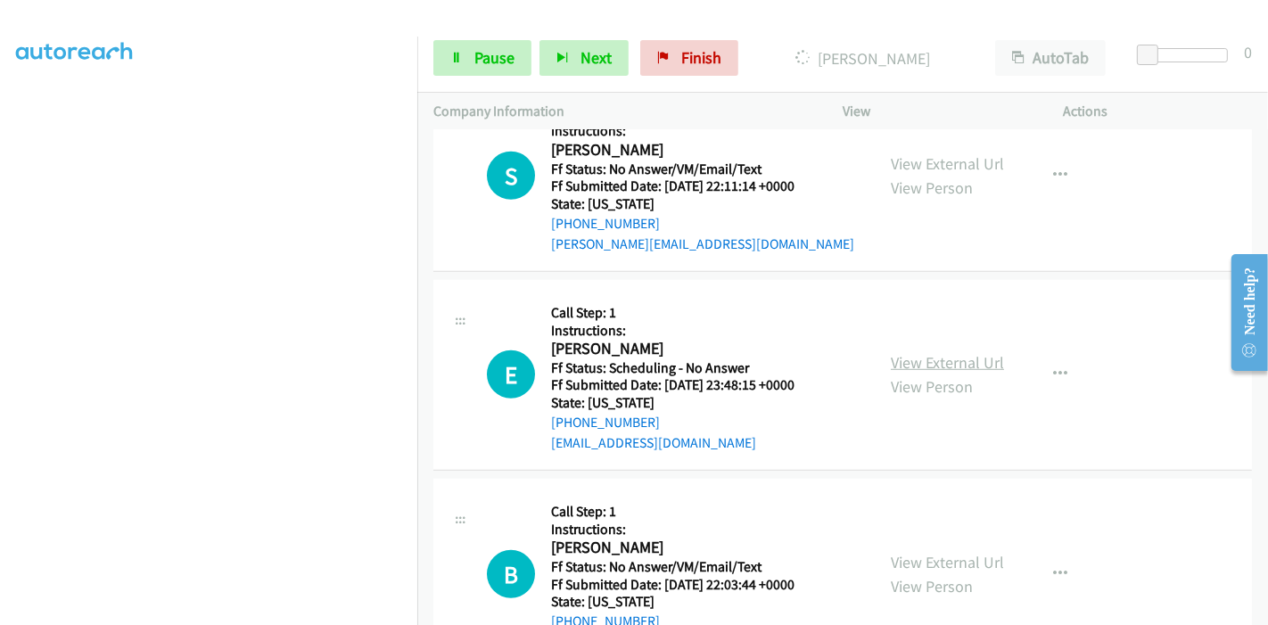
click at [909, 352] on link "View External Url" at bounding box center [947, 362] width 113 height 21
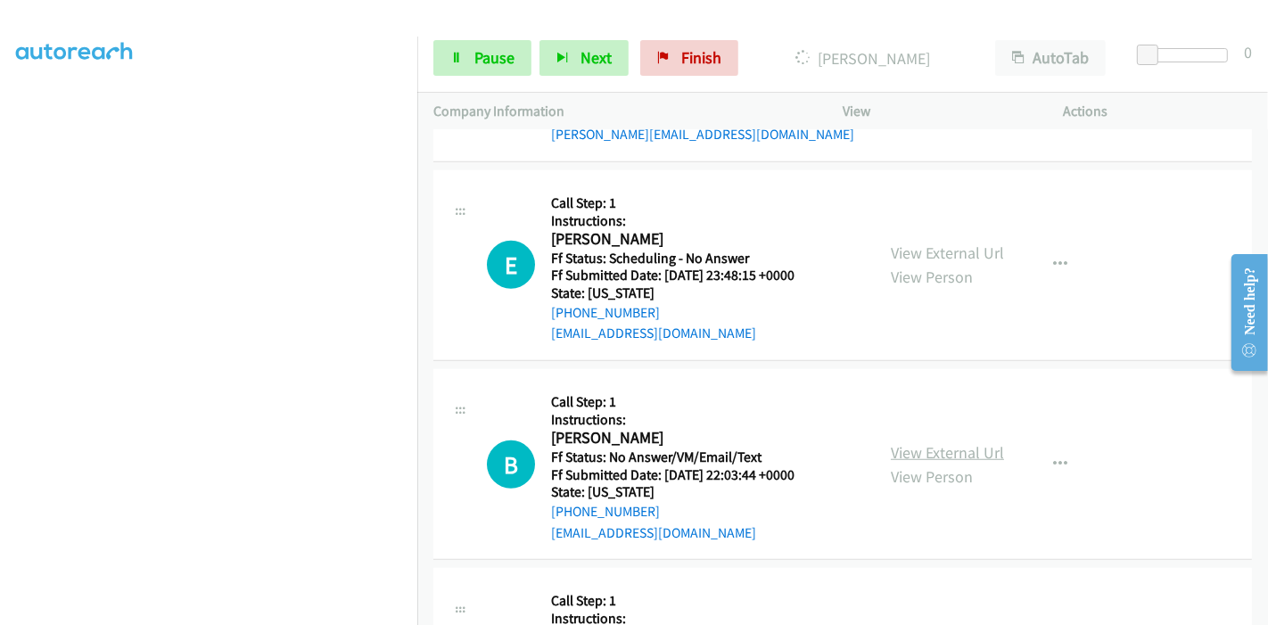
scroll to position [1306, 0]
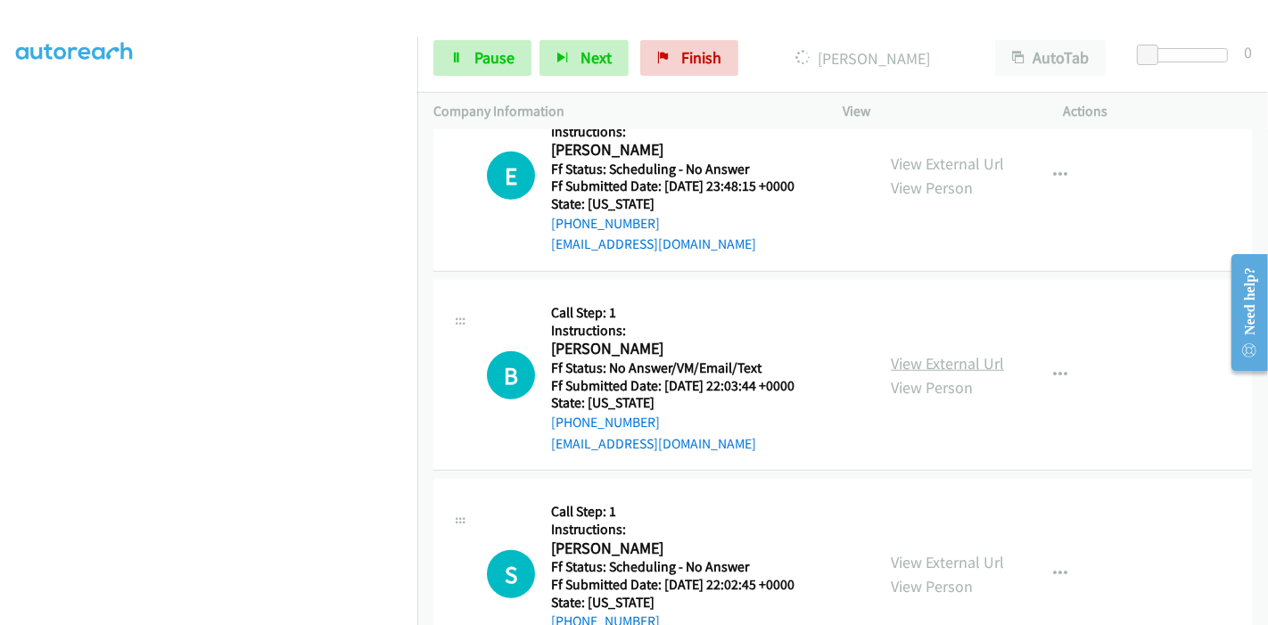
click at [934, 353] on link "View External Url" at bounding box center [947, 363] width 113 height 21
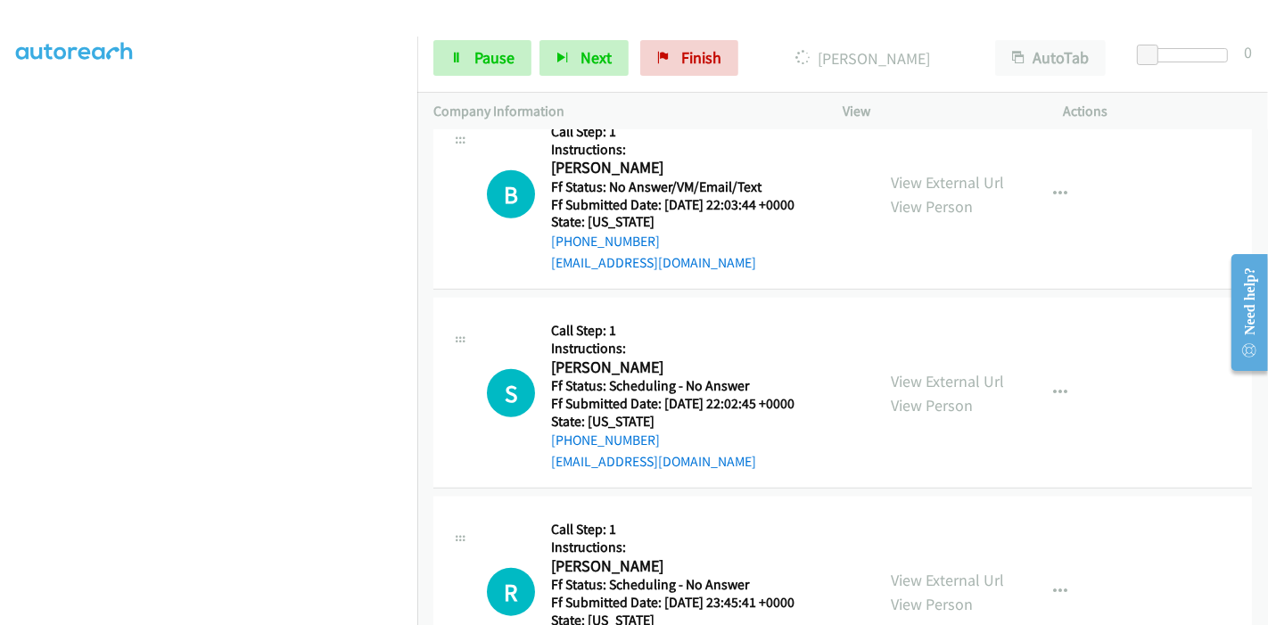
scroll to position [1504, 0]
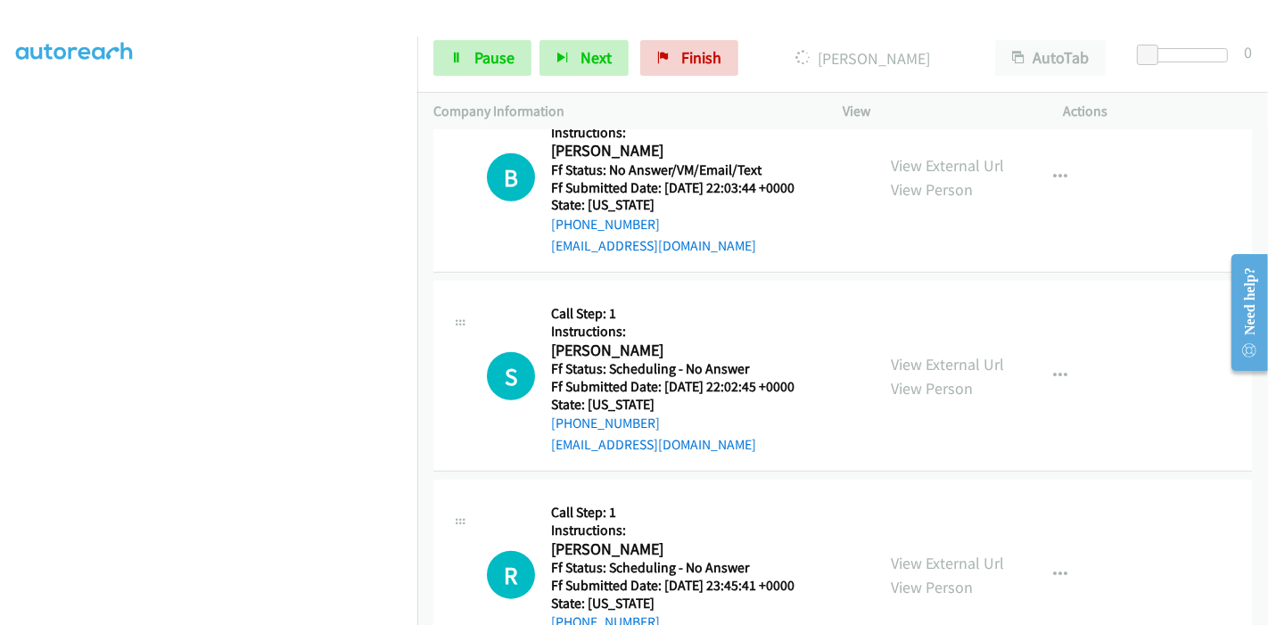
click at [929, 352] on div "View External Url View Person" at bounding box center [947, 376] width 113 height 48
click at [929, 354] on link "View External Url" at bounding box center [947, 364] width 113 height 21
click at [484, 57] on span "Pause" at bounding box center [494, 57] width 40 height 21
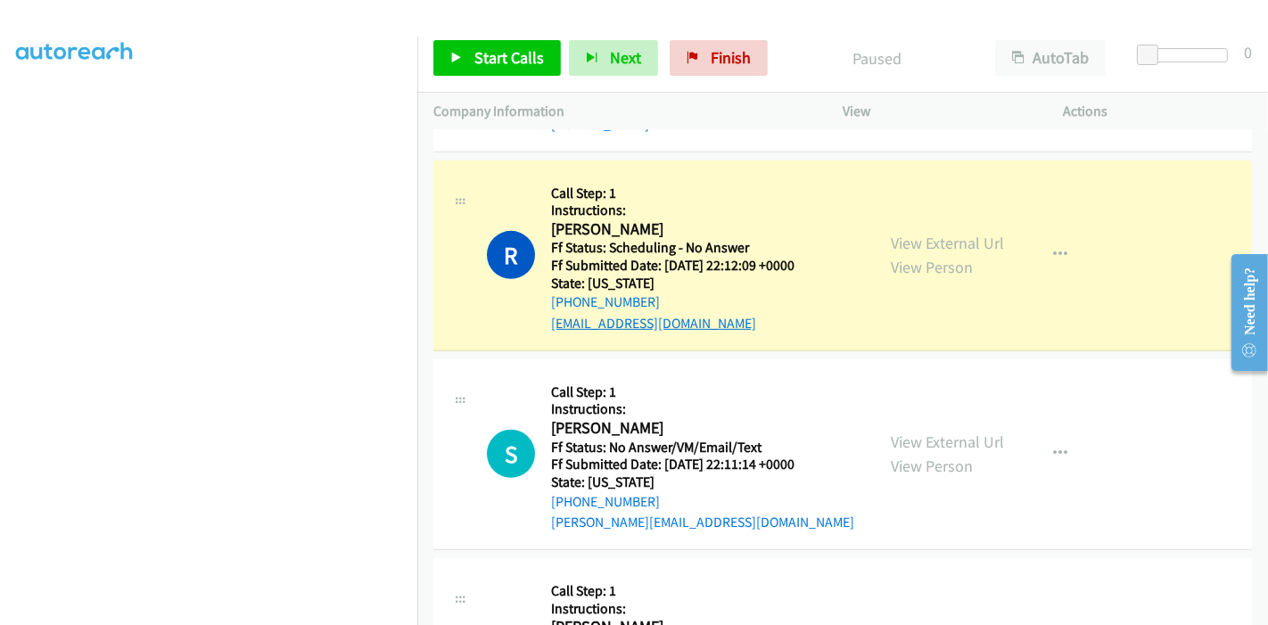
scroll to position [811, 0]
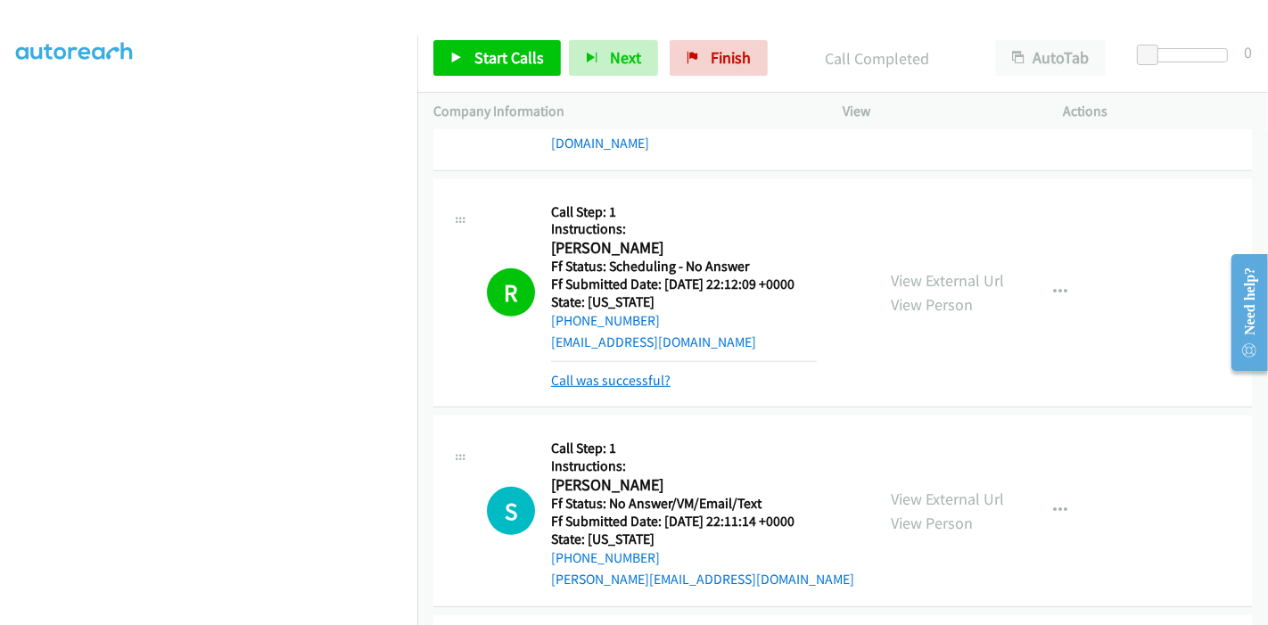
click at [637, 372] on link "Call was successful?" at bounding box center [610, 380] width 119 height 17
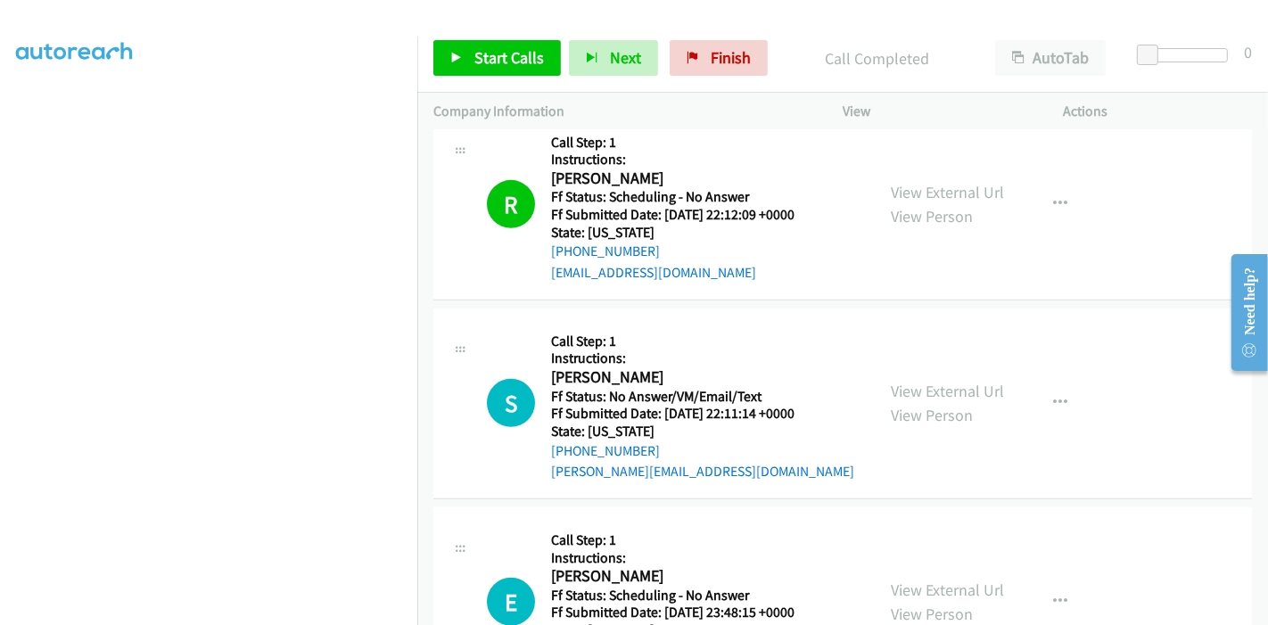
scroll to position [910, 0]
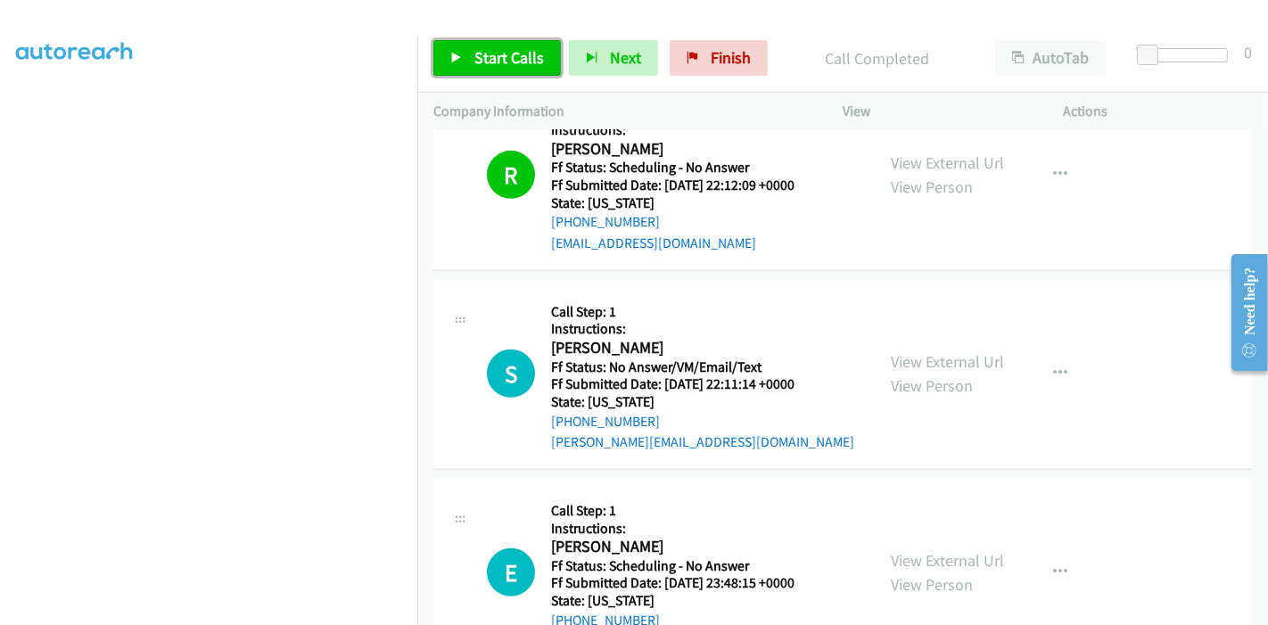
click at [495, 41] on link "Start Calls" at bounding box center [497, 58] width 128 height 36
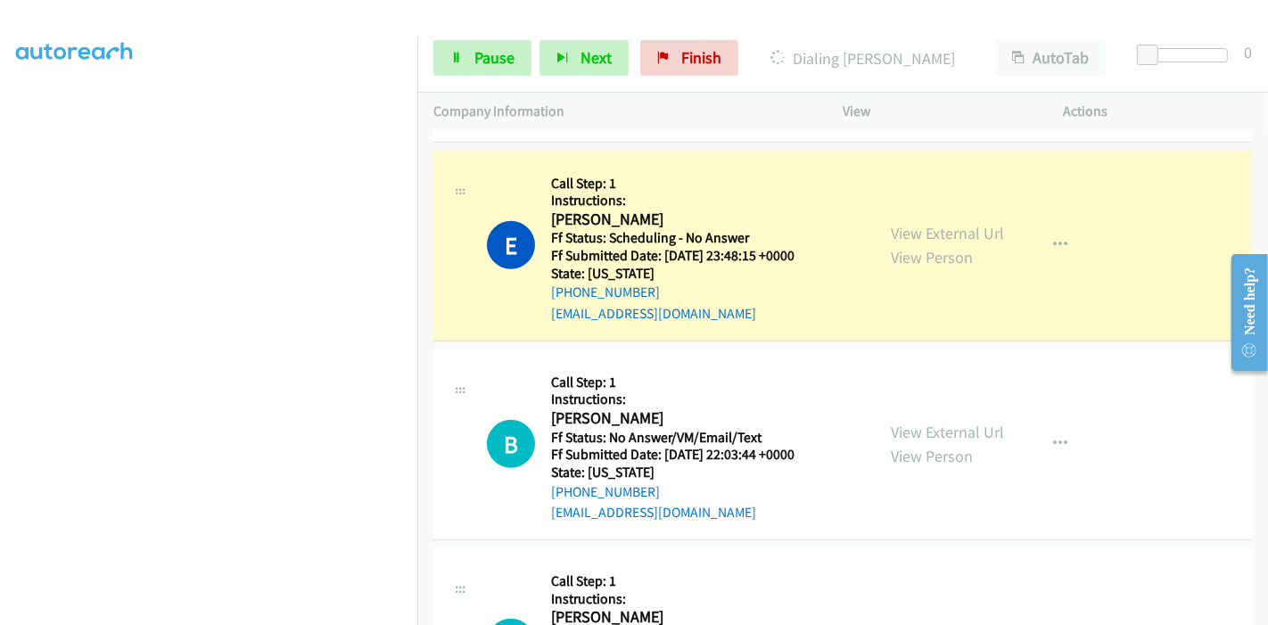
scroll to position [1306, 0]
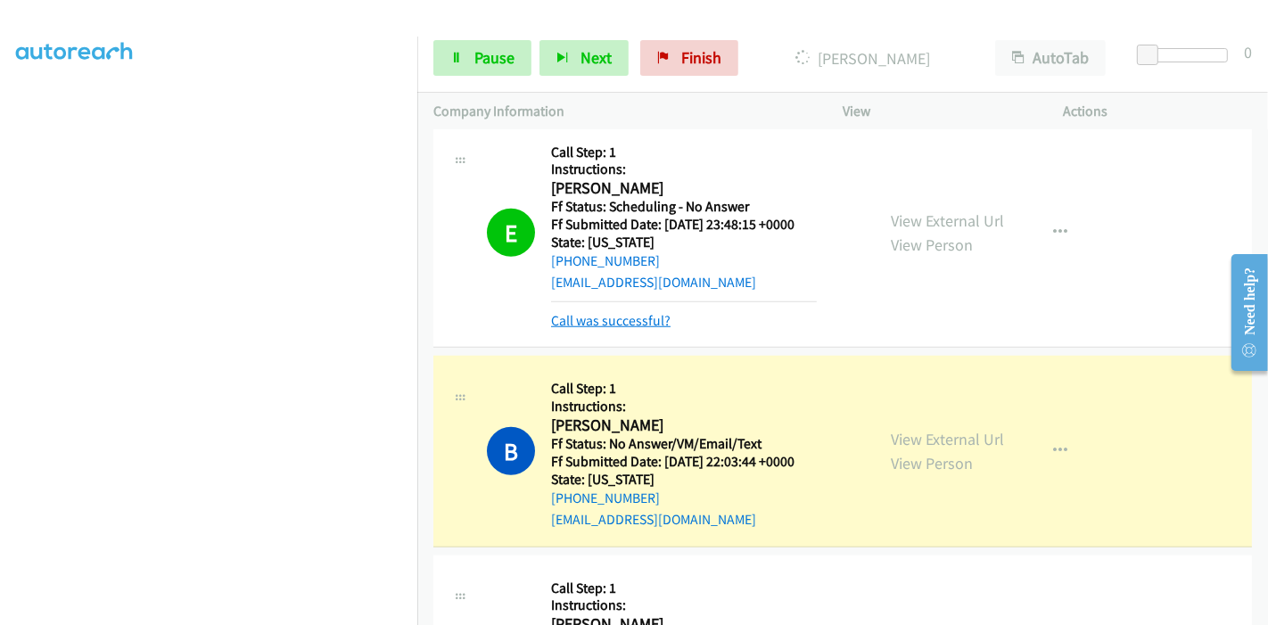
click at [640, 312] on link "Call was successful?" at bounding box center [610, 320] width 119 height 17
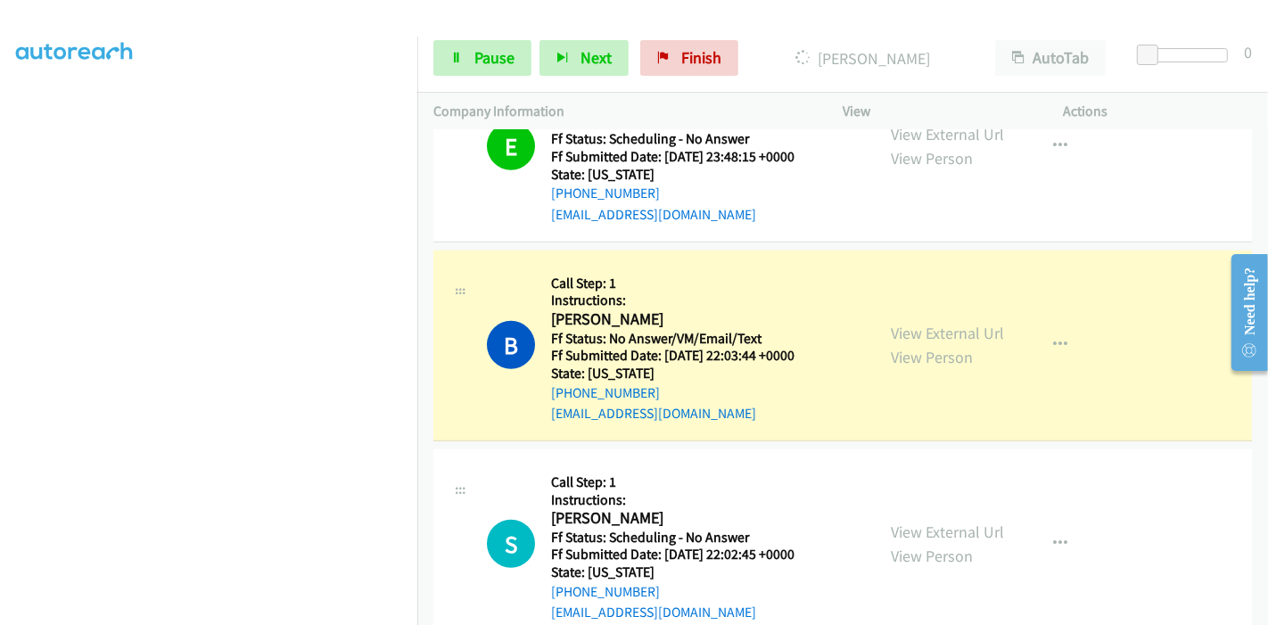
scroll to position [1504, 0]
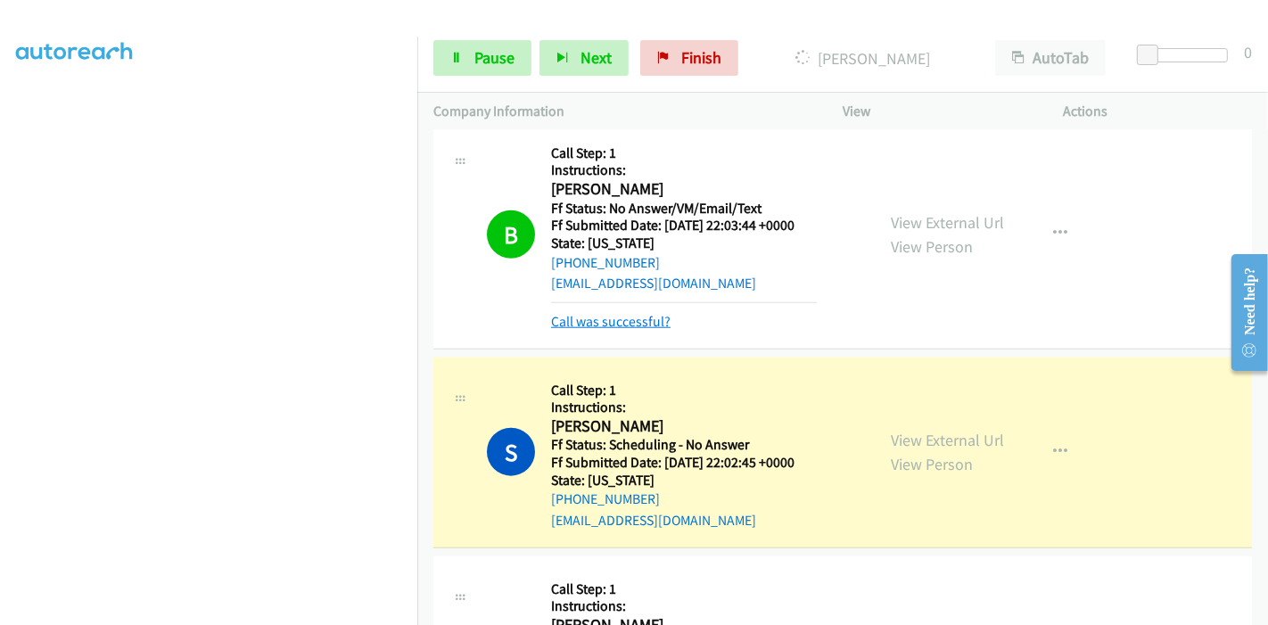
click at [622, 313] on link "Call was successful?" at bounding box center [610, 321] width 119 height 17
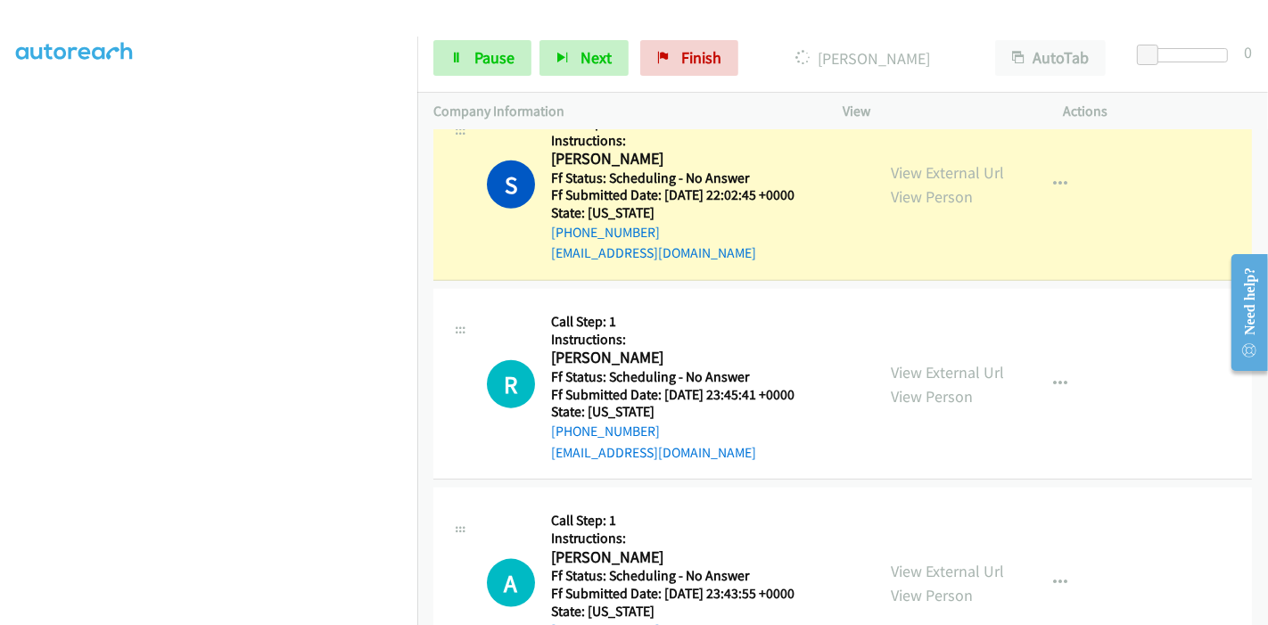
scroll to position [1702, 0]
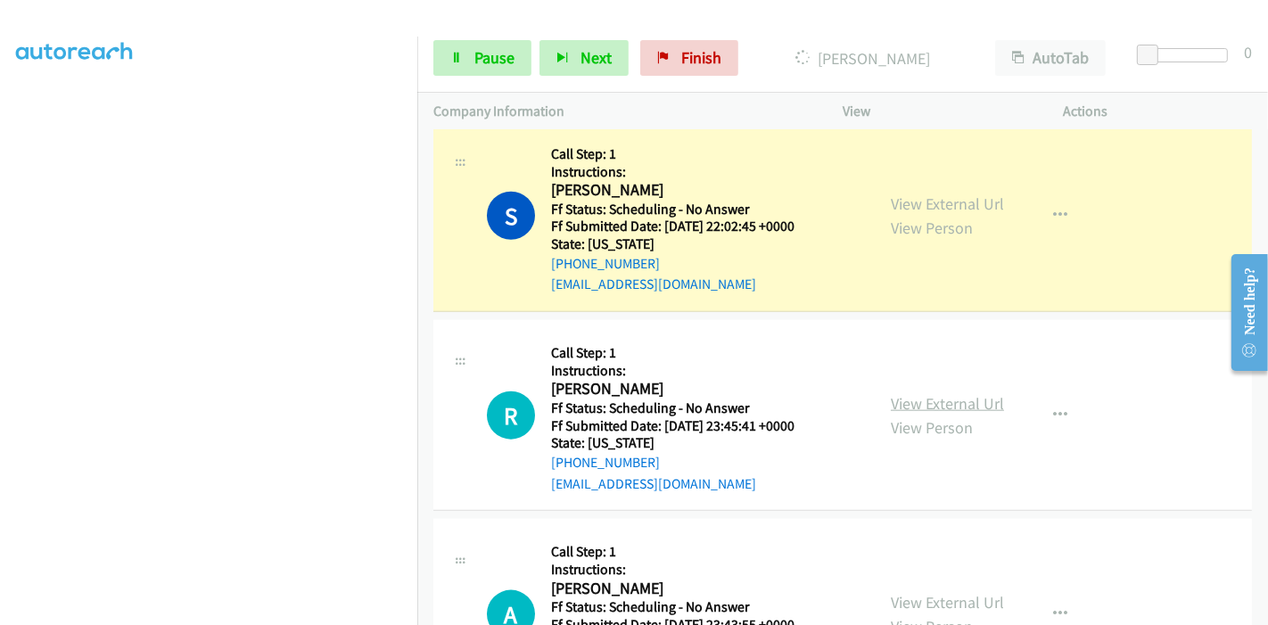
click at [928, 393] on link "View External Url" at bounding box center [947, 403] width 113 height 21
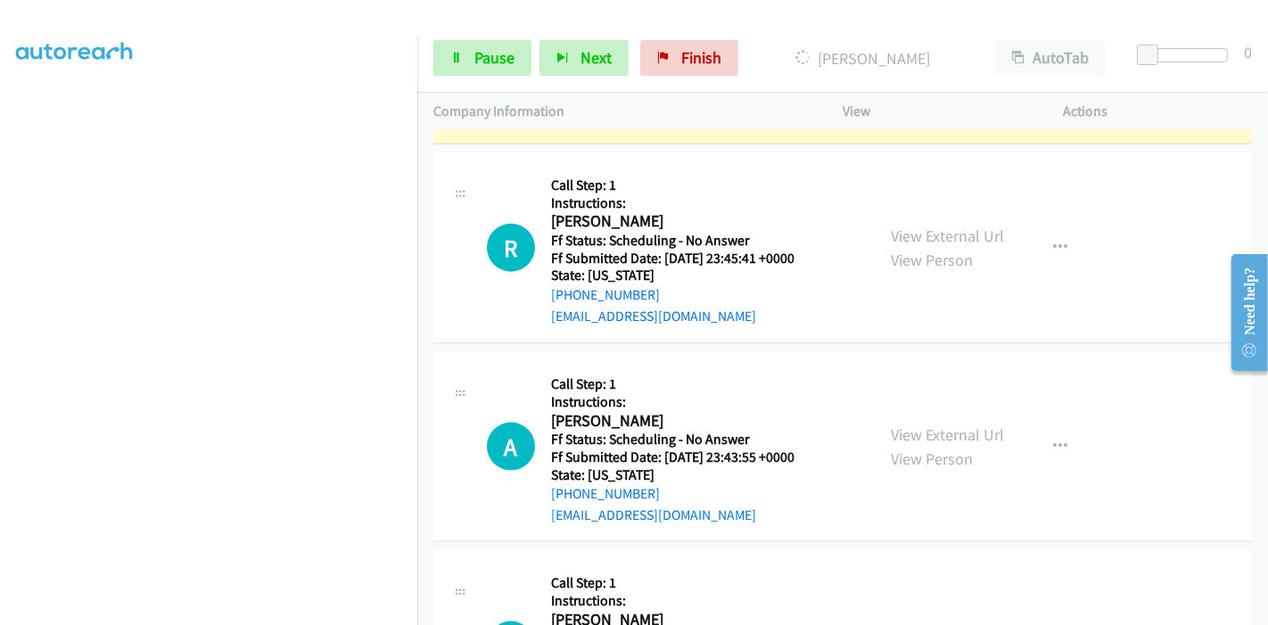
scroll to position [1900, 0]
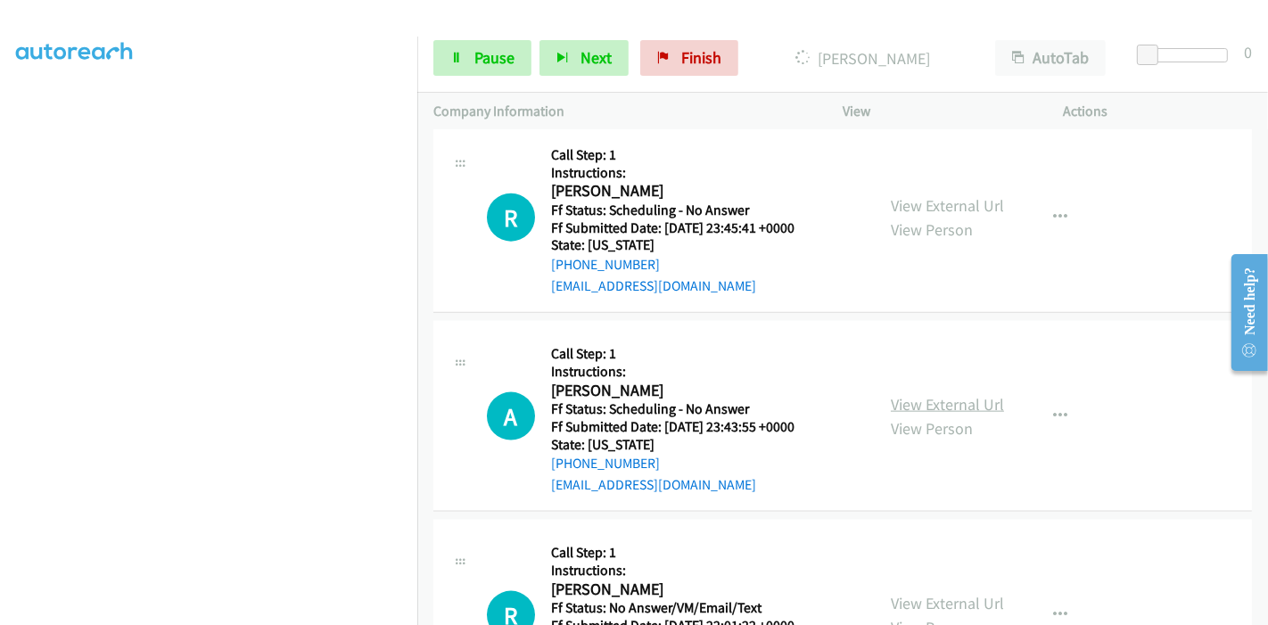
click at [936, 394] on link "View External Url" at bounding box center [947, 404] width 113 height 21
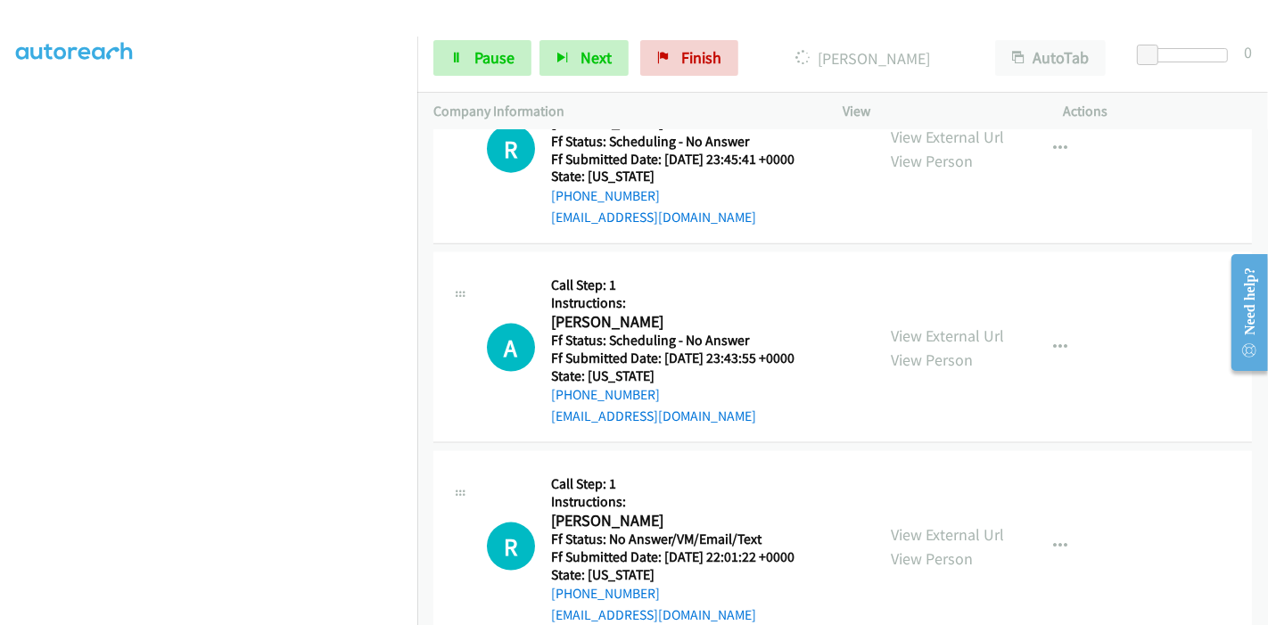
scroll to position [1999, 0]
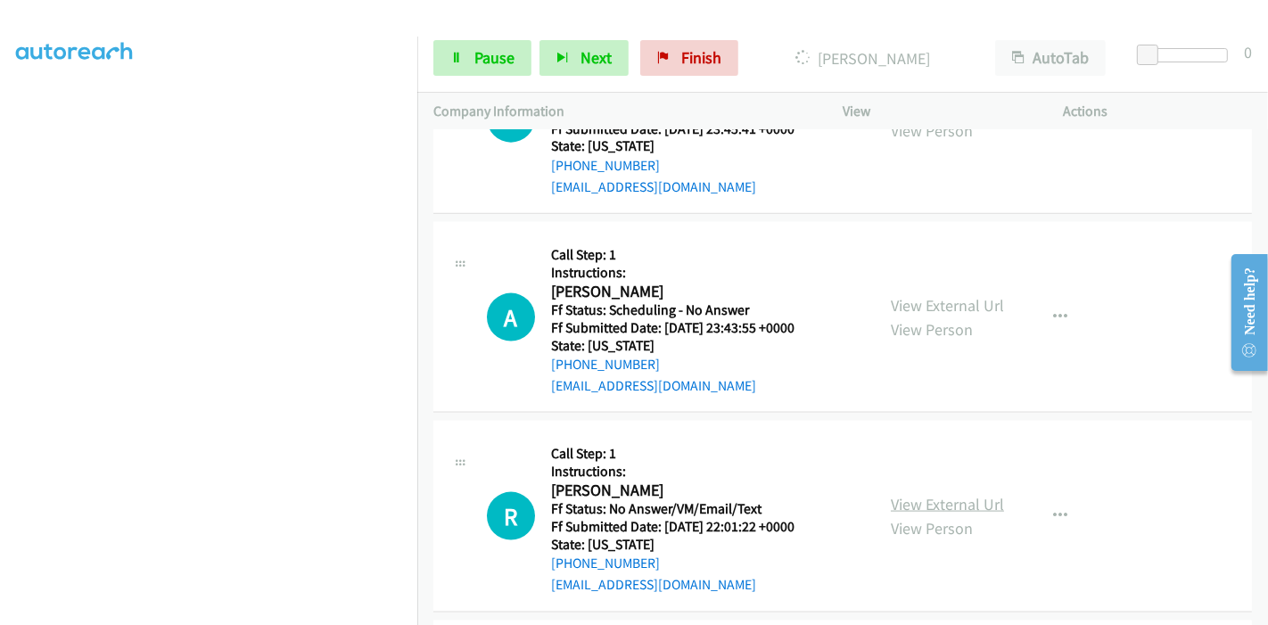
click at [899, 494] on link "View External Url" at bounding box center [947, 504] width 113 height 21
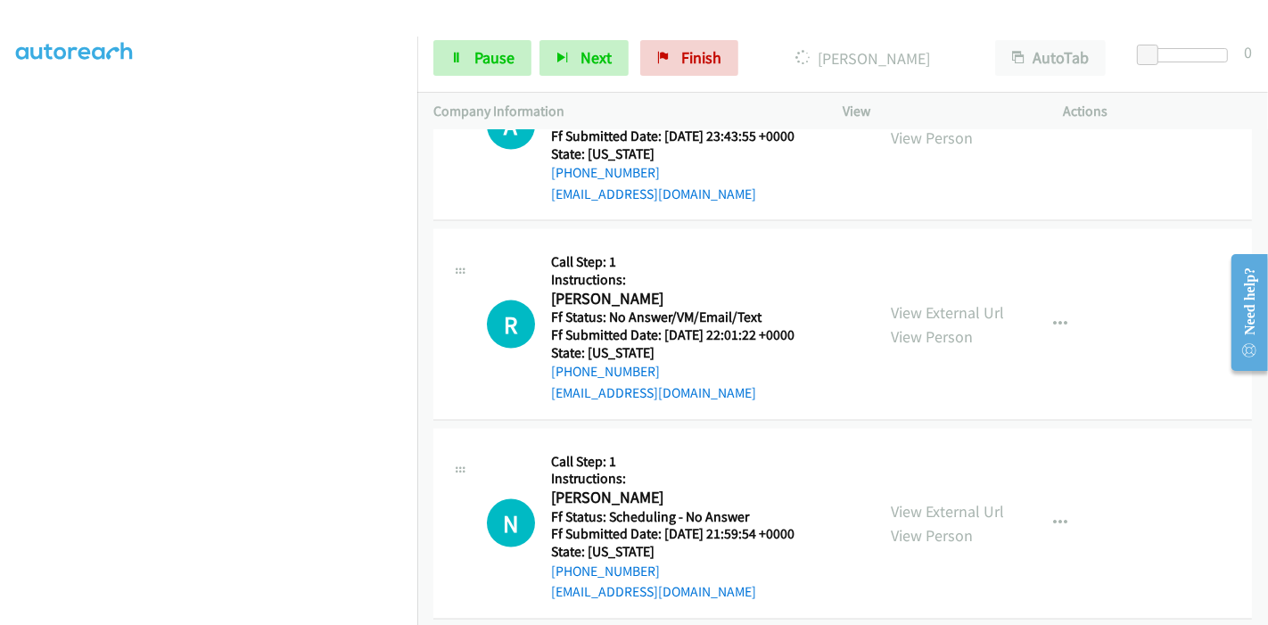
scroll to position [2198, 0]
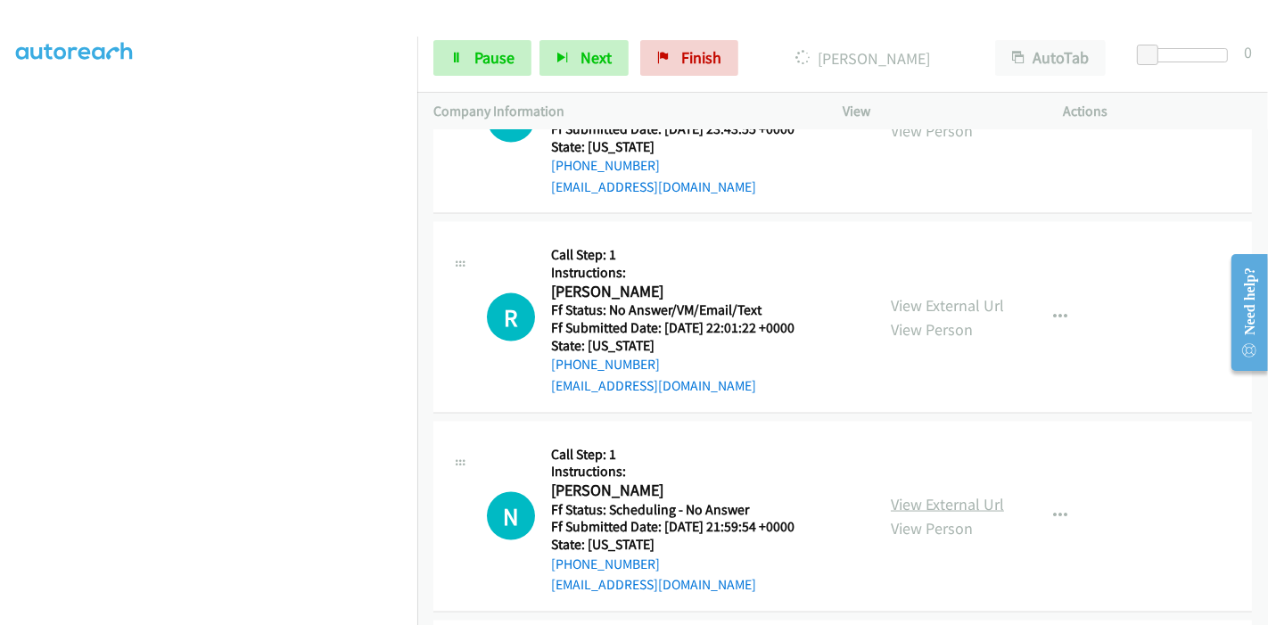
click at [965, 494] on link "View External Url" at bounding box center [947, 504] width 113 height 21
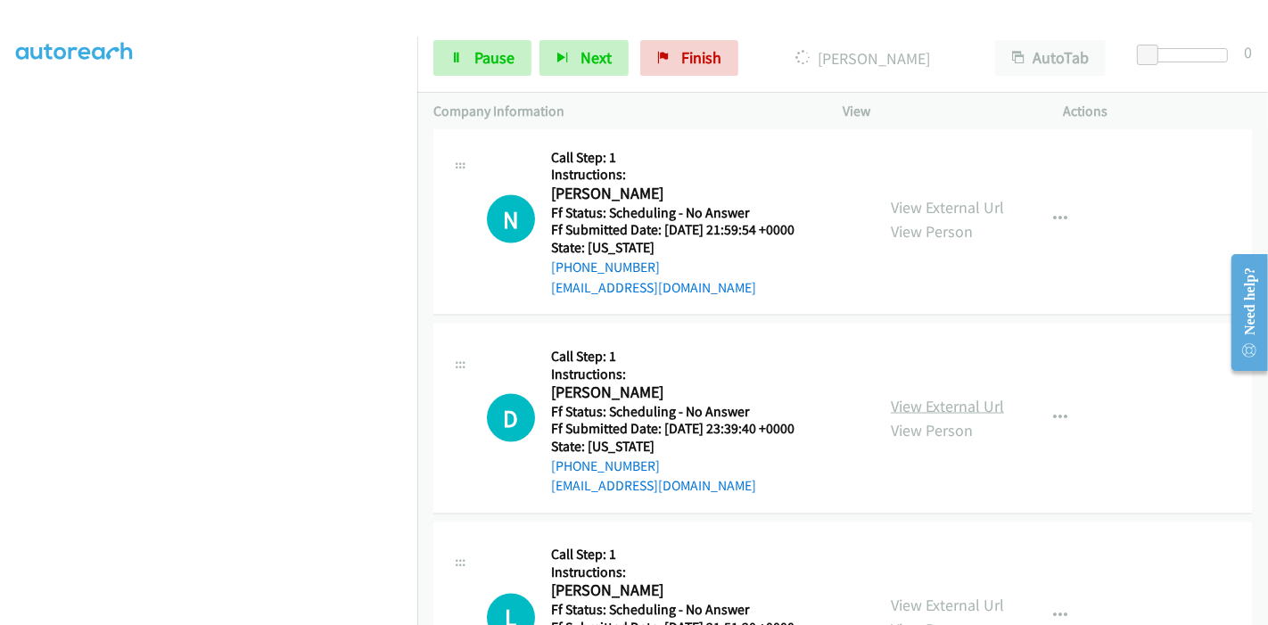
click at [894, 396] on link "View External Url" at bounding box center [947, 406] width 113 height 21
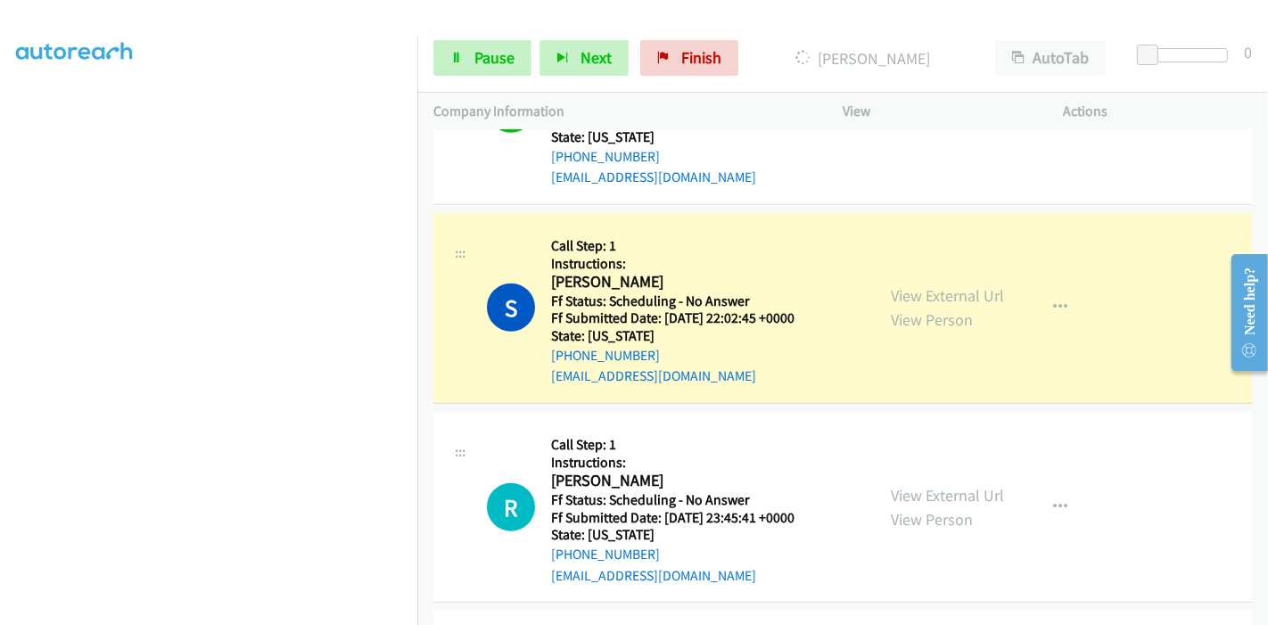
scroll to position [1702, 0]
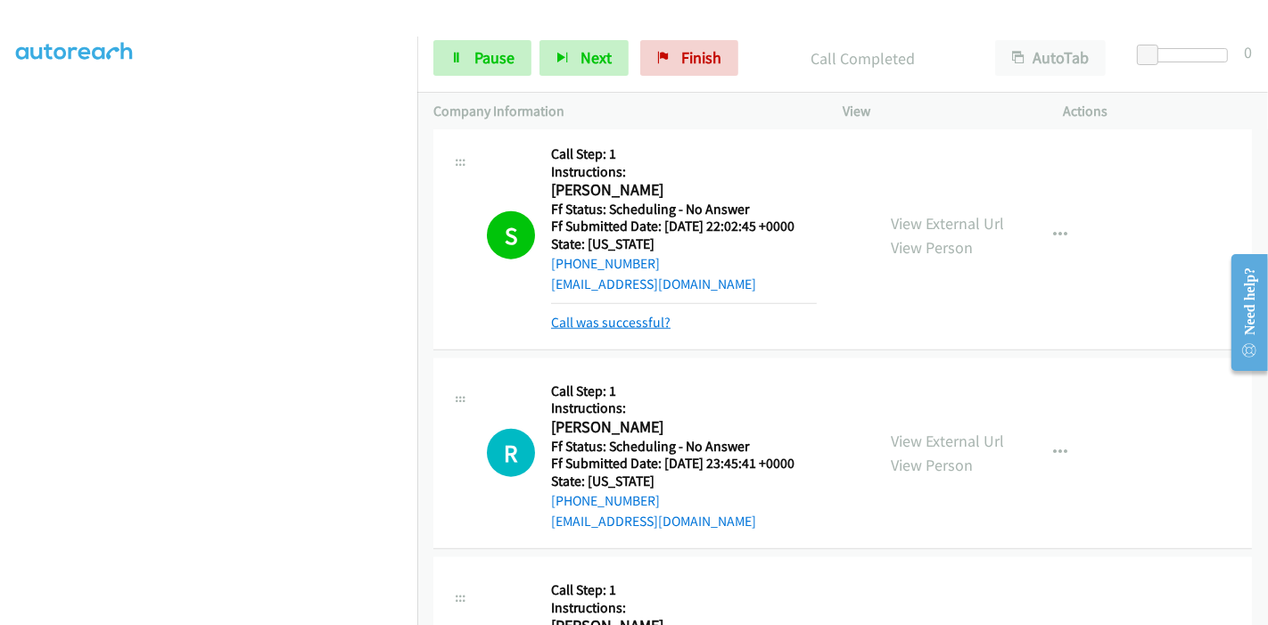
click at [576, 314] on link "Call was successful?" at bounding box center [610, 322] width 119 height 17
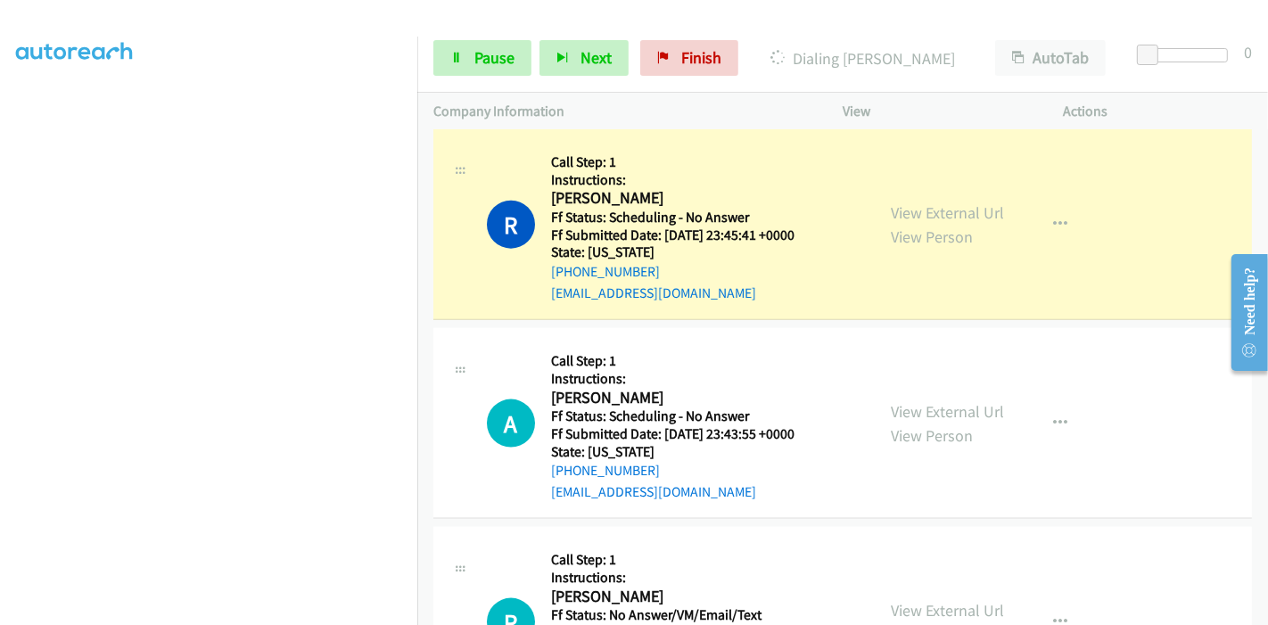
scroll to position [1900, 0]
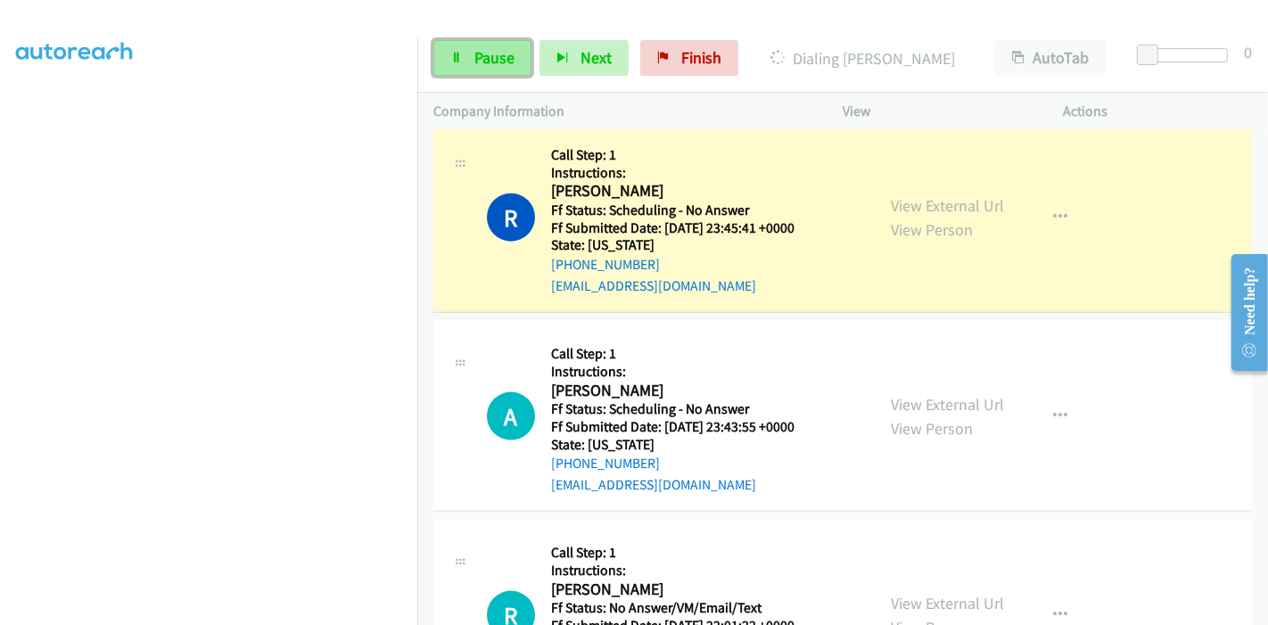
click at [484, 58] on span "Pause" at bounding box center [494, 57] width 40 height 21
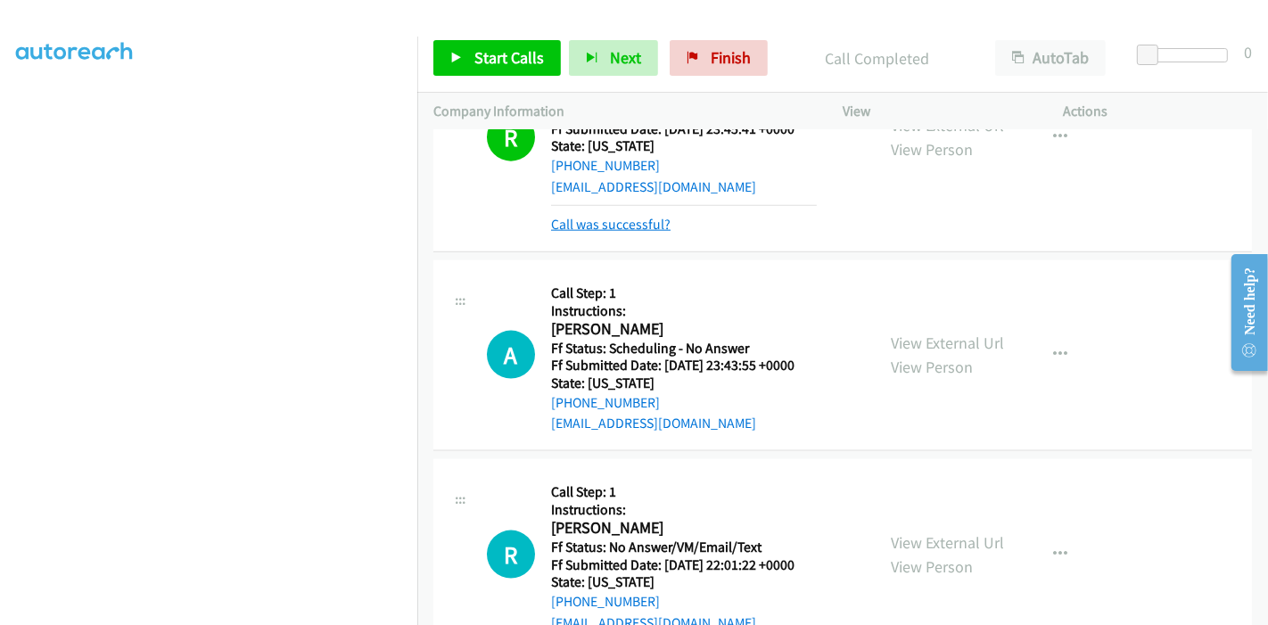
click at [588, 216] on link "Call was successful?" at bounding box center [610, 224] width 119 height 17
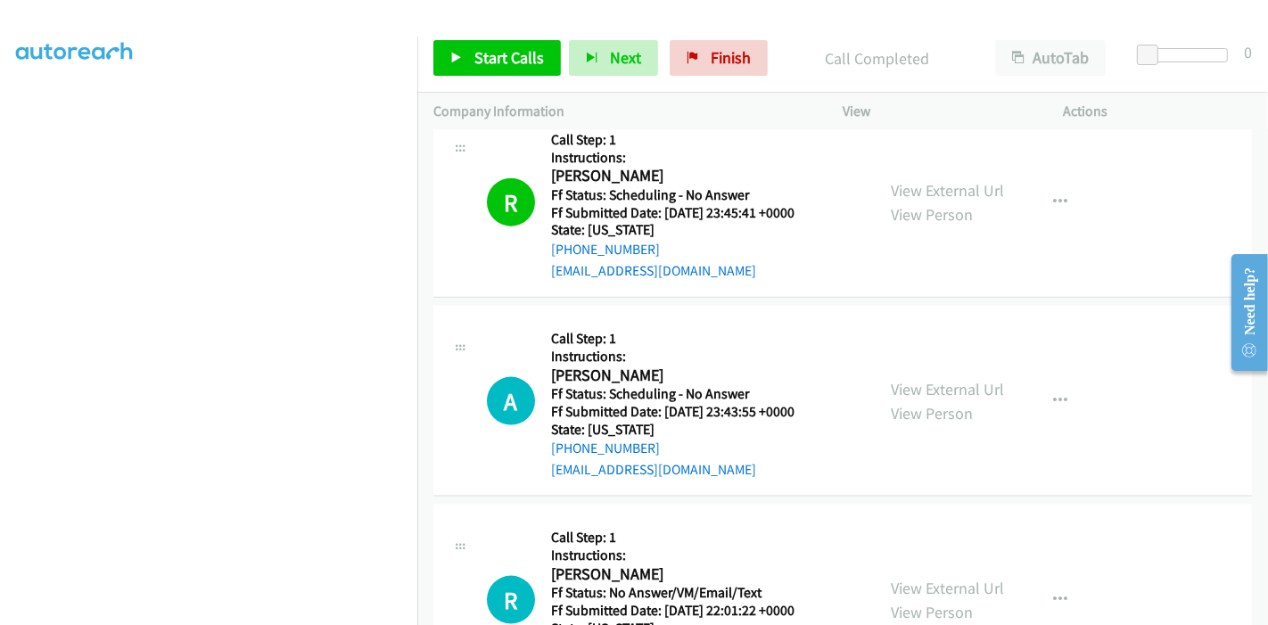
scroll to position [1882, 0]
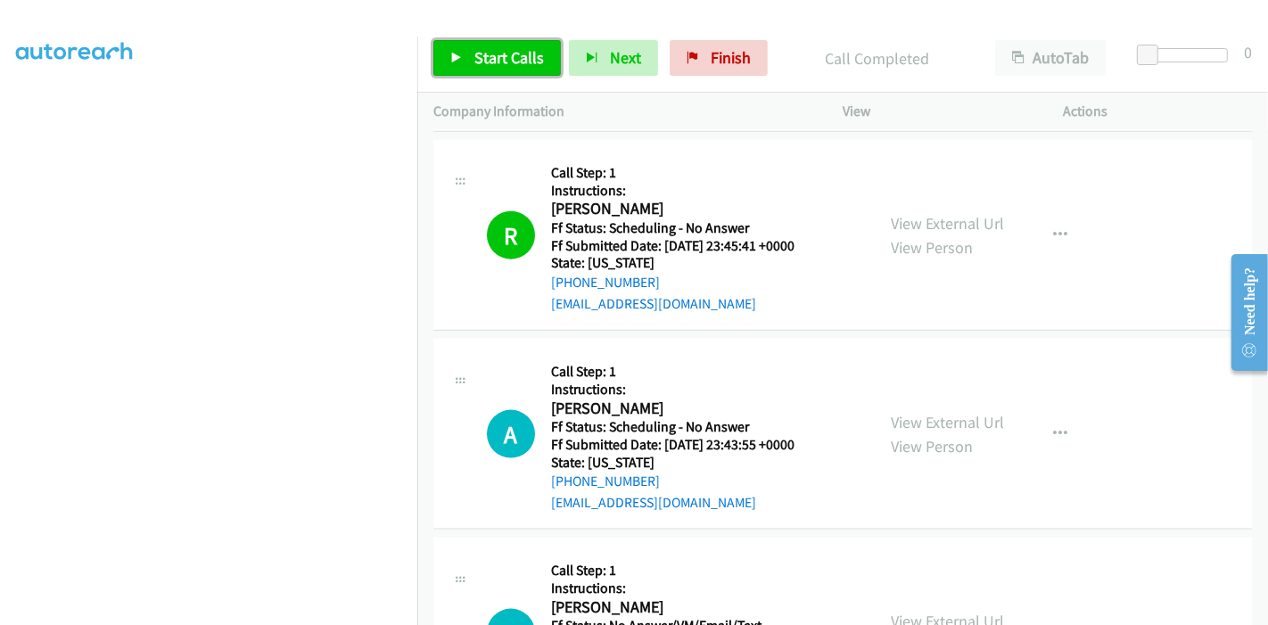
click at [488, 70] on link "Start Calls" at bounding box center [497, 58] width 128 height 36
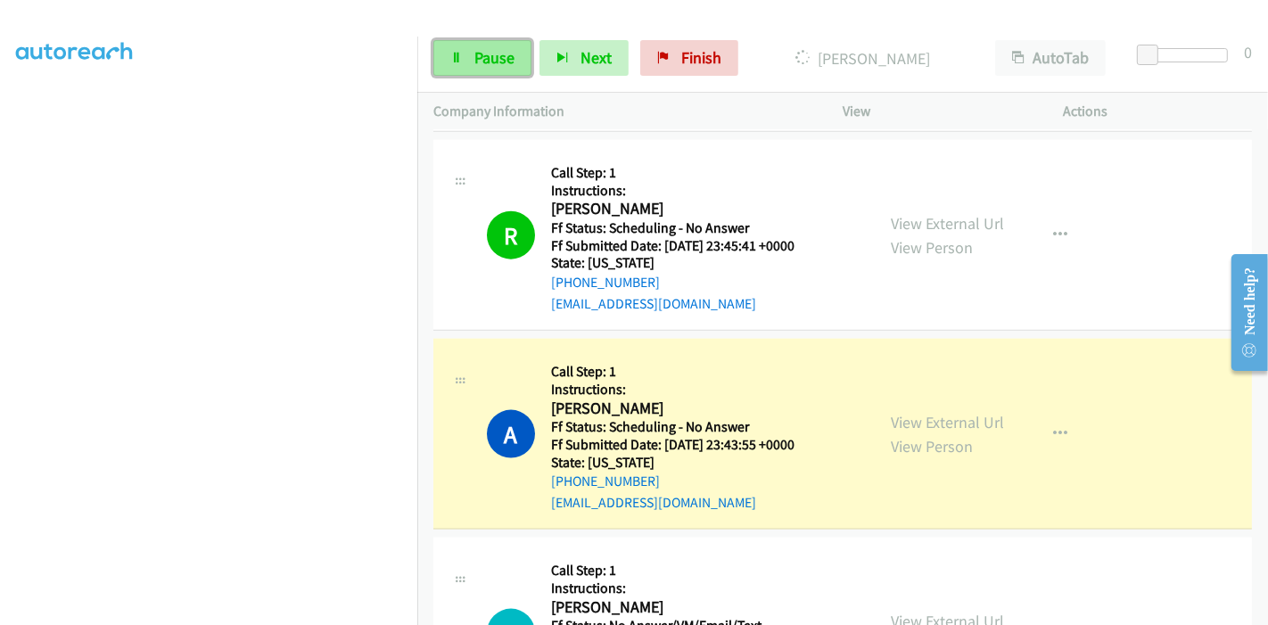
click at [491, 49] on span "Pause" at bounding box center [494, 57] width 40 height 21
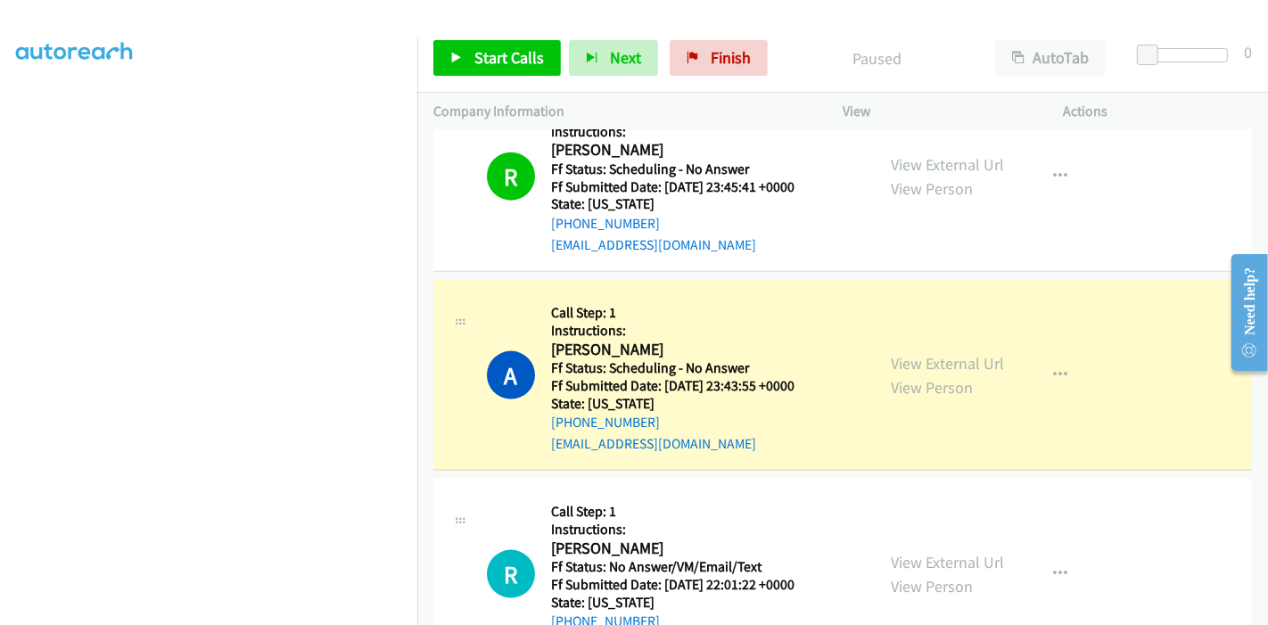
scroll to position [1981, 0]
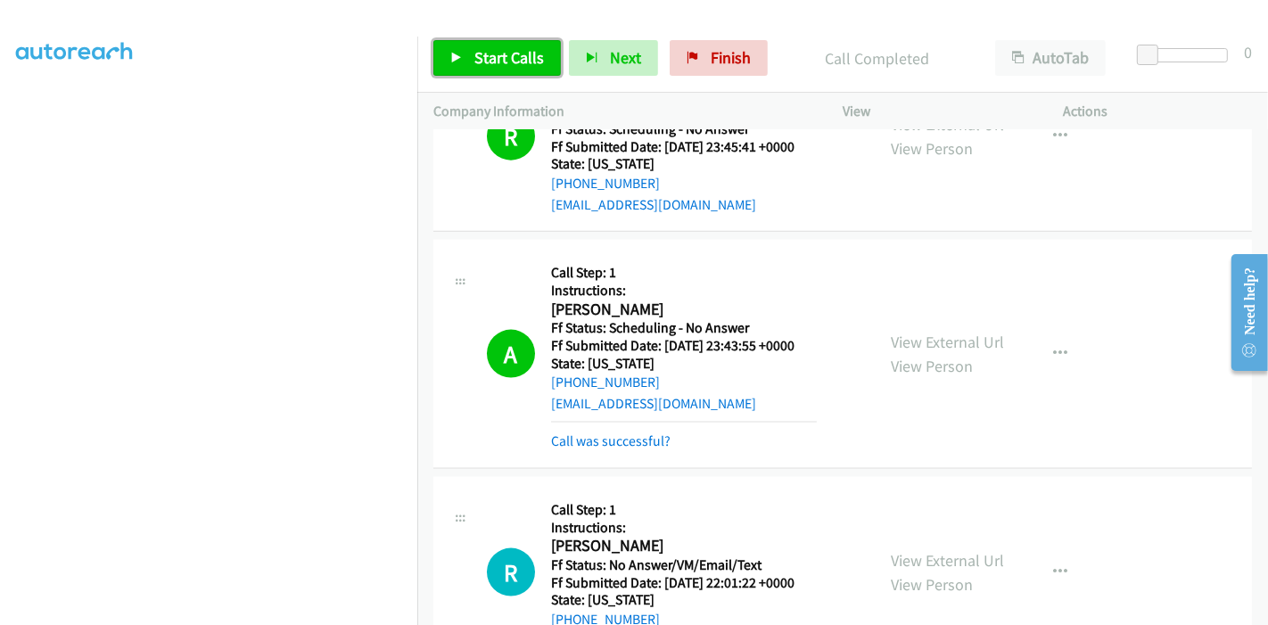
click at [497, 51] on span "Start Calls" at bounding box center [509, 57] width 70 height 21
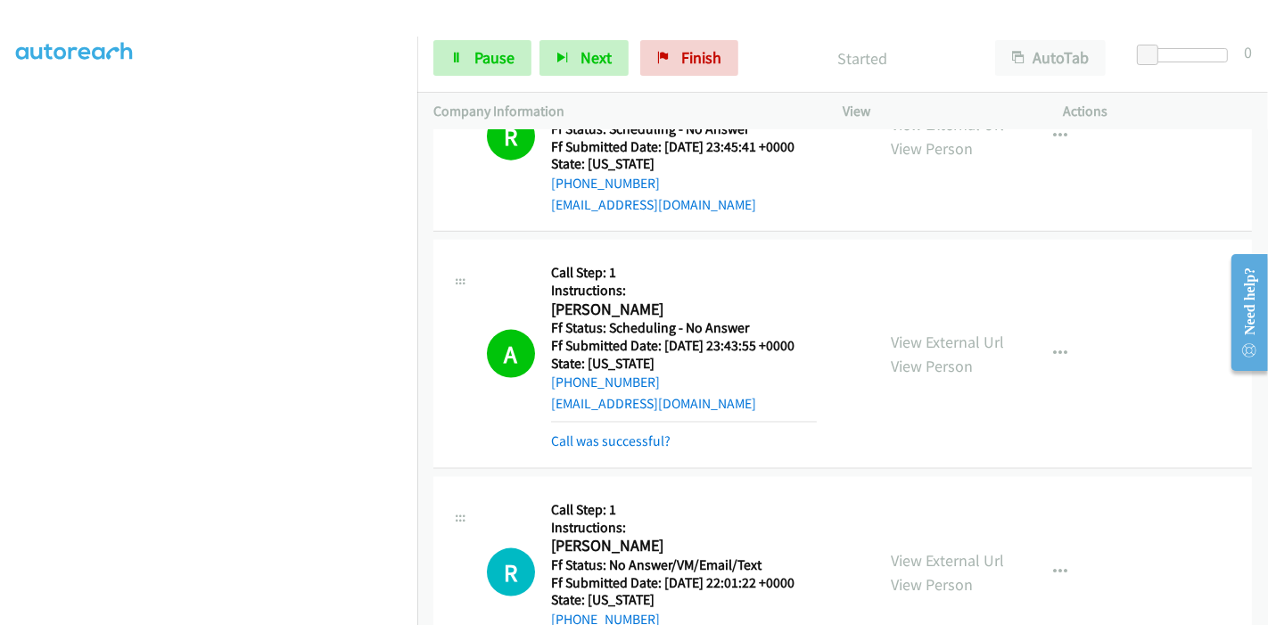
scroll to position [2179, 0]
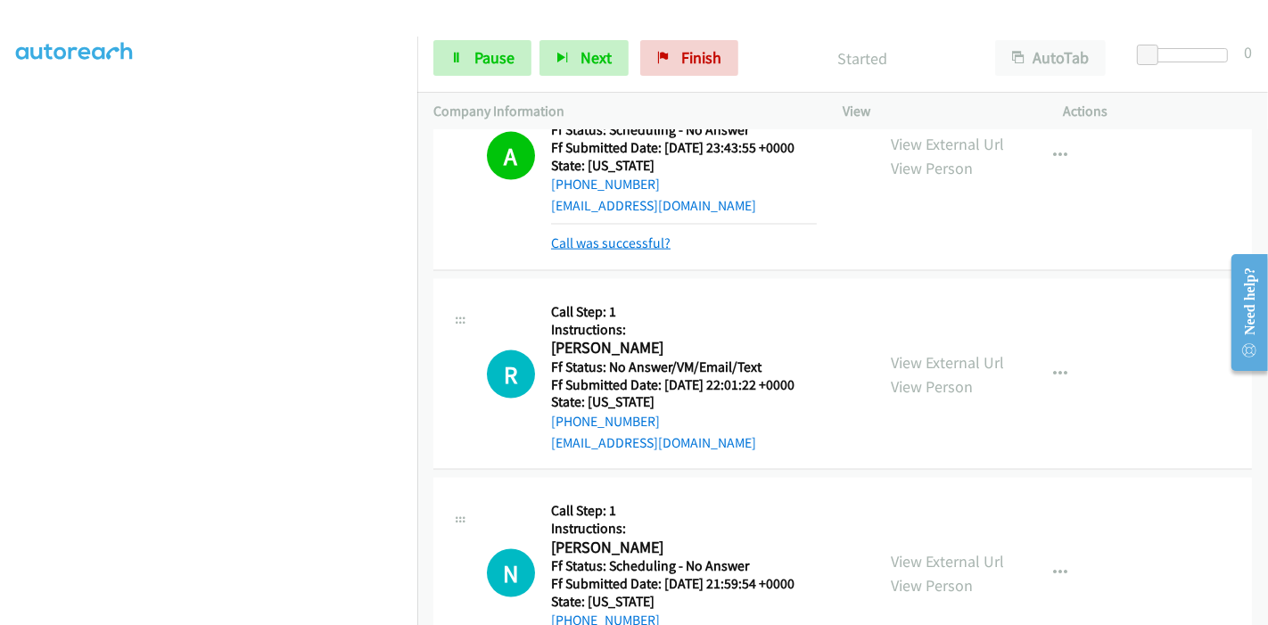
click at [630, 235] on link "Call was successful?" at bounding box center [610, 243] width 119 height 17
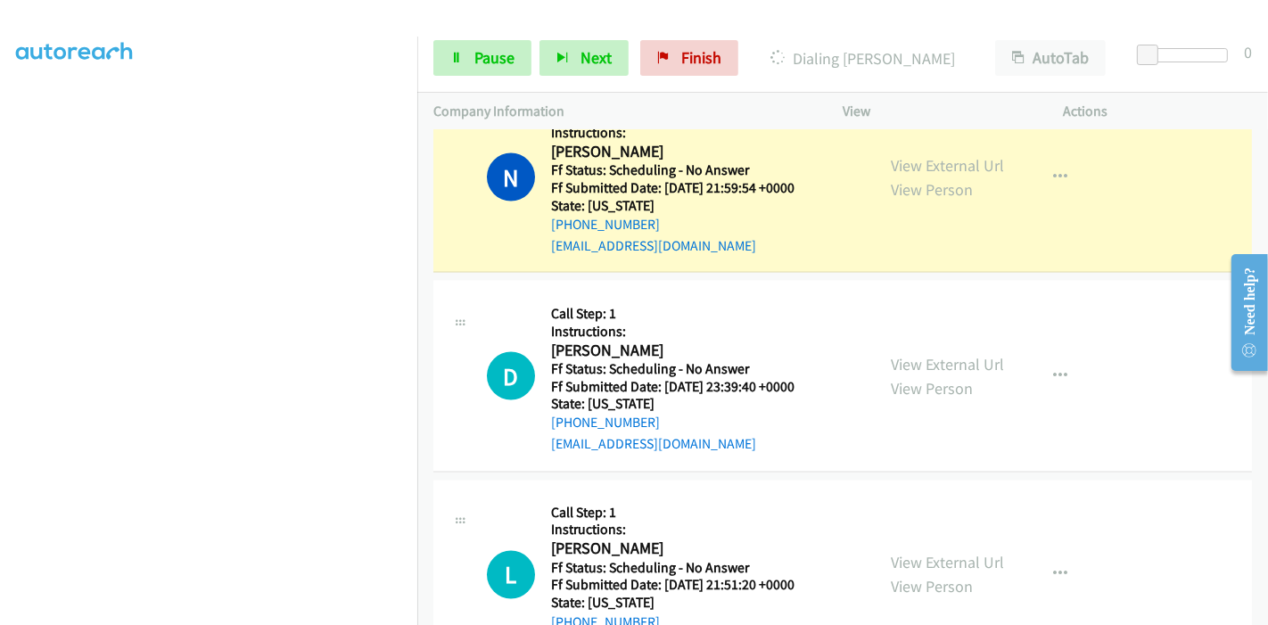
scroll to position [2476, 0]
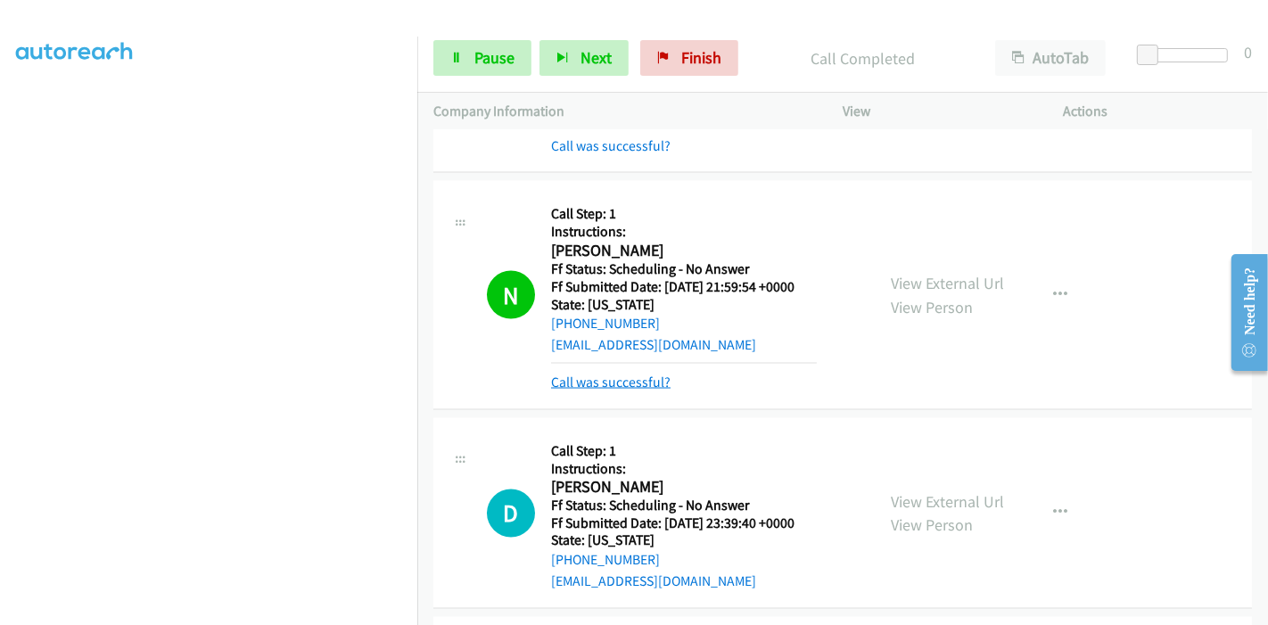
click at [597, 374] on link "Call was successful?" at bounding box center [610, 382] width 119 height 17
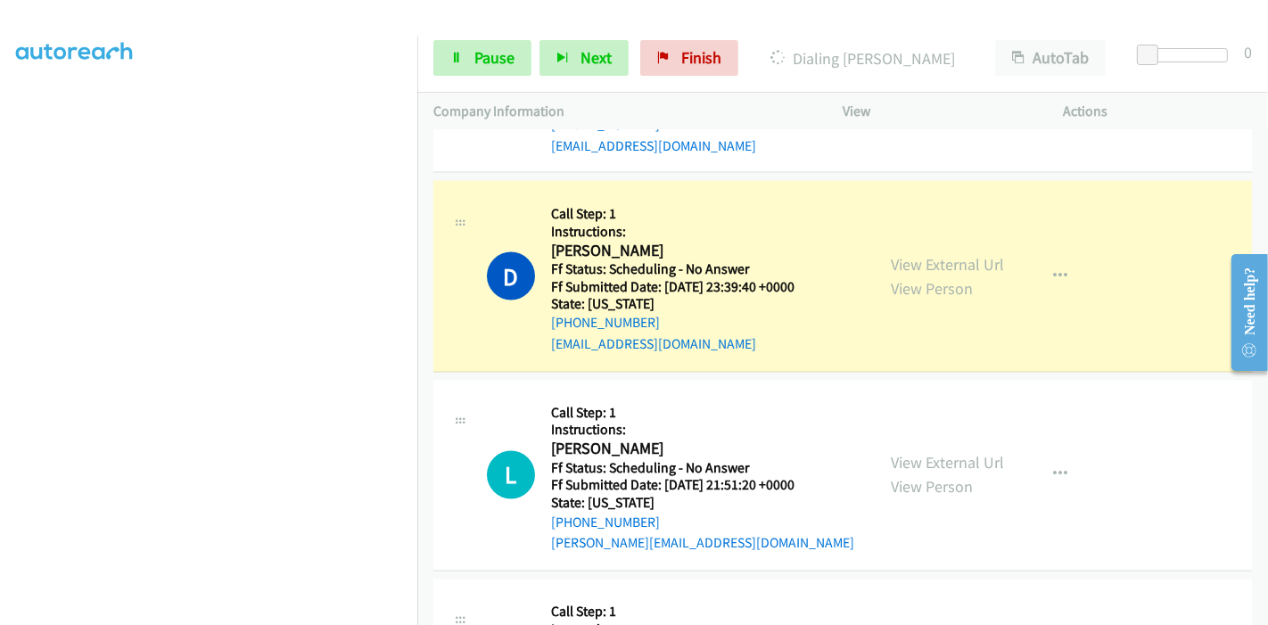
scroll to position [376, 0]
click at [480, 49] on span "Pause" at bounding box center [494, 57] width 40 height 21
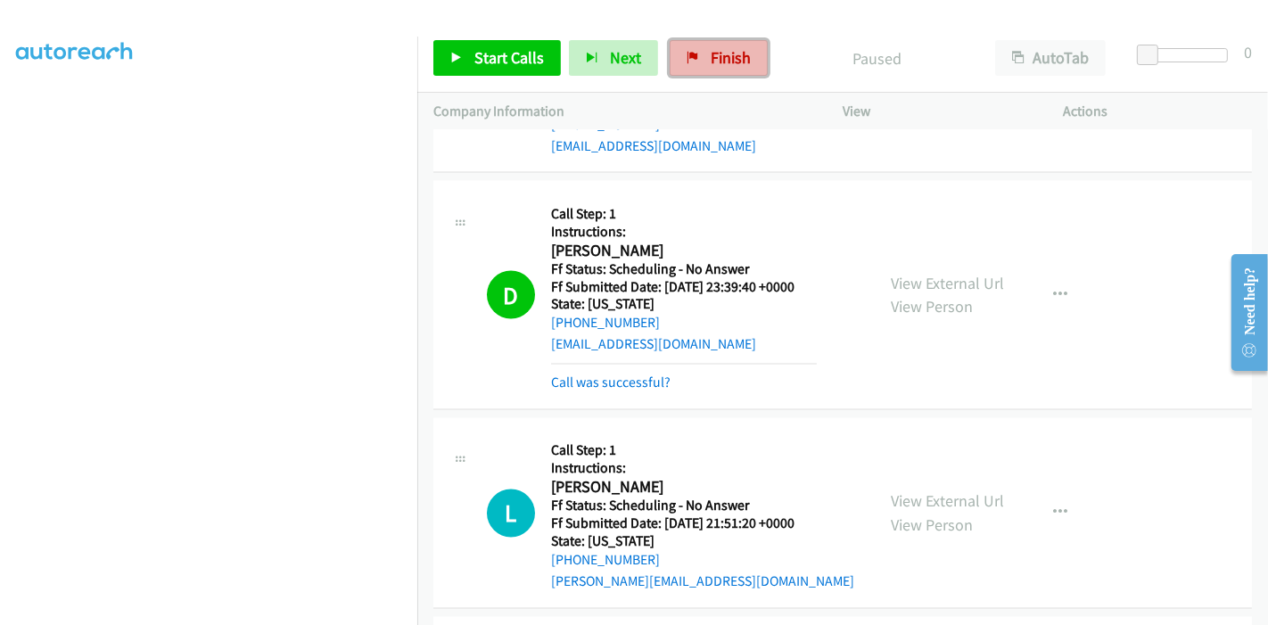
click at [723, 62] on span "Finish" at bounding box center [731, 57] width 40 height 21
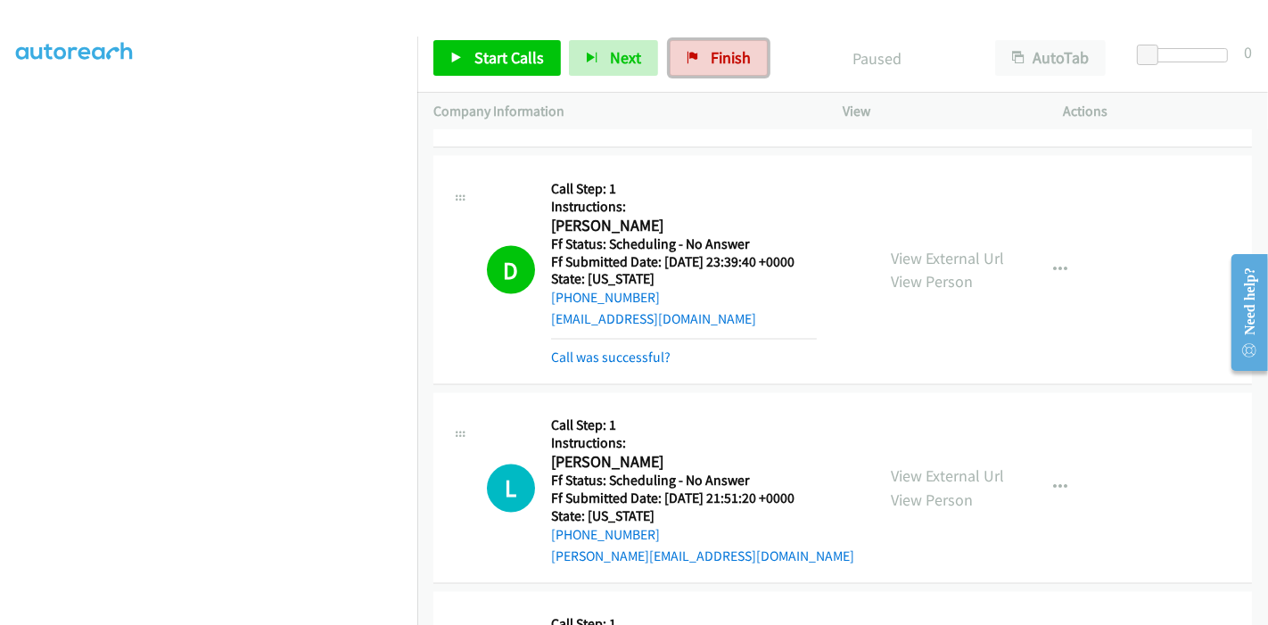
scroll to position [2774, 0]
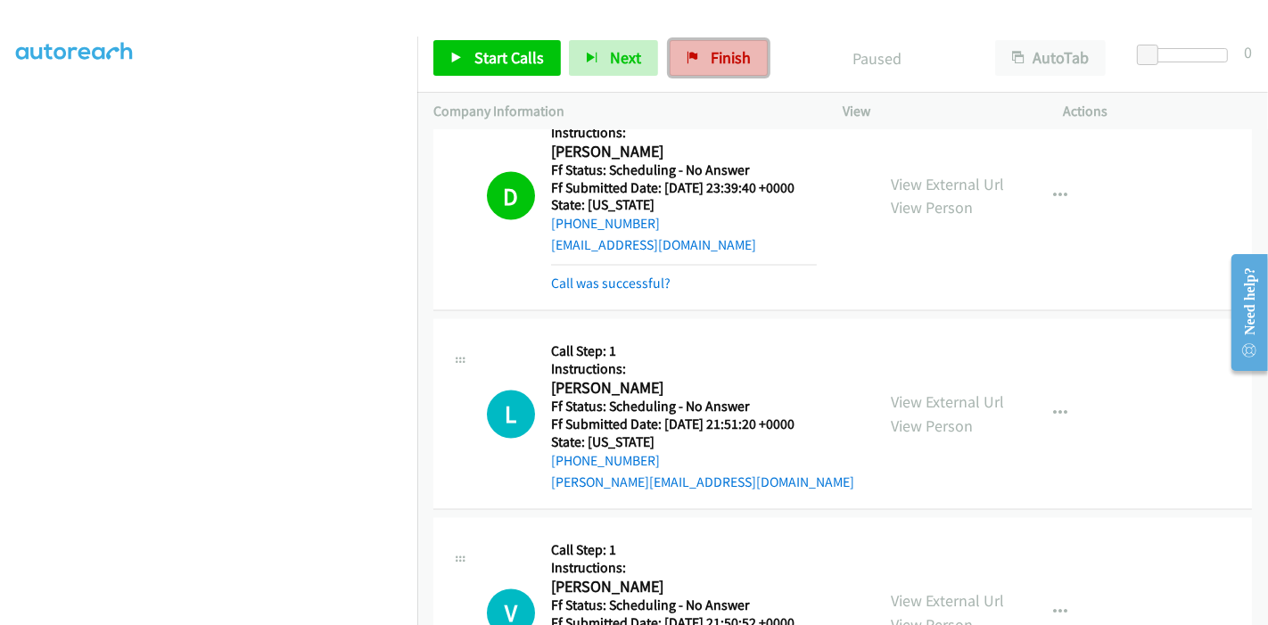
click at [713, 57] on span "Finish" at bounding box center [731, 57] width 40 height 21
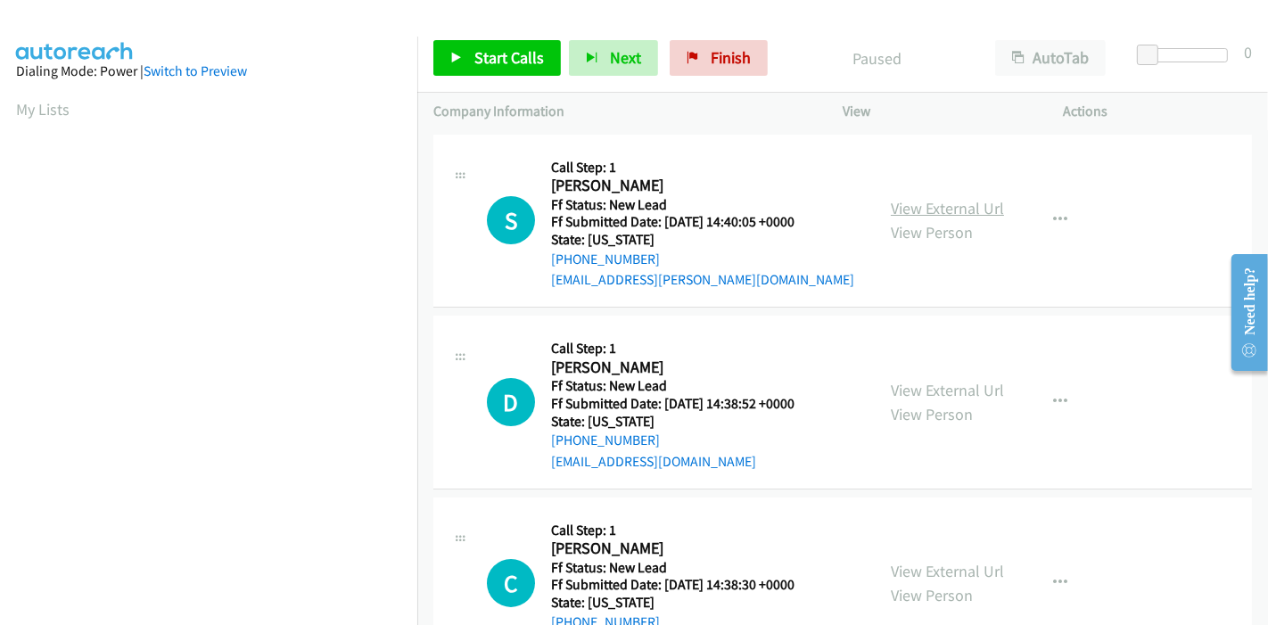
click at [917, 210] on link "View External Url" at bounding box center [947, 208] width 113 height 21
click link "View External Url"
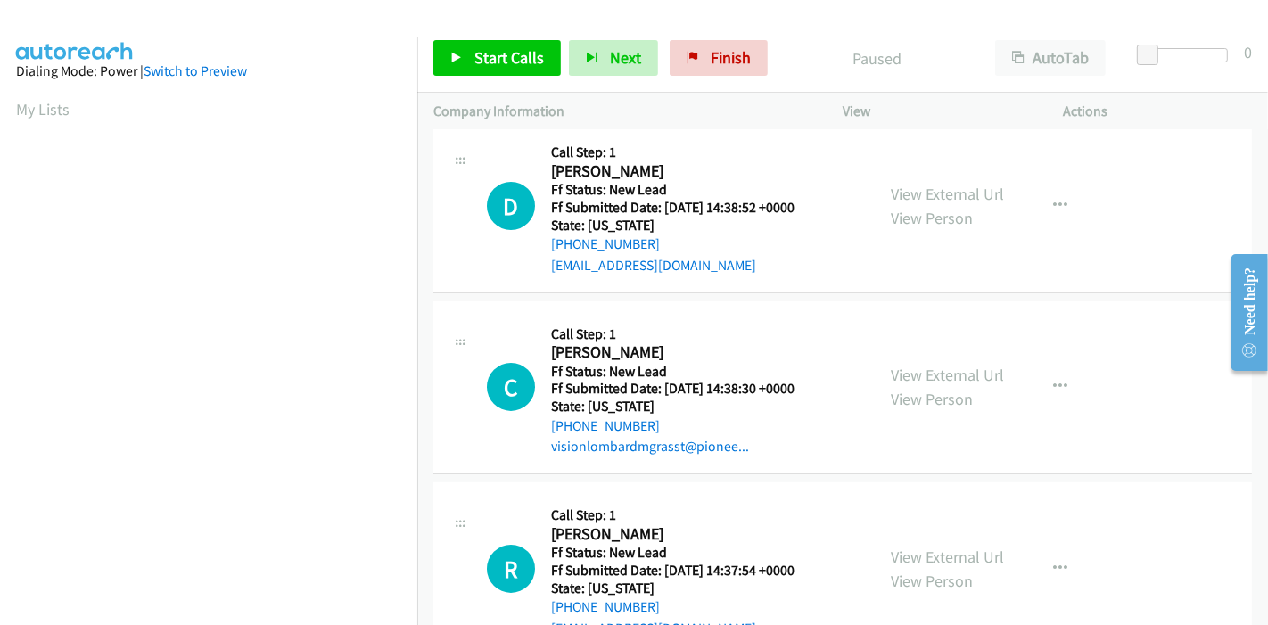
scroll to position [198, 0]
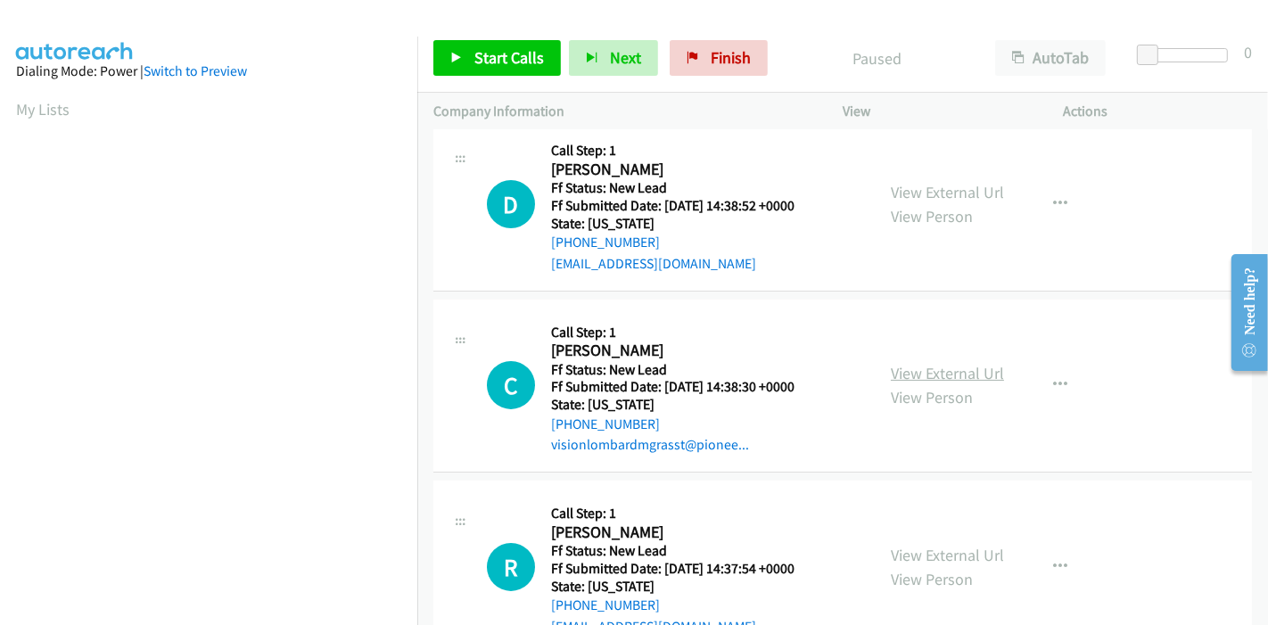
click link "View External Url"
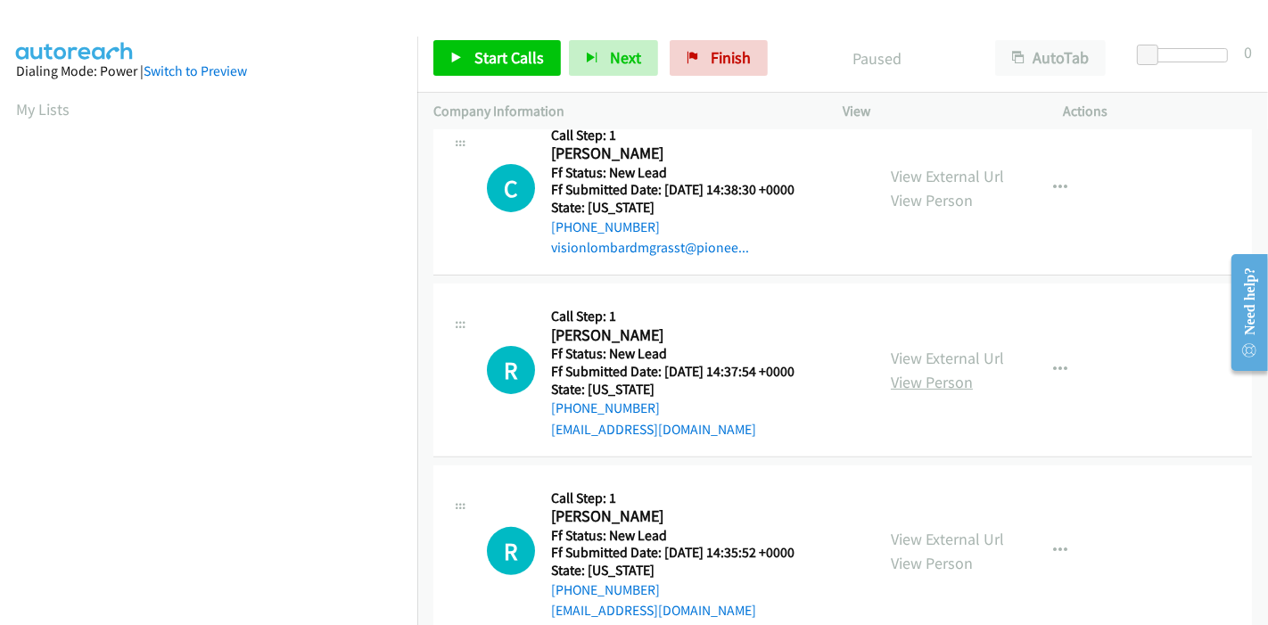
scroll to position [396, 0]
click link "View External Url"
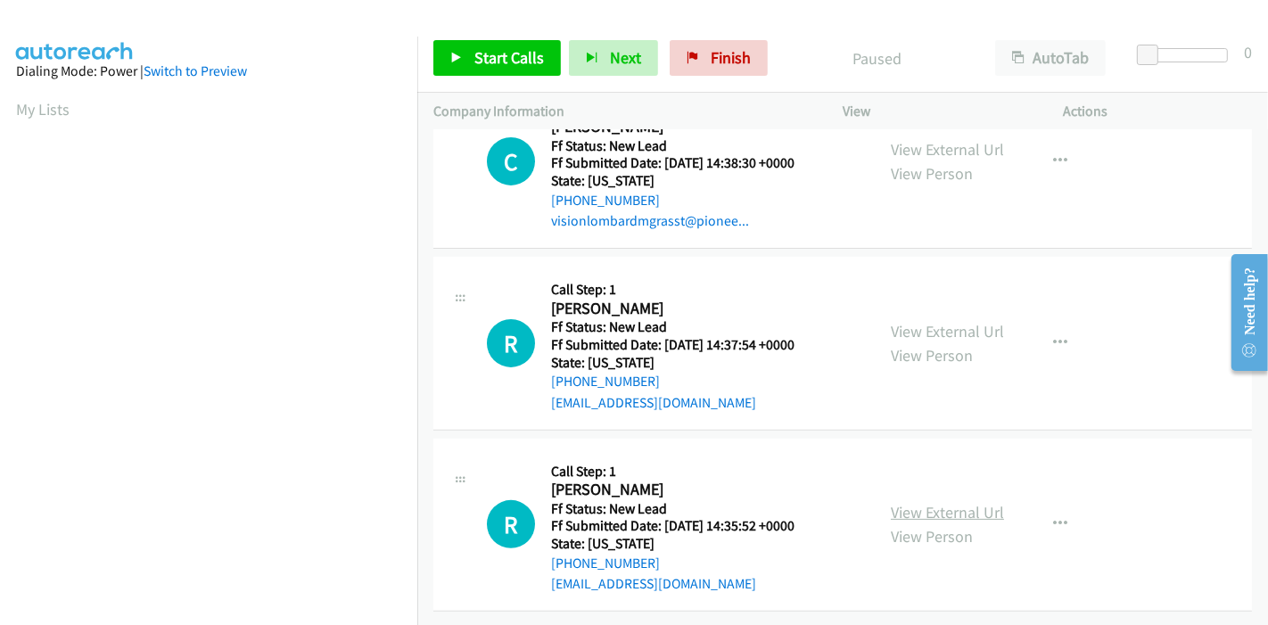
click link "View External Url"
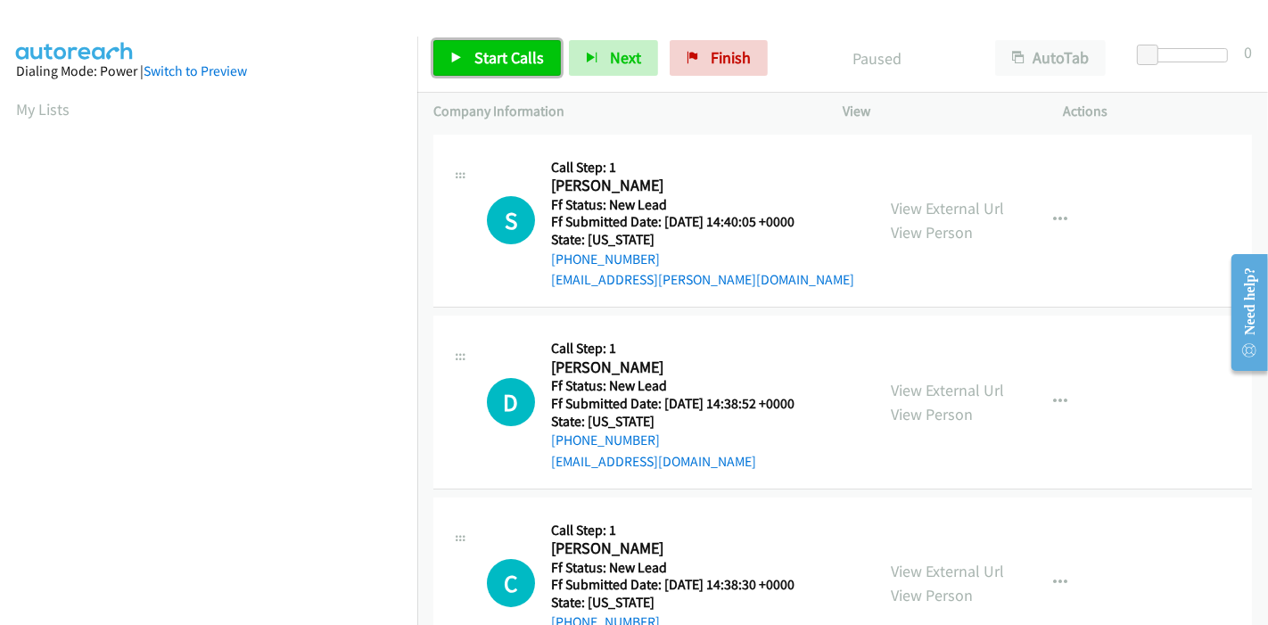
click span "Start Calls"
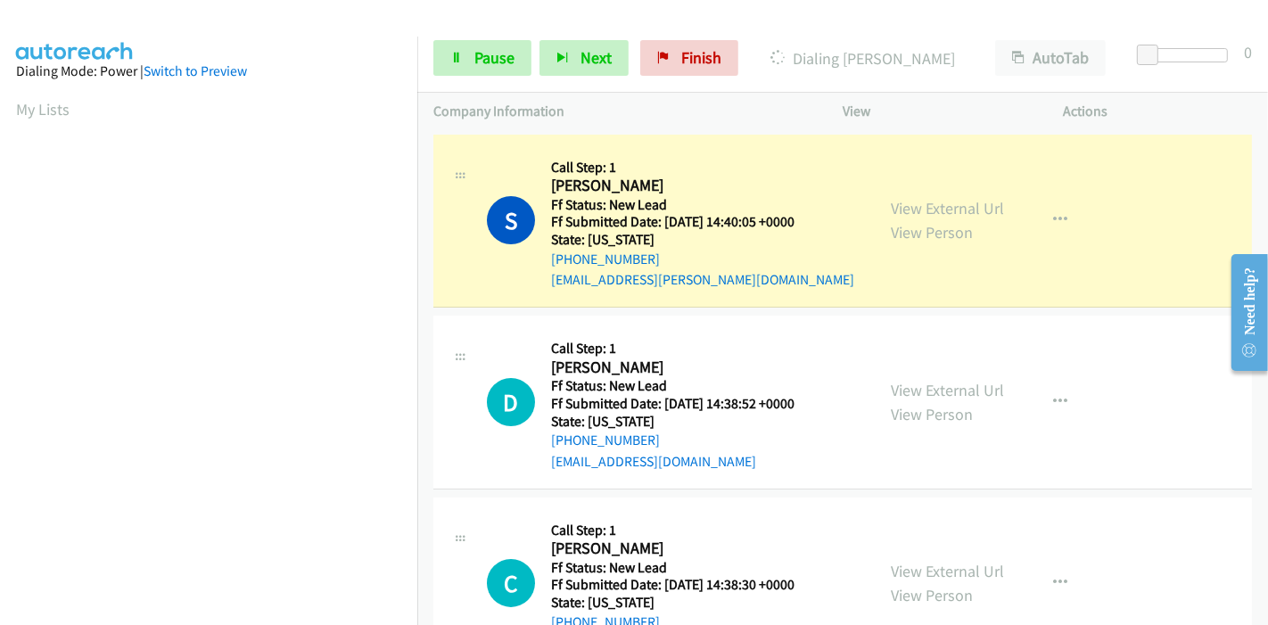
scroll to position [376, 0]
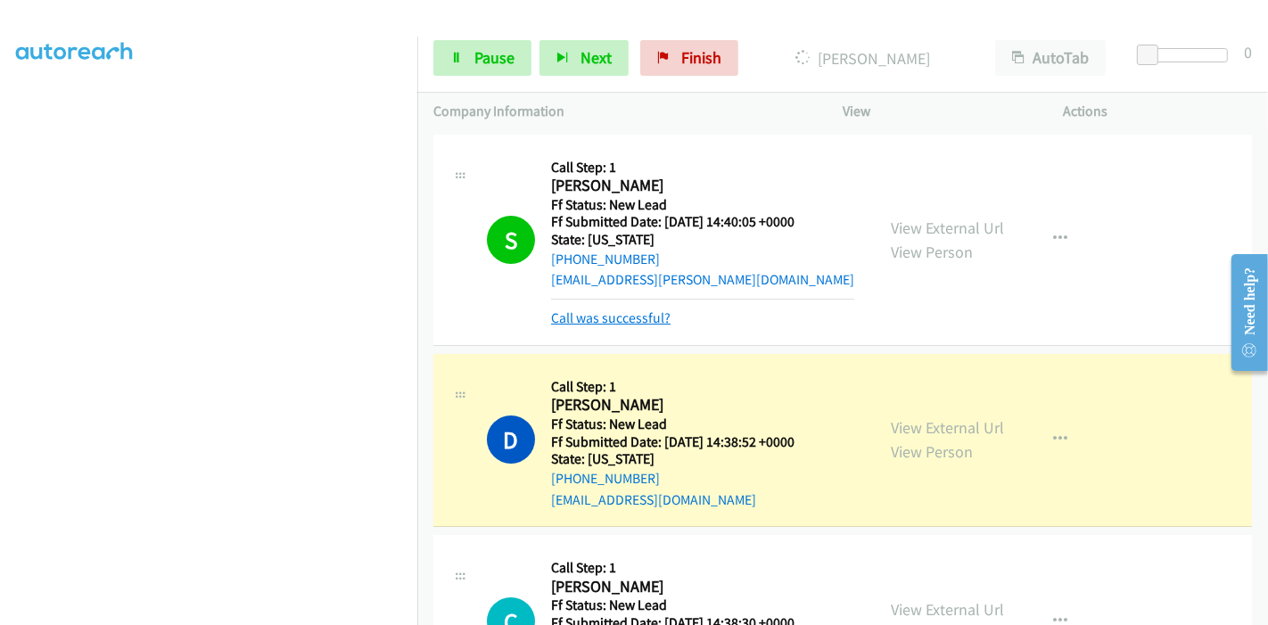
click link "Call was successful?"
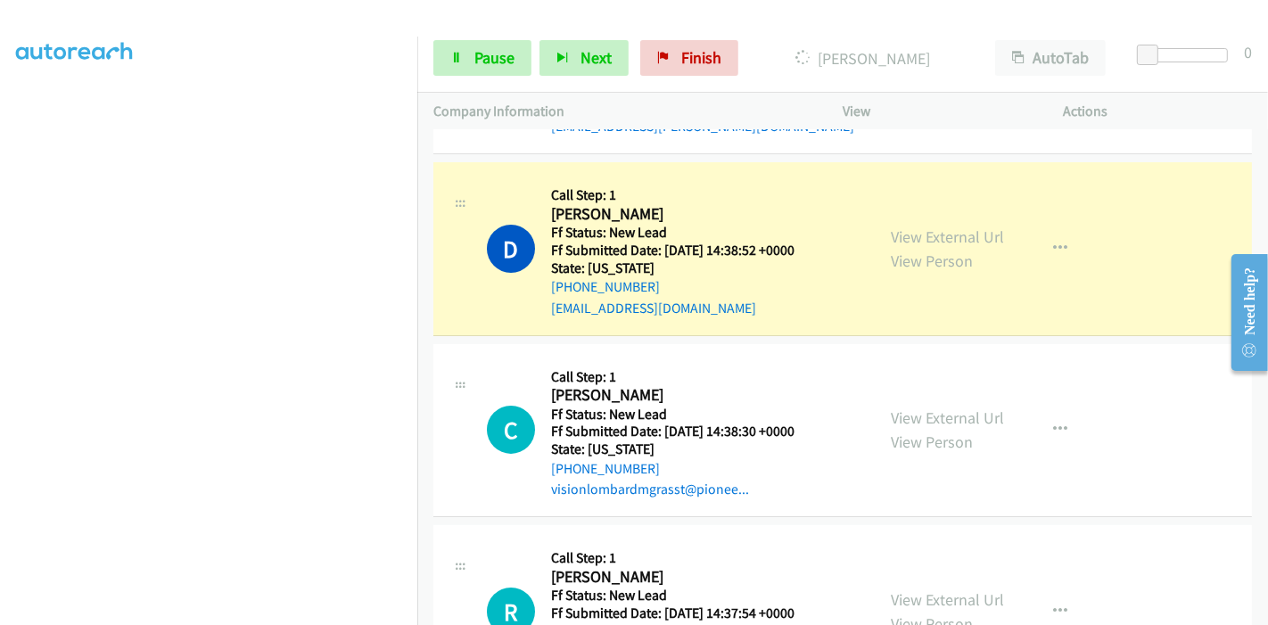
scroll to position [198, 0]
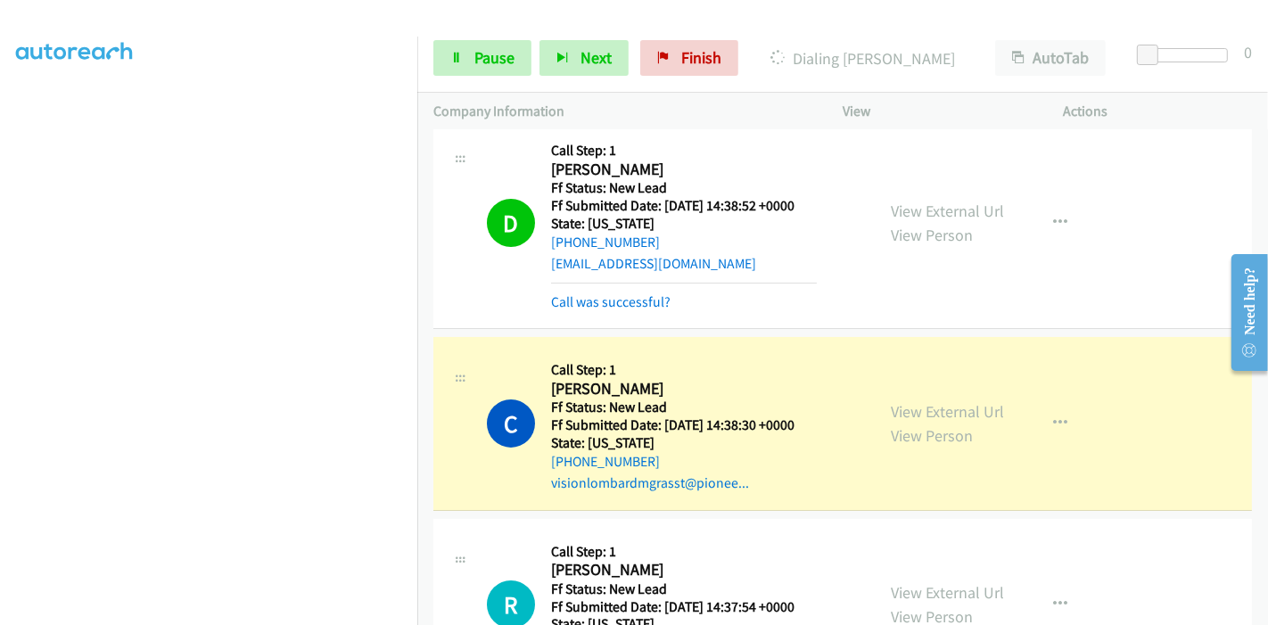
drag, startPoint x: 622, startPoint y: 289, endPoint x: 616, endPoint y: 300, distance: 12.4
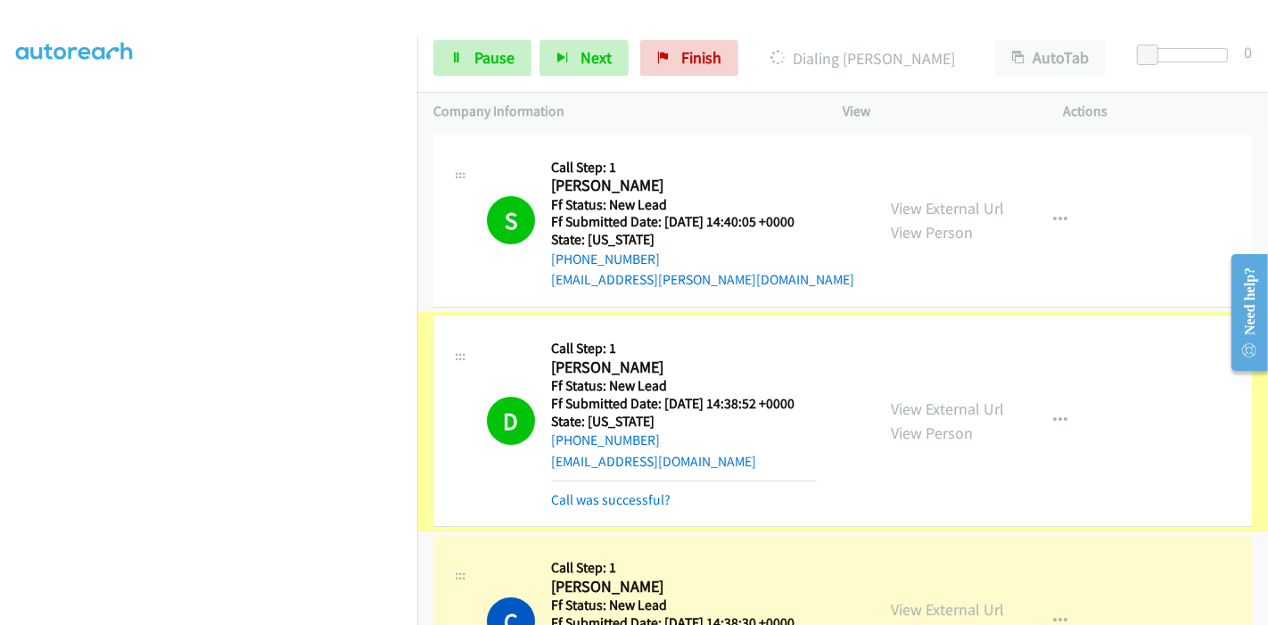
click div "S Callback Scheduled Call Step: 1 Shannon Huxtable America/Chicago Ff Status: N…"
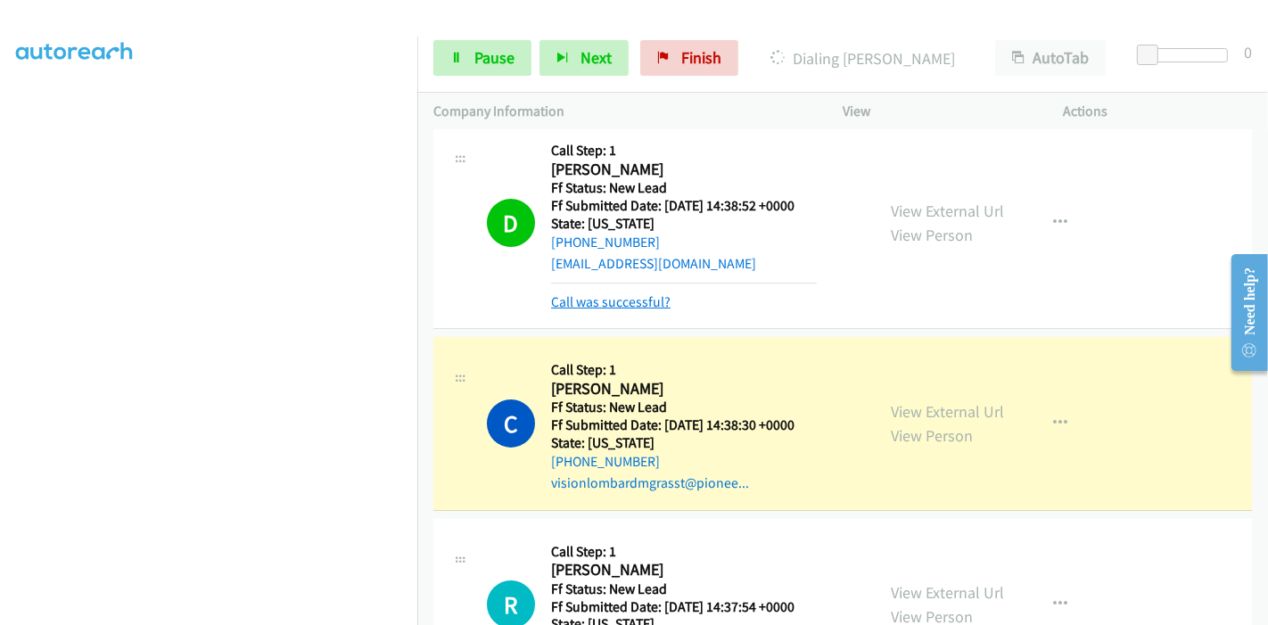
click link "Call was successful?"
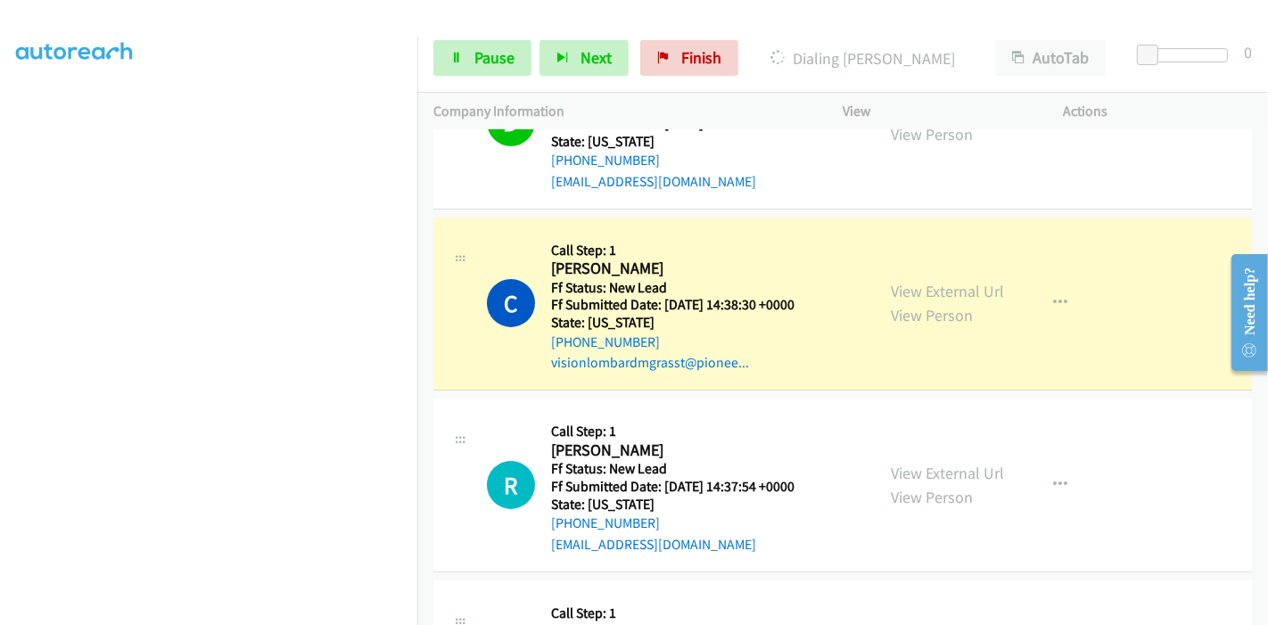
scroll to position [396, 0]
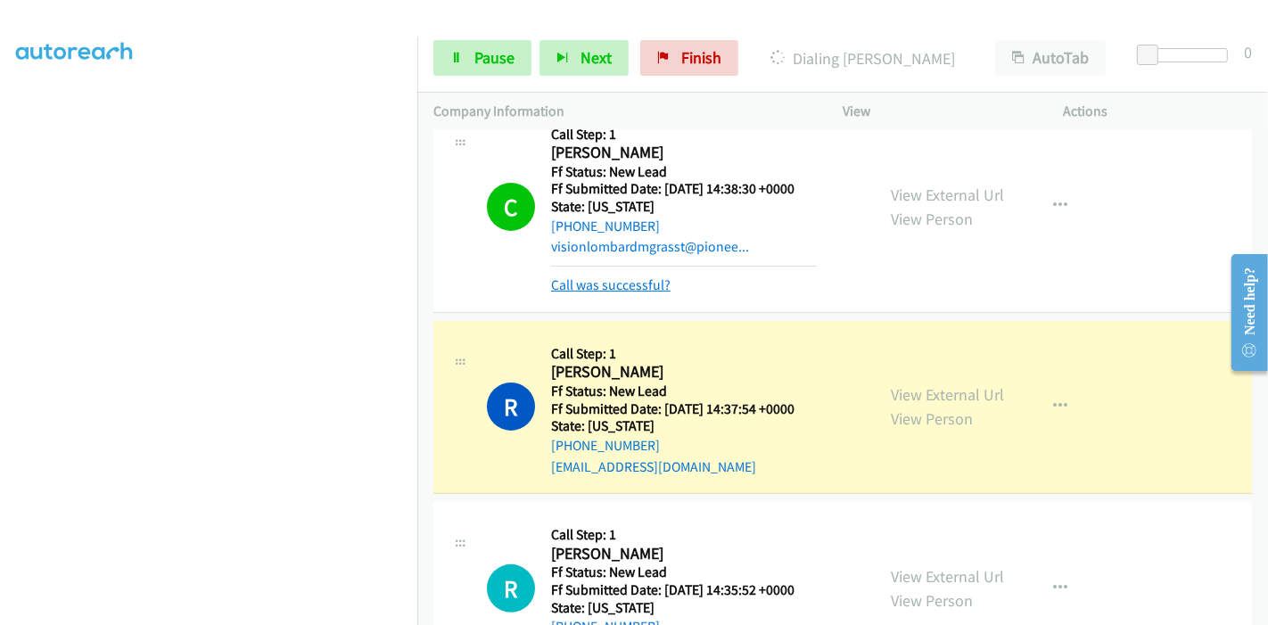
click link "Call was successful?"
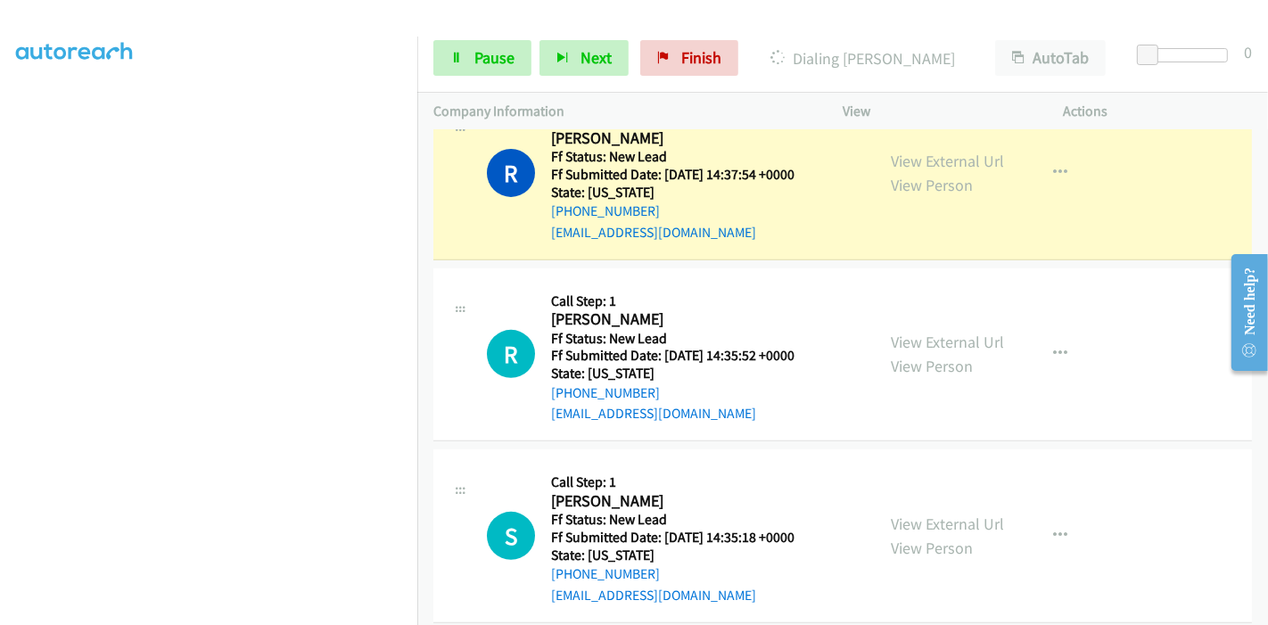
scroll to position [594, 0]
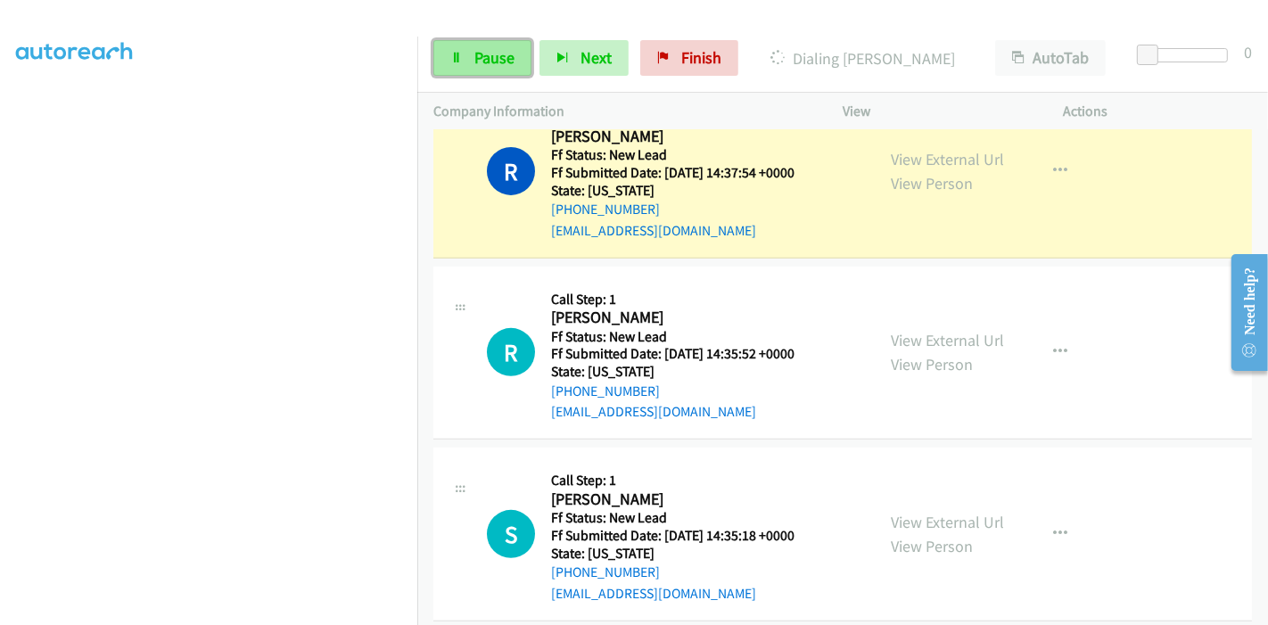
click link "Pause"
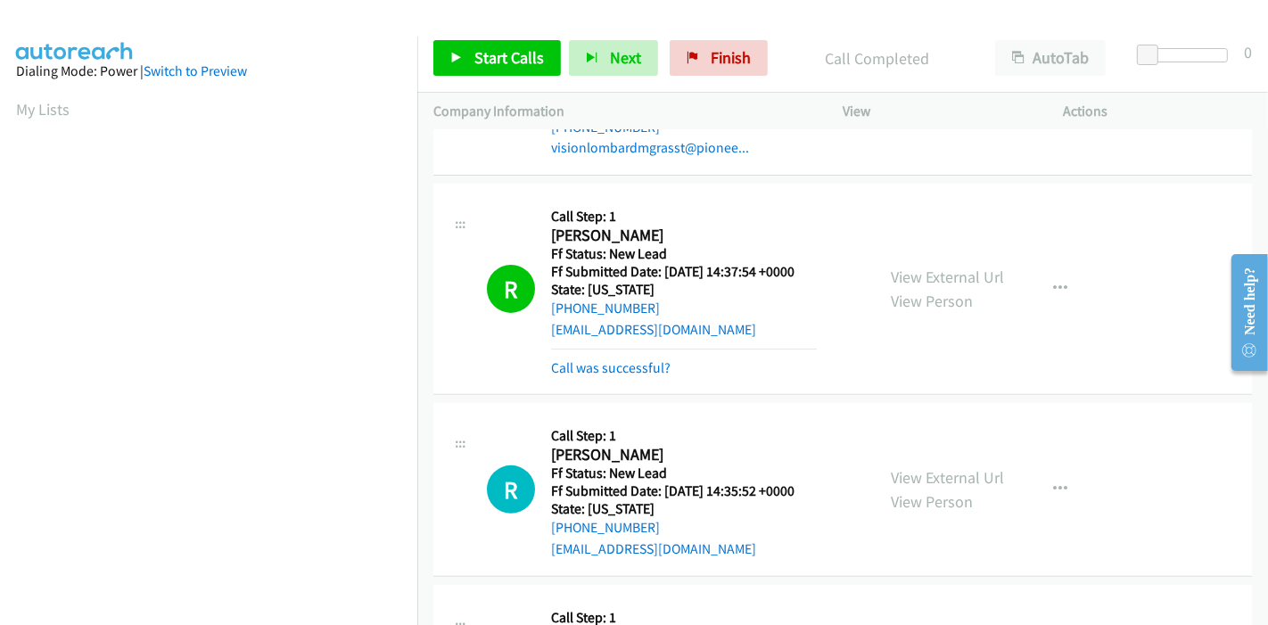
scroll to position [376, 0]
click link "Start Calls"
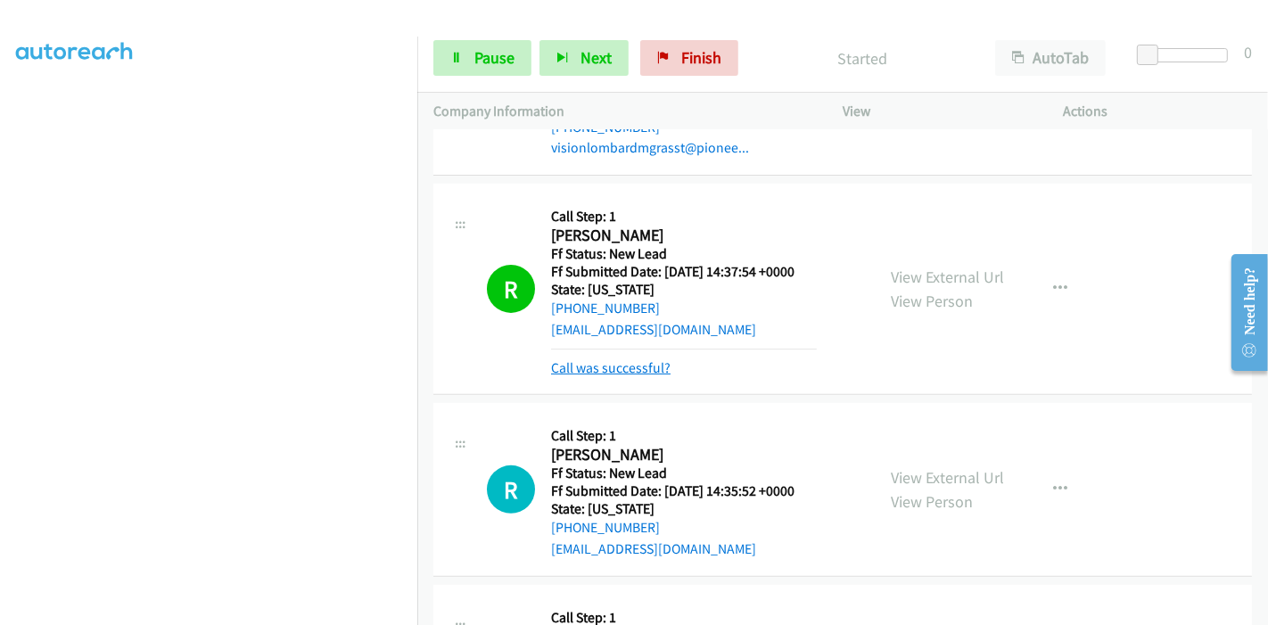
click link "Call was successful?"
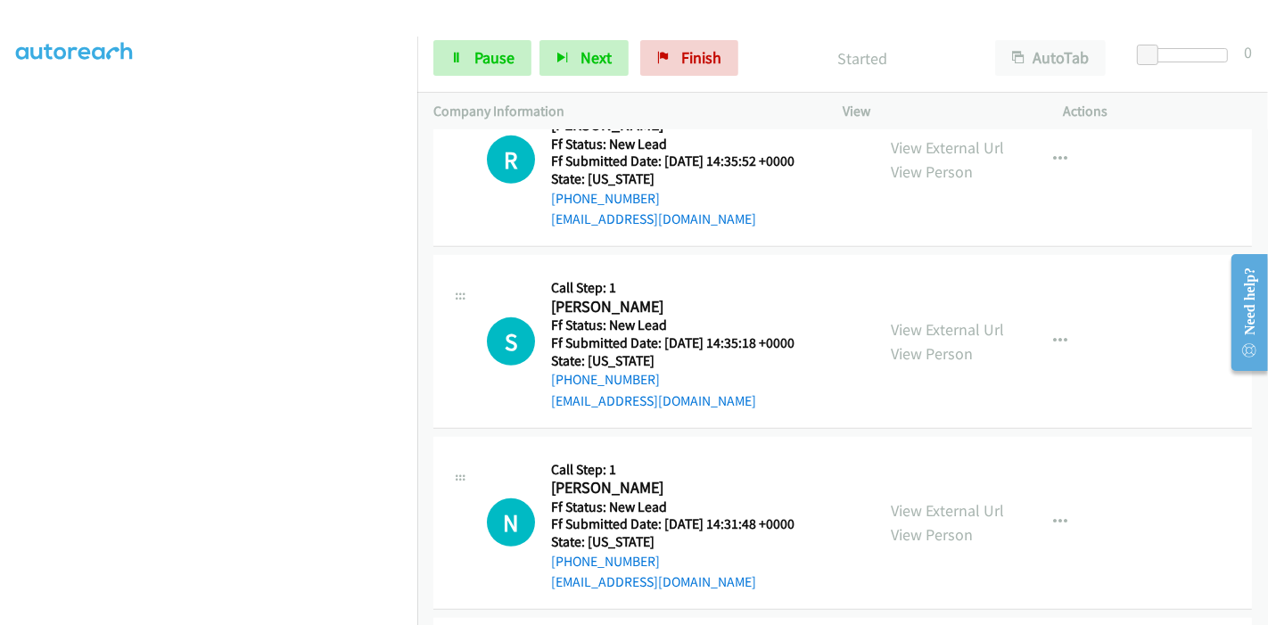
scroll to position [792, 0]
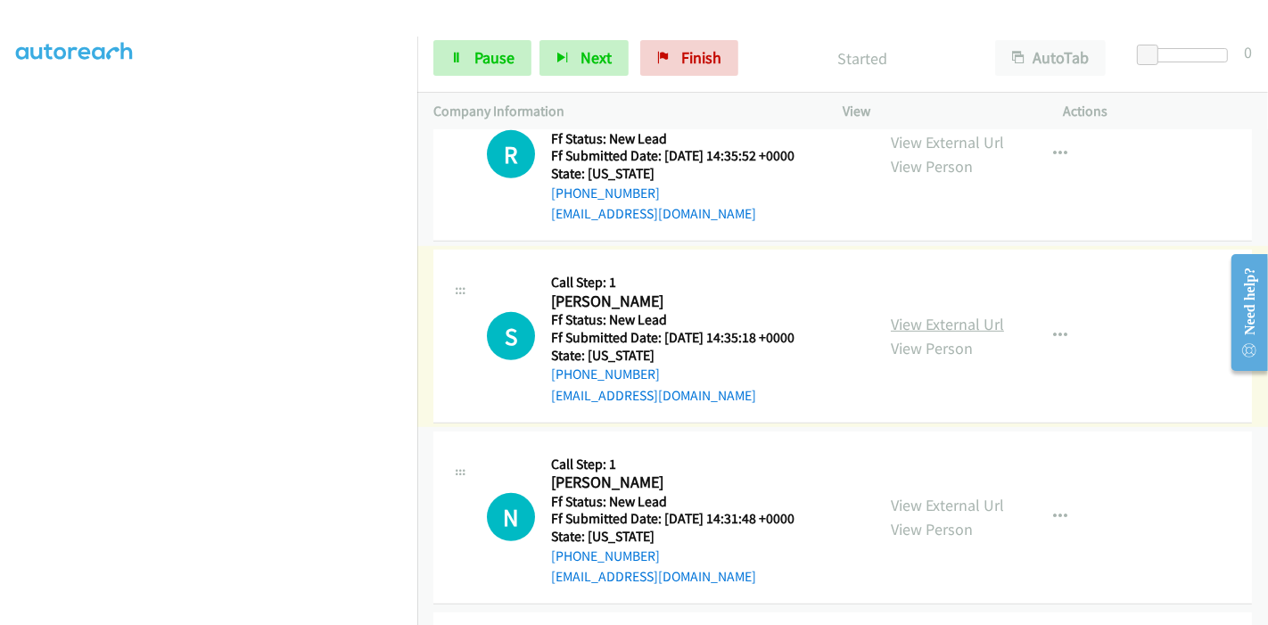
click link "View External Url"
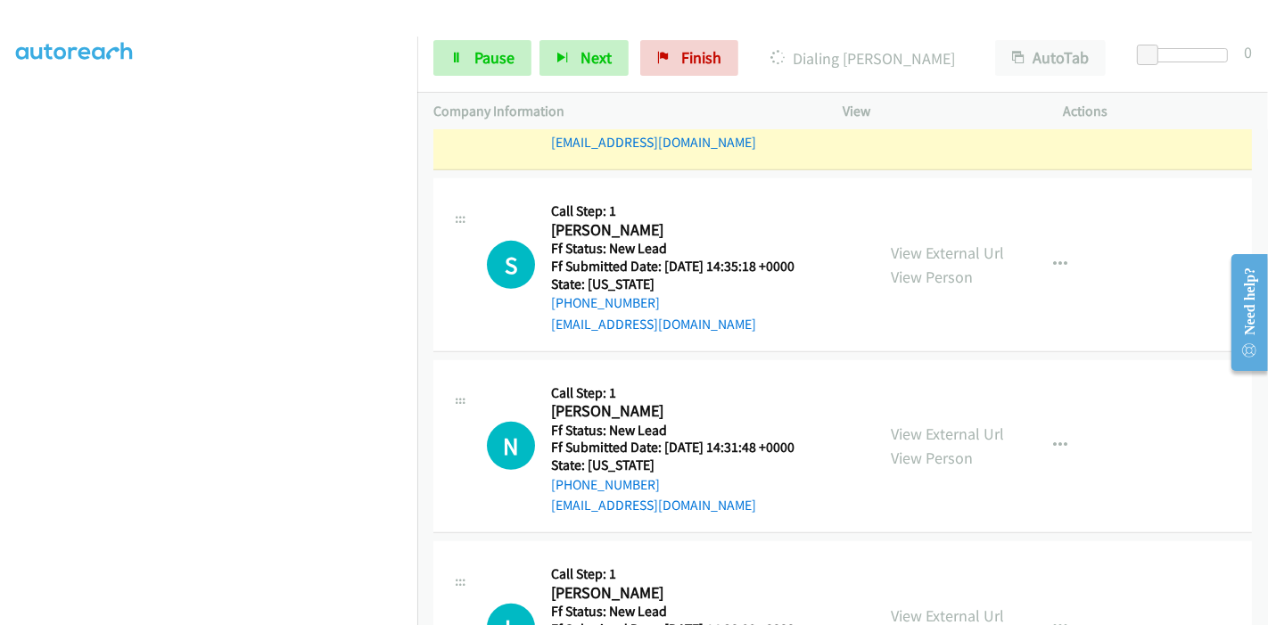
scroll to position [978, 0]
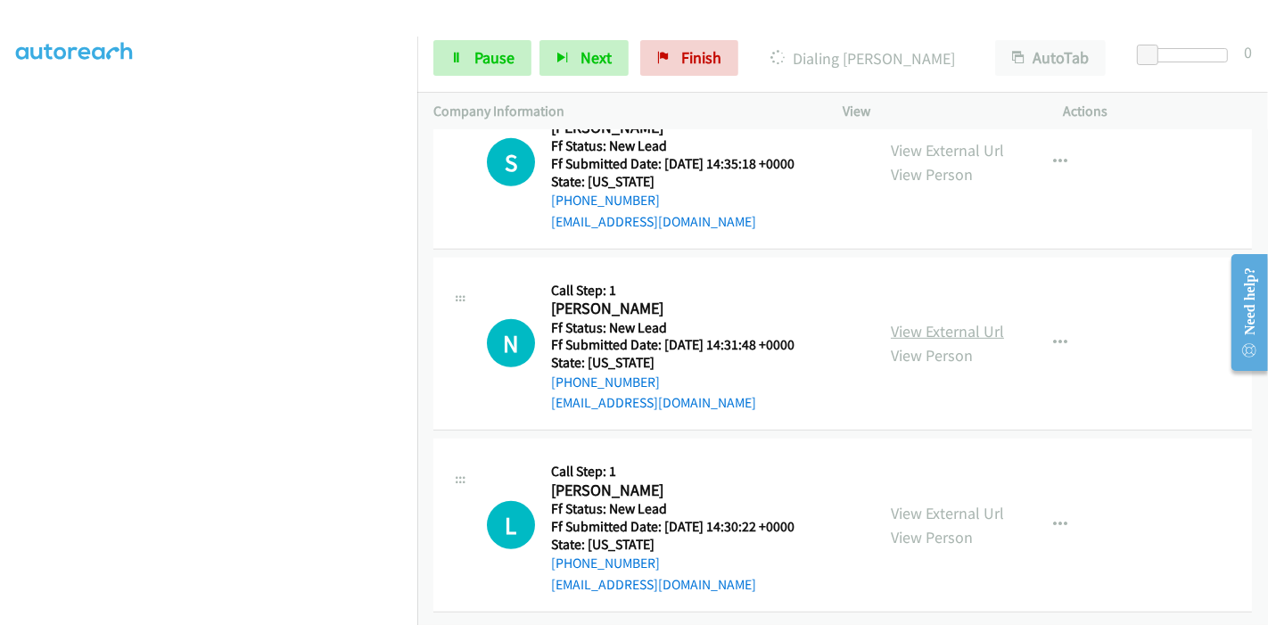
click link "View External Url"
click span "Pause"
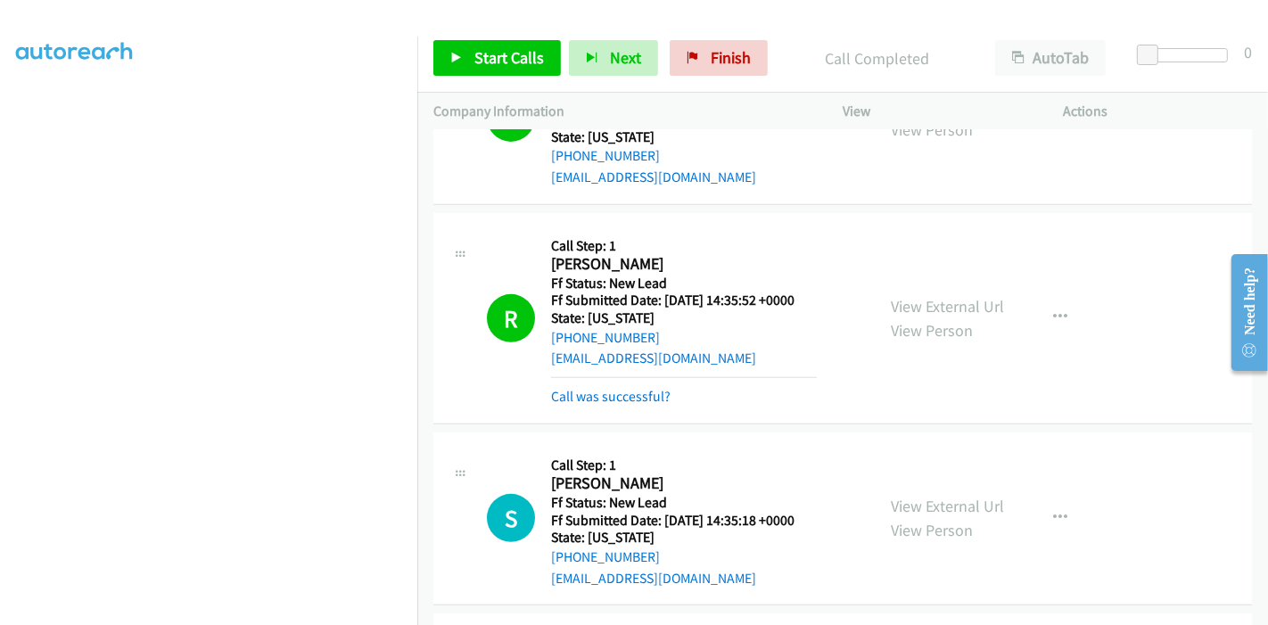
scroll to position [619, 0]
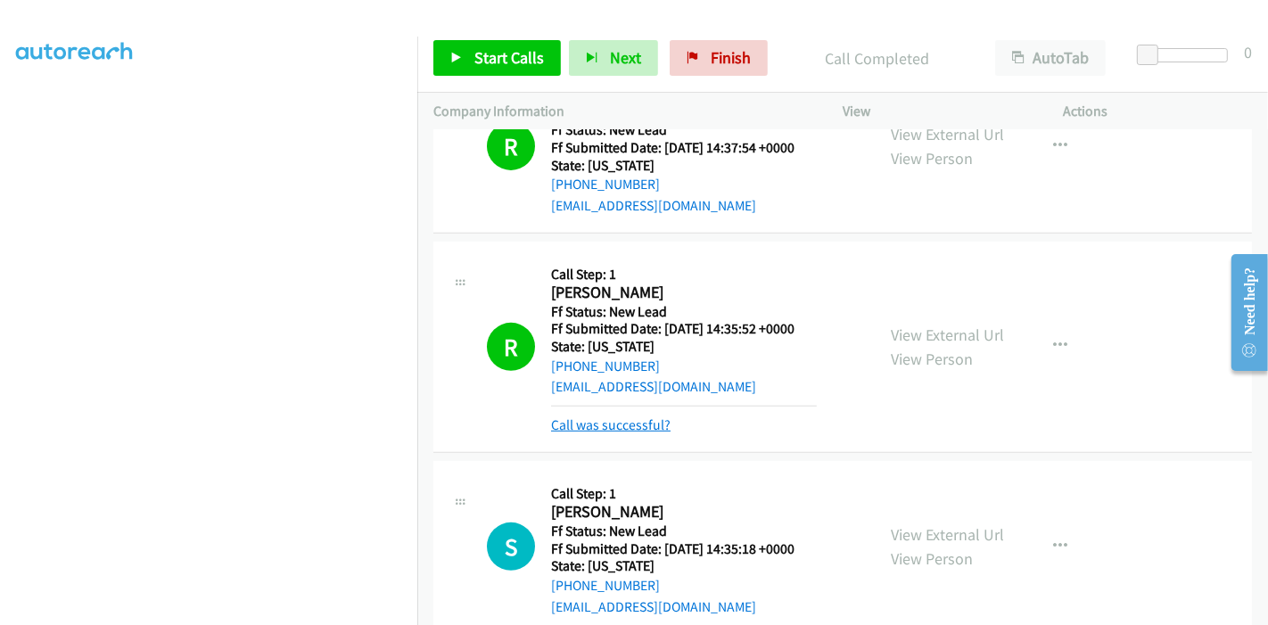
click link "Call was successful?"
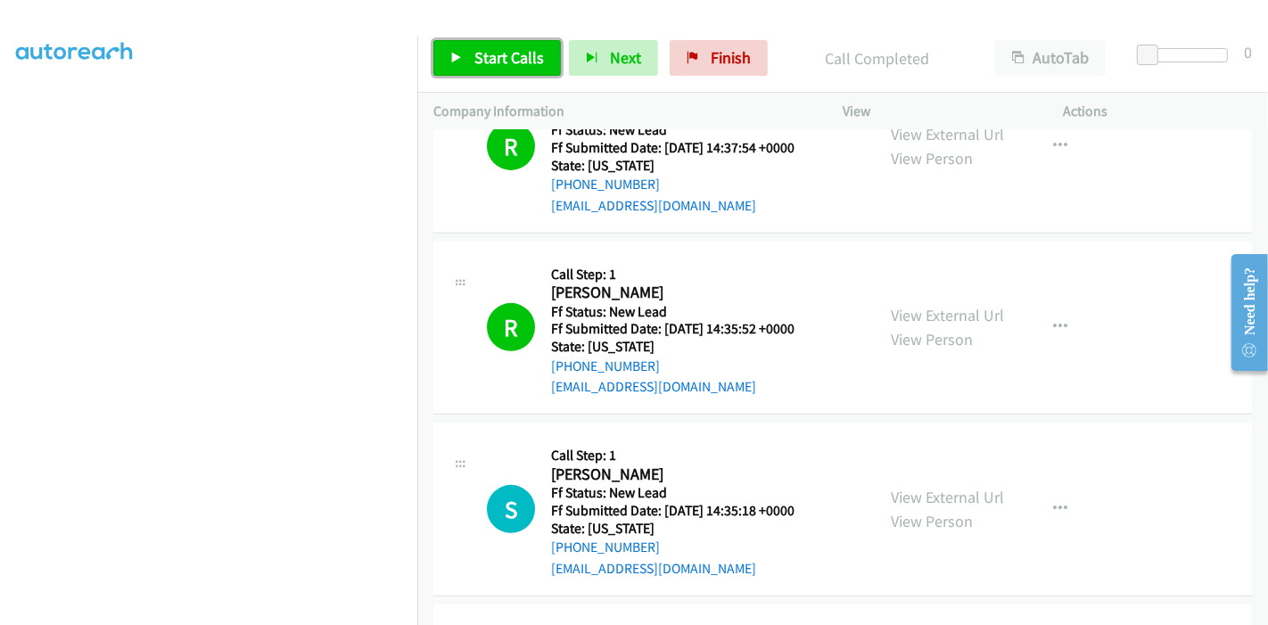
click span "Start Calls"
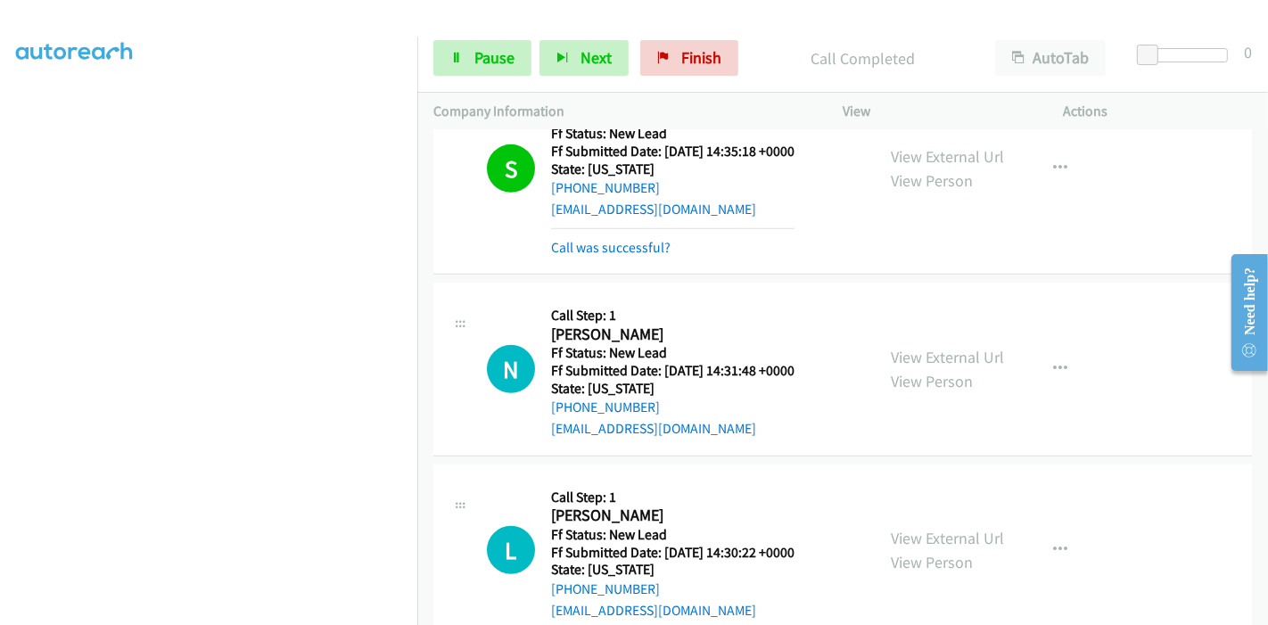
scroll to position [996, 0]
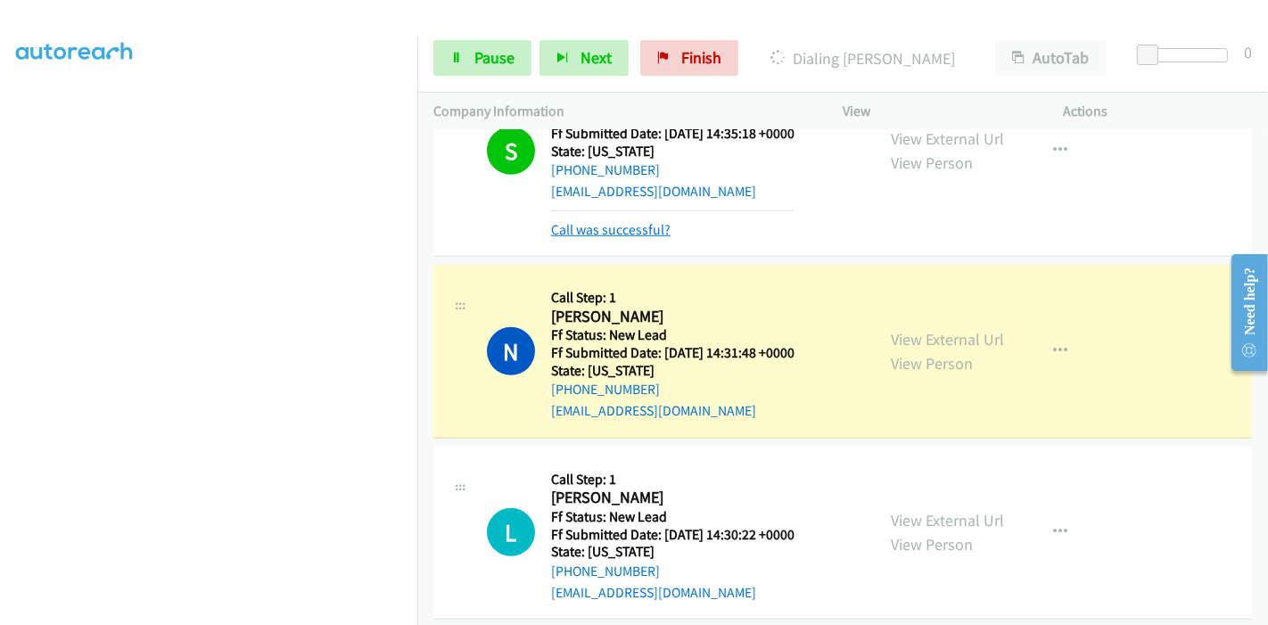
click link "Call was successful?"
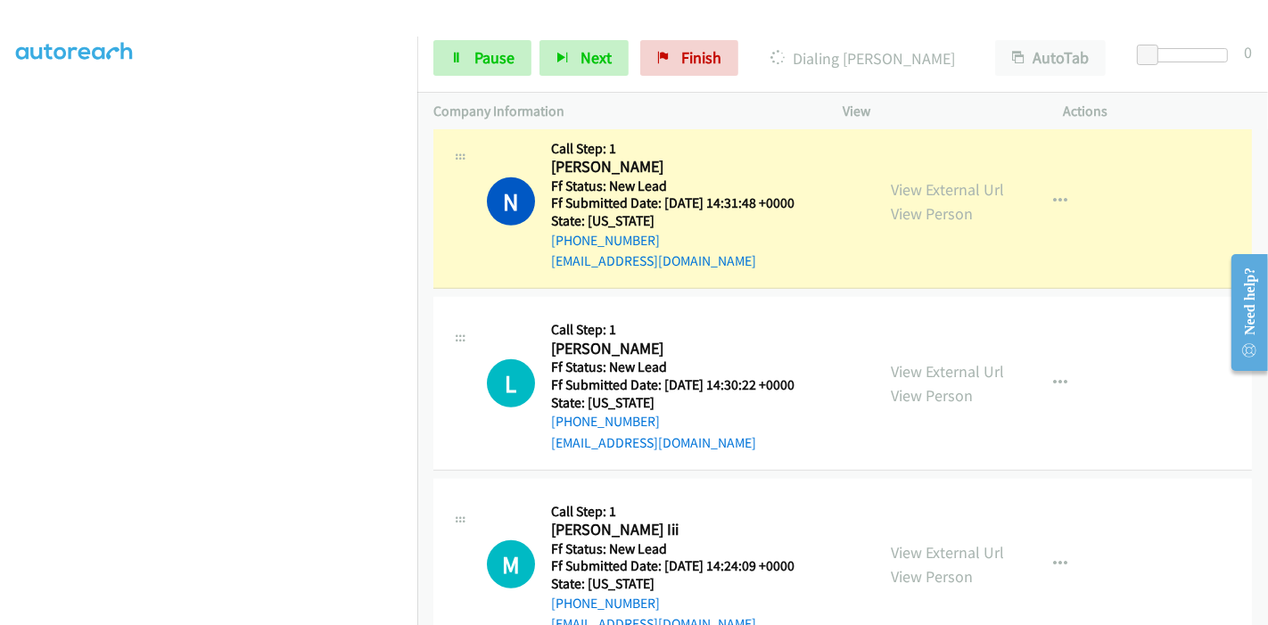
scroll to position [1077, 0]
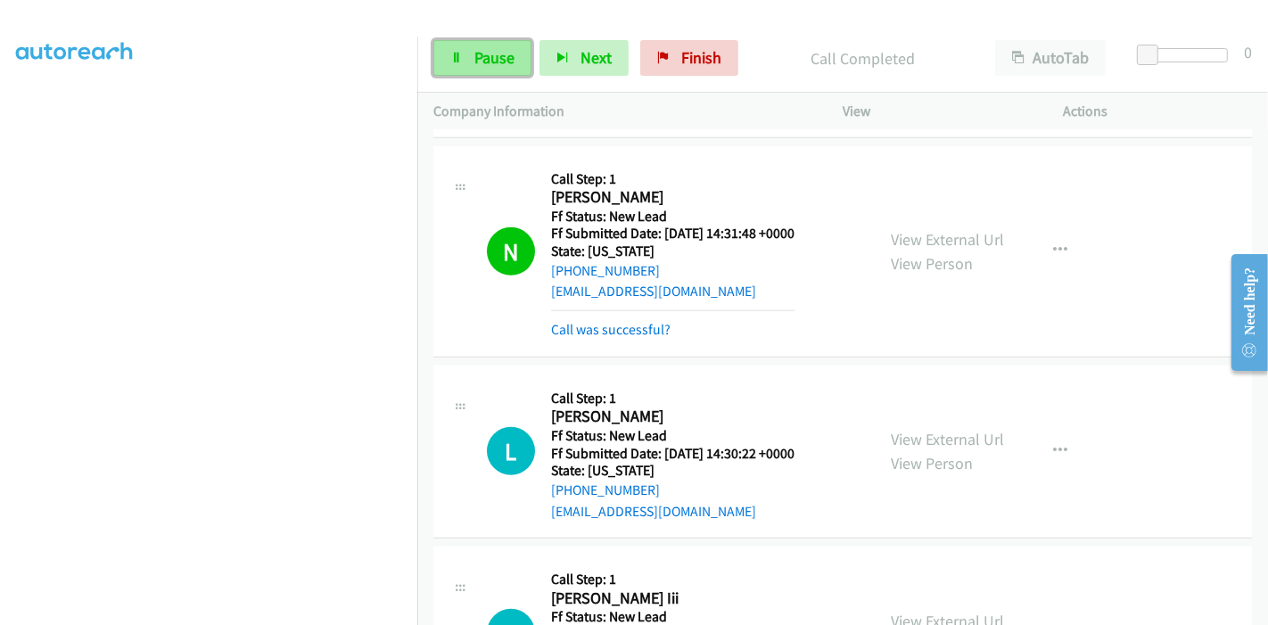
click link "Pause"
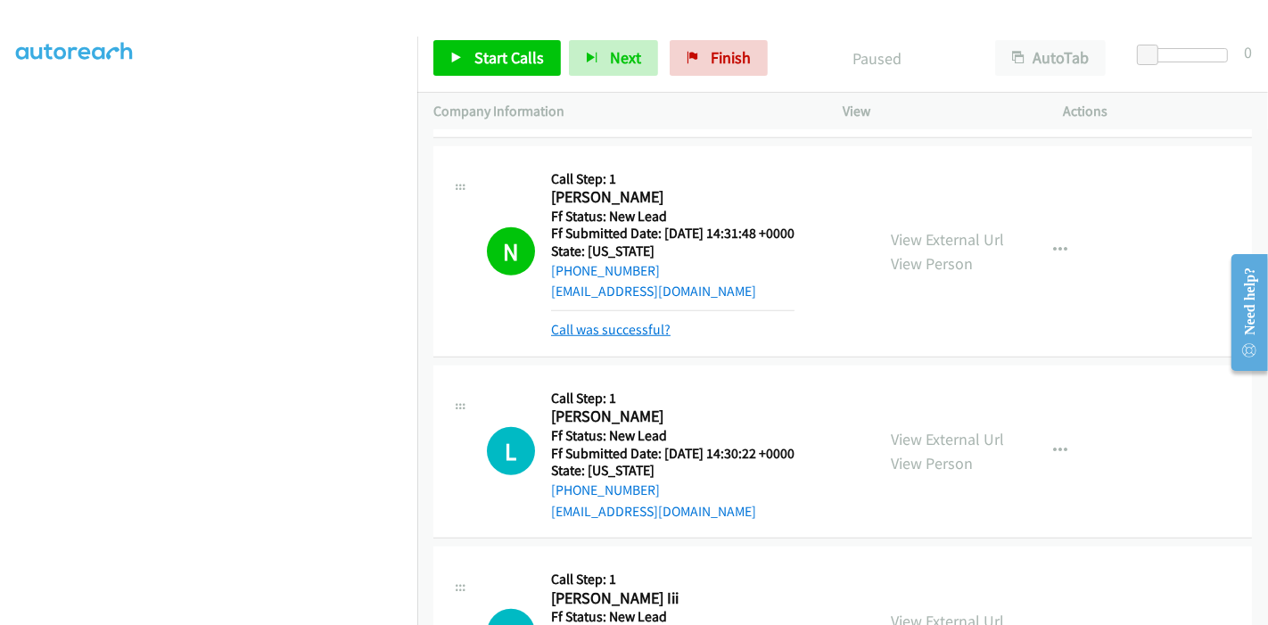
click link "Call was successful?"
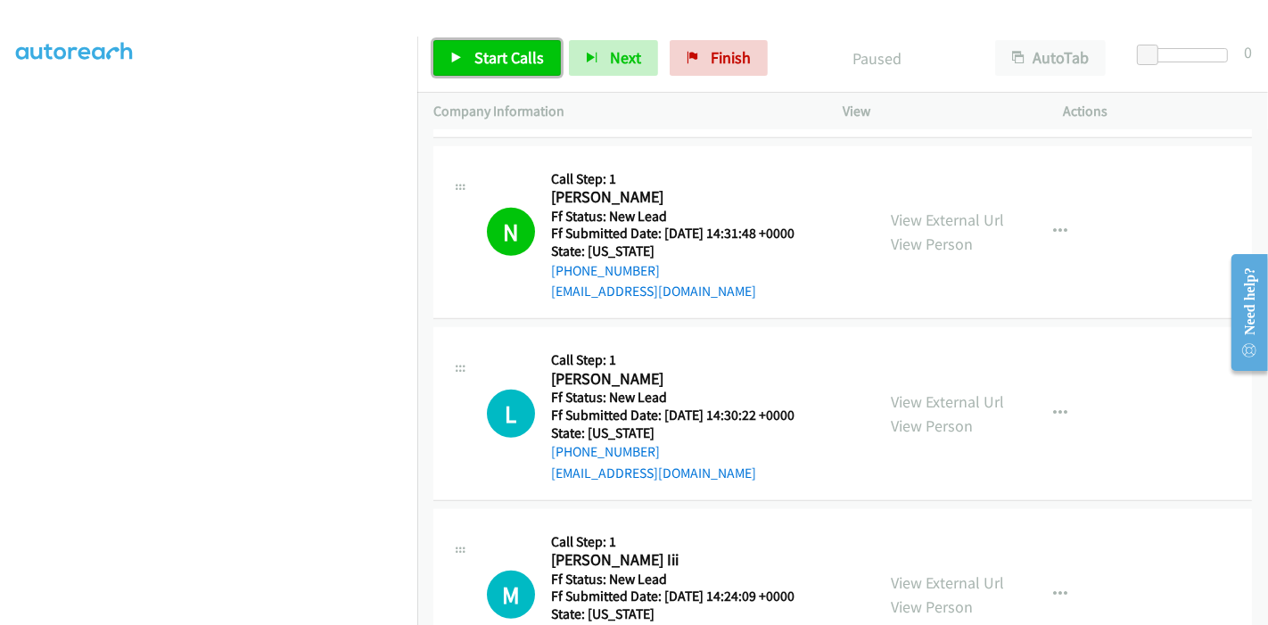
click link "Start Calls"
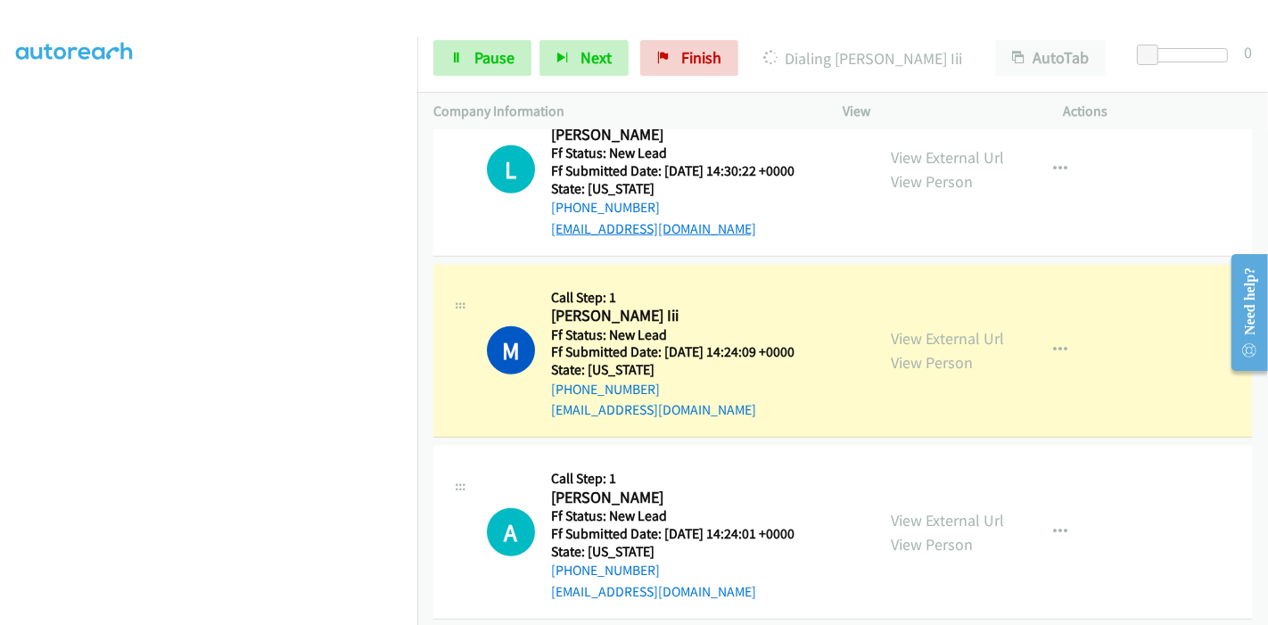
scroll to position [1323, 0]
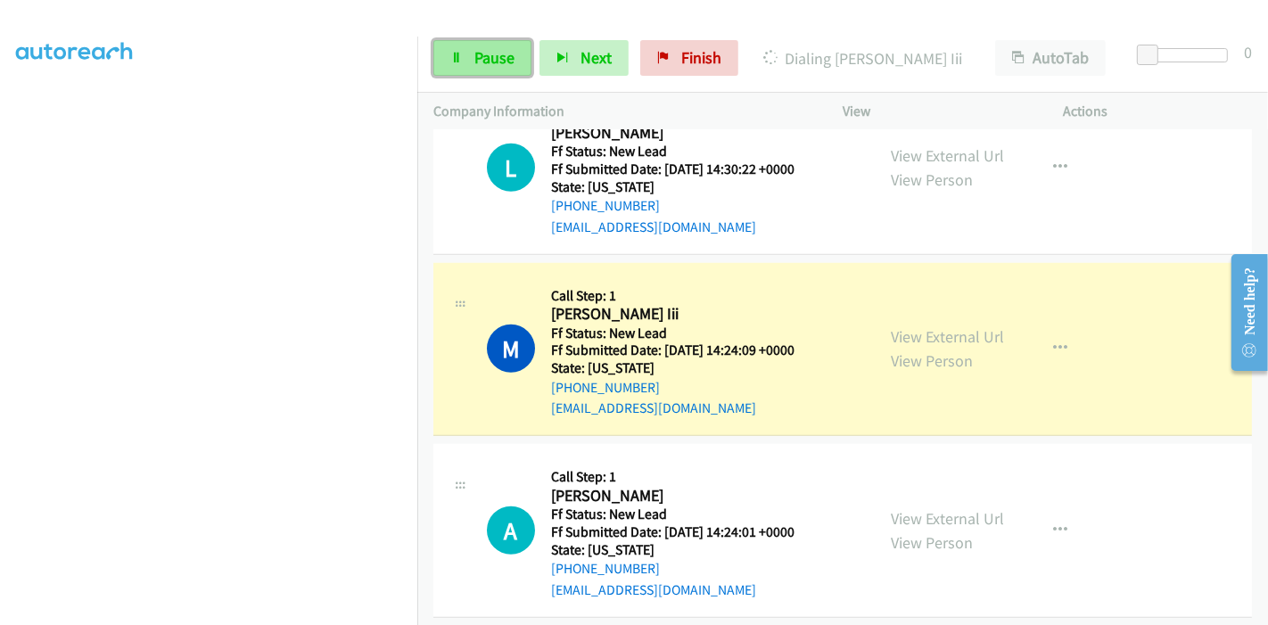
click span "Pause"
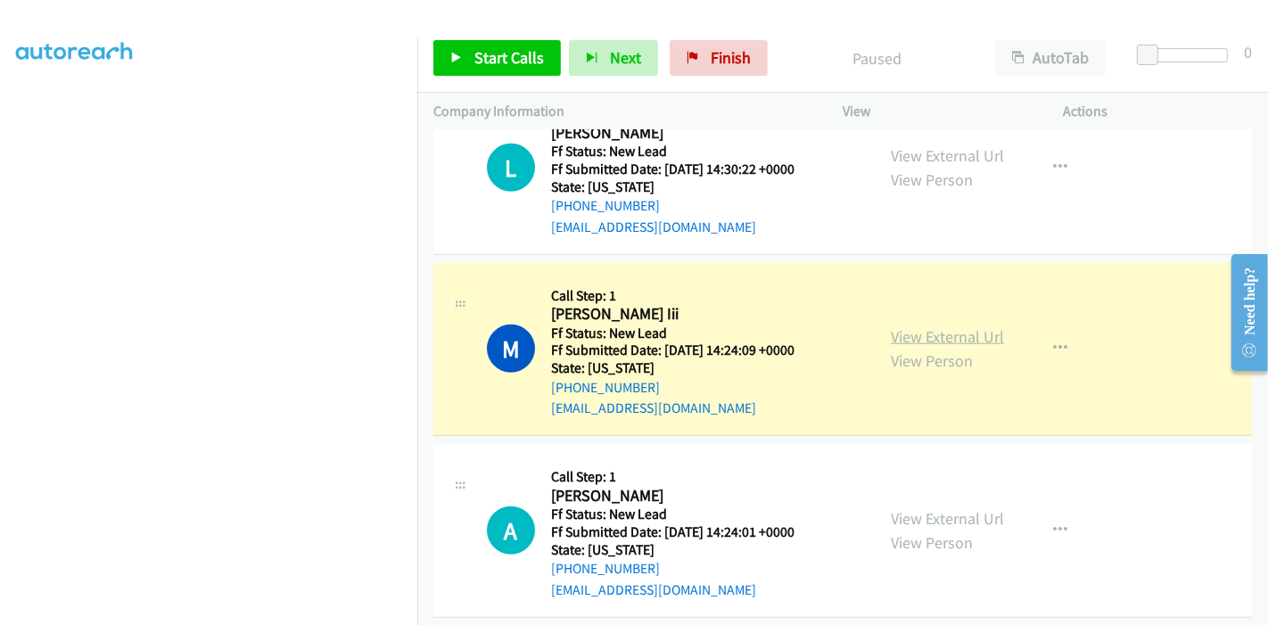
click link "View External Url"
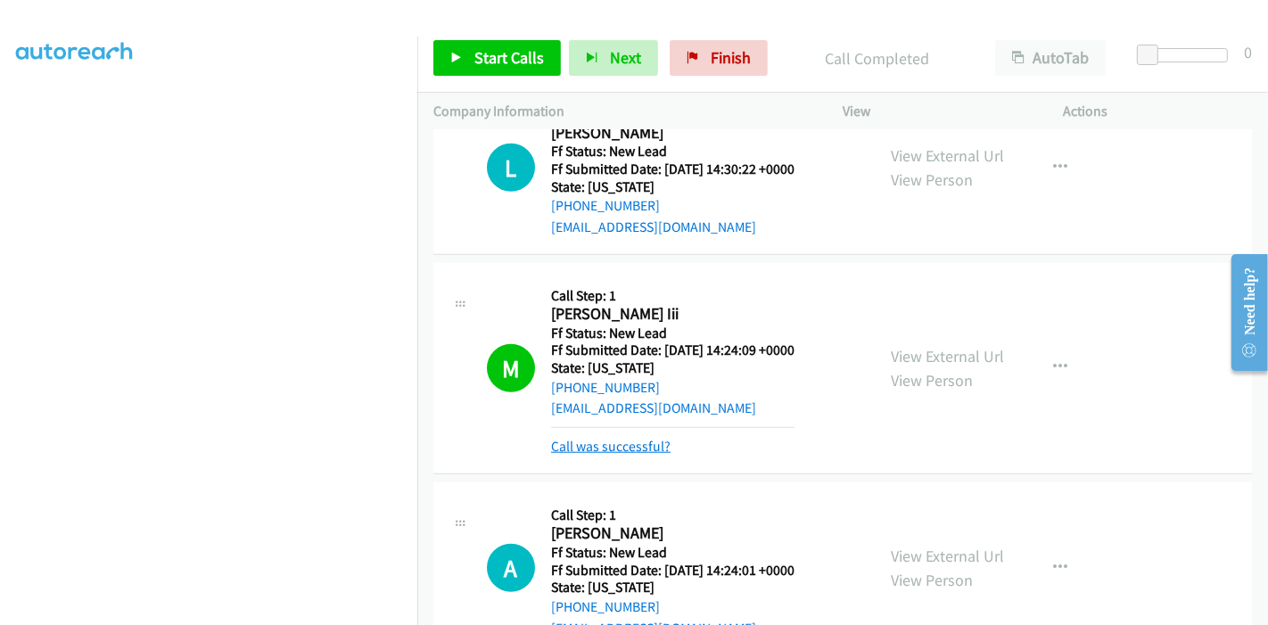
click link "Call was successful?"
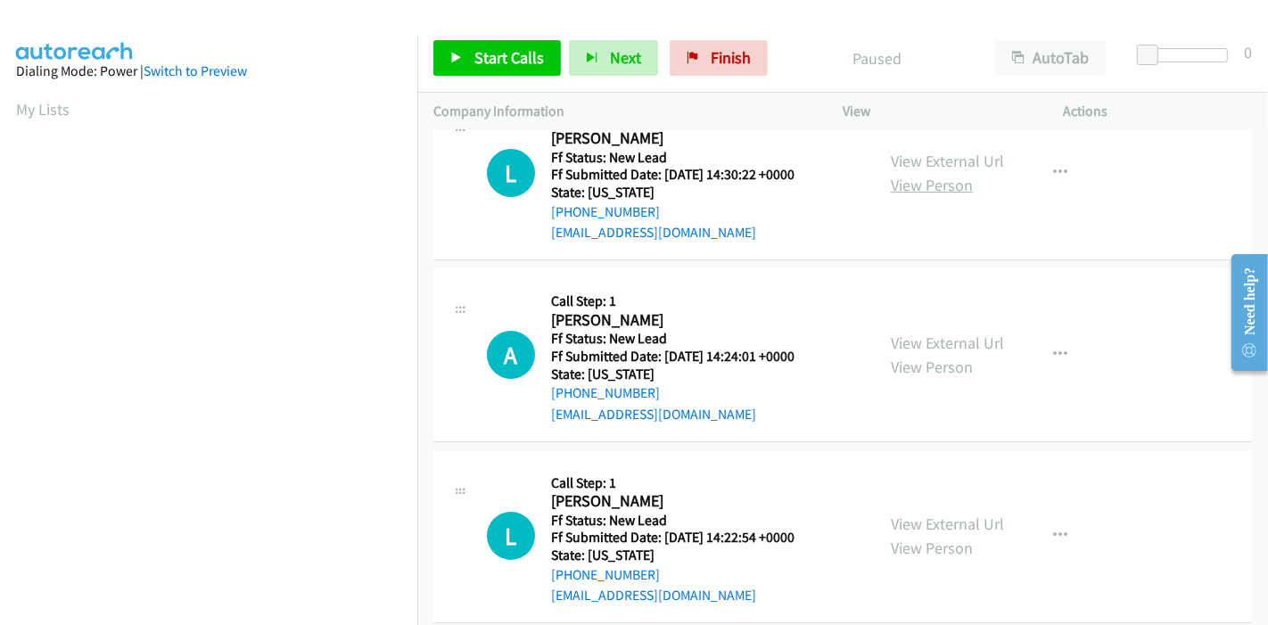
scroll to position [71, 0]
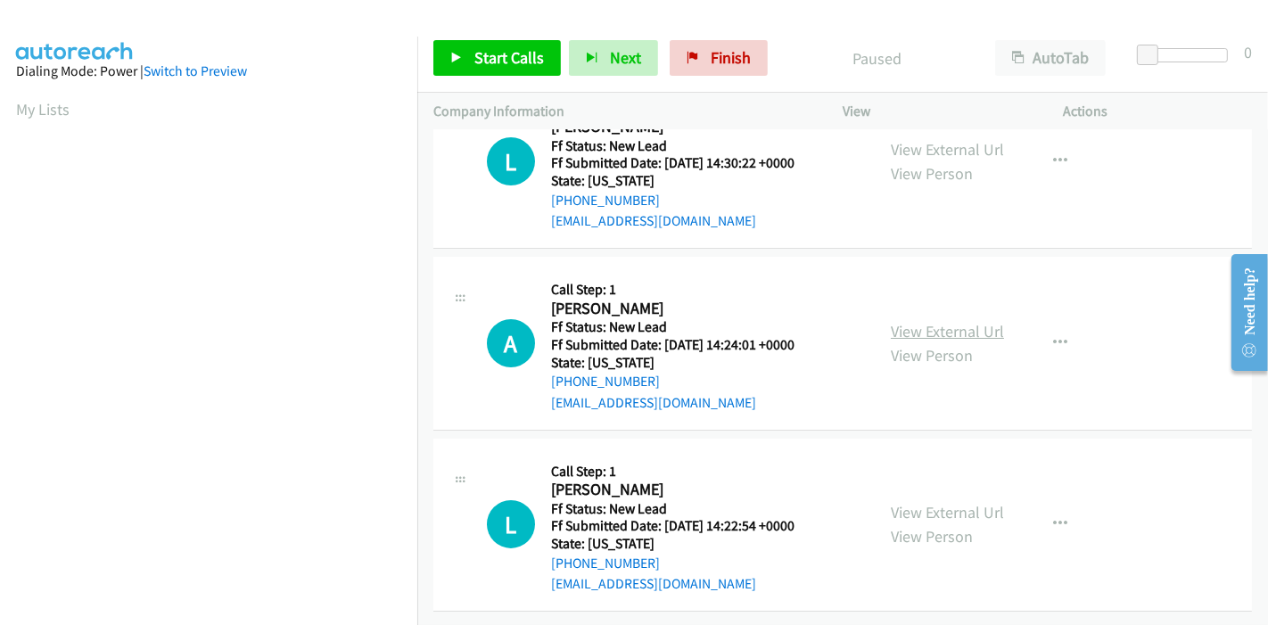
click at [915, 321] on link "View External Url" at bounding box center [947, 331] width 113 height 21
click at [917, 502] on link "View External Url" at bounding box center [947, 512] width 113 height 21
click at [501, 49] on span "Start Calls" at bounding box center [509, 57] width 70 height 21
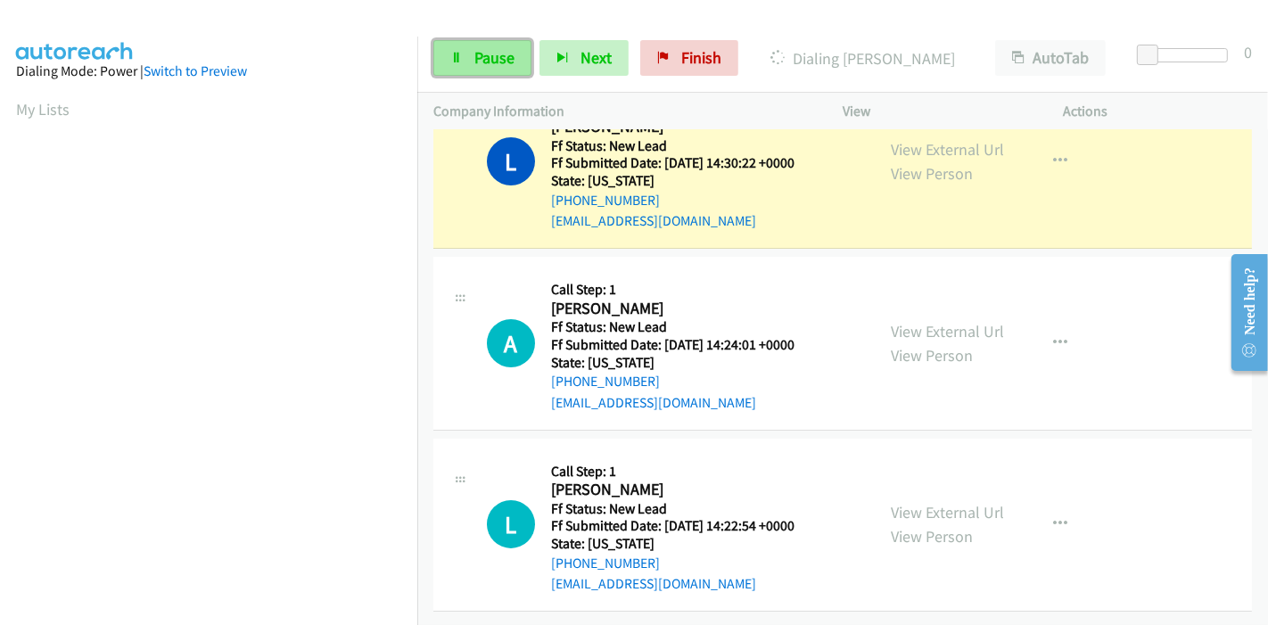
click at [488, 49] on span "Pause" at bounding box center [494, 57] width 40 height 21
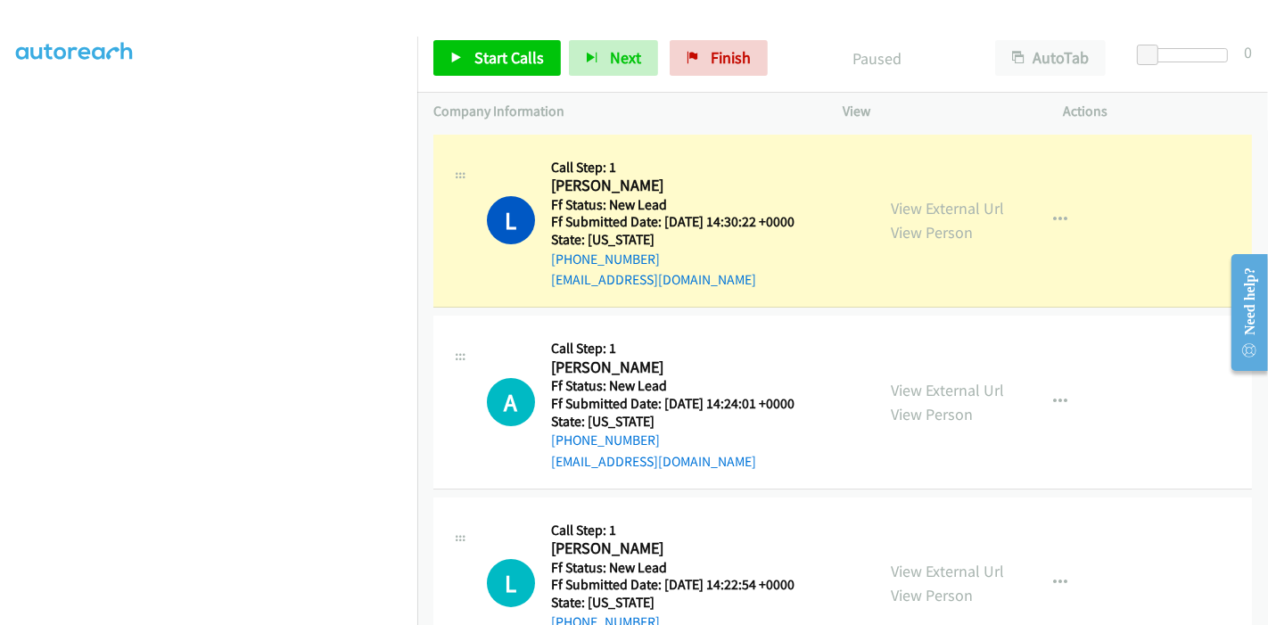
scroll to position [376, 0]
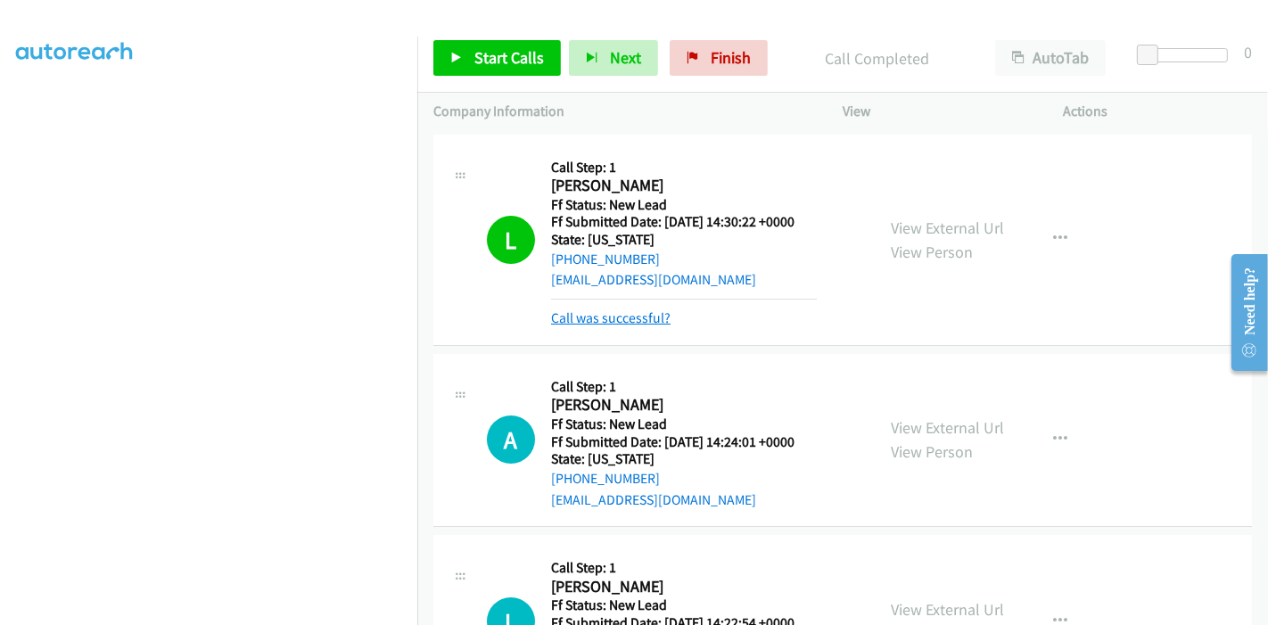
click at [602, 314] on link "Call was successful?" at bounding box center [610, 317] width 119 height 17
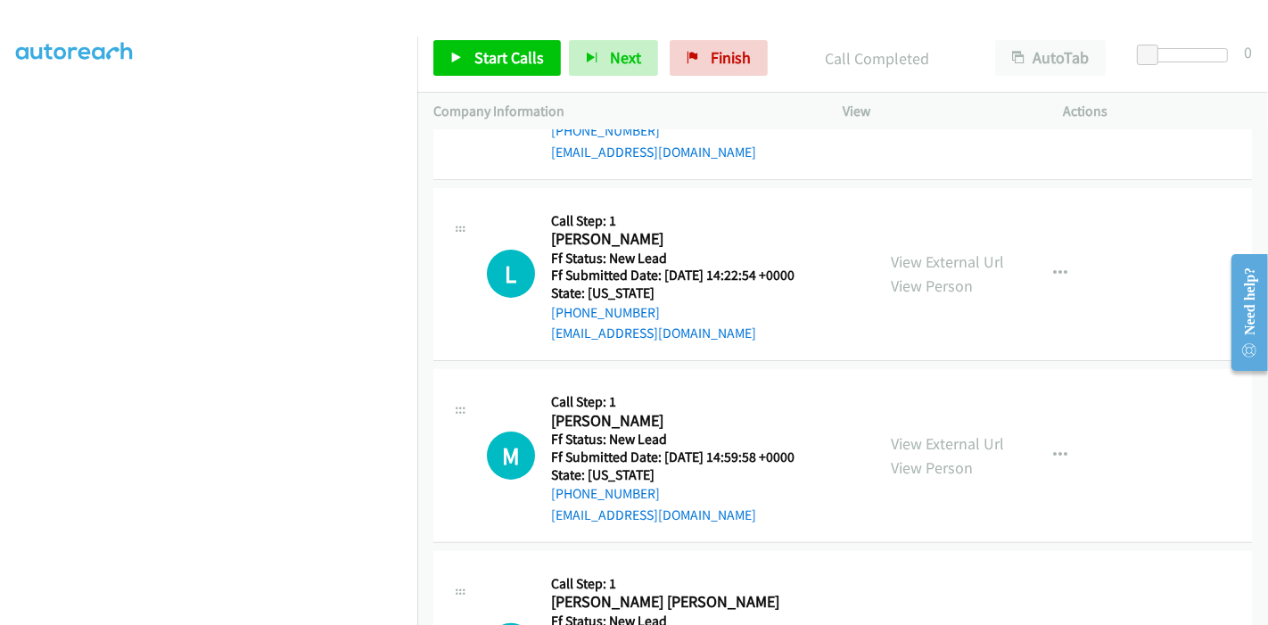
scroll to position [0, 0]
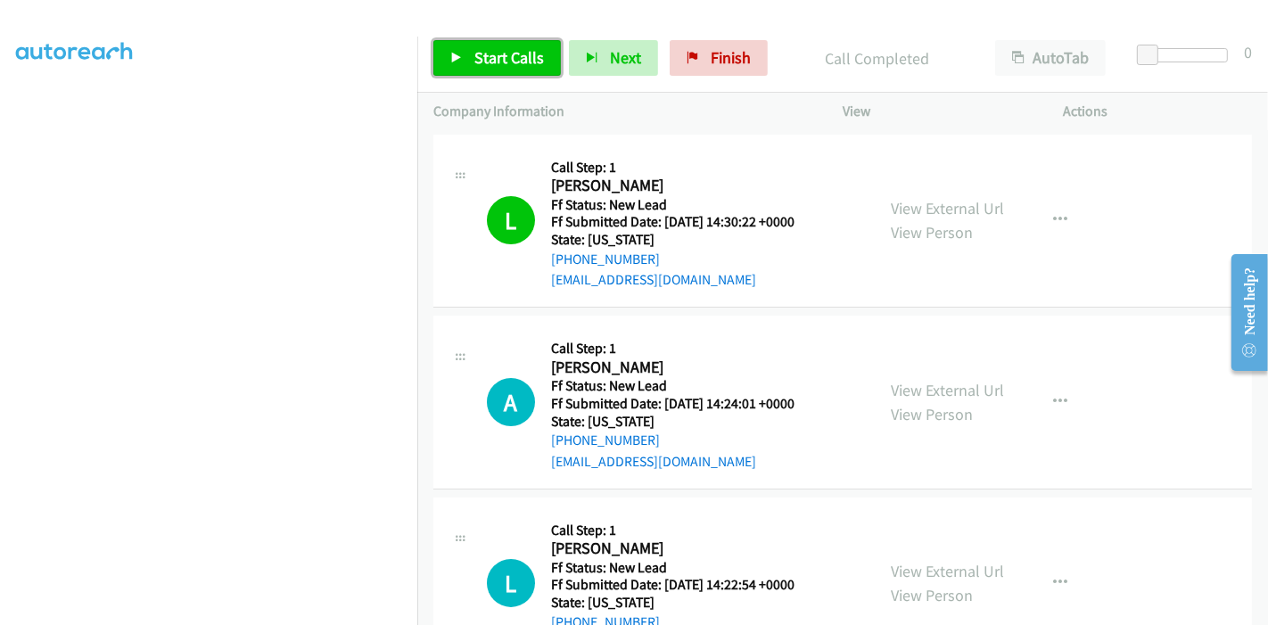
click at [467, 65] on link "Start Calls" at bounding box center [497, 58] width 128 height 36
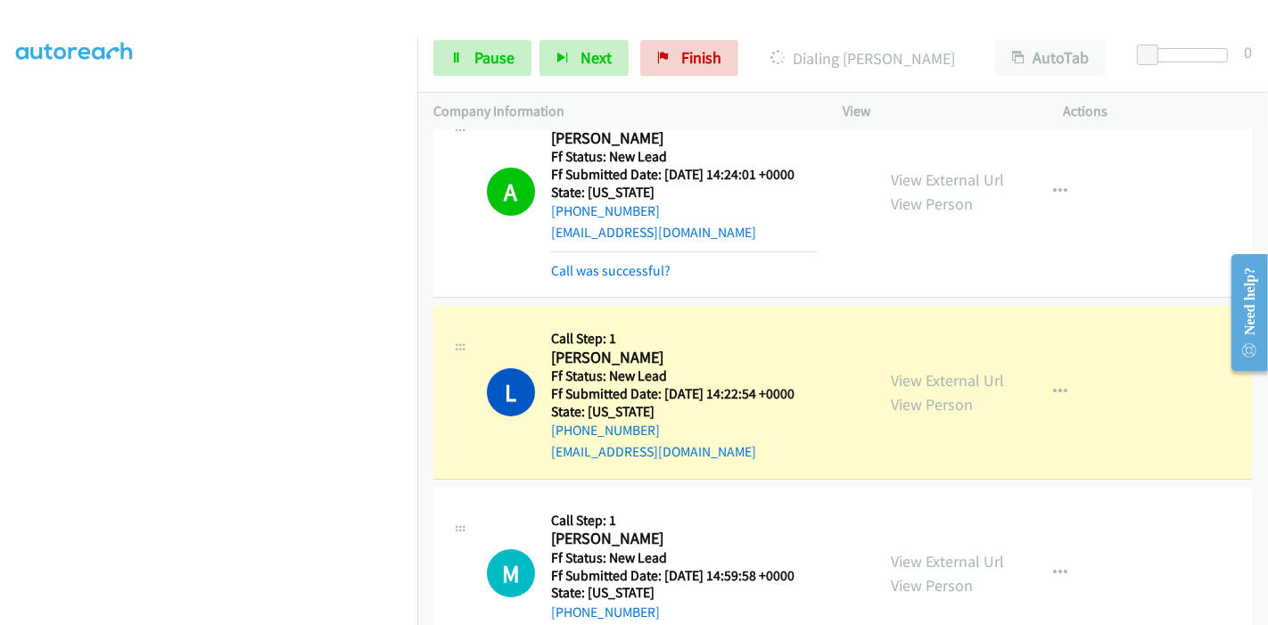
scroll to position [198, 0]
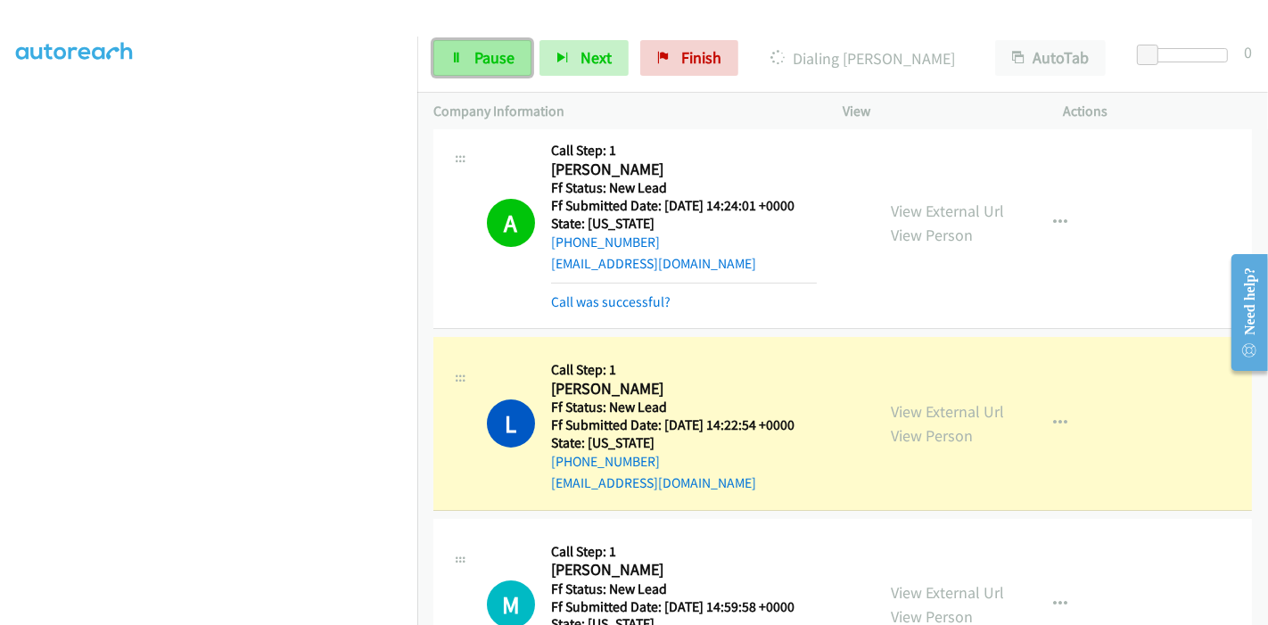
click at [500, 68] on link "Pause" at bounding box center [482, 58] width 98 height 36
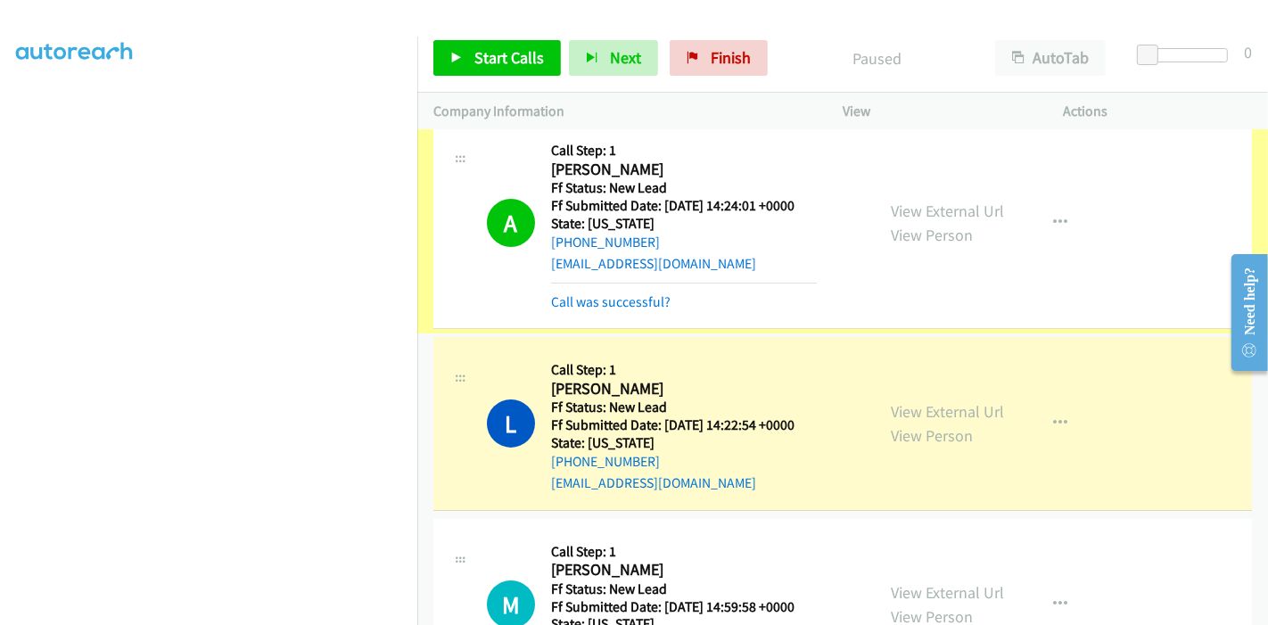
scroll to position [0, 0]
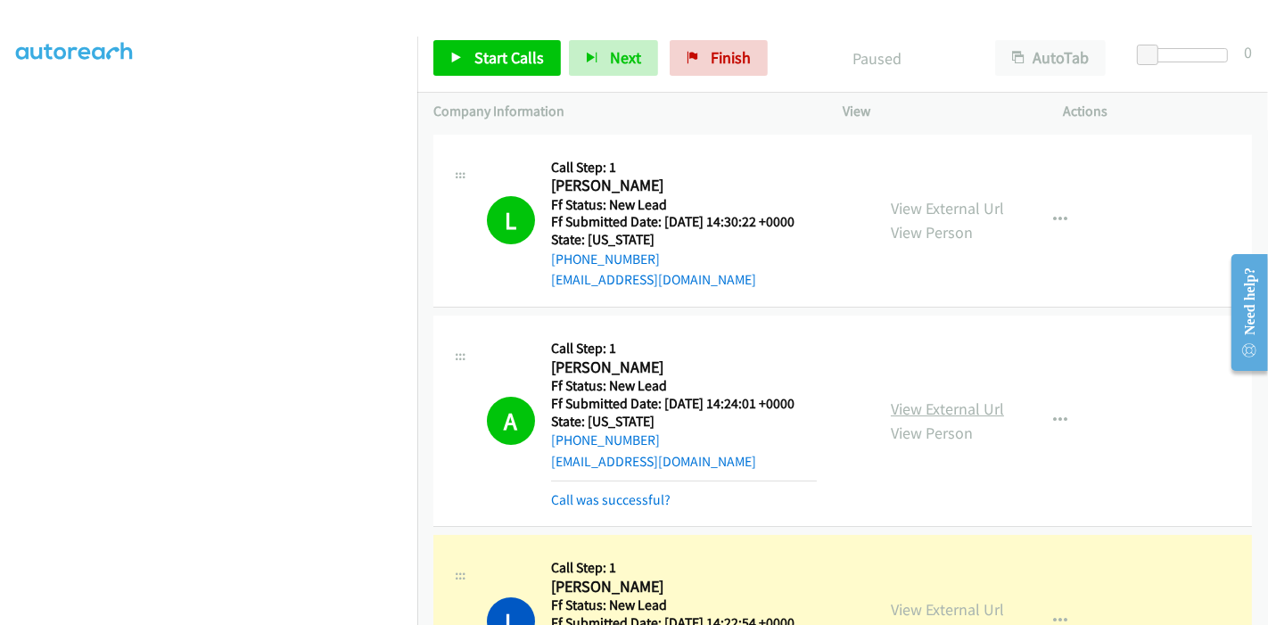
click at [912, 406] on link "View External Url" at bounding box center [947, 409] width 113 height 21
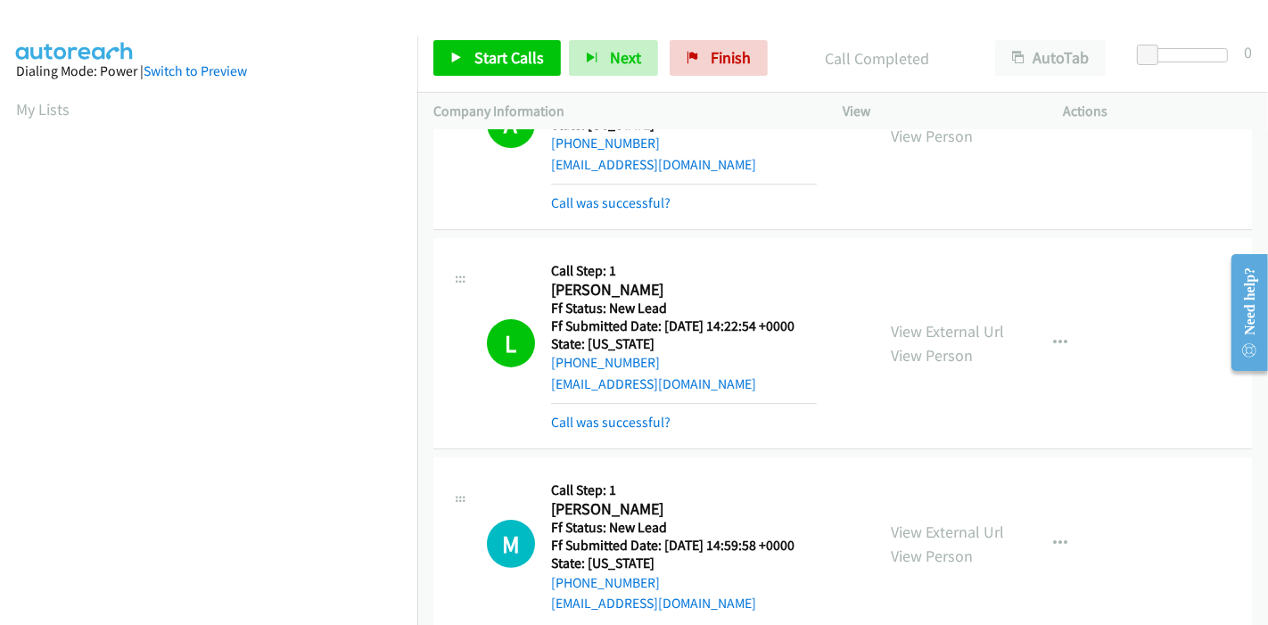
scroll to position [376, 0]
click at [685, 78] on div "Start Calls Pause Next Finish Call Completed AutoTab AutoTab 0" at bounding box center [842, 58] width 851 height 69
click at [692, 60] on icon at bounding box center [693, 59] width 12 height 12
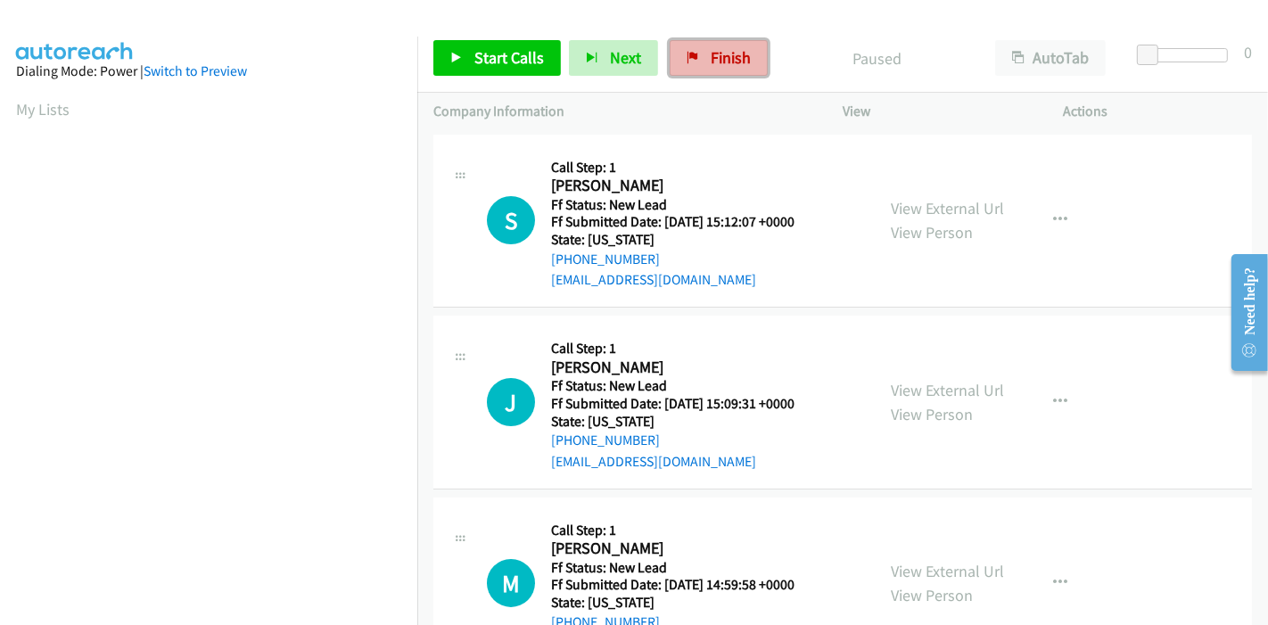
click at [744, 59] on link "Finish" at bounding box center [719, 58] width 98 height 36
drag, startPoint x: 723, startPoint y: 46, endPoint x: 692, endPoint y: 69, distance: 38.4
click at [723, 46] on link "Finish" at bounding box center [719, 58] width 98 height 36
click at [940, 210] on link "View External Url" at bounding box center [947, 208] width 113 height 21
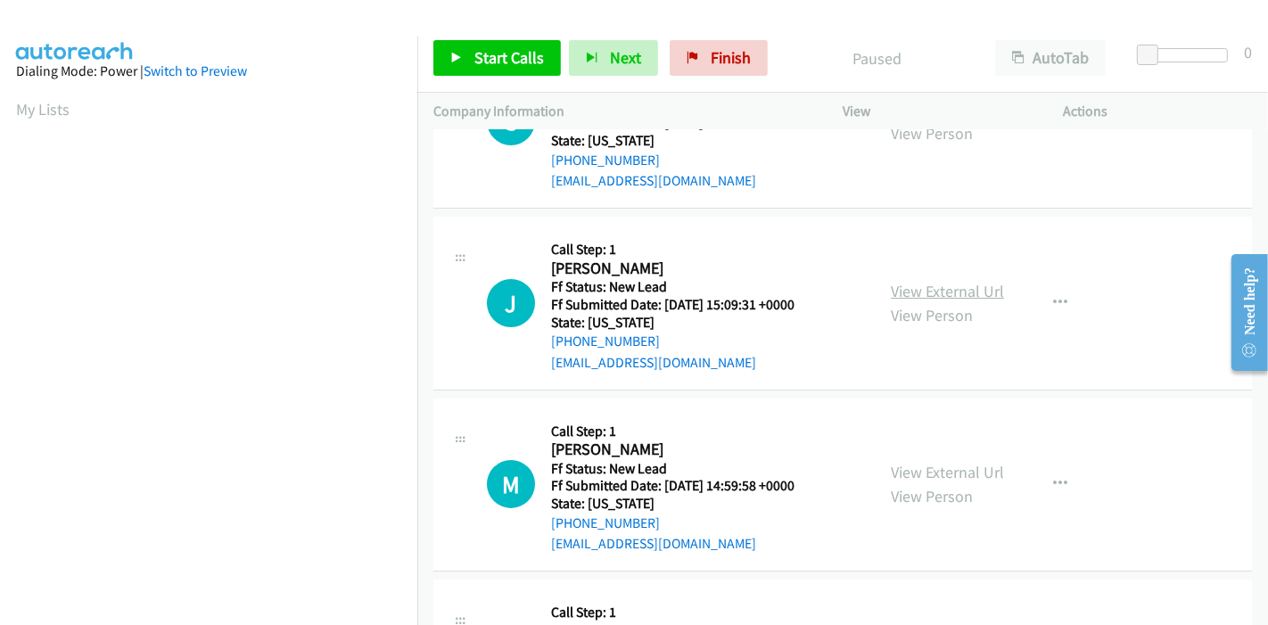
click at [943, 281] on link "View External Url" at bounding box center [947, 291] width 113 height 21
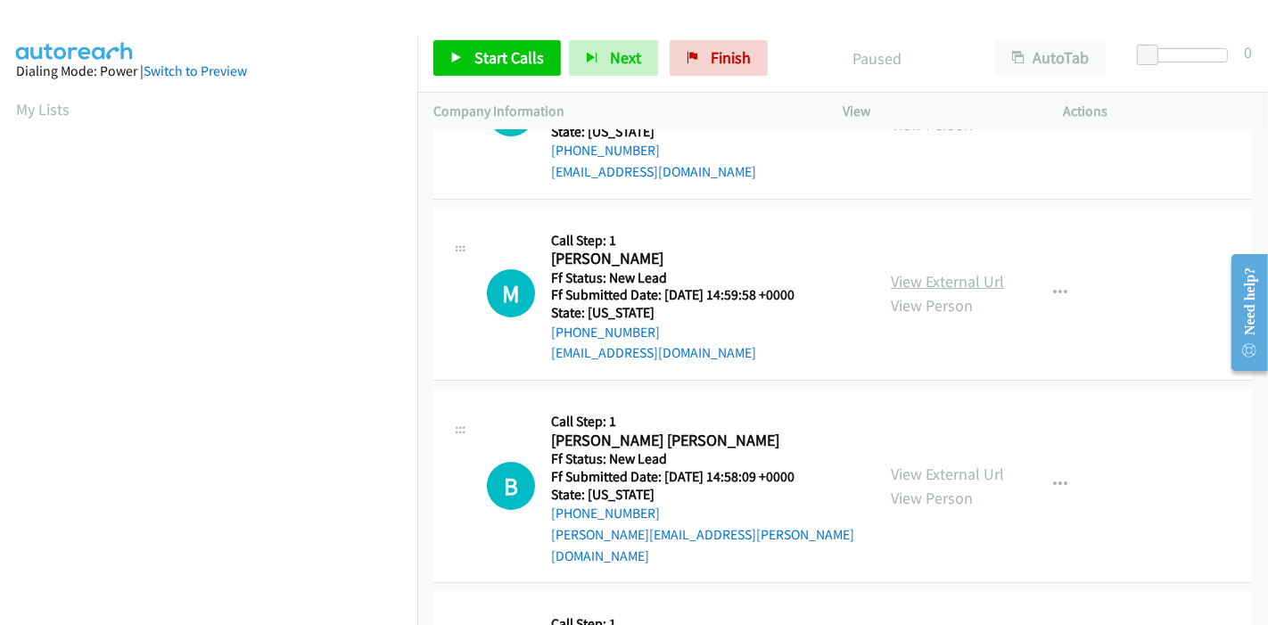
scroll to position [297, 0]
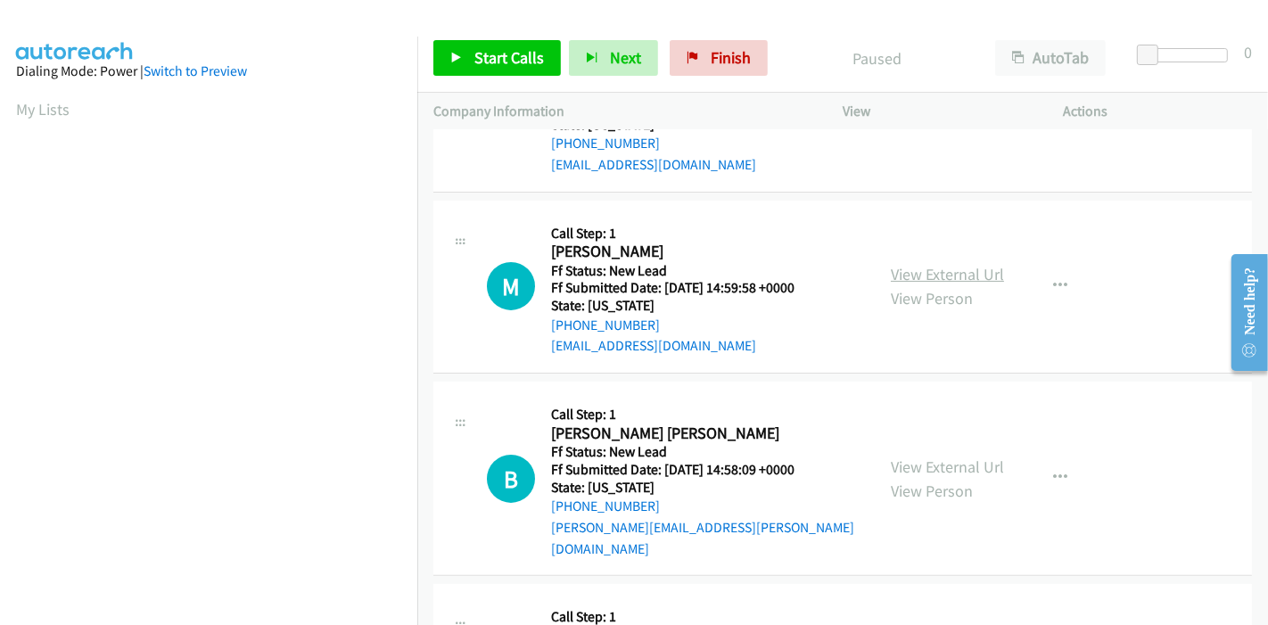
click at [931, 282] on link "View External Url" at bounding box center [947, 274] width 113 height 21
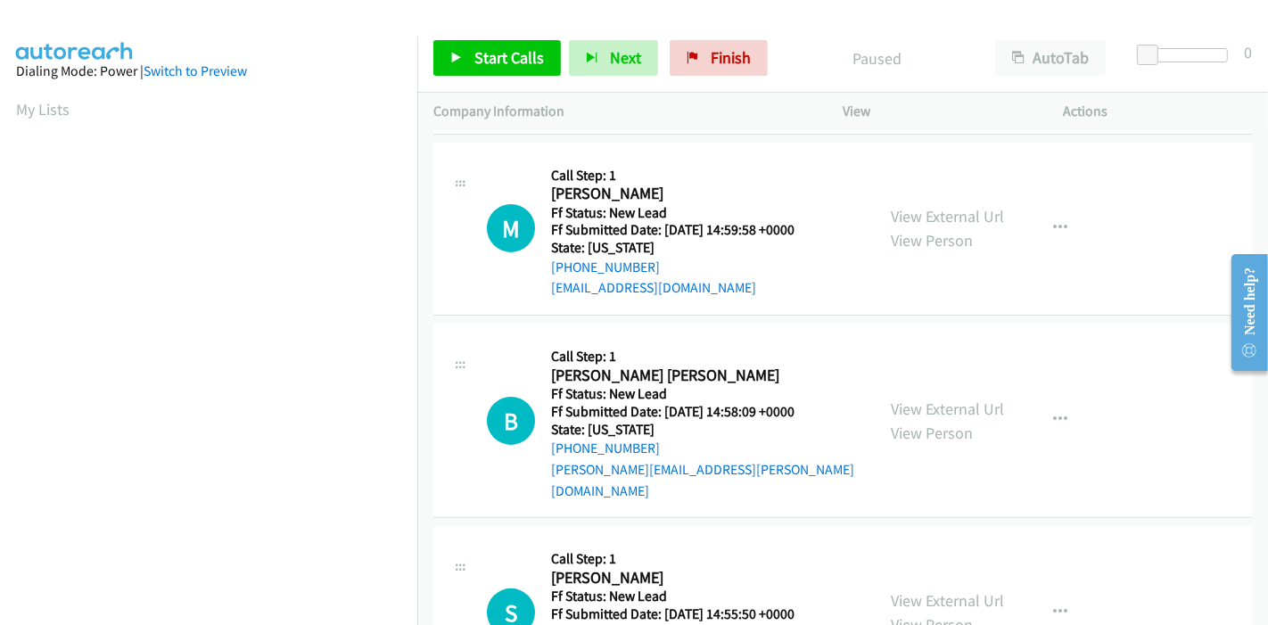
scroll to position [396, 0]
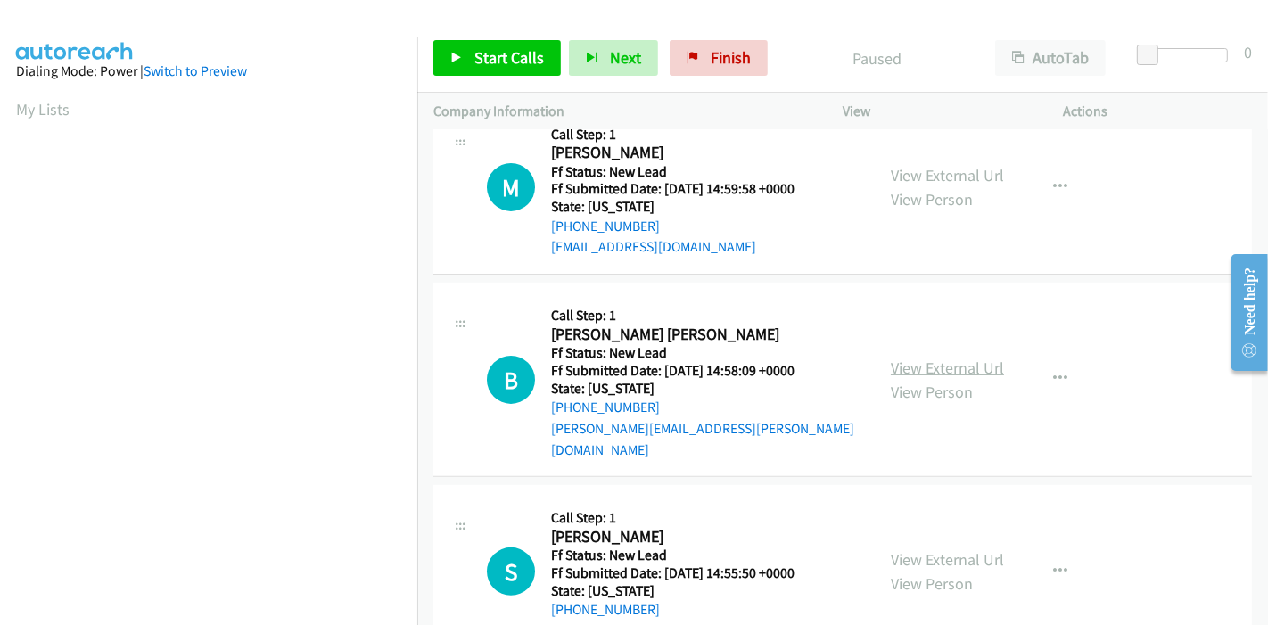
click at [891, 358] on link "View External Url" at bounding box center [947, 368] width 113 height 21
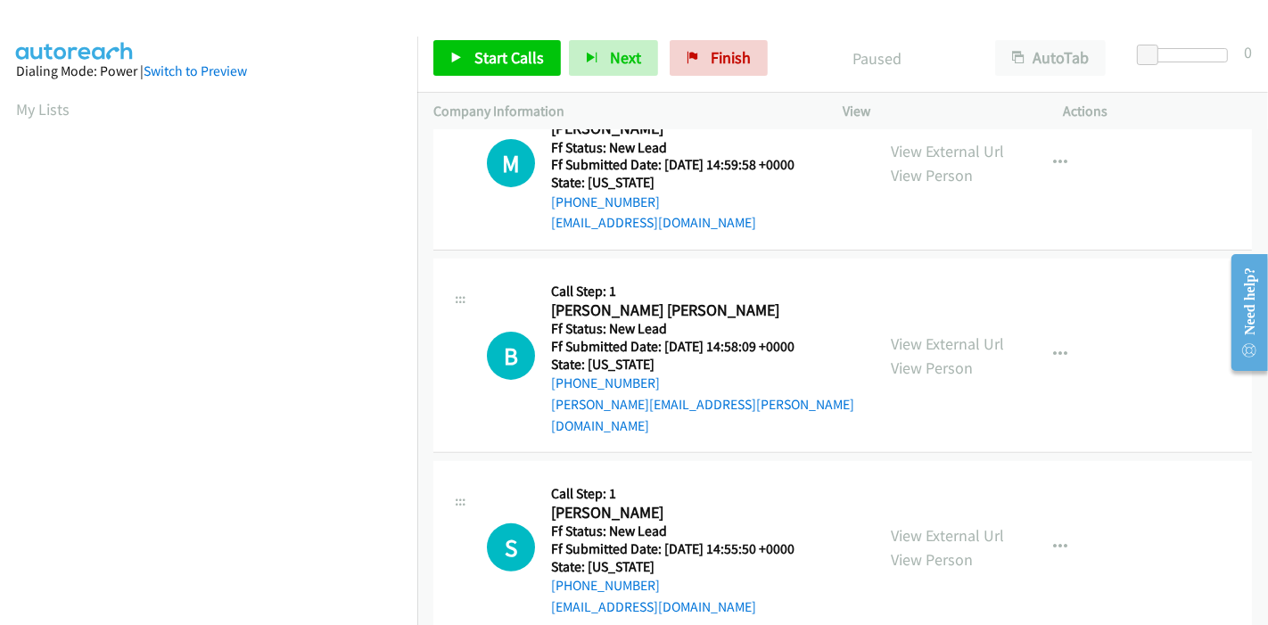
scroll to position [434, 0]
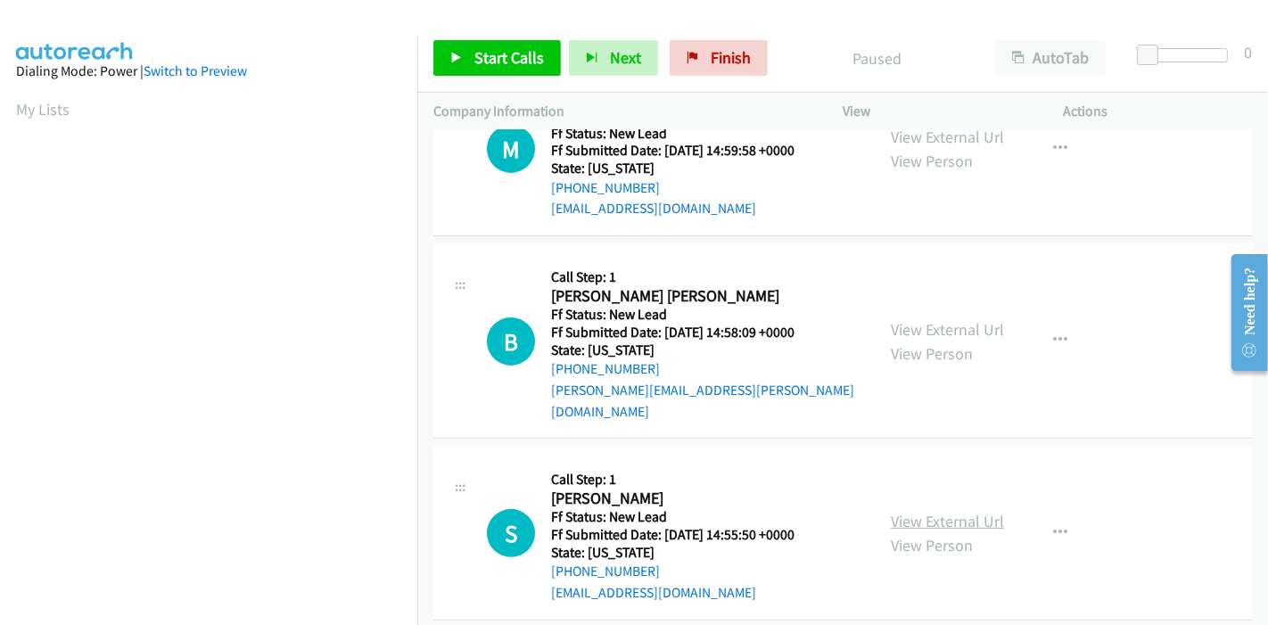
click at [917, 511] on link "View External Url" at bounding box center [947, 521] width 113 height 21
click at [492, 64] on span "Start Calls" at bounding box center [509, 57] width 70 height 21
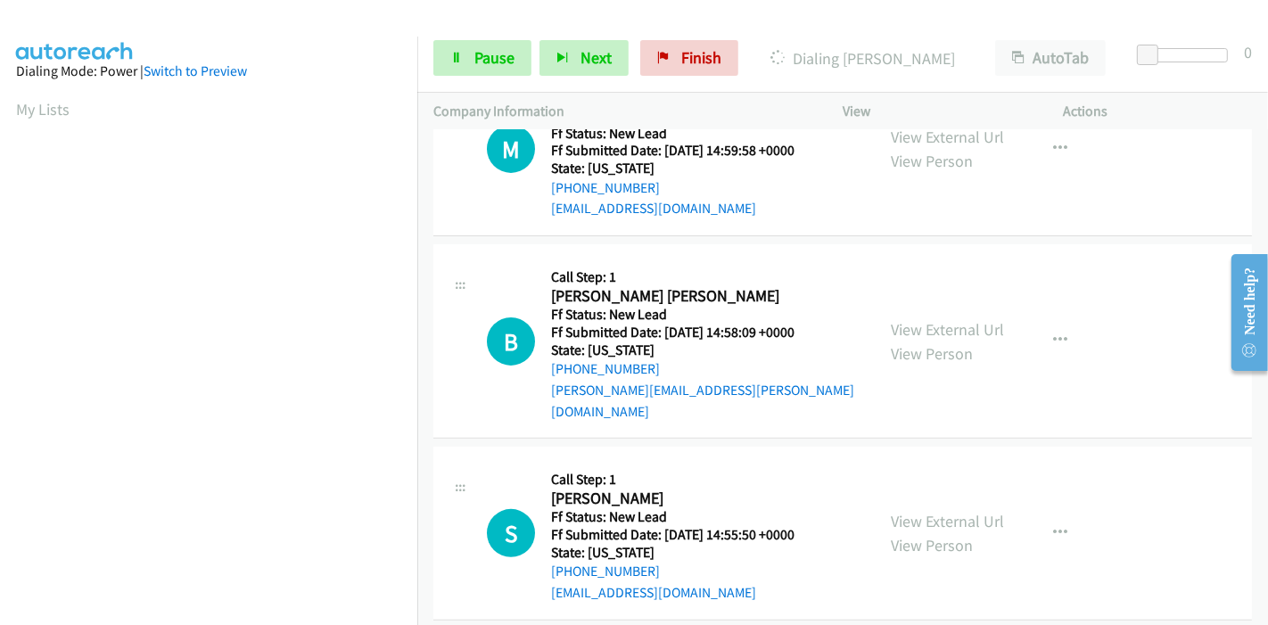
scroll to position [376, 0]
click at [498, 58] on span "Pause" at bounding box center [494, 57] width 40 height 21
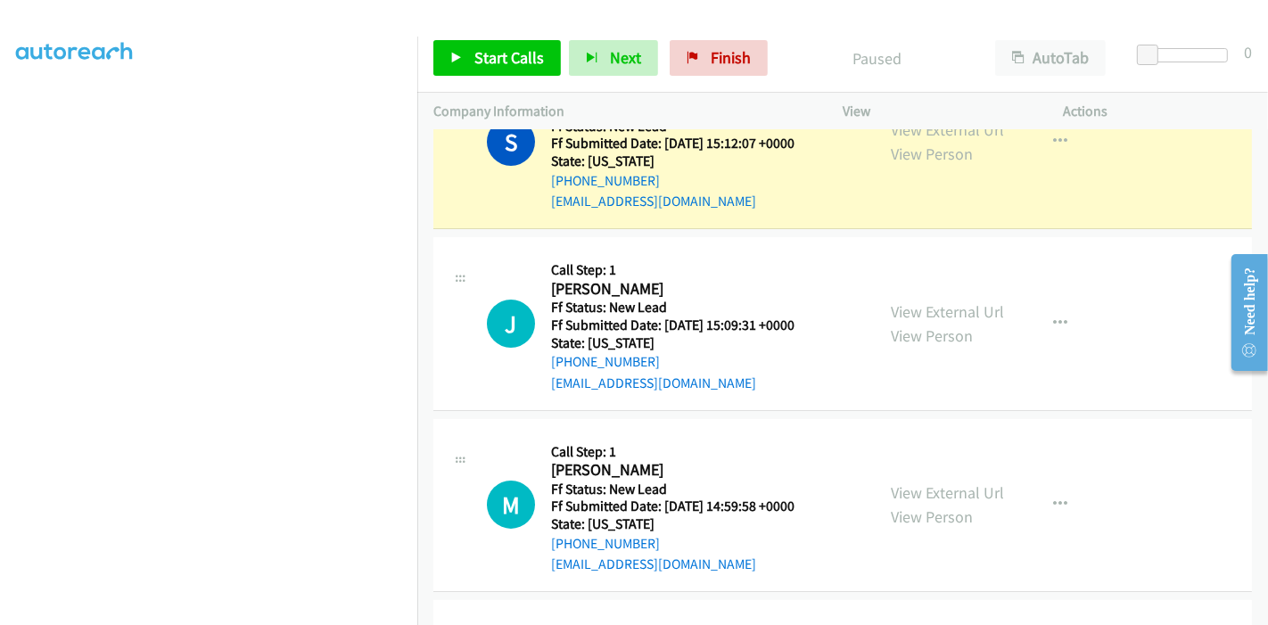
scroll to position [37, 0]
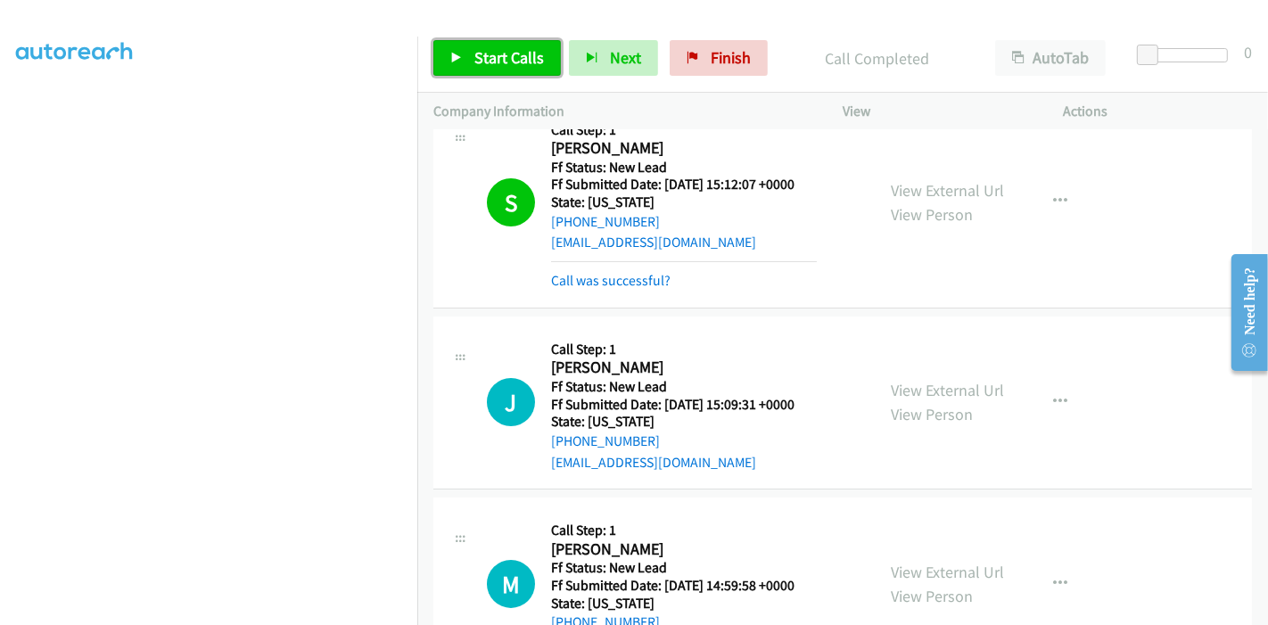
click at [469, 54] on link "Start Calls" at bounding box center [497, 58] width 128 height 36
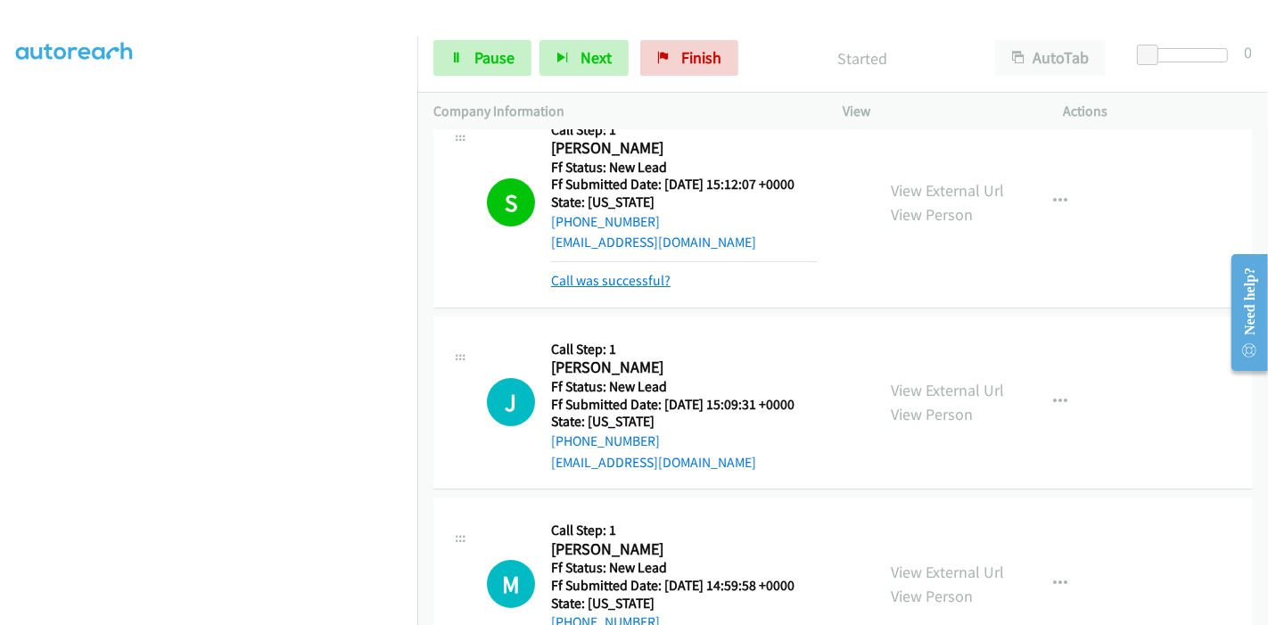
click at [612, 279] on link "Call was successful?" at bounding box center [610, 280] width 119 height 17
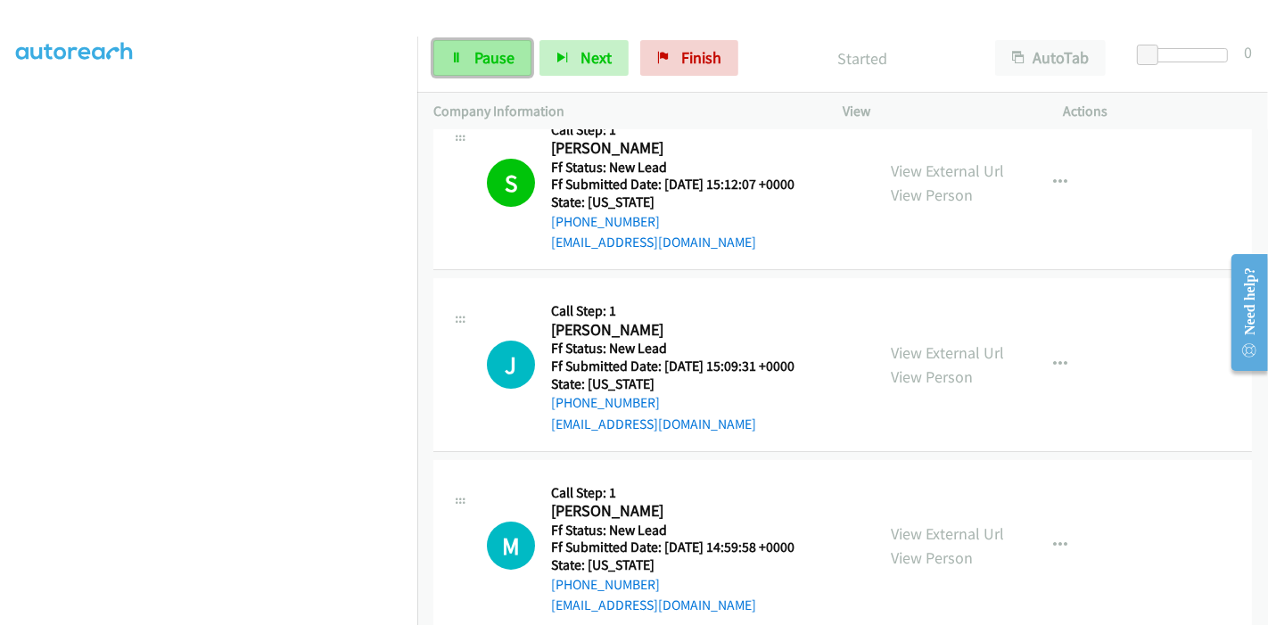
click at [448, 54] on link "Pause" at bounding box center [482, 58] width 98 height 36
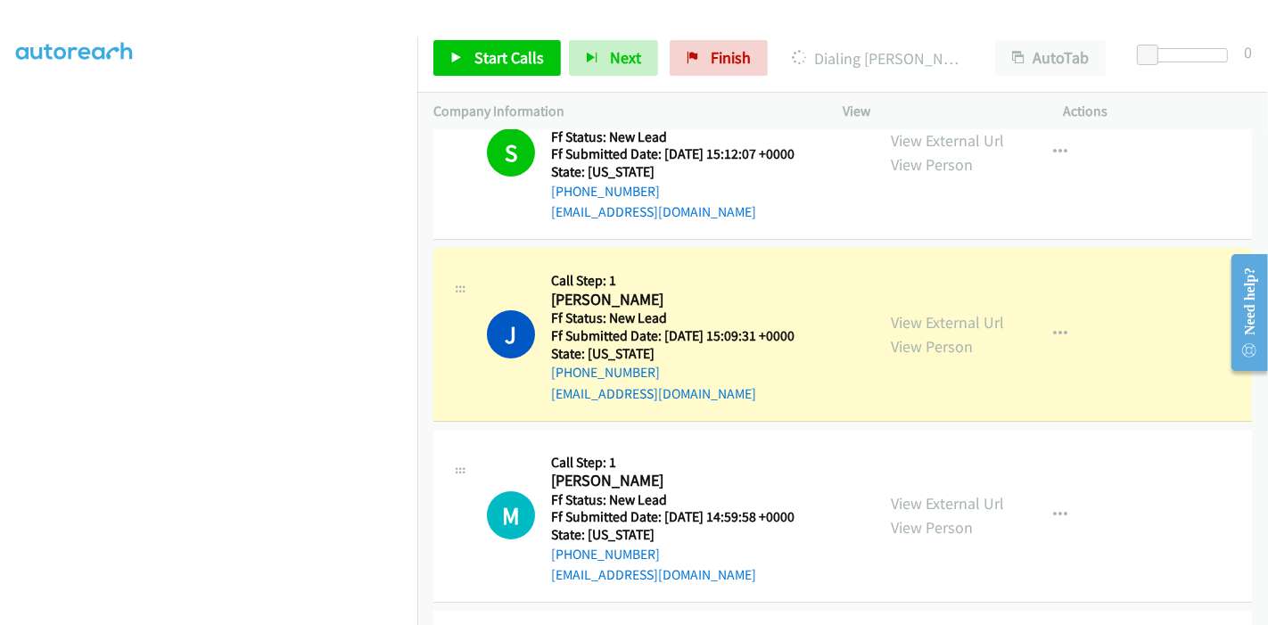
scroll to position [99, 0]
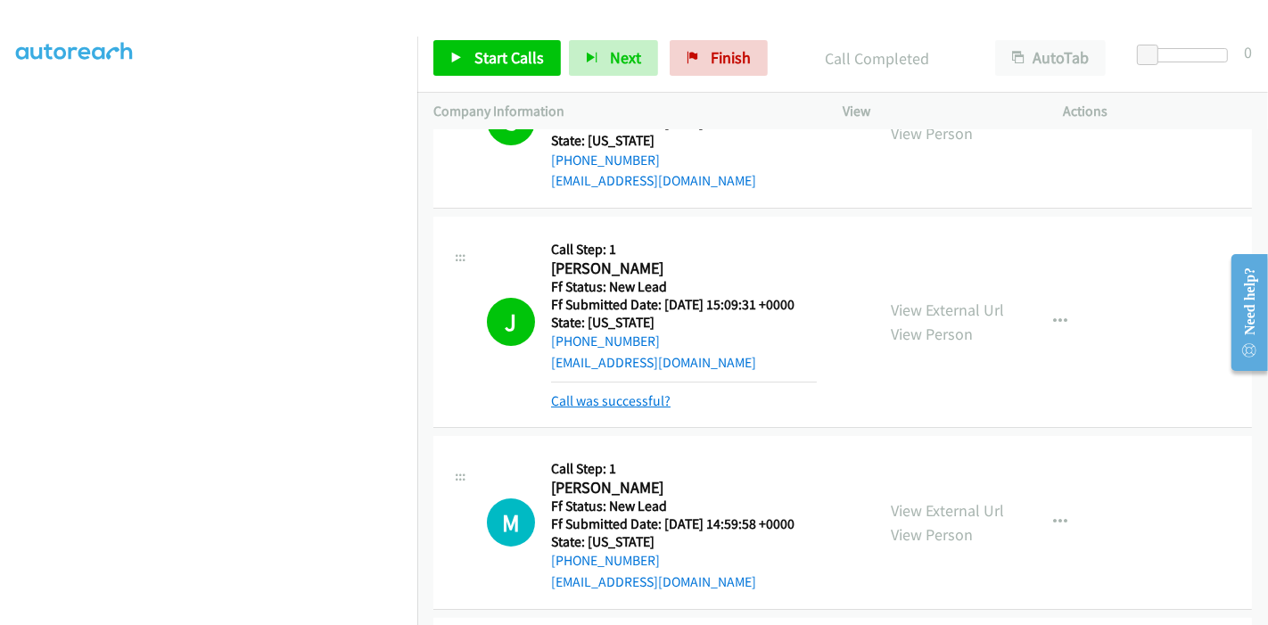
click at [610, 397] on link "Call was successful?" at bounding box center [610, 400] width 119 height 17
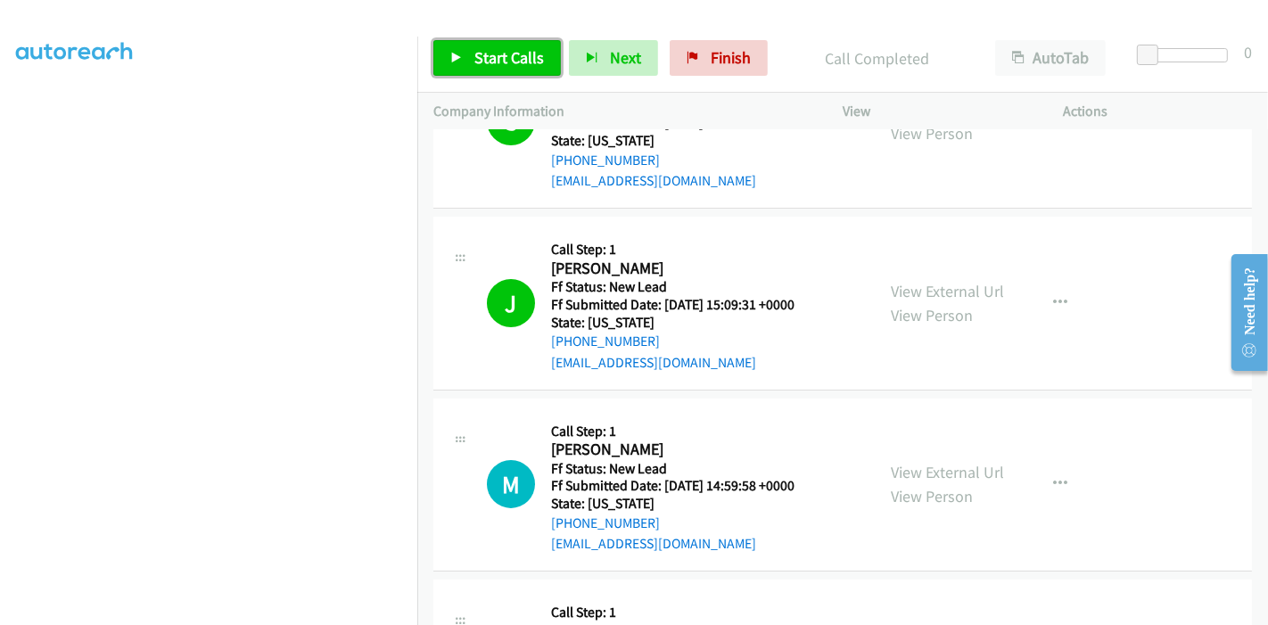
click at [479, 63] on span "Start Calls" at bounding box center [509, 57] width 70 height 21
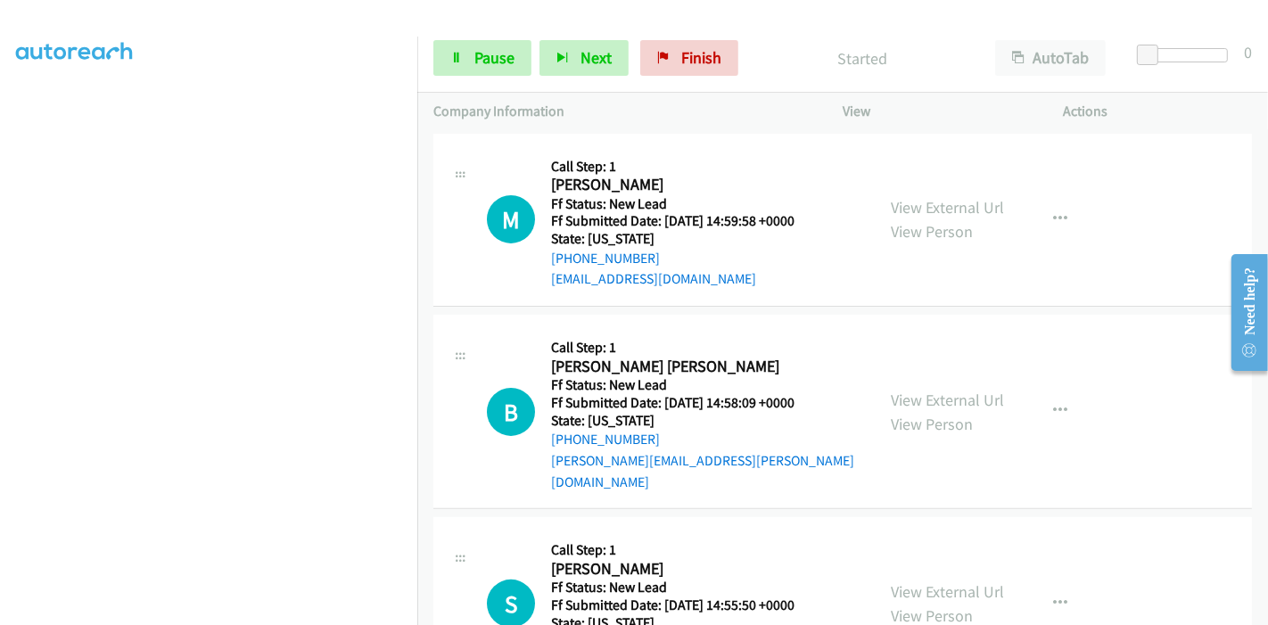
scroll to position [335, 0]
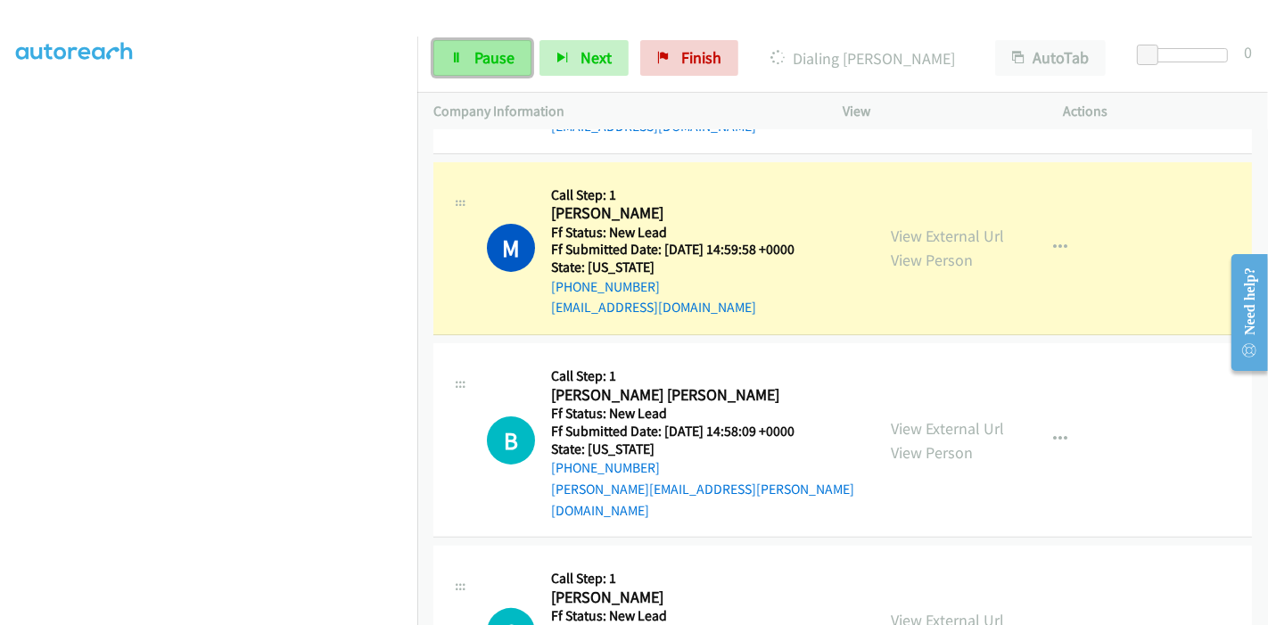
click at [482, 57] on span "Pause" at bounding box center [494, 57] width 40 height 21
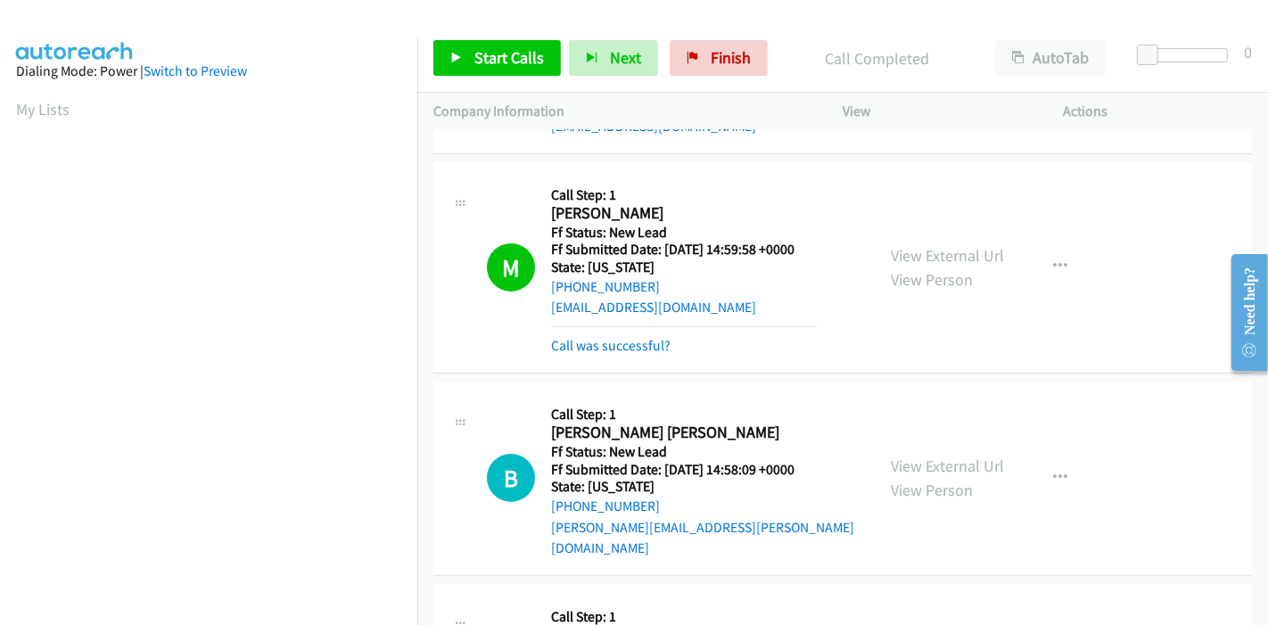
scroll to position [376, 0]
click at [496, 45] on link "Start Calls" at bounding box center [497, 58] width 128 height 36
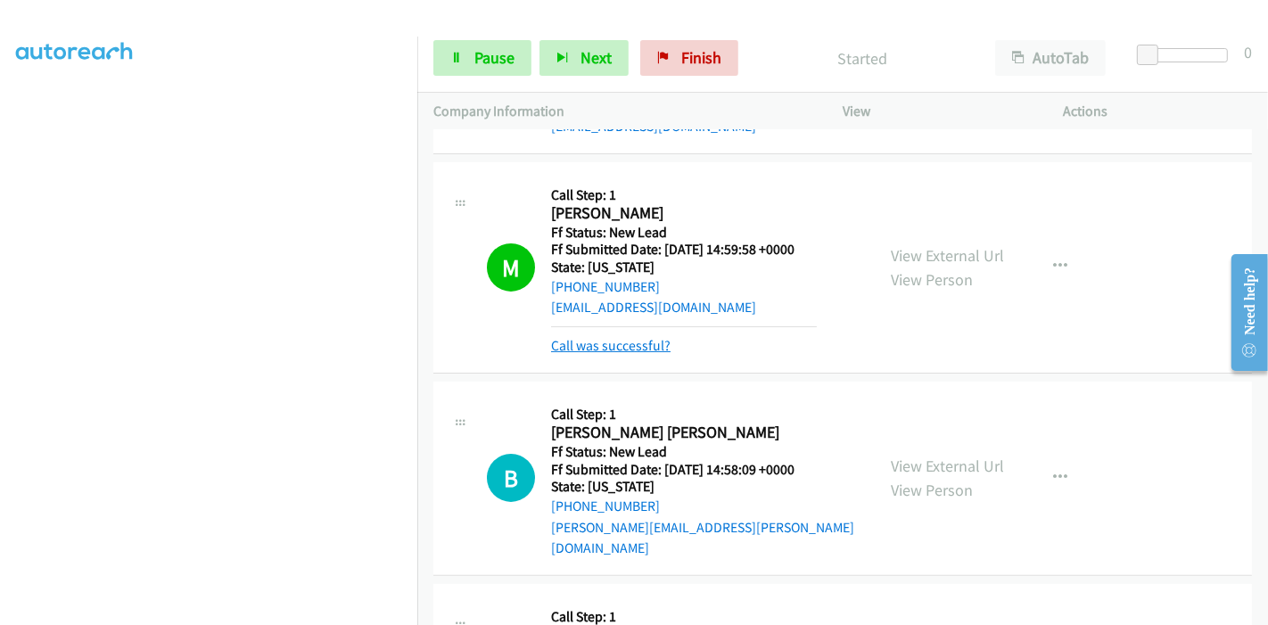
click at [589, 340] on link "Call was successful?" at bounding box center [610, 345] width 119 height 17
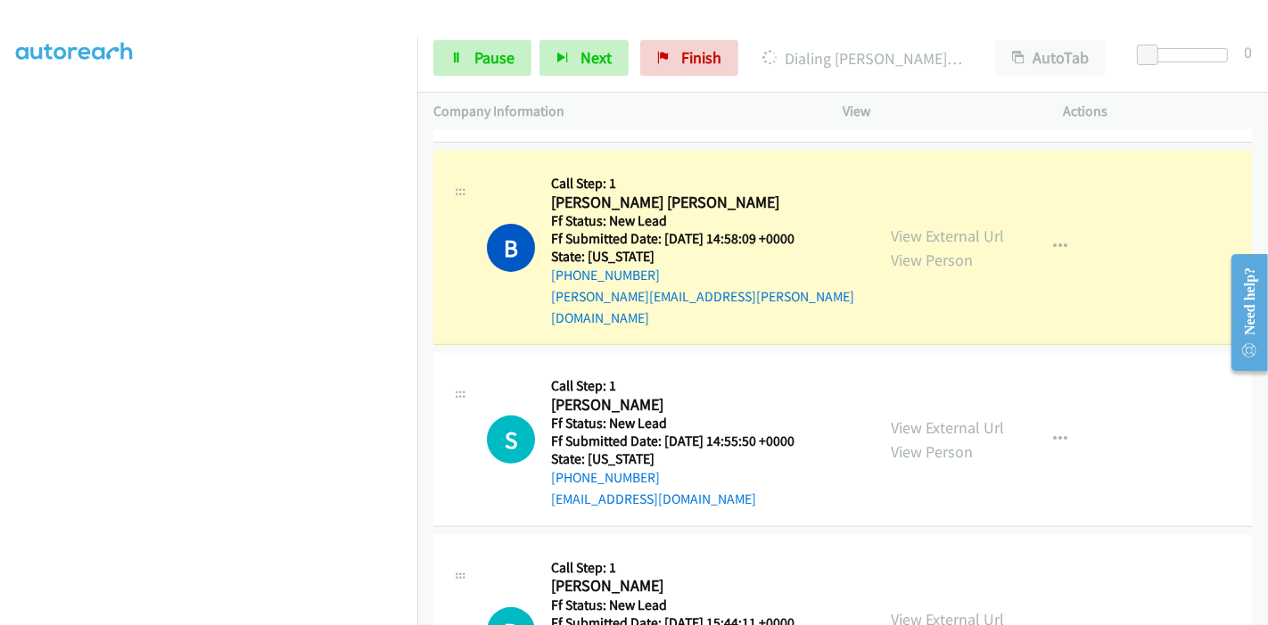
scroll to position [533, 0]
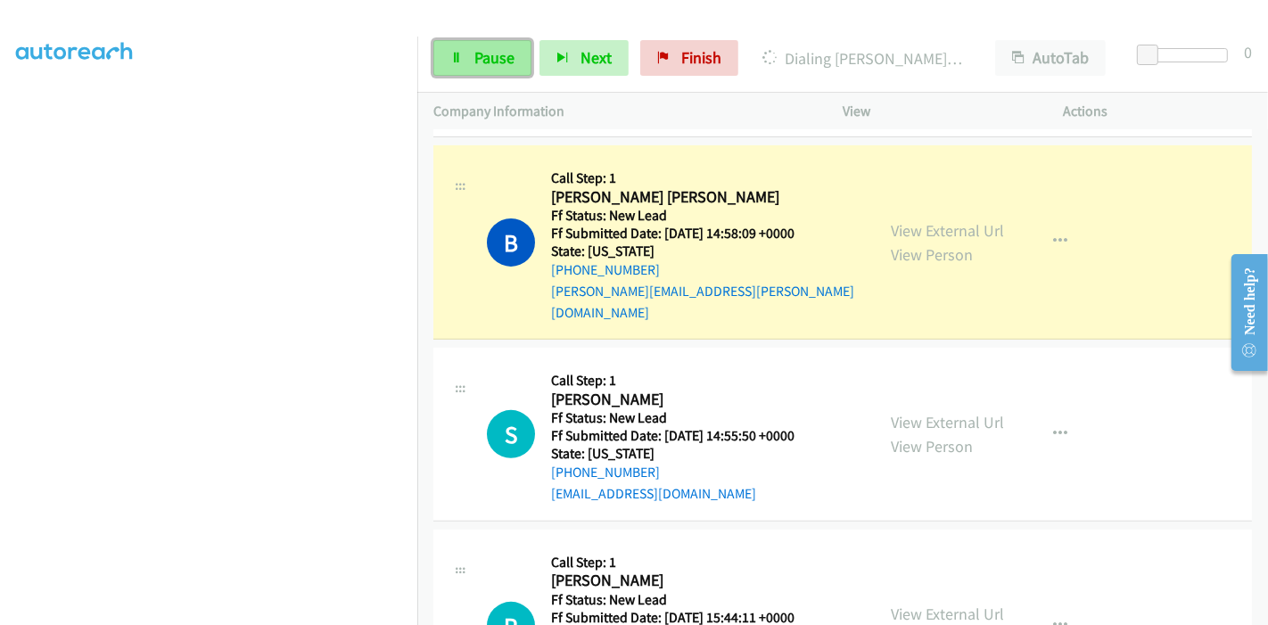
click at [469, 54] on link "Pause" at bounding box center [482, 58] width 98 height 36
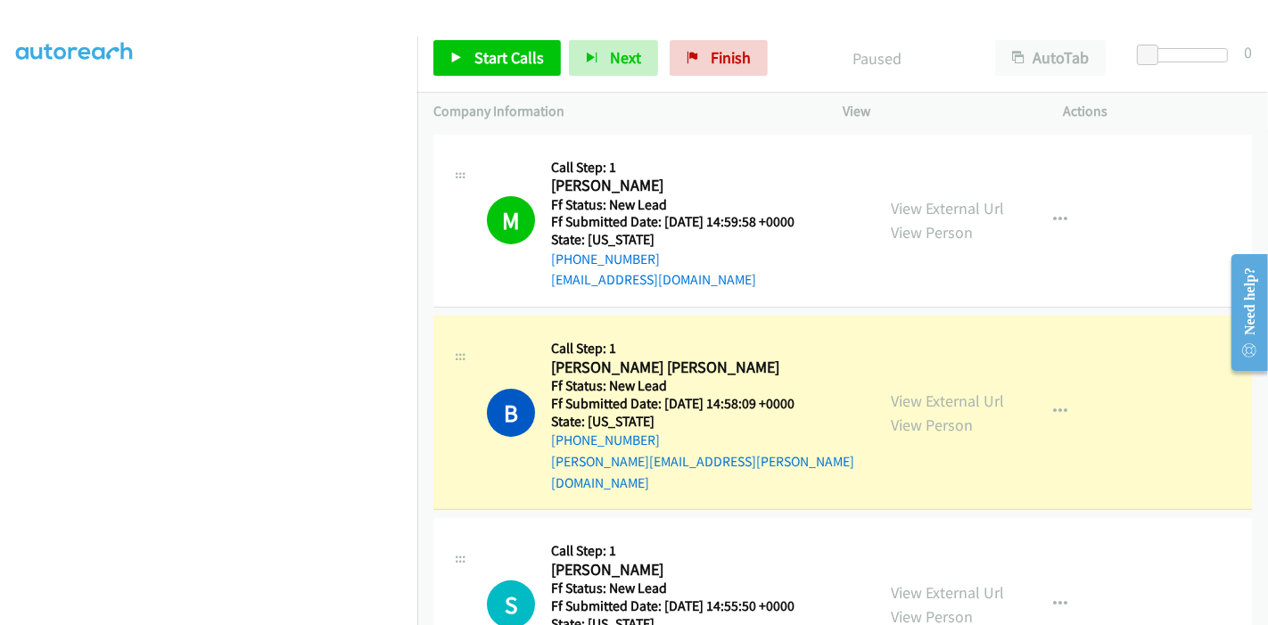
scroll to position [335, 0]
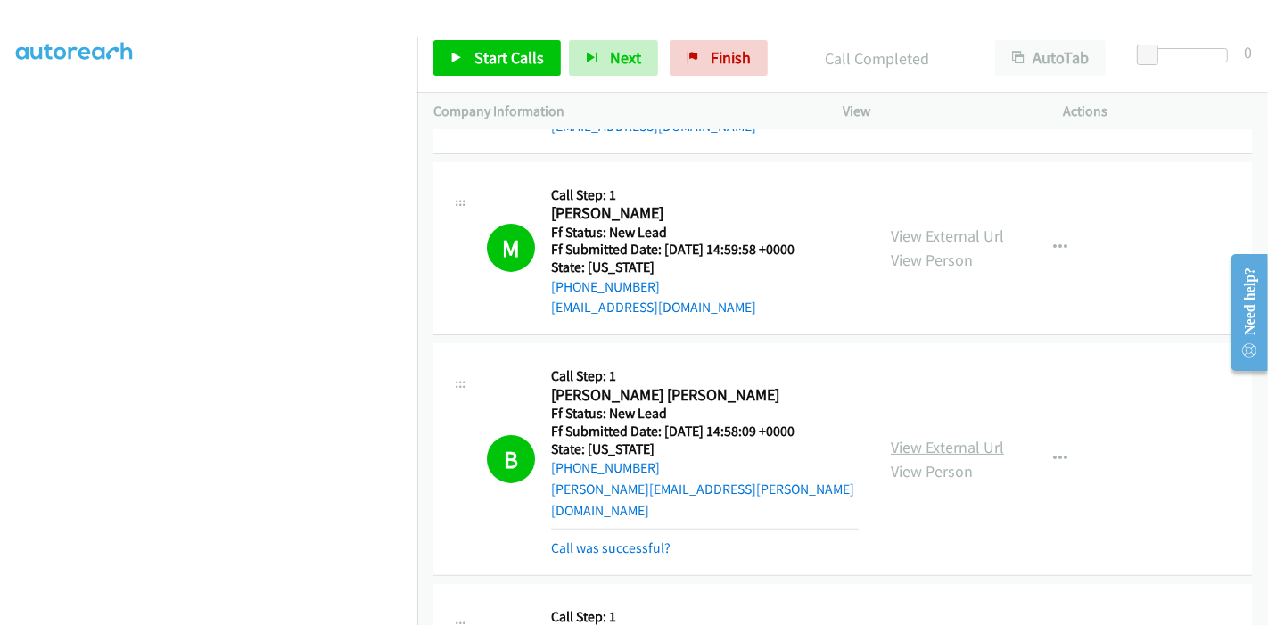
click at [952, 437] on link "View External Url" at bounding box center [947, 447] width 113 height 21
click at [611, 539] on link "Call was successful?" at bounding box center [610, 547] width 119 height 17
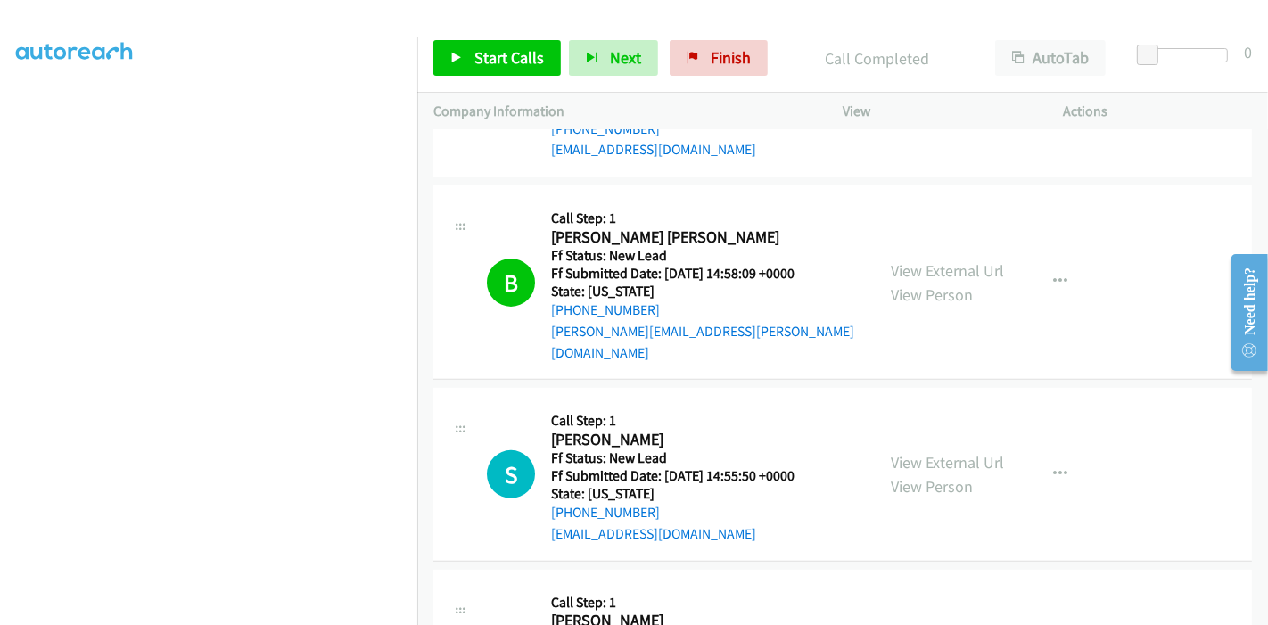
scroll to position [495, 0]
click at [496, 51] on span "Start Calls" at bounding box center [509, 57] width 70 height 21
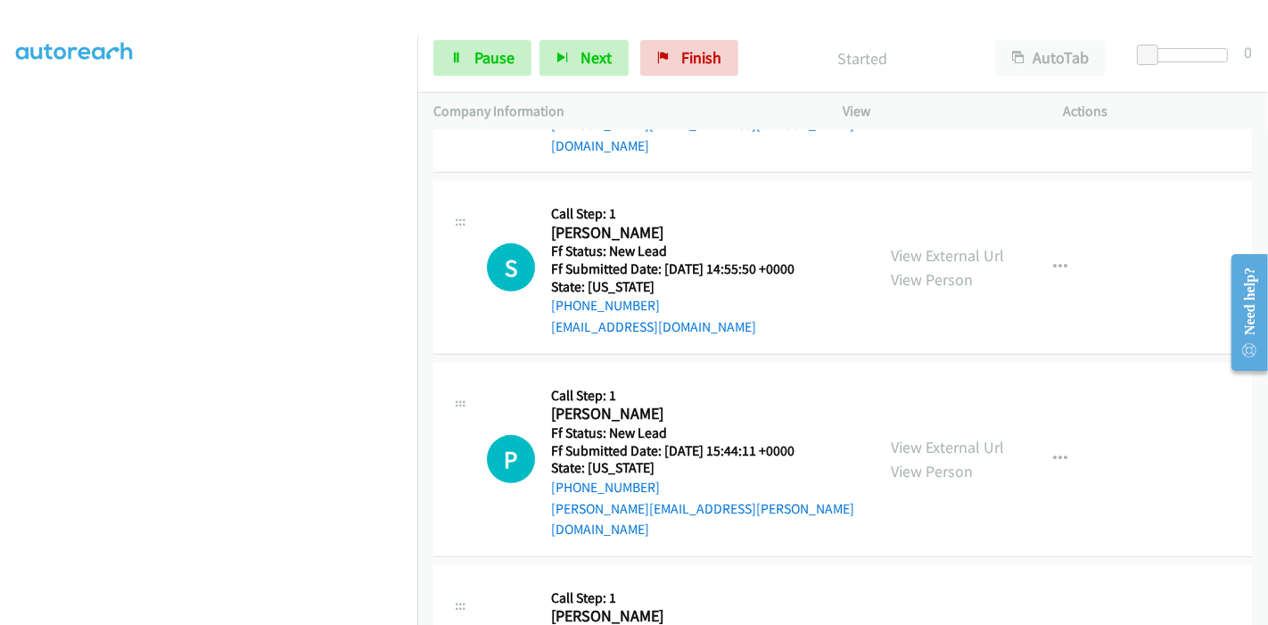
scroll to position [594, 0]
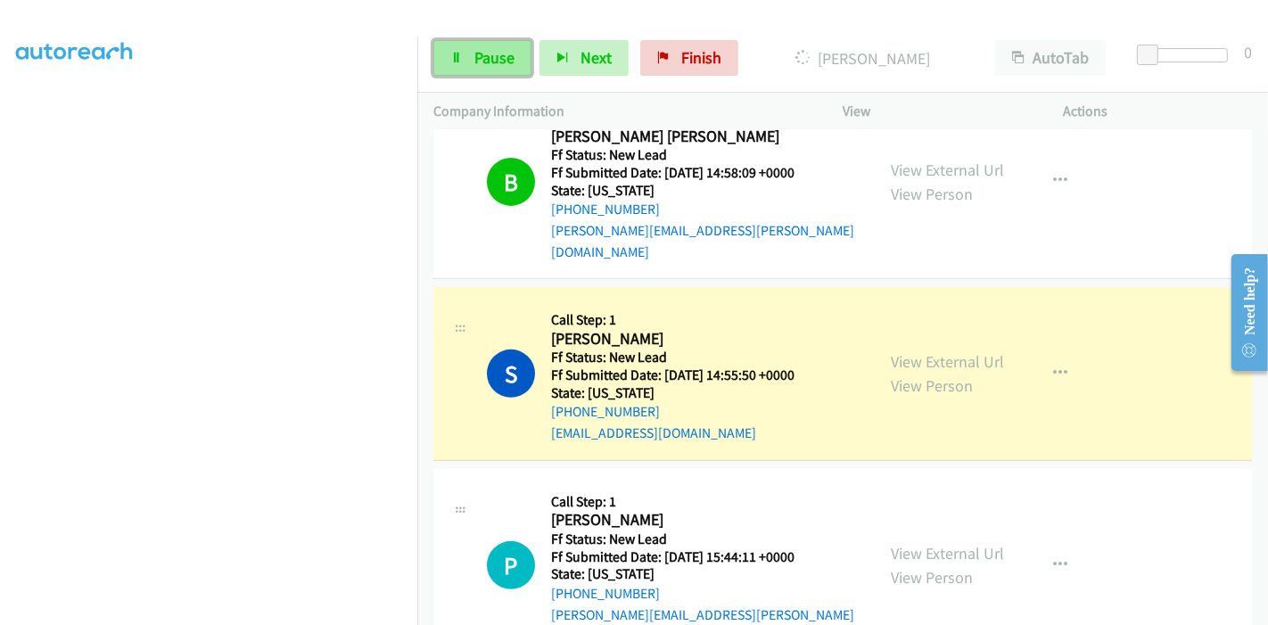
click at [484, 60] on span "Pause" at bounding box center [494, 57] width 40 height 21
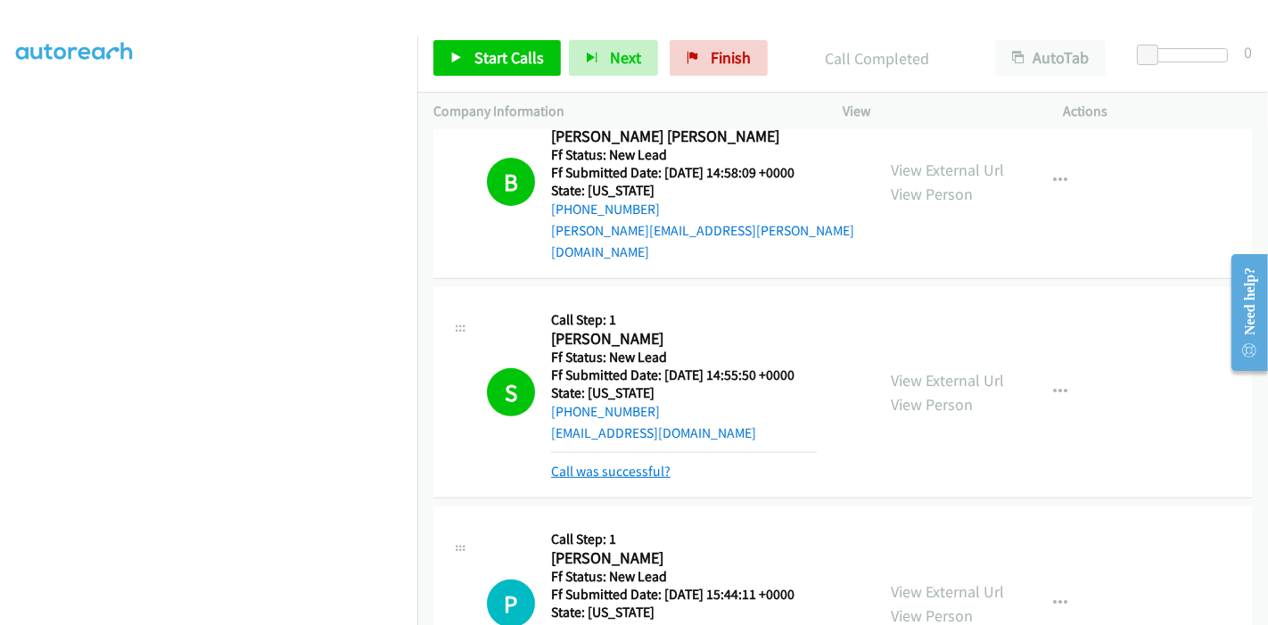
click at [611, 463] on link "Call was successful?" at bounding box center [610, 471] width 119 height 17
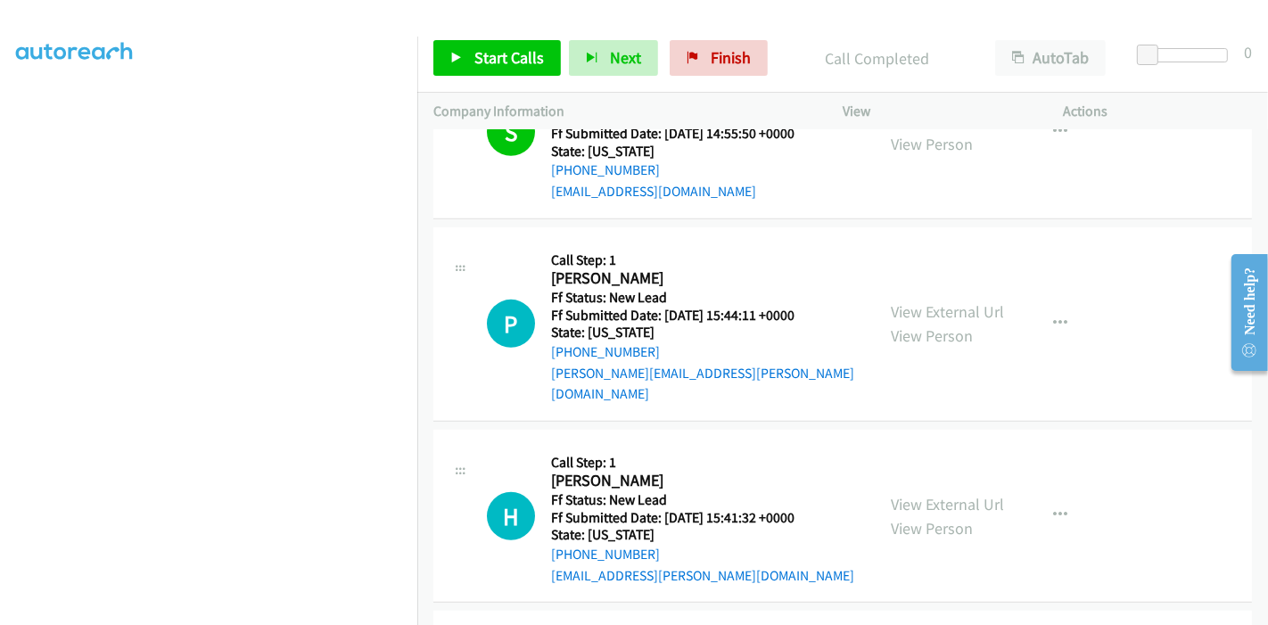
scroll to position [779, 0]
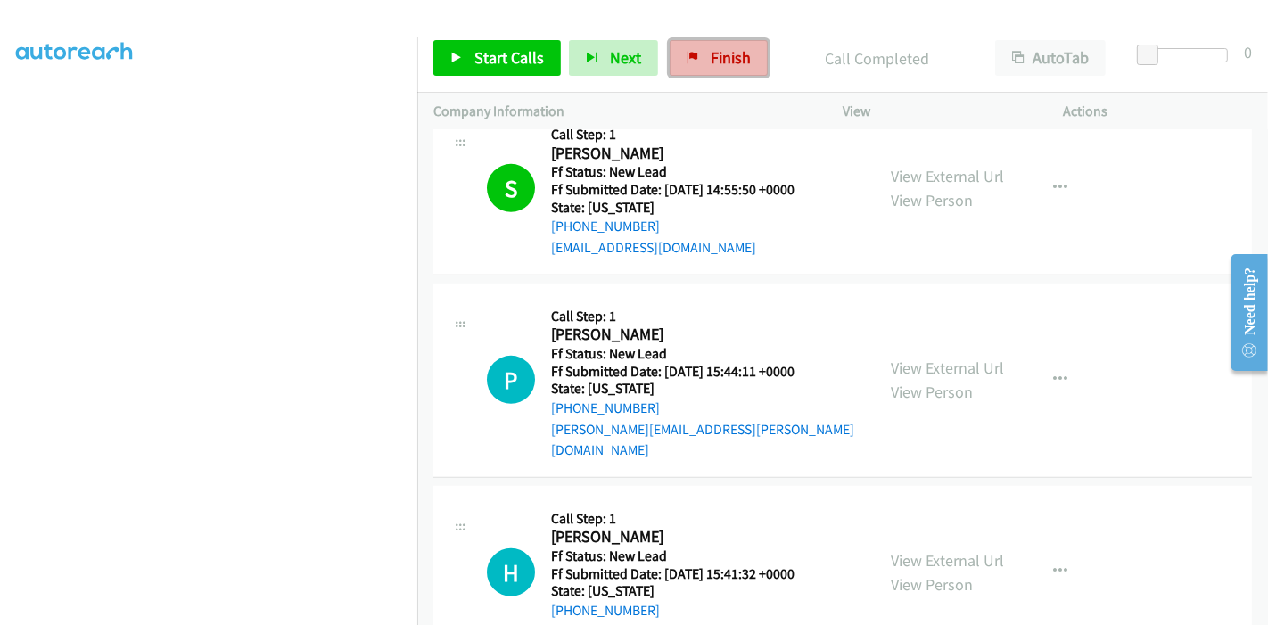
click at [721, 64] on span "Finish" at bounding box center [731, 57] width 40 height 21
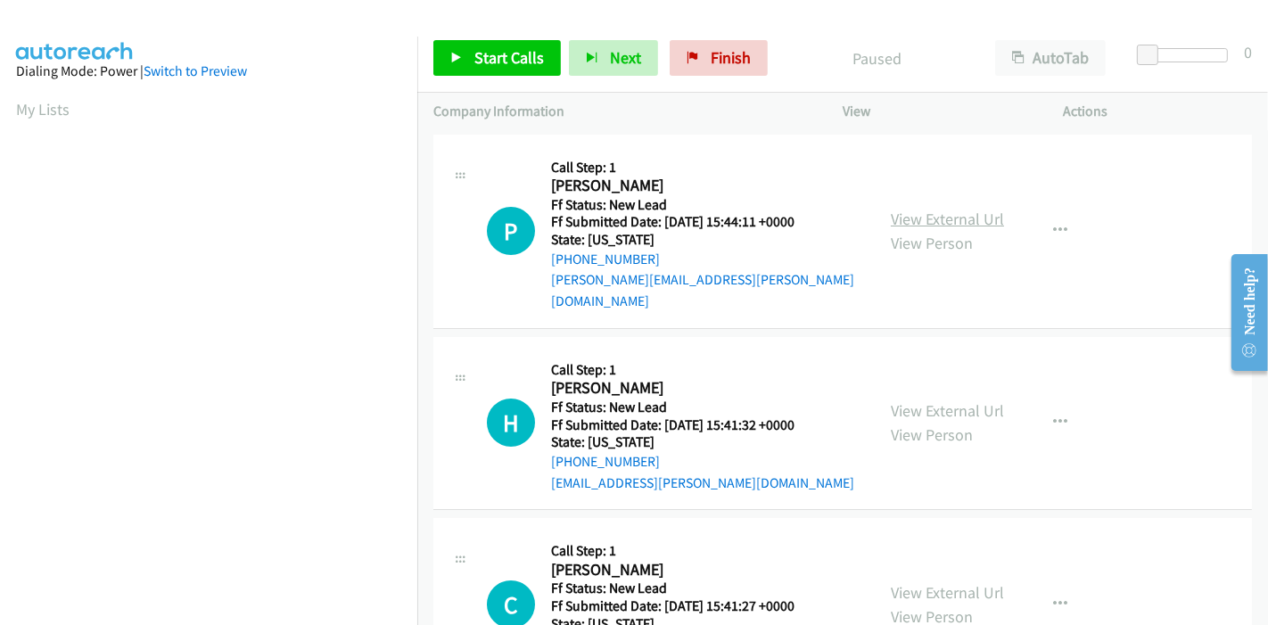
click at [940, 209] on link "View External Url" at bounding box center [947, 219] width 113 height 21
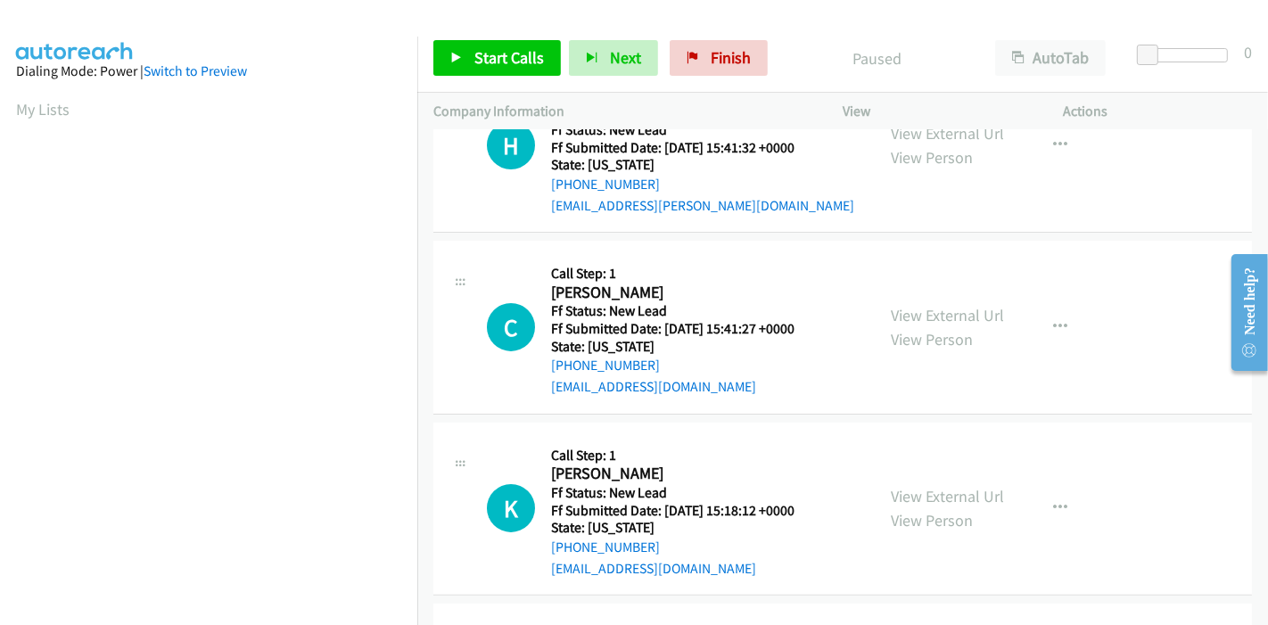
scroll to position [99, 0]
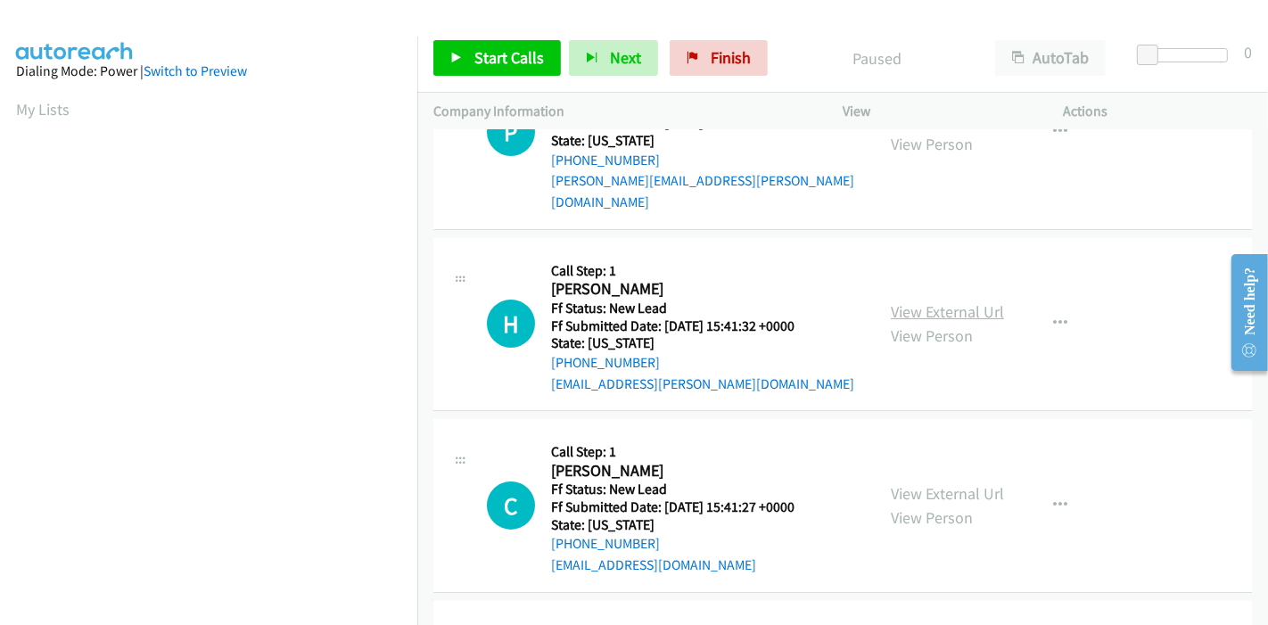
click at [936, 301] on link "View External Url" at bounding box center [947, 311] width 113 height 21
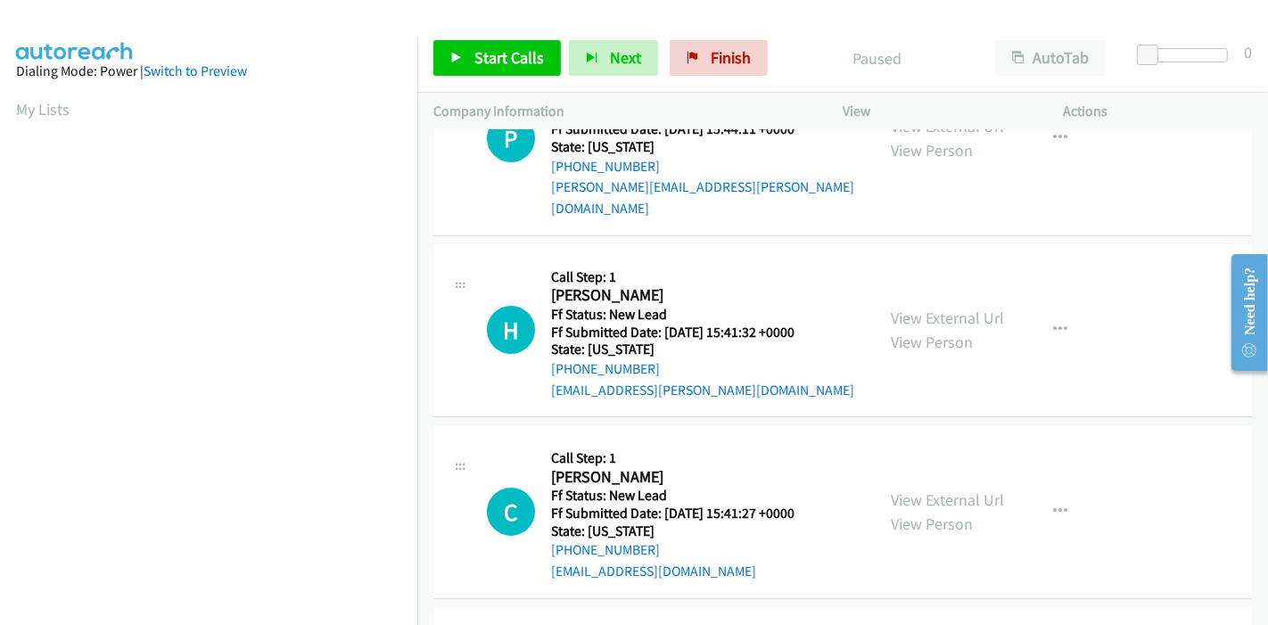
scroll to position [396, 0]
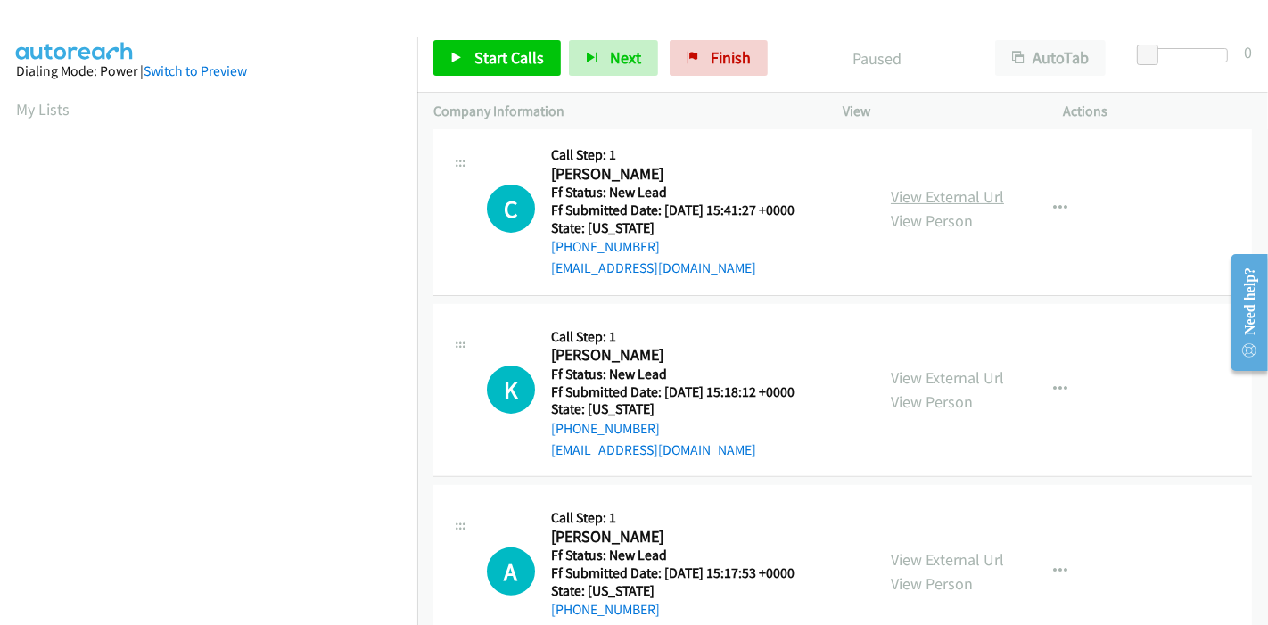
click at [923, 186] on link "View External Url" at bounding box center [947, 196] width 113 height 21
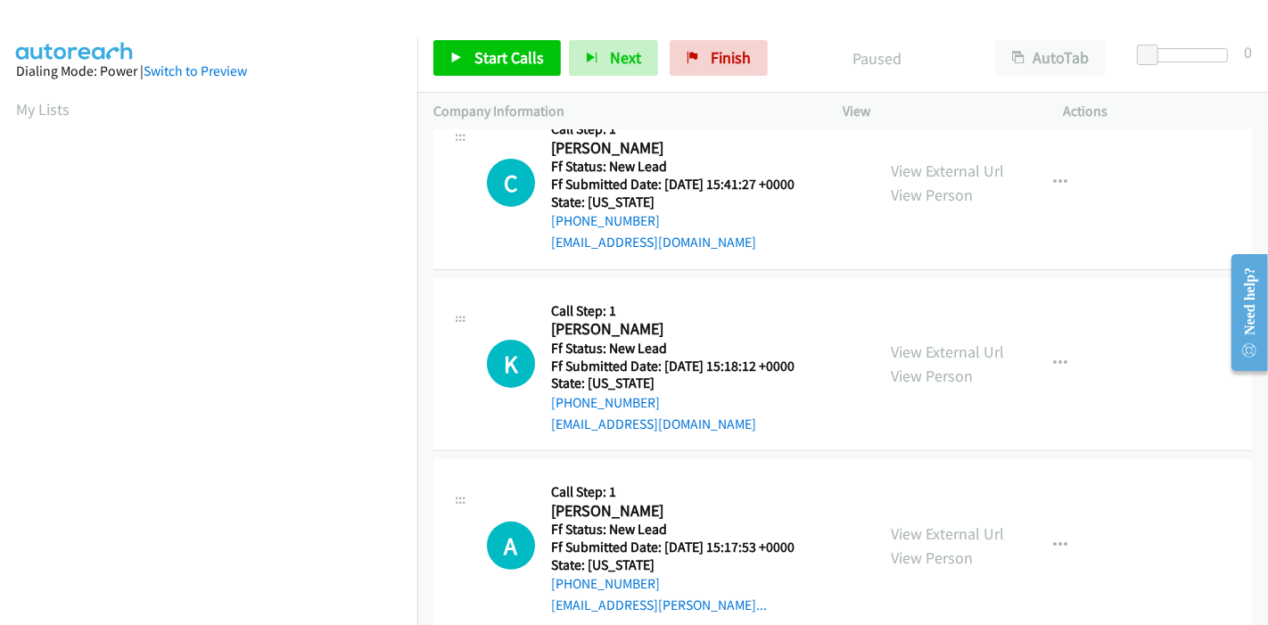
scroll to position [434, 0]
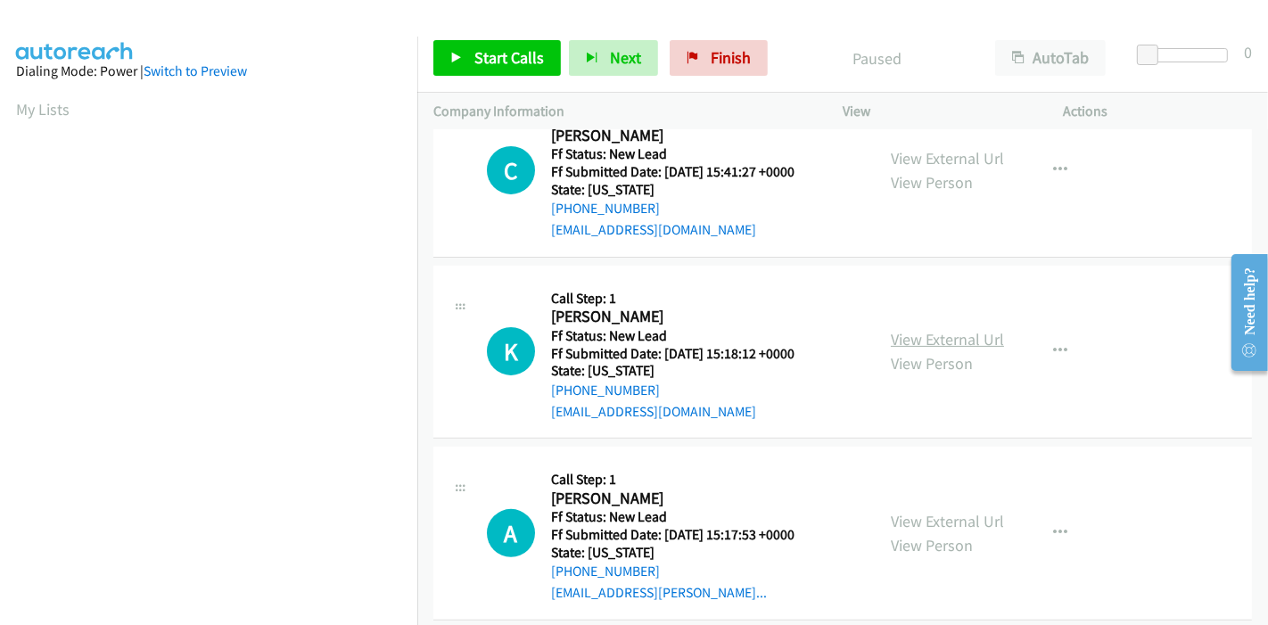
click at [908, 329] on link "View External Url" at bounding box center [947, 339] width 113 height 21
click at [939, 511] on link "View External Url" at bounding box center [947, 521] width 113 height 21
click at [485, 48] on span "Start Calls" at bounding box center [509, 57] width 70 height 21
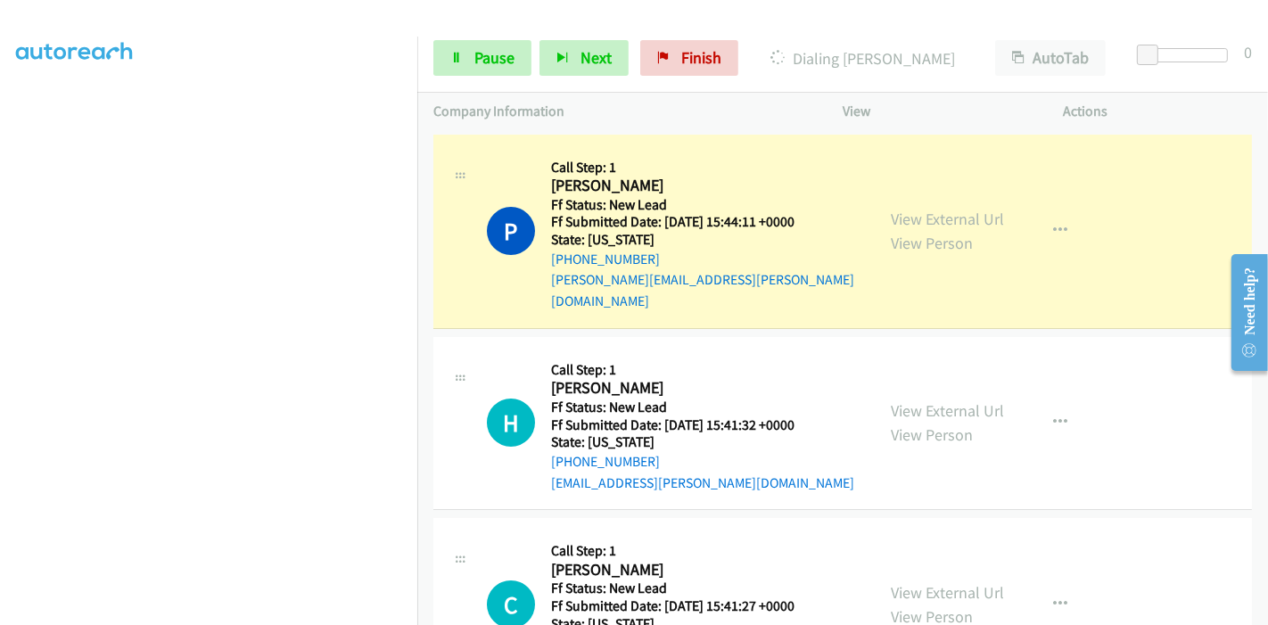
scroll to position [376, 0]
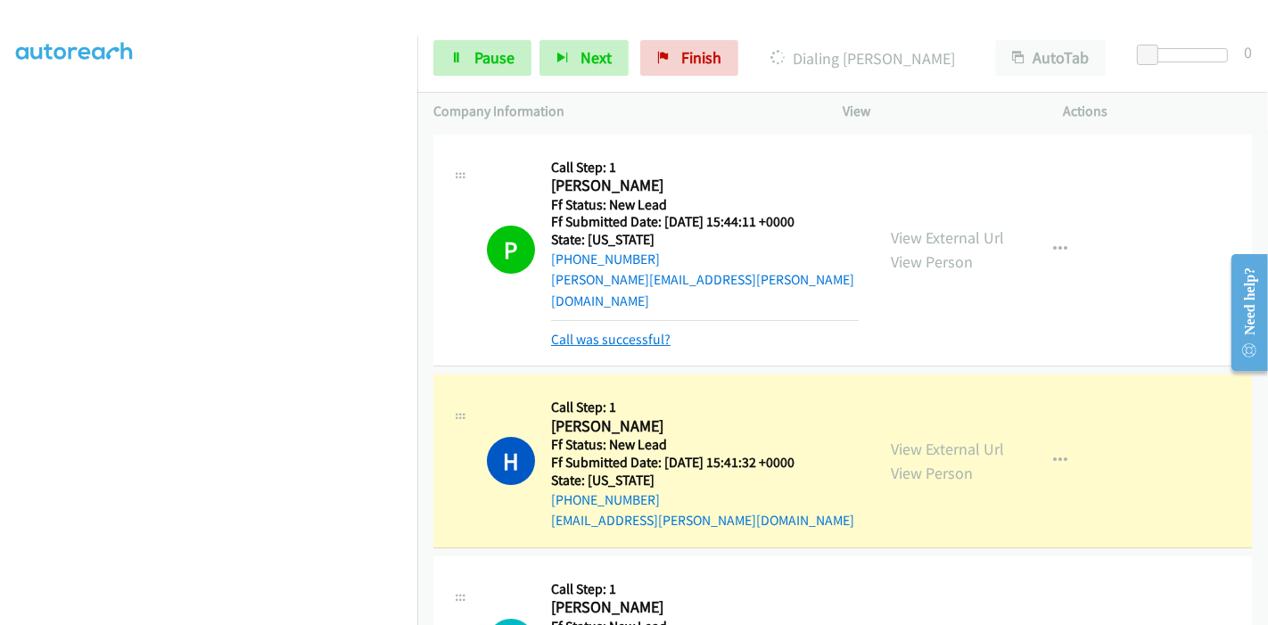
click at [614, 331] on link "Call was successful?" at bounding box center [610, 339] width 119 height 17
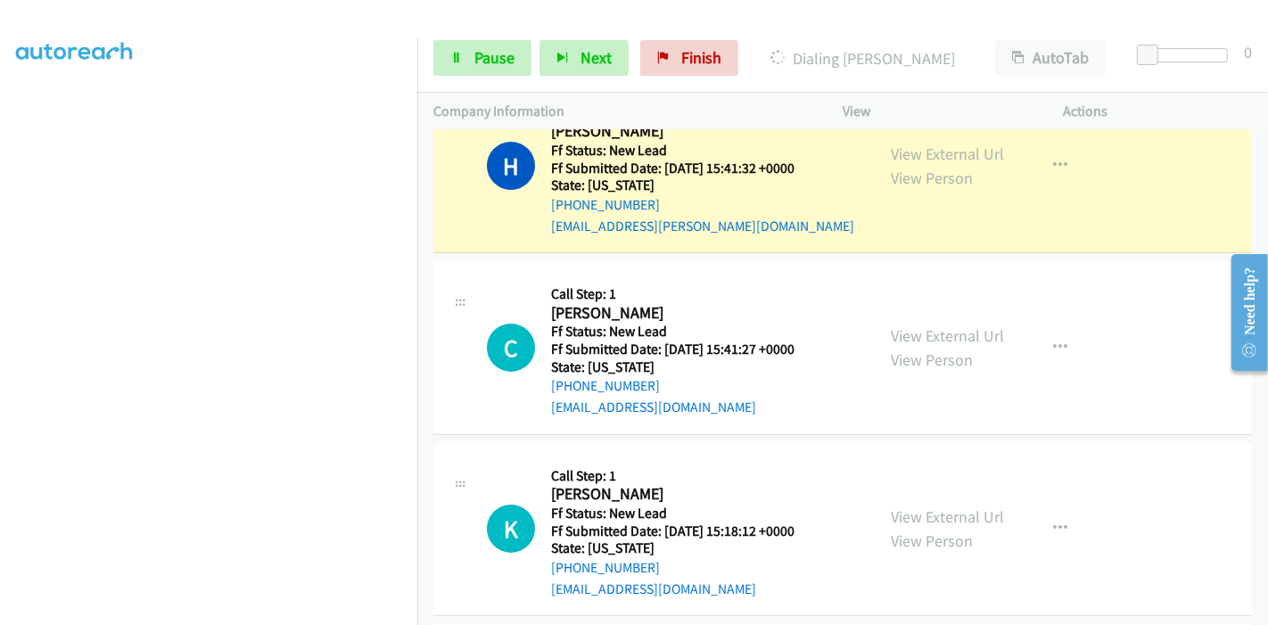
scroll to position [297, 0]
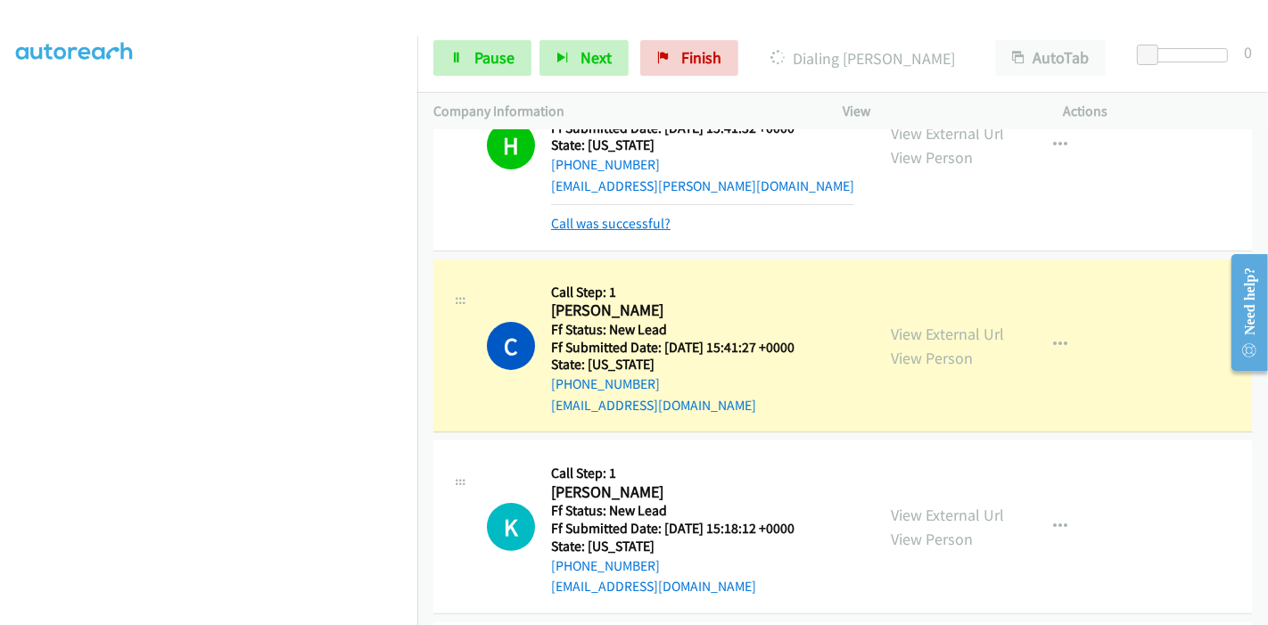
click at [613, 215] on link "Call was successful?" at bounding box center [610, 223] width 119 height 17
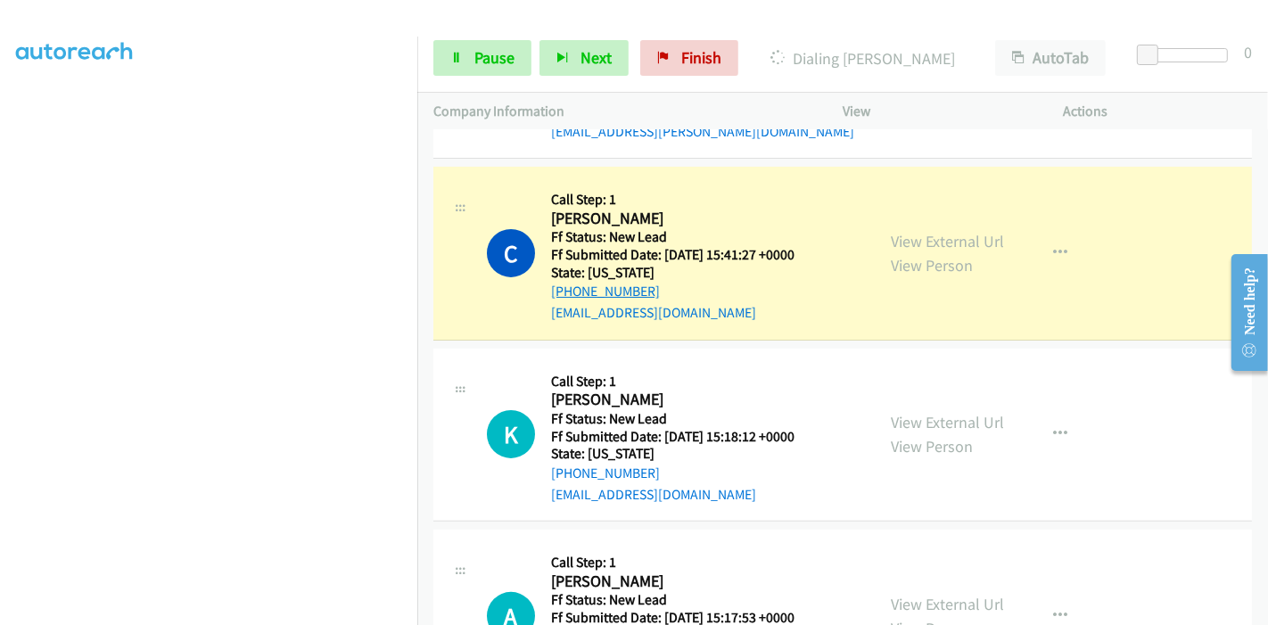
scroll to position [396, 0]
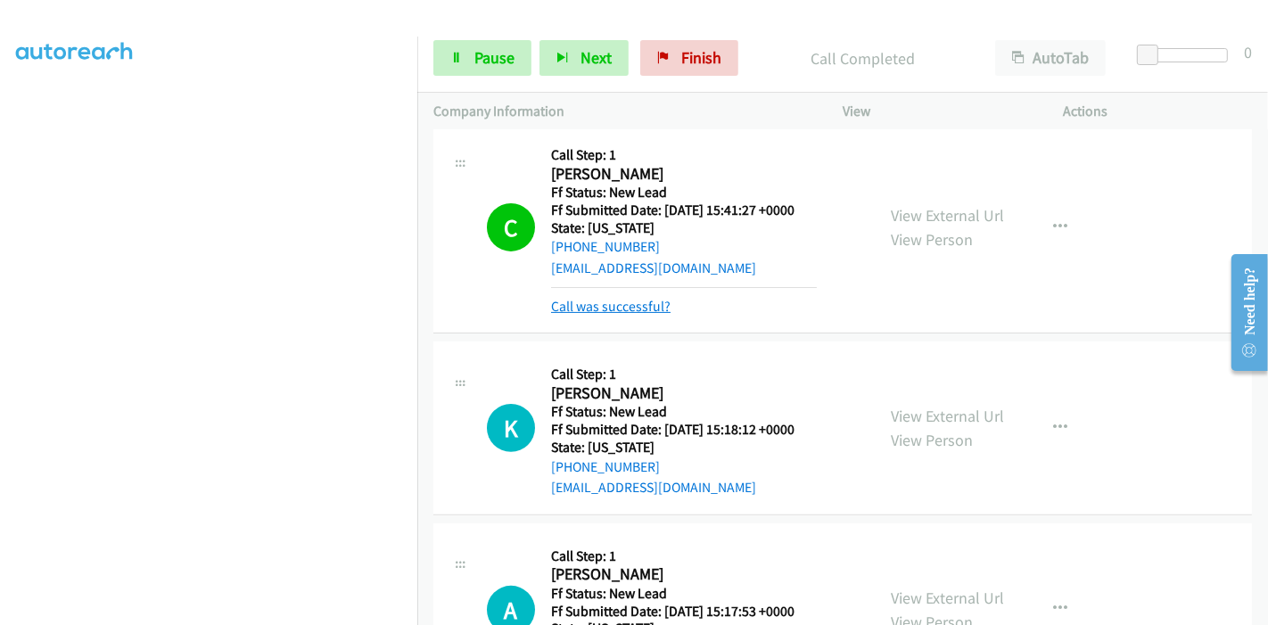
click at [621, 298] on link "Call was successful?" at bounding box center [610, 306] width 119 height 17
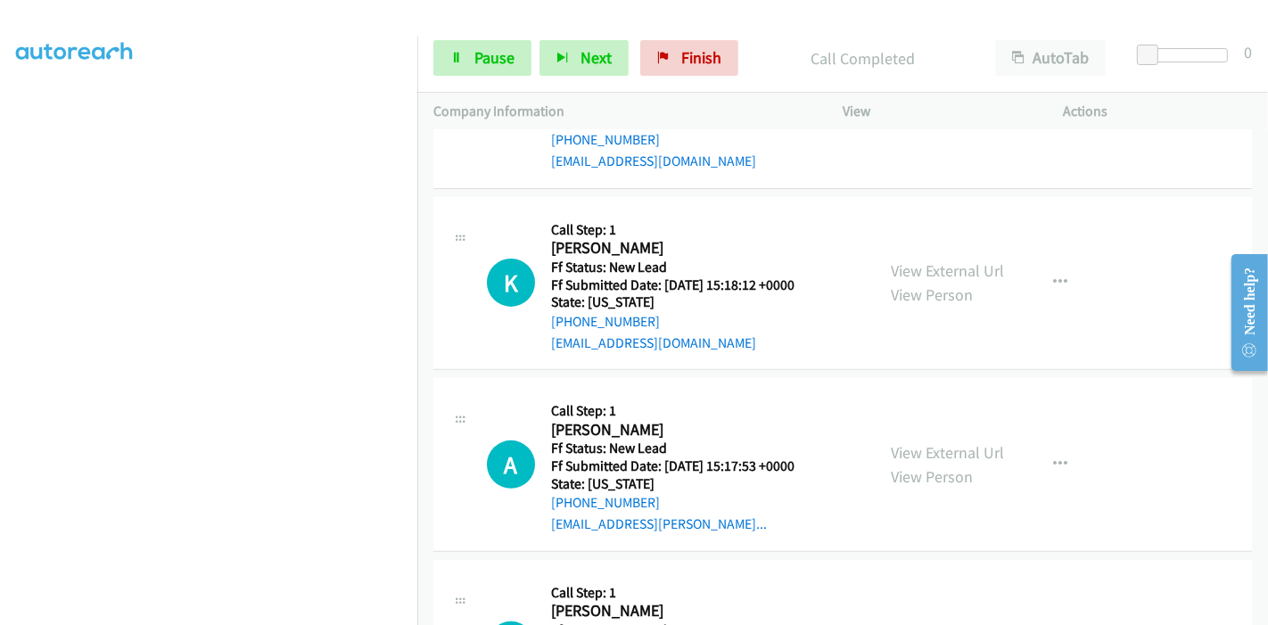
scroll to position [495, 0]
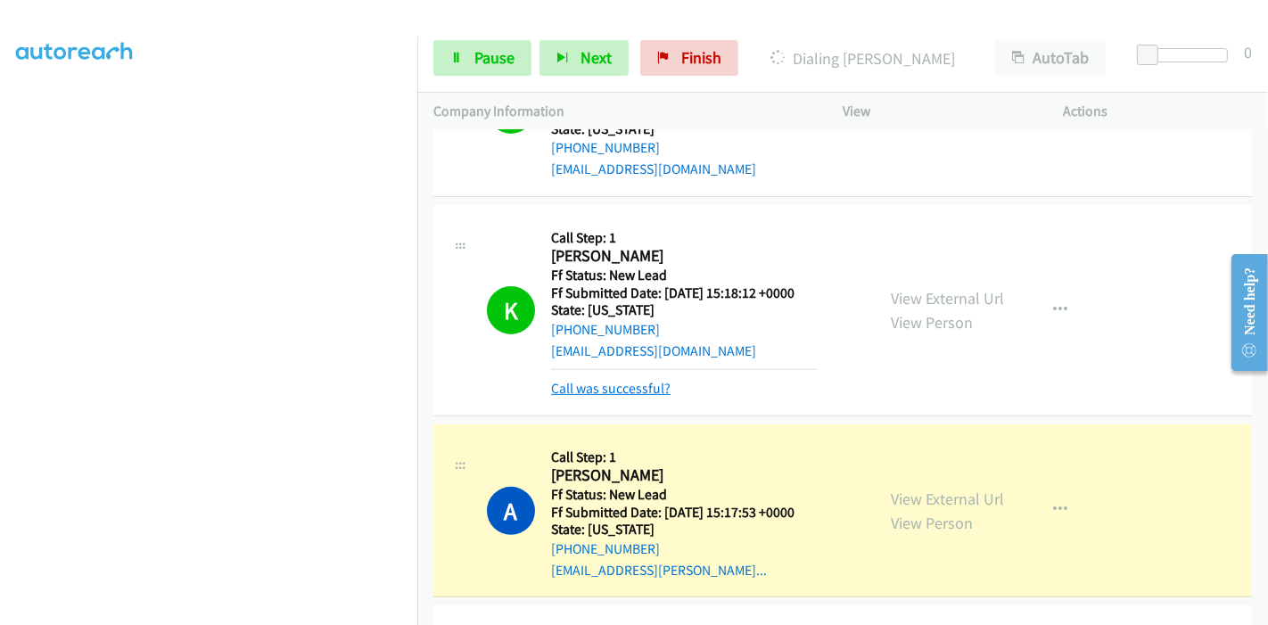
click at [589, 380] on link "Call was successful?" at bounding box center [610, 388] width 119 height 17
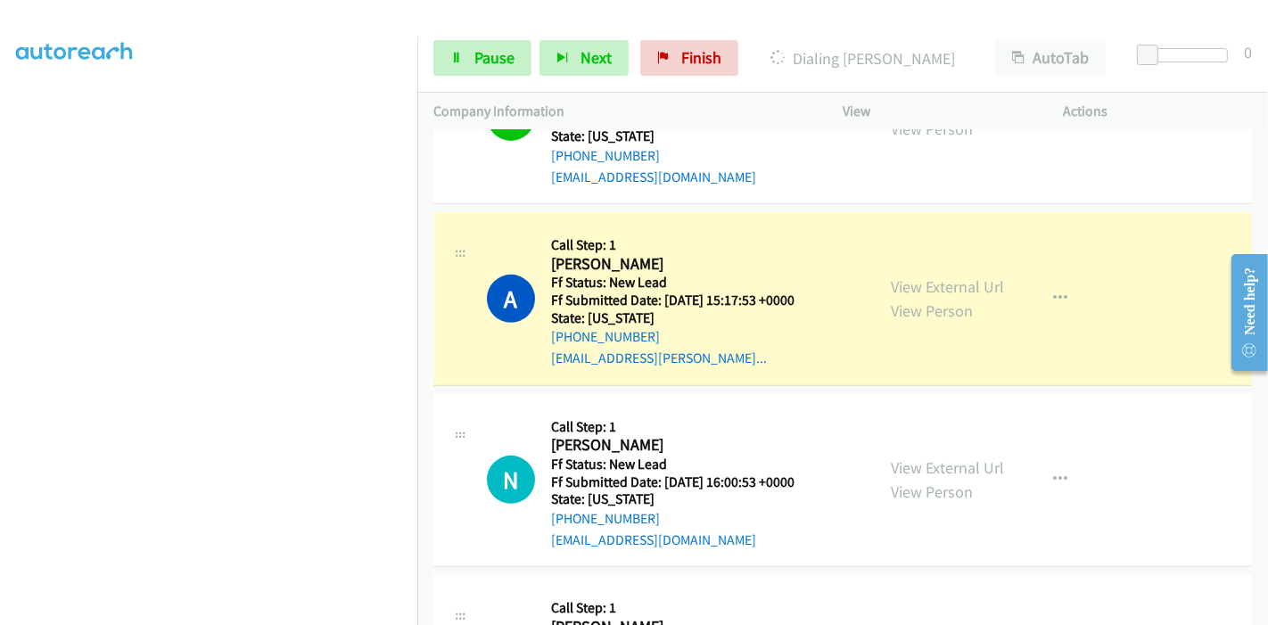
scroll to position [693, 0]
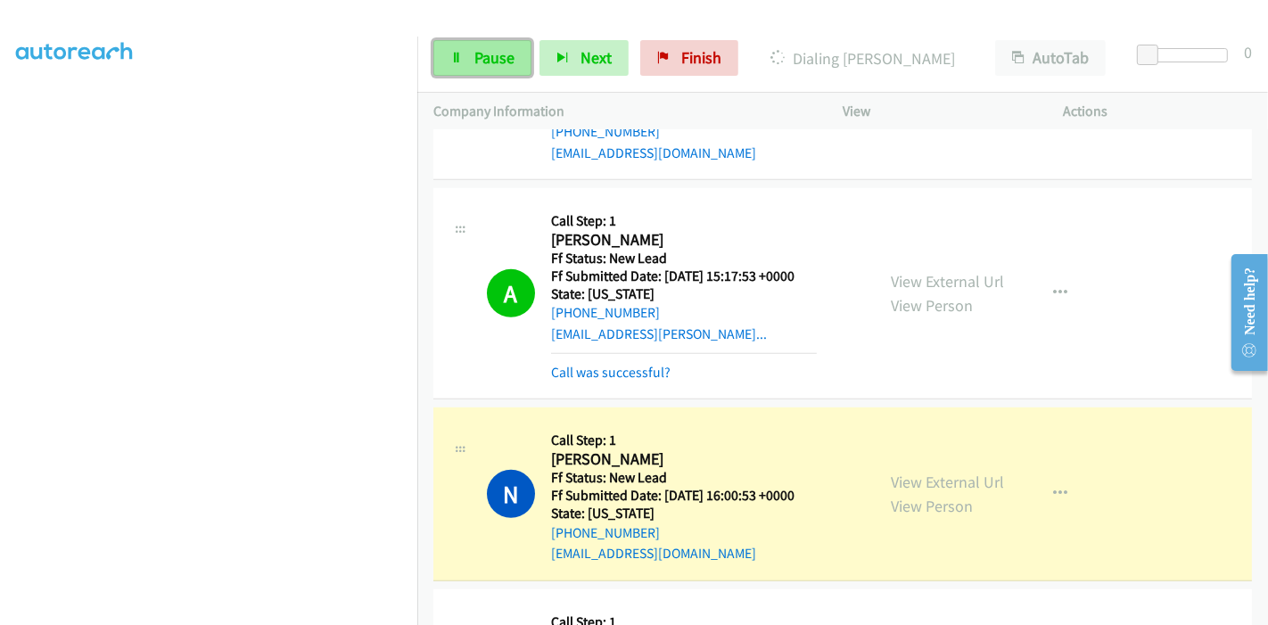
click at [495, 60] on span "Pause" at bounding box center [494, 57] width 40 height 21
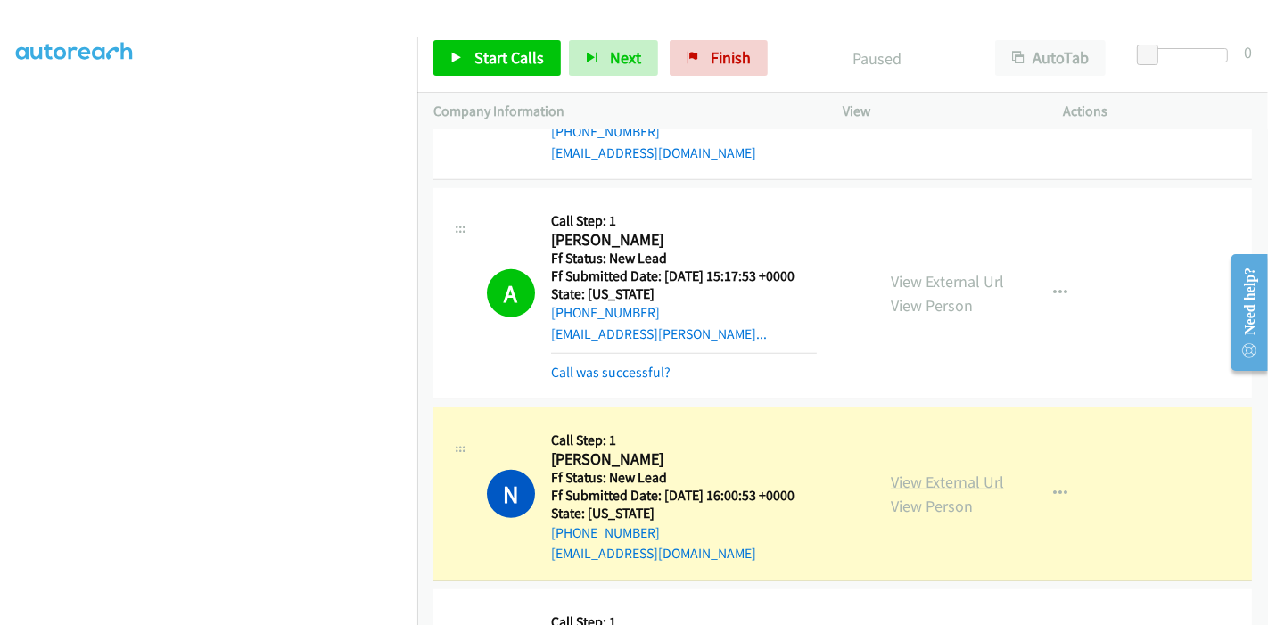
click at [922, 472] on link "View External Url" at bounding box center [947, 482] width 113 height 21
click at [932, 271] on link "View External Url" at bounding box center [947, 281] width 113 height 21
click at [586, 364] on div "A Callback Scheduled Call Step: 1 Alexis Ambrosino America/Denver Ff Status: Ne…" at bounding box center [842, 293] width 819 height 211
click at [597, 364] on link "Call was successful?" at bounding box center [610, 372] width 119 height 17
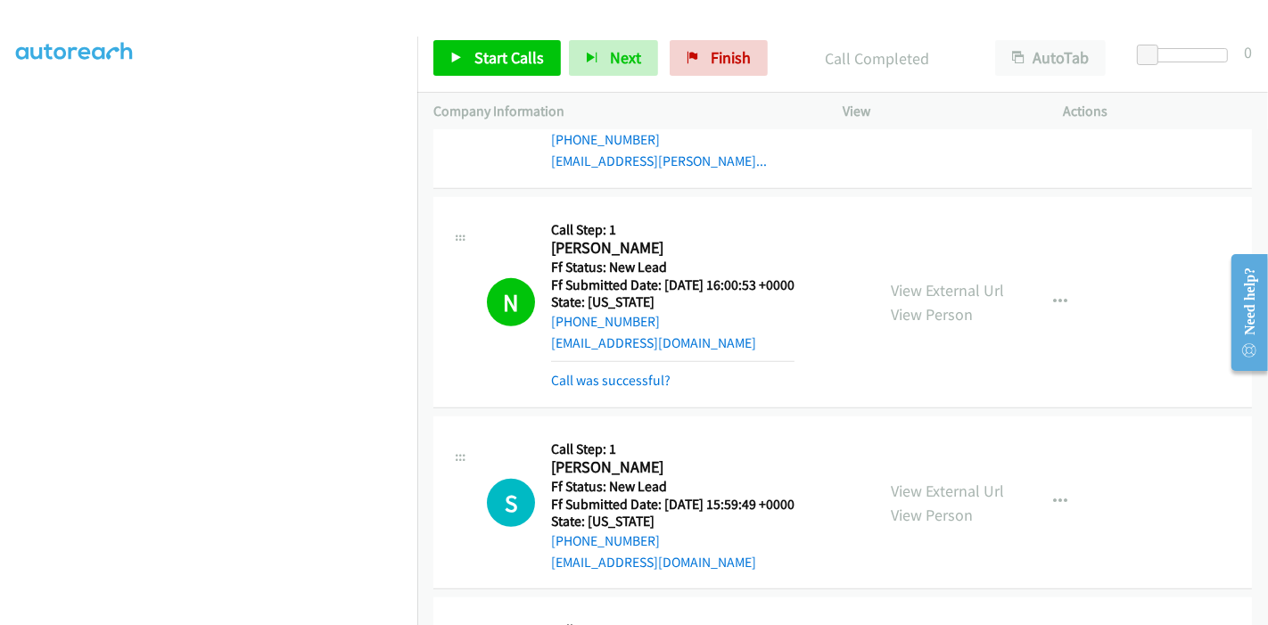
scroll to position [892, 0]
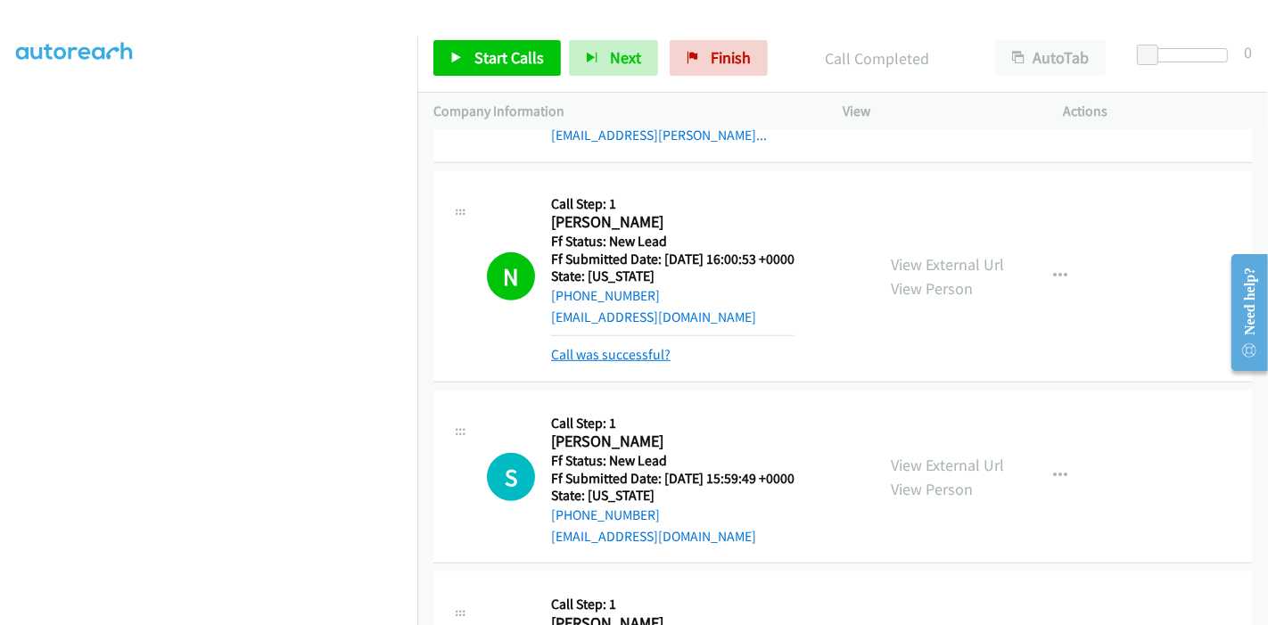
click at [649, 346] on link "Call was successful?" at bounding box center [610, 354] width 119 height 17
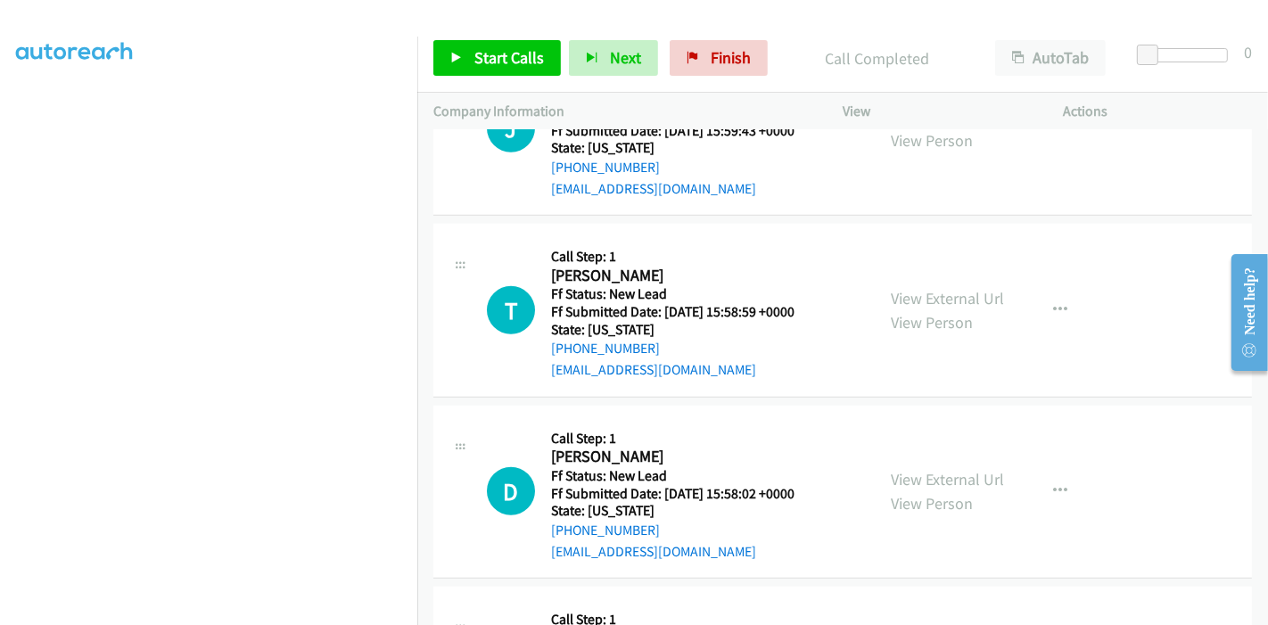
scroll to position [1422, 0]
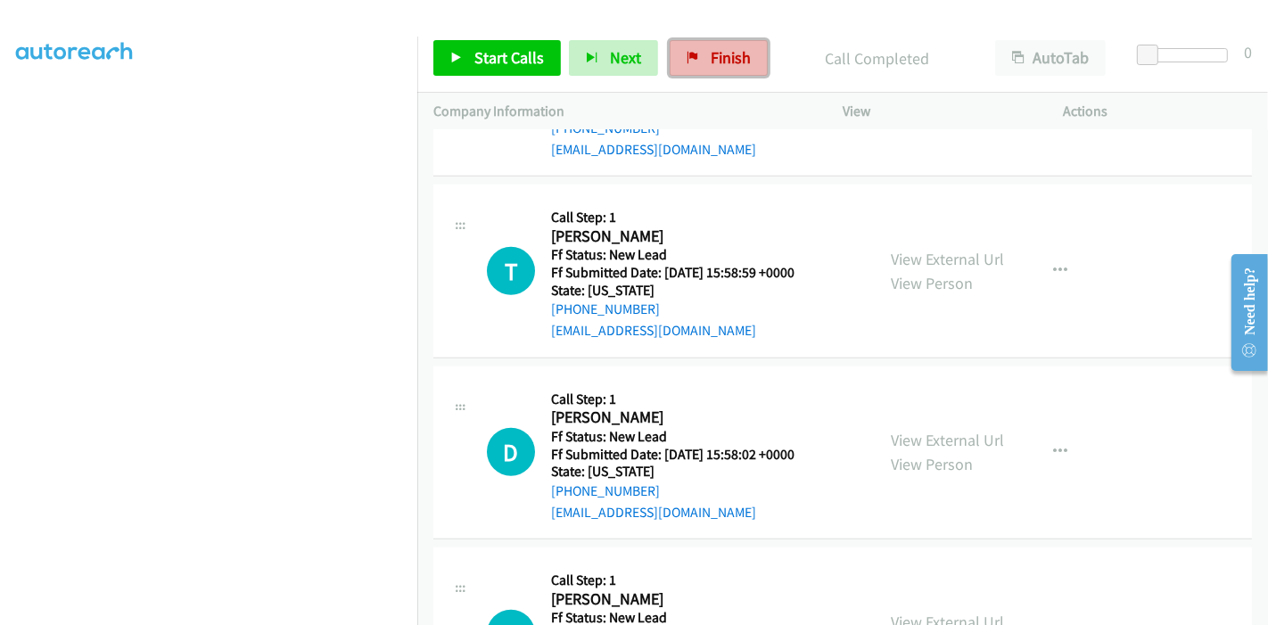
click at [715, 66] on span "Finish" at bounding box center [731, 57] width 40 height 21
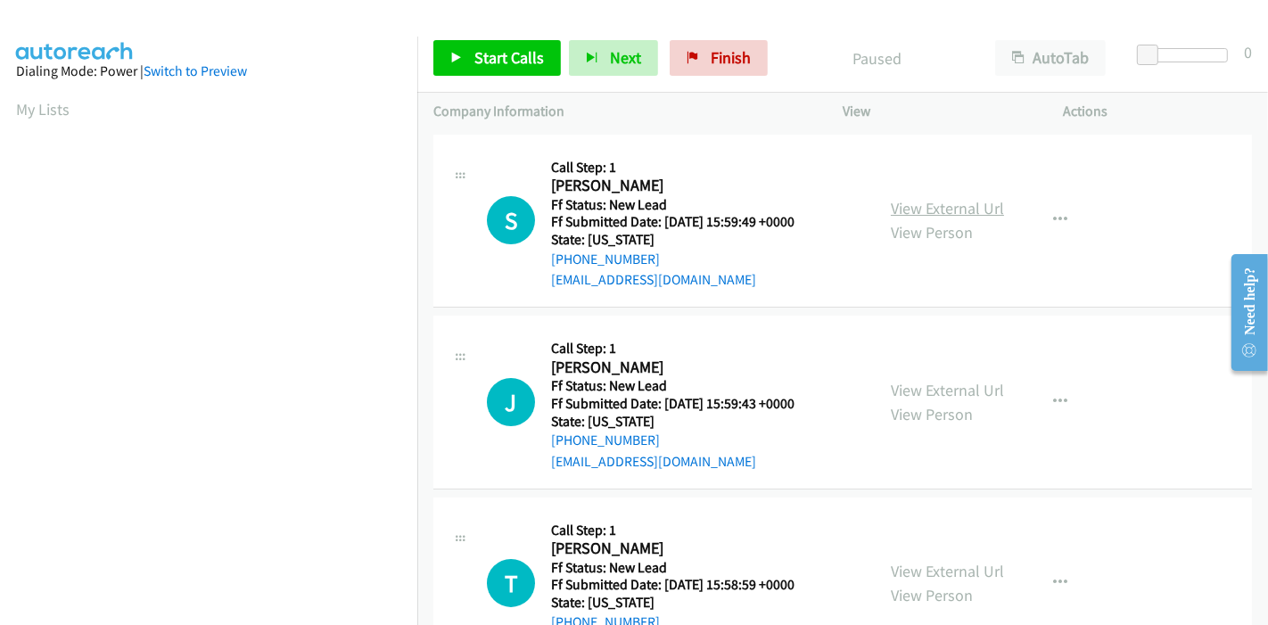
click at [938, 200] on link "View External Url" at bounding box center [947, 208] width 113 height 21
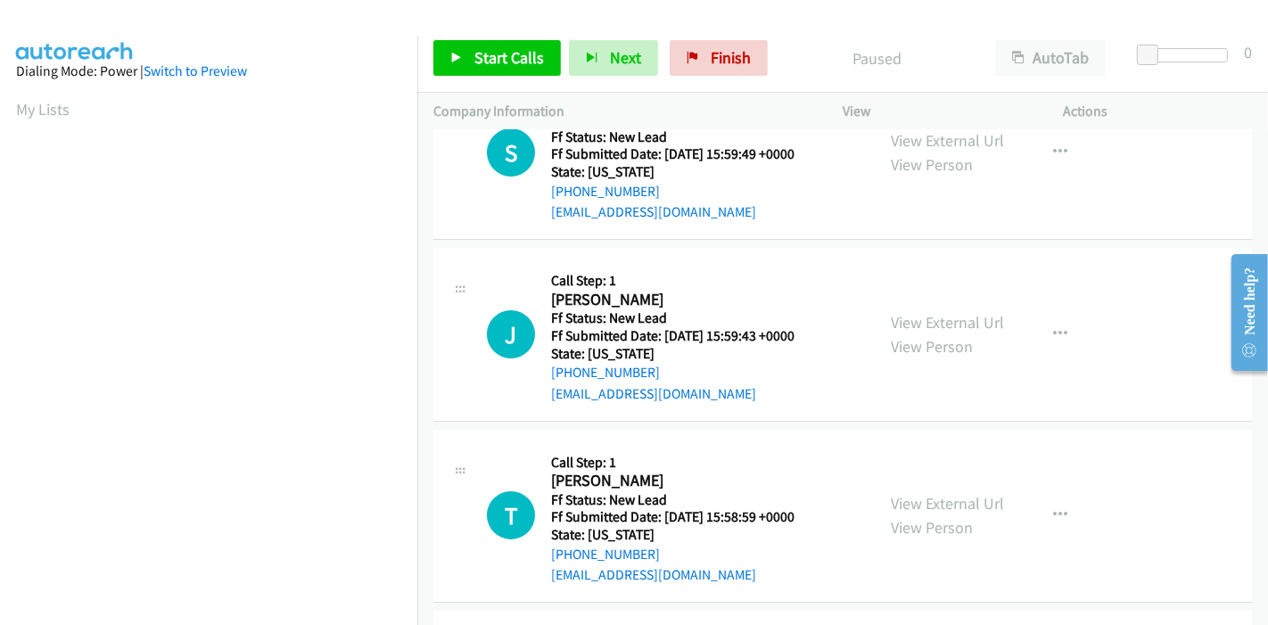
scroll to position [99, 0]
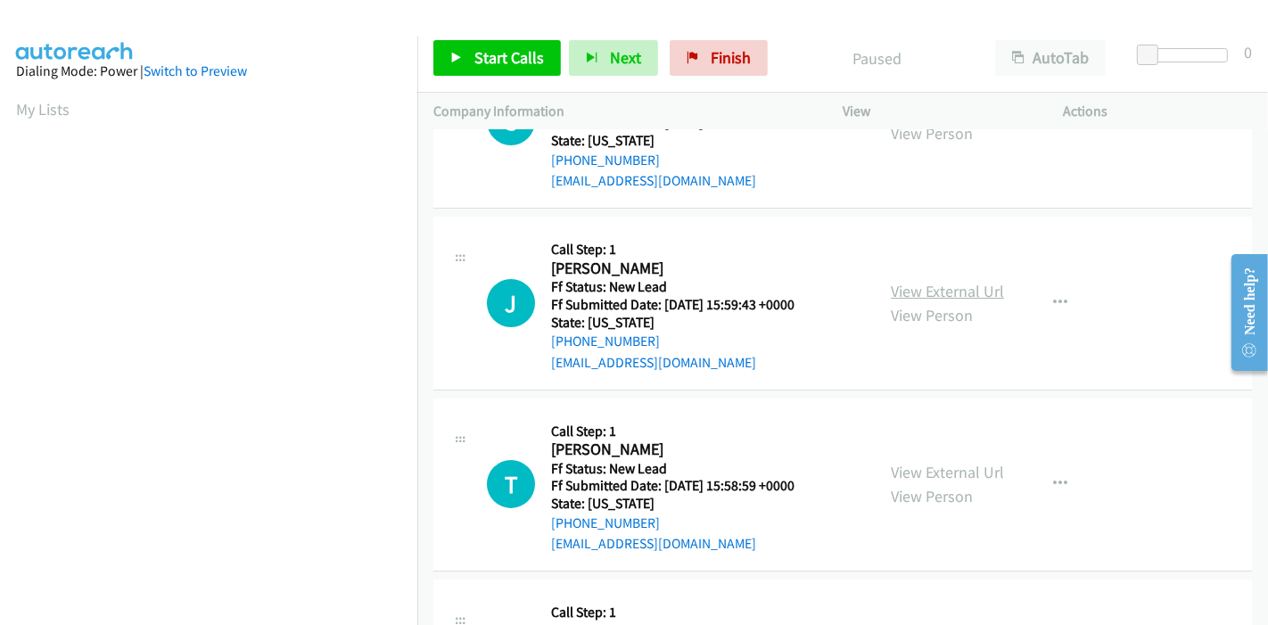
click at [965, 289] on link "View External Url" at bounding box center [947, 291] width 113 height 21
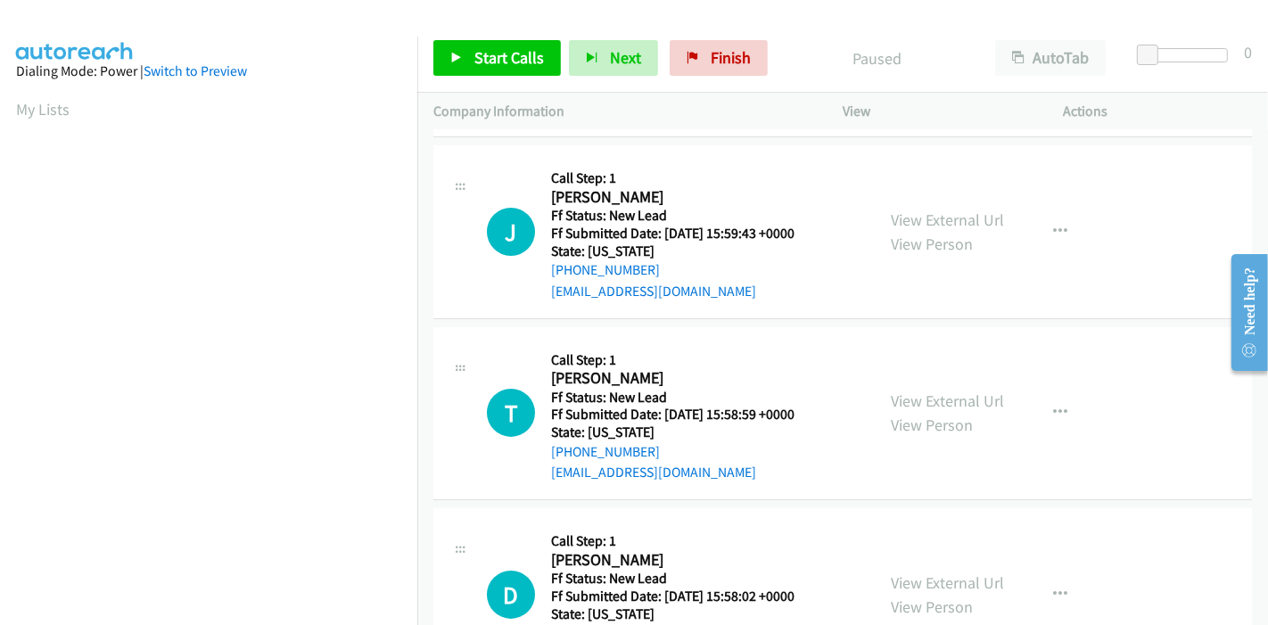
scroll to position [198, 0]
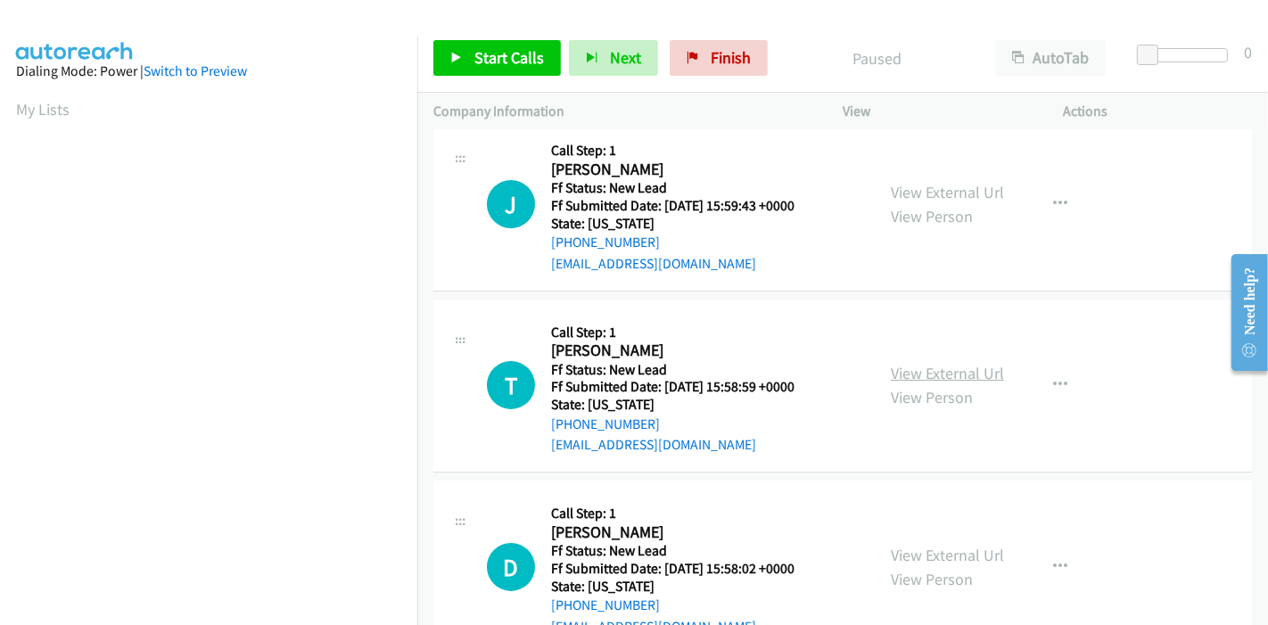
click at [929, 371] on link "View External Url" at bounding box center [947, 373] width 113 height 21
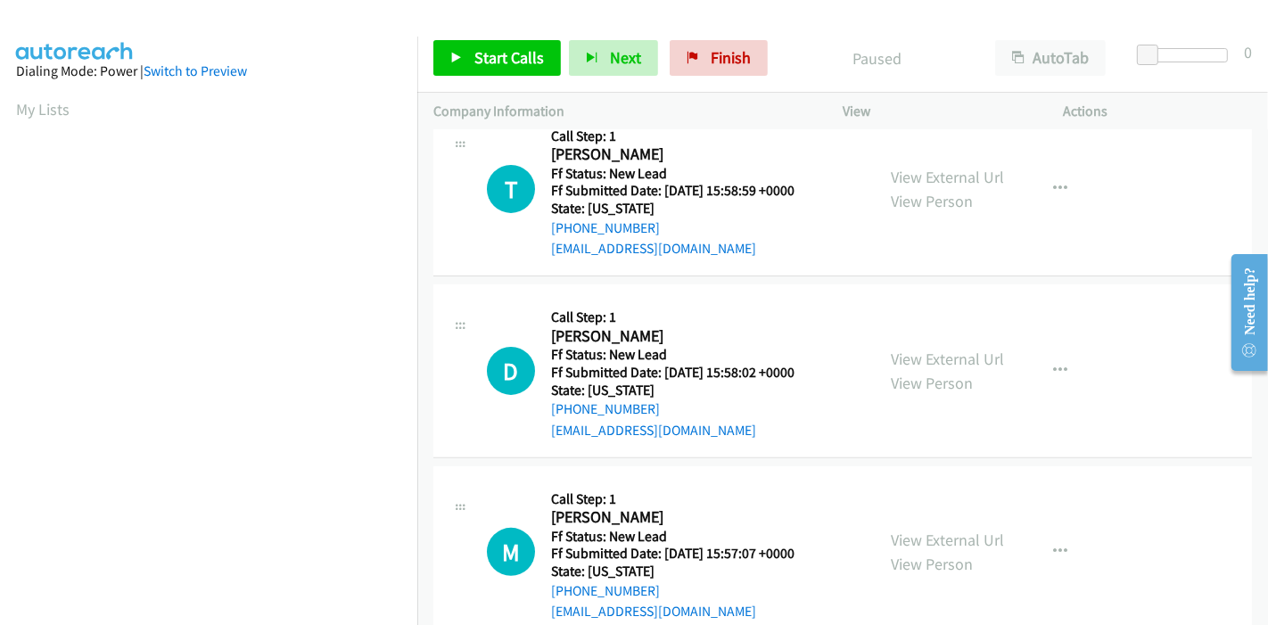
scroll to position [396, 0]
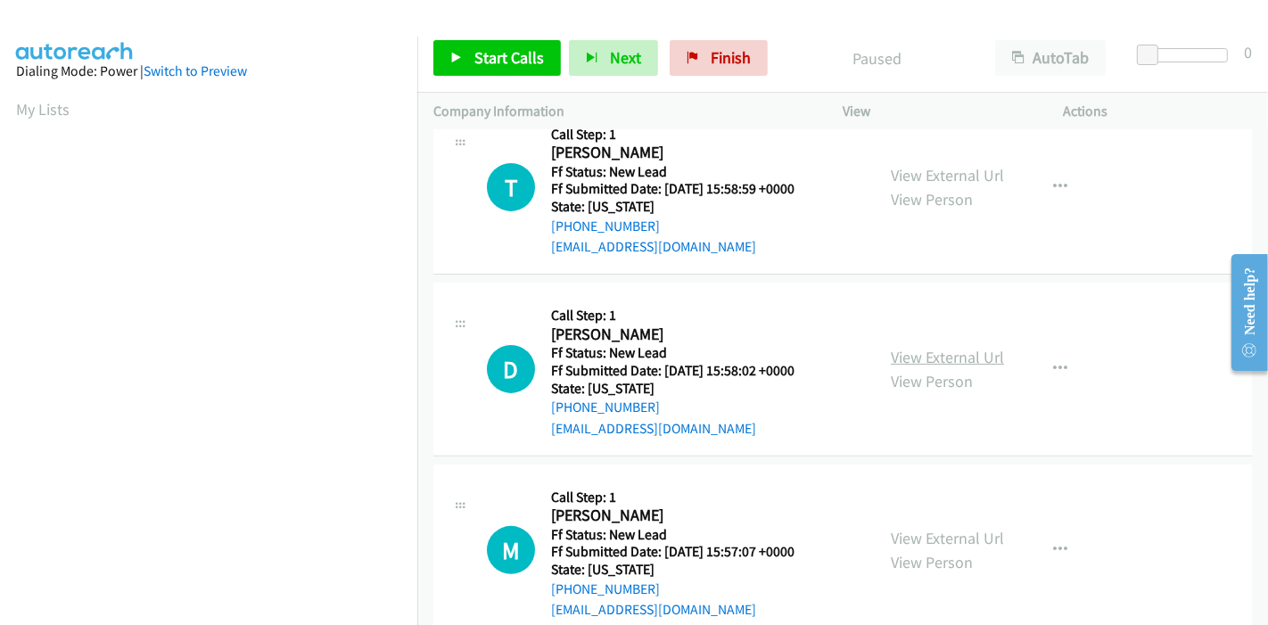
click at [927, 349] on link "View External Url" at bounding box center [947, 357] width 113 height 21
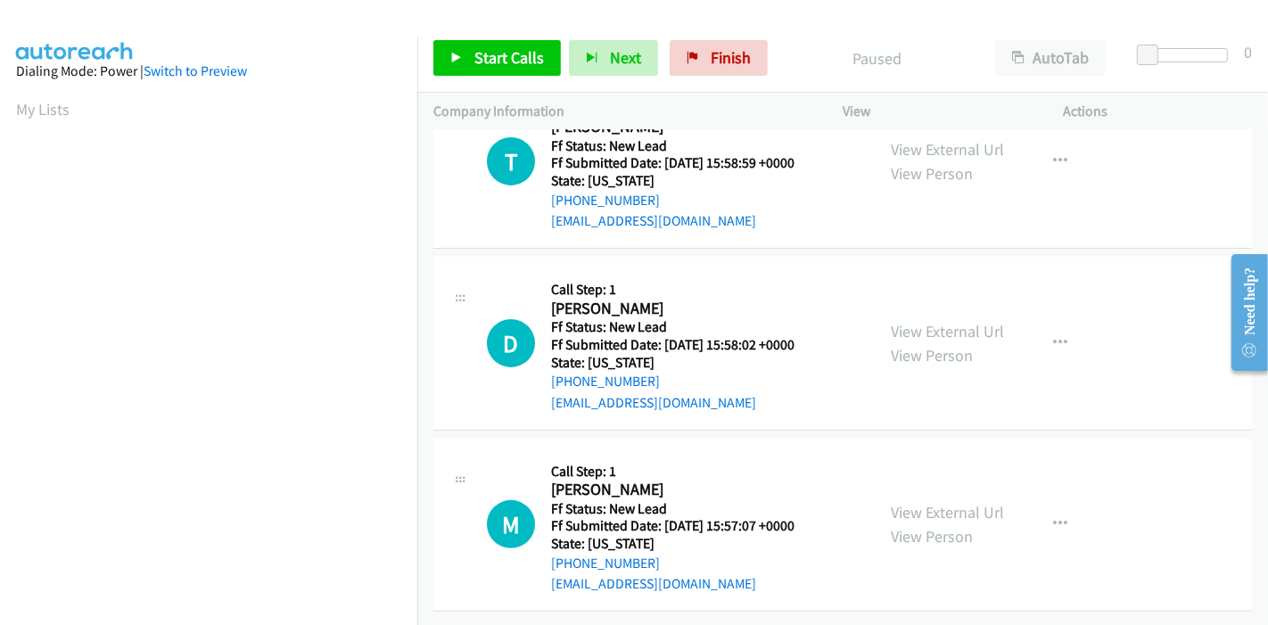
scroll to position [434, 0]
click at [916, 502] on link "View External Url" at bounding box center [947, 512] width 113 height 21
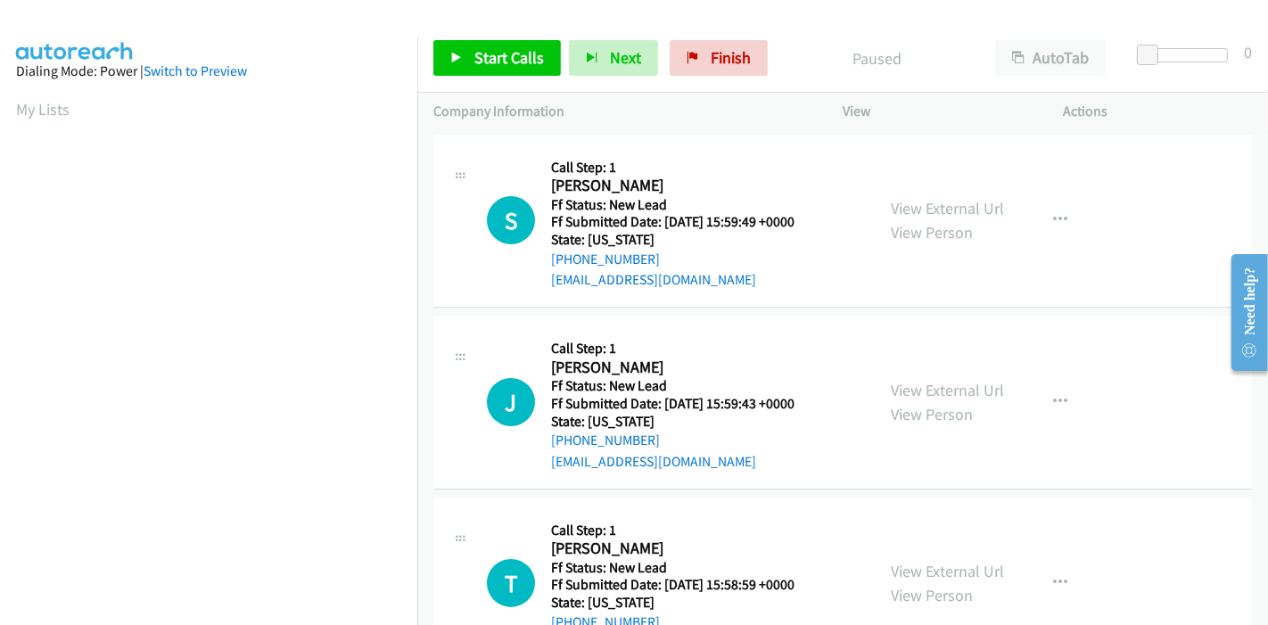
scroll to position [0, 0]
click at [466, 49] on link "Start Calls" at bounding box center [497, 58] width 128 height 36
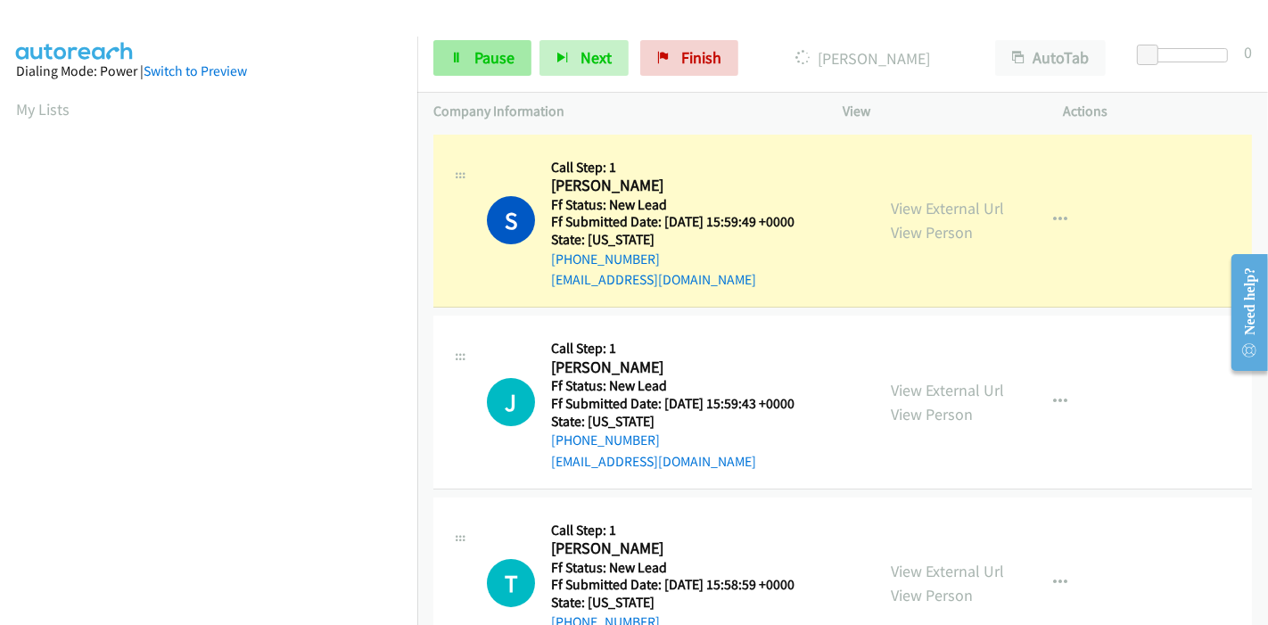
click at [491, 56] on span "Pause" at bounding box center [494, 57] width 40 height 21
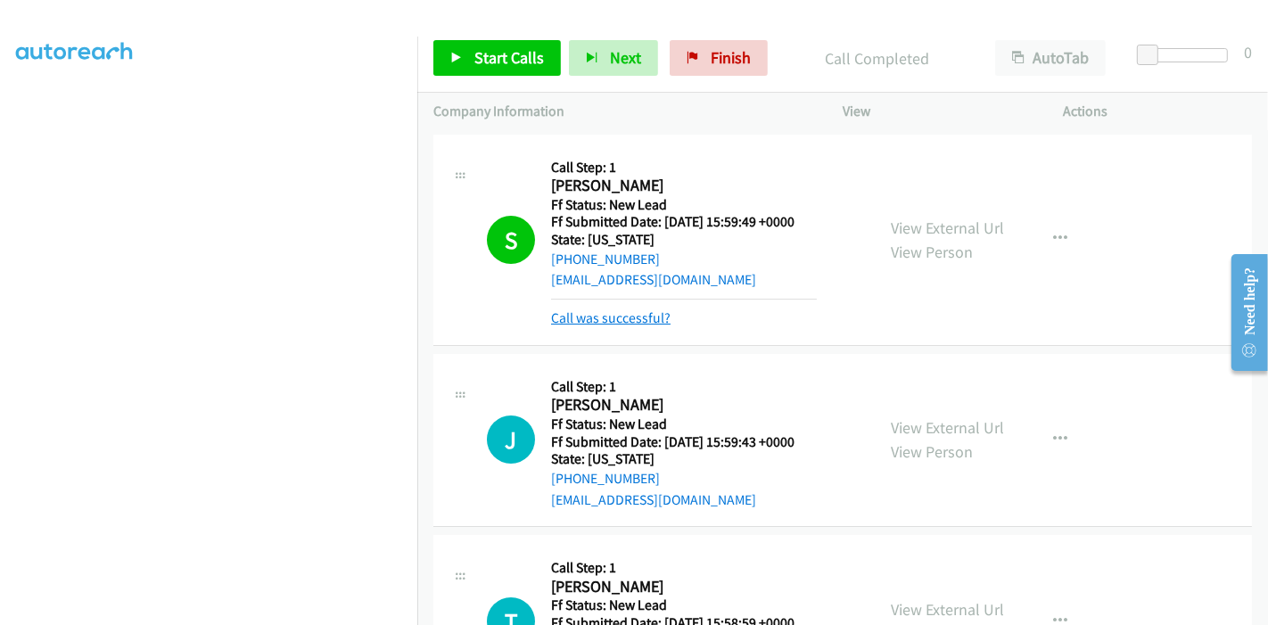
click at [637, 317] on link "Call was successful?" at bounding box center [610, 317] width 119 height 17
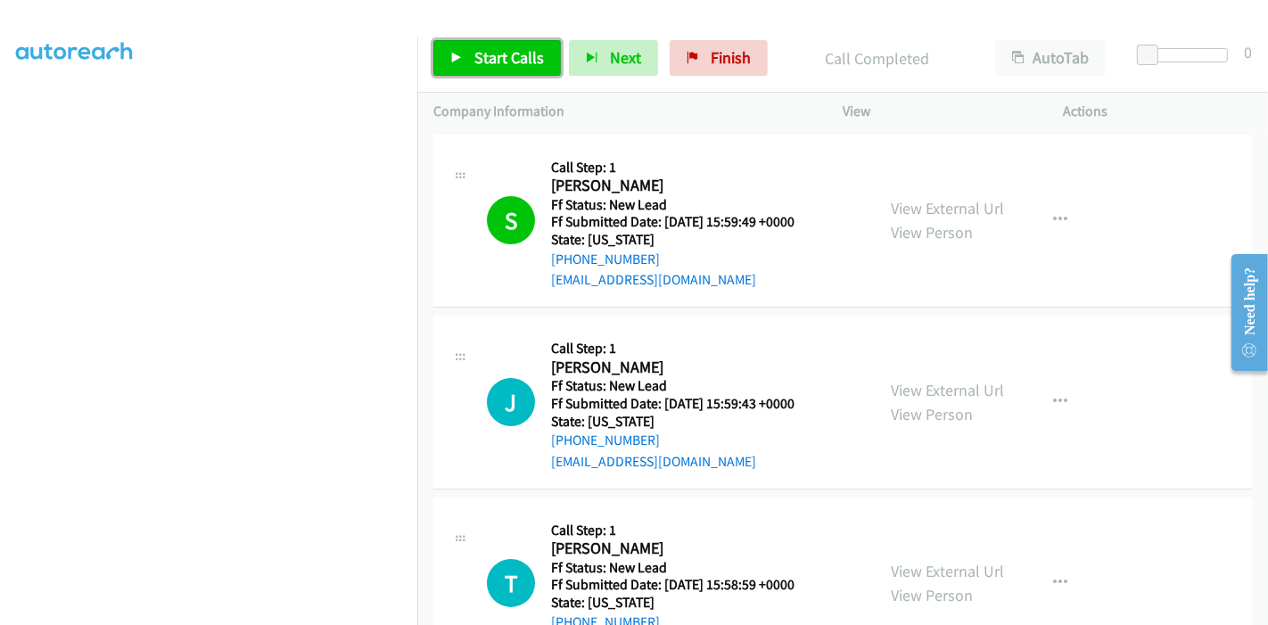
click at [490, 74] on link "Start Calls" at bounding box center [497, 58] width 128 height 36
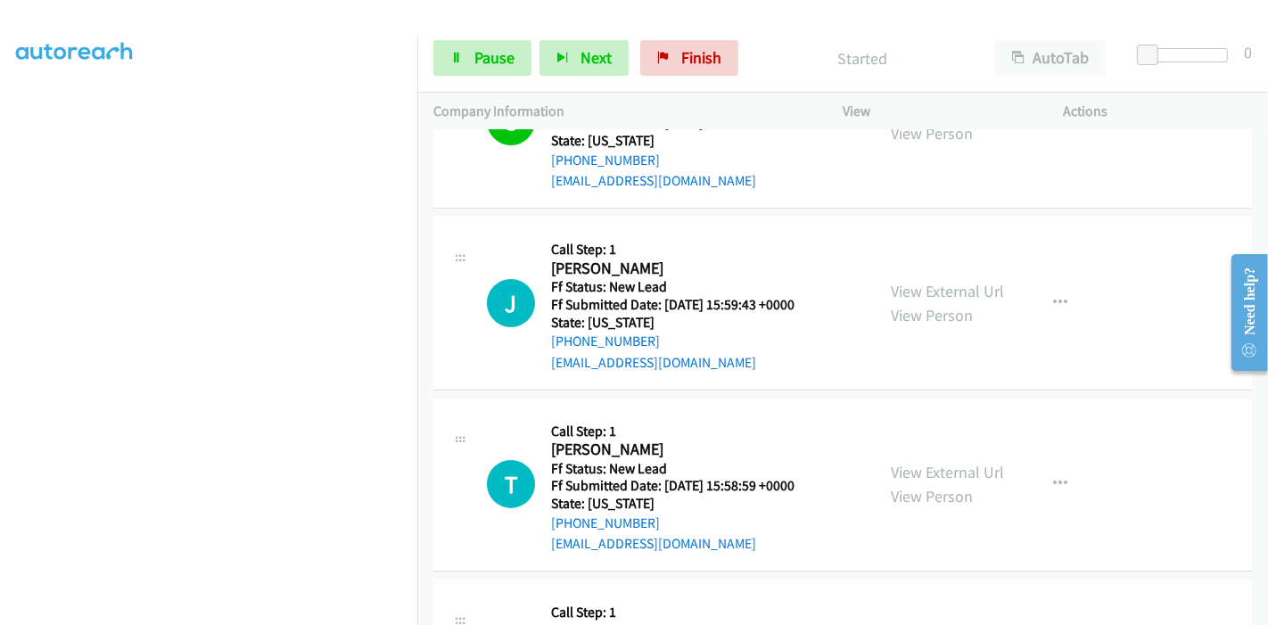
scroll to position [198, 0]
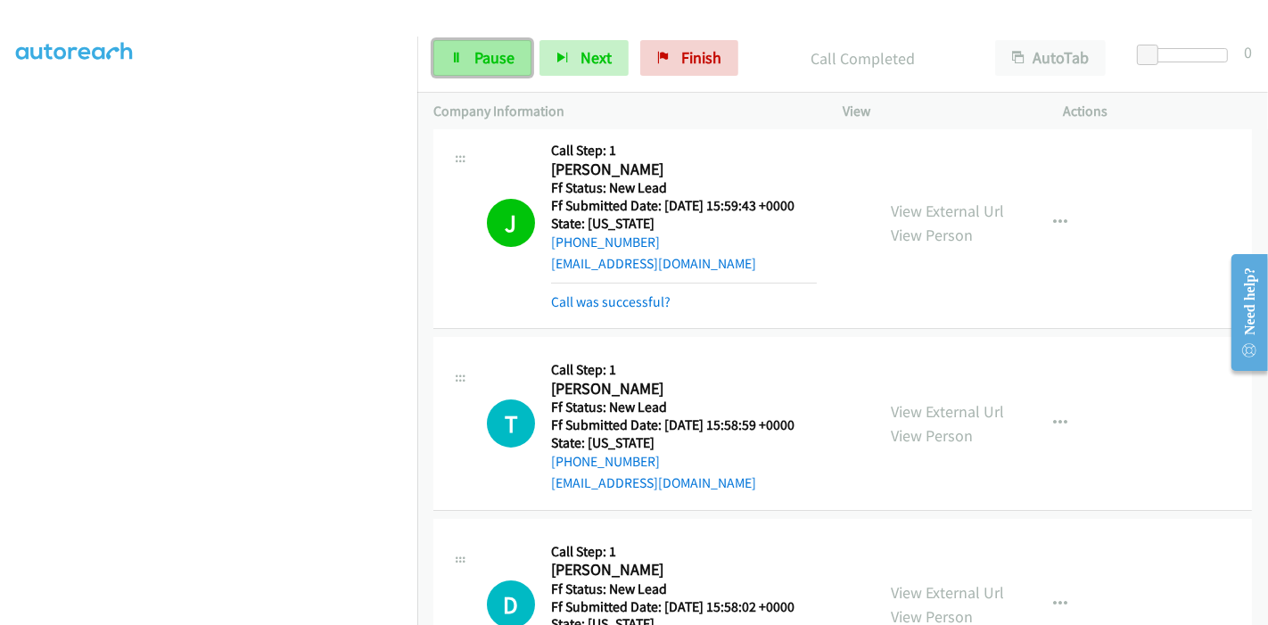
click at [481, 52] on span "Pause" at bounding box center [494, 57] width 40 height 21
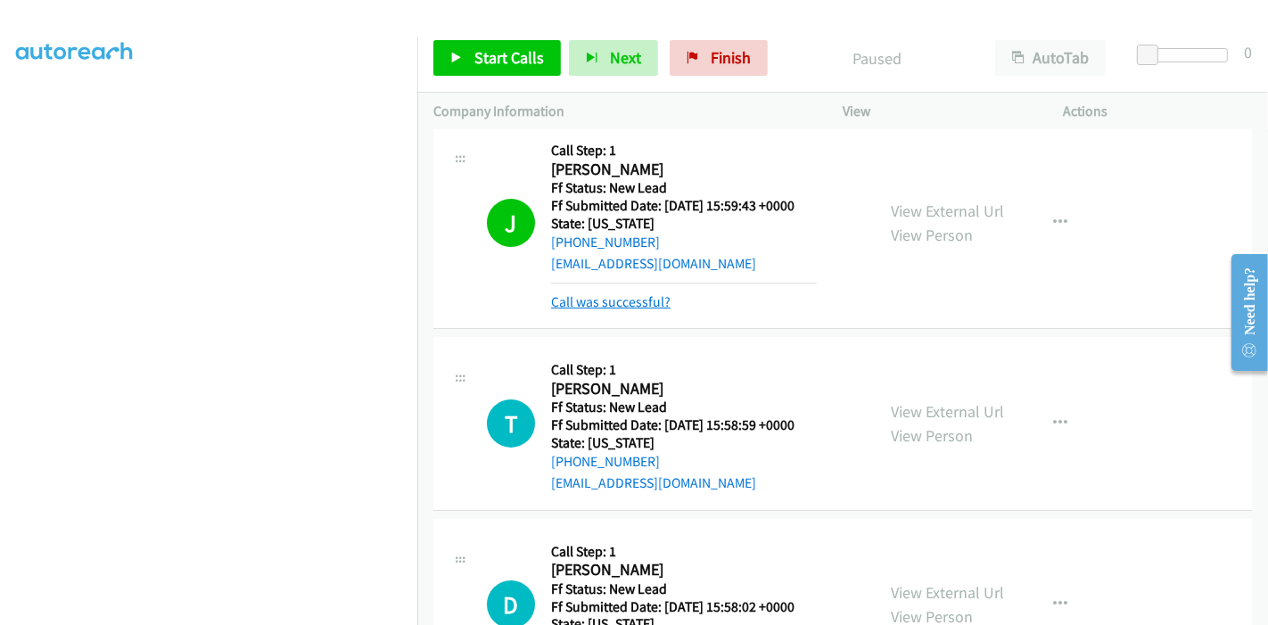
click at [616, 304] on link "Call was successful?" at bounding box center [610, 301] width 119 height 17
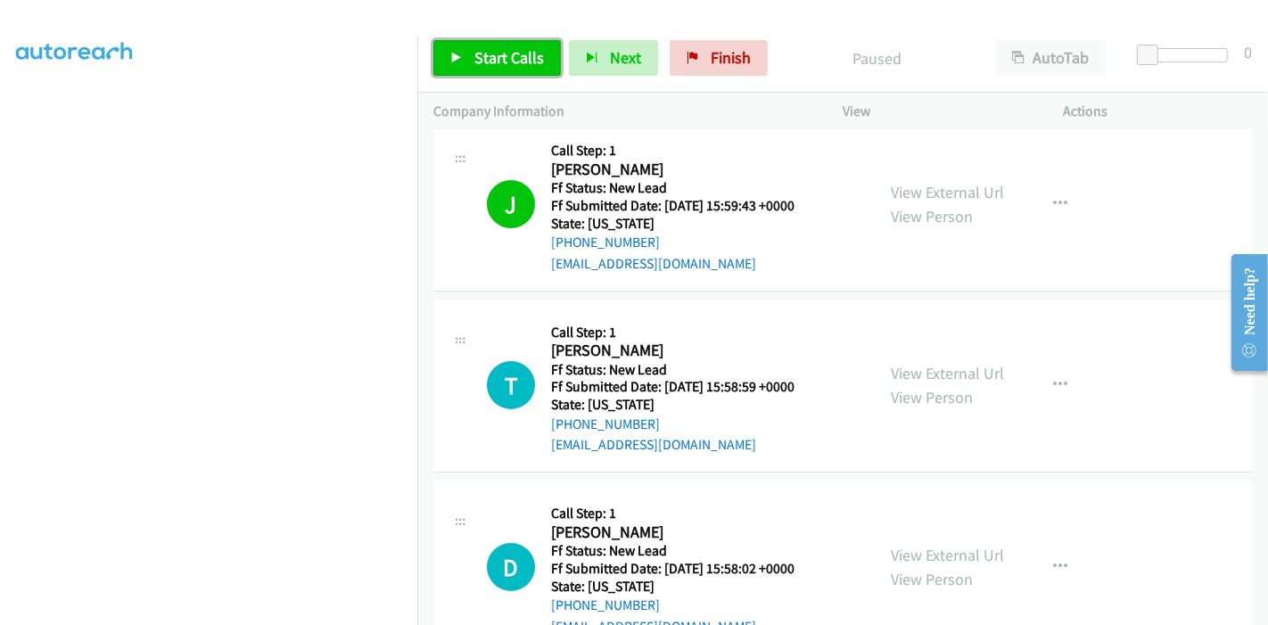
click at [482, 54] on span "Start Calls" at bounding box center [509, 57] width 70 height 21
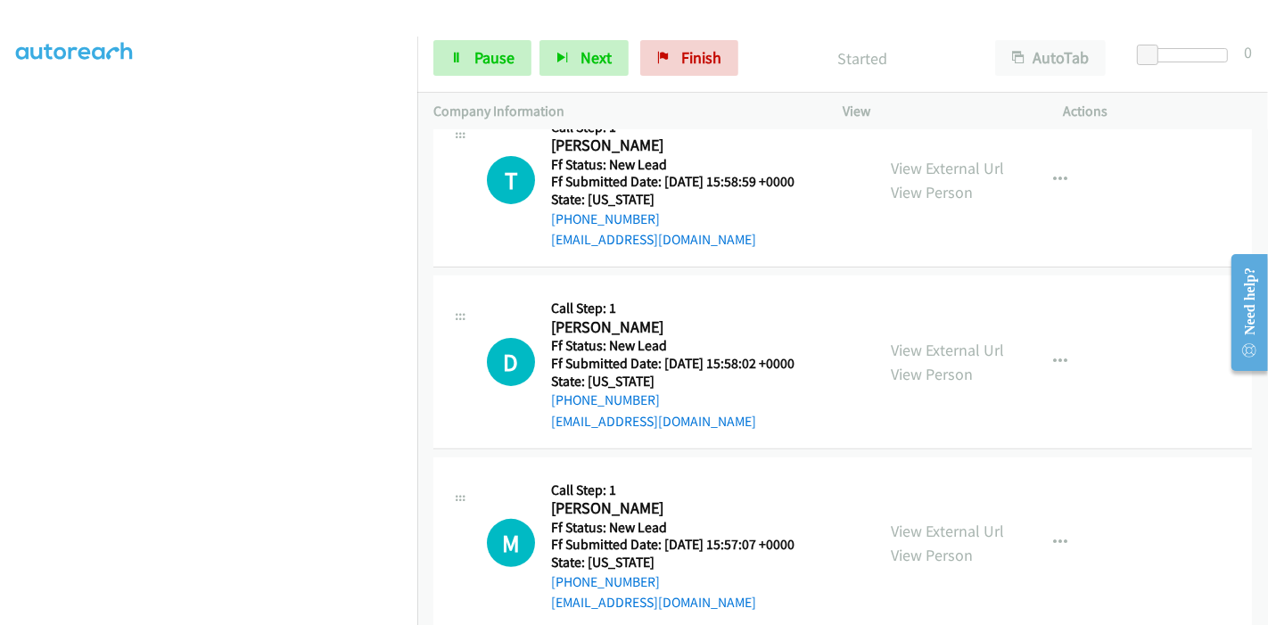
scroll to position [434, 0]
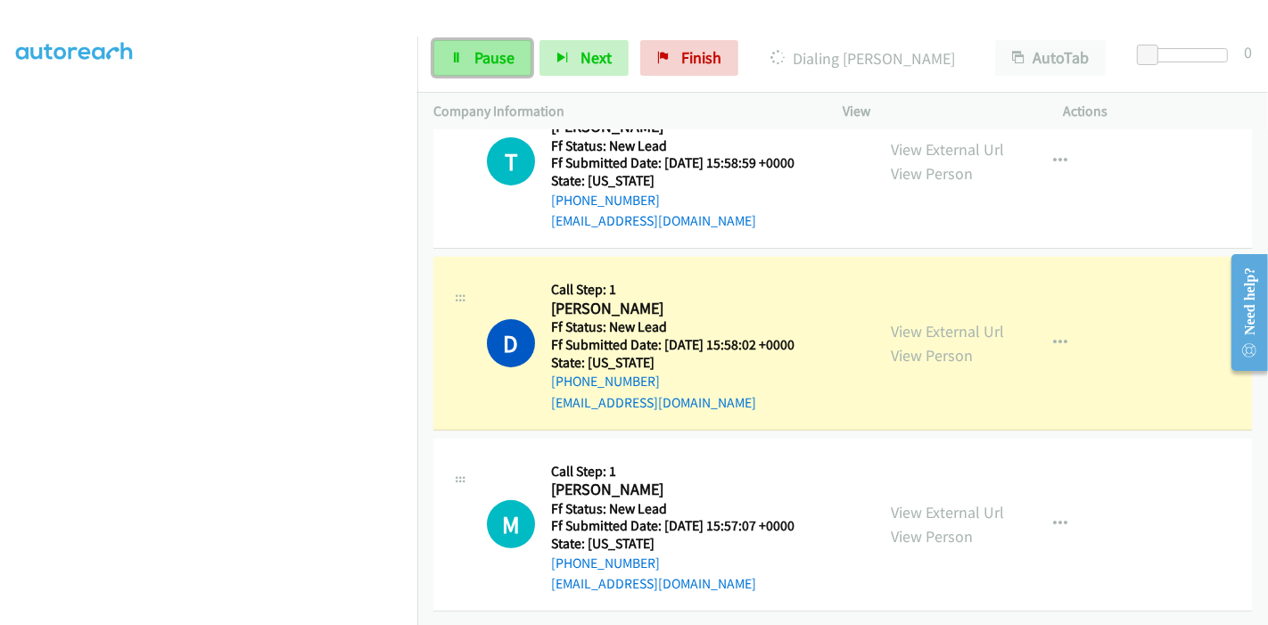
click at [476, 62] on span "Pause" at bounding box center [494, 57] width 40 height 21
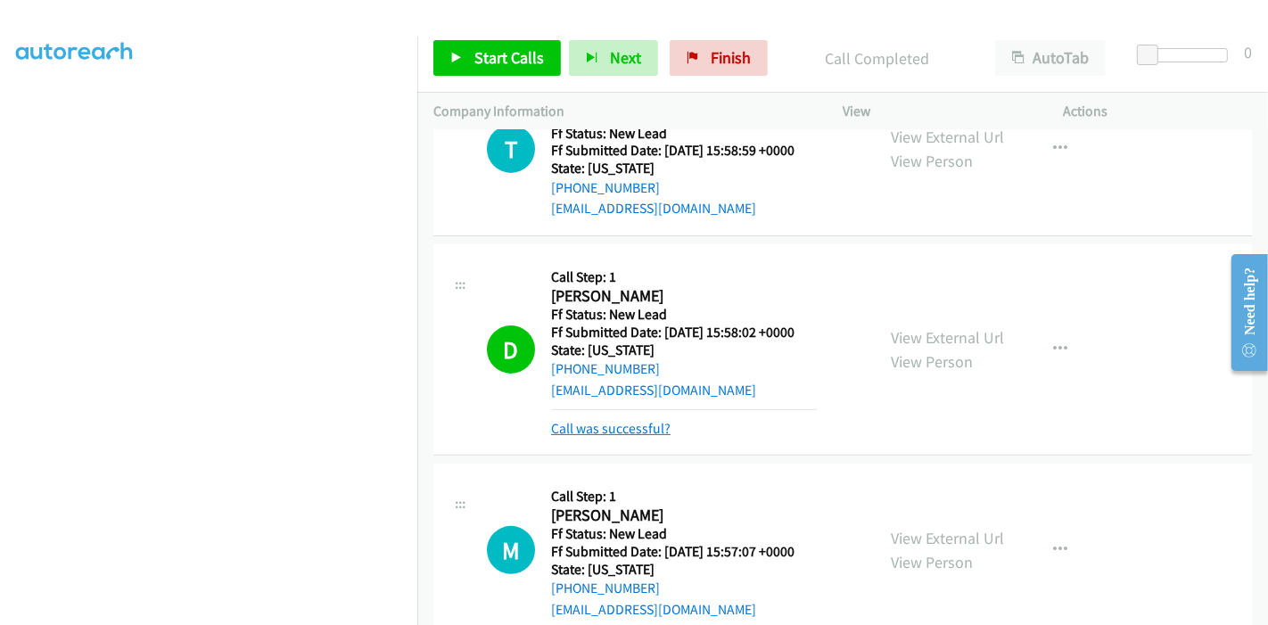
click at [618, 431] on link "Call was successful?" at bounding box center [610, 428] width 119 height 17
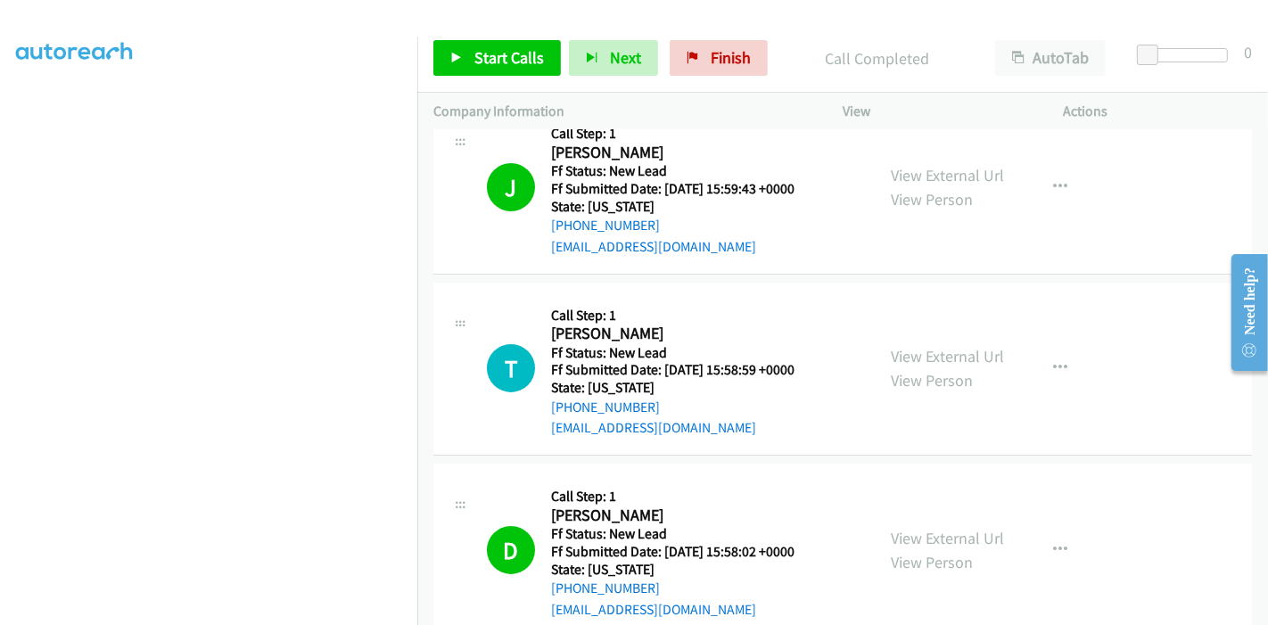
scroll to position [198, 0]
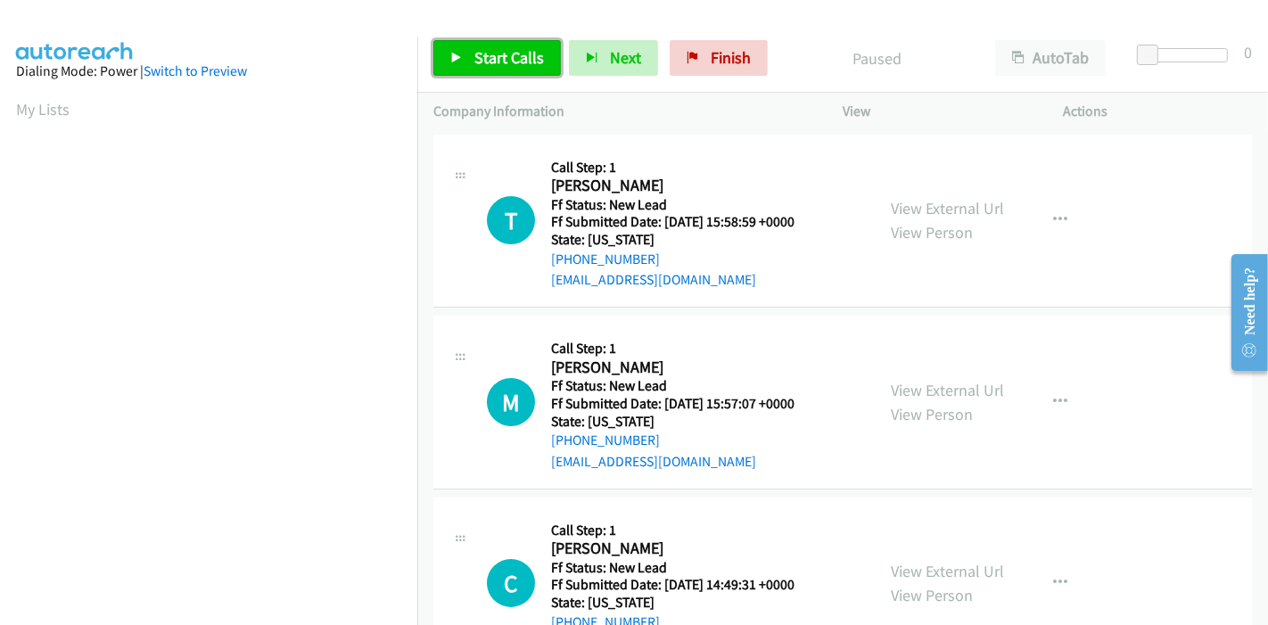
click at [497, 64] on span "Start Calls" at bounding box center [509, 57] width 70 height 21
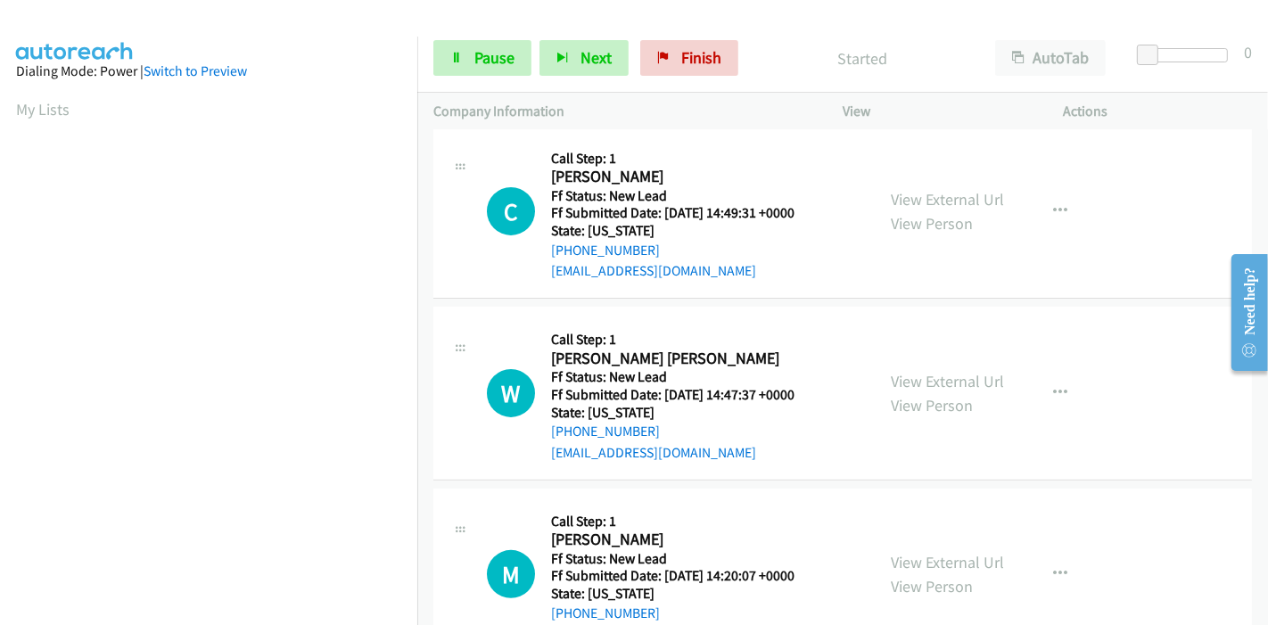
scroll to position [396, 0]
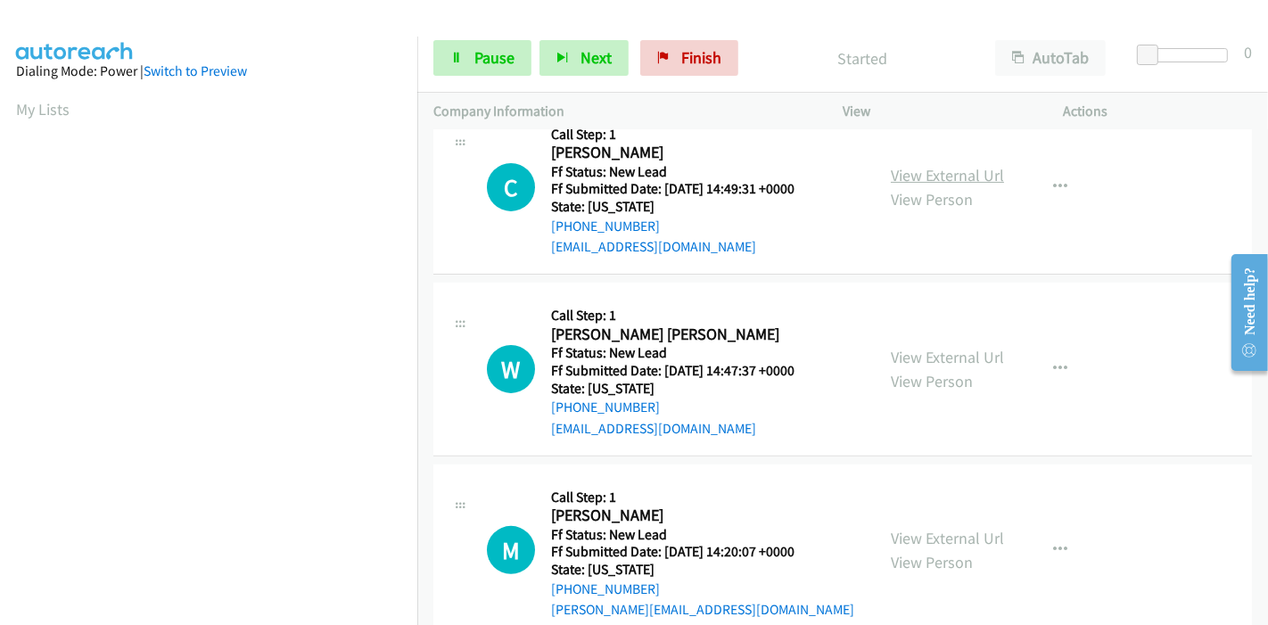
click at [951, 177] on link "View External Url" at bounding box center [947, 175] width 113 height 21
click at [916, 350] on link "View External Url" at bounding box center [947, 357] width 113 height 21
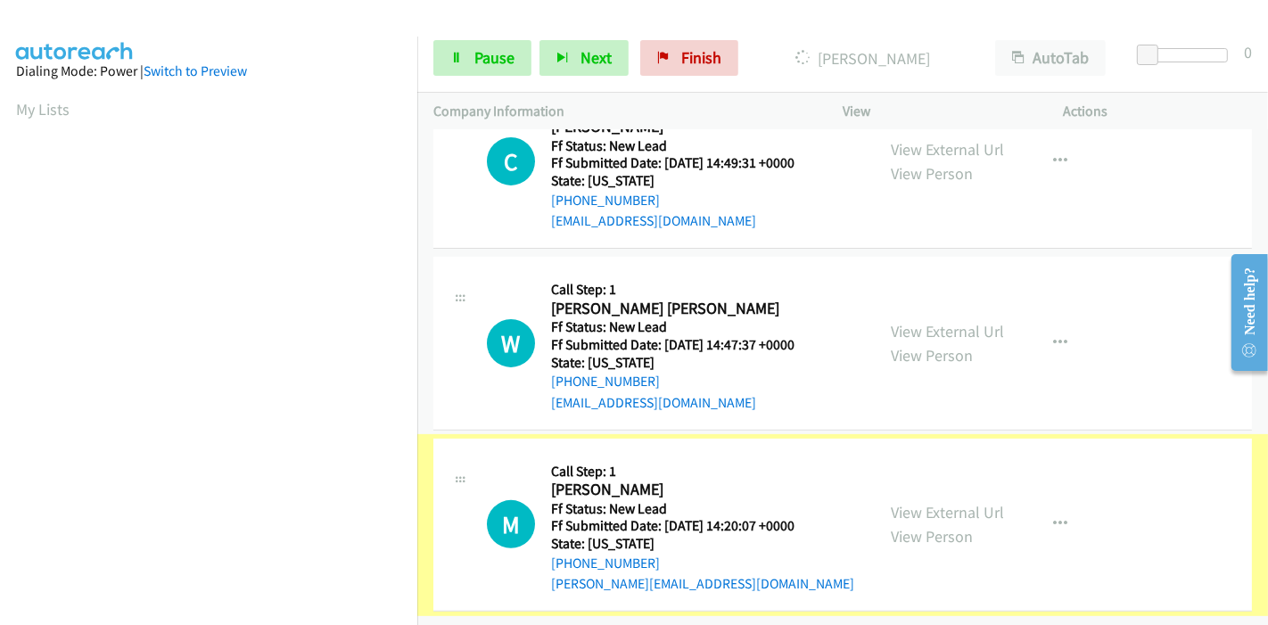
scroll to position [434, 0]
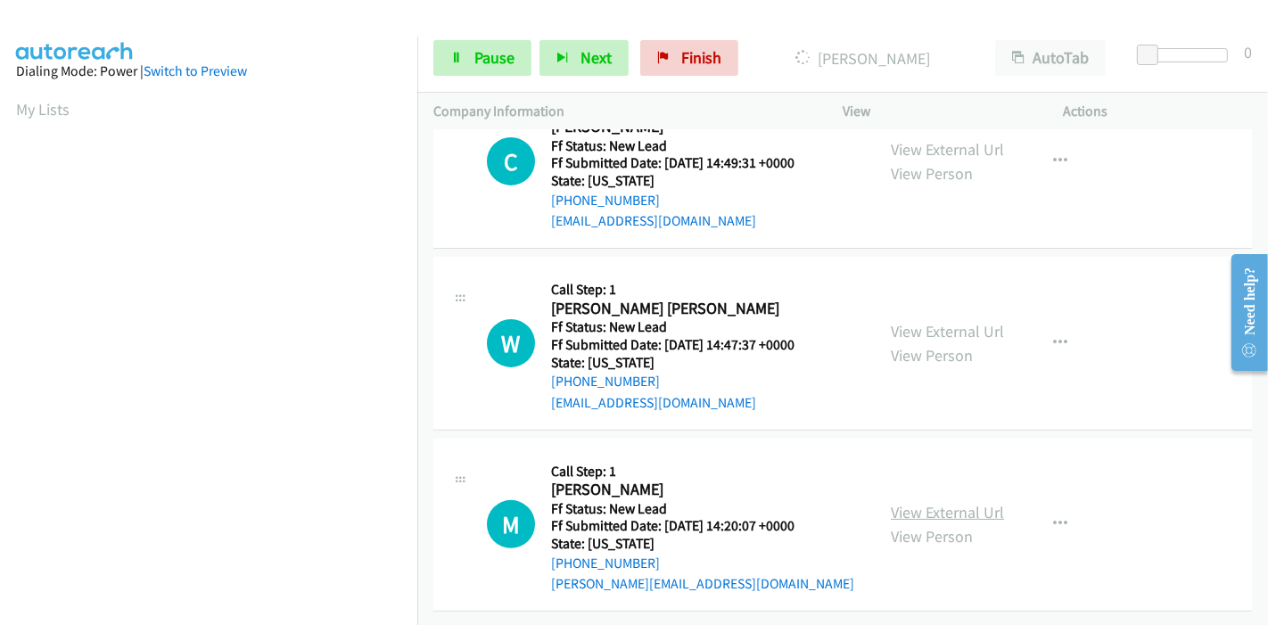
click at [925, 502] on link "View External Url" at bounding box center [947, 512] width 113 height 21
click at [505, 52] on span "Pause" at bounding box center [494, 57] width 40 height 21
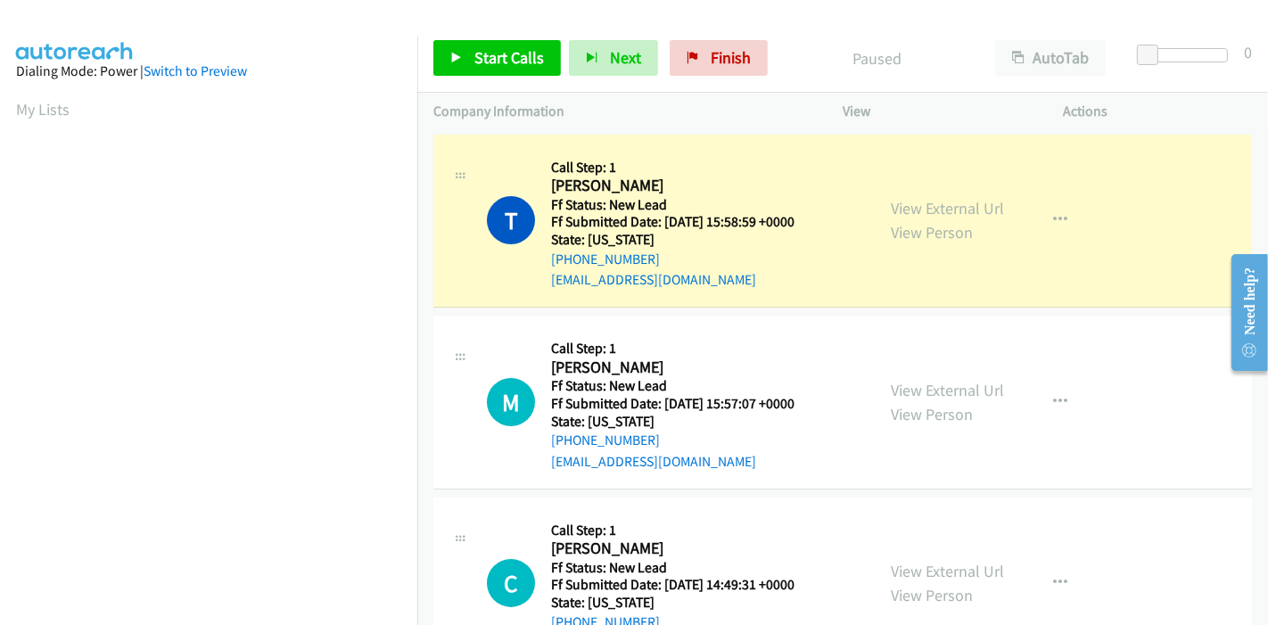
scroll to position [376, 0]
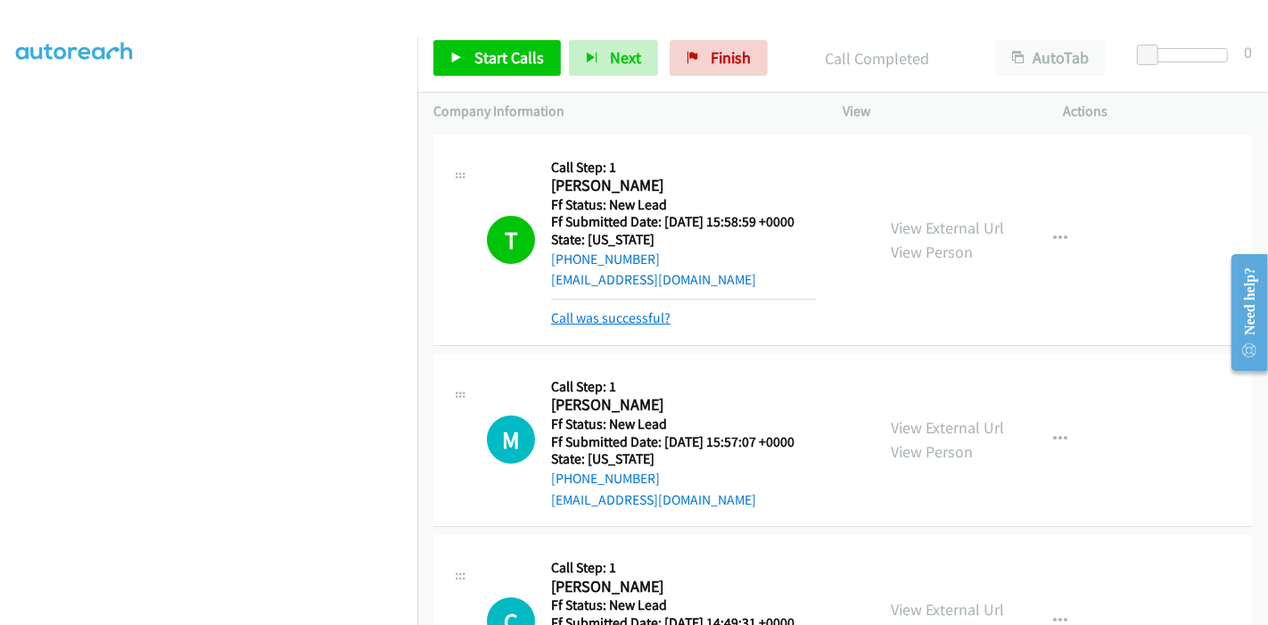
click at [617, 319] on link "Call was successful?" at bounding box center [610, 317] width 119 height 17
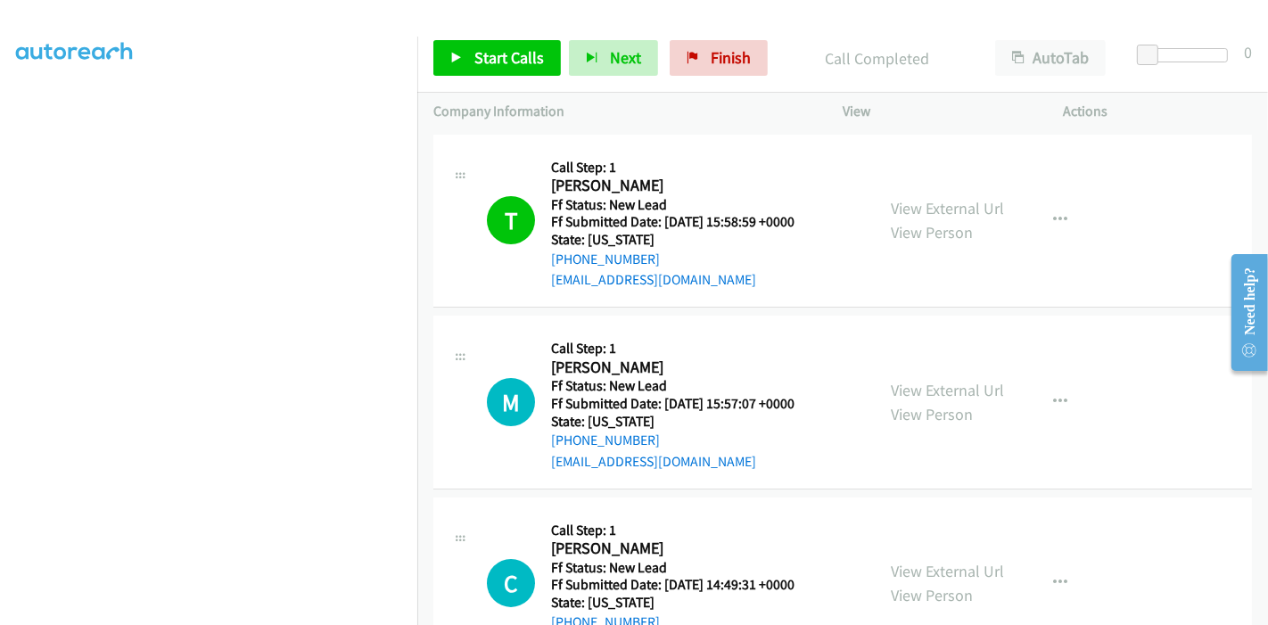
scroll to position [0, 0]
click at [479, 61] on span "Start Calls" at bounding box center [509, 57] width 70 height 21
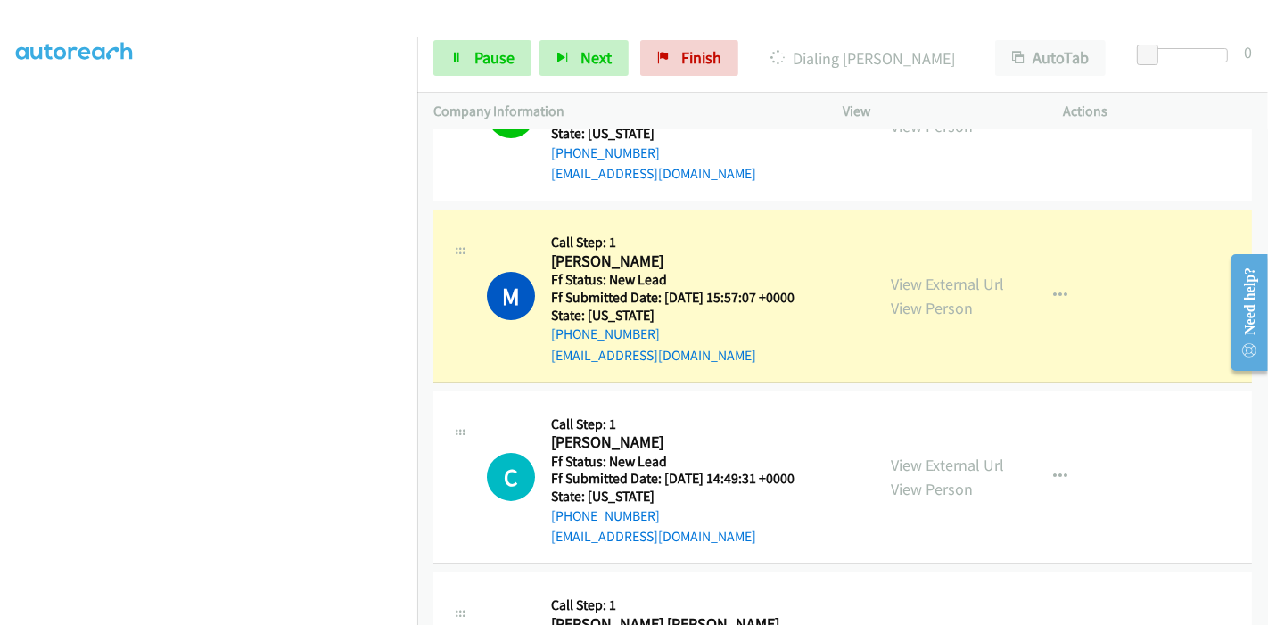
scroll to position [137, 0]
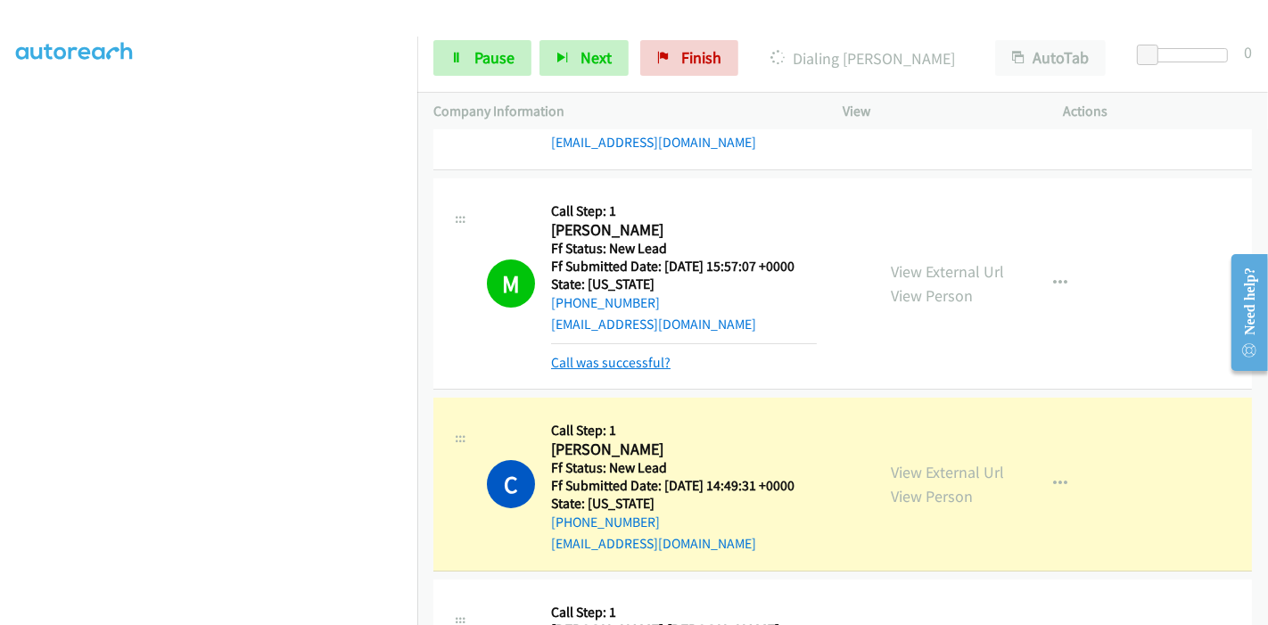
click at [596, 367] on link "Call was successful?" at bounding box center [610, 362] width 119 height 17
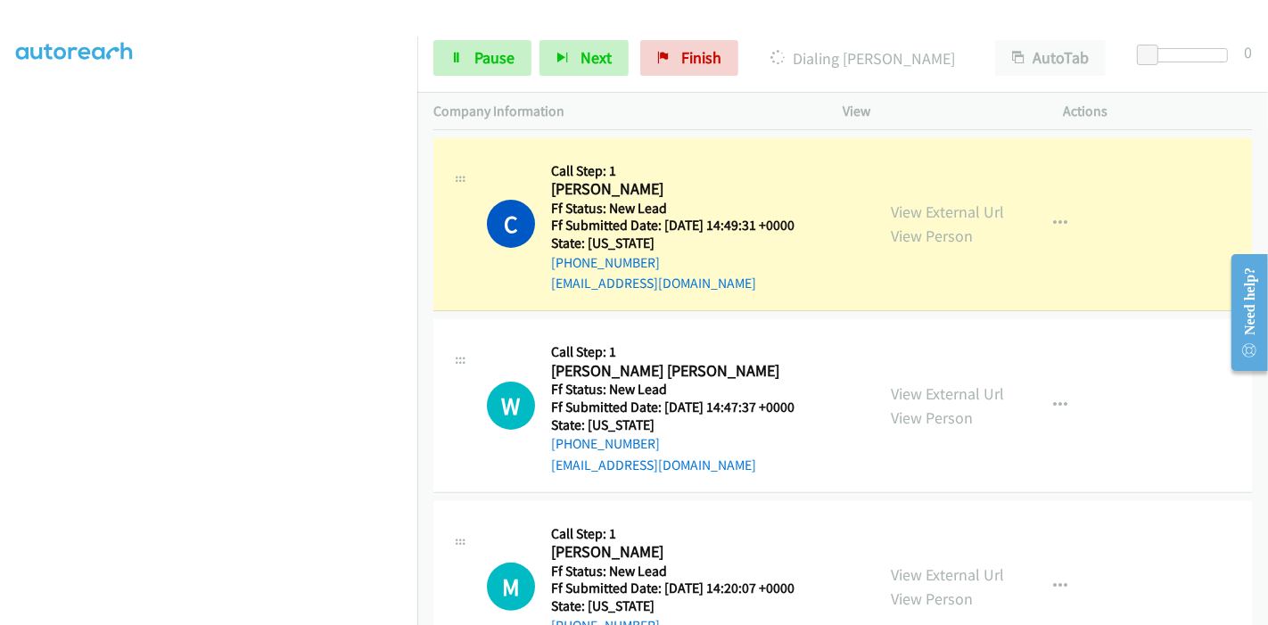
scroll to position [236, 0]
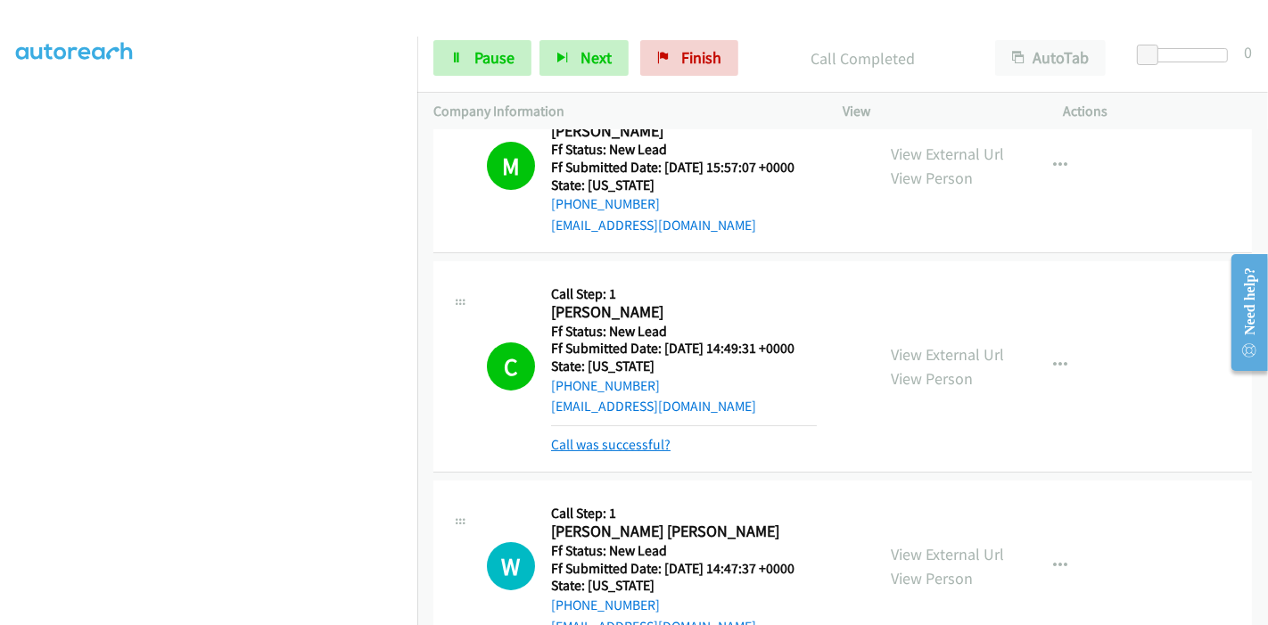
click at [607, 444] on link "Call was successful?" at bounding box center [610, 444] width 119 height 17
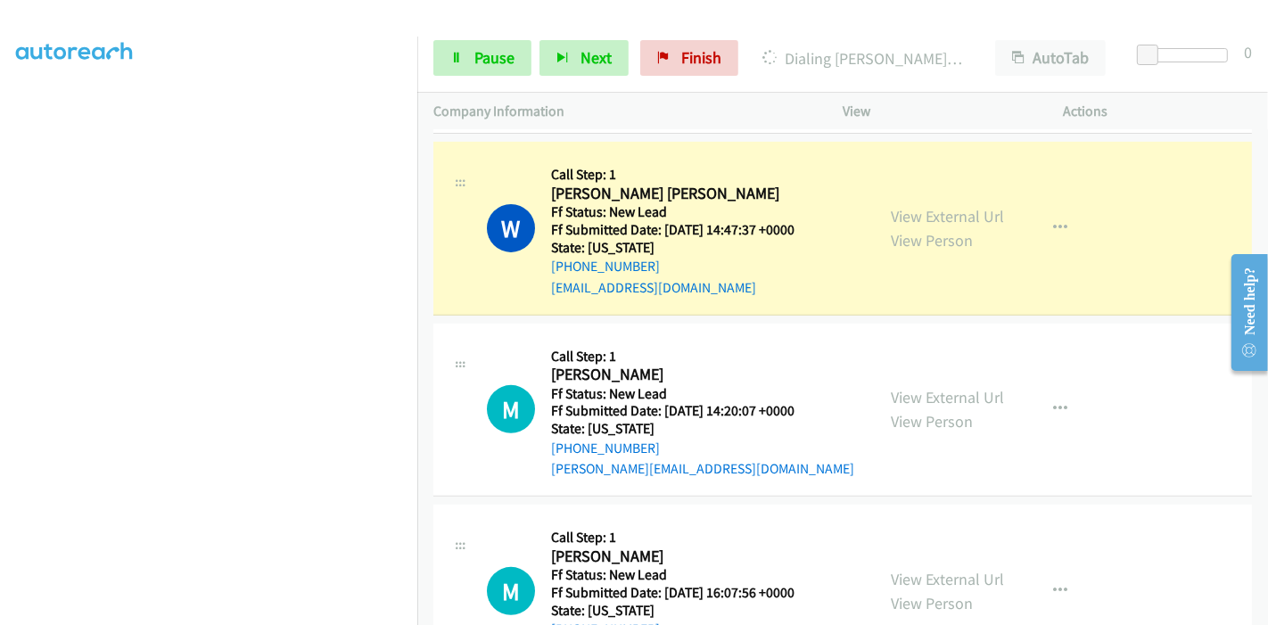
scroll to position [581, 0]
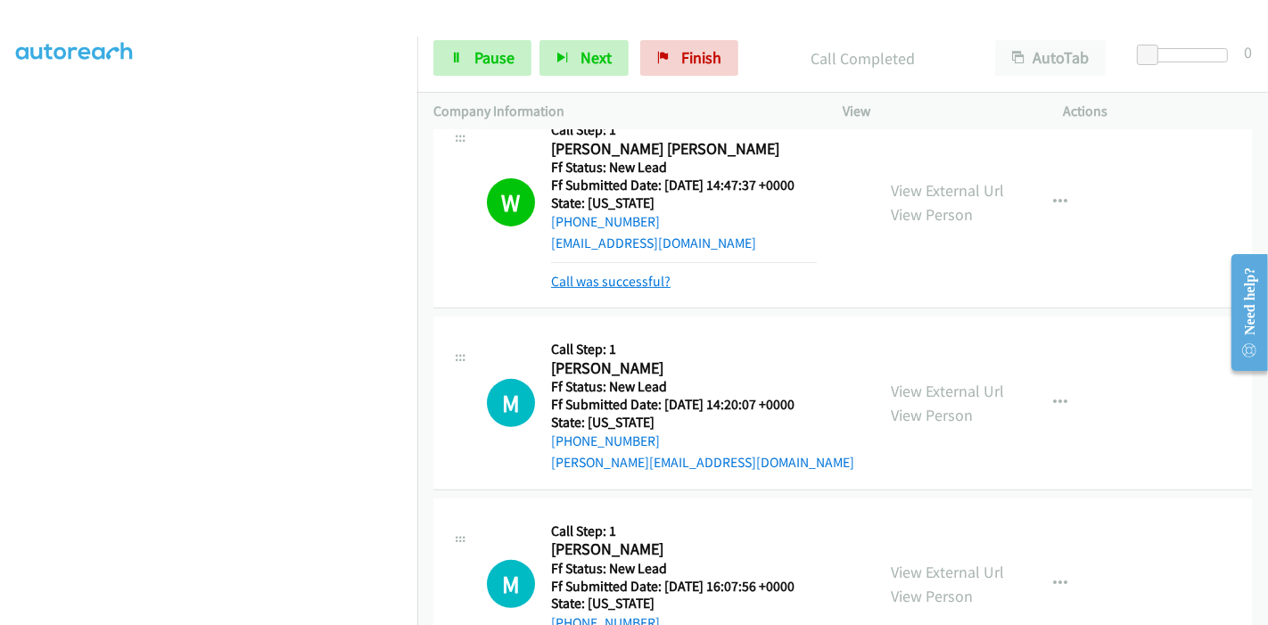
click at [608, 275] on link "Call was successful?" at bounding box center [610, 281] width 119 height 17
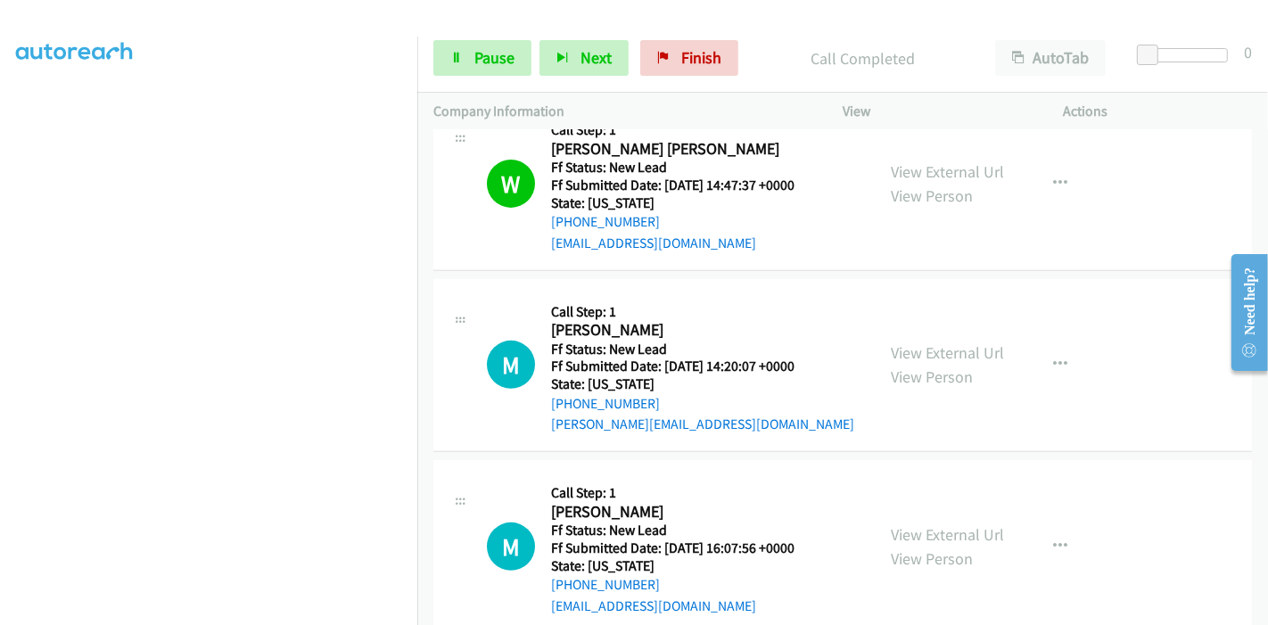
scroll to position [680, 0]
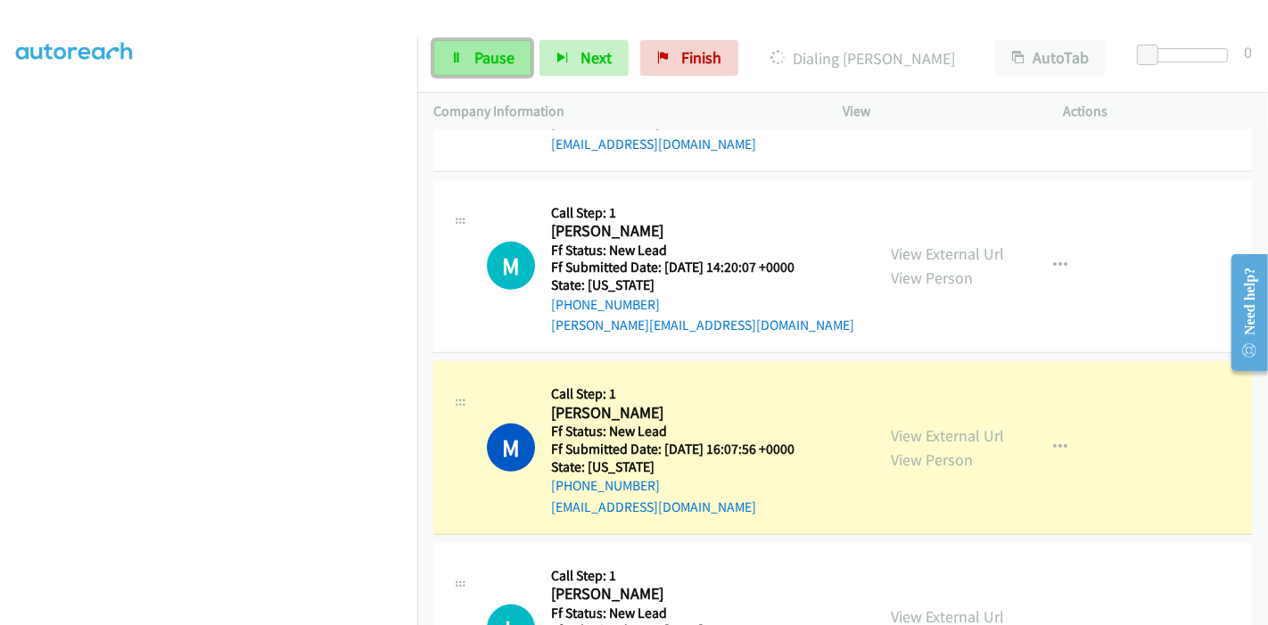
click at [483, 62] on span "Pause" at bounding box center [494, 57] width 40 height 21
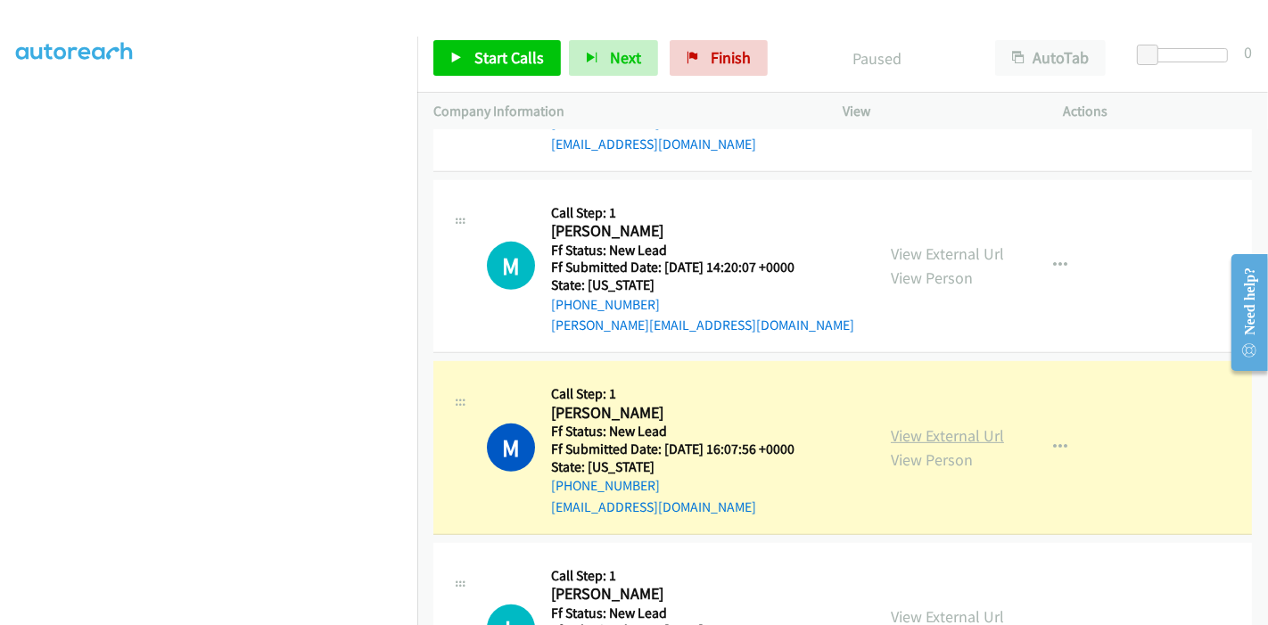
click at [899, 430] on link "View External Url" at bounding box center [947, 435] width 113 height 21
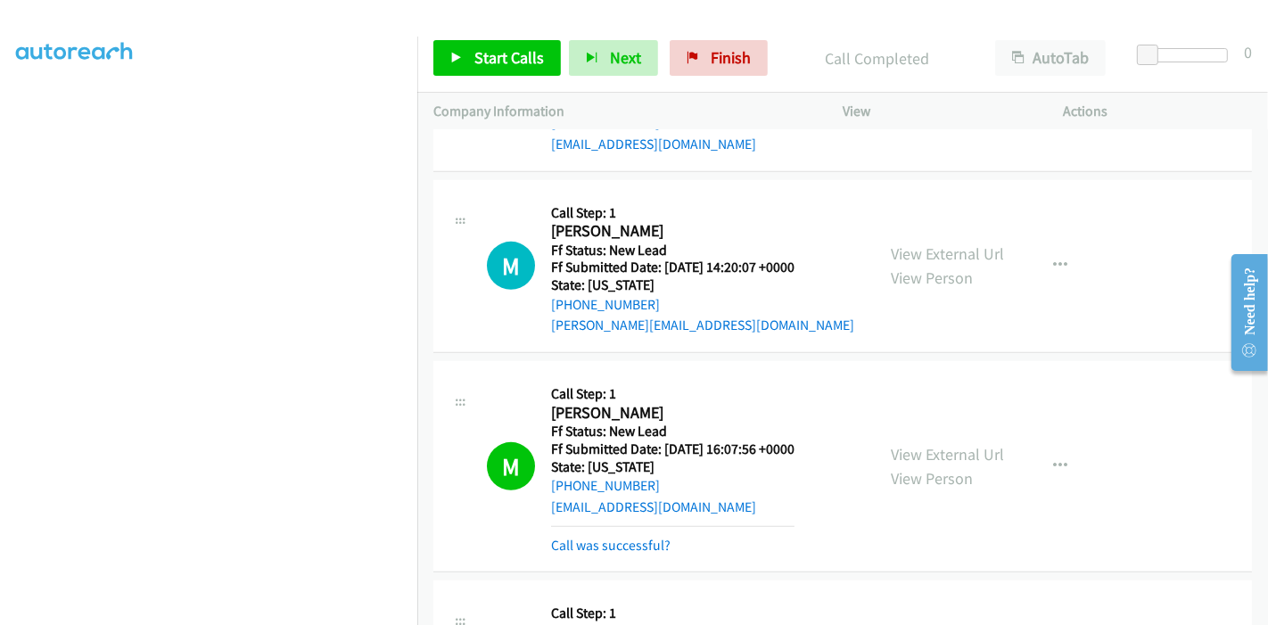
scroll to position [779, 0]
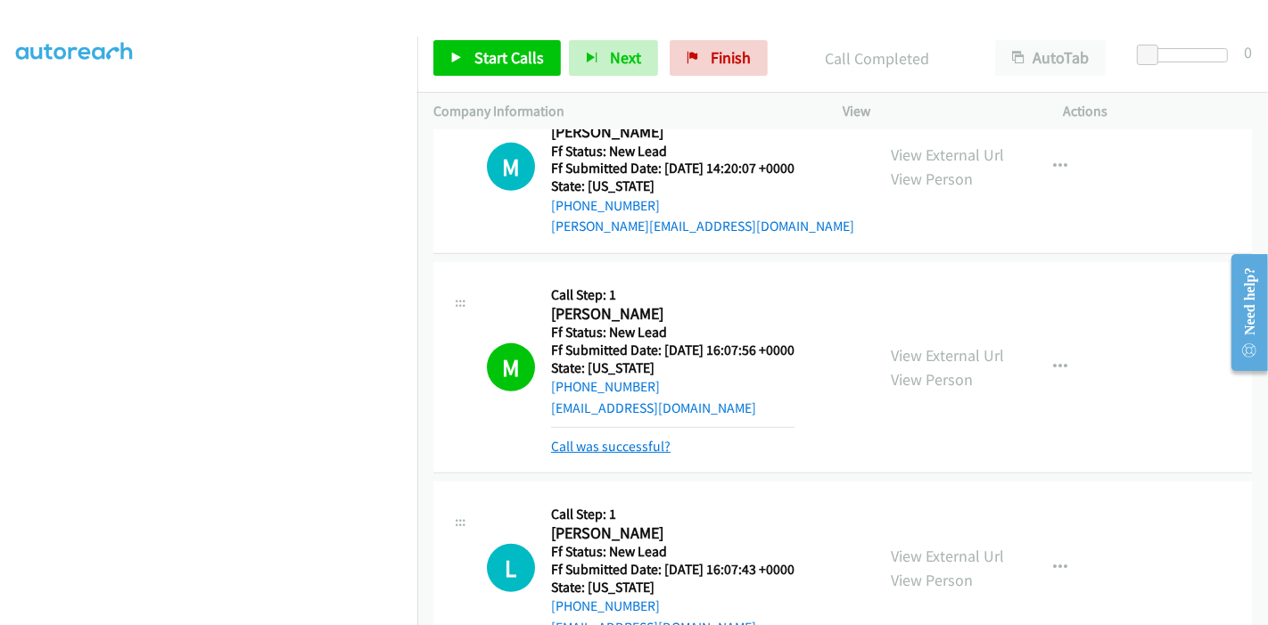
click at [605, 439] on link "Call was successful?" at bounding box center [610, 446] width 119 height 17
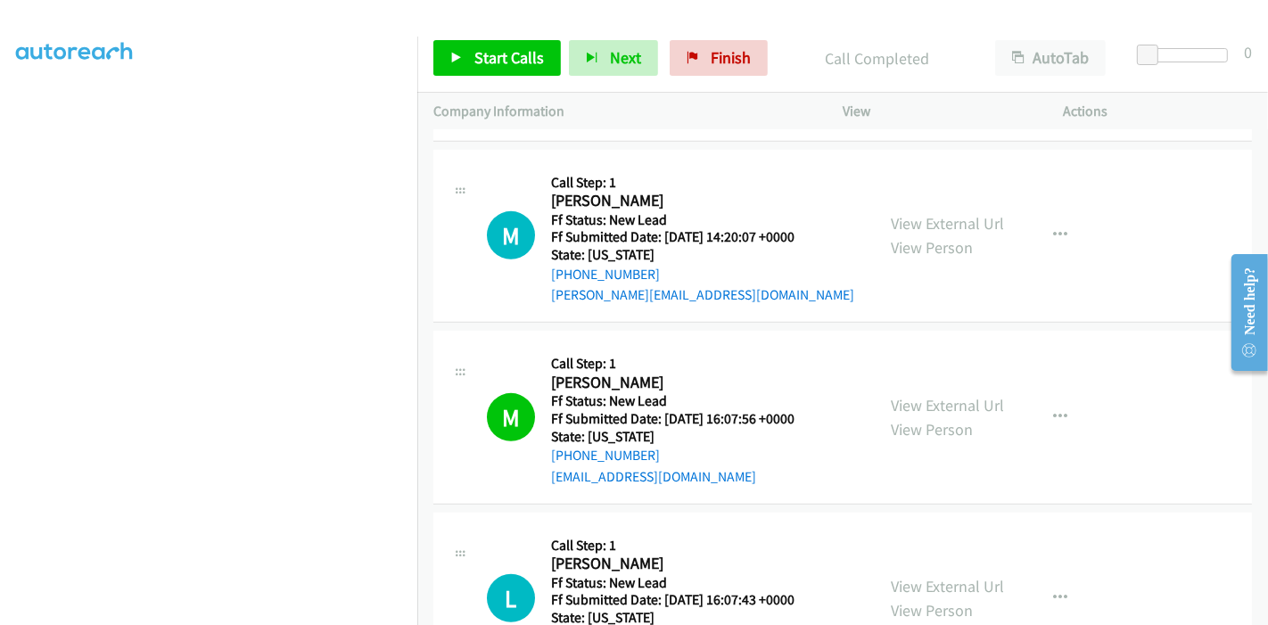
scroll to position [680, 0]
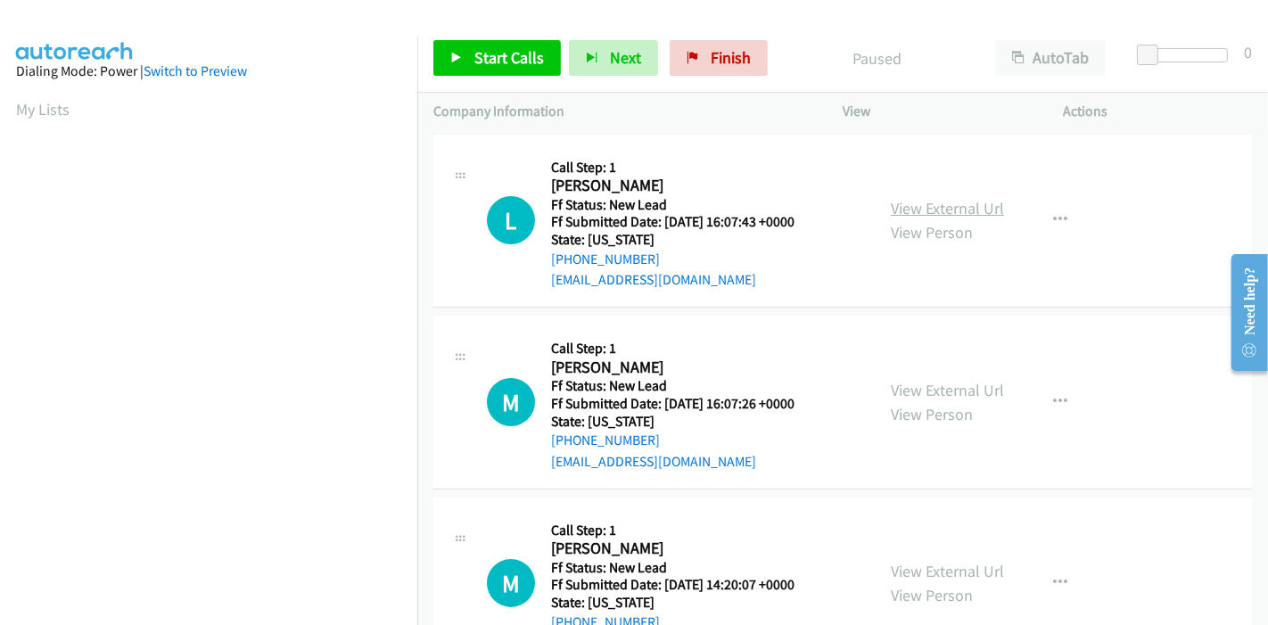
click at [933, 202] on link "View External Url" at bounding box center [947, 208] width 113 height 21
click at [924, 385] on link "View External Url" at bounding box center [947, 390] width 113 height 21
click at [477, 57] on span "Start Calls" at bounding box center [509, 57] width 70 height 21
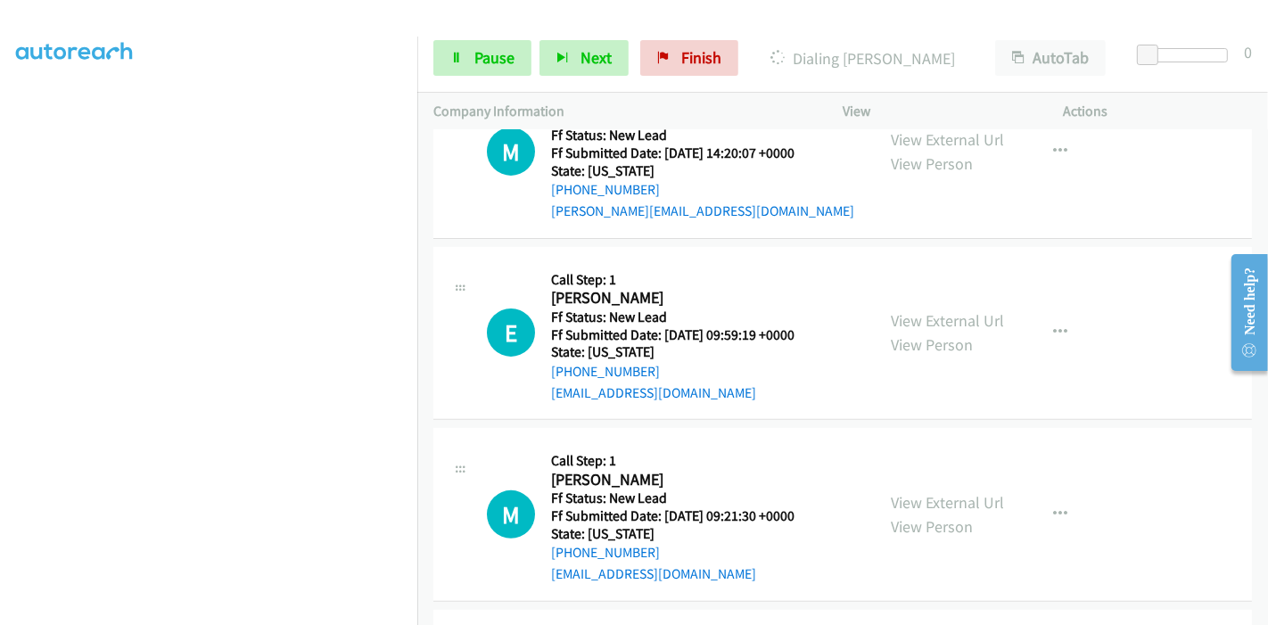
scroll to position [507, 0]
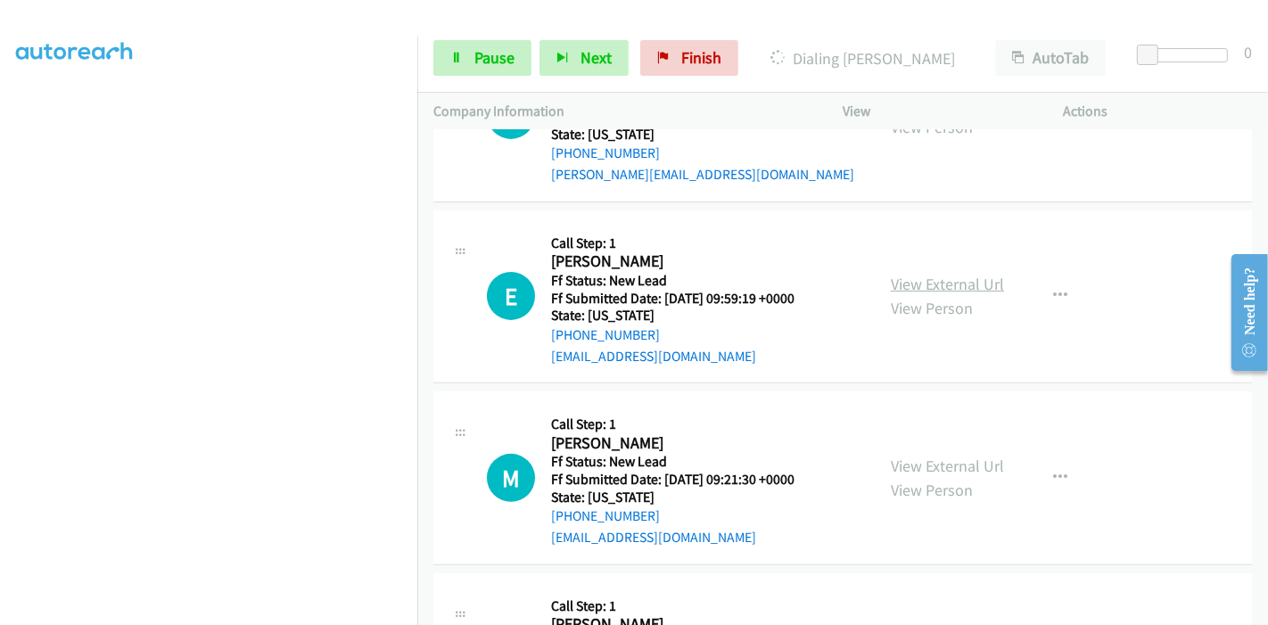
click at [927, 286] on link "View External Url" at bounding box center [947, 284] width 113 height 21
click at [918, 459] on link "View External Url" at bounding box center [947, 466] width 113 height 21
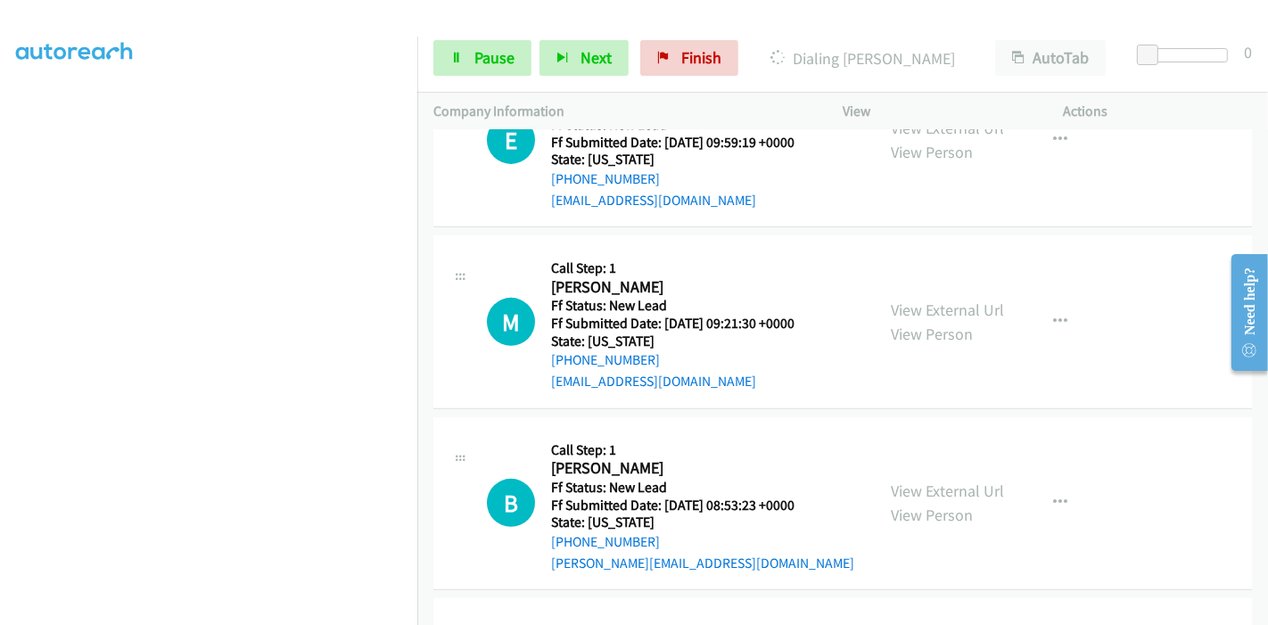
scroll to position [704, 0]
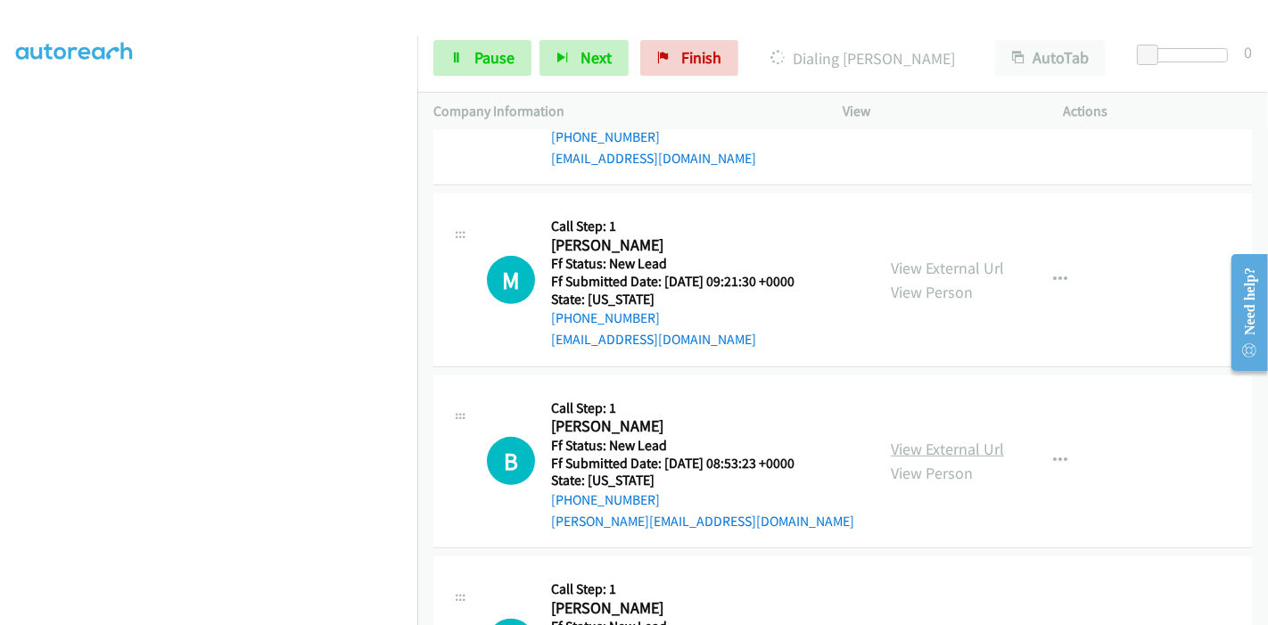
click at [910, 451] on link "View External Url" at bounding box center [947, 449] width 113 height 21
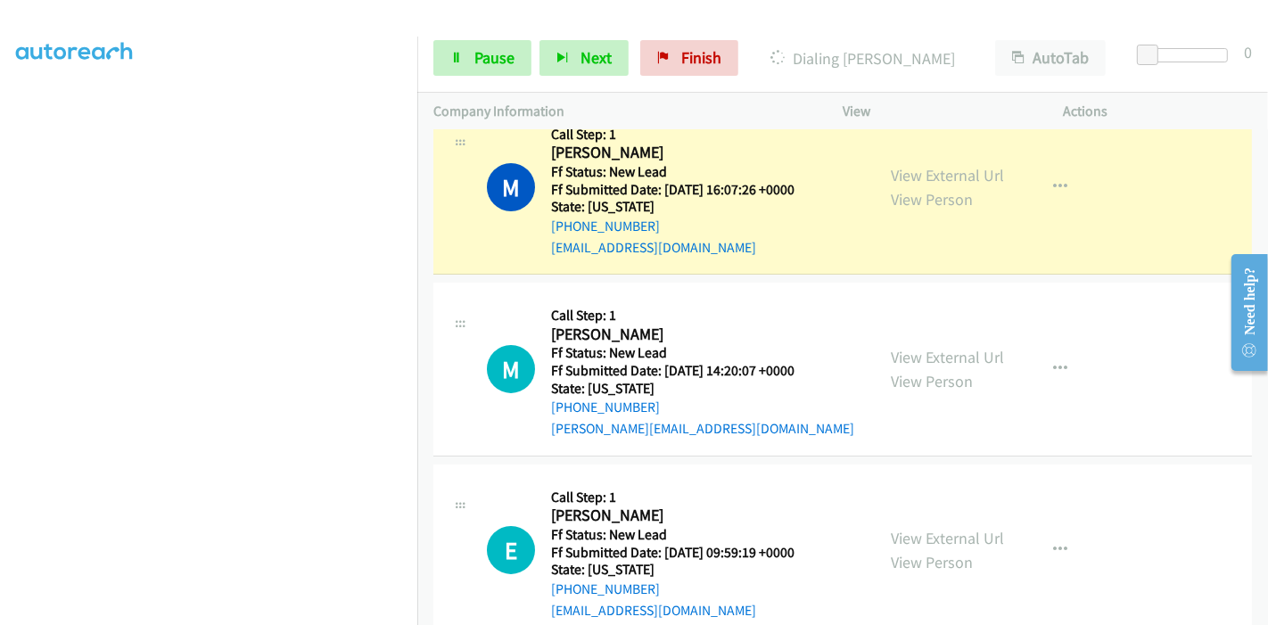
scroll to position [209, 0]
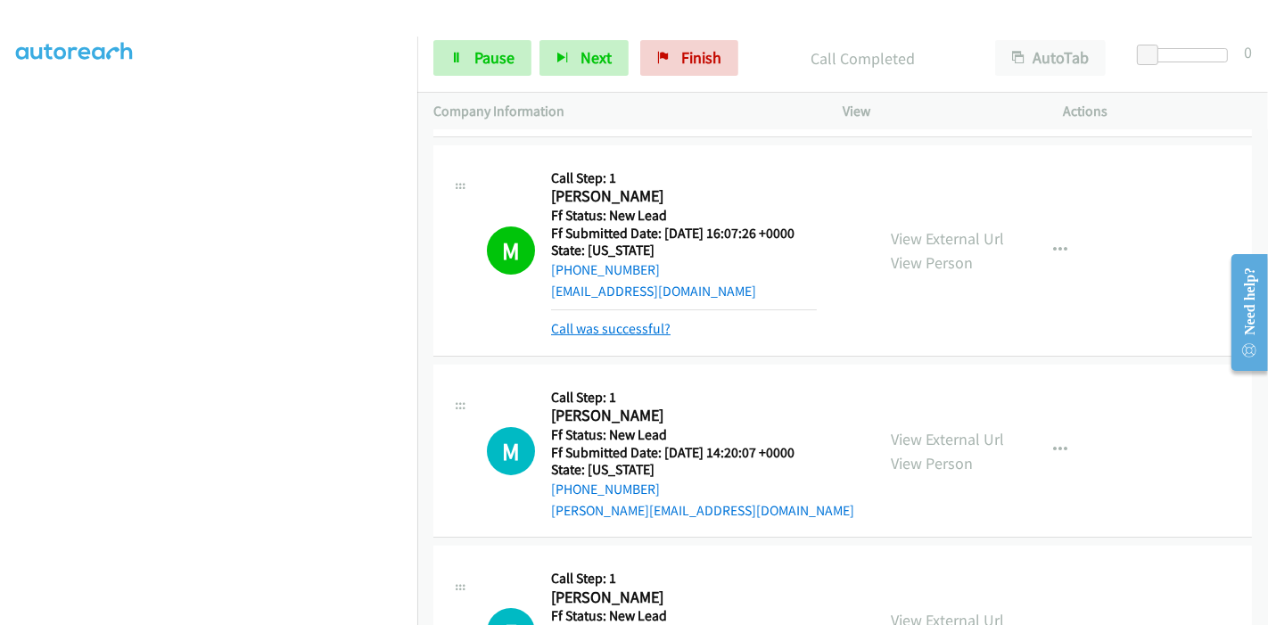
click at [597, 330] on link "Call was successful?" at bounding box center [610, 328] width 119 height 17
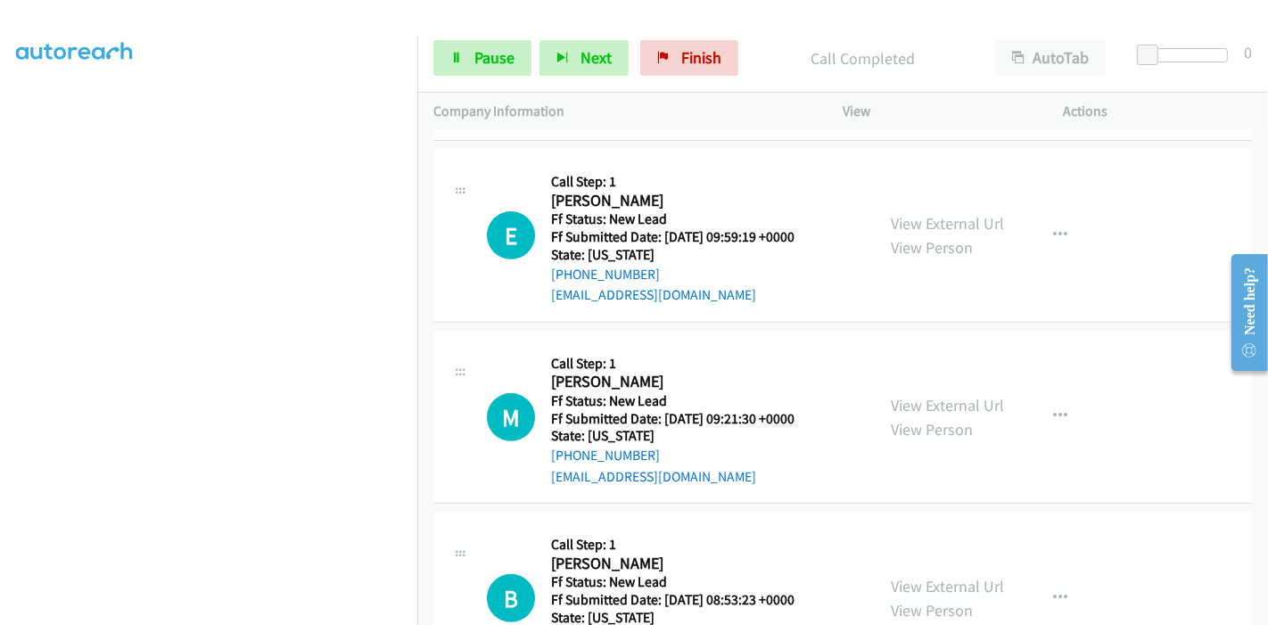
scroll to position [643, 0]
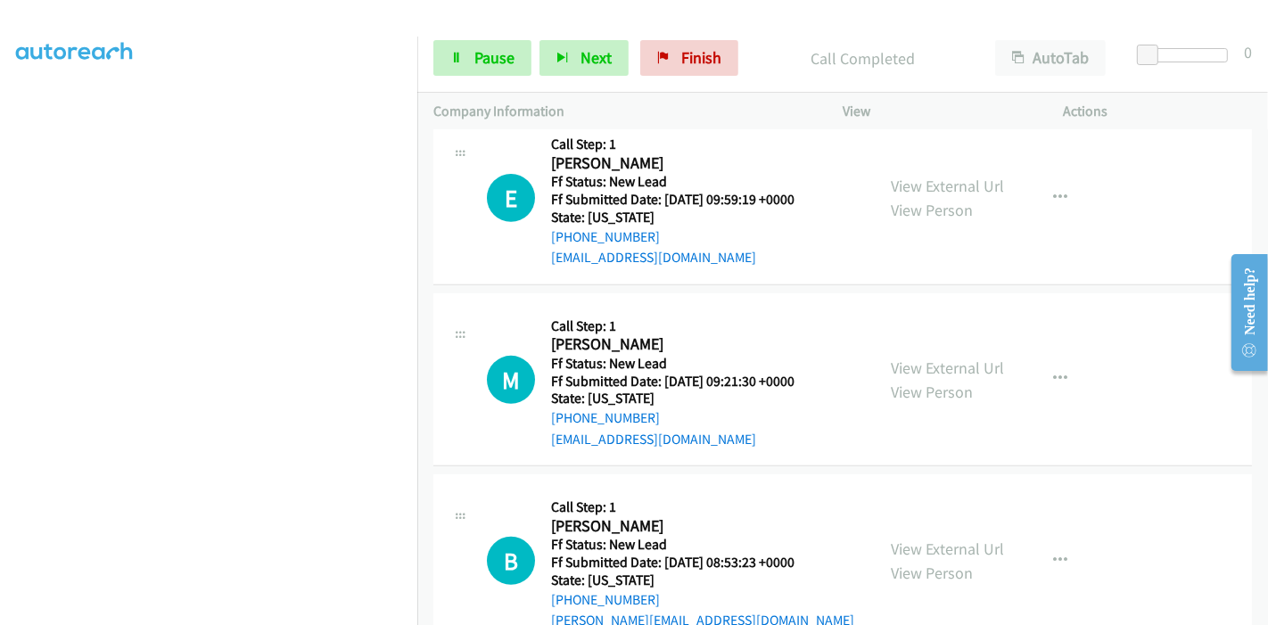
click at [735, 239] on div "[PHONE_NUMBER]" at bounding box center [672, 236] width 243 height 21
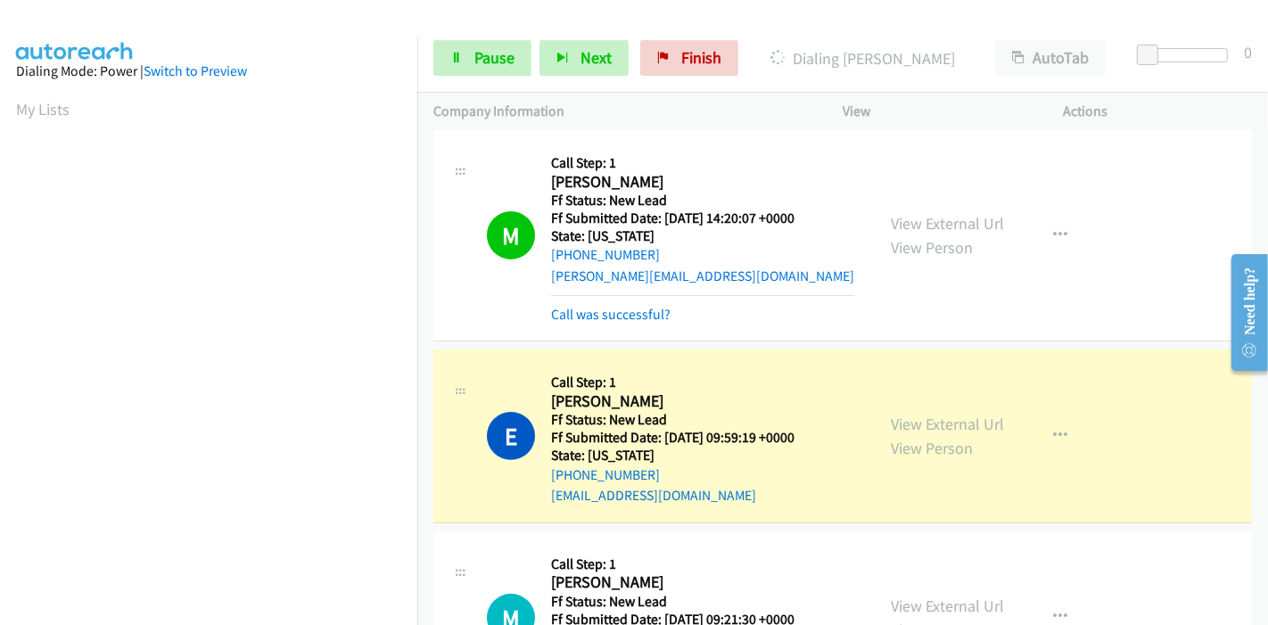
scroll to position [376, 0]
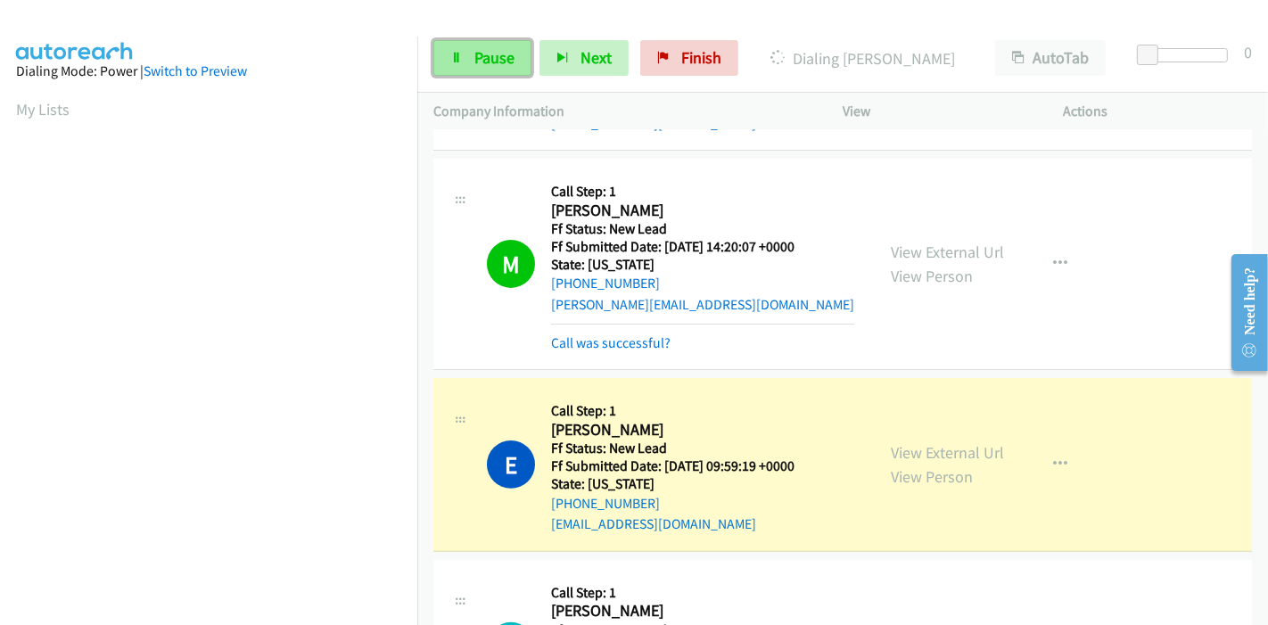
click at [474, 52] on span "Pause" at bounding box center [494, 57] width 40 height 21
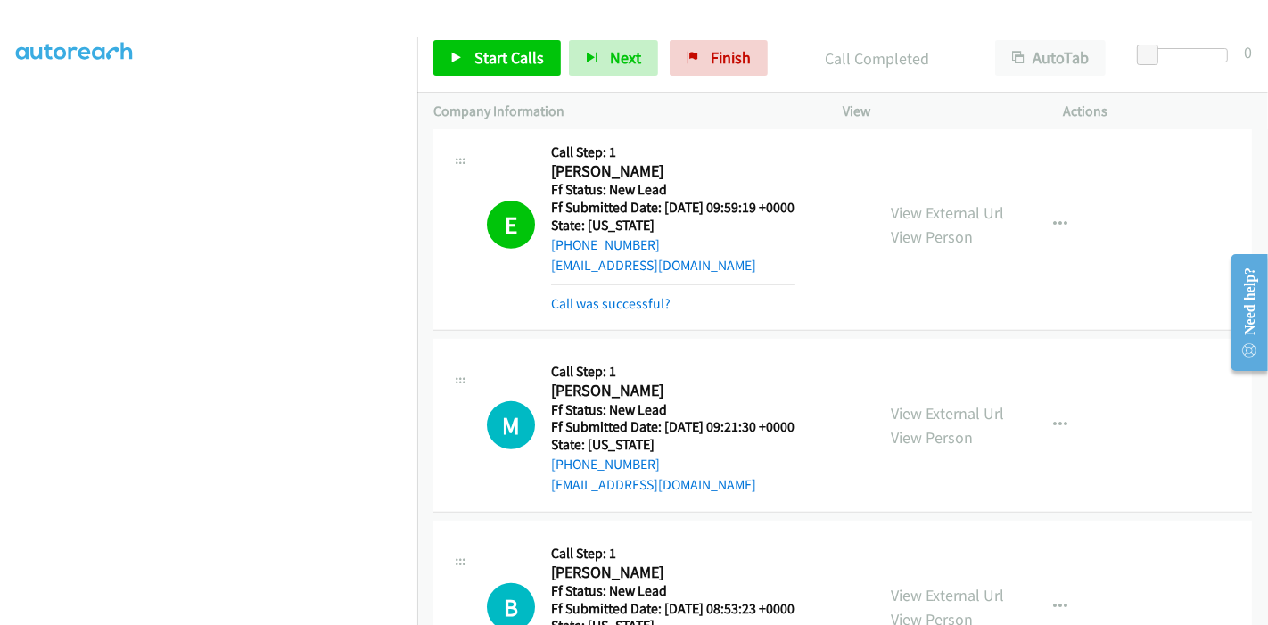
scroll to position [575, 0]
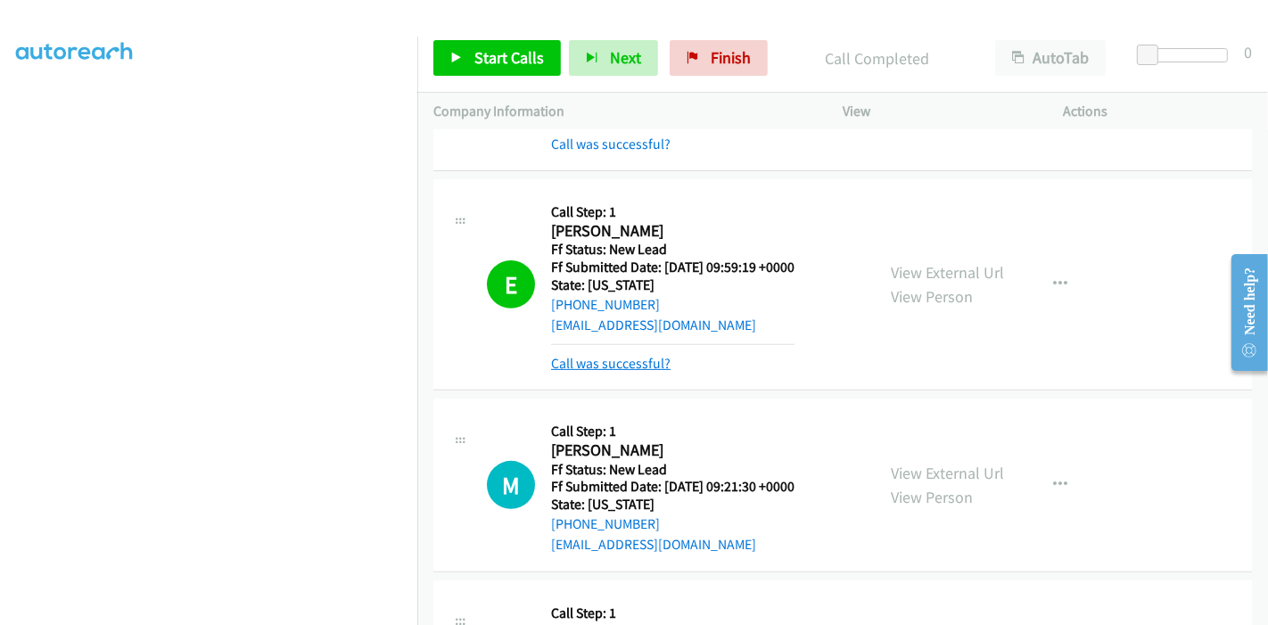
click at [630, 359] on link "Call was successful?" at bounding box center [610, 363] width 119 height 17
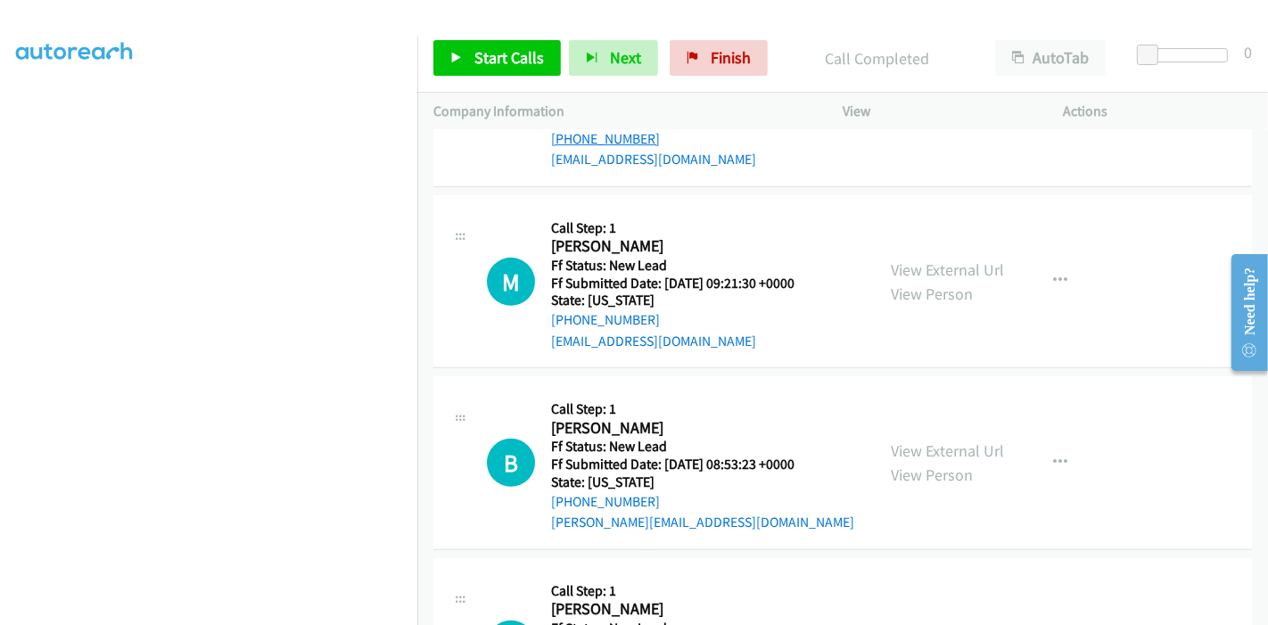
scroll to position [773, 0]
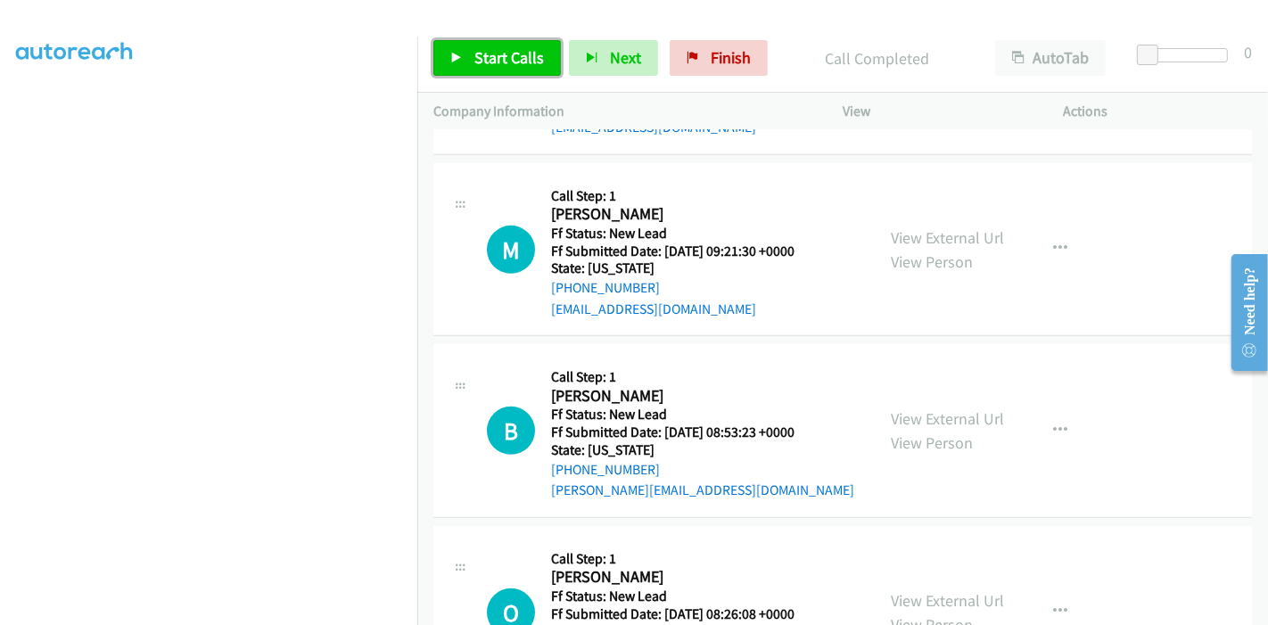
click at [479, 54] on span "Start Calls" at bounding box center [509, 57] width 70 height 21
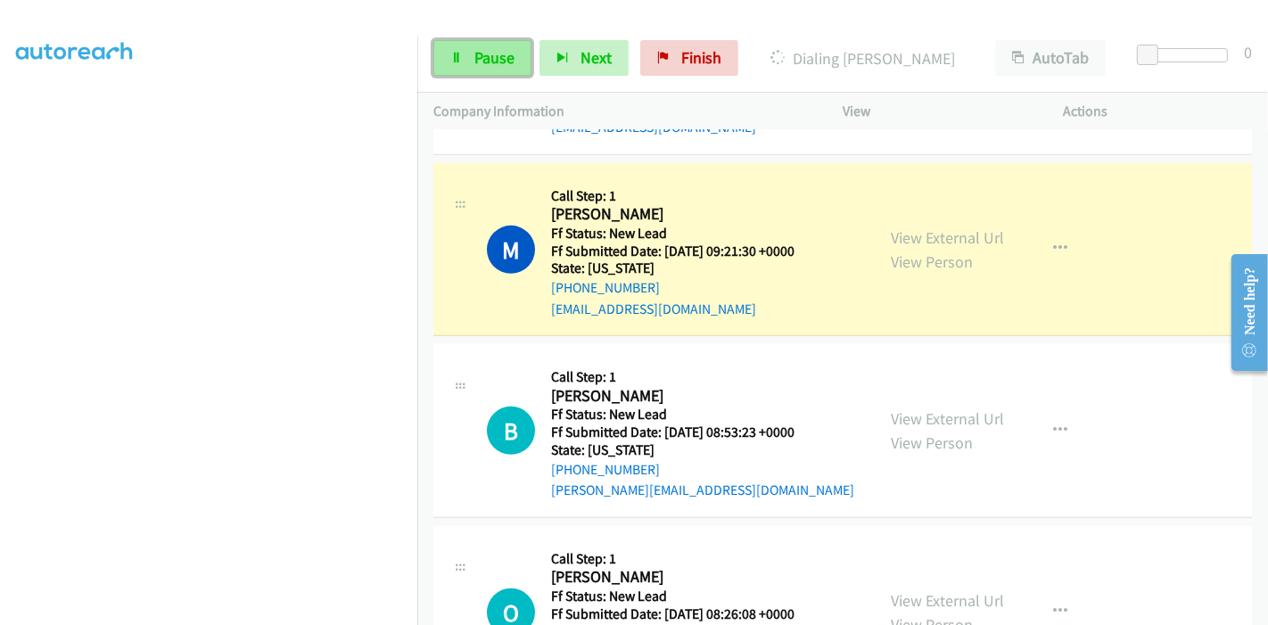
click at [476, 63] on span "Pause" at bounding box center [494, 57] width 40 height 21
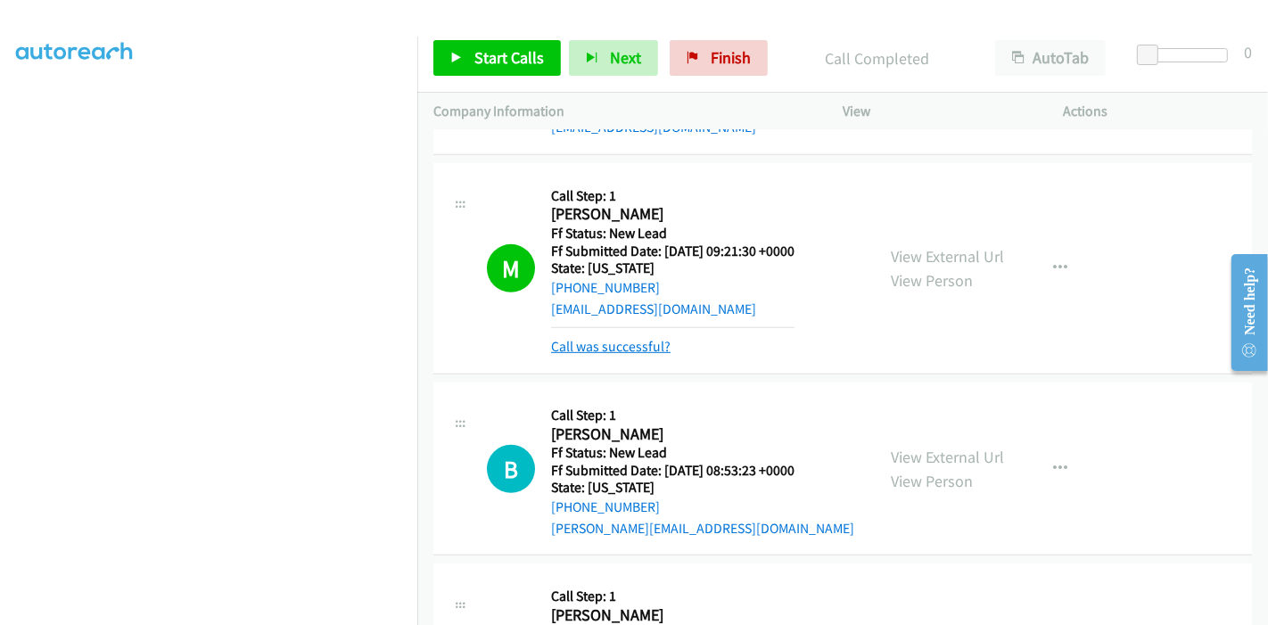
click at [652, 350] on link "Call was successful?" at bounding box center [610, 346] width 119 height 17
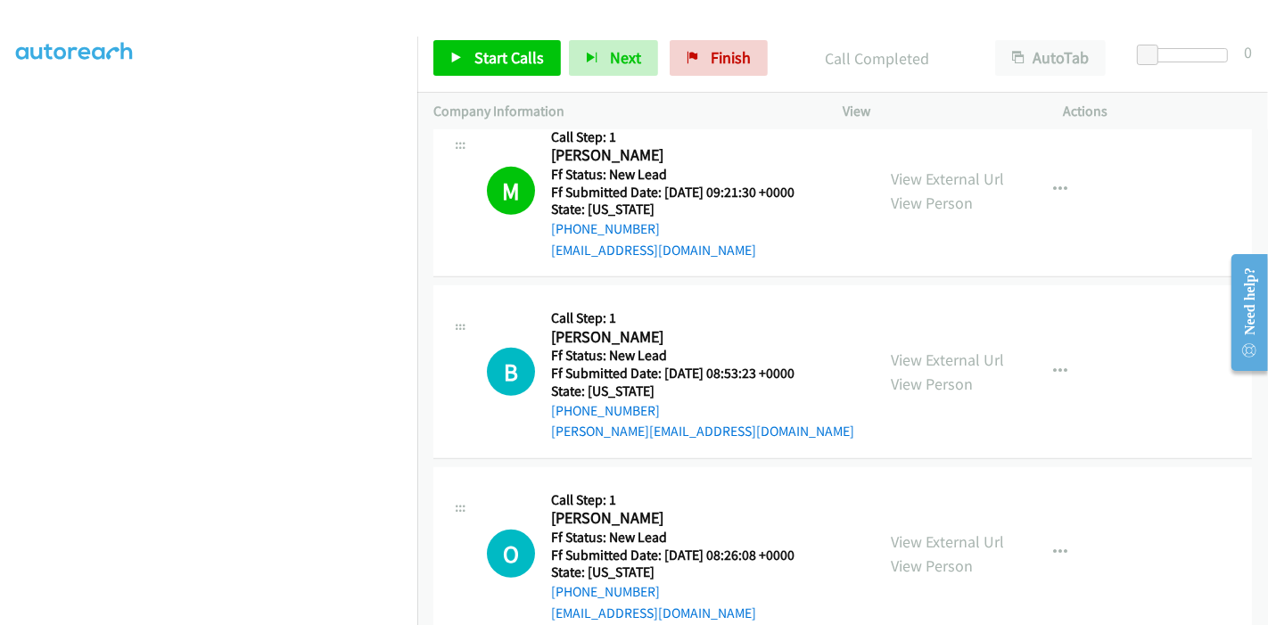
scroll to position [872, 0]
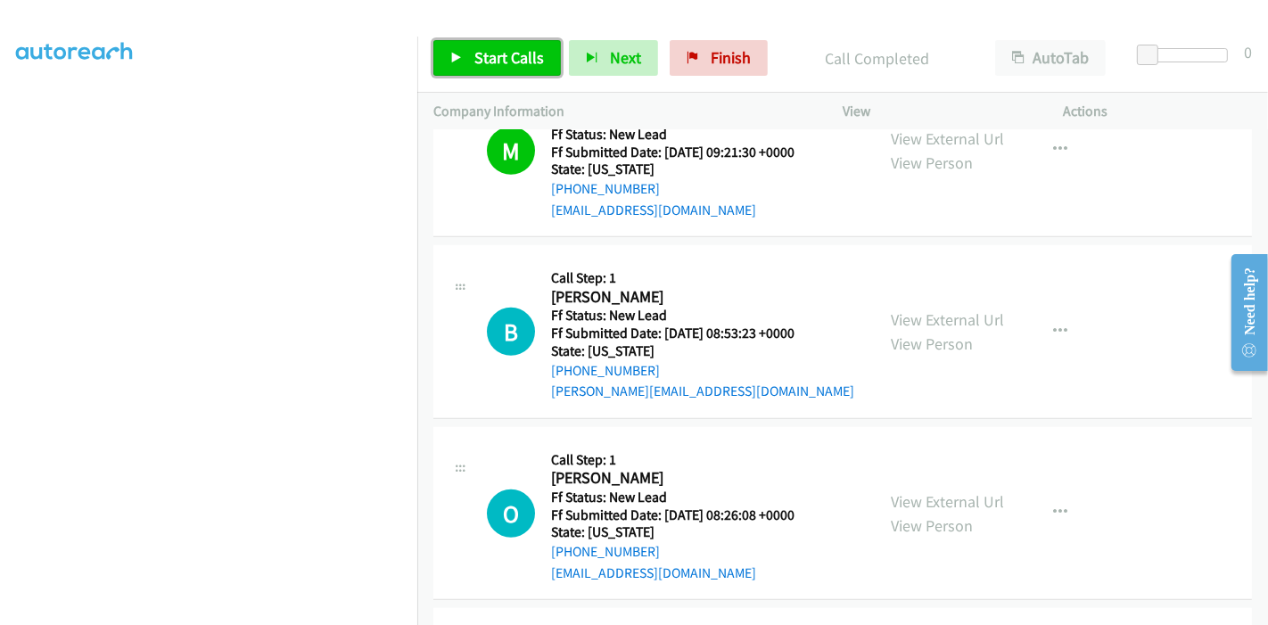
click at [502, 52] on span "Start Calls" at bounding box center [509, 57] width 70 height 21
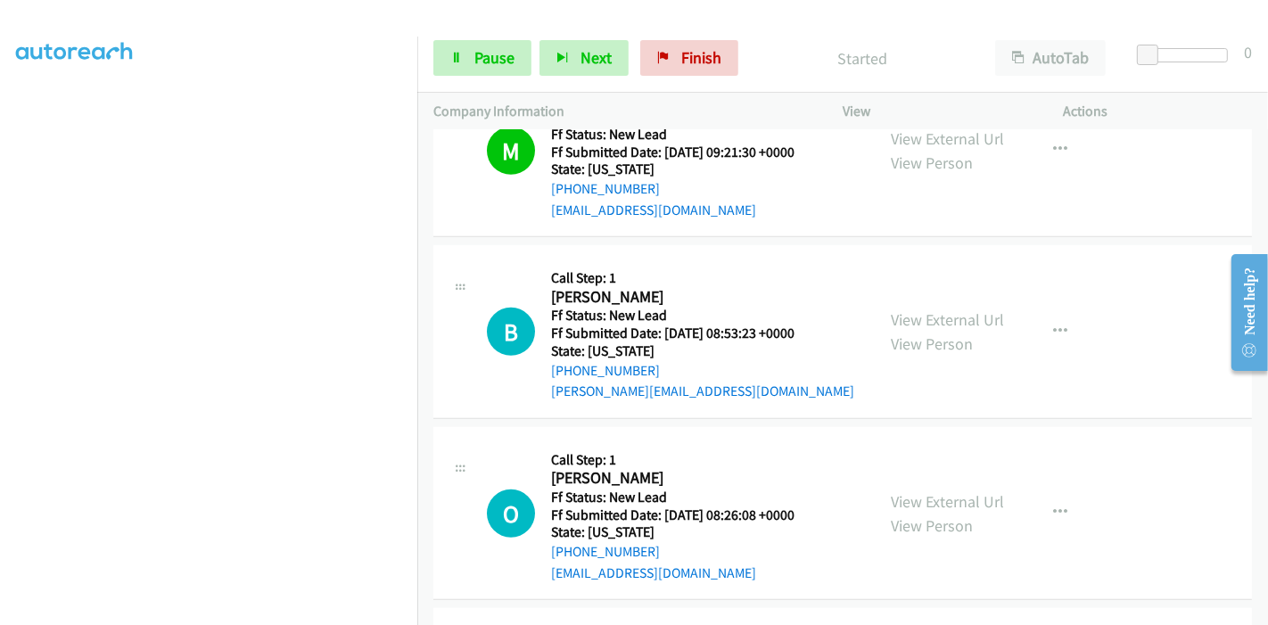
scroll to position [971, 0]
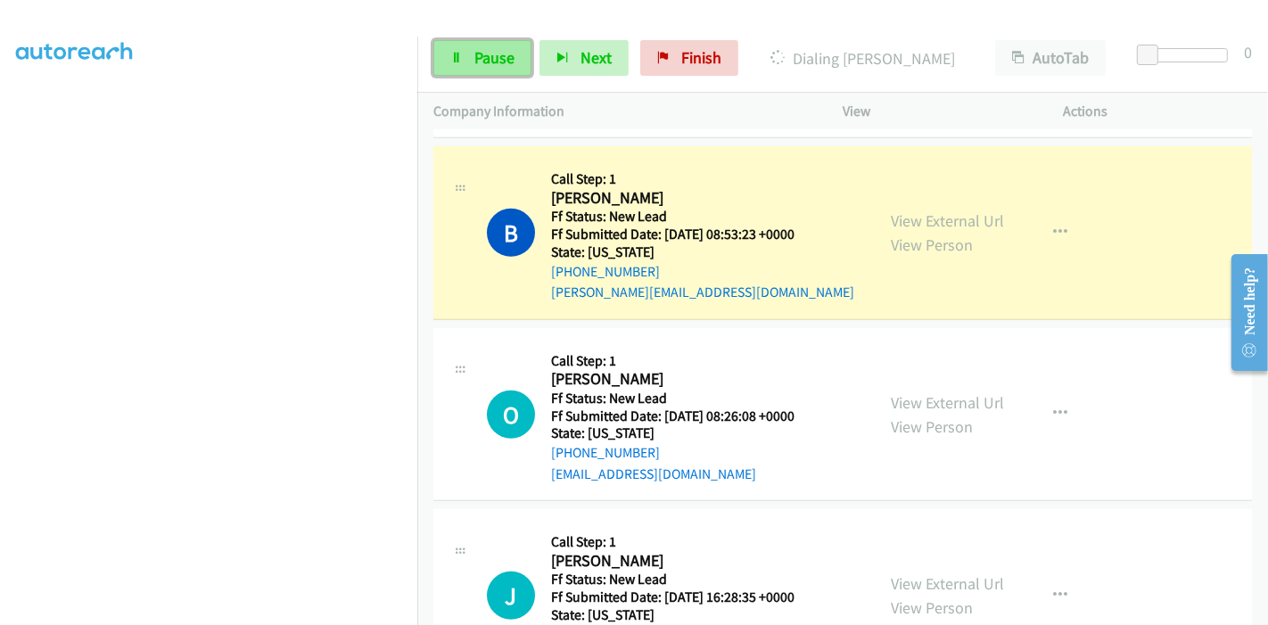
click at [474, 54] on span "Pause" at bounding box center [494, 57] width 40 height 21
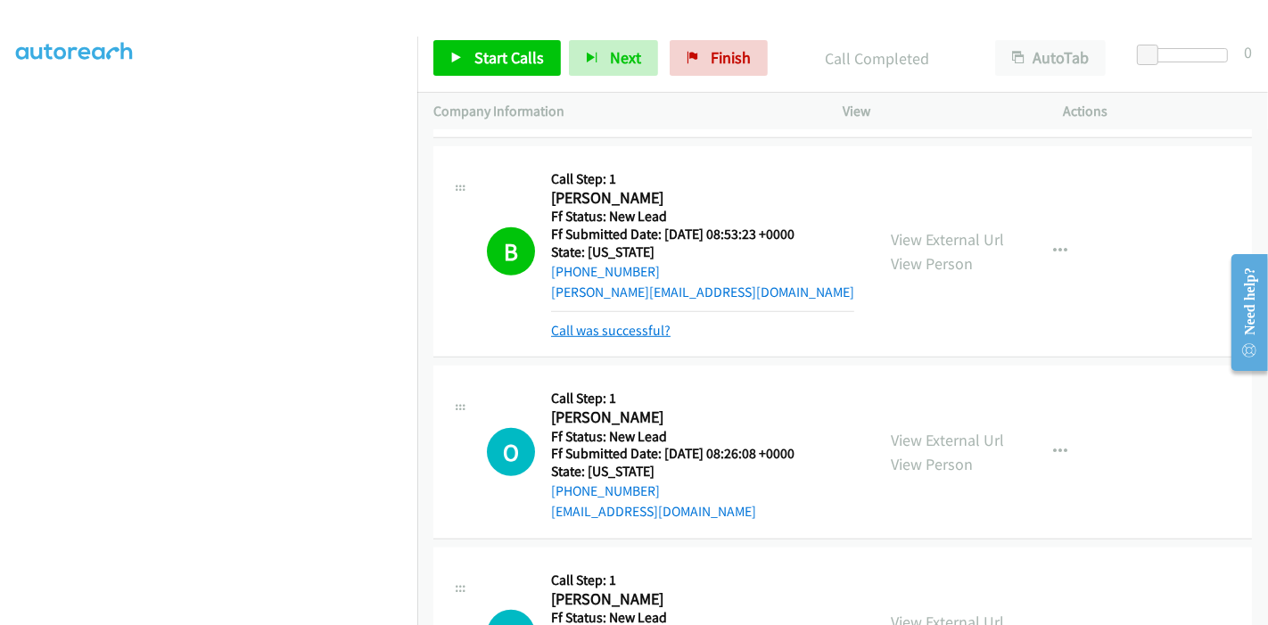
click at [595, 330] on link "Call was successful?" at bounding box center [610, 330] width 119 height 17
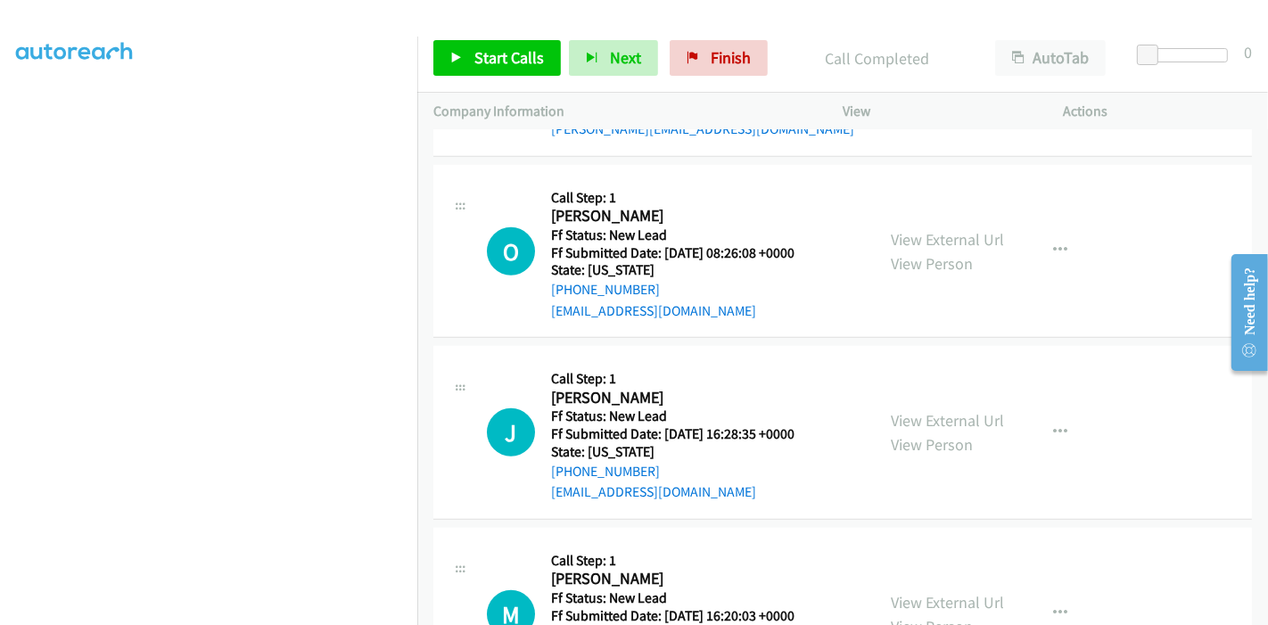
scroll to position [1235, 0]
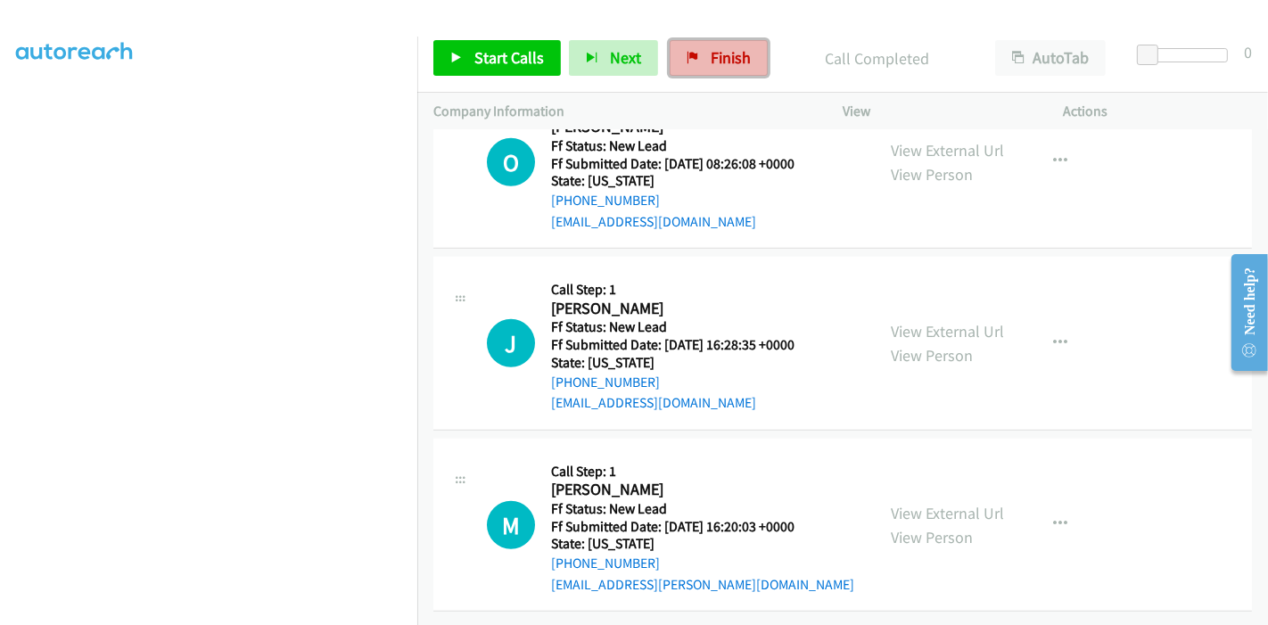
click at [722, 54] on span "Finish" at bounding box center [731, 57] width 40 height 21
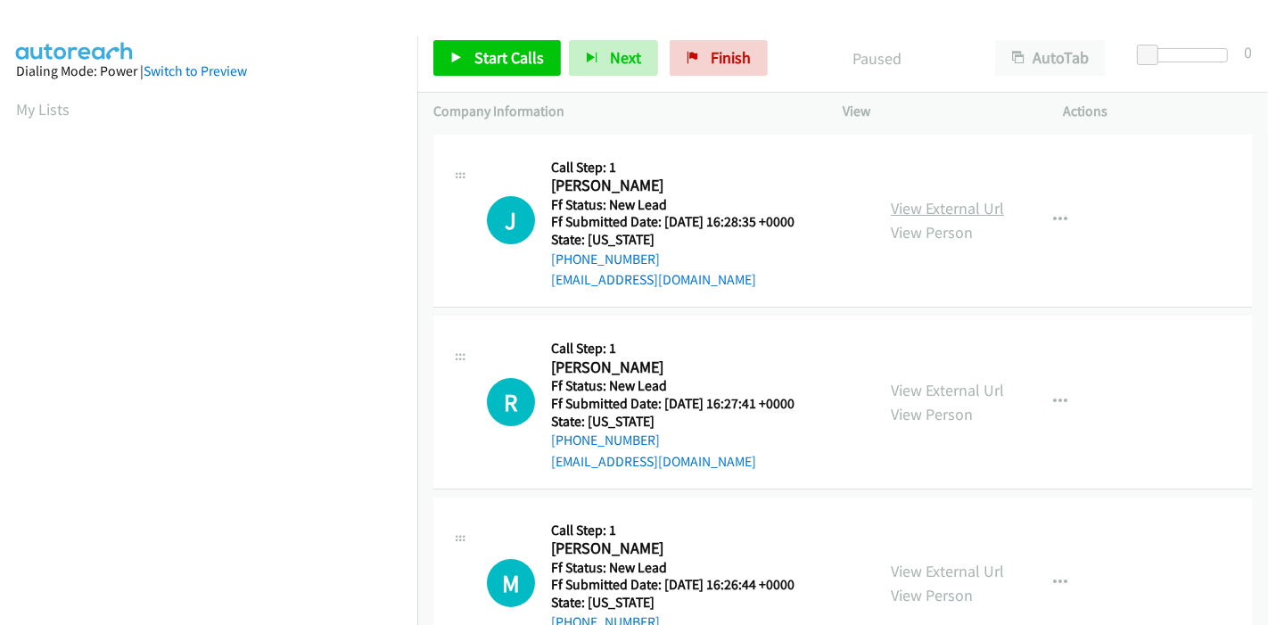
click at [961, 203] on link "View External Url" at bounding box center [947, 208] width 113 height 21
click at [940, 391] on link "View External Url" at bounding box center [947, 390] width 113 height 21
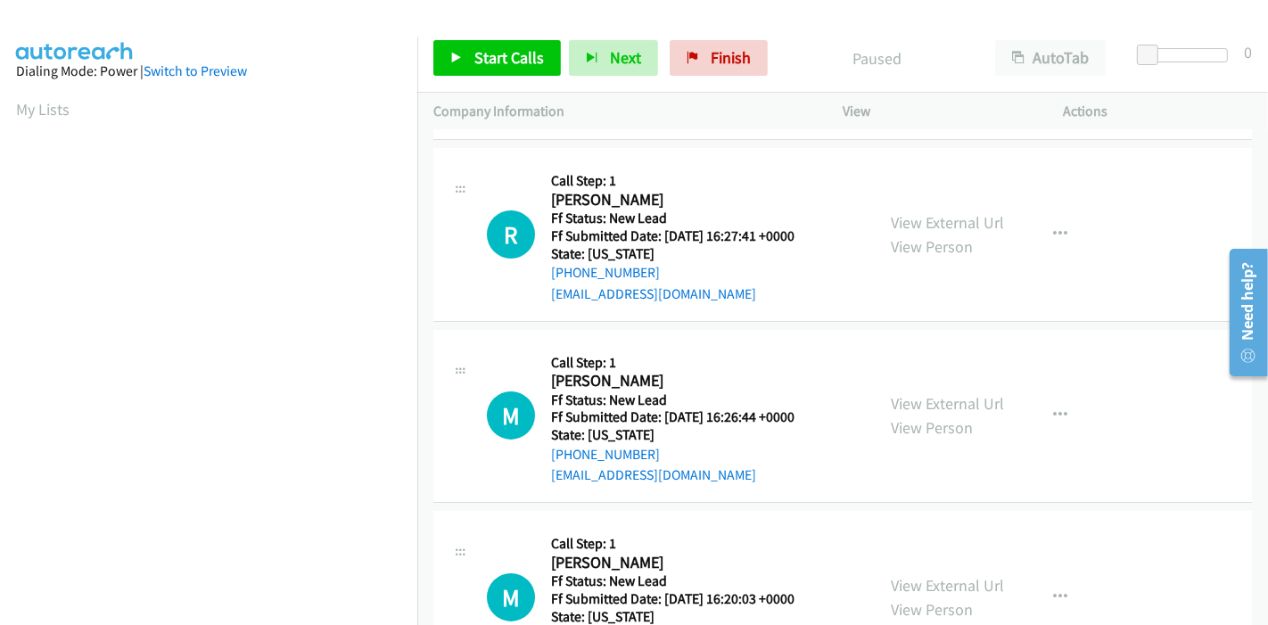
scroll to position [198, 0]
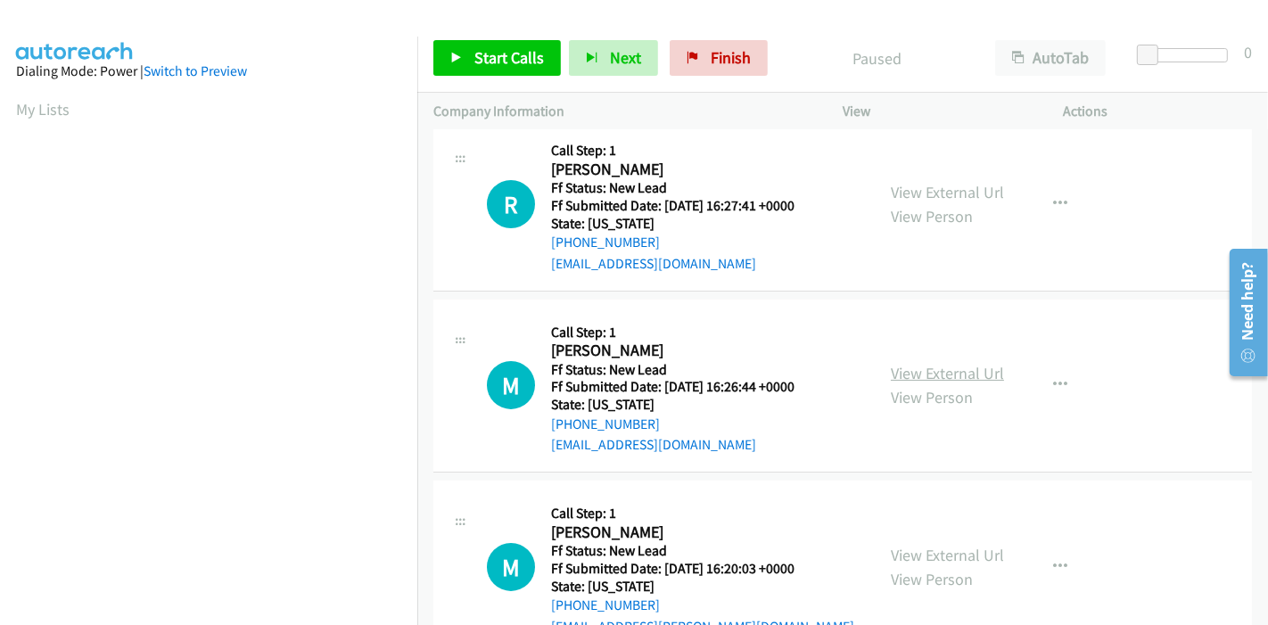
click at [900, 375] on link "View External Url" at bounding box center [947, 373] width 113 height 21
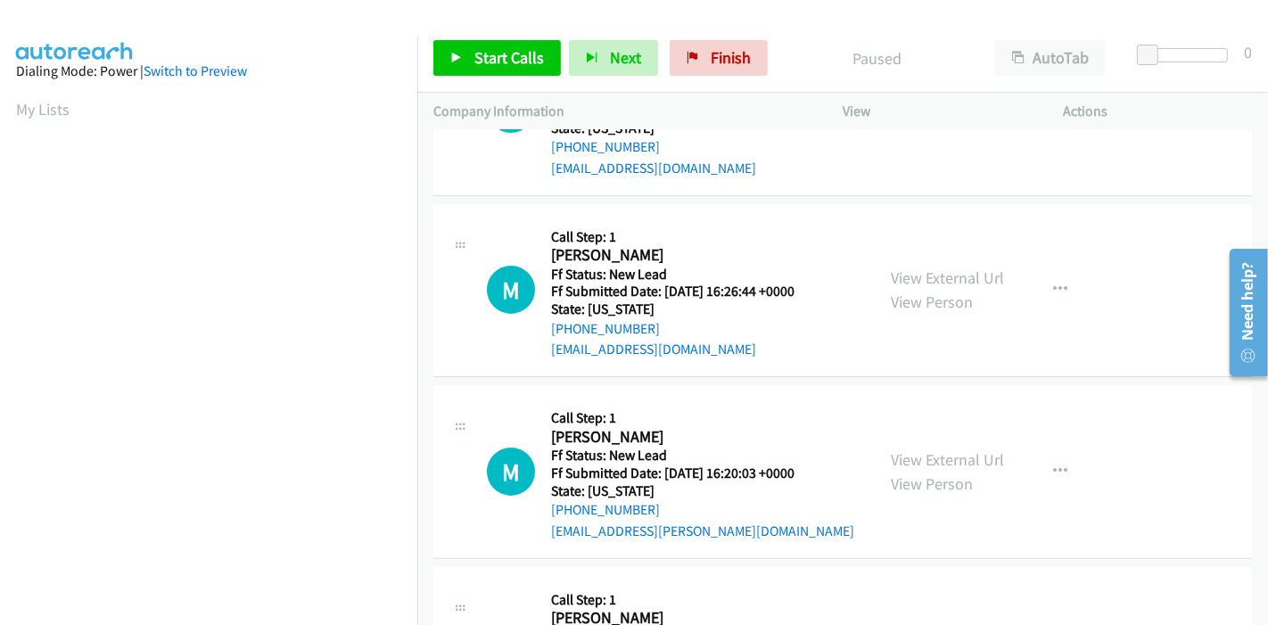
scroll to position [297, 0]
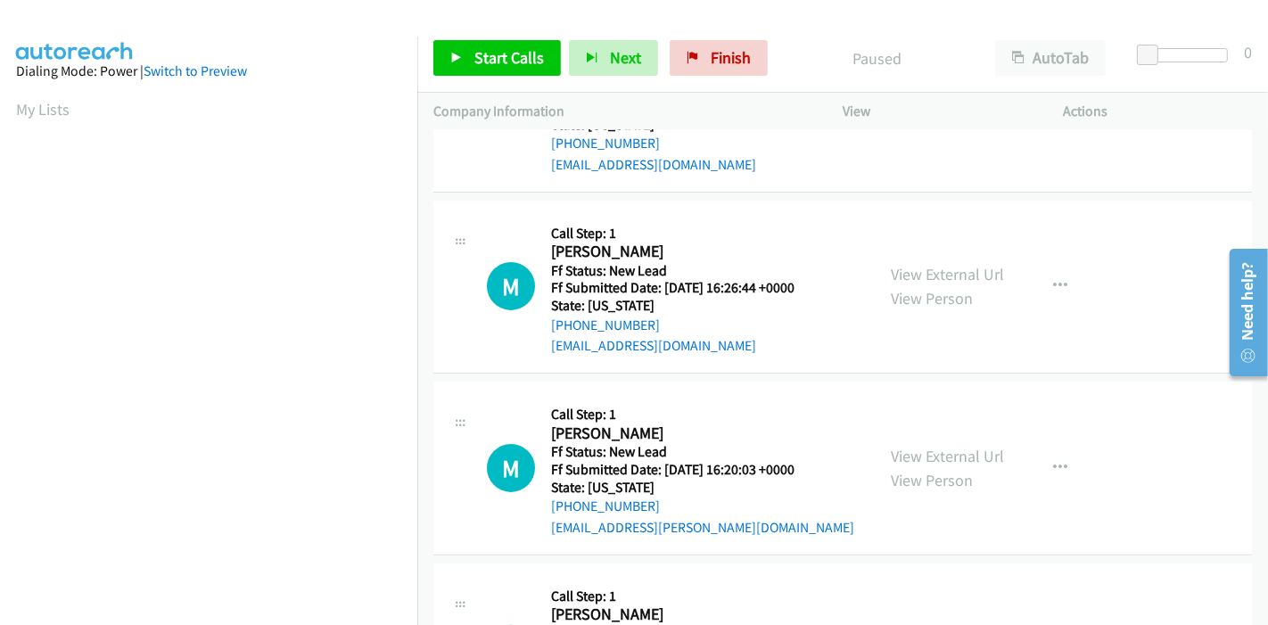
click at [917, 441] on div "View External Url View Person View External Url Email Schedule/Manage Callback …" at bounding box center [993, 468] width 237 height 141
click at [914, 459] on link "View External Url" at bounding box center [947, 456] width 113 height 21
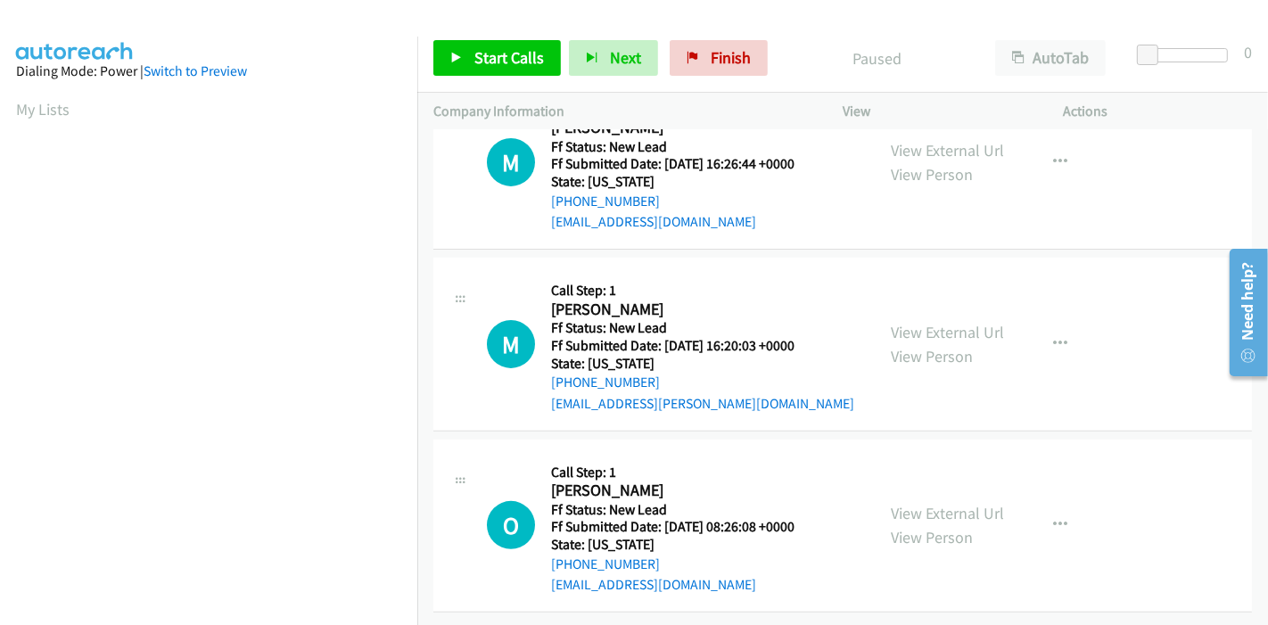
scroll to position [434, 0]
click at [921, 502] on link "View External Url" at bounding box center [947, 512] width 113 height 21
click at [490, 40] on link "Start Calls" at bounding box center [497, 58] width 128 height 36
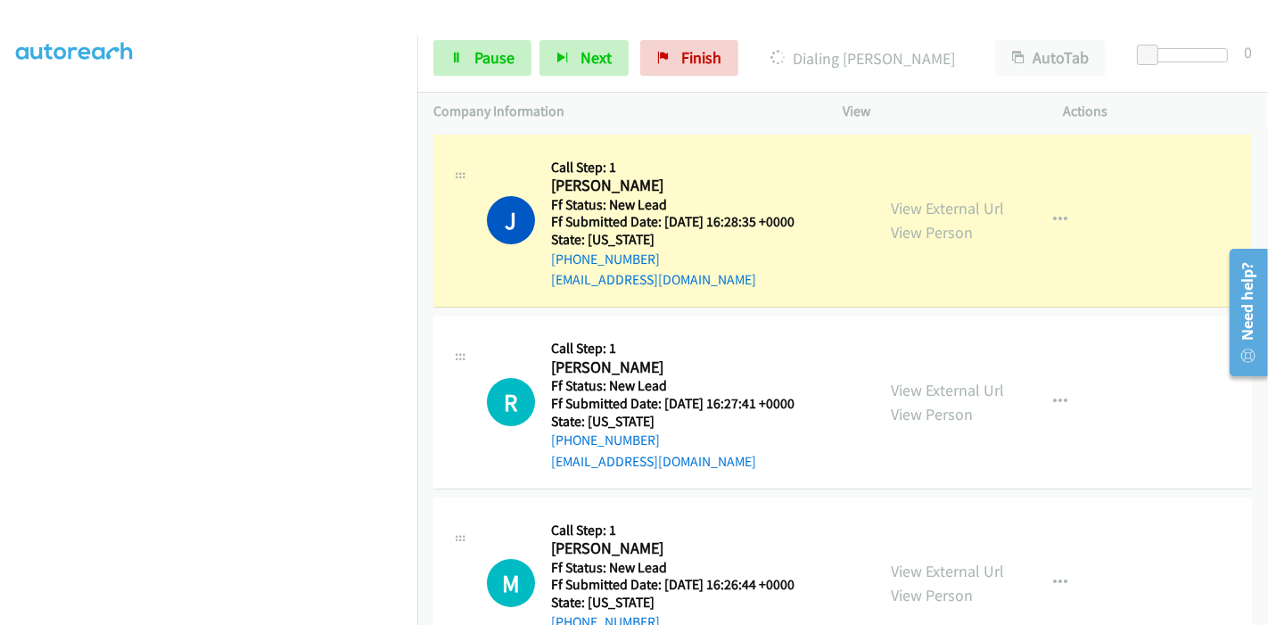
scroll to position [376, 0]
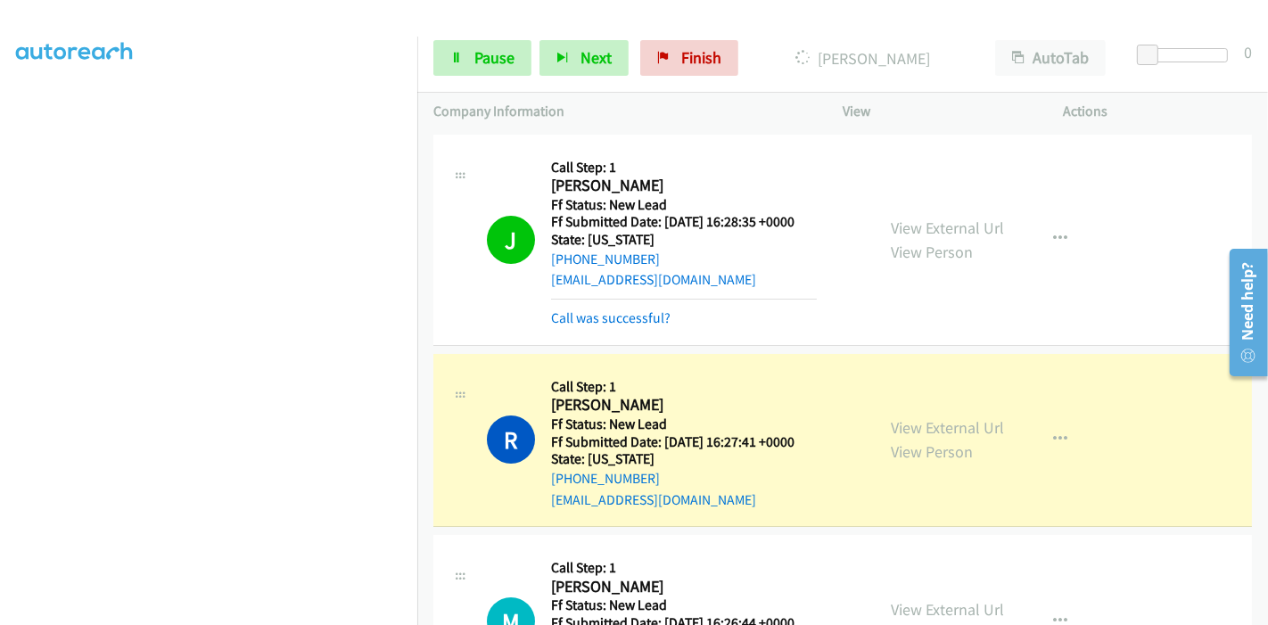
click at [586, 327] on div "Call was successful?" at bounding box center [684, 318] width 266 height 21
click at [585, 322] on link "Call was successful?" at bounding box center [610, 317] width 119 height 17
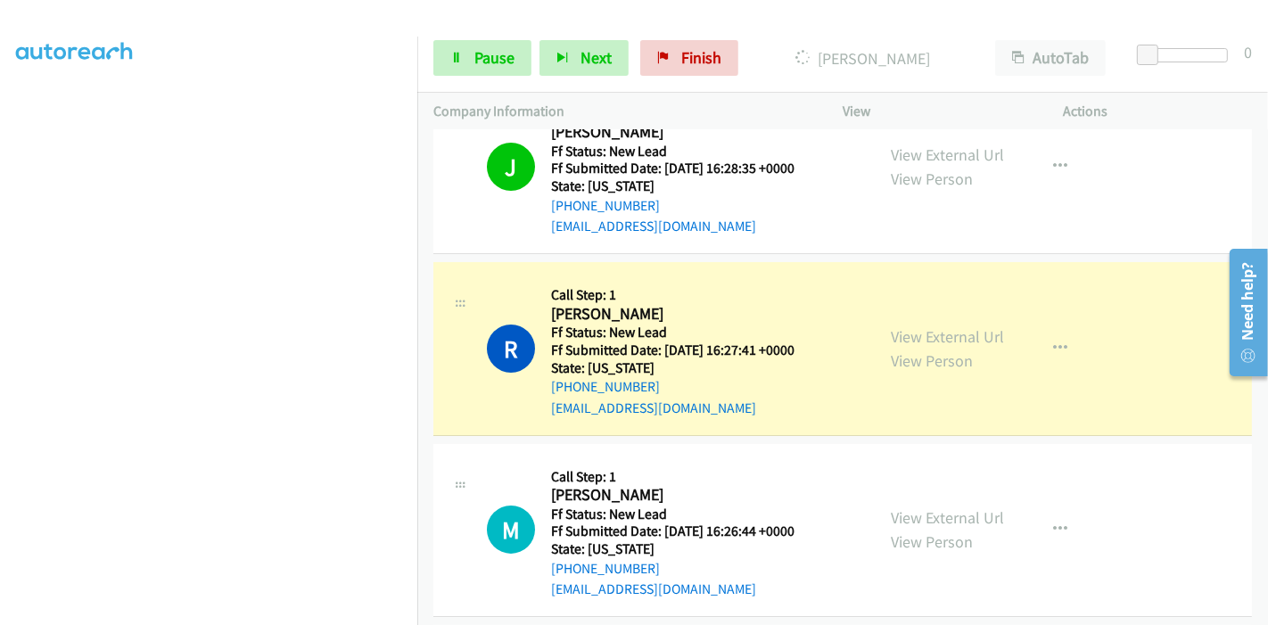
scroll to position [99, 0]
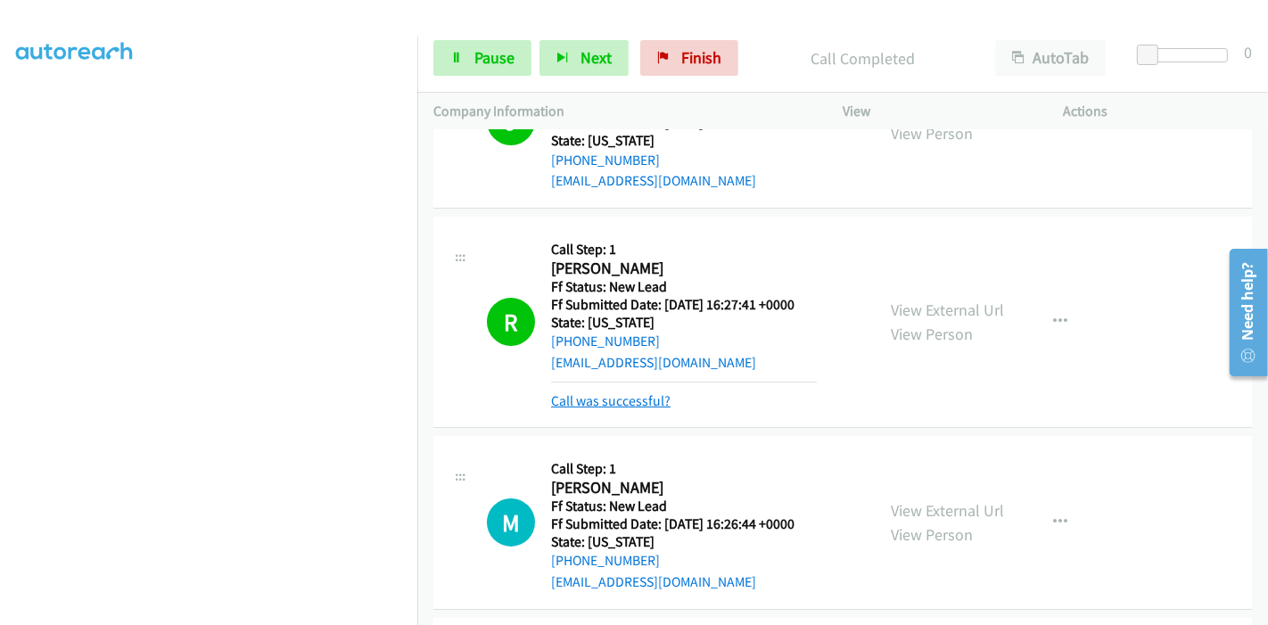
click at [612, 399] on link "Call was successful?" at bounding box center [610, 400] width 119 height 17
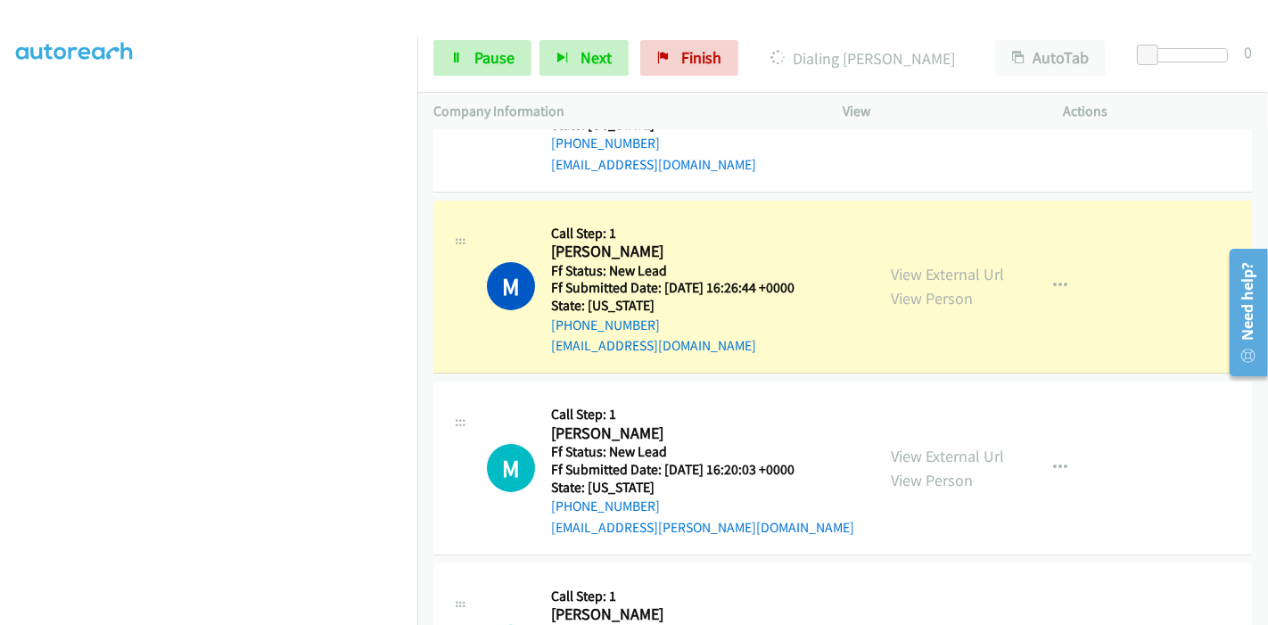
scroll to position [396, 0]
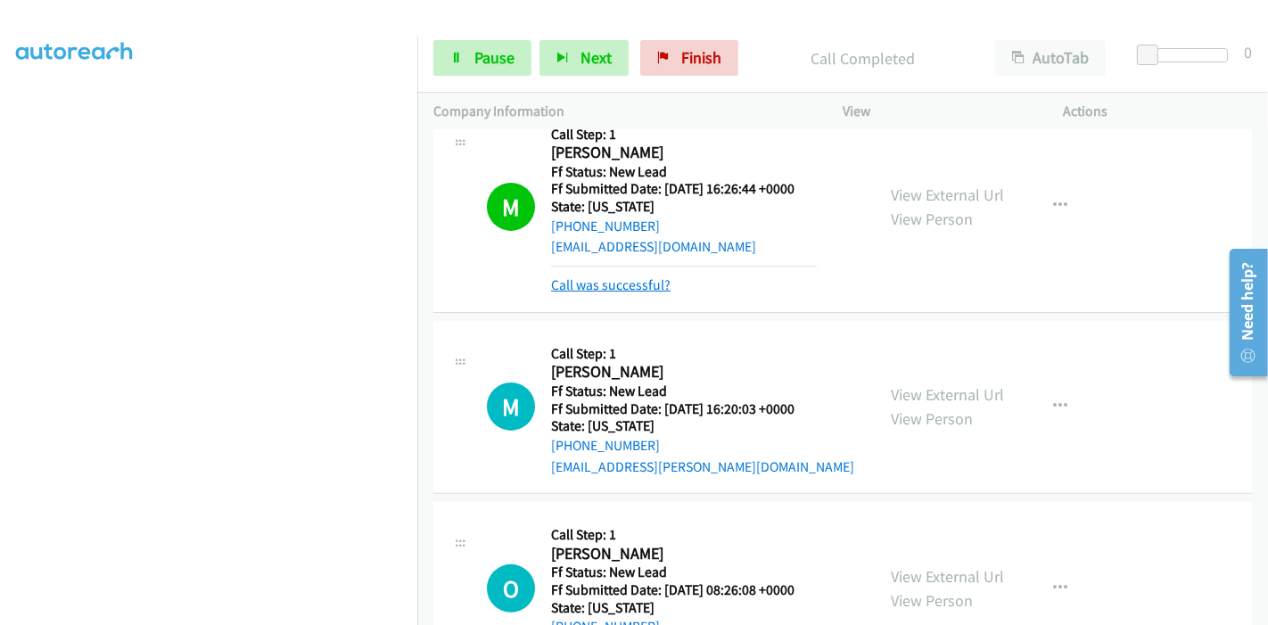
click at [636, 281] on link "Call was successful?" at bounding box center [610, 284] width 119 height 17
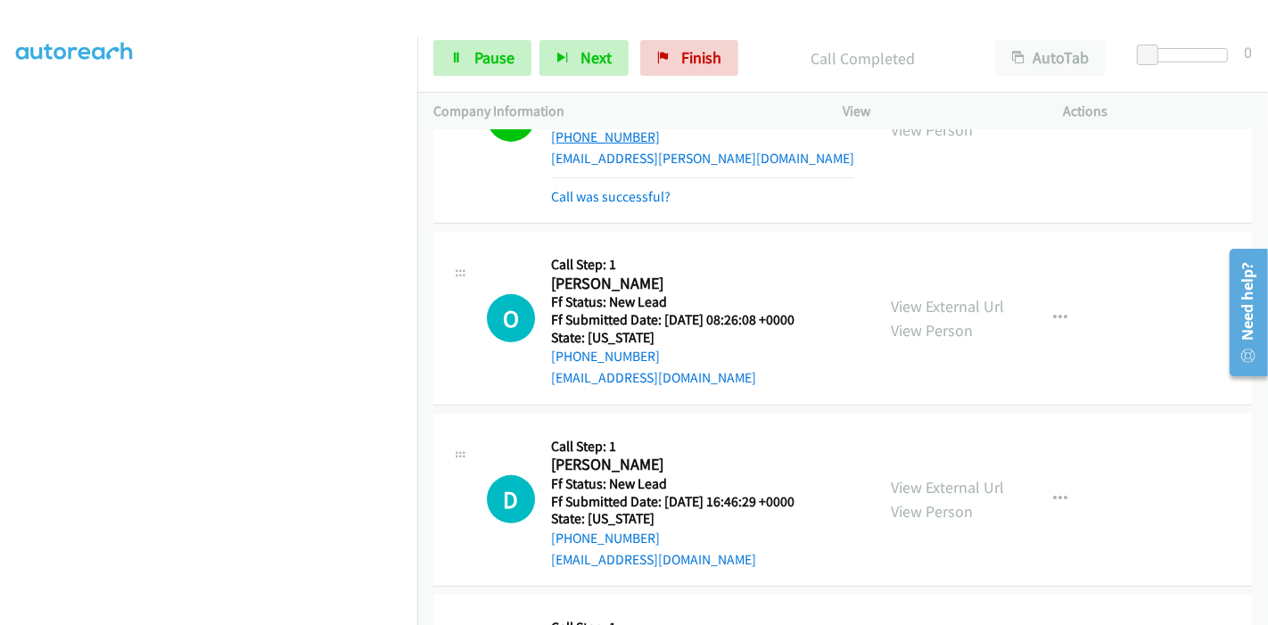
scroll to position [553, 0]
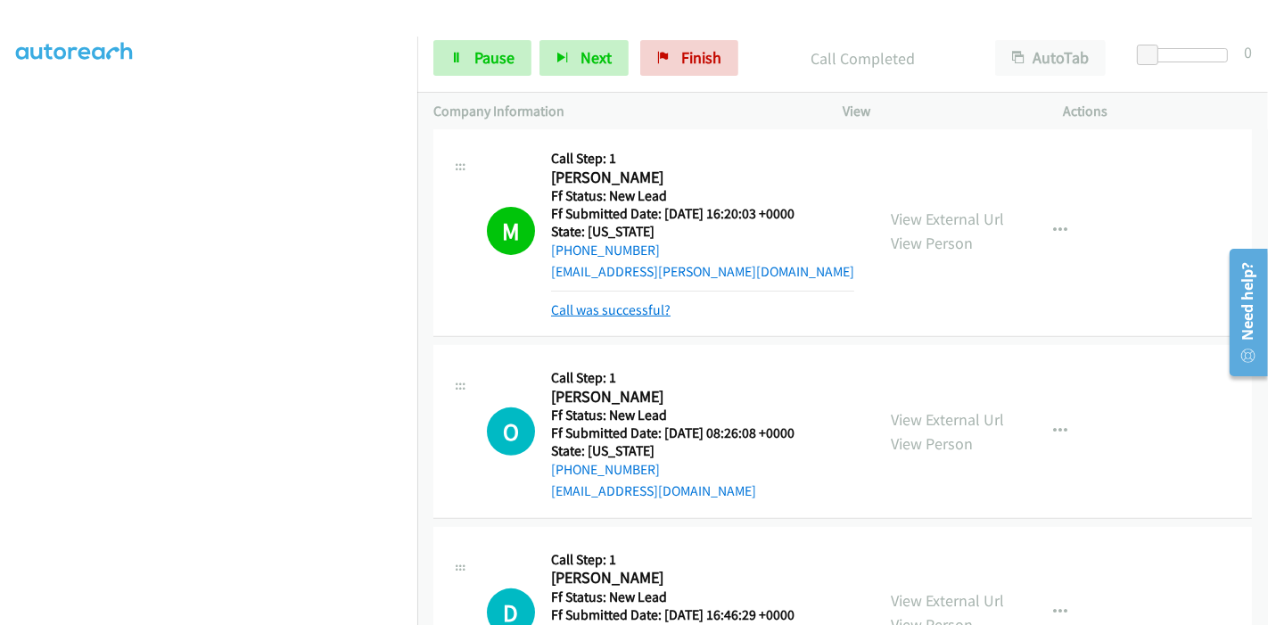
click at [597, 309] on link "Call was successful?" at bounding box center [610, 309] width 119 height 17
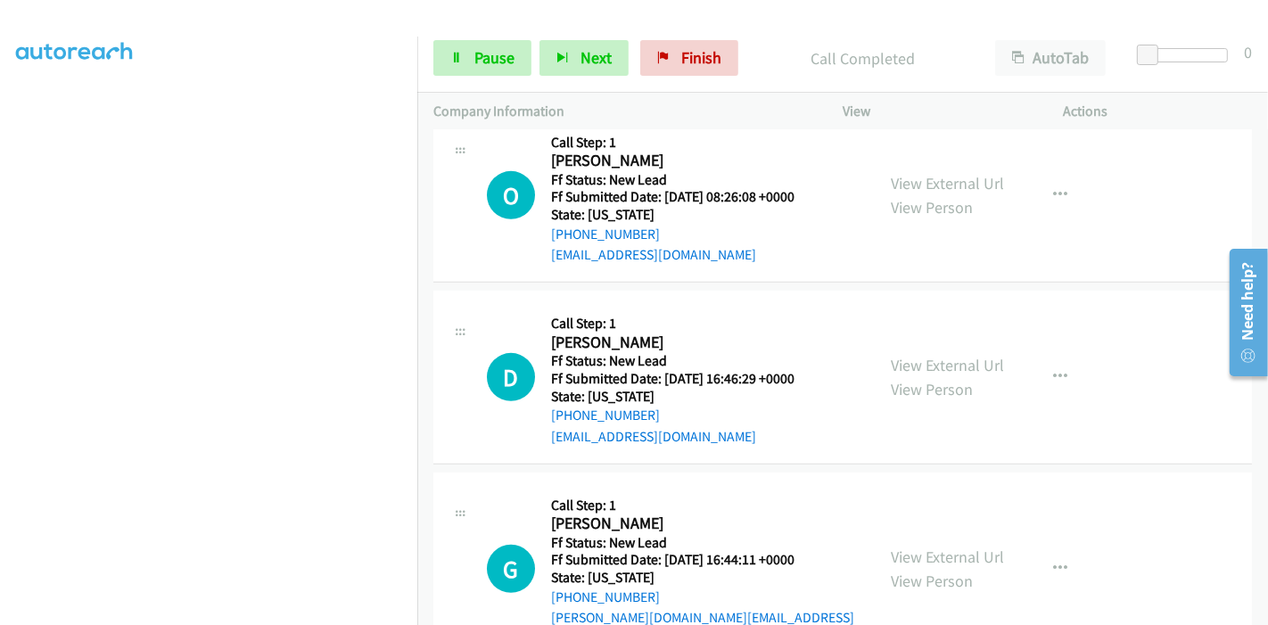
scroll to position [652, 0]
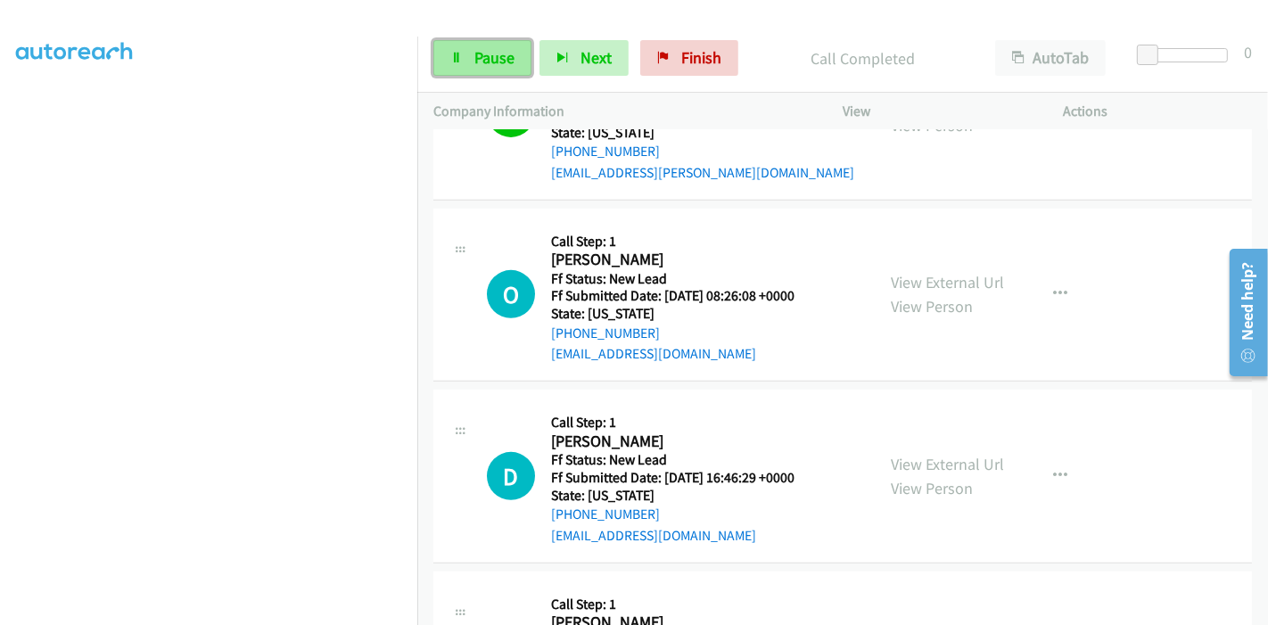
click at [499, 54] on span "Pause" at bounding box center [494, 57] width 40 height 21
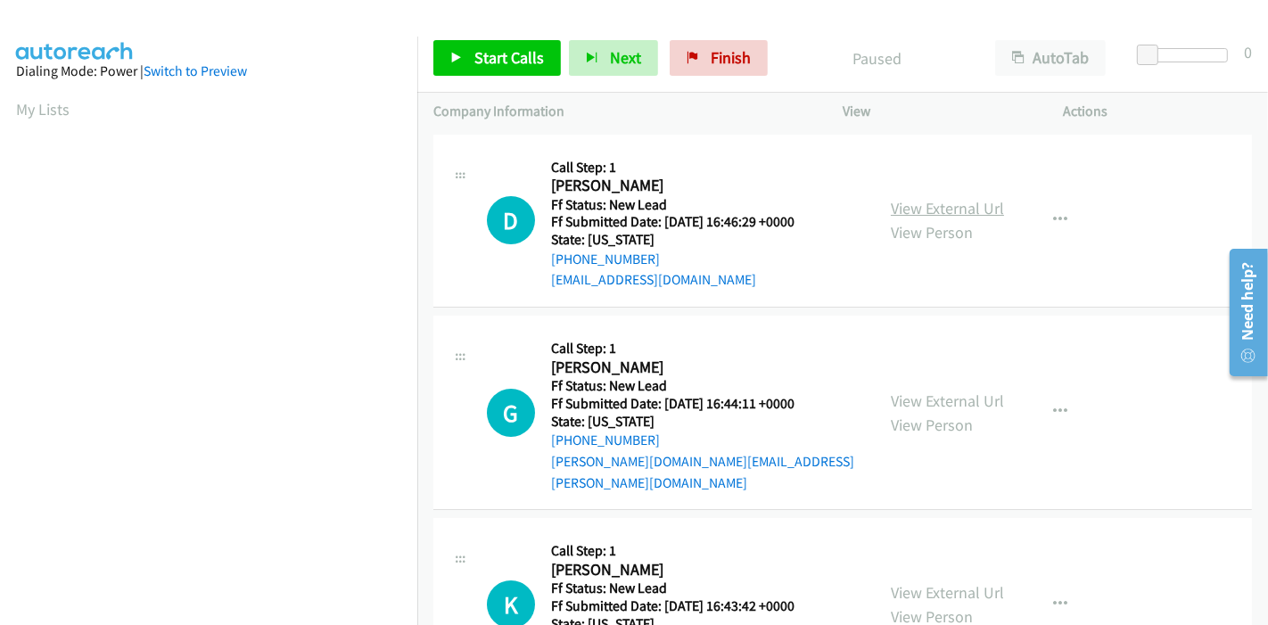
click at [959, 208] on link "View External Url" at bounding box center [947, 208] width 113 height 21
click at [921, 391] on link "View External Url" at bounding box center [947, 401] width 113 height 21
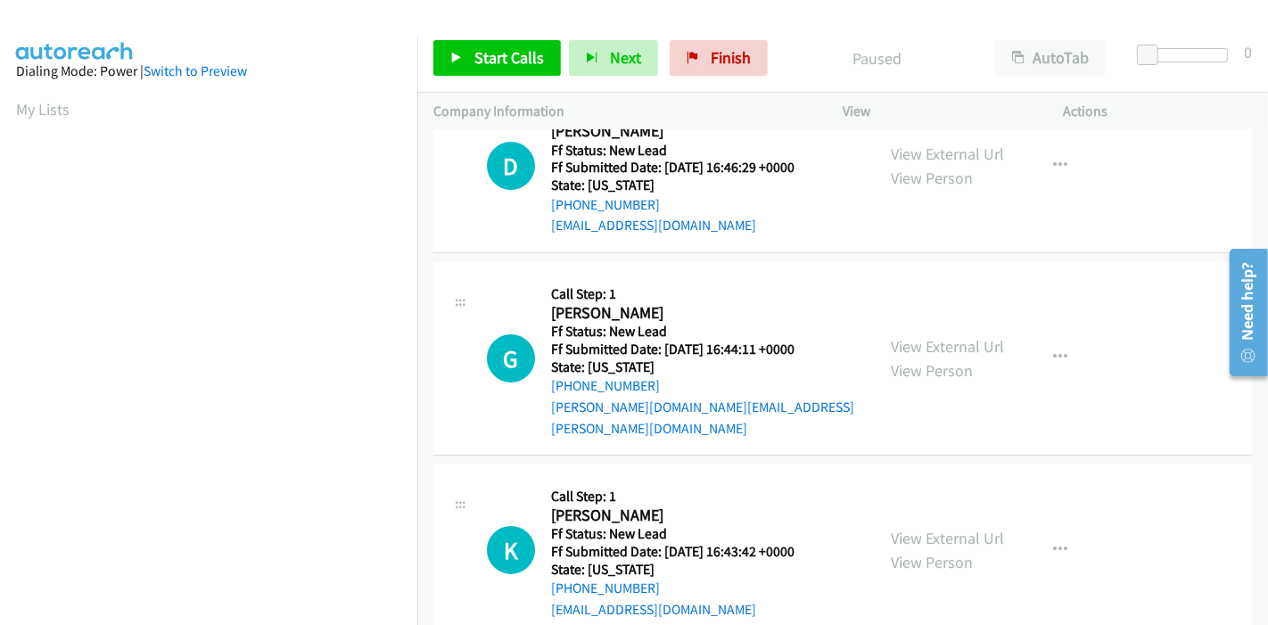
scroll to position [99, 0]
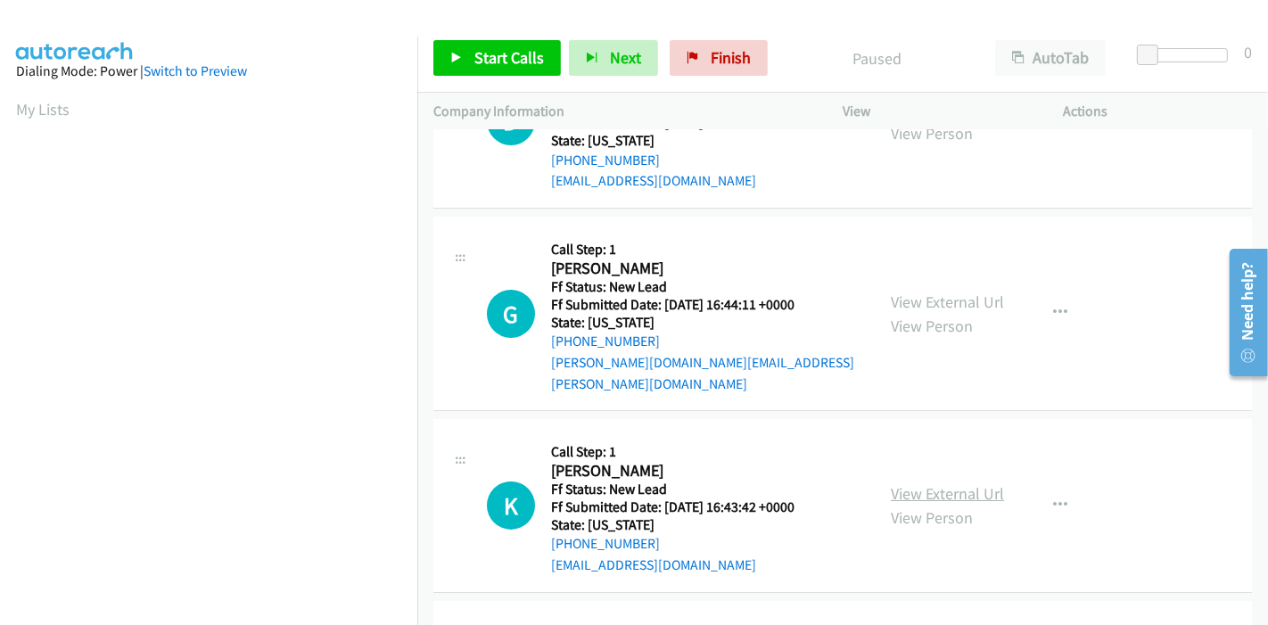
click at [942, 483] on link "View External Url" at bounding box center [947, 493] width 113 height 21
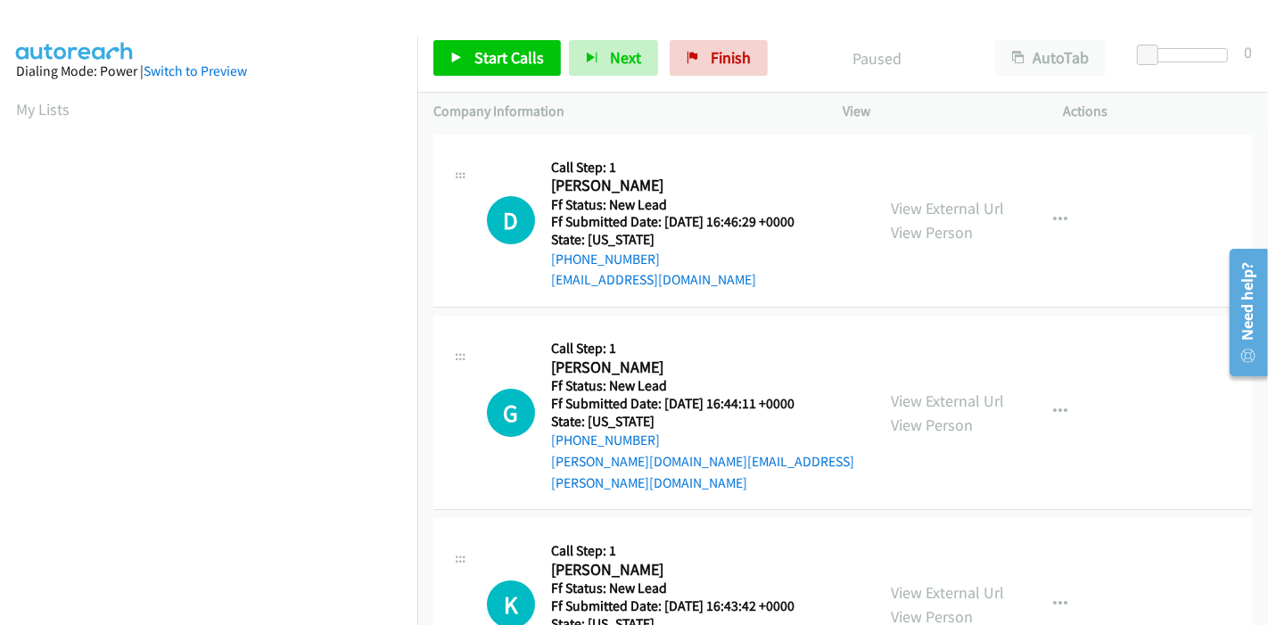
scroll to position [253, 0]
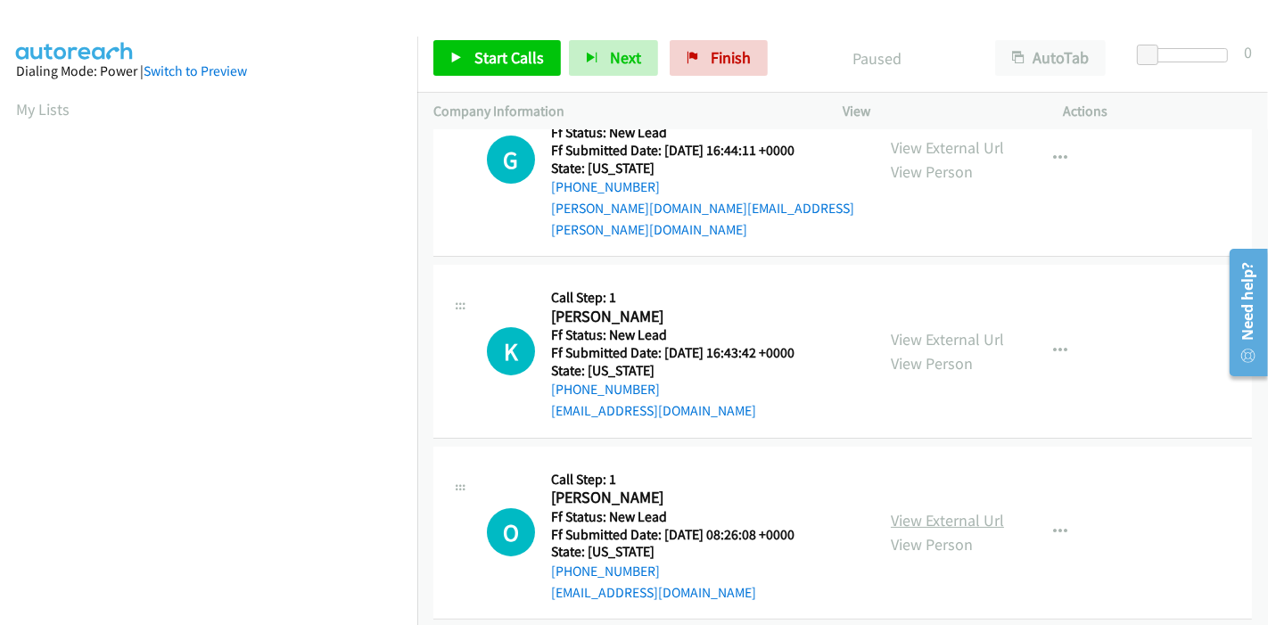
click at [926, 510] on link "View External Url" at bounding box center [947, 520] width 113 height 21
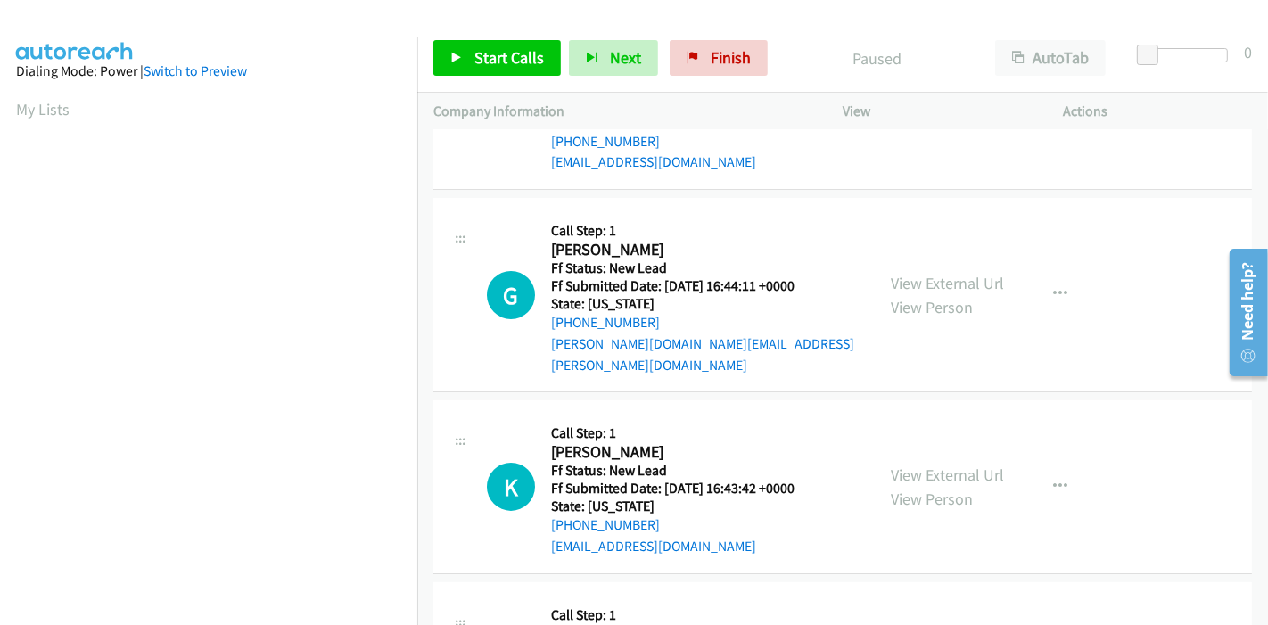
scroll to position [0, 0]
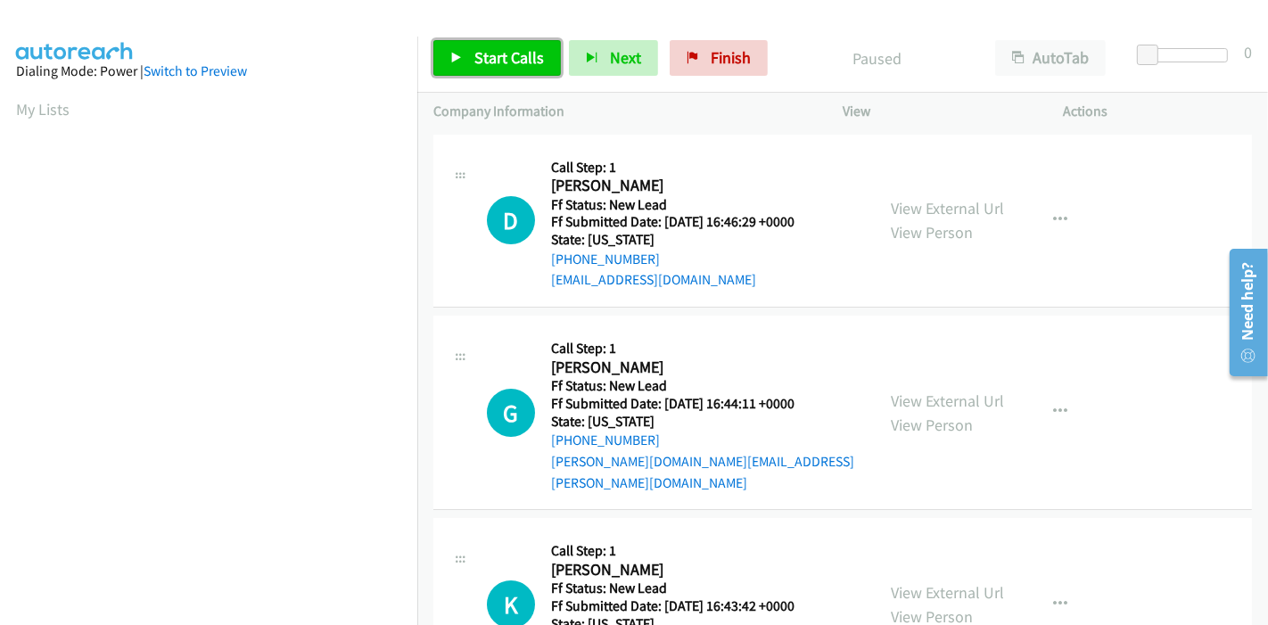
click at [486, 55] on span "Start Calls" at bounding box center [509, 57] width 70 height 21
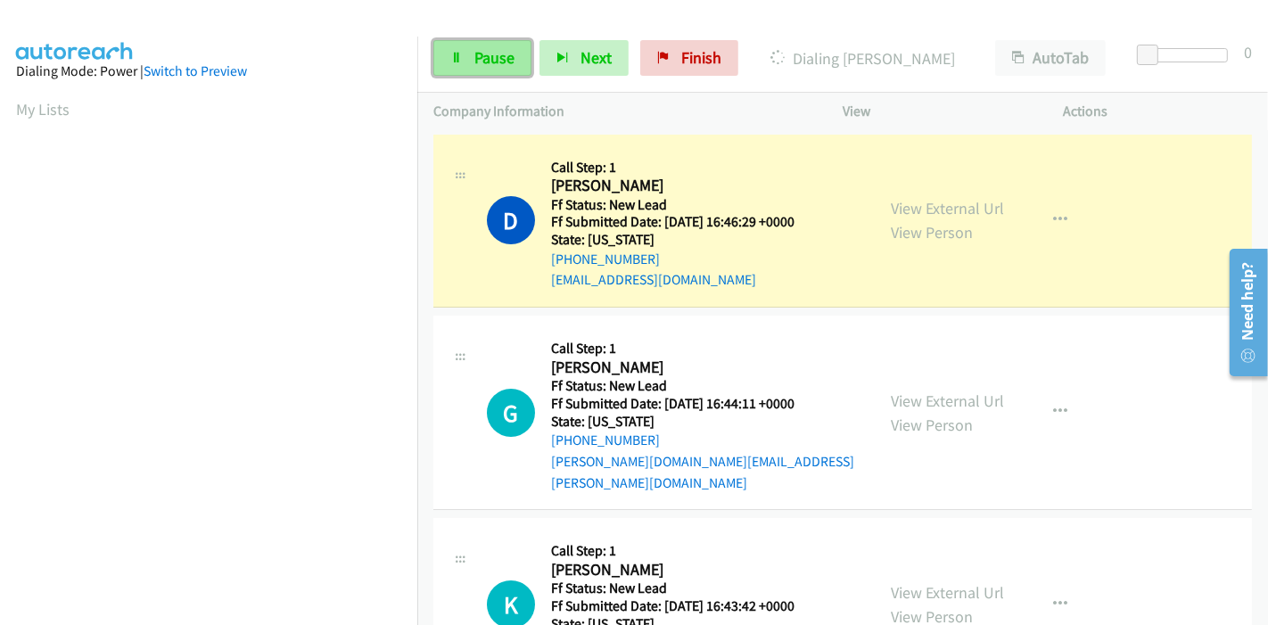
click at [483, 57] on span "Pause" at bounding box center [494, 57] width 40 height 21
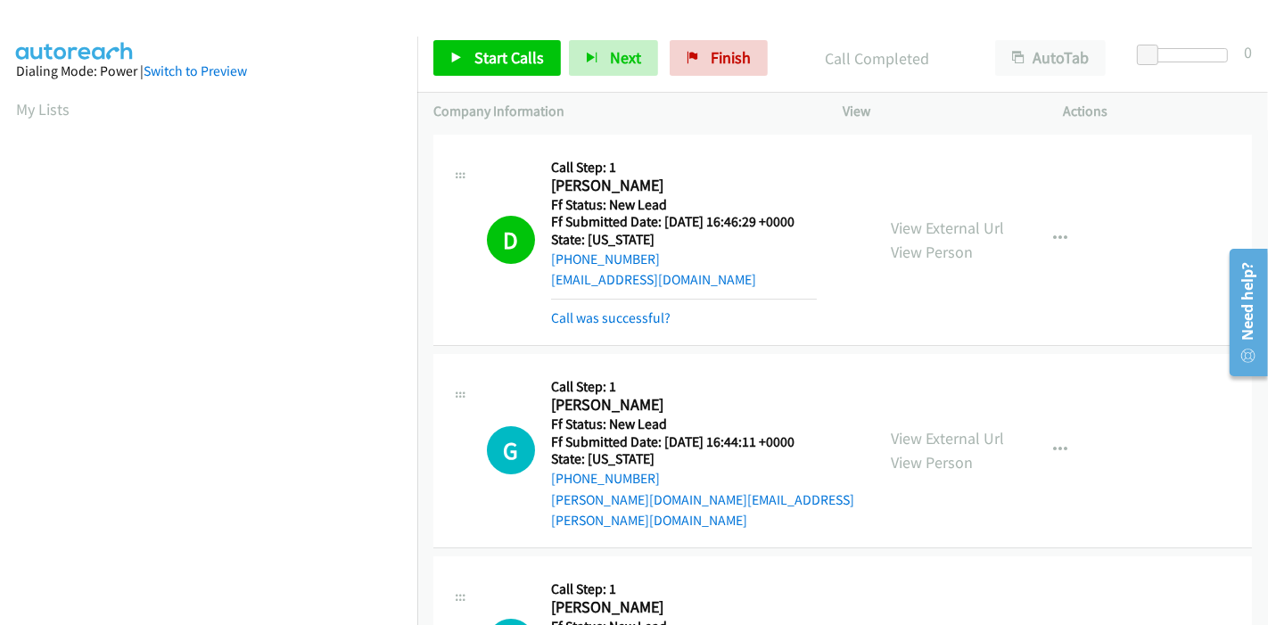
scroll to position [376, 0]
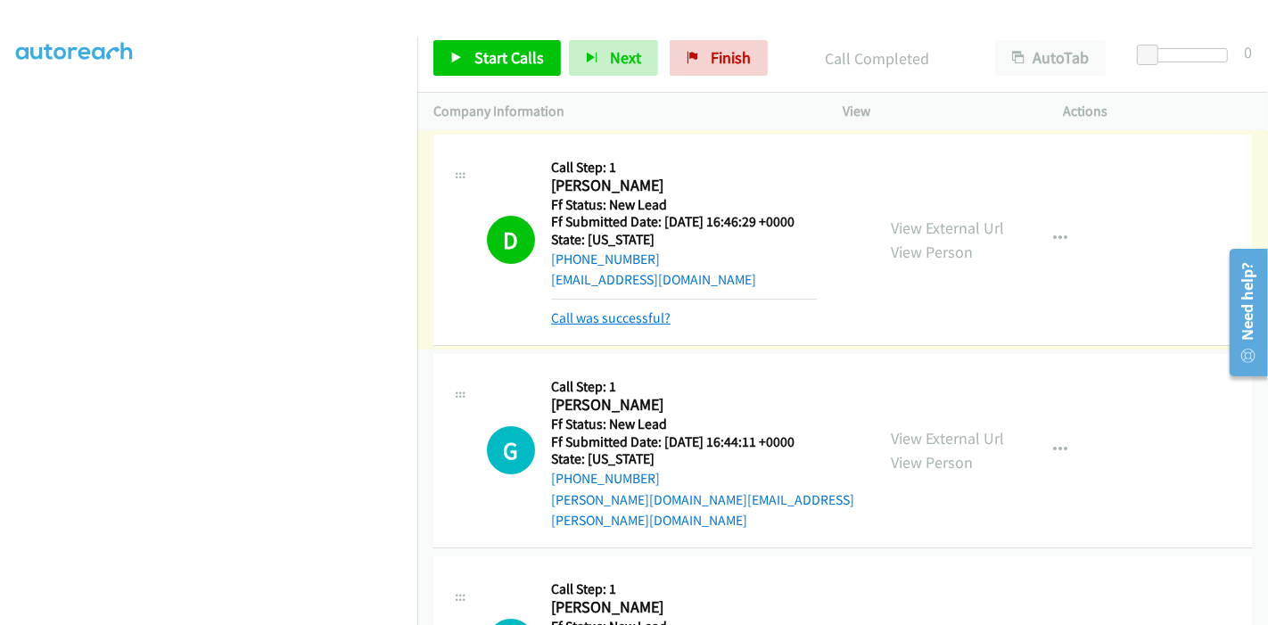
click at [618, 313] on link "Call was successful?" at bounding box center [610, 317] width 119 height 17
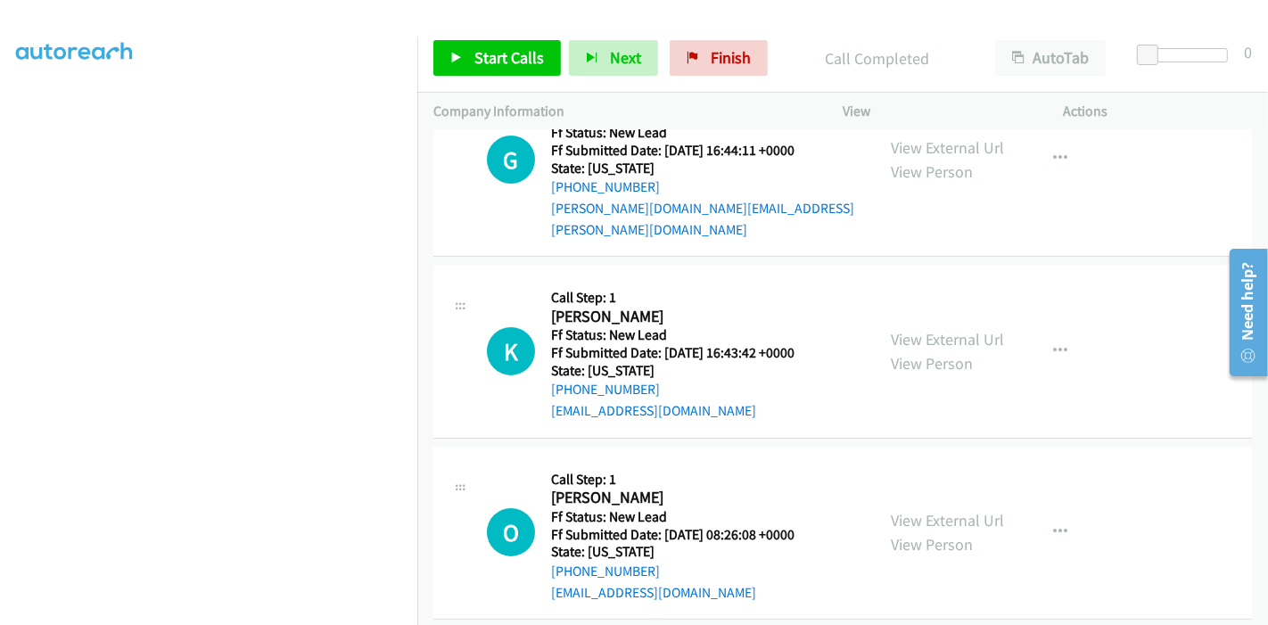
scroll to position [0, 0]
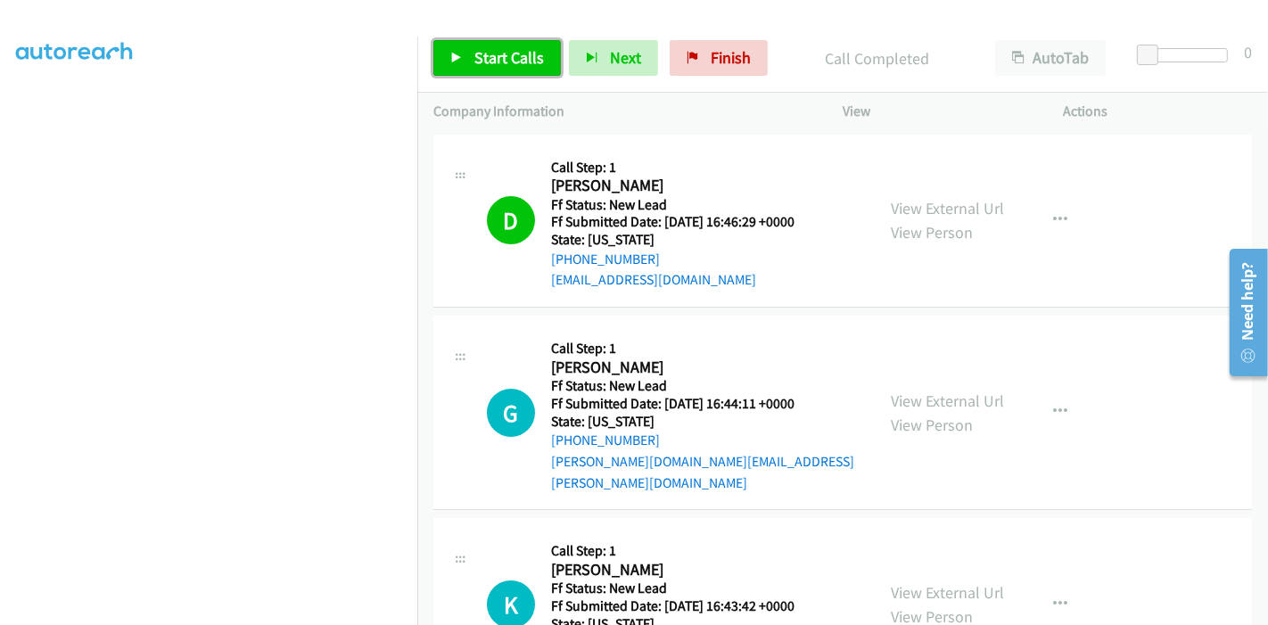
click at [476, 54] on span "Start Calls" at bounding box center [509, 57] width 70 height 21
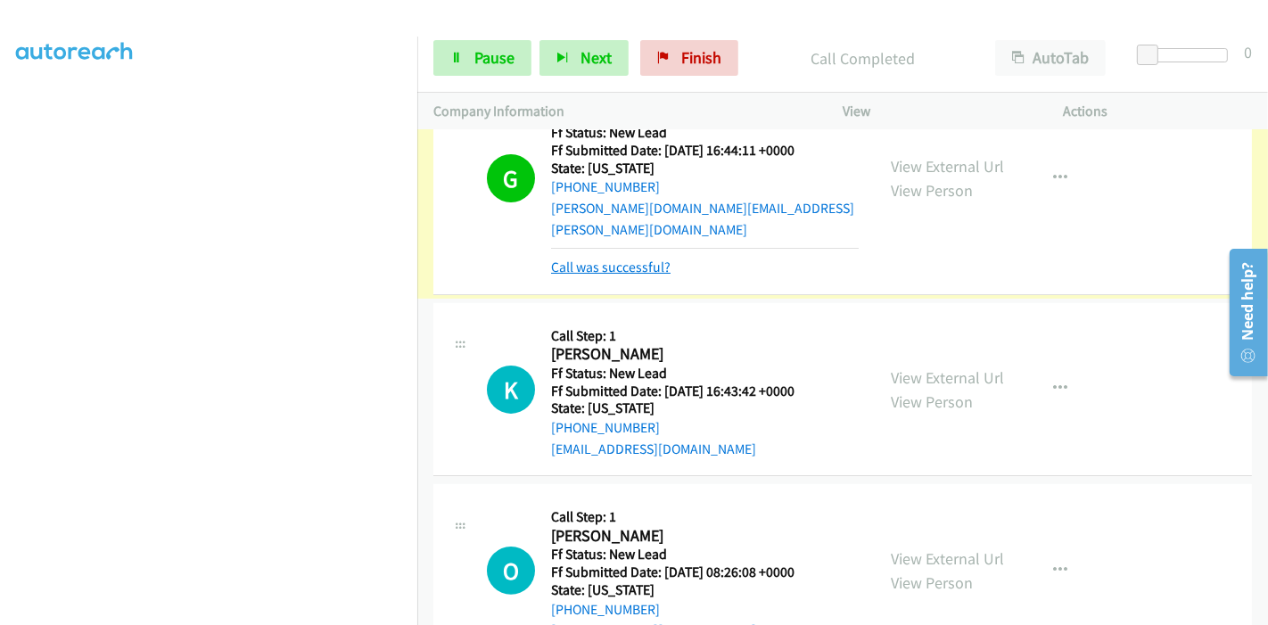
scroll to position [253, 0]
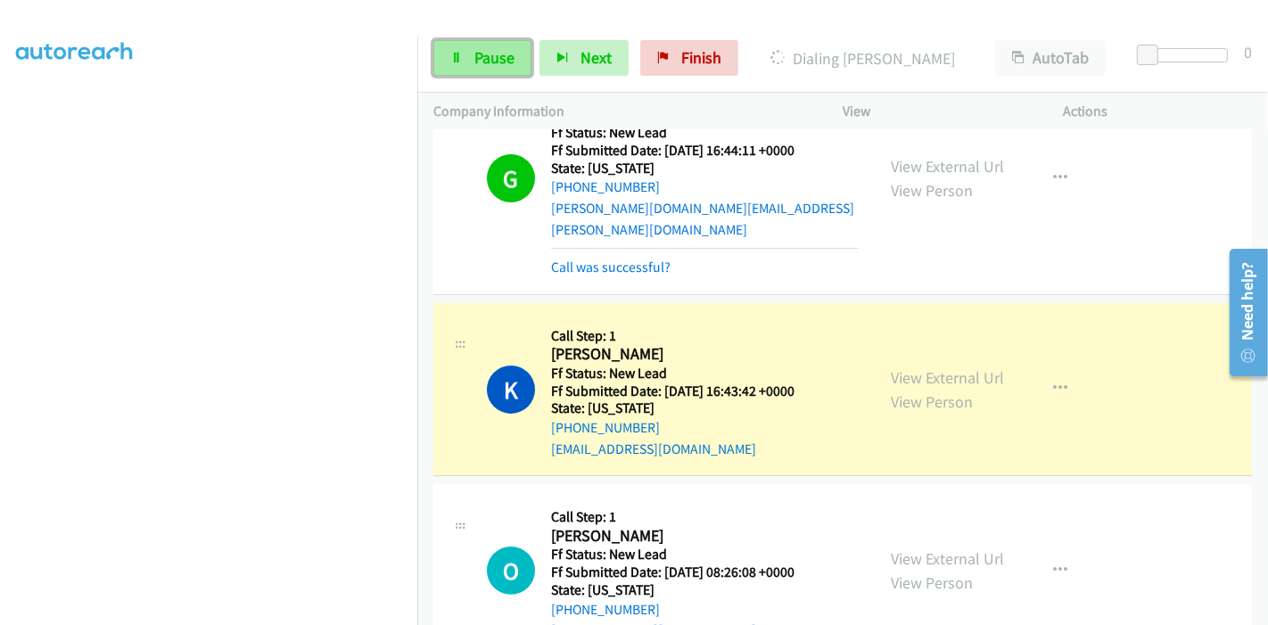
click at [442, 63] on link "Pause" at bounding box center [482, 58] width 98 height 36
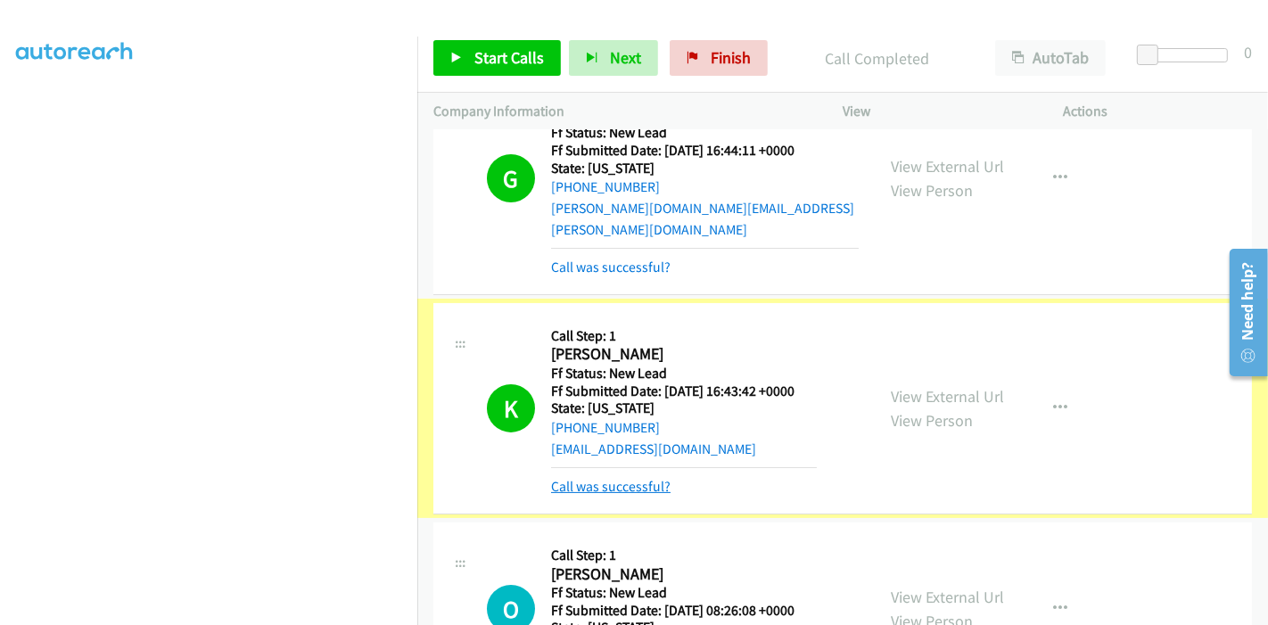
click at [562, 478] on link "Call was successful?" at bounding box center [610, 486] width 119 height 17
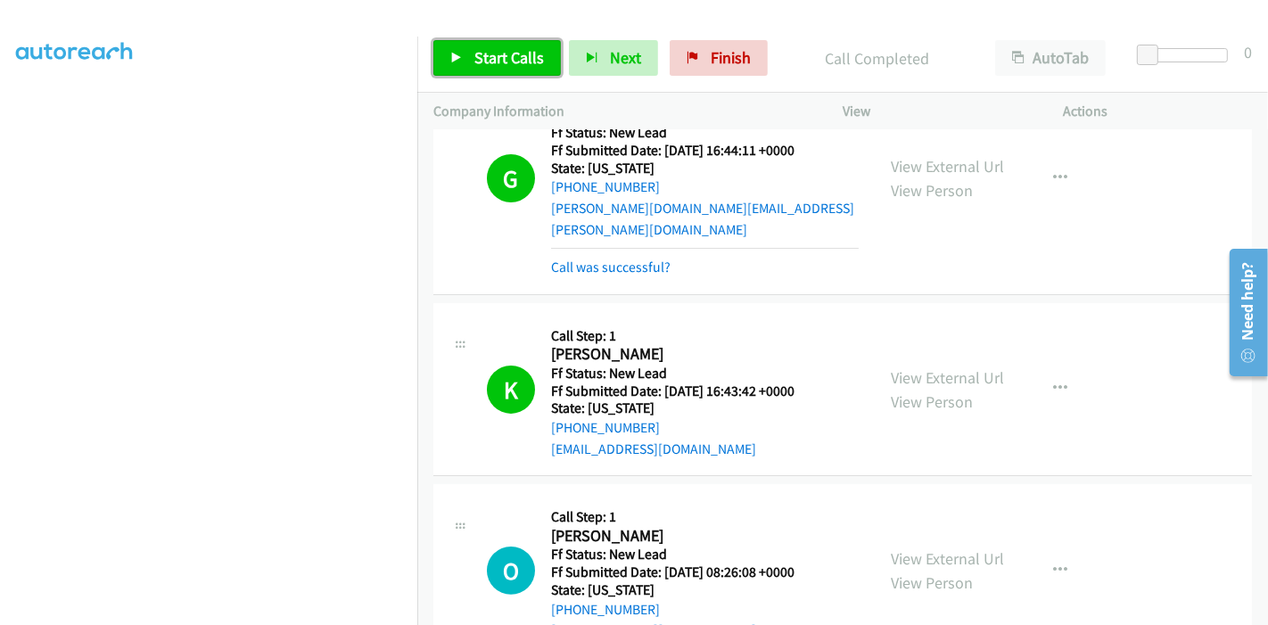
click at [480, 62] on span "Start Calls" at bounding box center [509, 57] width 70 height 21
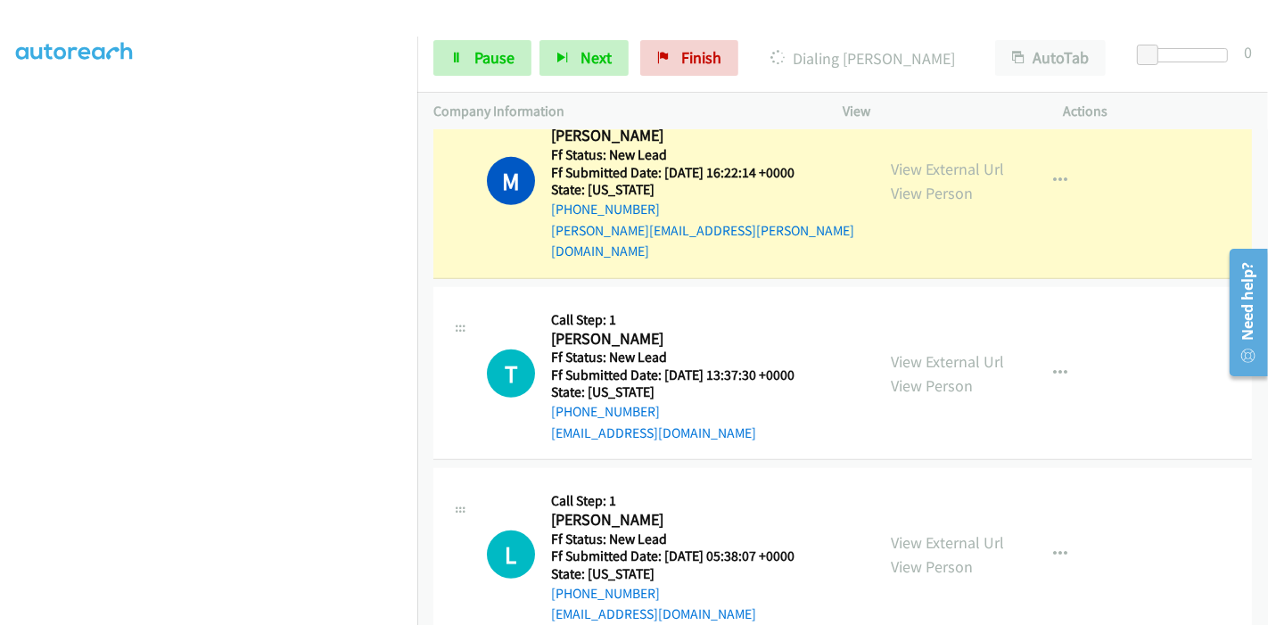
scroll to position [614, 0]
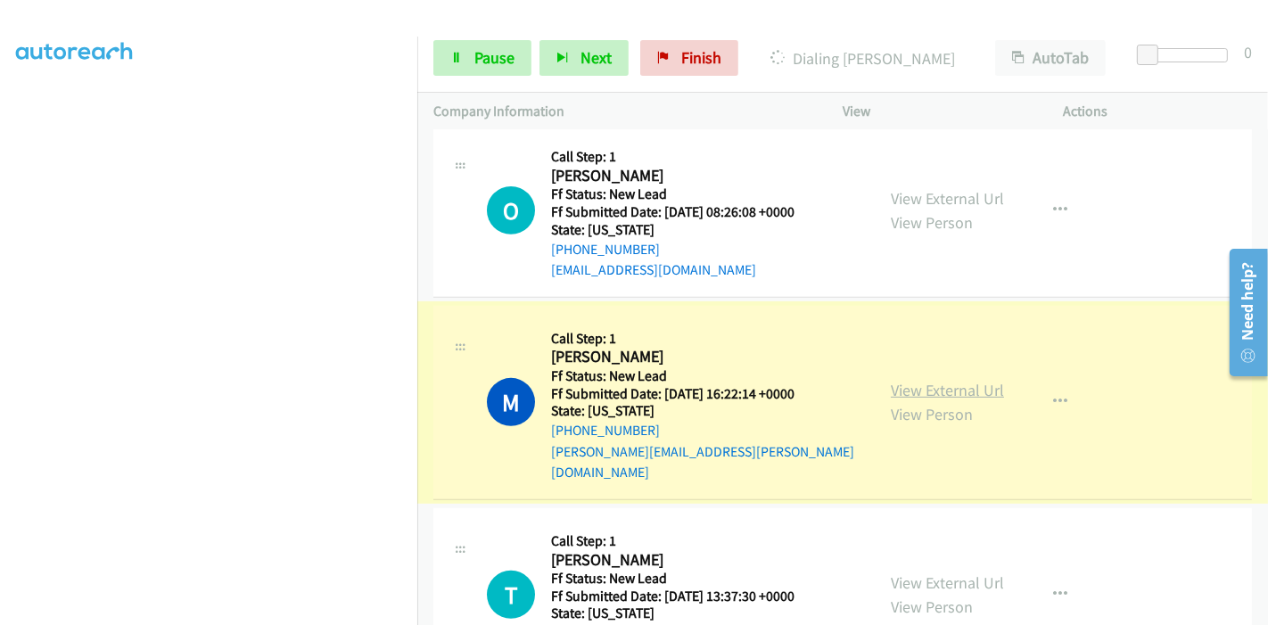
click at [932, 380] on link "View External Url" at bounding box center [947, 390] width 113 height 21
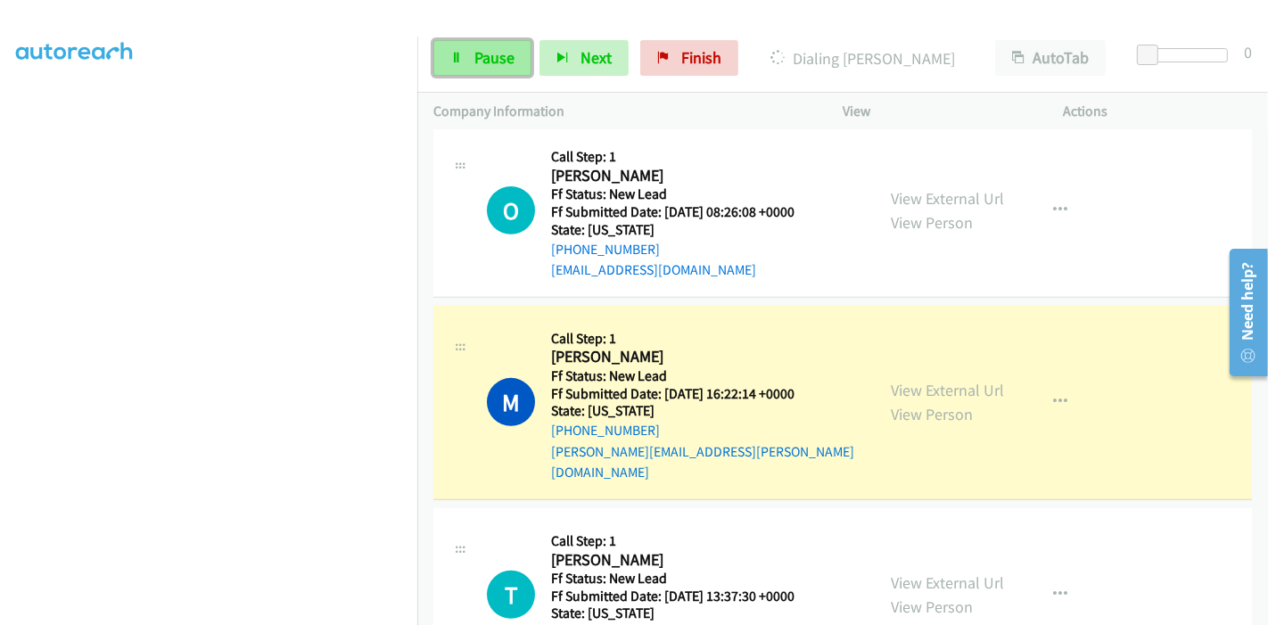
click at [467, 73] on link "Pause" at bounding box center [482, 58] width 98 height 36
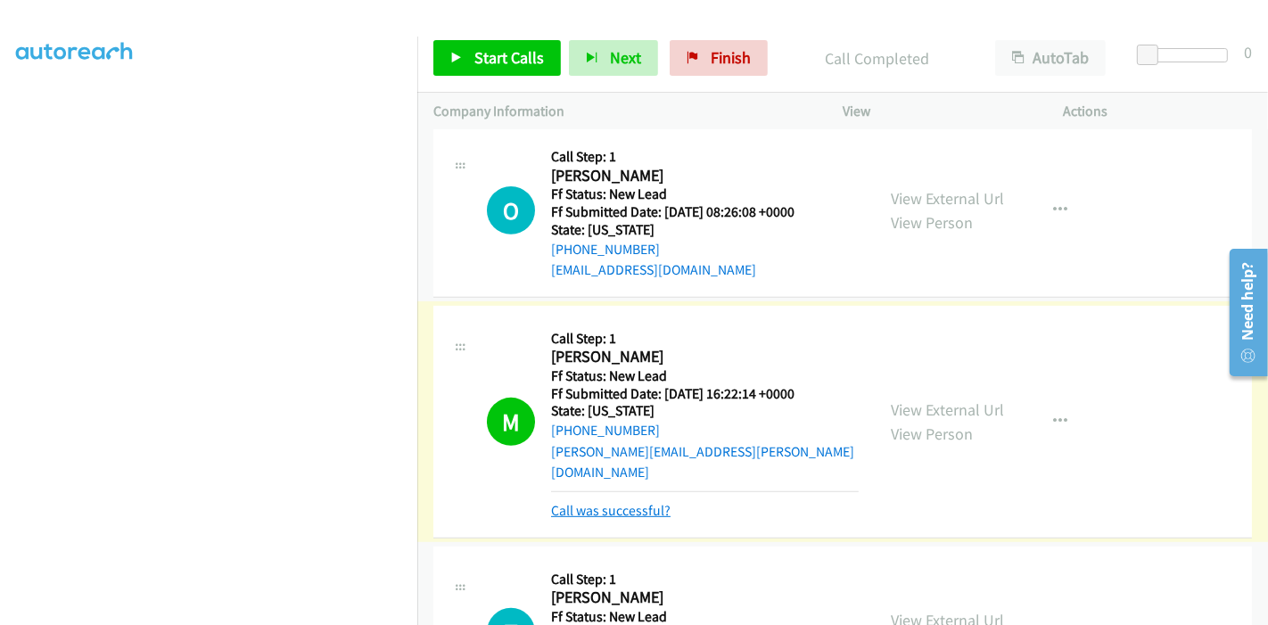
click at [599, 502] on link "Call was successful?" at bounding box center [610, 510] width 119 height 17
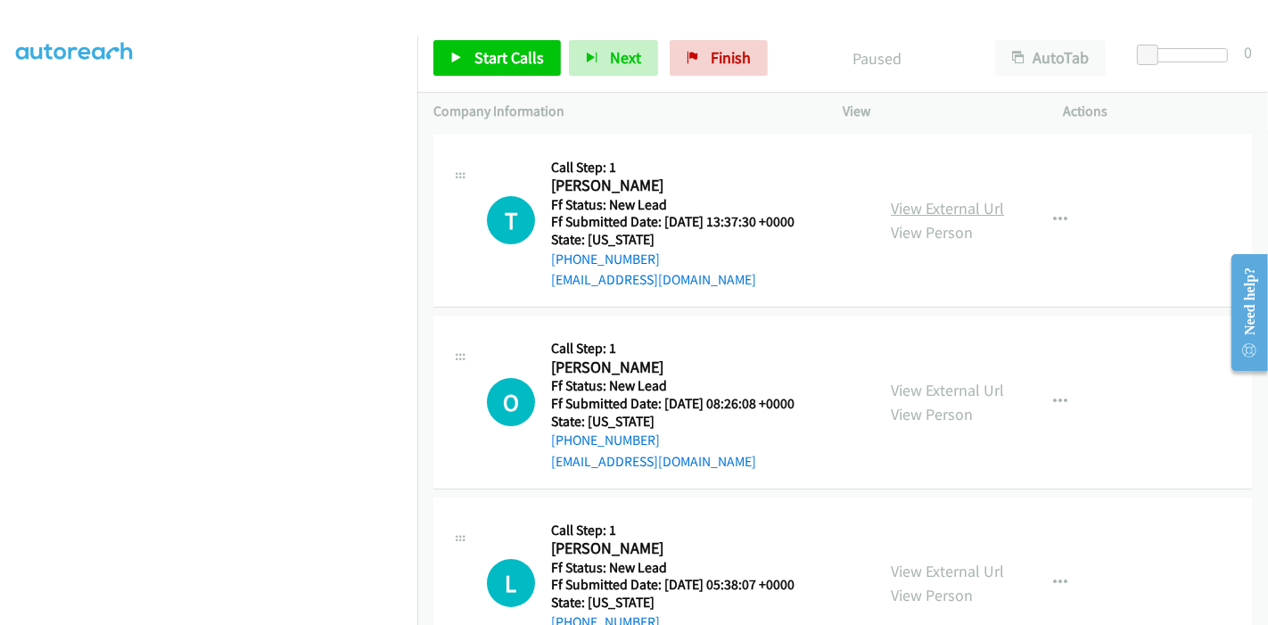
click at [938, 210] on link "View External Url" at bounding box center [947, 208] width 113 height 21
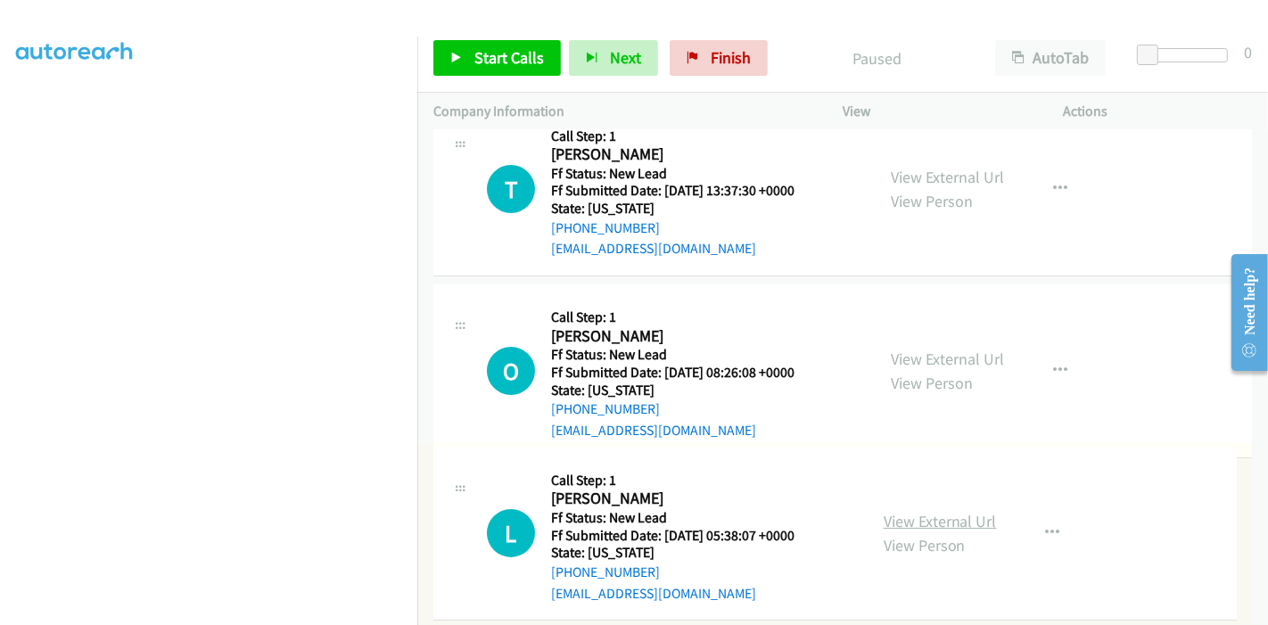
scroll to position [71, 0]
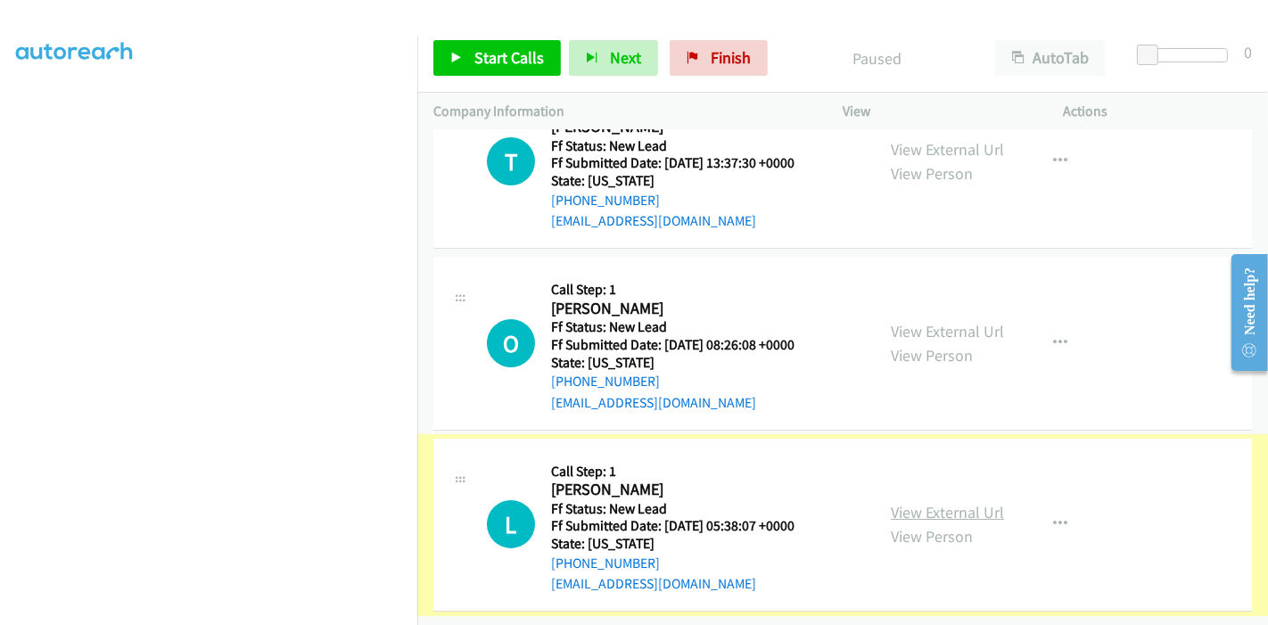
click at [960, 503] on link "View External Url" at bounding box center [947, 512] width 113 height 21
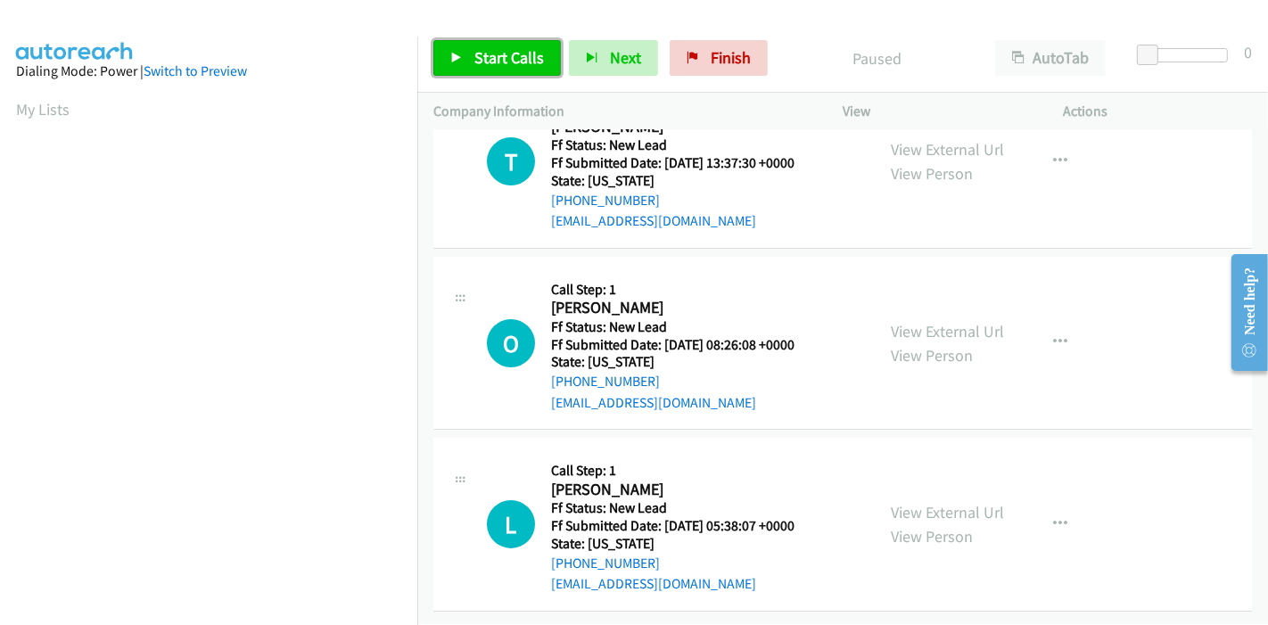
click at [502, 57] on span "Start Calls" at bounding box center [509, 57] width 70 height 21
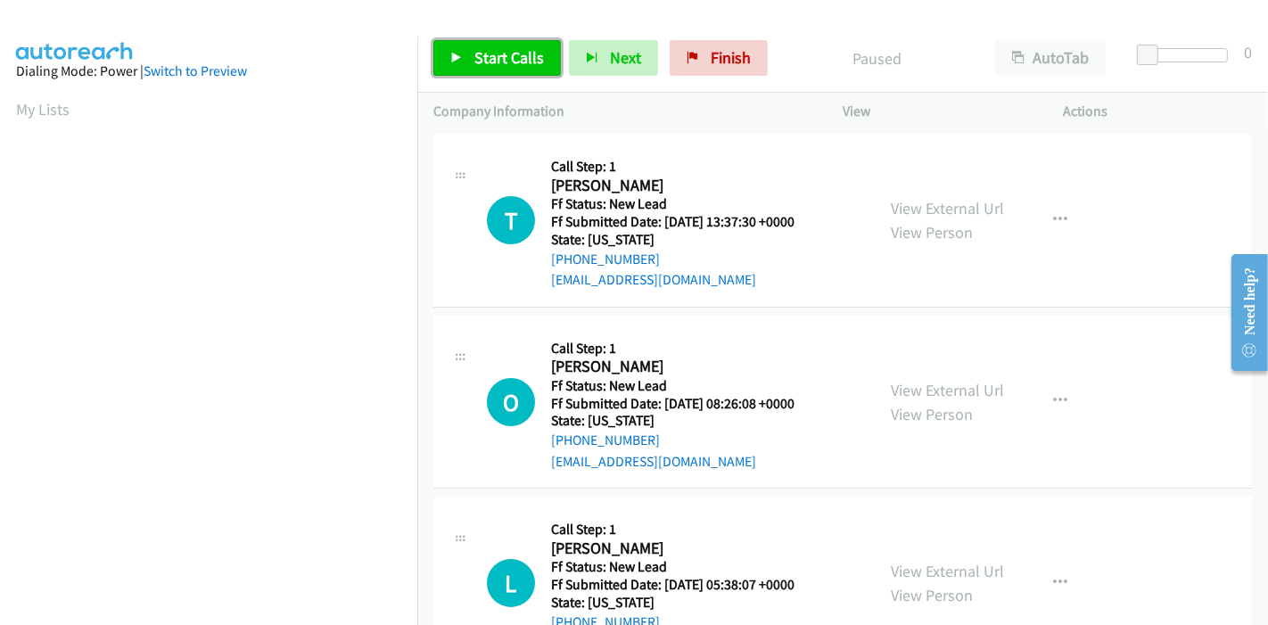
click at [441, 57] on link "Start Calls" at bounding box center [497, 58] width 128 height 36
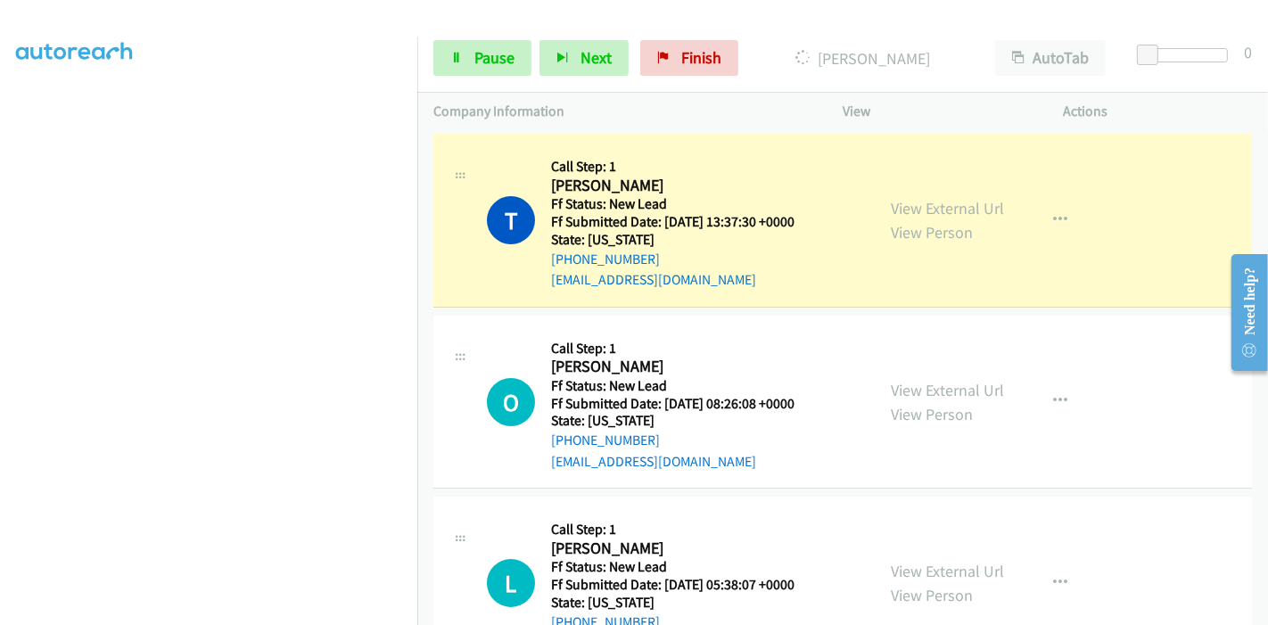
scroll to position [376, 0]
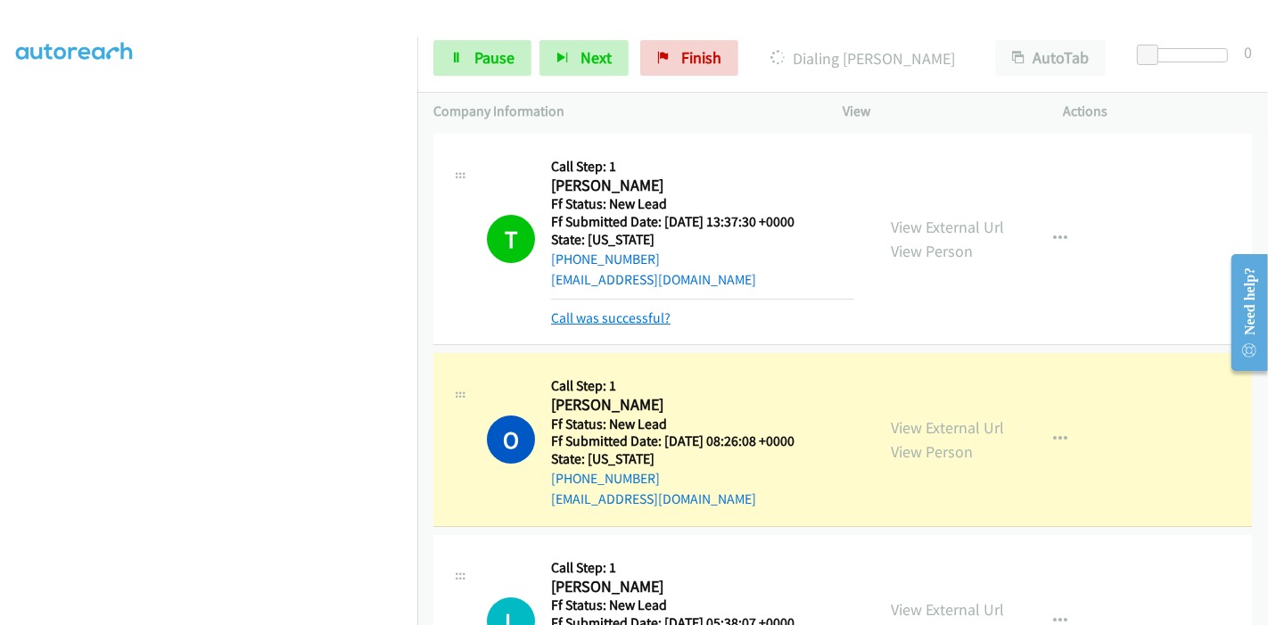
click at [615, 314] on link "Call was successful?" at bounding box center [610, 317] width 119 height 17
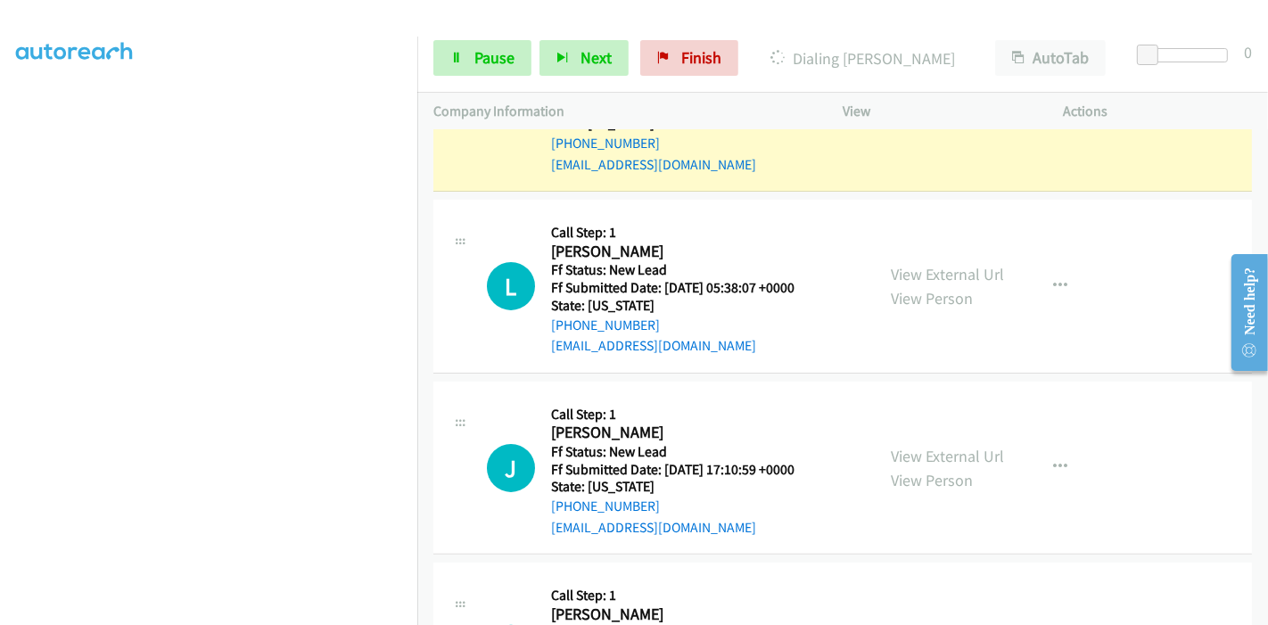
scroll to position [99, 0]
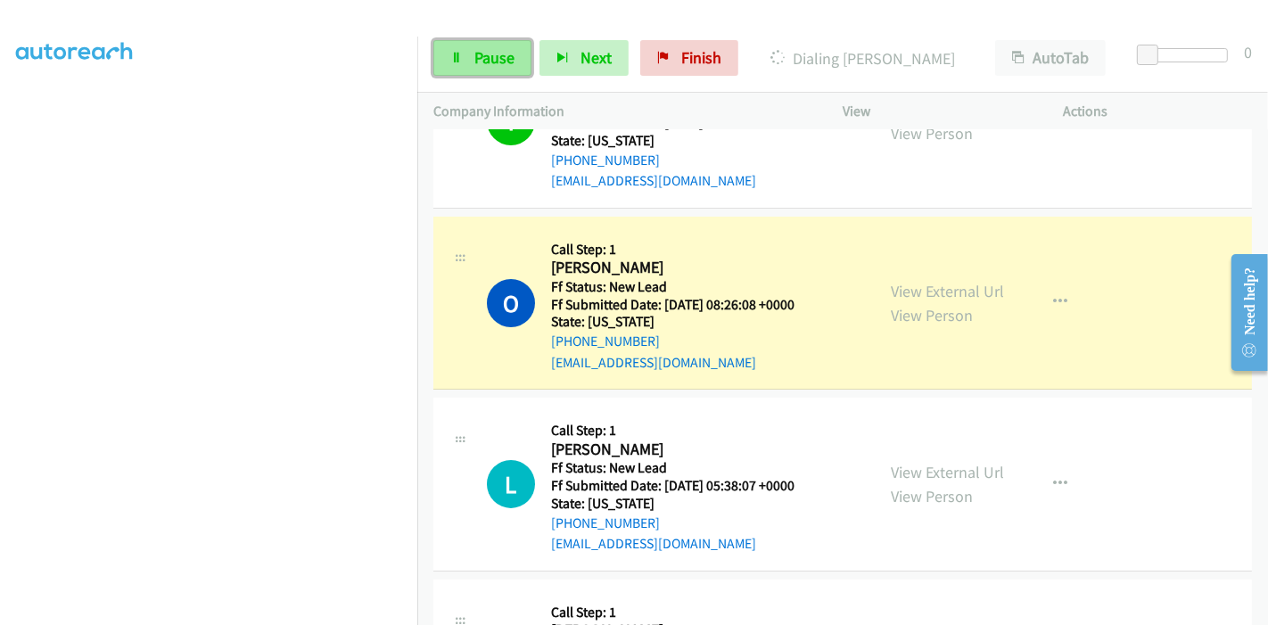
click at [501, 40] on link "Pause" at bounding box center [482, 58] width 98 height 36
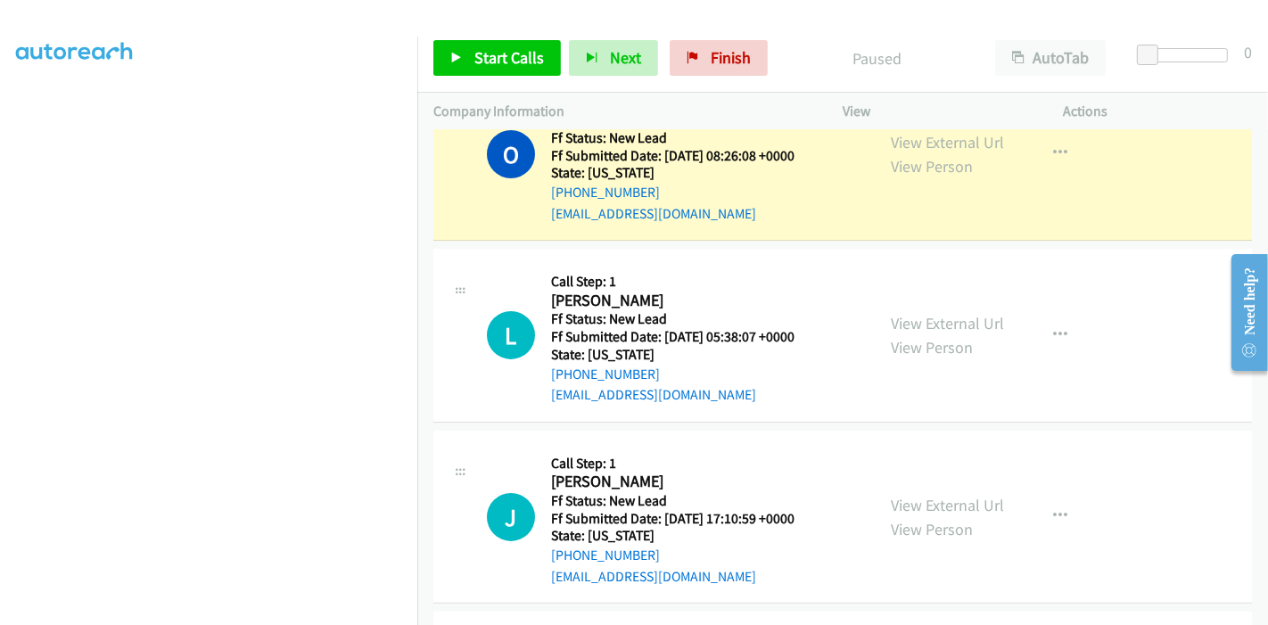
scroll to position [376, 0]
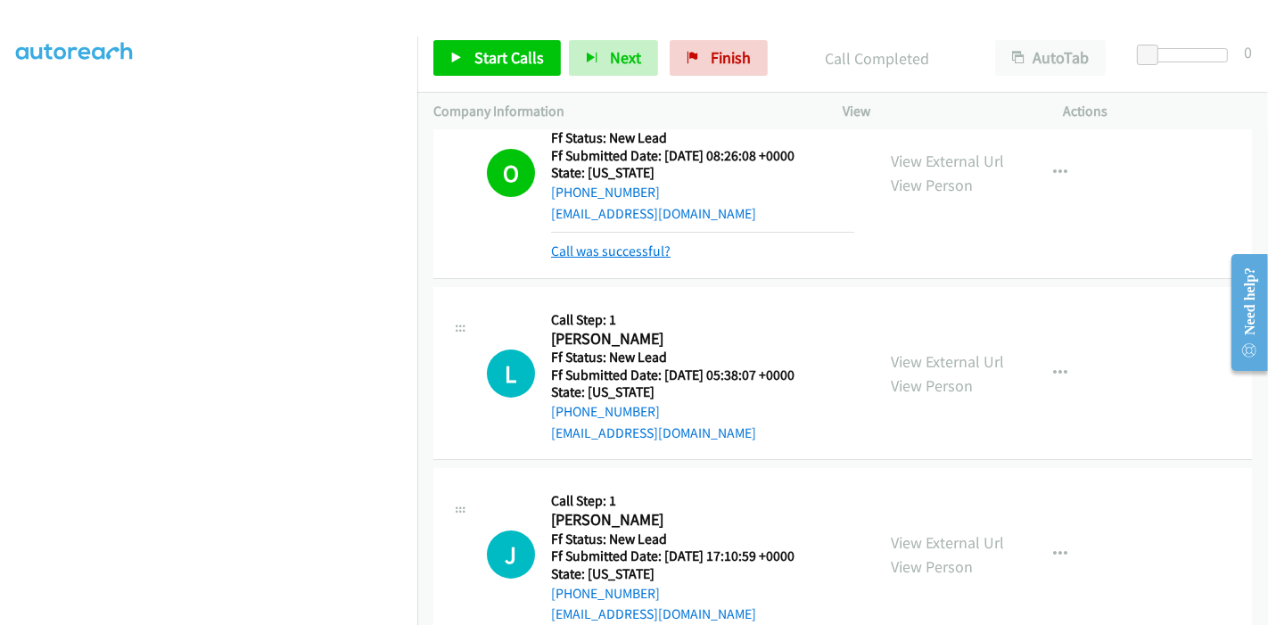
click at [640, 243] on link "Call was successful?" at bounding box center [610, 251] width 119 height 17
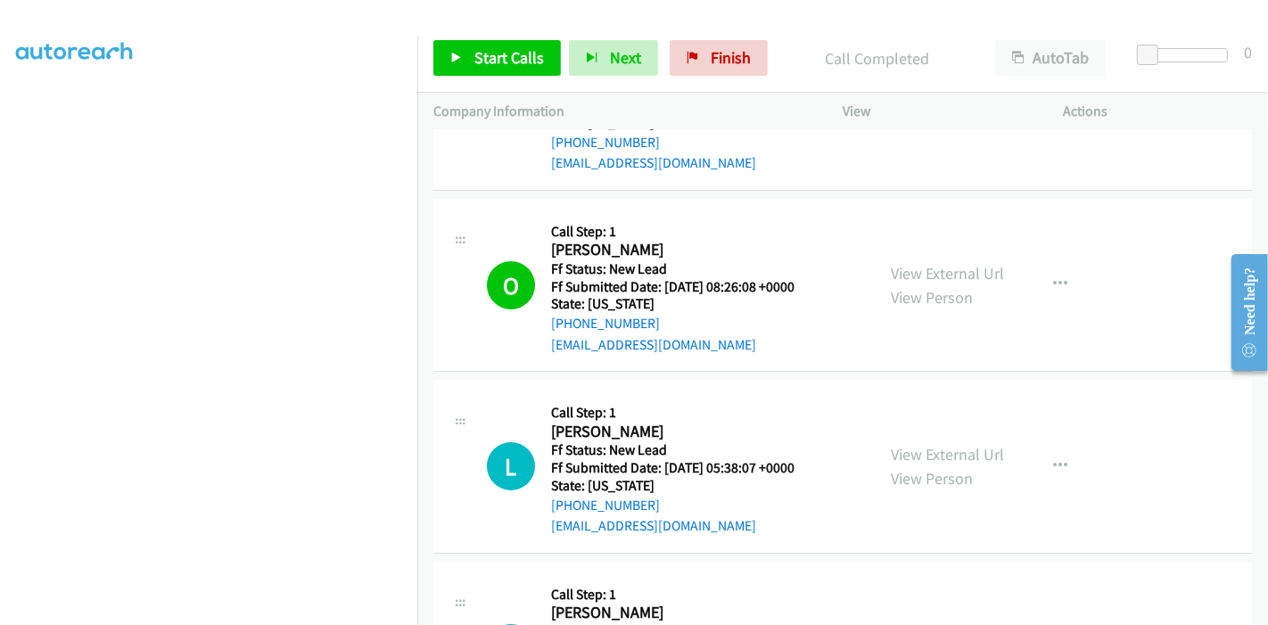
scroll to position [0, 0]
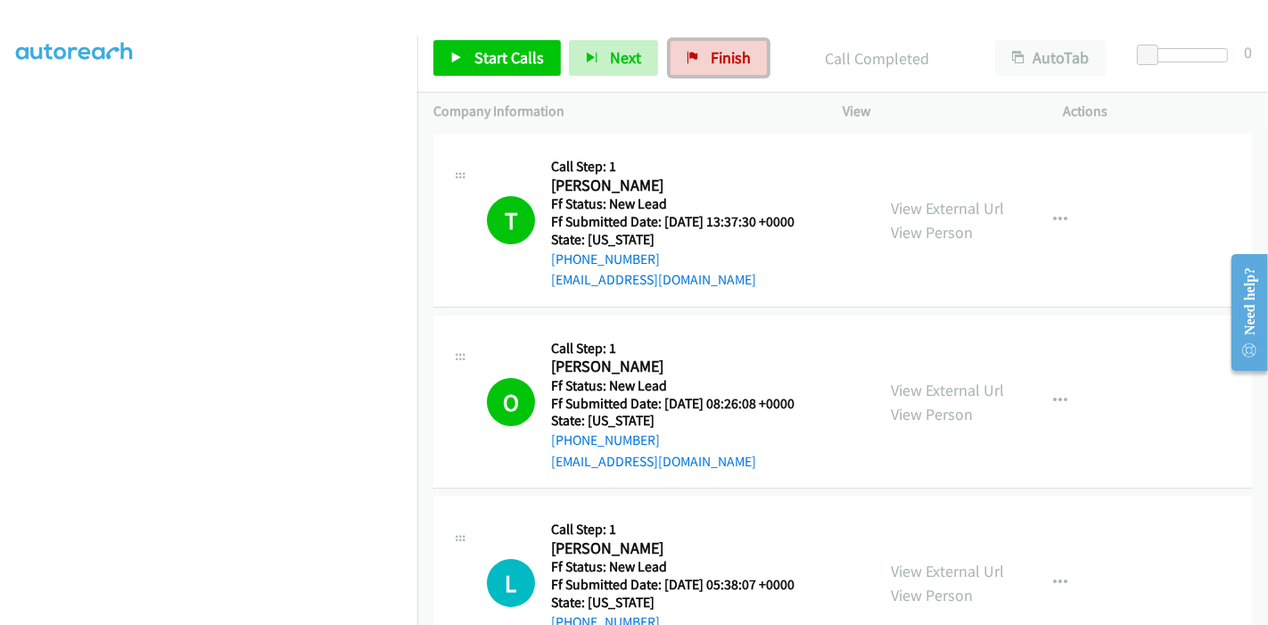
drag, startPoint x: 708, startPoint y: 48, endPoint x: 707, endPoint y: 75, distance: 26.8
click at [711, 48] on span "Finish" at bounding box center [731, 57] width 40 height 21
